Goal: Task Accomplishment & Management: Use online tool/utility

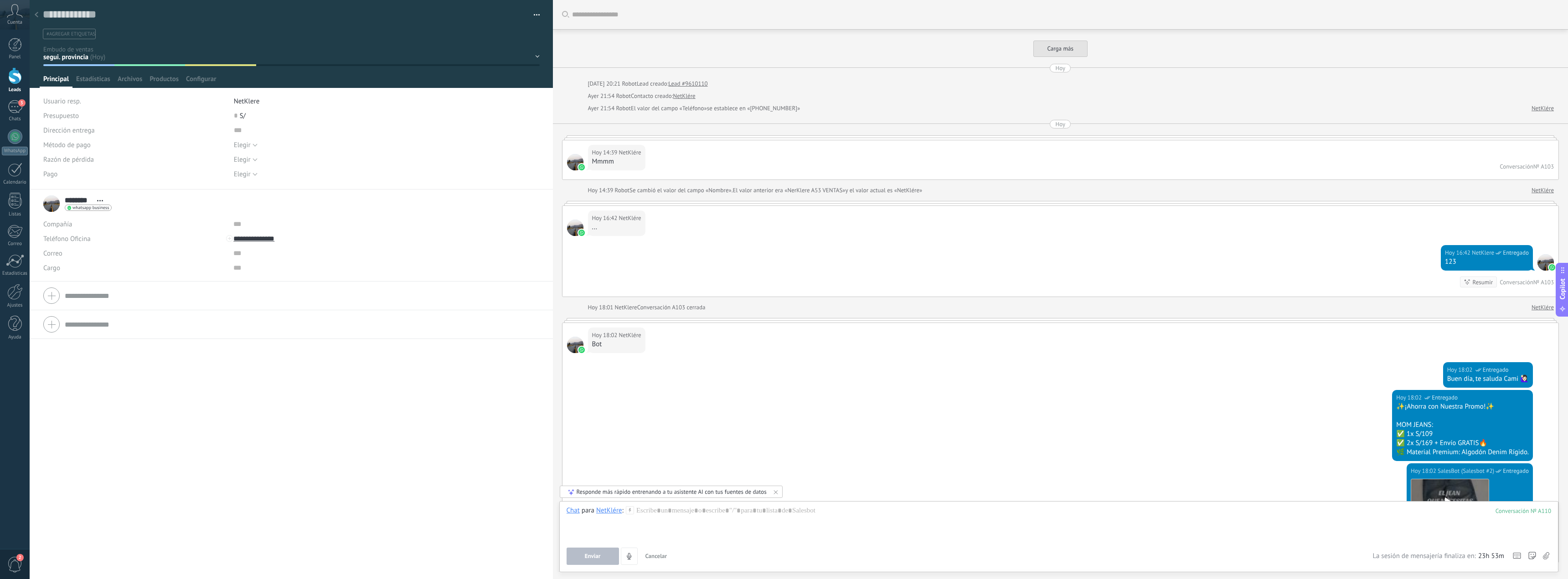
scroll to position [13, 0]
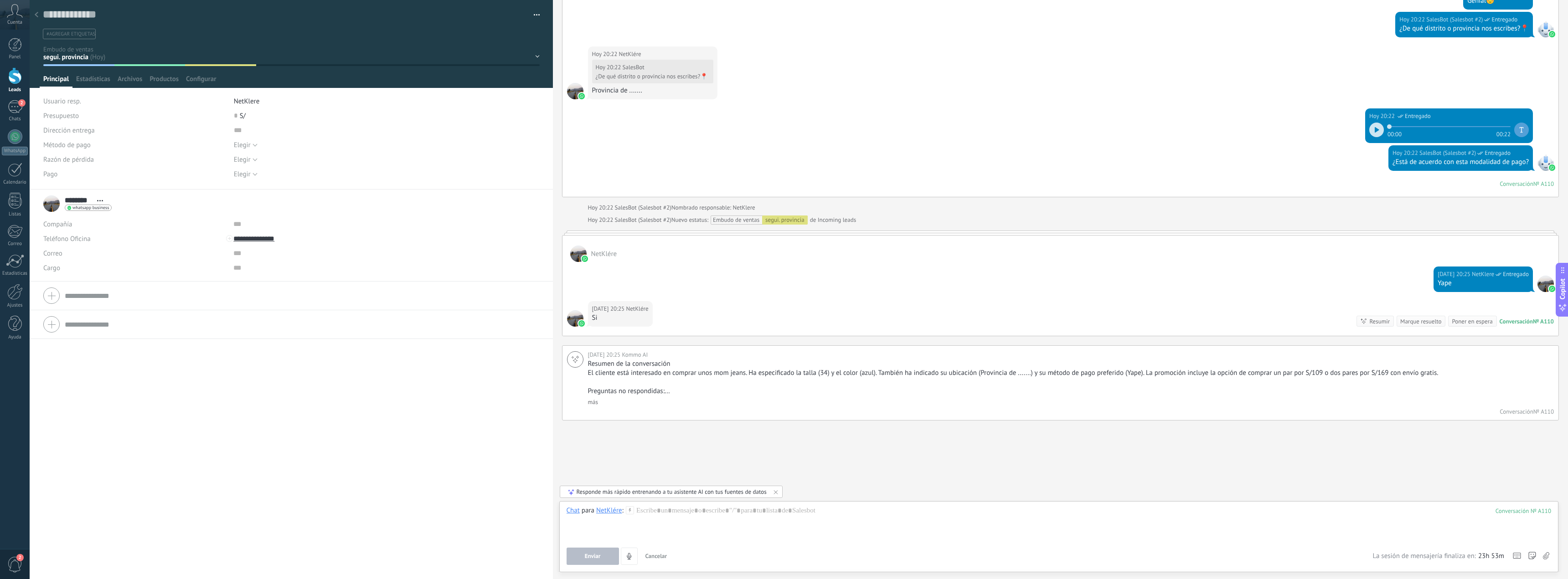
click at [37, 16] on use at bounding box center [37, 14] width 4 height 5
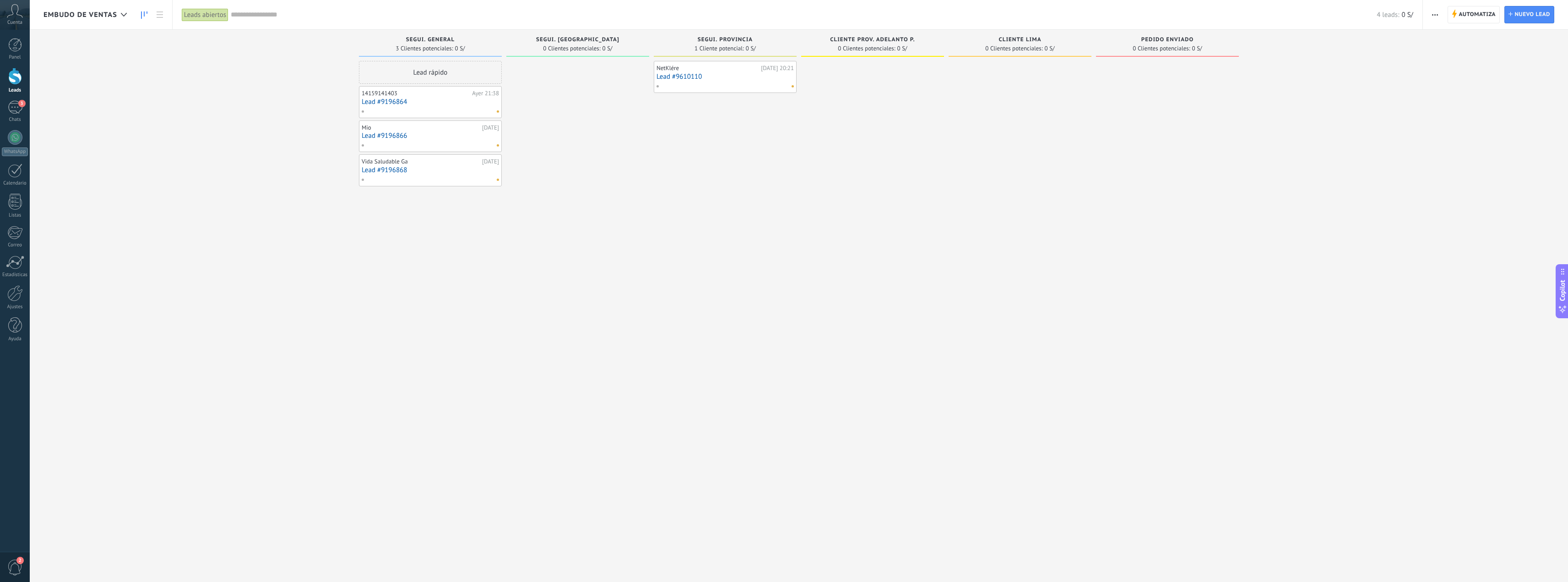
click at [731, 73] on link "Lead #9610110" at bounding box center [725, 76] width 138 height 8
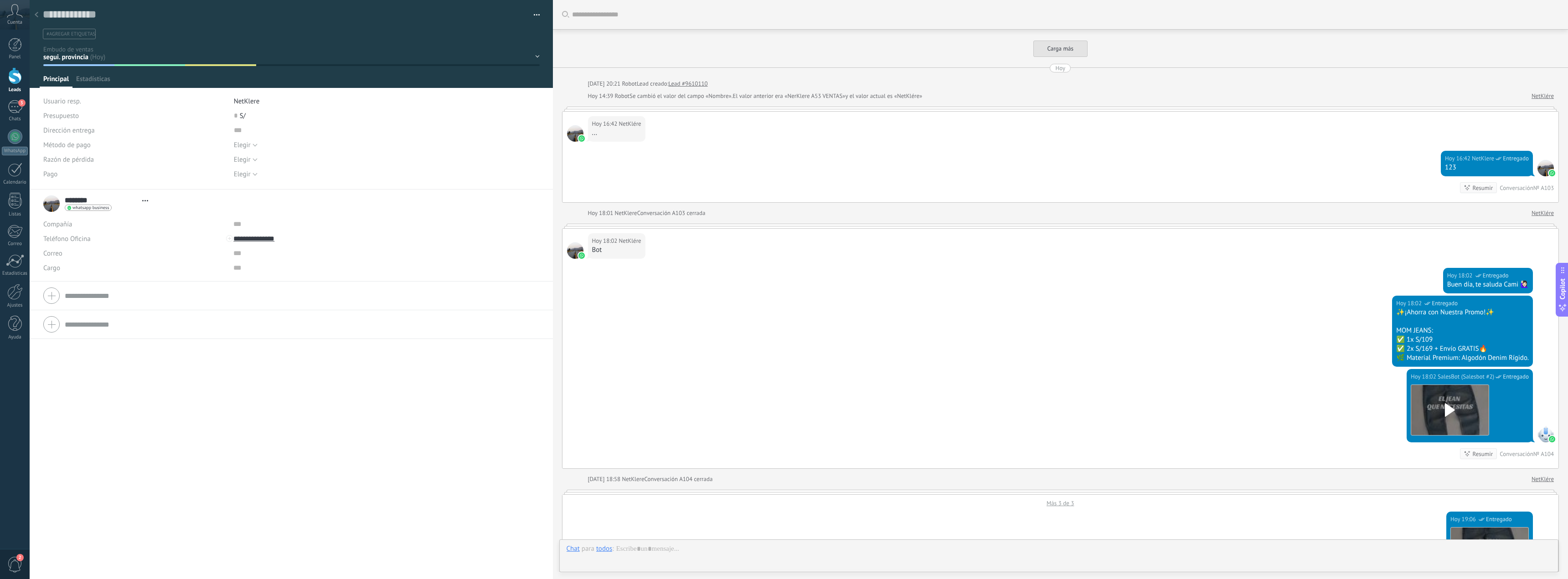
scroll to position [3854, 0]
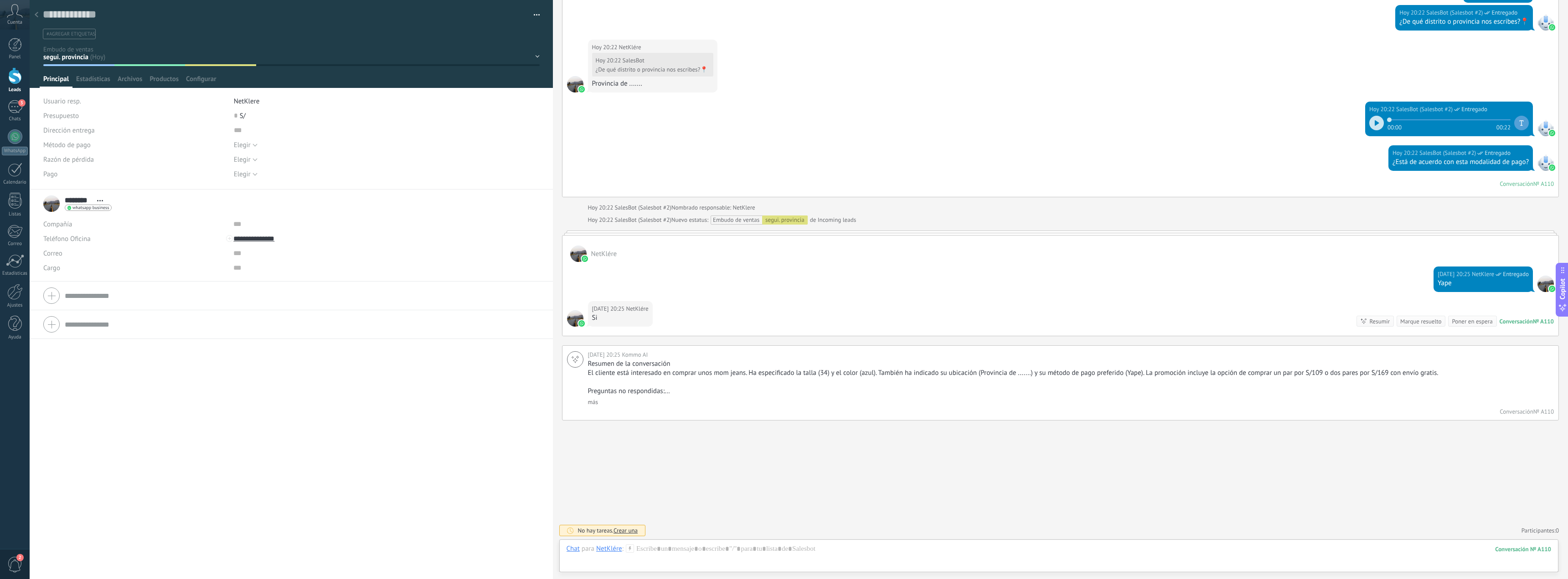
click at [35, 23] on div at bounding box center [36, 15] width 13 height 18
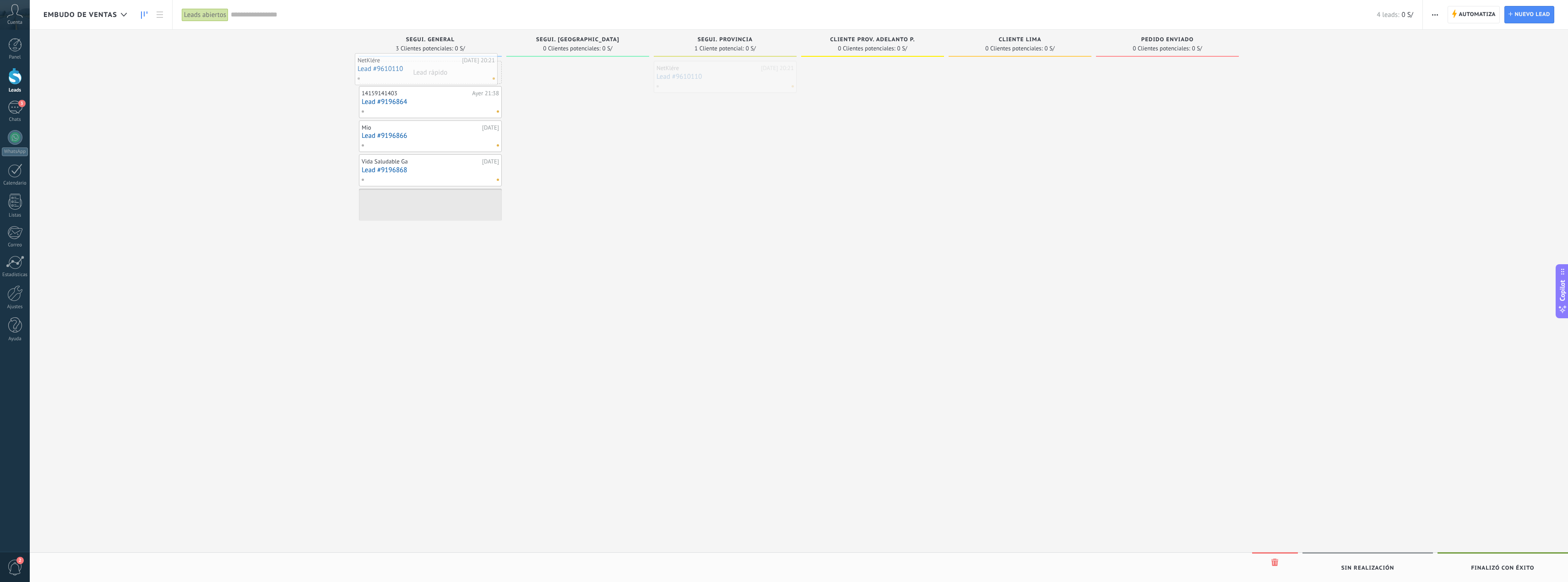
drag, startPoint x: 773, startPoint y: 75, endPoint x: 474, endPoint y: 67, distance: 299.1
click at [482, 199] on div "NetKlére Hoy 20:21 Lead #9610110 No hay tareas" at bounding box center [430, 204] width 138 height 26
click at [448, 208] on link "Lead #9610110" at bounding box center [430, 204] width 138 height 8
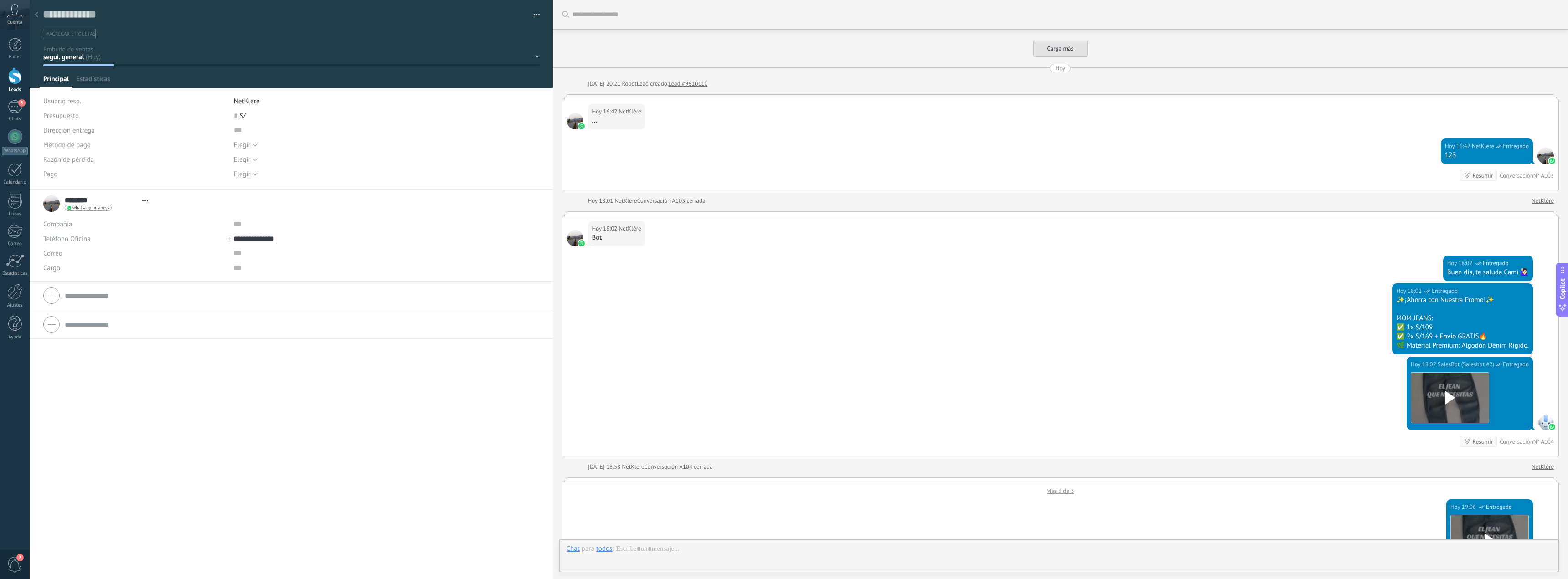
scroll to position [3857, 0]
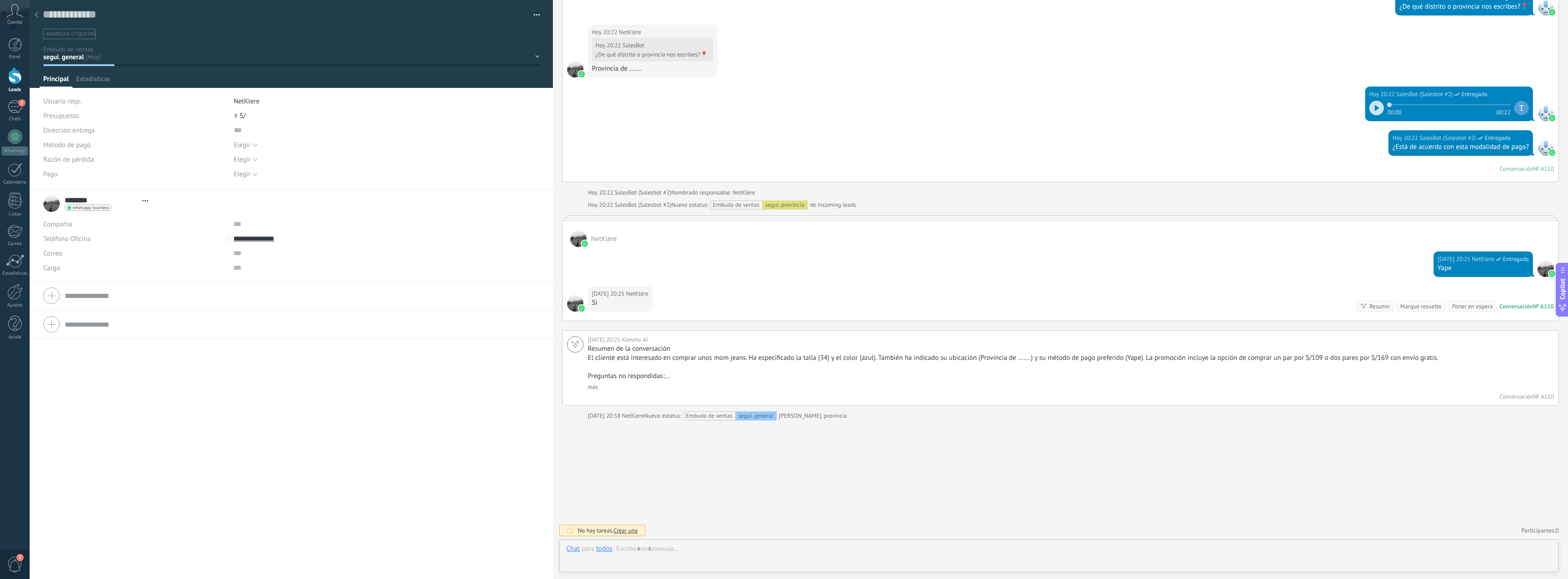
type textarea "**********"
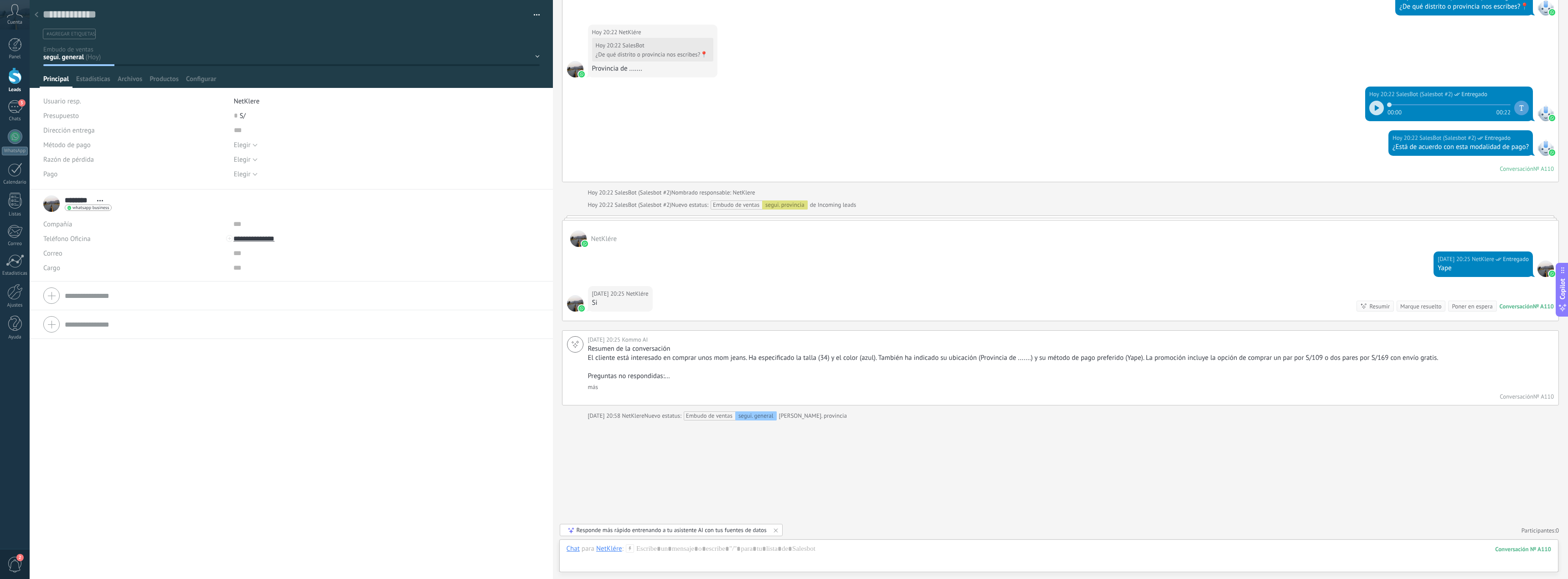
click at [531, 13] on button "button" at bounding box center [534, 15] width 13 height 13
click at [480, 86] on span "Eliminar el lead" at bounding box center [493, 86] width 46 height 18
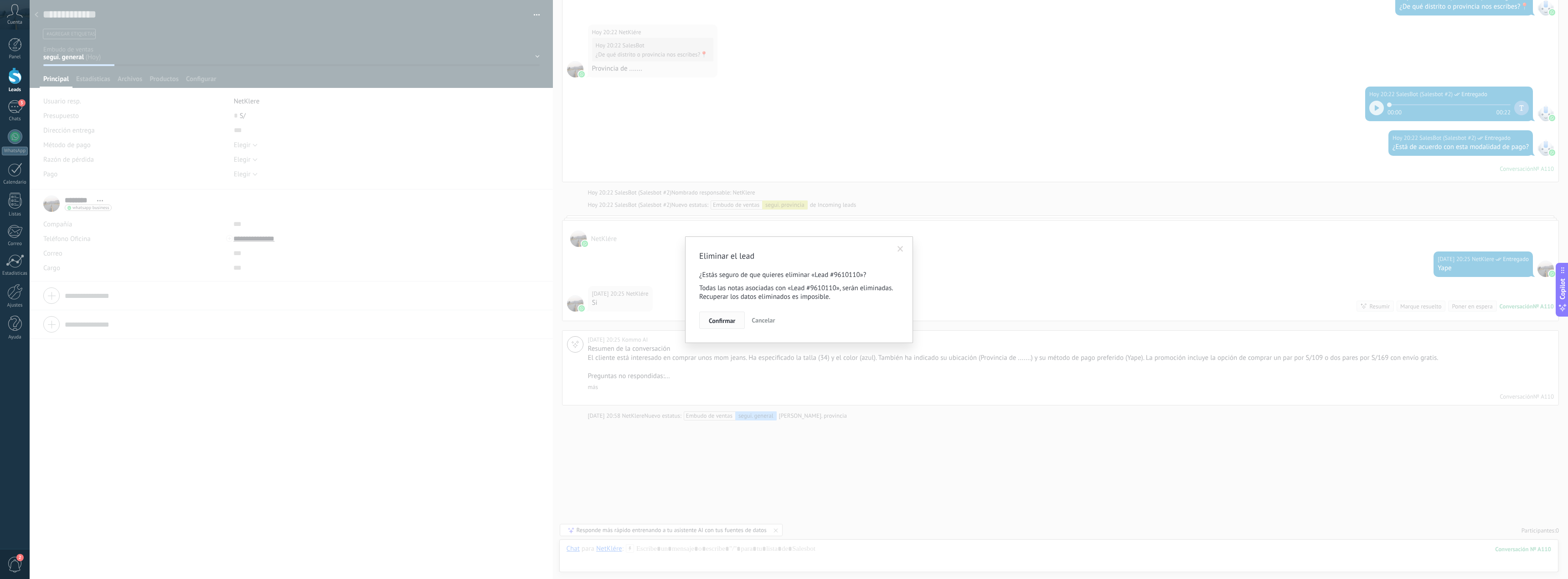
click at [714, 322] on span "Confirmar" at bounding box center [721, 321] width 26 height 6
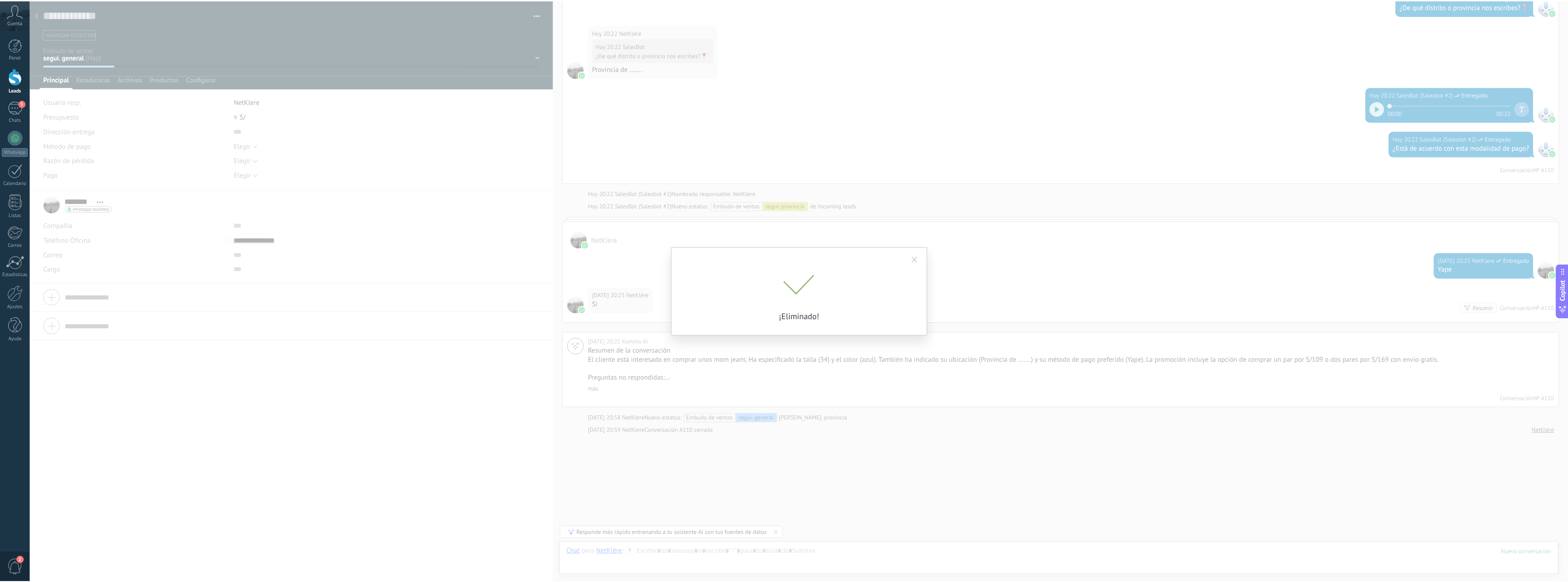
scroll to position [3889, 0]
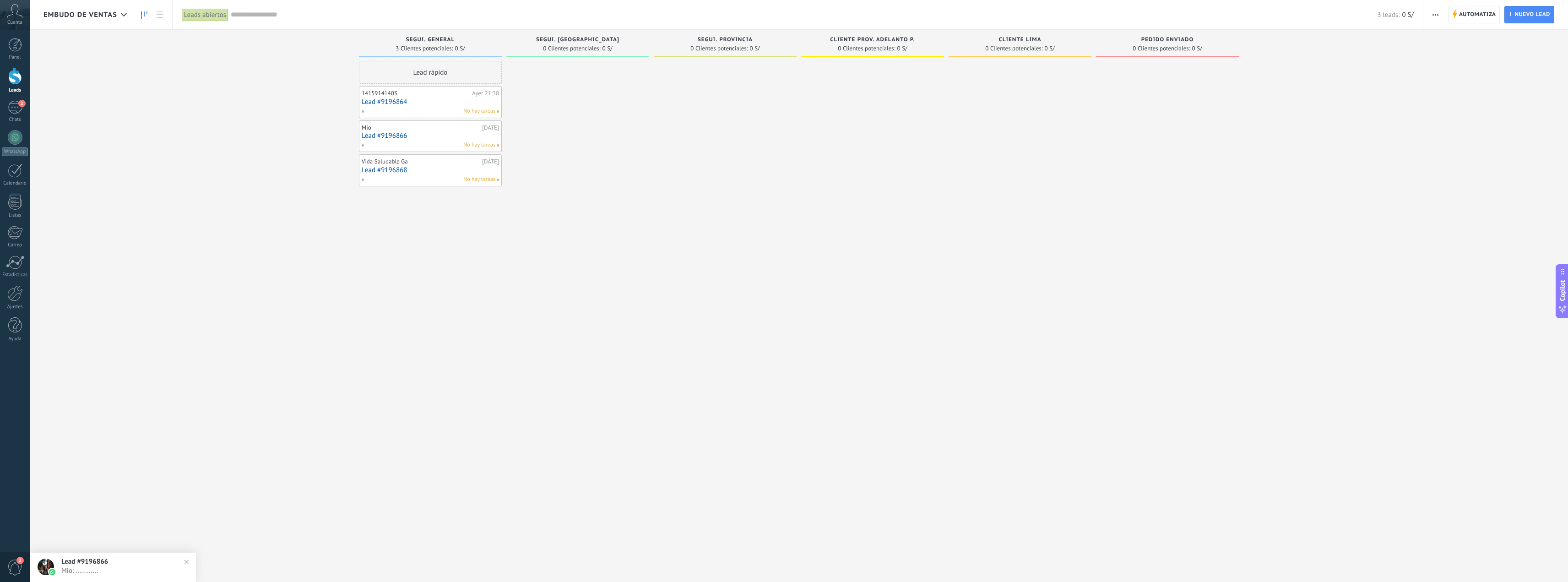
click at [600, 249] on div at bounding box center [578, 292] width 143 height 462
click at [1474, 15] on span "Automatiza" at bounding box center [1477, 14] width 37 height 17
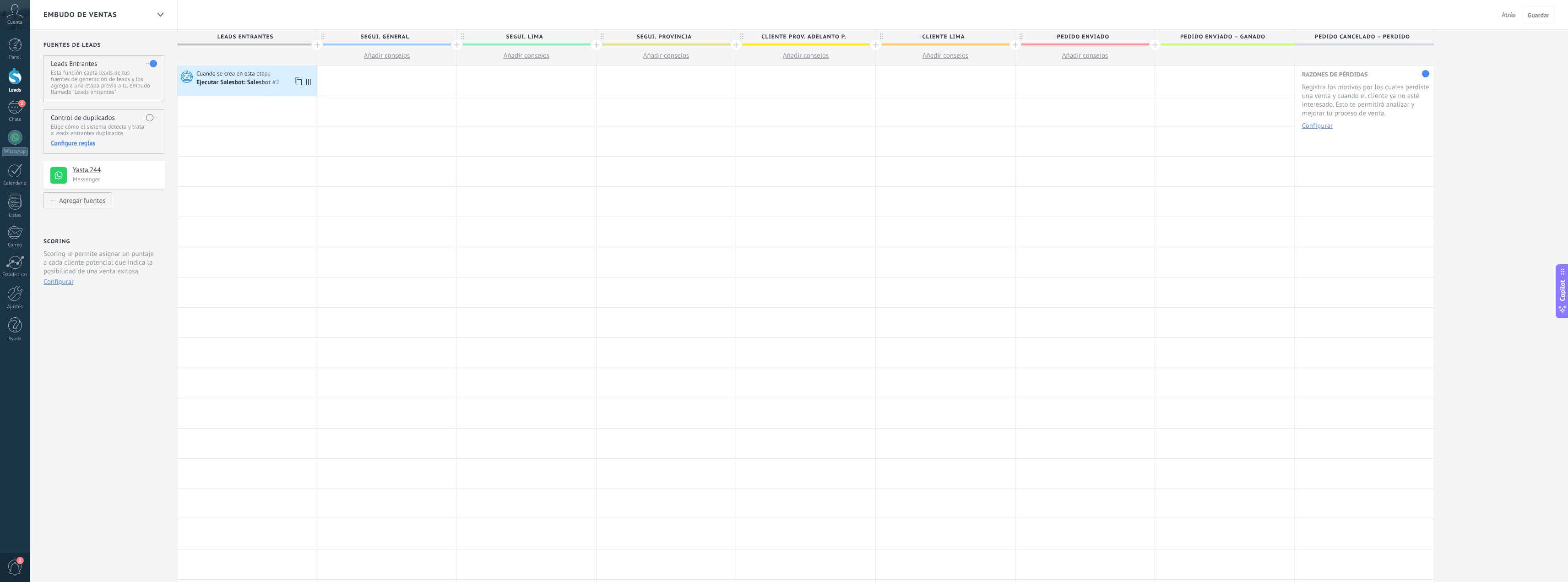
click at [258, 82] on div "Ejecutar Salesbot: Salesbot #2" at bounding box center [238, 83] width 85 height 8
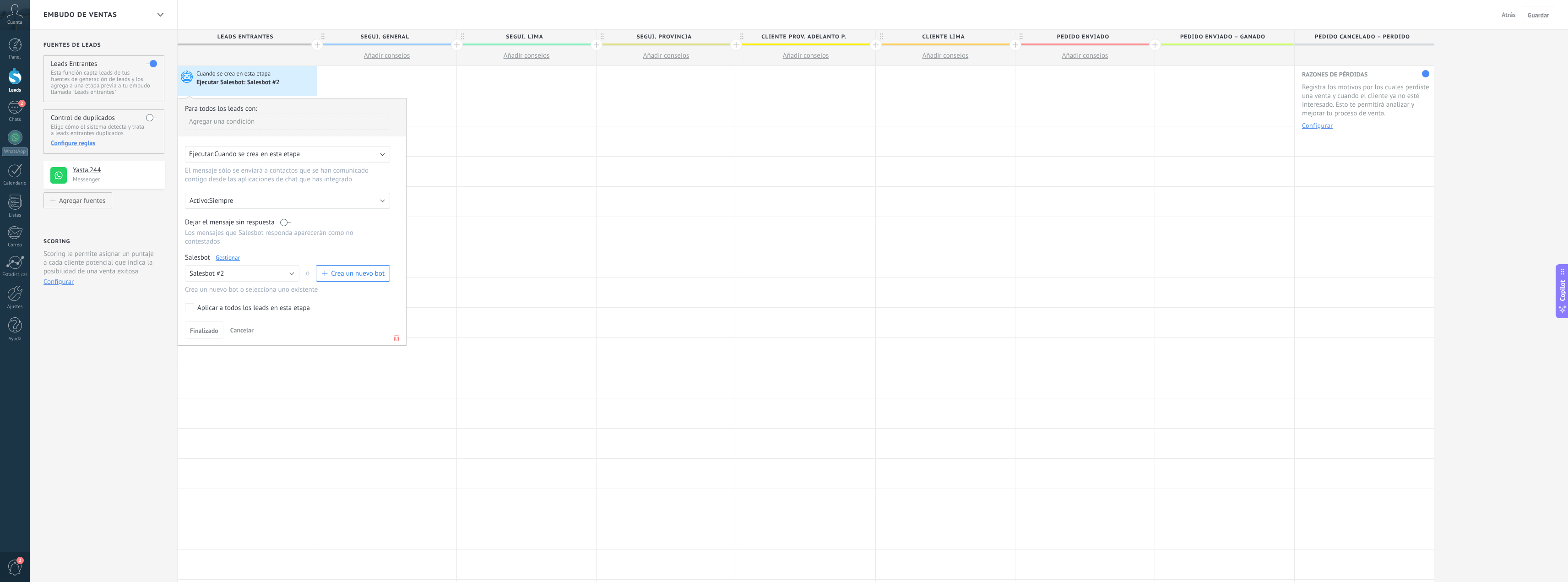
click at [243, 205] on div "Activo: Siempre" at bounding box center [287, 201] width 205 height 16
click at [197, 201] on li "Siempre" at bounding box center [305, 201] width 251 height 16
click at [233, 258] on link "Gestionar" at bounding box center [228, 257] width 24 height 8
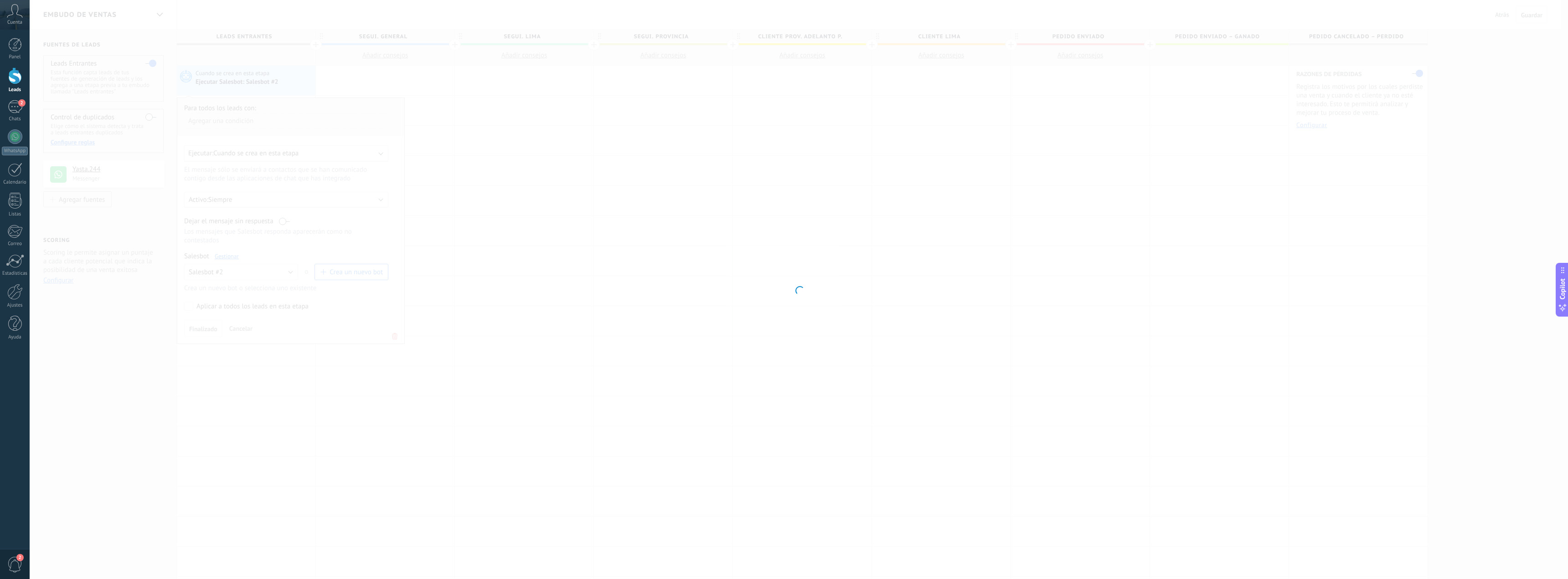
type input "**********"
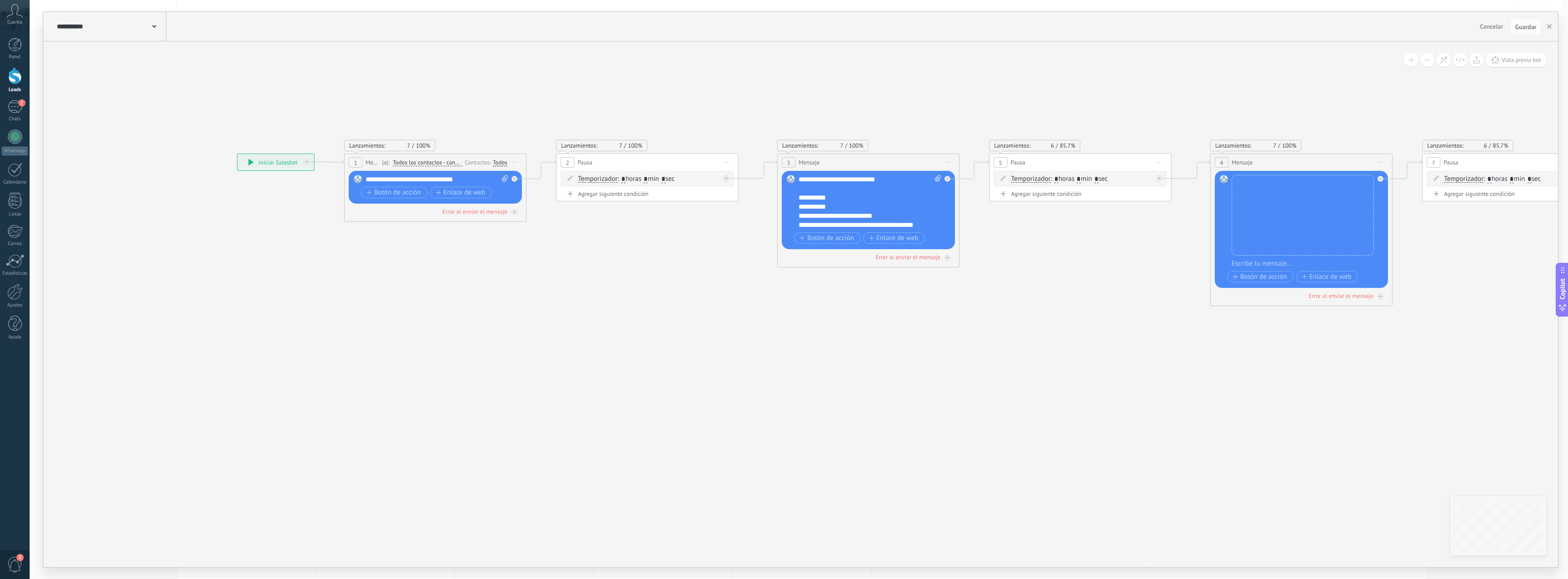
click at [279, 164] on div "**********" at bounding box center [276, 162] width 77 height 16
click at [1493, 28] on span "Cancelar" at bounding box center [1491, 26] width 23 height 8
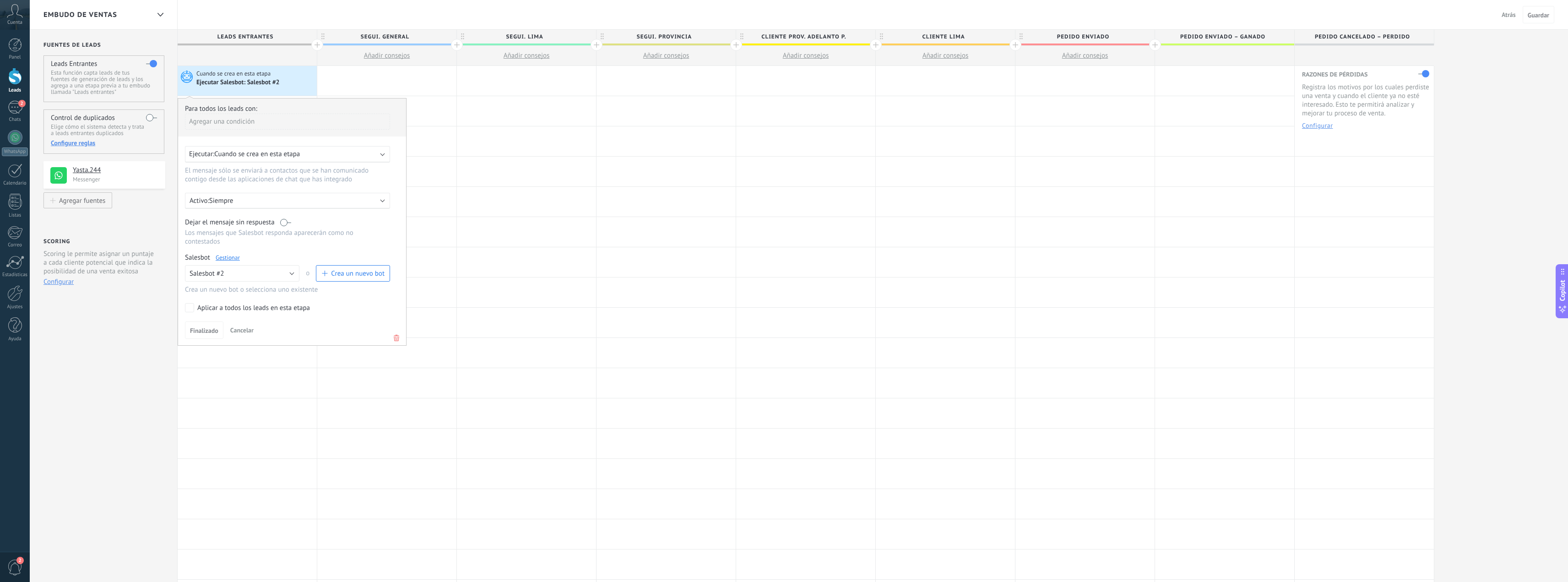
click at [1496, 18] on div "Atrás Cancelar Guardar" at bounding box center [1531, 15] width 75 height 29
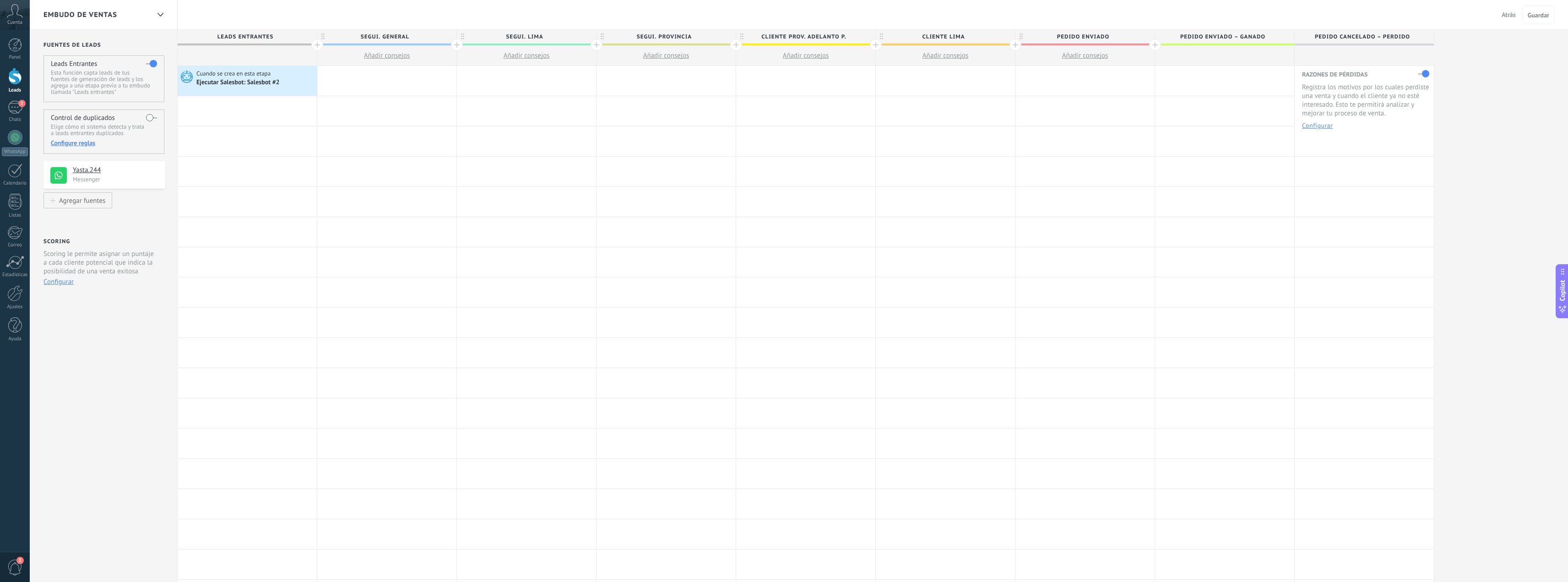
click at [1501, 15] on span "Atrás" at bounding box center [1508, 14] width 14 height 8
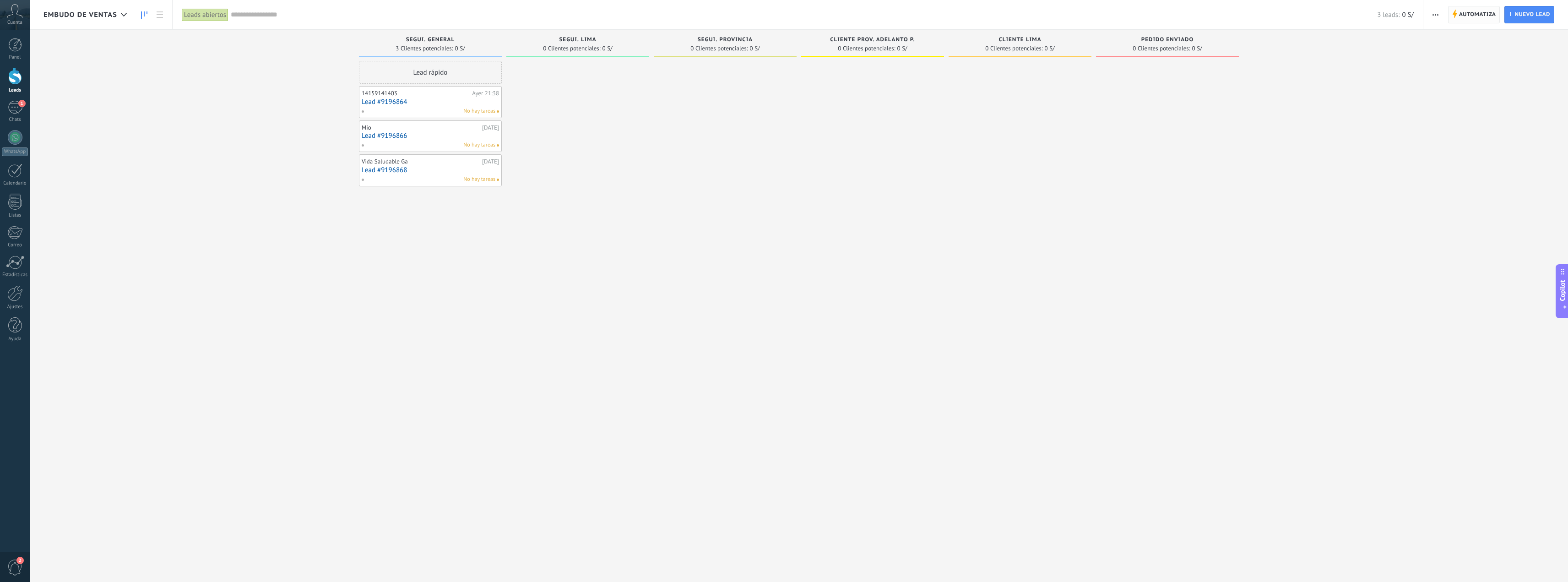
click at [1448, 10] on span "Automatiza Automatiza" at bounding box center [1474, 15] width 52 height 17
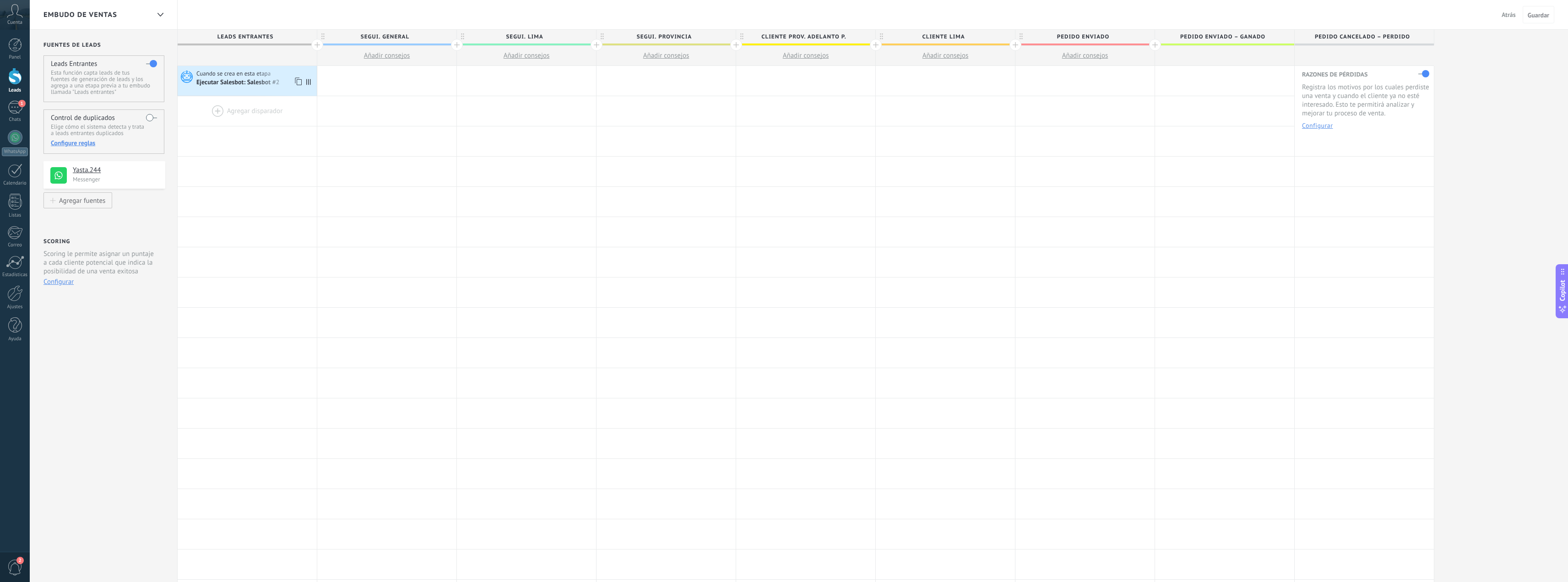
drag, startPoint x: 237, startPoint y: 75, endPoint x: 273, endPoint y: 97, distance: 42.2
click at [237, 75] on span "Cuando se crea en esta etapa" at bounding box center [234, 73] width 76 height 8
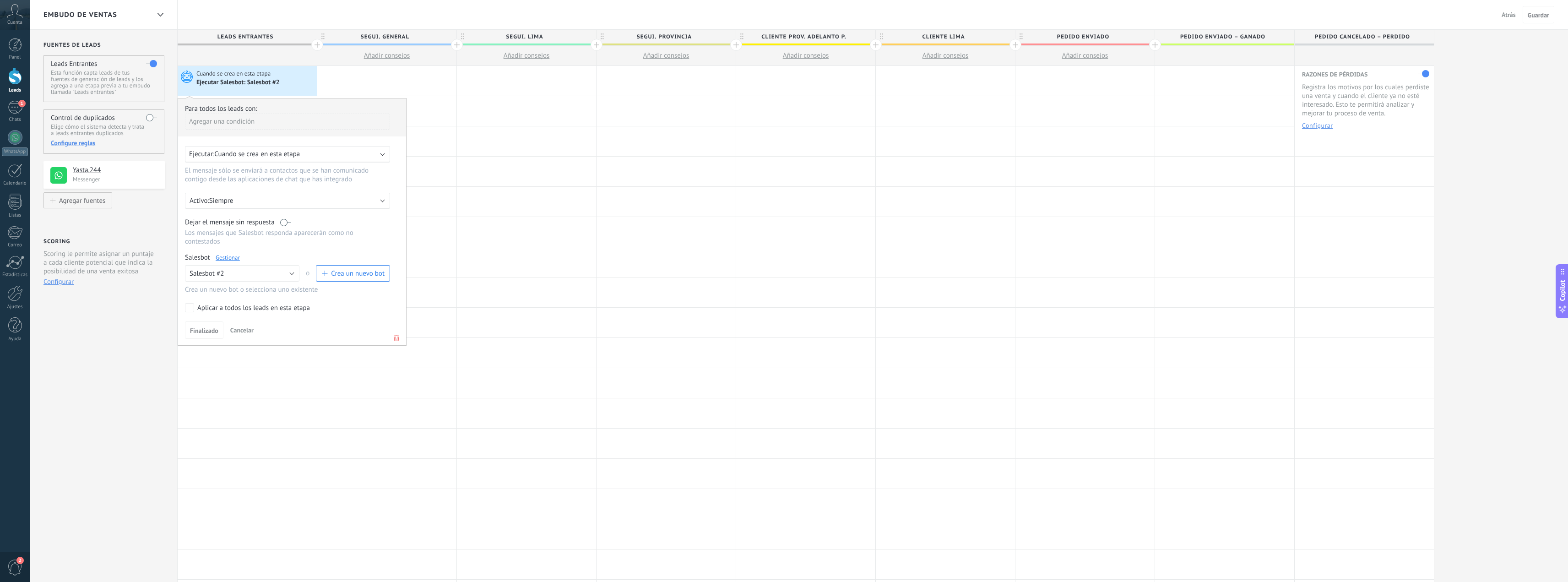
click at [232, 258] on link "Gestionar" at bounding box center [228, 257] width 24 height 8
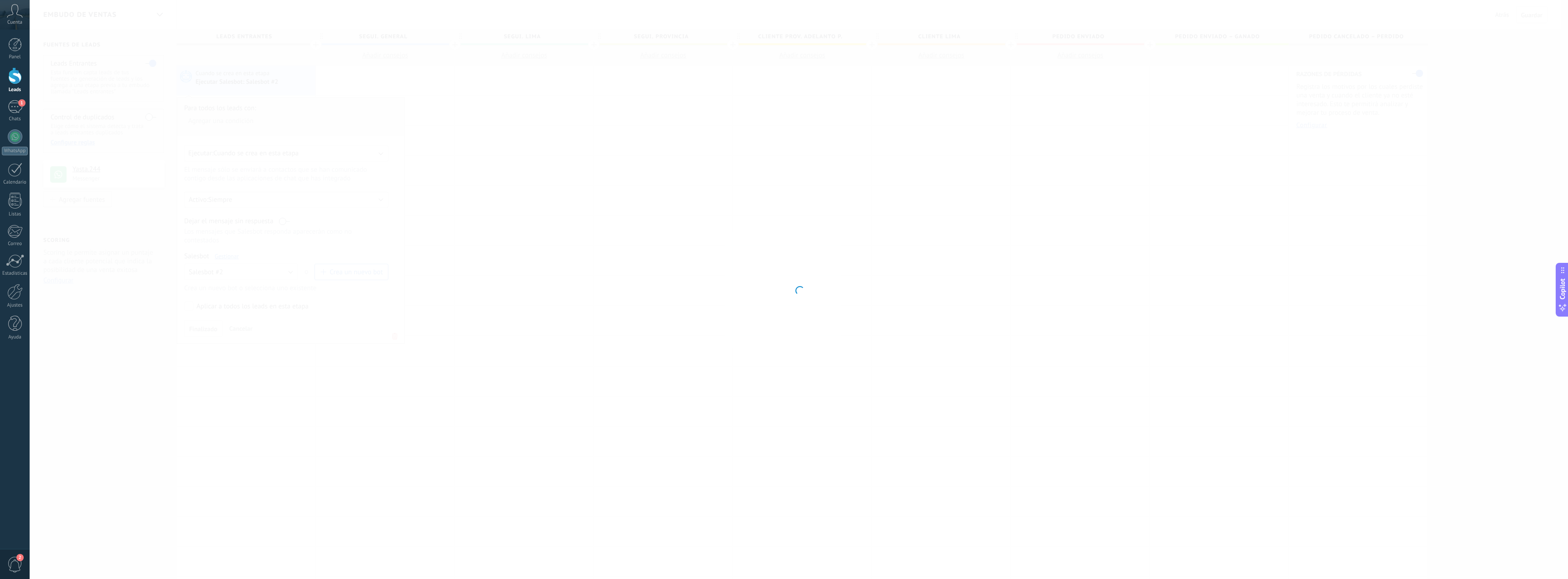
type input "**********"
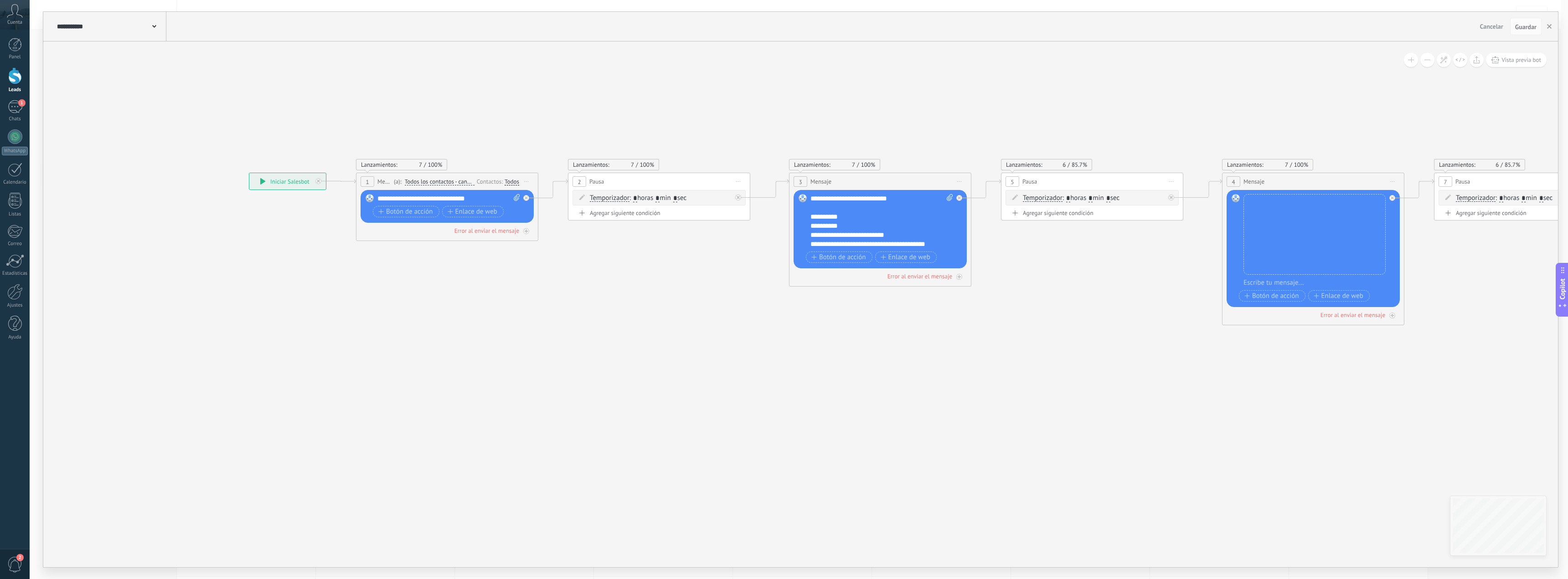
drag, startPoint x: 596, startPoint y: 316, endPoint x: 996, endPoint y: 422, distance: 413.8
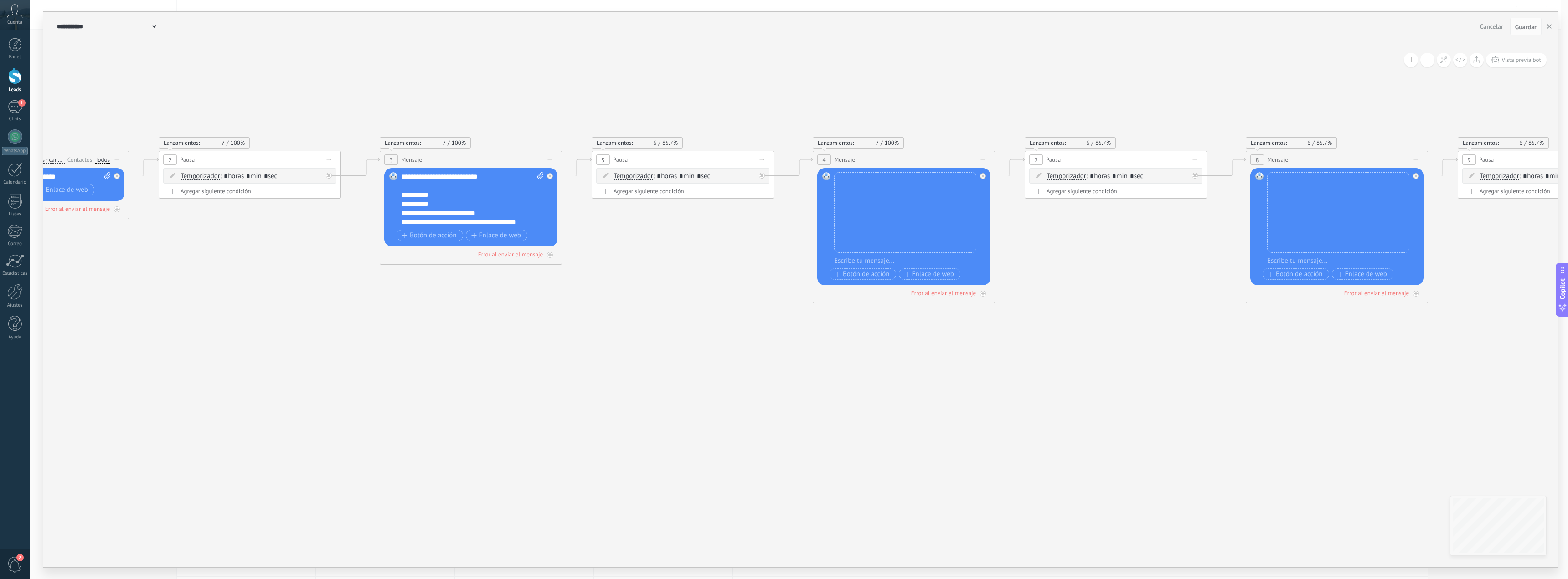
drag, startPoint x: 1124, startPoint y: 430, endPoint x: 1107, endPoint y: 420, distance: 19.7
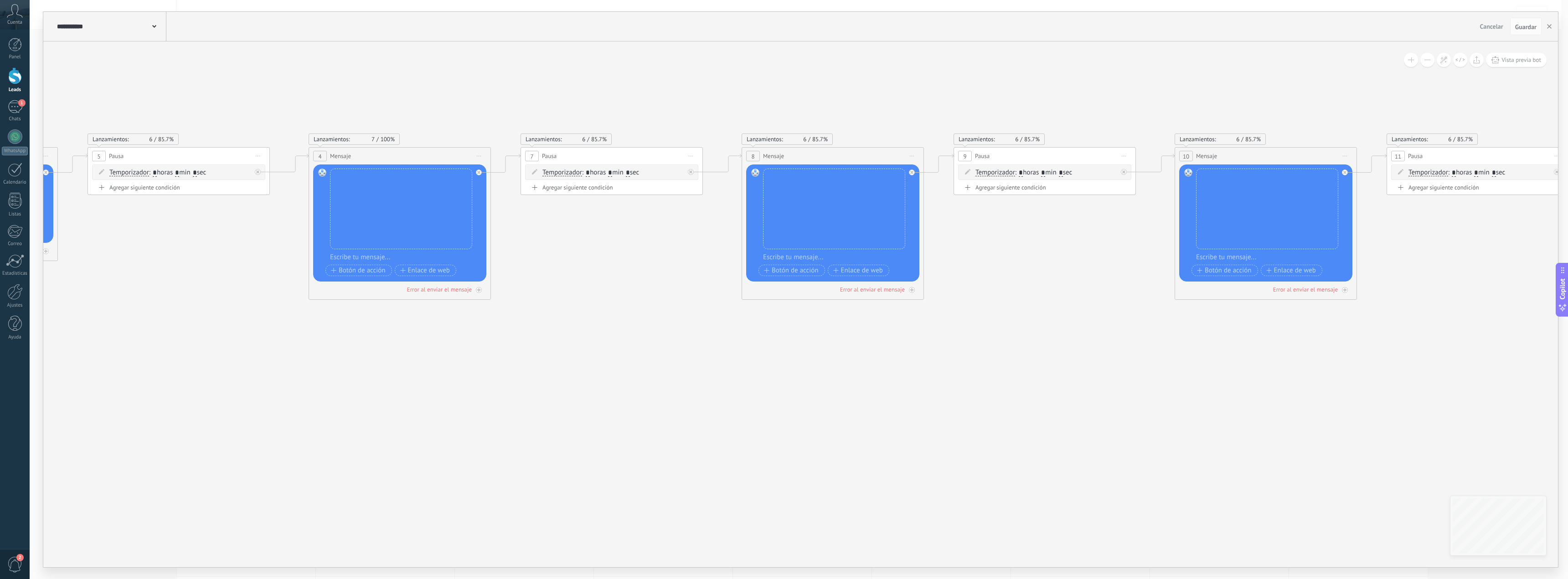
drag, startPoint x: 1169, startPoint y: 423, endPoint x: 718, endPoint y: 417, distance: 451.0
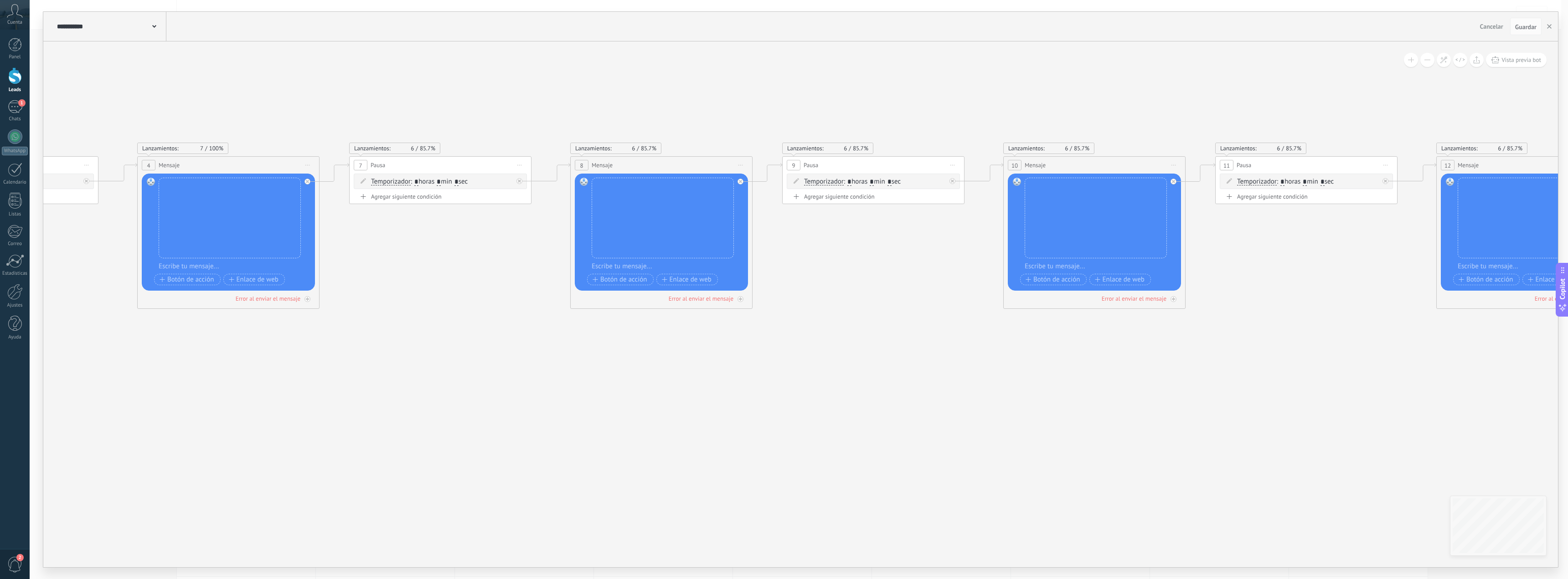
drag, startPoint x: 988, startPoint y: 434, endPoint x: 899, endPoint y: 435, distance: 89.0
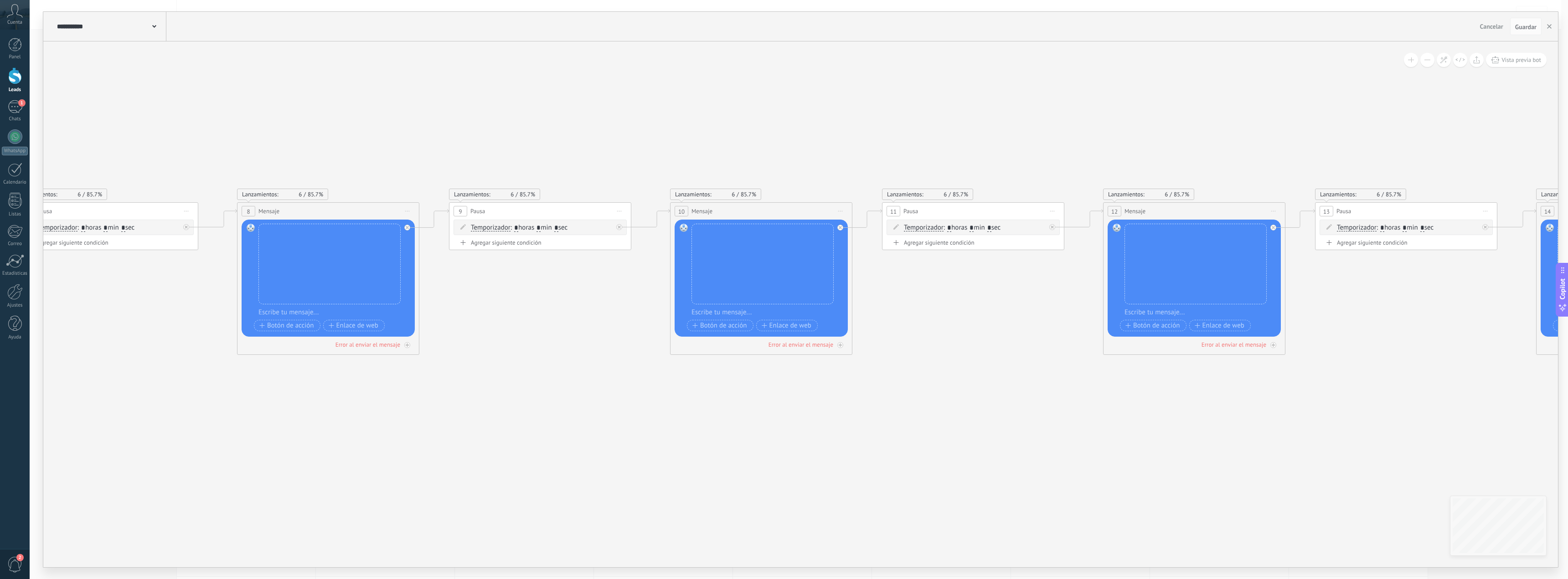
drag, startPoint x: 1200, startPoint y: 429, endPoint x: 943, endPoint y: 470, distance: 260.2
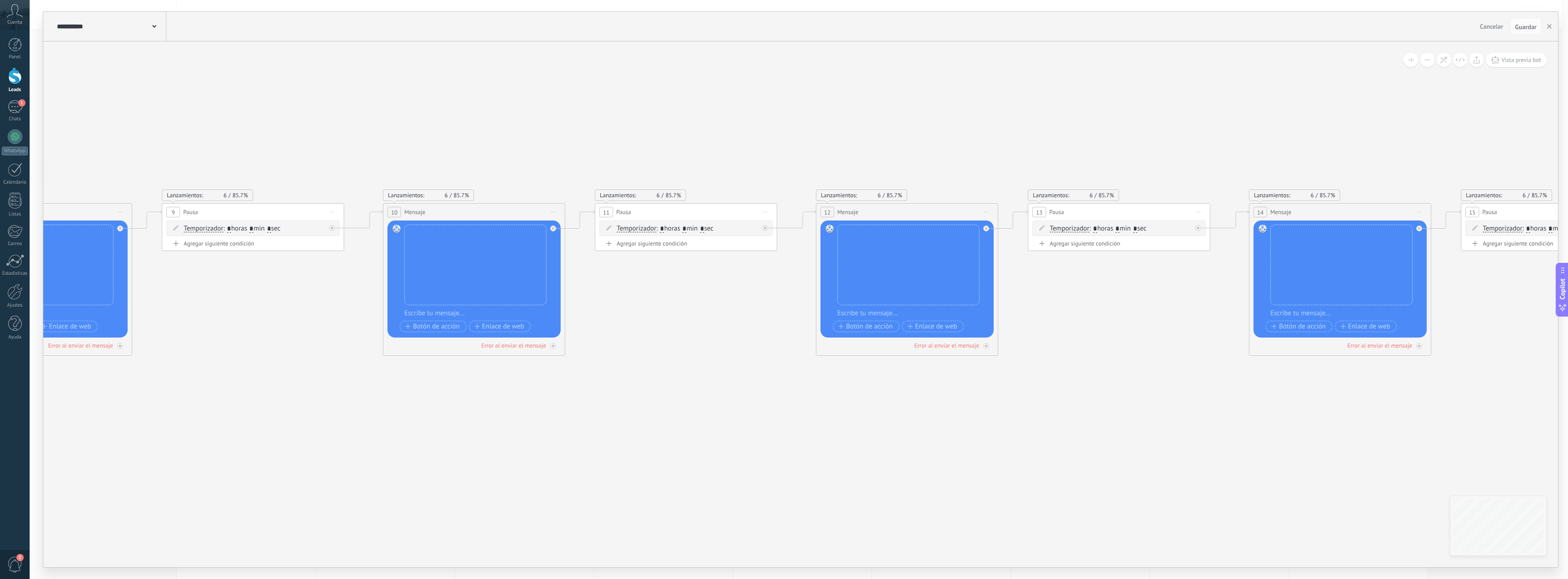
drag, startPoint x: 1180, startPoint y: 456, endPoint x: 1132, endPoint y: 449, distance: 48.5
click at [956, 454] on icon at bounding box center [1427, 323] width 6223 height 783
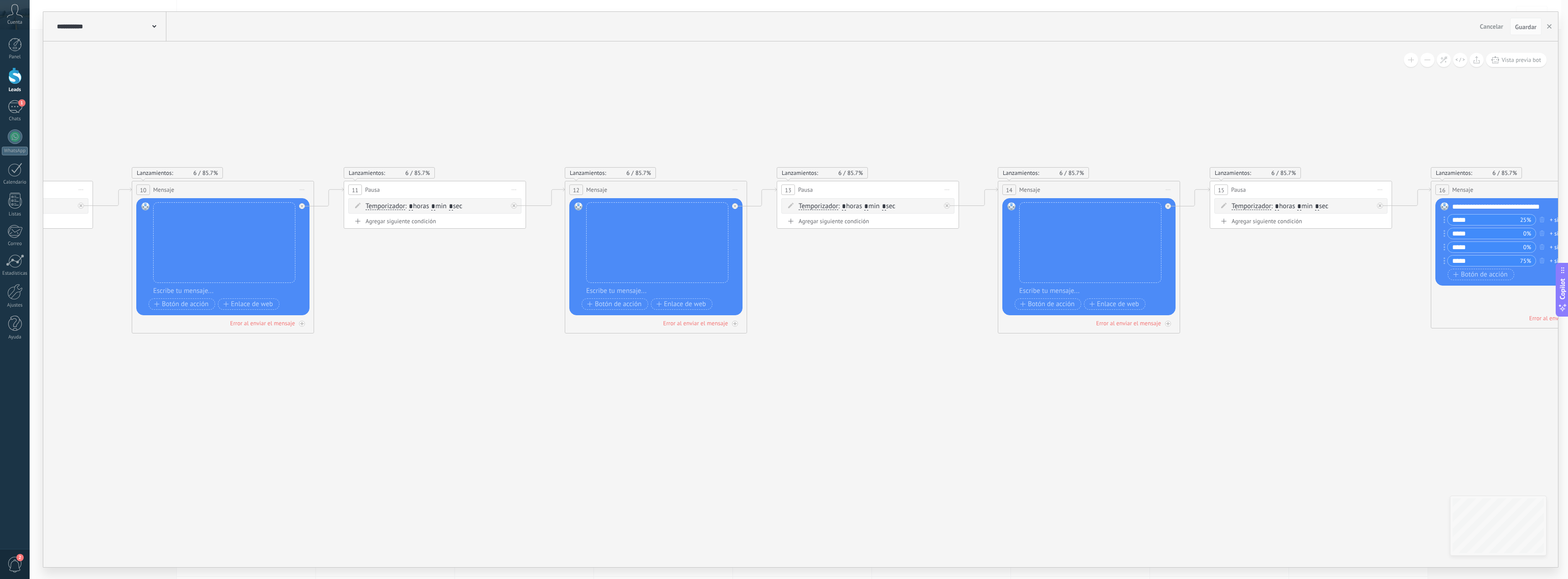
drag, startPoint x: 1199, startPoint y: 443, endPoint x: 1070, endPoint y: 416, distance: 131.8
click at [948, 421] on icon at bounding box center [1175, 301] width 6223 height 783
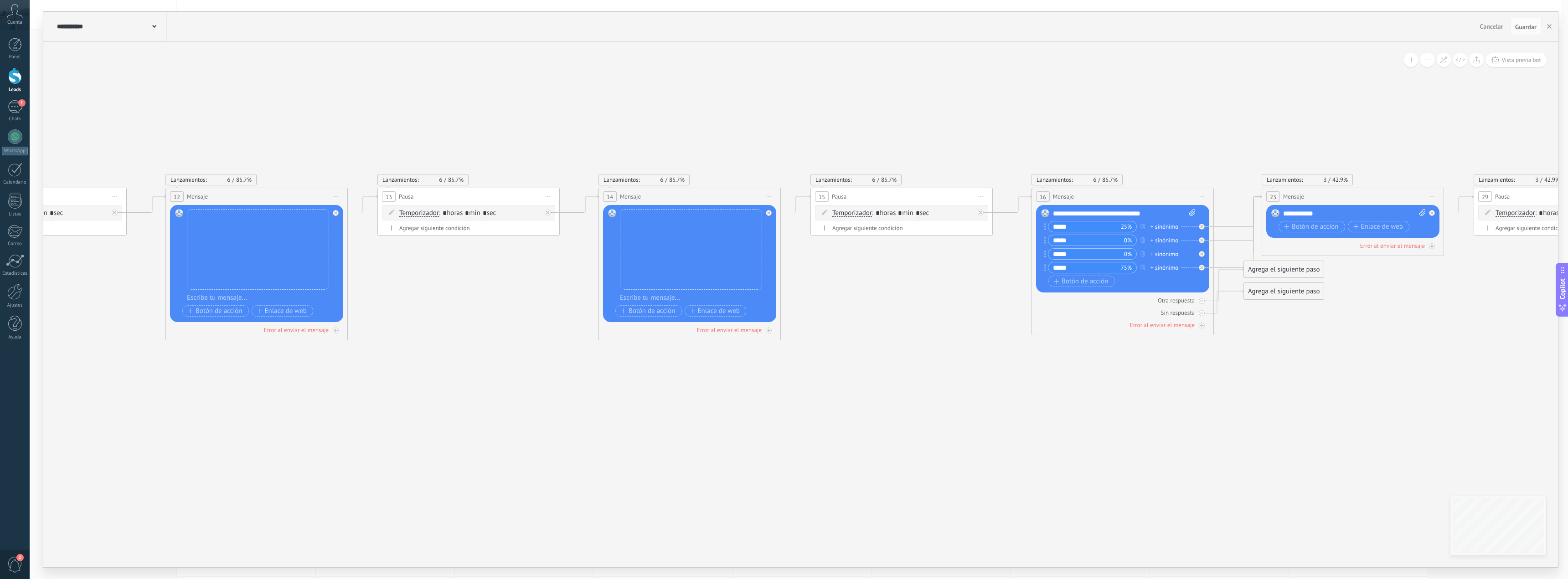
drag, startPoint x: 1226, startPoint y: 412, endPoint x: 833, endPoint y: 419, distance: 393.1
click at [833, 419] on icon at bounding box center [776, 308] width 6223 height 783
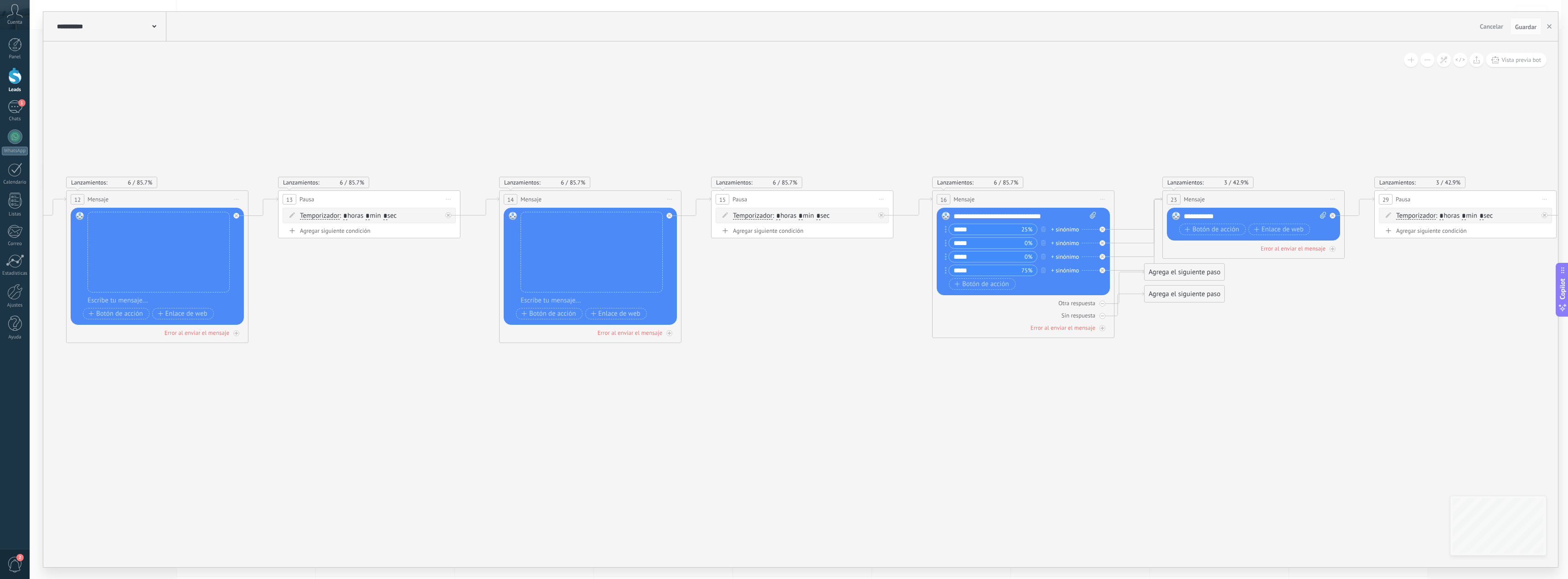
drag, startPoint x: 1222, startPoint y: 404, endPoint x: 1124, endPoint y: 407, distance: 98.0
click at [1124, 407] on icon at bounding box center [677, 310] width 6223 height 783
click at [670, 215] on icon at bounding box center [668, 215] width 3 height 3
click at [751, 248] on div "Agrega el siguiente paso" at bounding box center [751, 251] width 80 height 15
click at [761, 347] on span "List Message (WhatsApp)" at bounding box center [771, 346] width 72 height 9
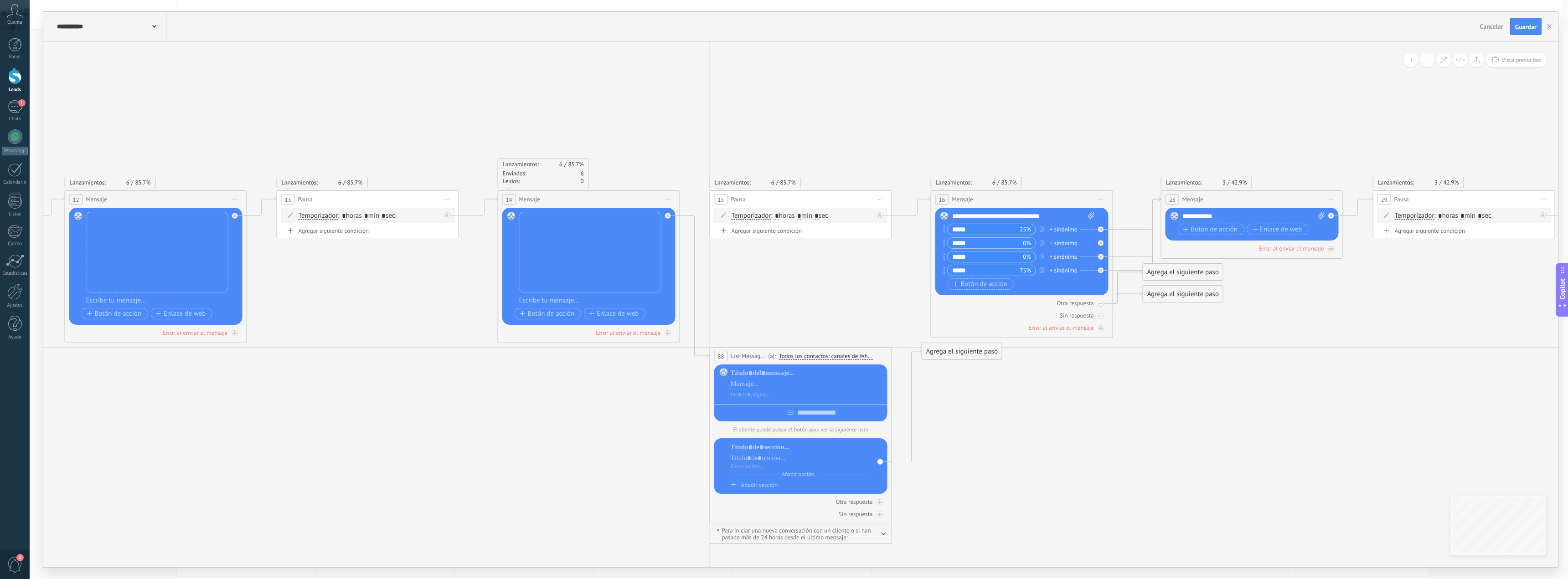
drag, startPoint x: 750, startPoint y: 249, endPoint x: 749, endPoint y: 357, distance: 108.0
click at [749, 357] on span "List Message (WhatsApp)" at bounding box center [749, 356] width 35 height 9
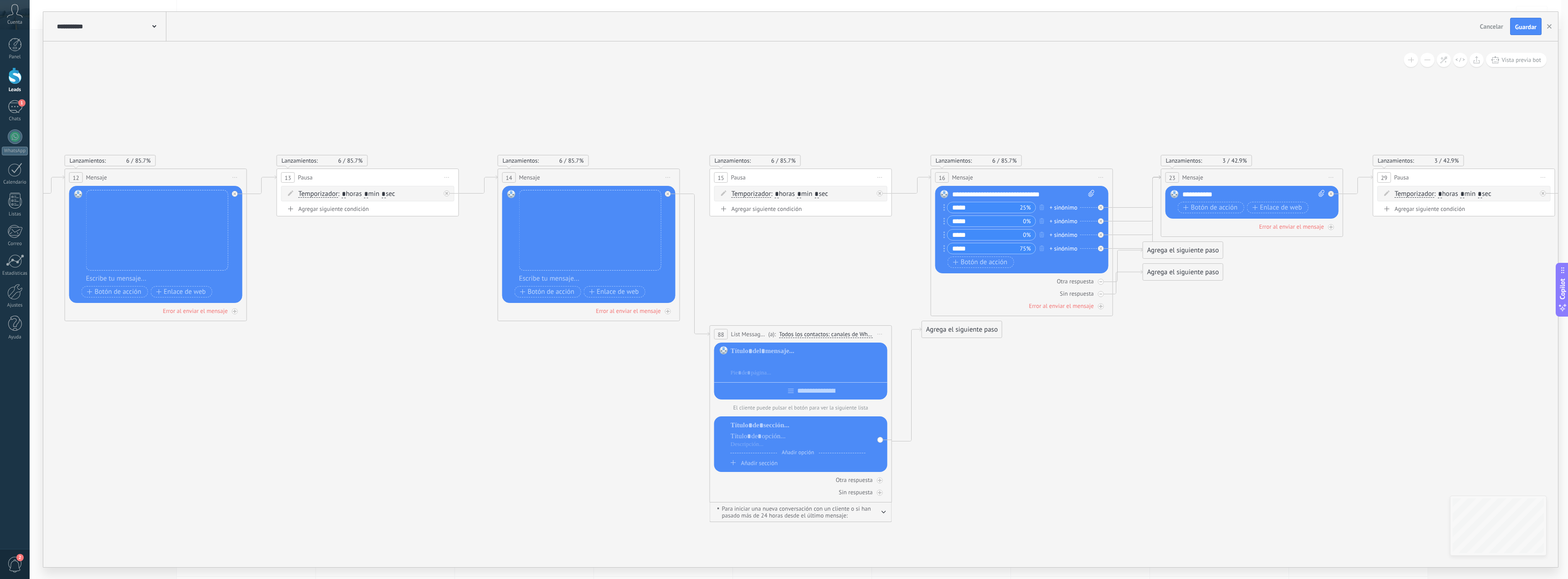
click at [780, 360] on div at bounding box center [807, 362] width 153 height 9
click at [769, 355] on div at bounding box center [807, 351] width 153 height 9
drag, startPoint x: 757, startPoint y: 349, endPoint x: 765, endPoint y: 351, distance: 8.2
click at [763, 350] on div at bounding box center [807, 351] width 153 height 9
paste div
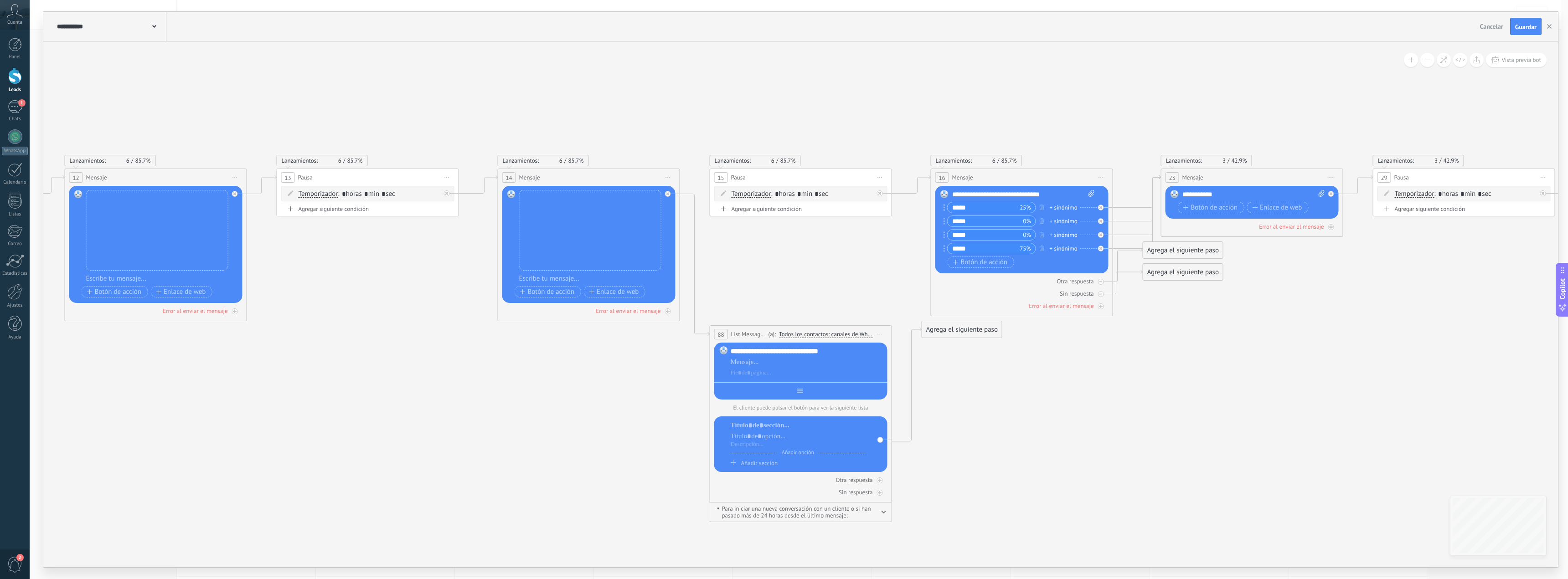
drag, startPoint x: 807, startPoint y: 389, endPoint x: 838, endPoint y: 391, distance: 31.1
click at [810, 389] on input "text" at bounding box center [808, 391] width 10 height 7
paste input "**********"
type input "**********"
click at [998, 402] on icon at bounding box center [676, 314] width 6223 height 834
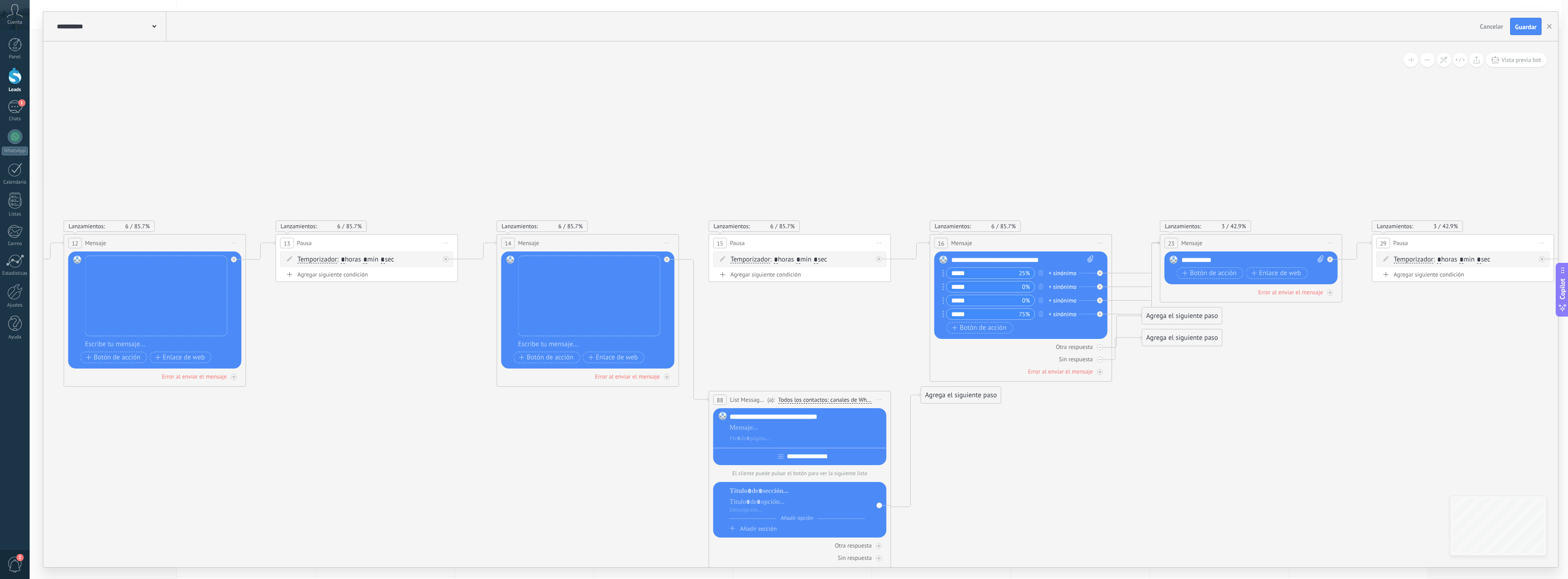
click at [588, 477] on icon at bounding box center [674, 380] width 6223 height 834
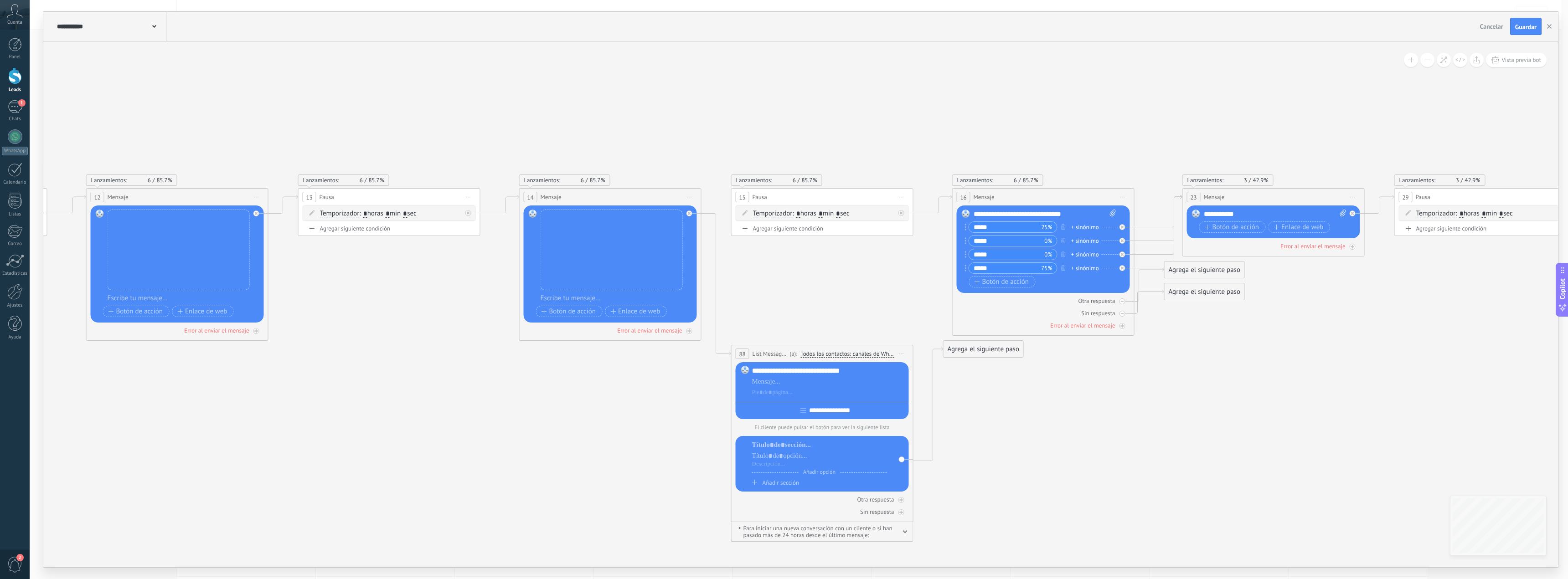
drag, startPoint x: 1068, startPoint y: 473, endPoint x: 1090, endPoint y: 448, distance: 33.3
click at [1090, 448] on icon at bounding box center [697, 334] width 6223 height 834
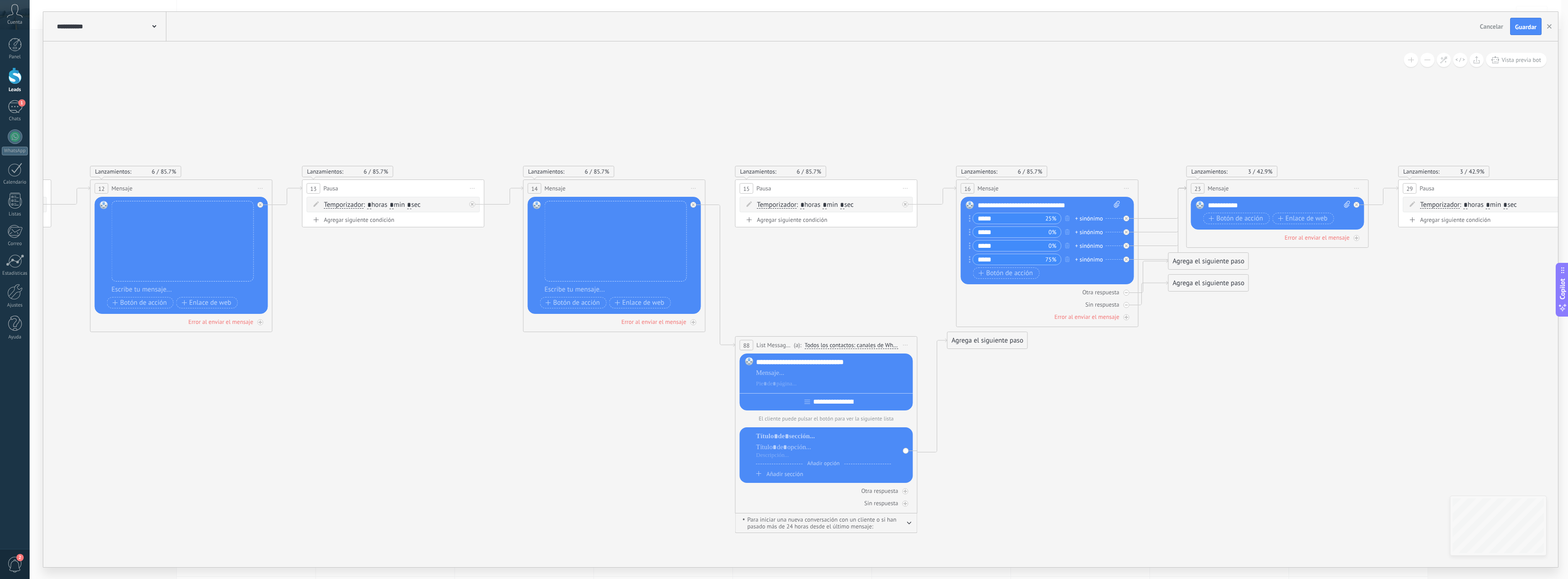
drag, startPoint x: 1125, startPoint y: 414, endPoint x: 1129, endPoint y: 406, distance: 8.9
click at [1129, 406] on icon at bounding box center [701, 325] width 6223 height 834
click at [905, 203] on icon at bounding box center [905, 204] width 3 height 3
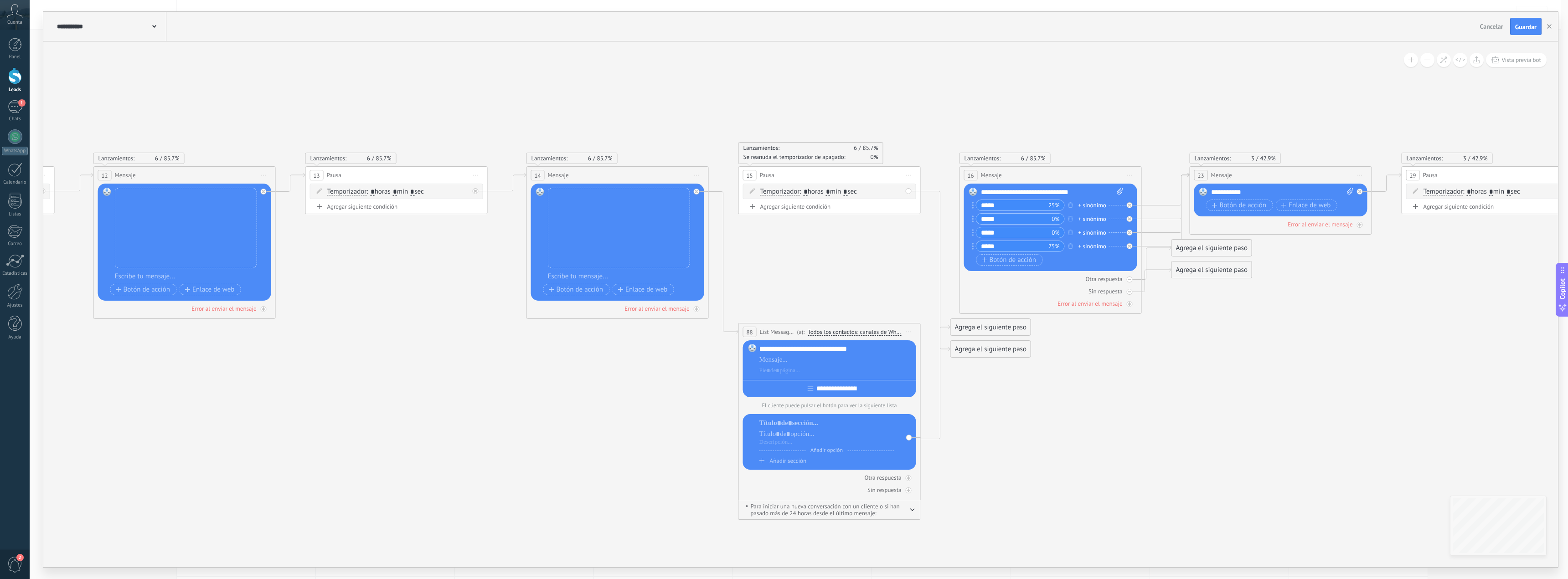
drag, startPoint x: 1040, startPoint y: 446, endPoint x: 1023, endPoint y: 371, distance: 76.9
click at [1041, 434] on icon at bounding box center [704, 312] width 6223 height 834
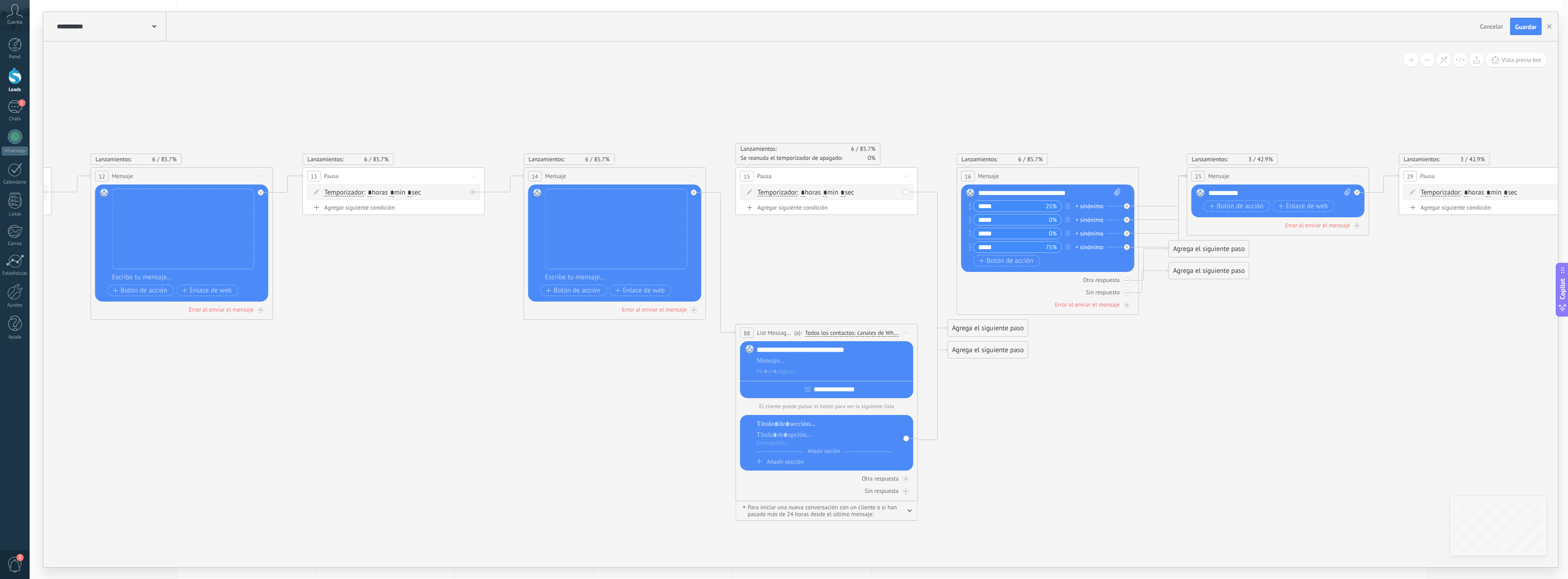
click at [1211, 358] on icon at bounding box center [702, 313] width 6223 height 834
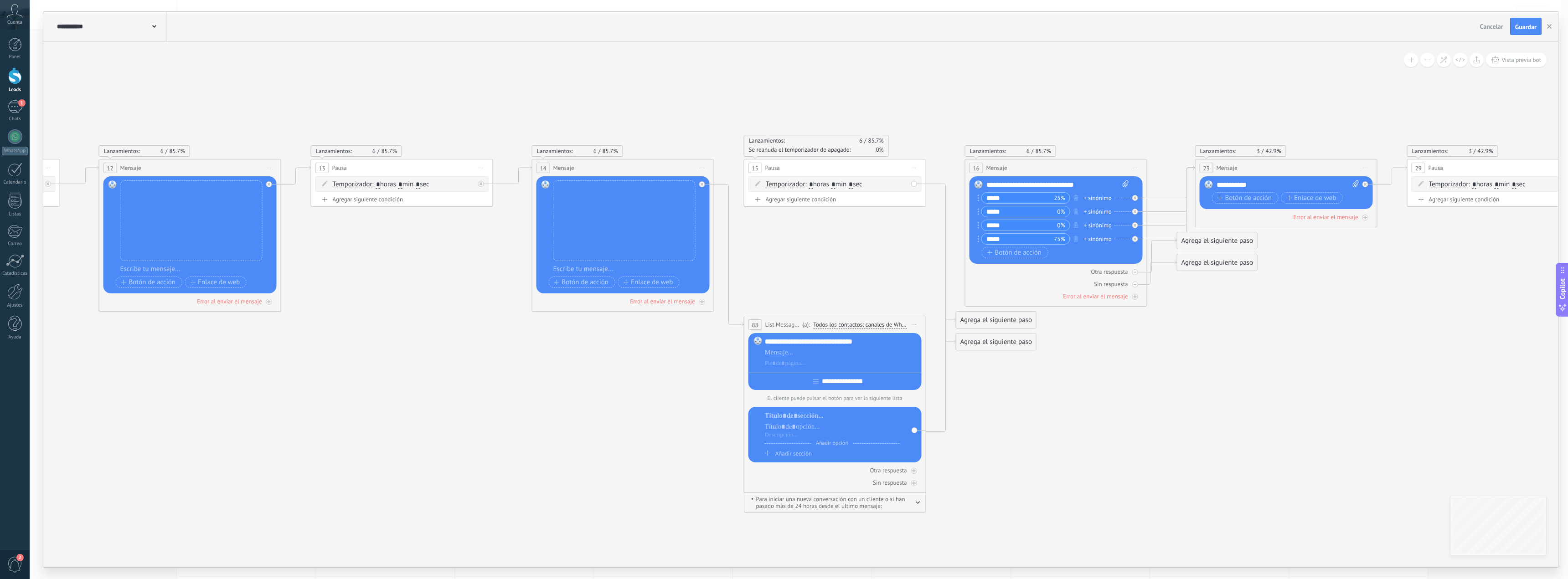
drag, startPoint x: 1088, startPoint y: 404, endPoint x: 1096, endPoint y: 396, distance: 11.3
click at [1096, 396] on icon at bounding box center [710, 305] width 6223 height 834
drag, startPoint x: 1107, startPoint y: 415, endPoint x: 1115, endPoint y: 409, distance: 10.0
click at [1115, 409] on icon at bounding box center [710, 305] width 6223 height 834
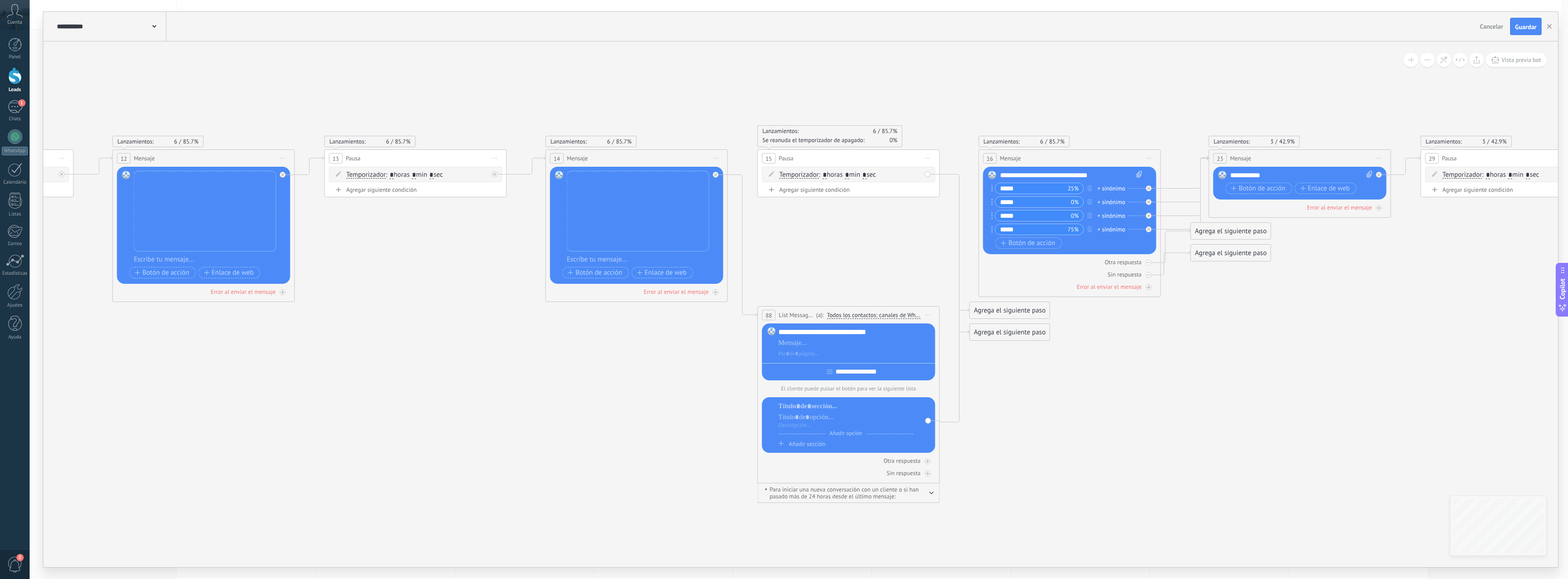
click at [807, 443] on span "Añadir sección" at bounding box center [807, 443] width 37 height 8
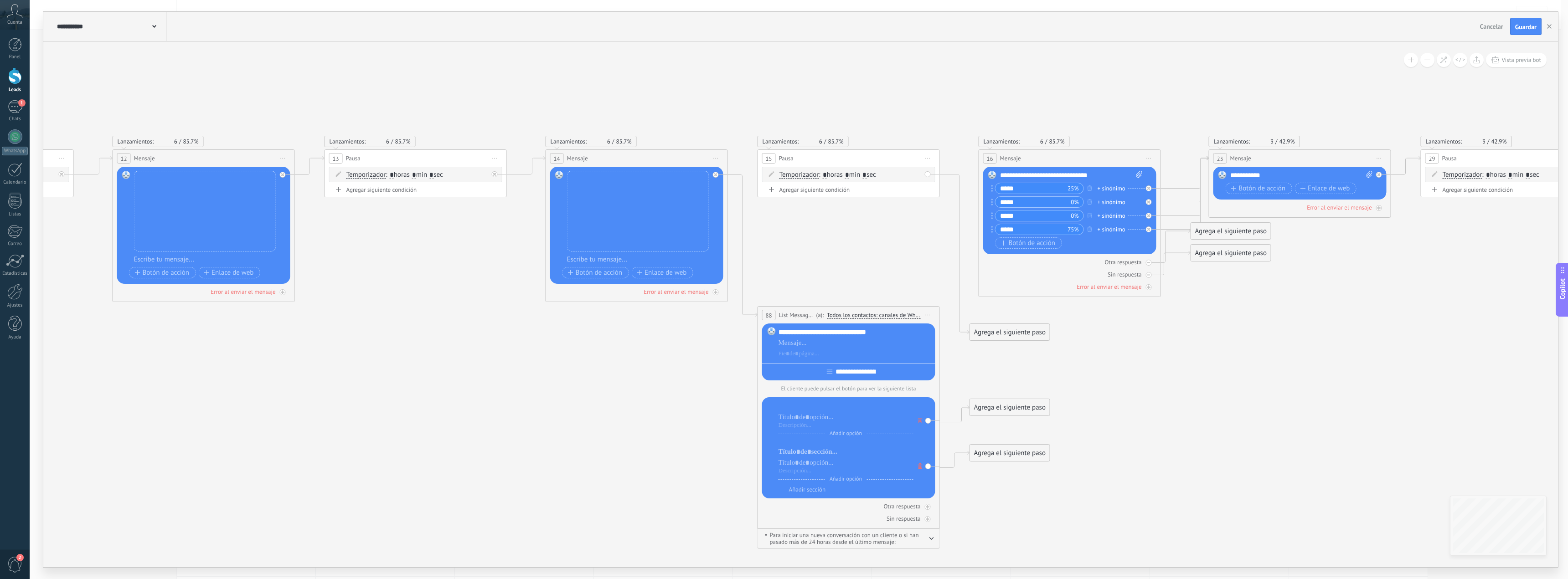
drag, startPoint x: 811, startPoint y: 407, endPoint x: 845, endPoint y: 412, distance: 34.4
click at [811, 407] on div at bounding box center [846, 406] width 135 height 9
click at [847, 420] on div at bounding box center [846, 417] width 135 height 9
click at [712, 431] on icon at bounding box center [724, 318] width 6223 height 879
drag, startPoint x: 807, startPoint y: 406, endPoint x: 865, endPoint y: 411, distance: 58.2
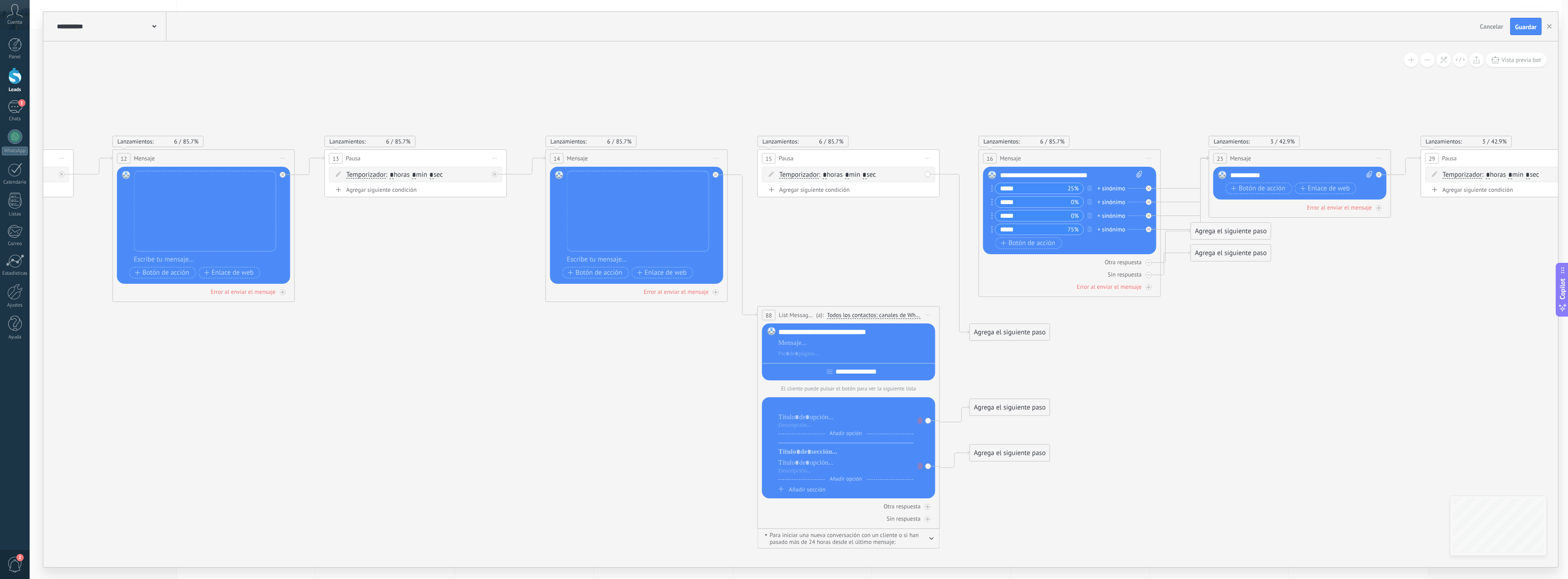
click at [816, 407] on div at bounding box center [846, 406] width 135 height 9
click at [794, 453] on div at bounding box center [846, 451] width 135 height 9
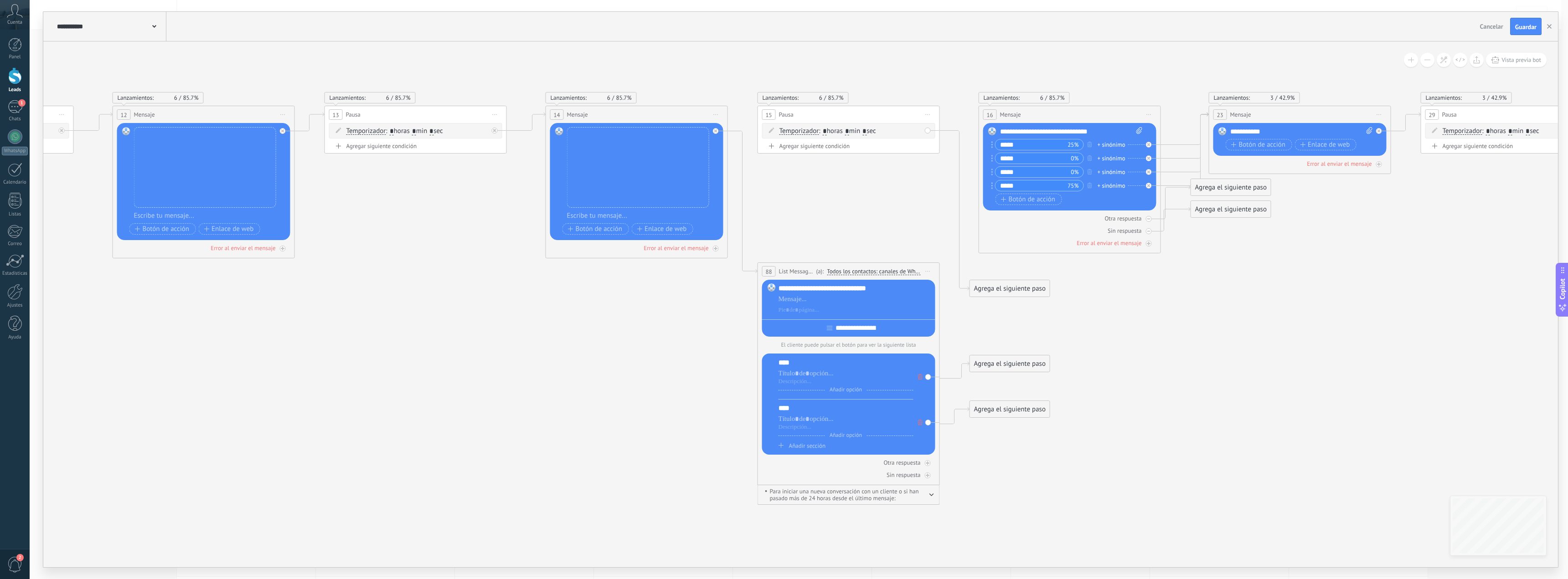
click at [800, 448] on span "Añadir sección" at bounding box center [807, 445] width 37 height 8
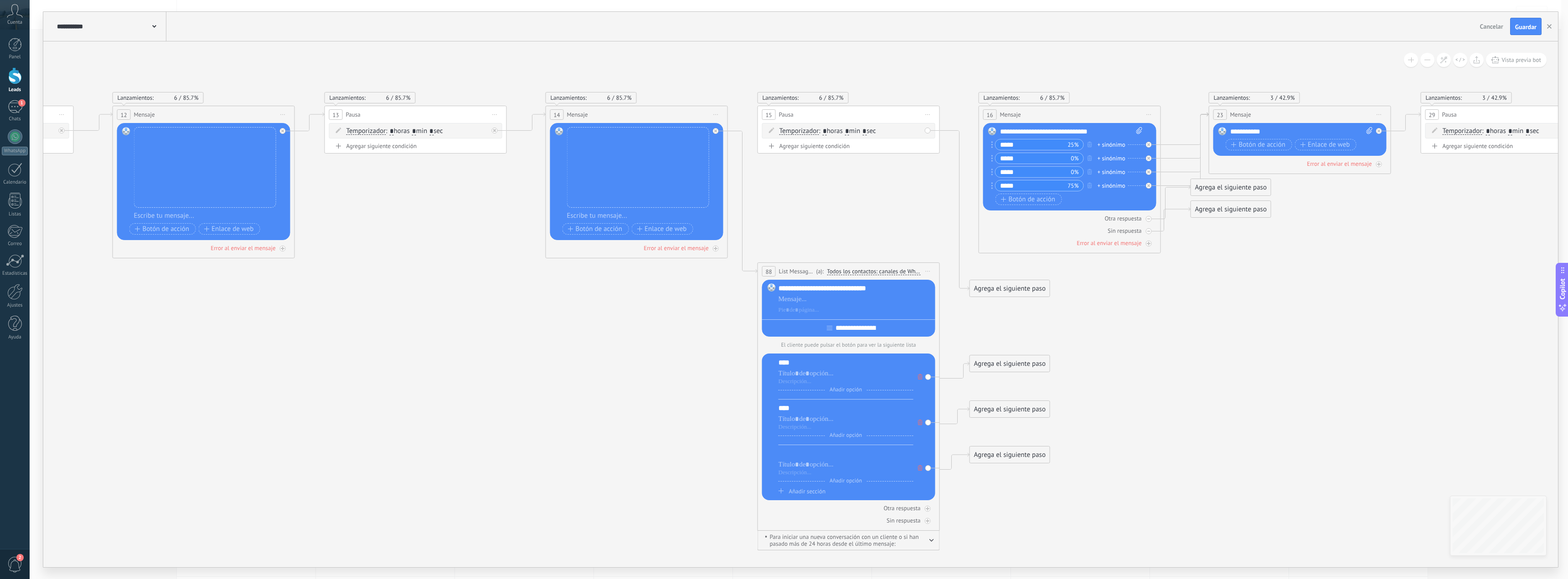
drag, startPoint x: 809, startPoint y: 456, endPoint x: 850, endPoint y: 454, distance: 41.0
click at [811, 456] on div at bounding box center [846, 453] width 135 height 9
click at [785, 364] on div "****" at bounding box center [846, 362] width 135 height 9
drag, startPoint x: 783, startPoint y: 408, endPoint x: 804, endPoint y: 407, distance: 21.0
click at [784, 408] on div "****" at bounding box center [846, 407] width 135 height 9
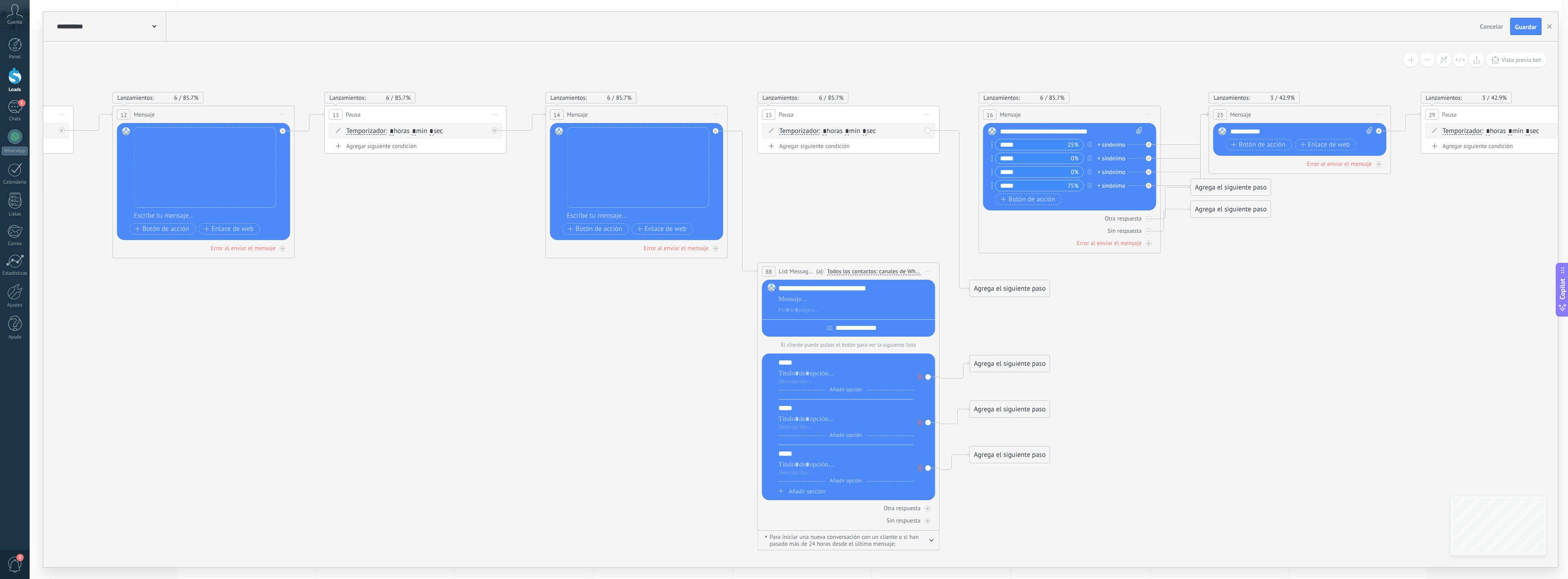
click at [792, 494] on span "Añadir sección" at bounding box center [807, 491] width 37 height 8
click at [793, 501] on div at bounding box center [846, 499] width 135 height 9
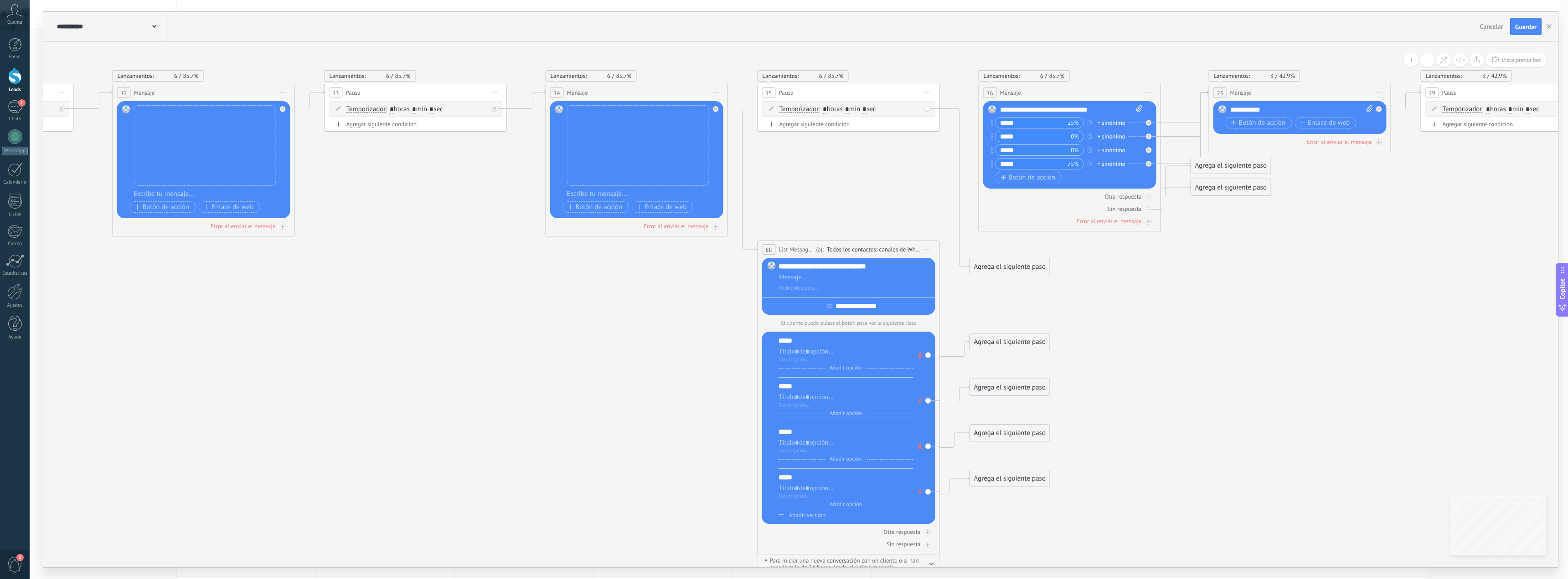
click at [1177, 347] on icon at bounding box center [724, 298] width 6223 height 971
click at [1531, 24] on span "Guardar" at bounding box center [1525, 27] width 21 height 6
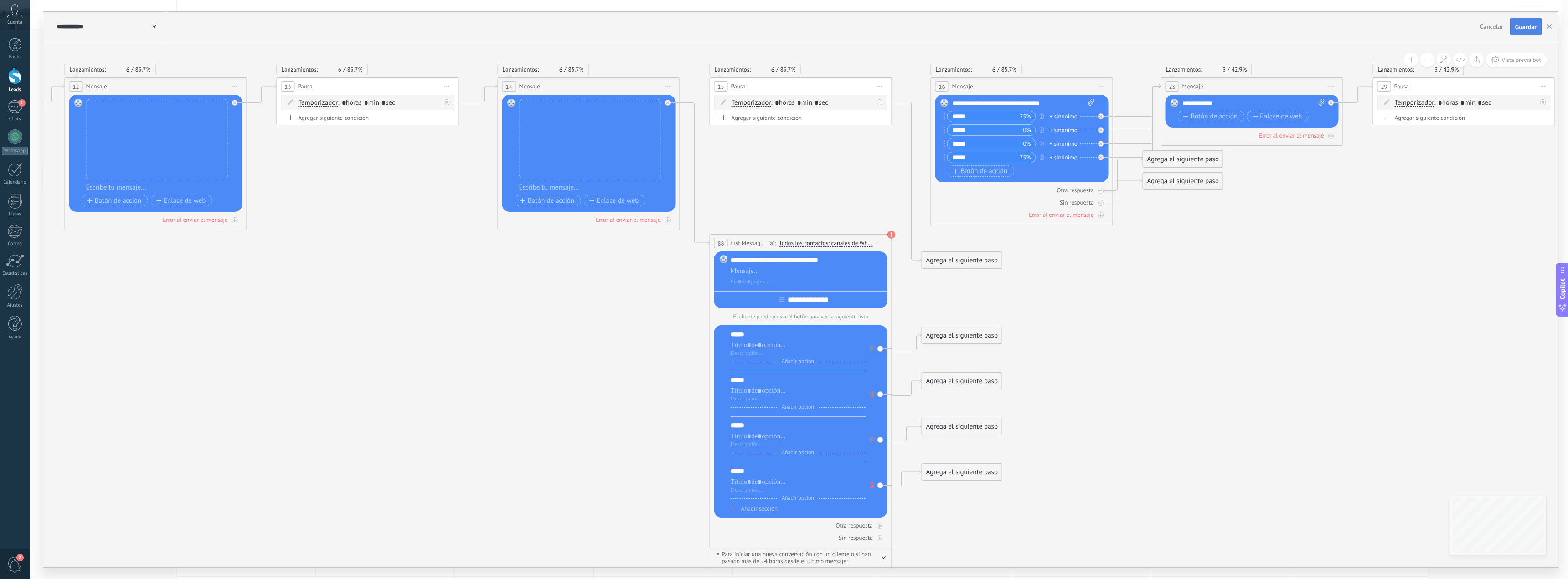
click at [1525, 23] on button "Guardar" at bounding box center [1526, 26] width 32 height 17
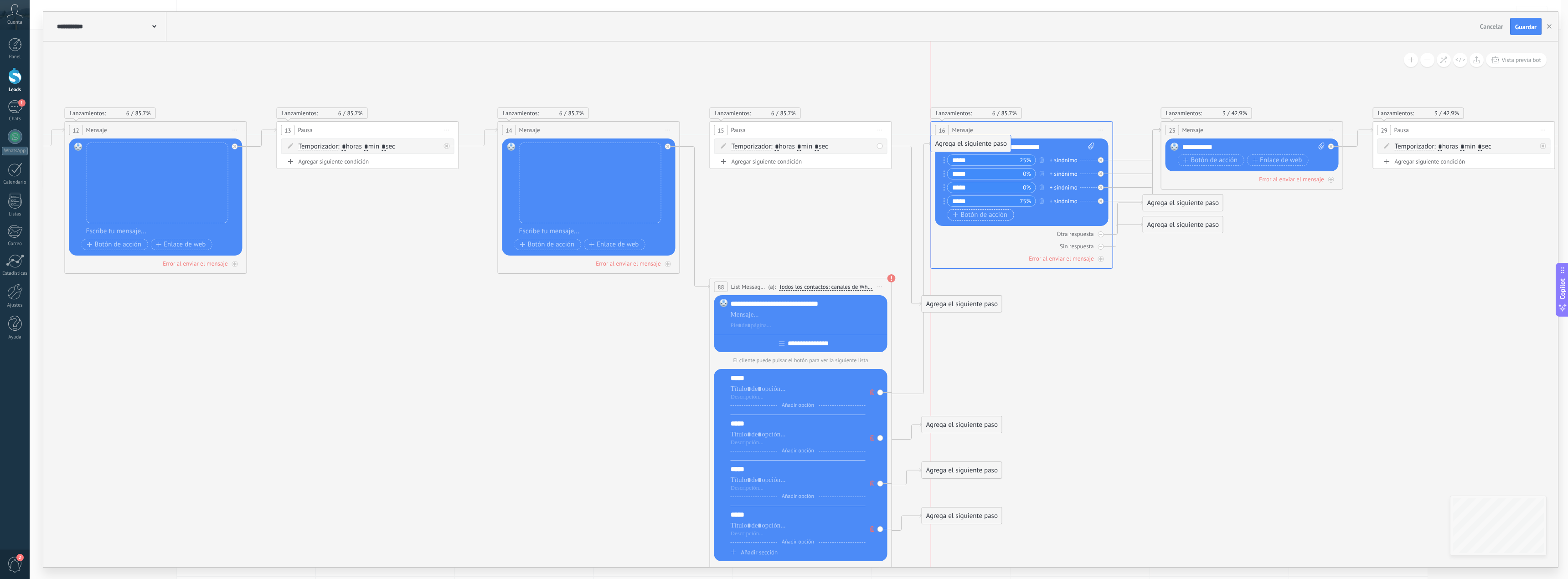
drag, startPoint x: 957, startPoint y: 378, endPoint x: 990, endPoint y: 210, distance: 171.2
drag, startPoint x: 956, startPoint y: 420, endPoint x: 999, endPoint y: 170, distance: 253.7
drag, startPoint x: 955, startPoint y: 472, endPoint x: 1024, endPoint y: 153, distance: 326.4
drag, startPoint x: 947, startPoint y: 512, endPoint x: 1015, endPoint y: 174, distance: 344.8
click at [1057, 330] on icon at bounding box center [676, 336] width 6223 height 971
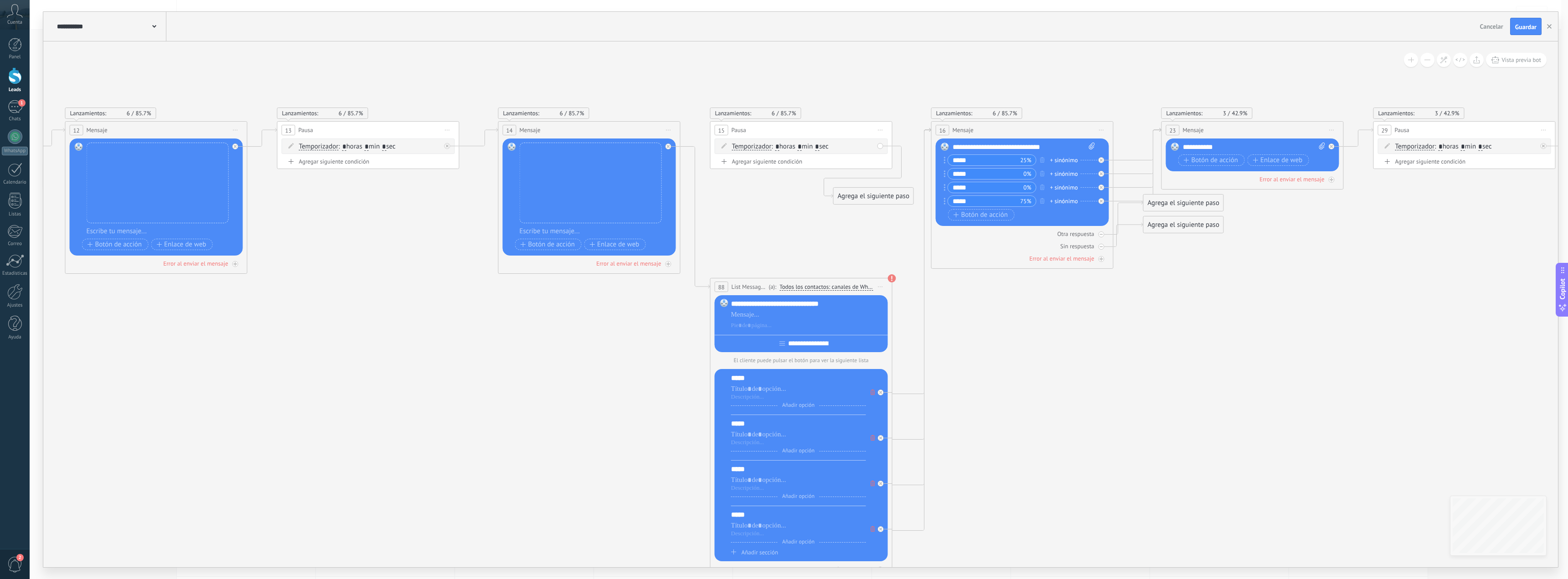
drag, startPoint x: 963, startPoint y: 305, endPoint x: 889, endPoint y: 249, distance: 92.8
click at [874, 197] on div "Agrega el siguiente paso" at bounding box center [873, 196] width 80 height 15
click at [890, 279] on use at bounding box center [892, 278] width 8 height 8
click at [1522, 27] on span "Guardar" at bounding box center [1525, 27] width 21 height 6
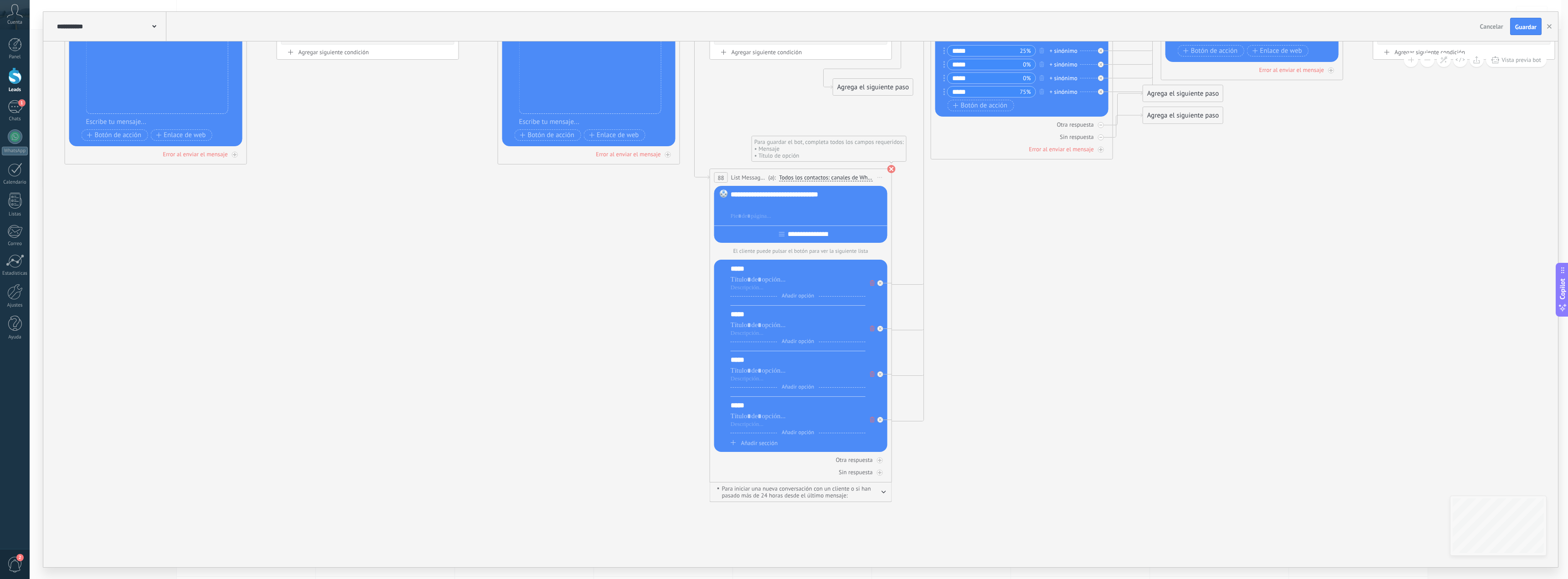
click at [751, 208] on div at bounding box center [807, 205] width 153 height 9
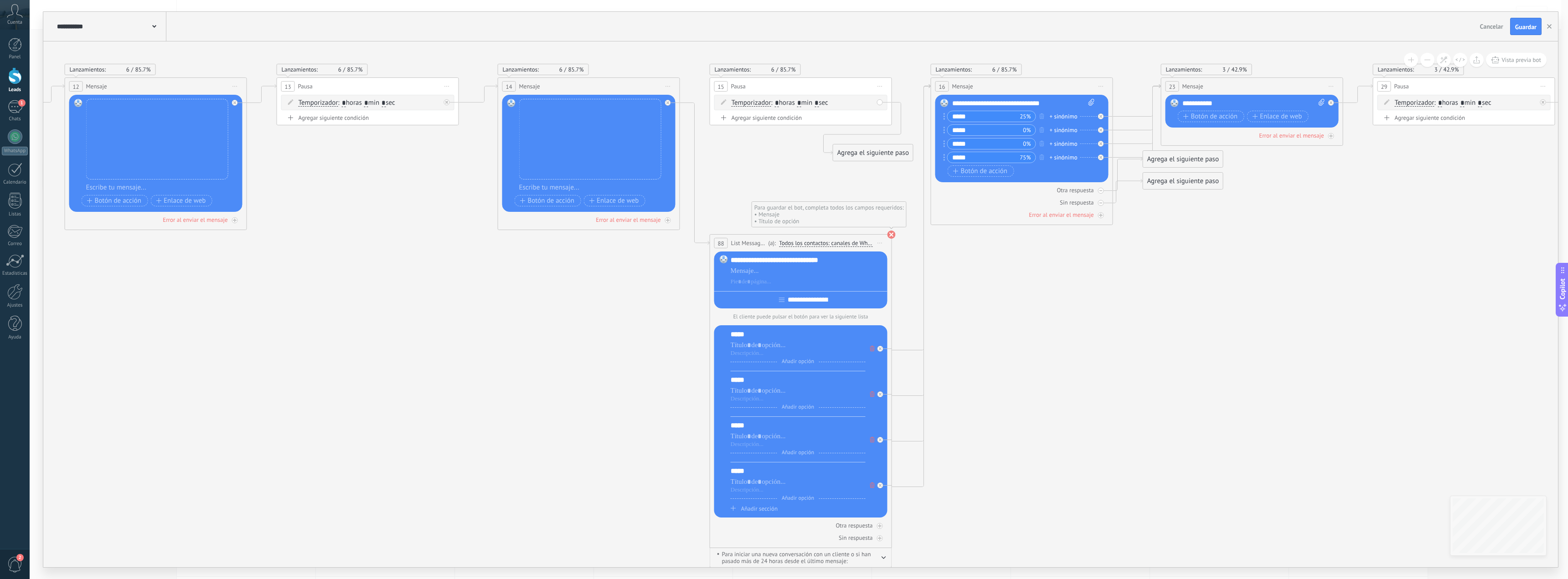
click at [774, 262] on div "**********" at bounding box center [807, 260] width 153 height 9
click at [769, 273] on div at bounding box center [807, 271] width 153 height 9
click at [777, 260] on div "**********" at bounding box center [807, 260] width 153 height 9
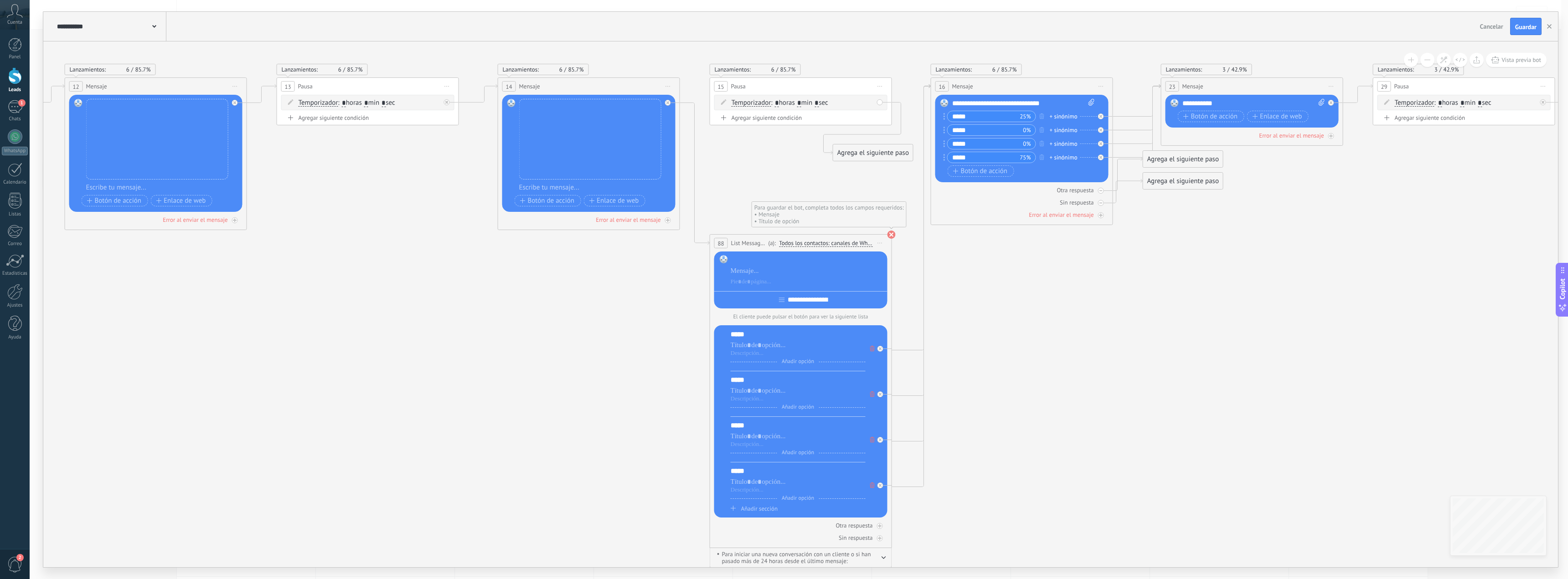
click at [751, 277] on div at bounding box center [807, 271] width 153 height 31
click at [755, 271] on div at bounding box center [807, 271] width 153 height 9
paste div
click at [779, 255] on div "**********" at bounding box center [800, 280] width 173 height 57
click at [771, 258] on div at bounding box center [807, 260] width 153 height 9
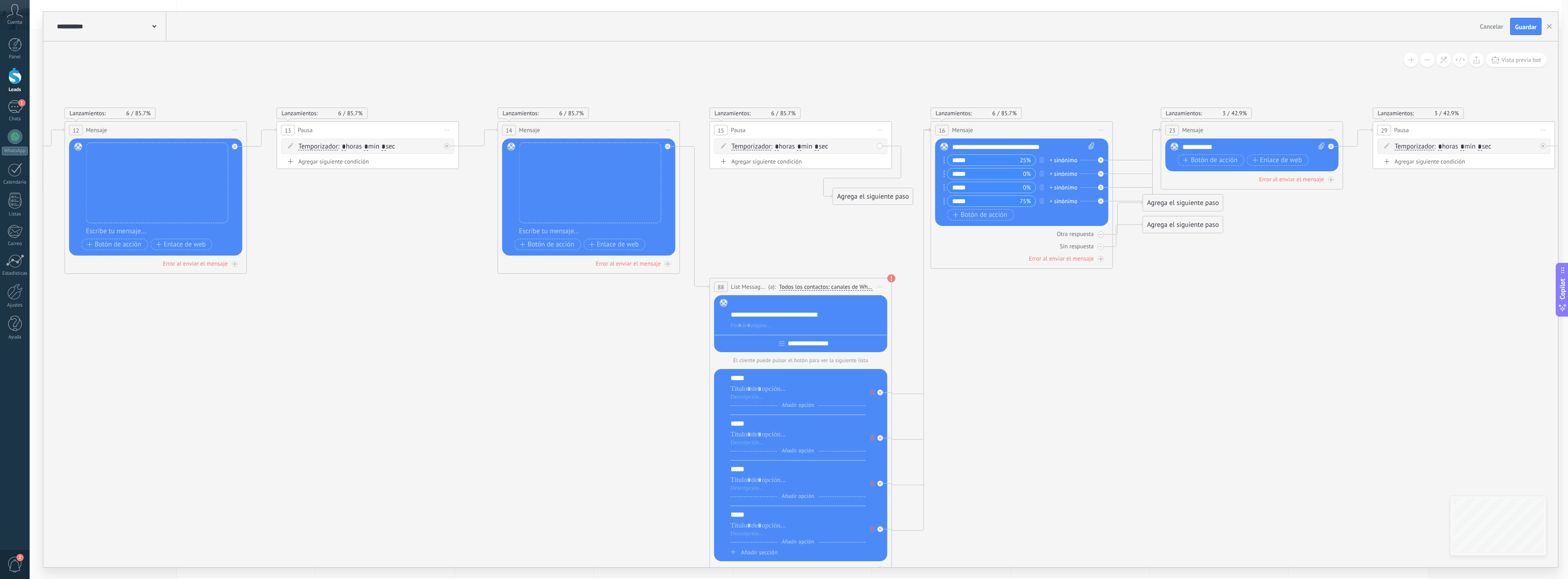
click at [784, 303] on div at bounding box center [807, 303] width 153 height 9
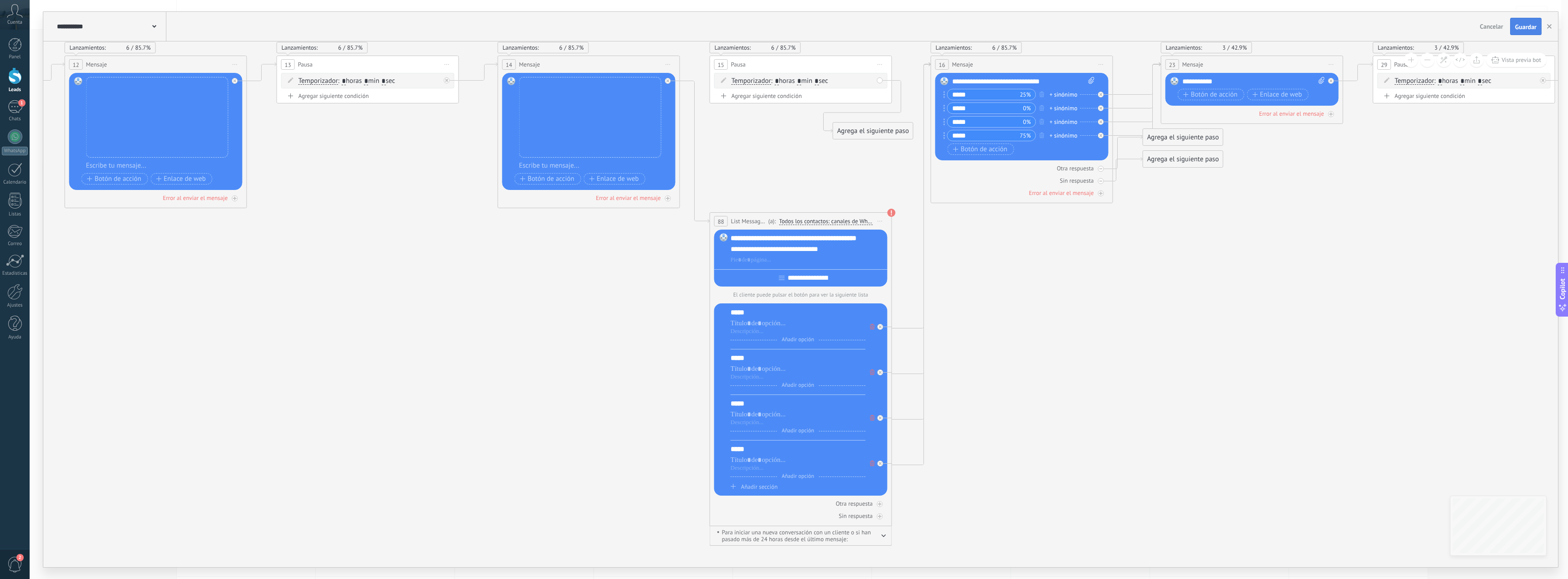
click at [1541, 19] on button "Guardar" at bounding box center [1526, 26] width 32 height 17
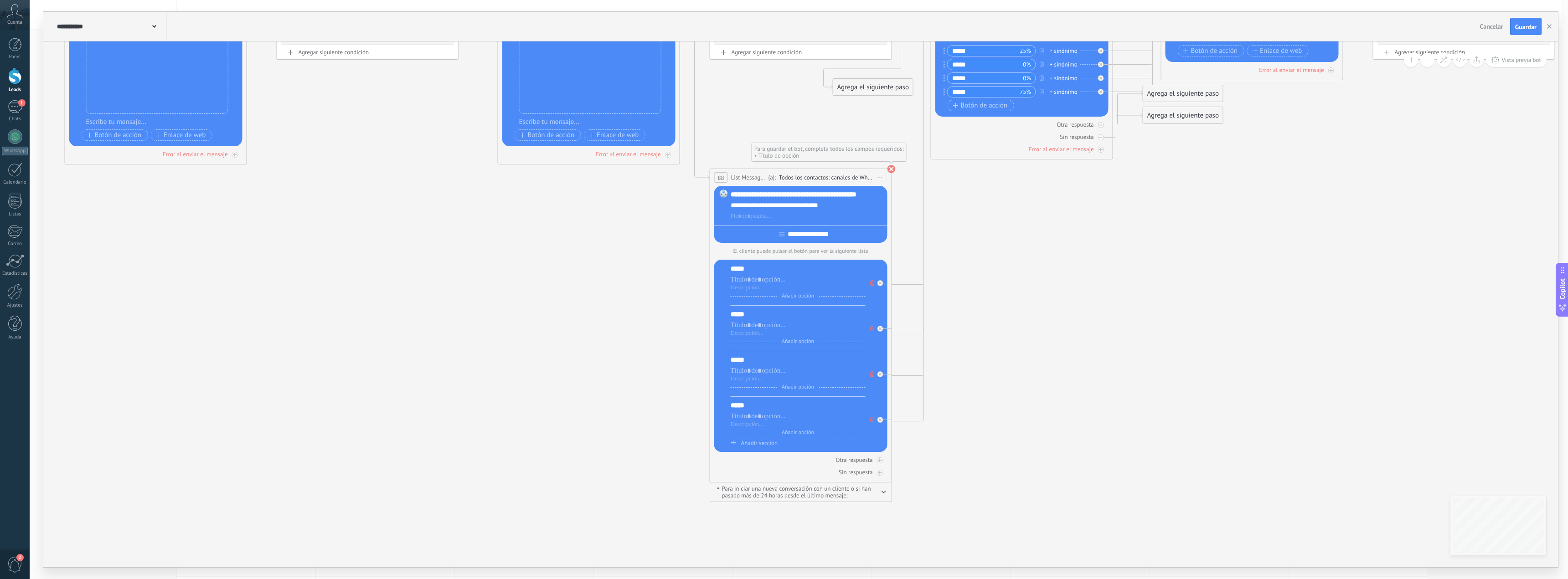
click at [888, 168] on use at bounding box center [891, 168] width 8 height 8
drag, startPoint x: 1089, startPoint y: 207, endPoint x: 1314, endPoint y: 159, distance: 230.1
click at [1089, 207] on icon at bounding box center [676, 226] width 6223 height 971
click at [1527, 22] on button "Guardar" at bounding box center [1526, 26] width 32 height 17
click at [777, 218] on div at bounding box center [807, 216] width 153 height 9
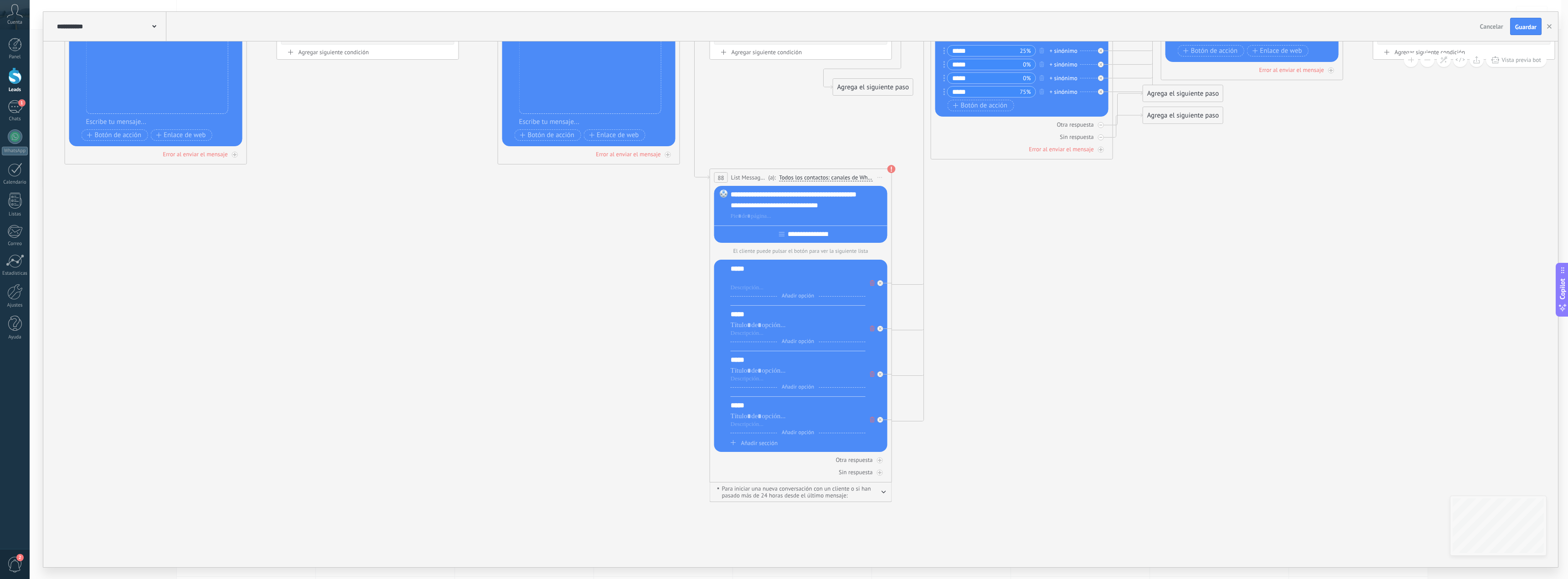
click at [779, 283] on div at bounding box center [798, 279] width 135 height 9
click at [758, 273] on div "*****" at bounding box center [798, 268] width 135 height 9
drag, startPoint x: 758, startPoint y: 273, endPoint x: 840, endPoint y: 288, distance: 83.4
click at [740, 275] on div "***** Añadir opción Añadir sección" at bounding box center [798, 285] width 135 height 41
click at [764, 284] on div at bounding box center [798, 279] width 135 height 9
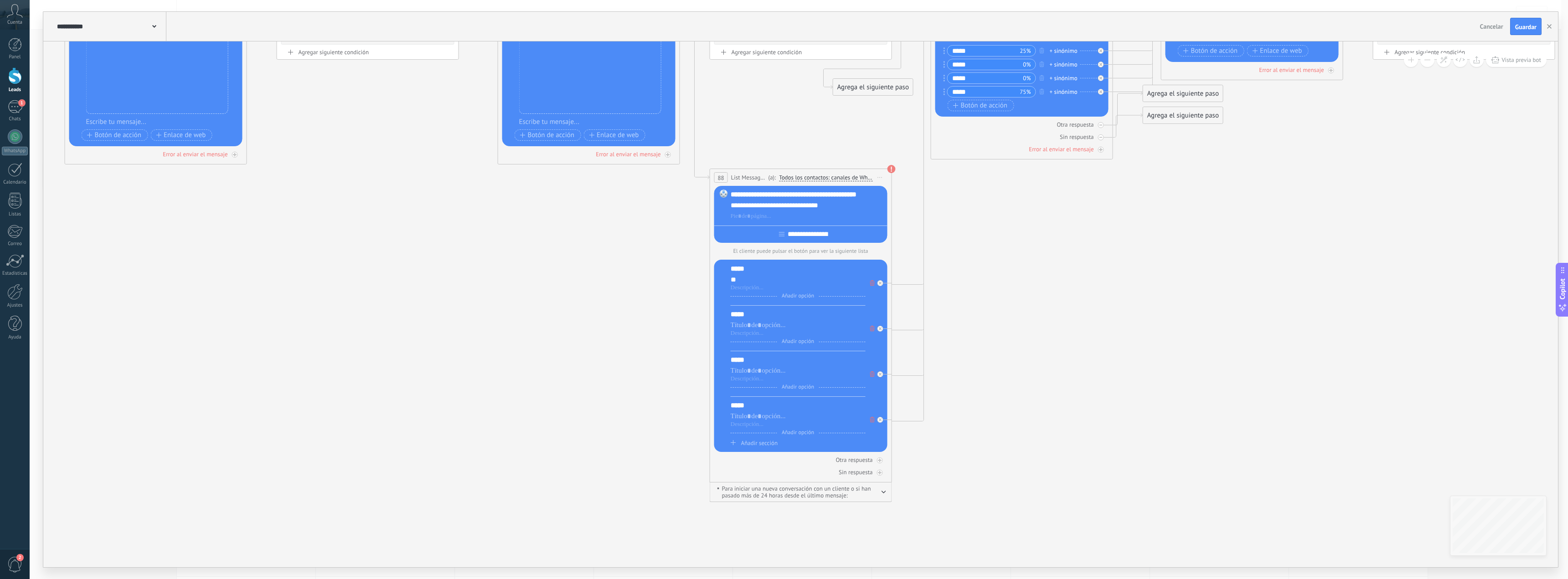
click at [746, 269] on div "*****" at bounding box center [798, 268] width 135 height 9
click at [746, 268] on div "*****" at bounding box center [798, 268] width 135 height 9
copy div "*****"
click at [757, 314] on div "*****" at bounding box center [798, 314] width 135 height 9
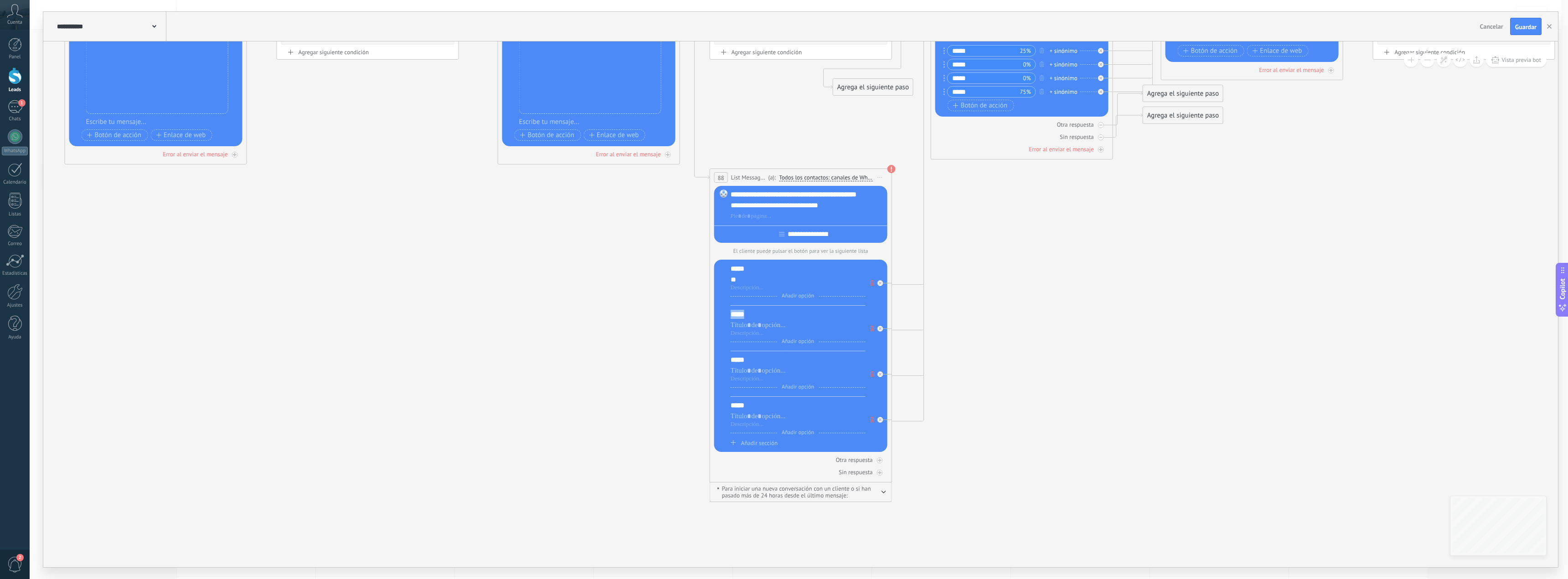
click at [757, 314] on div "*****" at bounding box center [798, 314] width 135 height 9
click at [760, 329] on div at bounding box center [798, 325] width 135 height 9
click at [758, 362] on div "*****" at bounding box center [798, 359] width 135 height 9
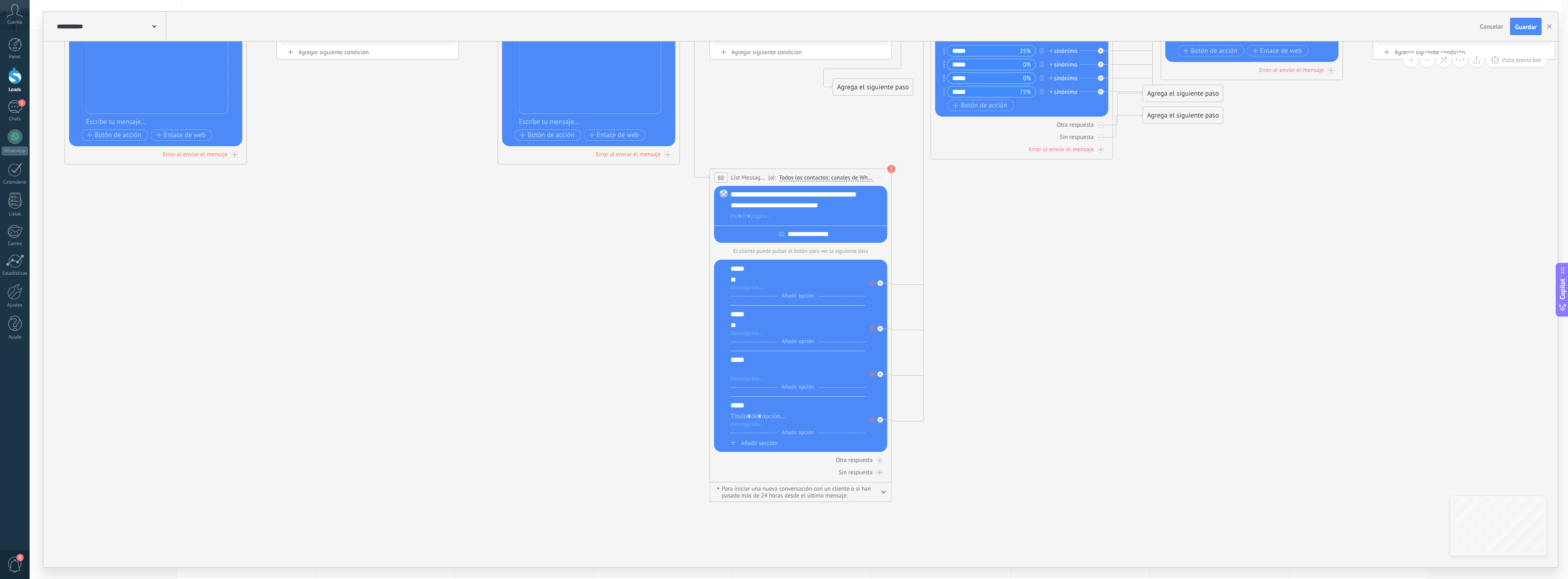
click at [754, 373] on div at bounding box center [798, 370] width 135 height 9
click at [749, 407] on div "*****" at bounding box center [798, 405] width 135 height 9
click at [765, 419] on div at bounding box center [798, 416] width 135 height 9
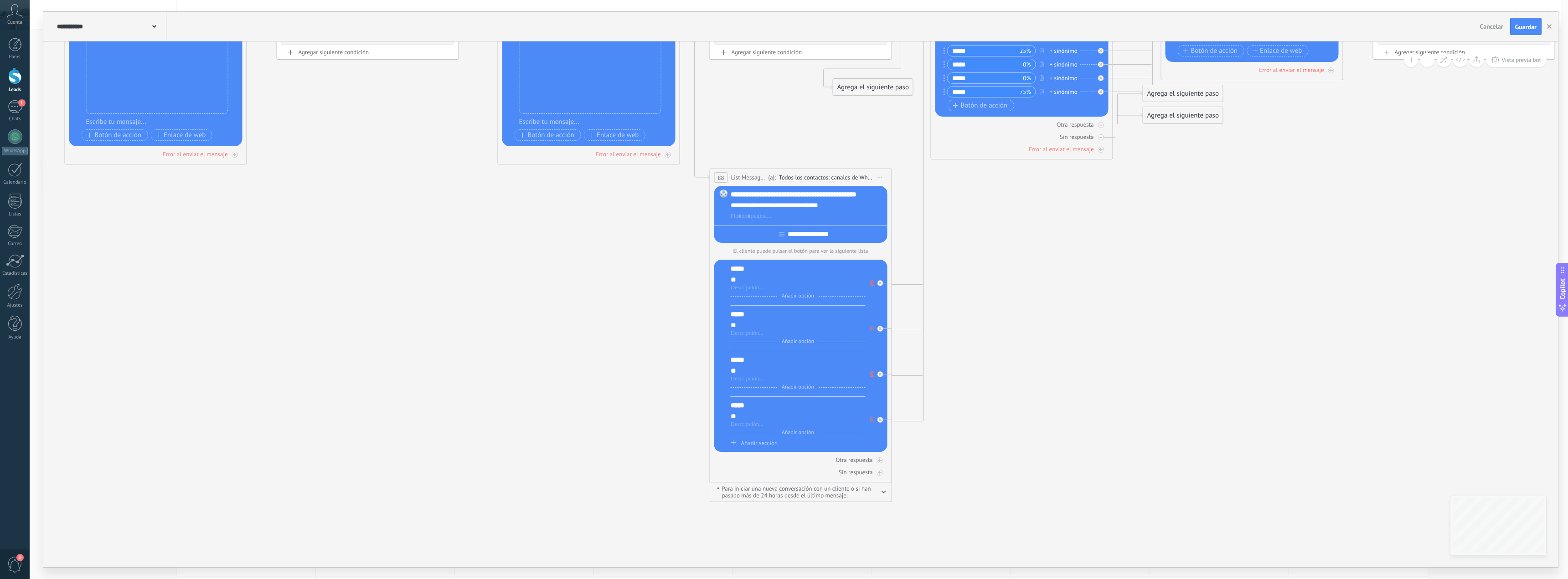
click at [999, 296] on icon at bounding box center [676, 226] width 6223 height 971
click at [1528, 21] on button "Guardar" at bounding box center [1526, 26] width 32 height 17
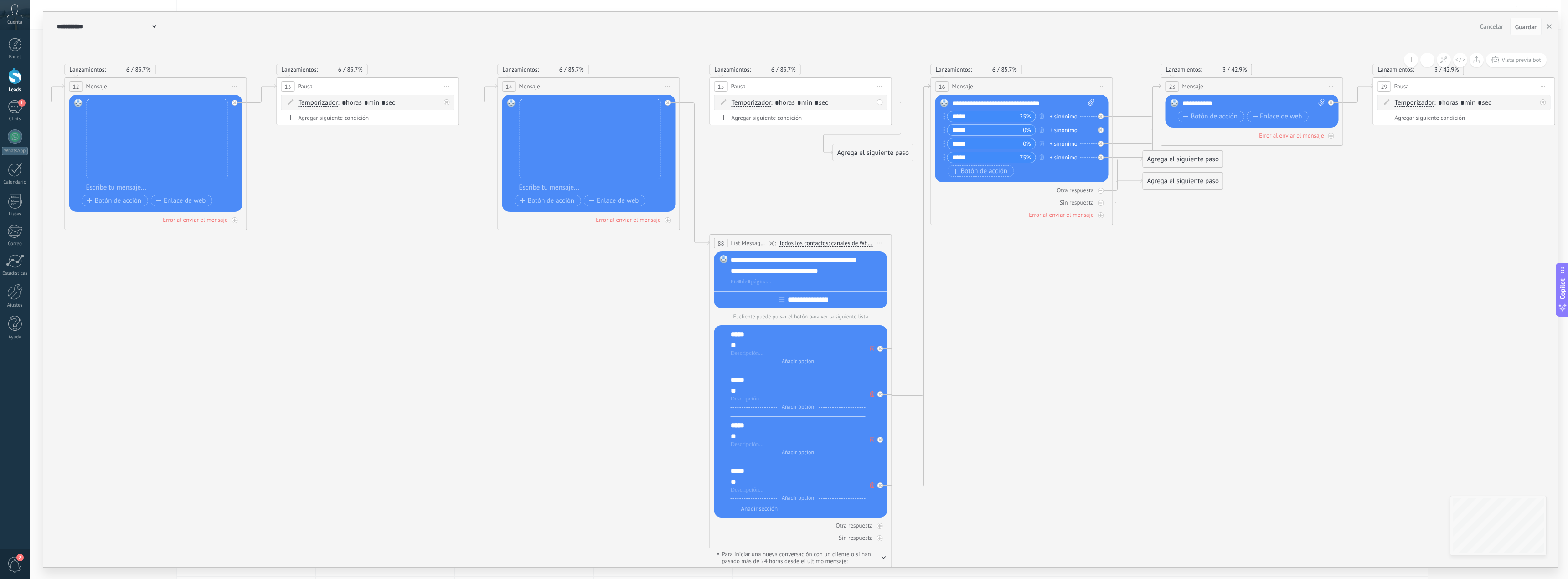
click at [1492, 26] on span "Cancelar" at bounding box center [1491, 26] width 23 height 8
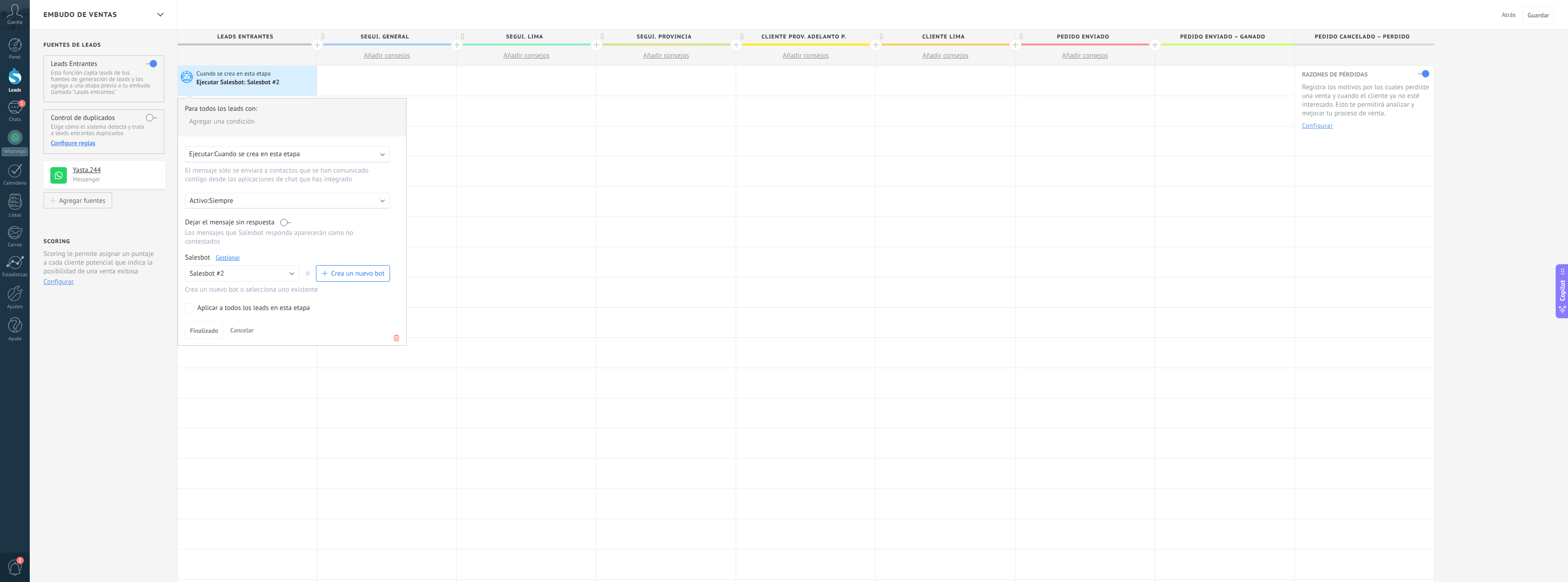
click at [1503, 16] on span "Atrás" at bounding box center [1508, 14] width 14 height 8
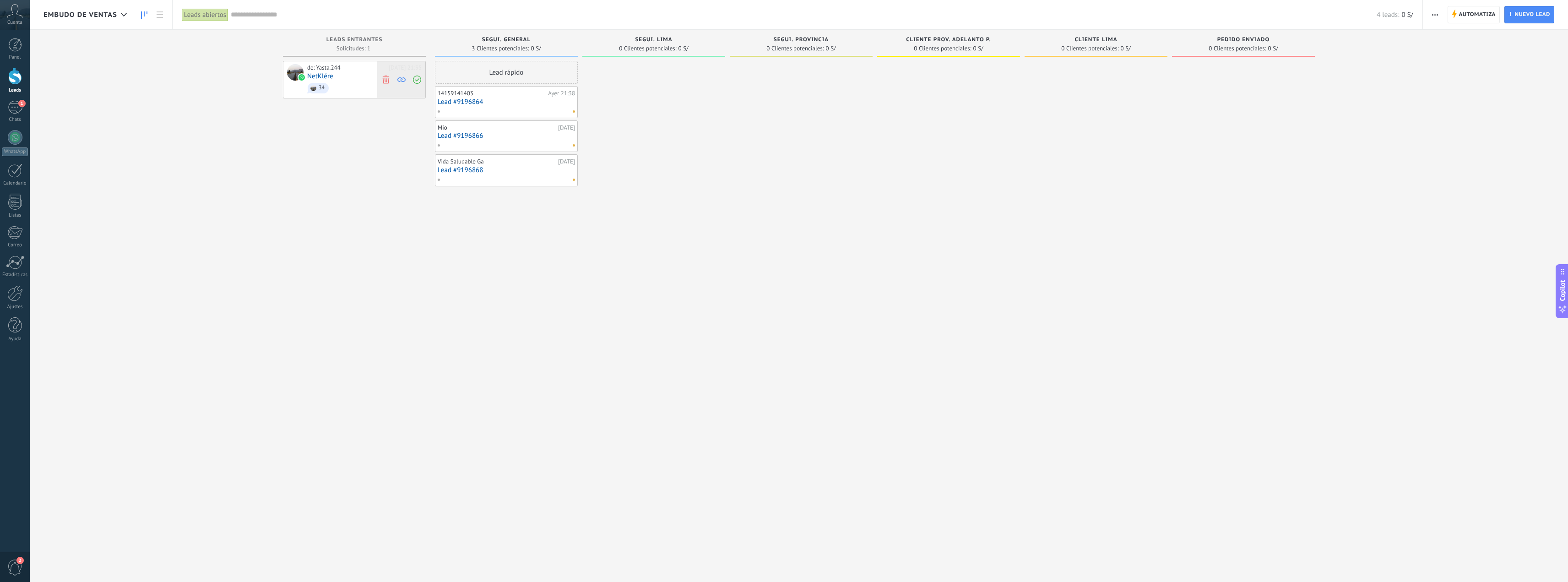
click at [387, 75] on icon at bounding box center [386, 79] width 8 height 8
click at [1459, 12] on span "Automatiza" at bounding box center [1477, 14] width 37 height 17
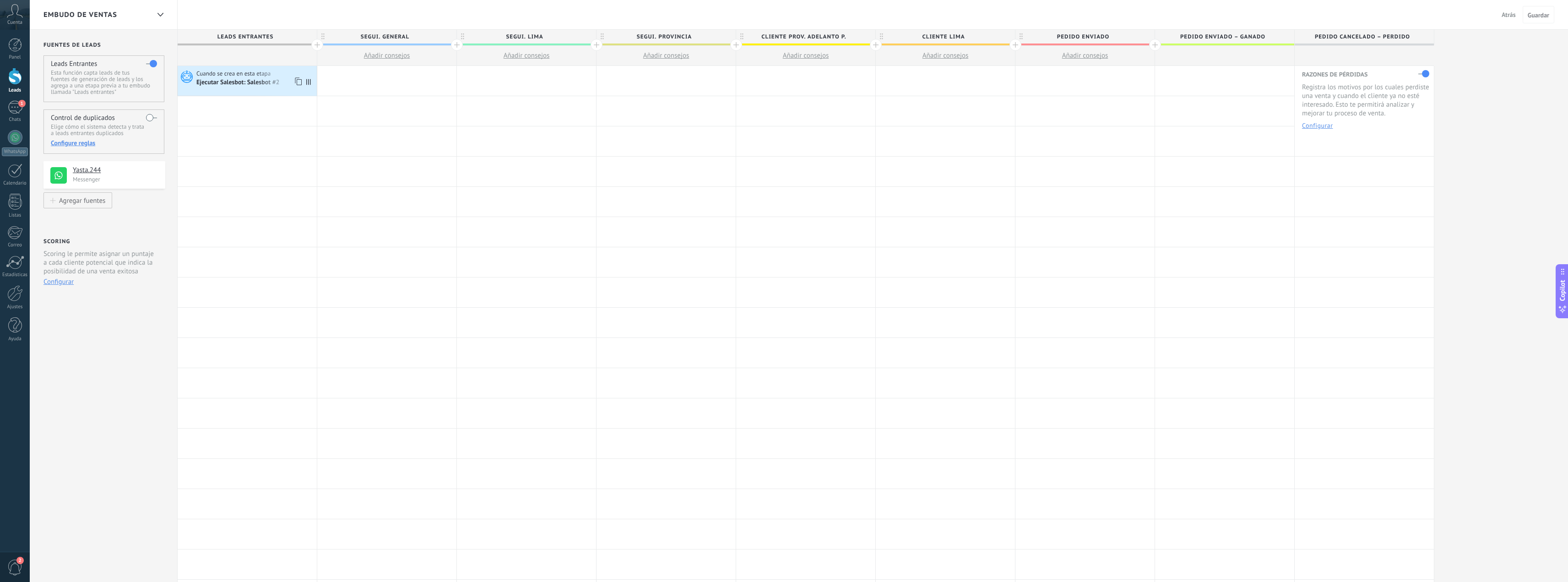
click at [242, 73] on span "Cuando se crea en esta etapa" at bounding box center [234, 73] width 76 height 8
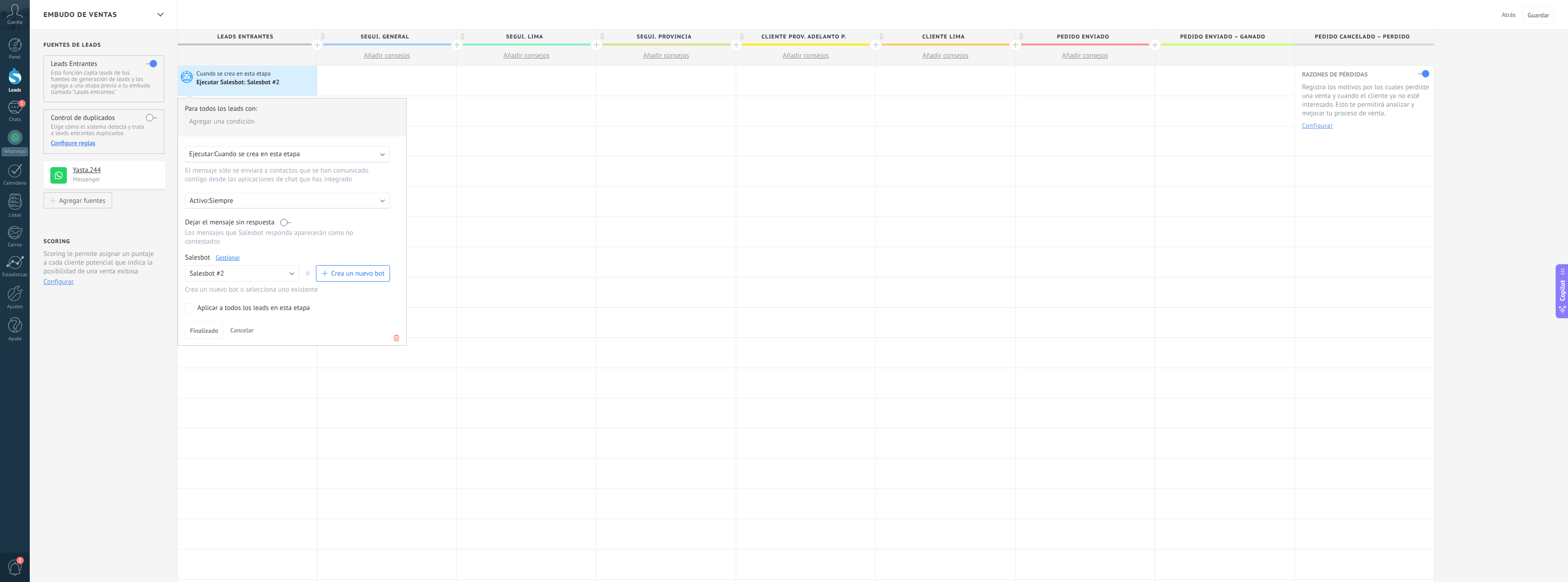
drag, startPoint x: 248, startPoint y: 262, endPoint x: 236, endPoint y: 260, distance: 12.2
click at [241, 262] on div "Salesbot Gestionar Ningún bot seleccionado Salesbot #2 Salesbot #2 o Crea un nu…" at bounding box center [292, 273] width 214 height 41
click at [230, 258] on link "Gestionar" at bounding box center [228, 257] width 24 height 8
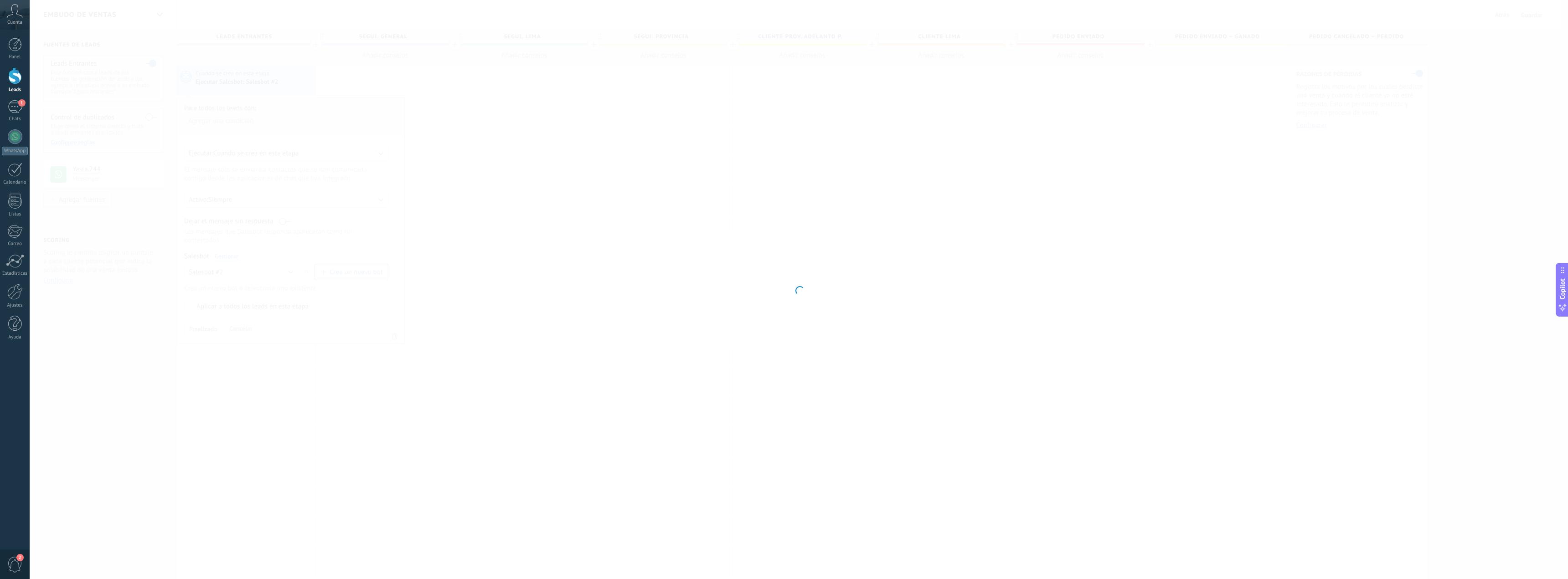
type input "**********"
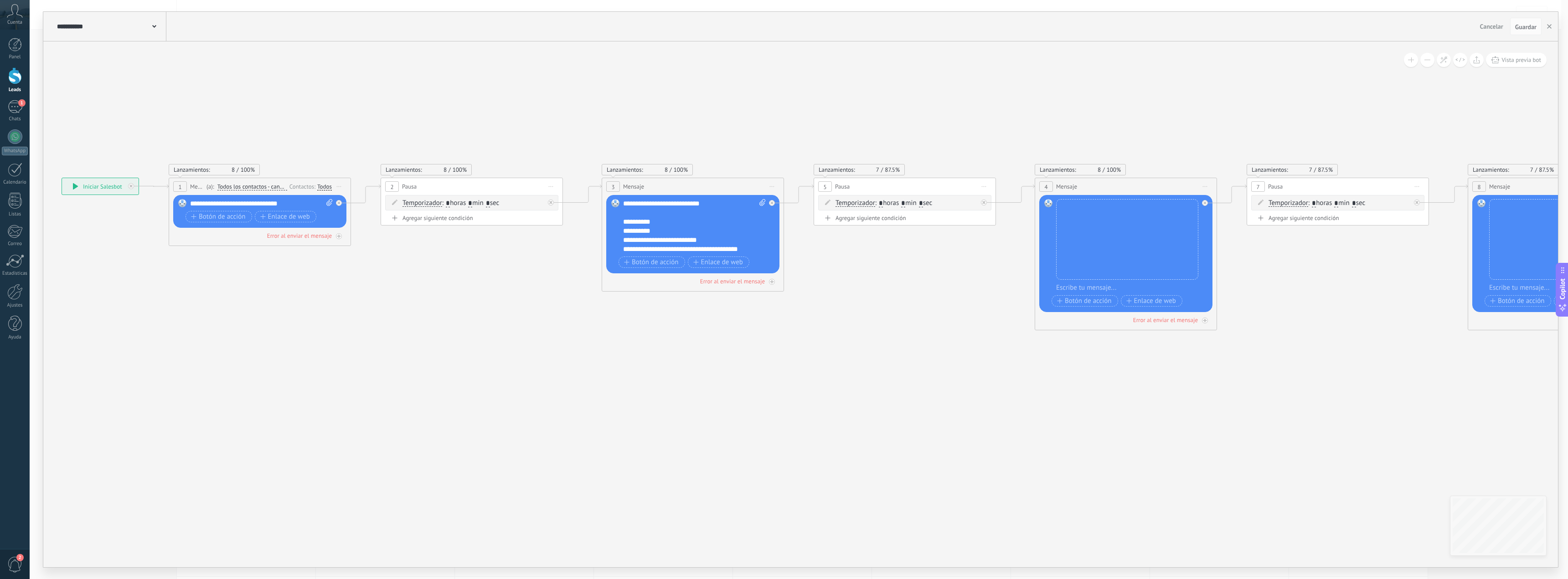
drag, startPoint x: 1043, startPoint y: 382, endPoint x: 861, endPoint y: 407, distance: 183.7
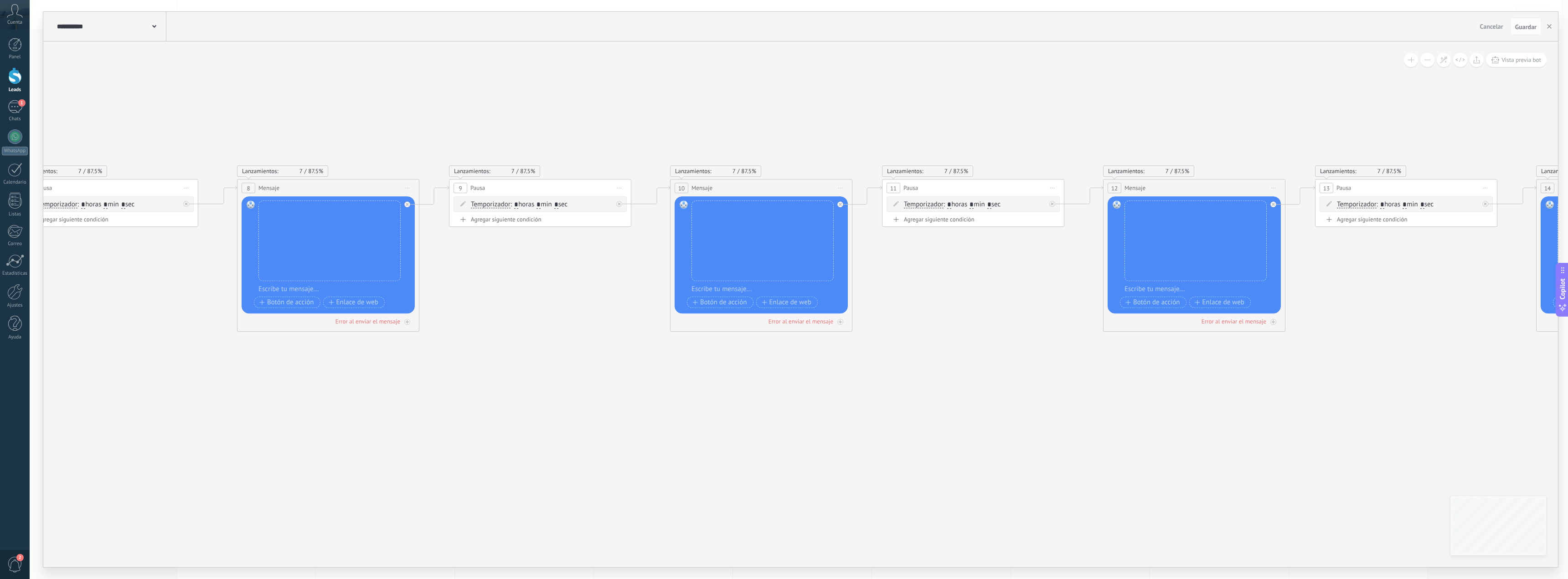
drag, startPoint x: 1416, startPoint y: 417, endPoint x: 780, endPoint y: 103, distance: 709.3
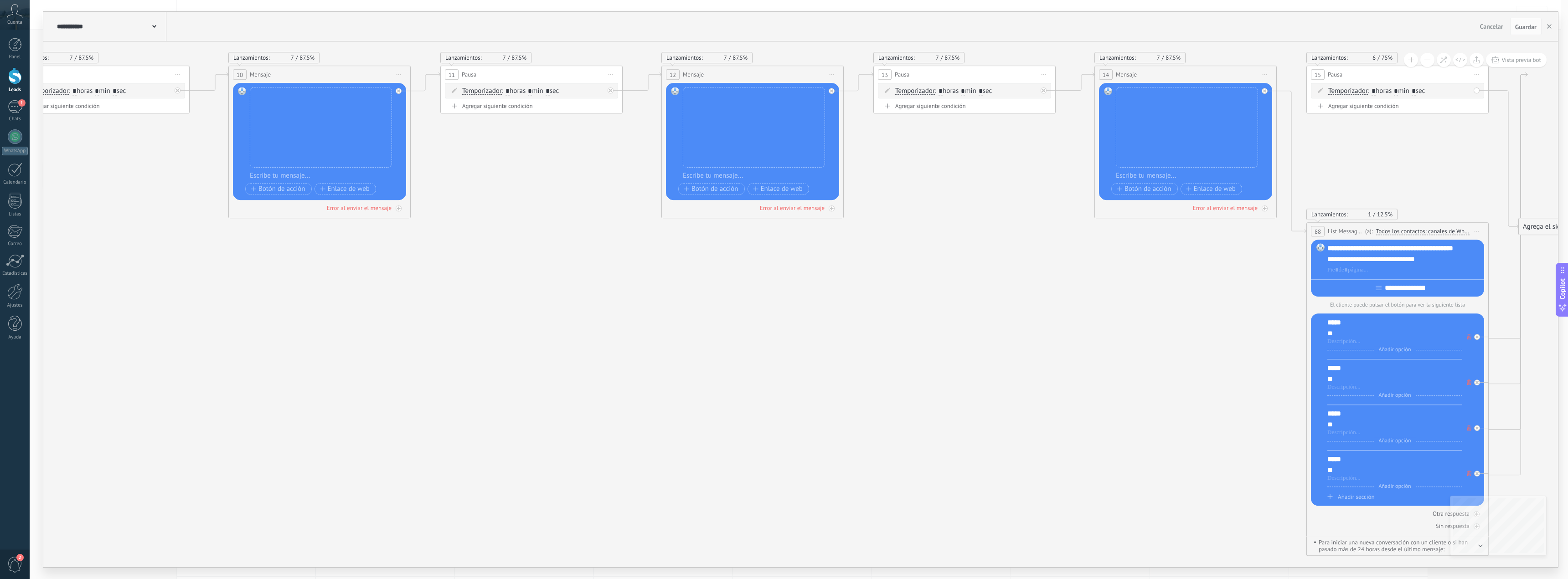
drag, startPoint x: 1186, startPoint y: 479, endPoint x: 996, endPoint y: 350, distance: 229.7
click at [802, 369] on icon at bounding box center [1272, 280] width 6223 height 971
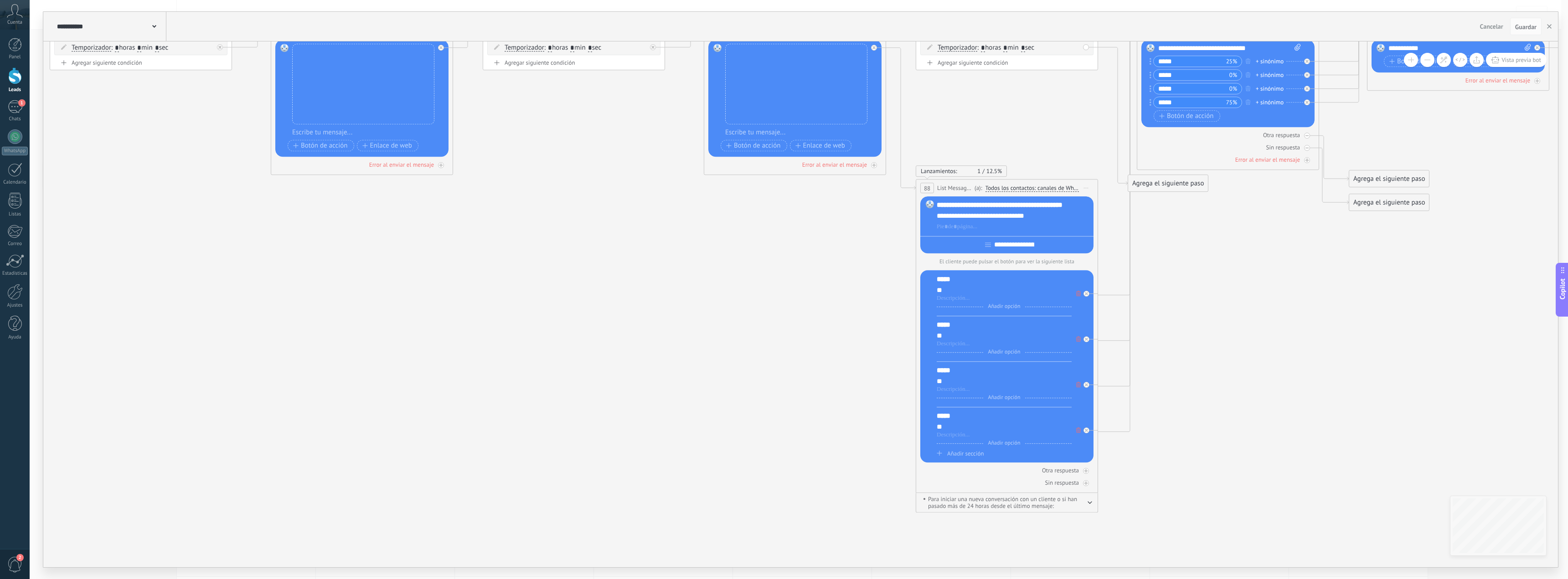
drag, startPoint x: 1121, startPoint y: 360, endPoint x: 742, endPoint y: 328, distance: 380.3
click at [673, 324] on icon at bounding box center [881, 237] width 6223 height 971
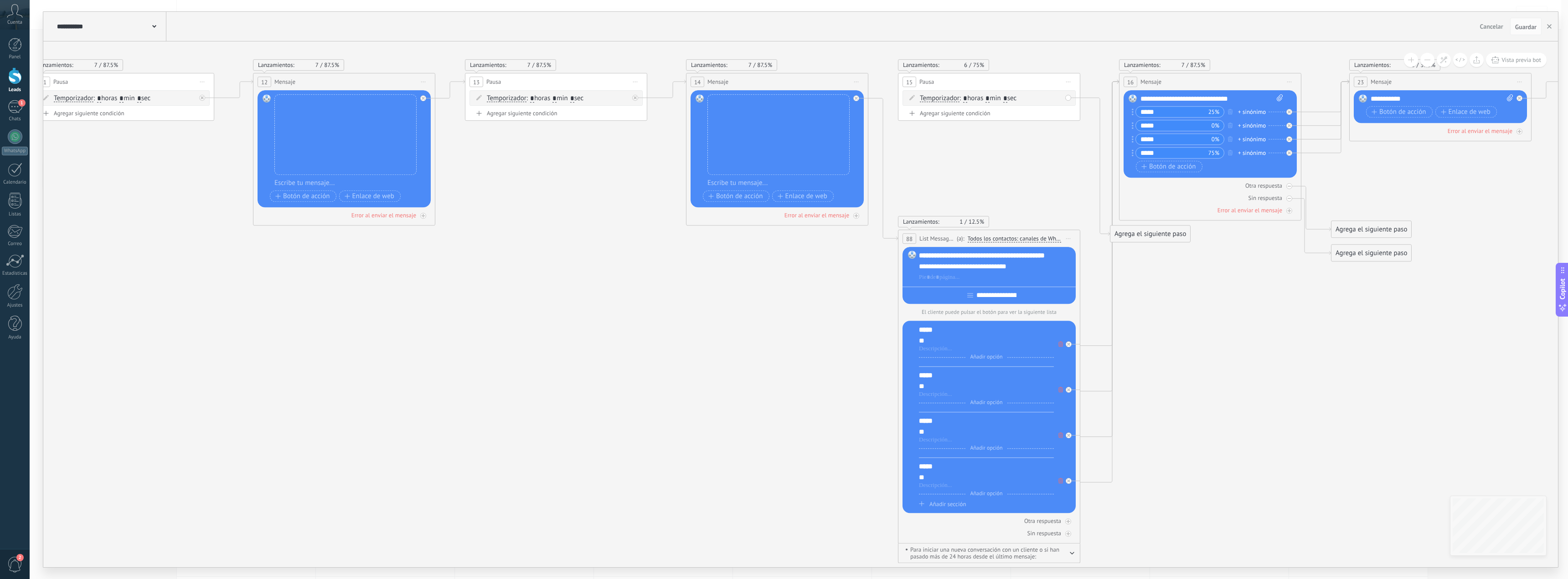
drag, startPoint x: 1245, startPoint y: 289, endPoint x: 1243, endPoint y: 336, distance: 47.0
click at [1243, 336] on icon at bounding box center [864, 287] width 6223 height 971
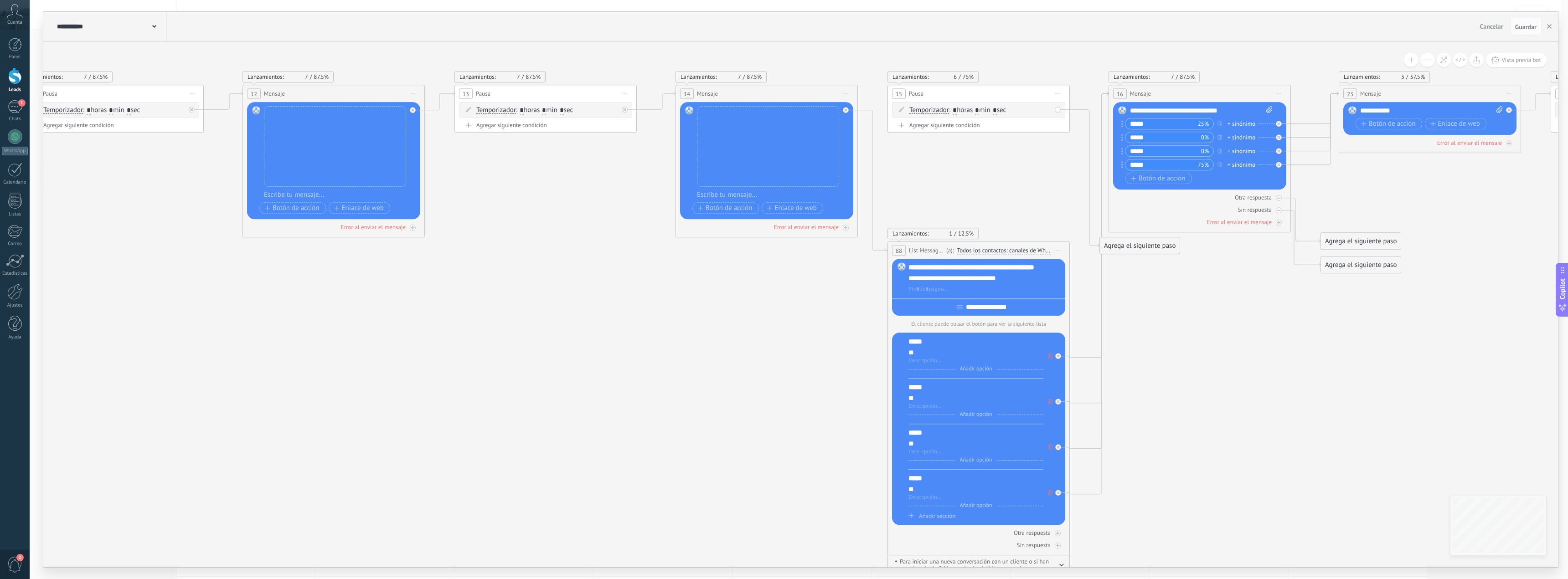
drag, startPoint x: 1240, startPoint y: 334, endPoint x: 1230, endPoint y: 346, distance: 15.6
click at [1230, 346] on icon at bounding box center [853, 299] width 6223 height 971
click at [848, 111] on div at bounding box center [846, 110] width 6 height 6
drag, startPoint x: 923, startPoint y: 148, endPoint x: 932, endPoint y: 115, distance: 34.2
drag, startPoint x: 1145, startPoint y: 247, endPoint x: 956, endPoint y: 401, distance: 243.8
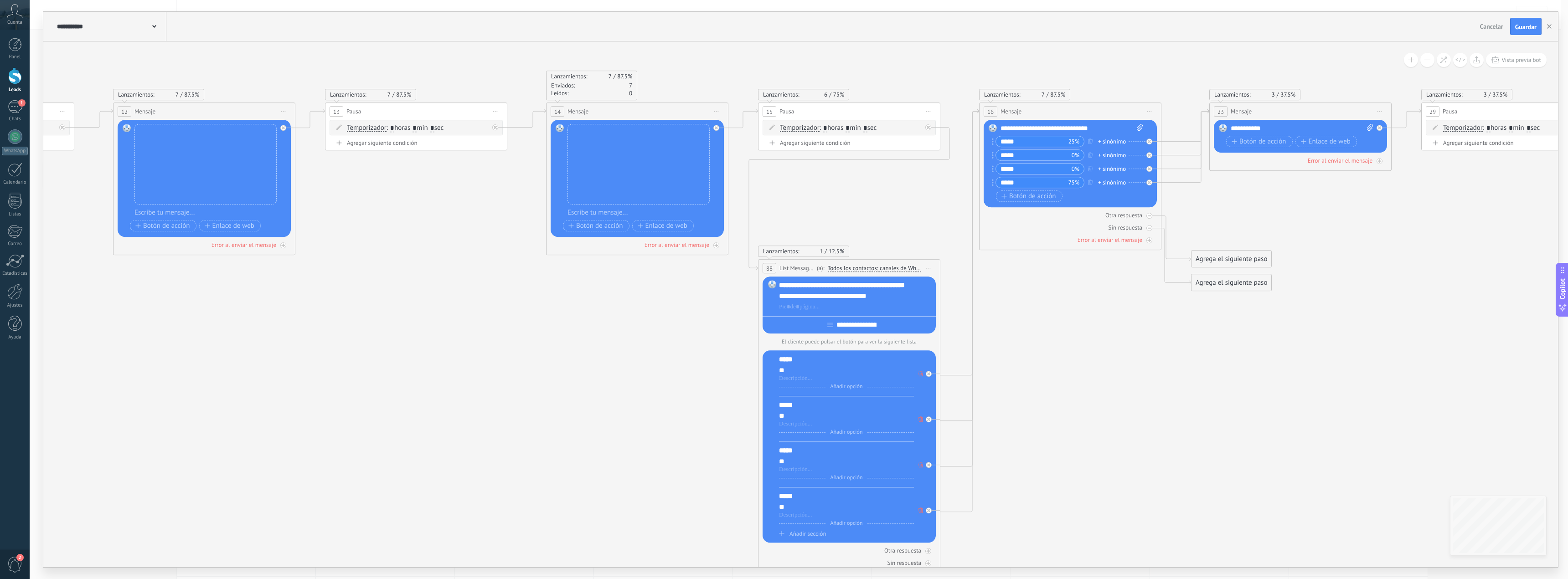
drag, startPoint x: 1296, startPoint y: 408, endPoint x: 1286, endPoint y: 380, distance: 29.7
click at [1295, 407] on icon at bounding box center [724, 317] width 6223 height 971
click at [1235, 128] on div "**********" at bounding box center [1301, 128] width 142 height 9
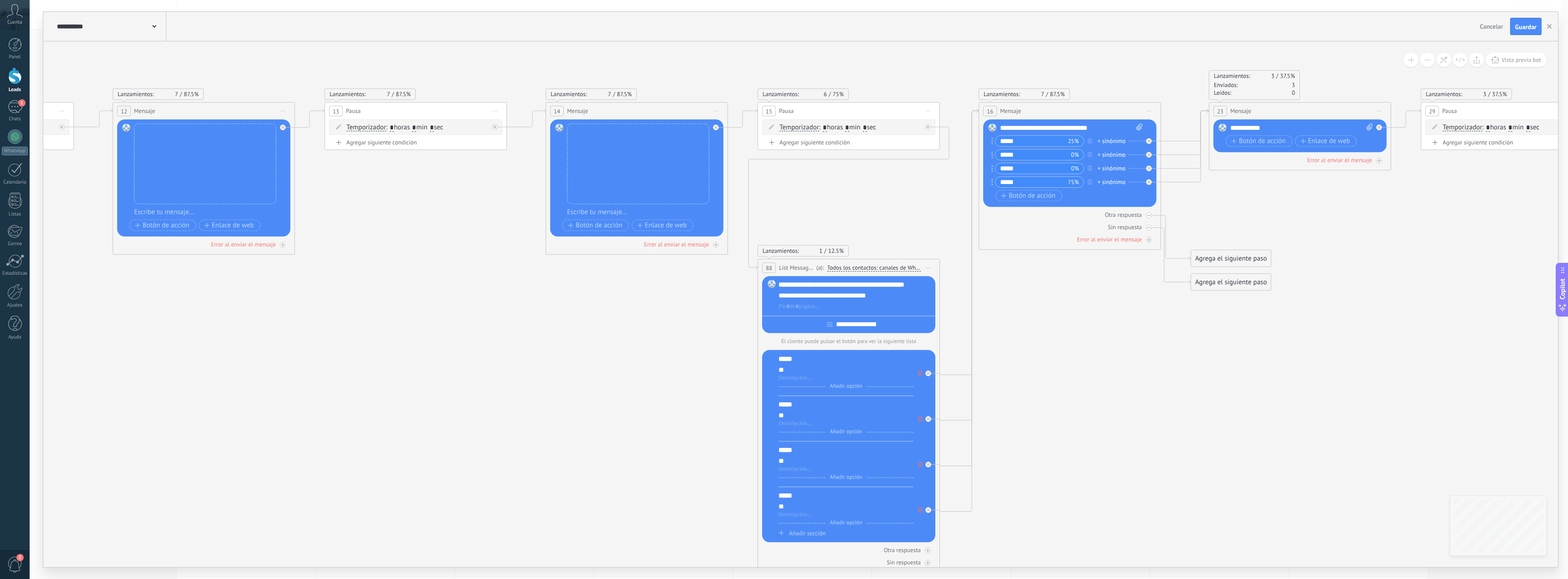
click at [859, 280] on div "**********" at bounding box center [855, 285] width 153 height 9
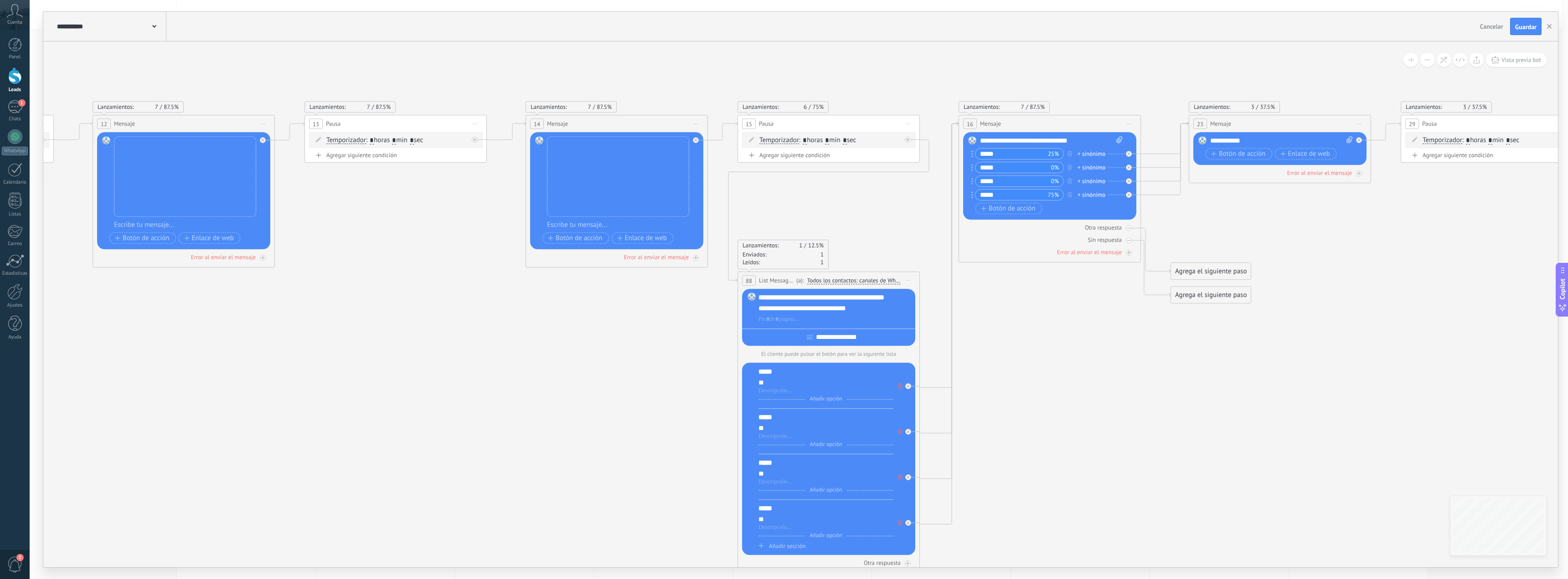
drag, startPoint x: 1130, startPoint y: 380, endPoint x: 1110, endPoint y: 392, distance: 23.3
click at [1110, 392] on icon at bounding box center [704, 329] width 6223 height 971
click at [1227, 137] on div "**********" at bounding box center [1281, 140] width 142 height 9
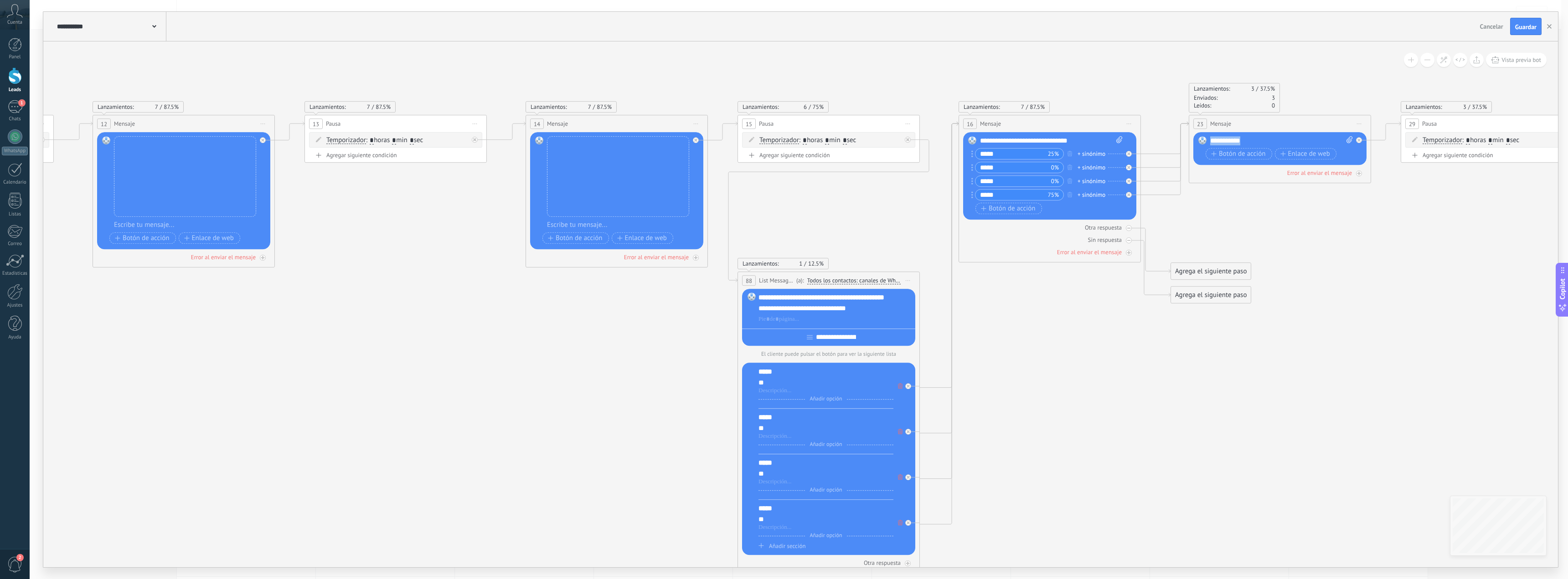
copy div "**********"
drag, startPoint x: 870, startPoint y: 302, endPoint x: 865, endPoint y: 302, distance: 5.0
click at [866, 302] on div "**********" at bounding box center [835, 308] width 153 height 31
click at [865, 299] on div "**********" at bounding box center [835, 297] width 153 height 9
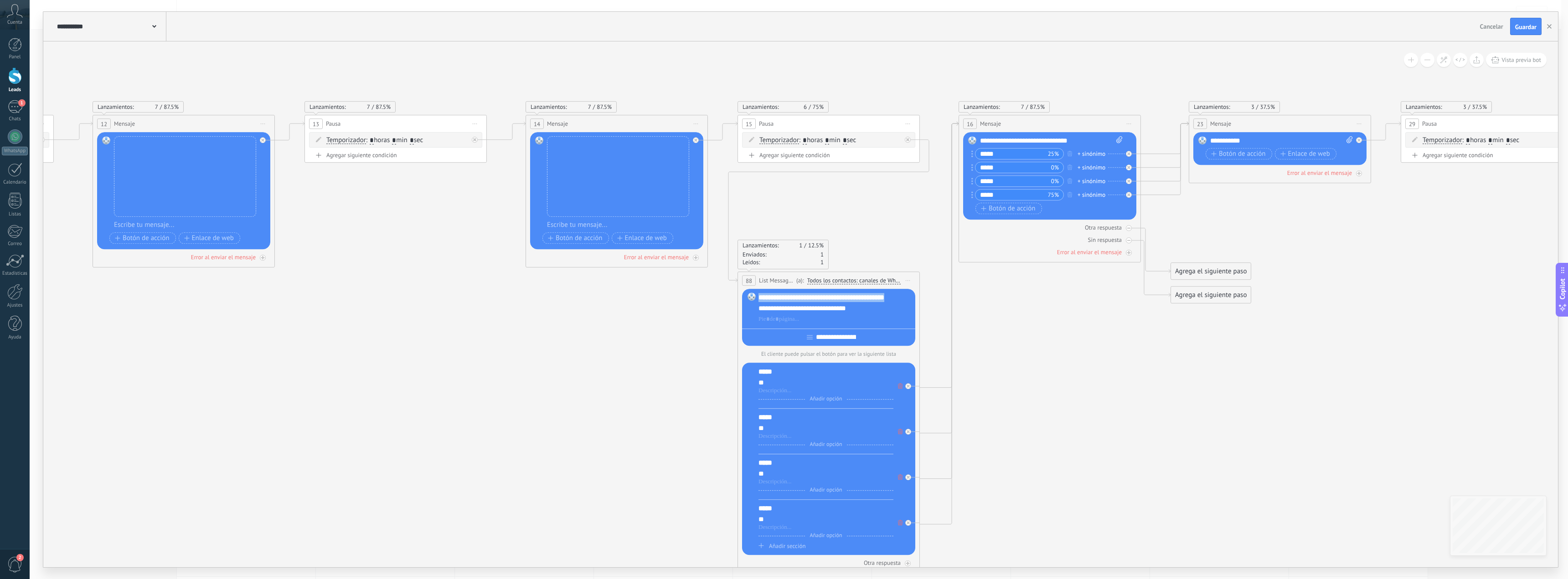
click at [865, 299] on div "**********" at bounding box center [835, 297] width 153 height 9
paste div
drag, startPoint x: 1024, startPoint y: 418, endPoint x: 1006, endPoint y: 404, distance: 22.8
click at [1024, 417] on icon at bounding box center [704, 329] width 6223 height 971
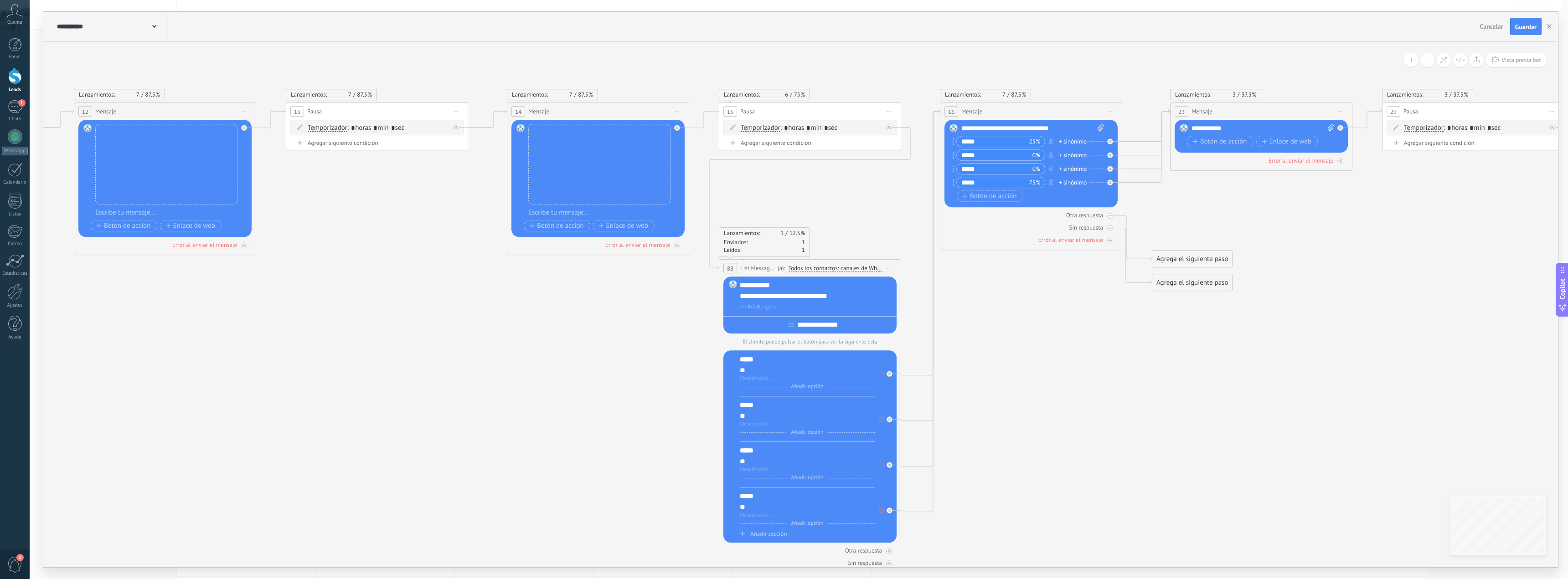
drag, startPoint x: 1119, startPoint y: 464, endPoint x: 1100, endPoint y: 456, distance: 20.6
click at [1100, 456] on icon at bounding box center [685, 317] width 6223 height 971
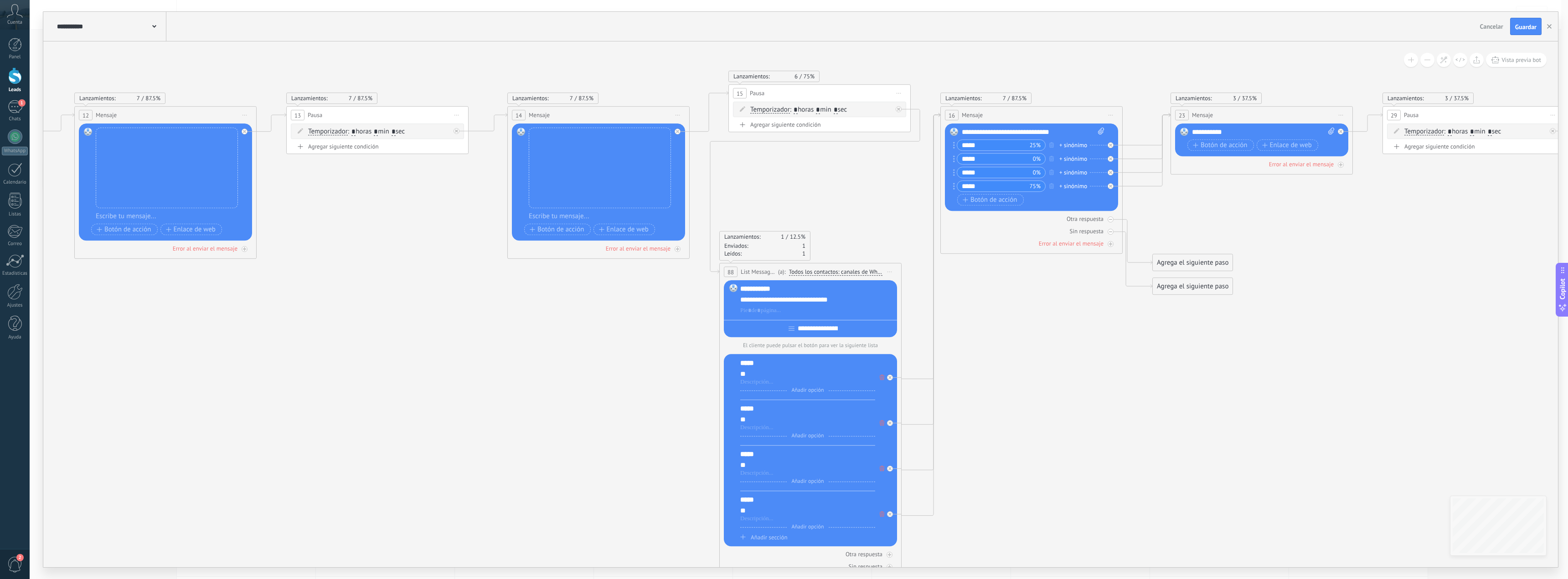
drag, startPoint x: 855, startPoint y: 119, endPoint x: 903, endPoint y: 122, distance: 48.1
click at [863, 99] on div "15 Pausa ***** Iniciar vista previa aquí Cambiar nombre Duplicar Borrar" at bounding box center [819, 93] width 181 height 17
drag, startPoint x: 1157, startPoint y: 444, endPoint x: 1145, endPoint y: 419, distance: 27.7
click at [1155, 440] on icon at bounding box center [685, 321] width 6223 height 971
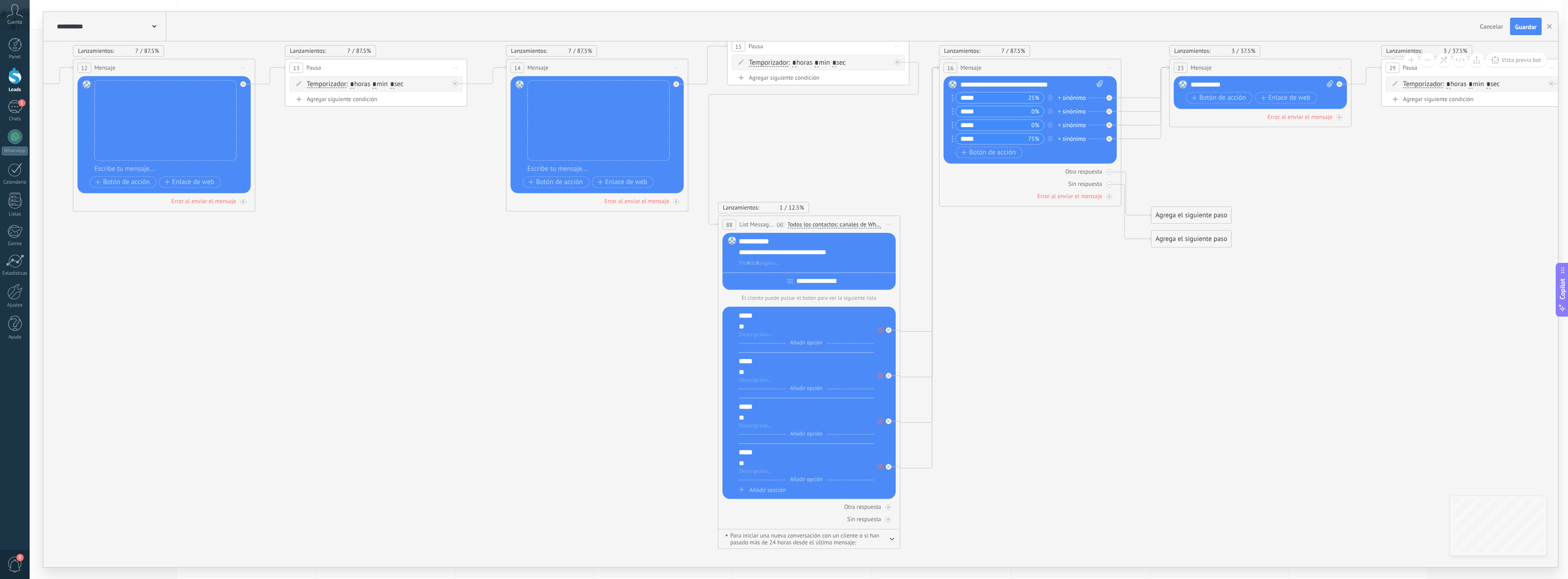
drag, startPoint x: 886, startPoint y: 469, endPoint x: 915, endPoint y: 468, distance: 29.0
click at [892, 467] on div at bounding box center [891, 464] width 10 height 11
click at [891, 423] on div at bounding box center [889, 421] width 6 height 6
click at [889, 376] on icon at bounding box center [888, 375] width 3 height 3
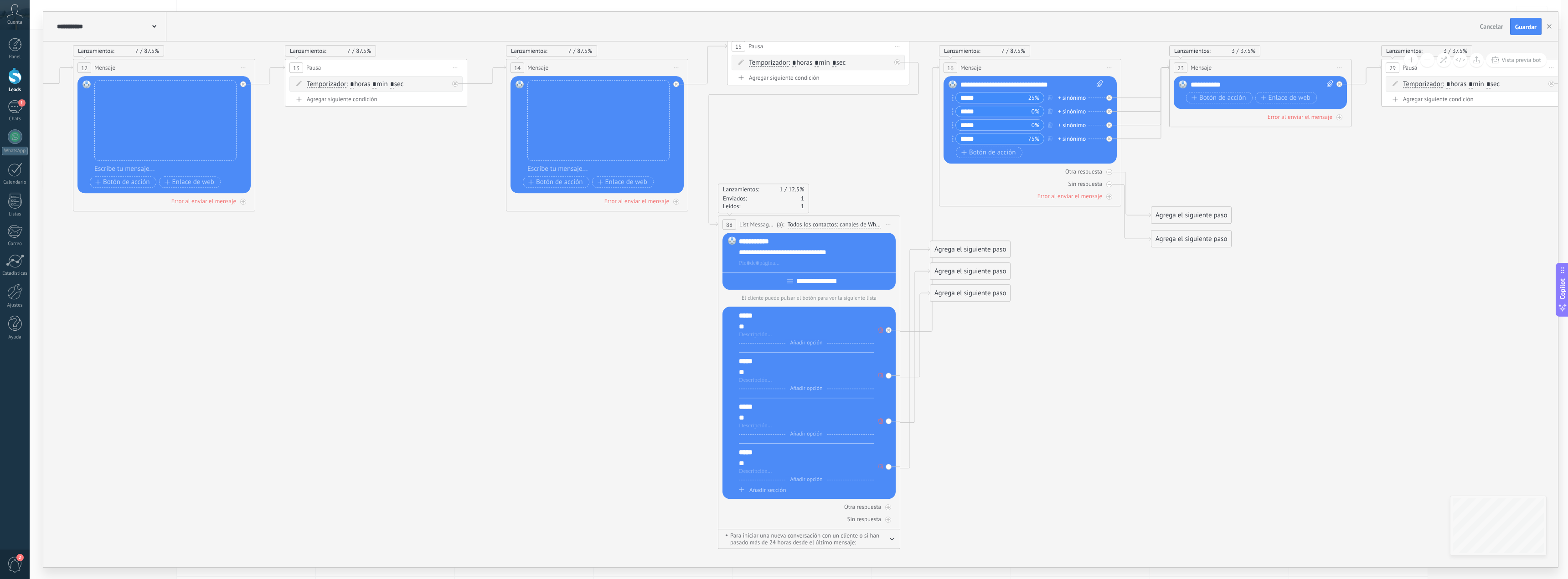
drag, startPoint x: 891, startPoint y: 331, endPoint x: 943, endPoint y: 329, distance: 52.0
click at [893, 331] on div at bounding box center [891, 327] width 10 height 11
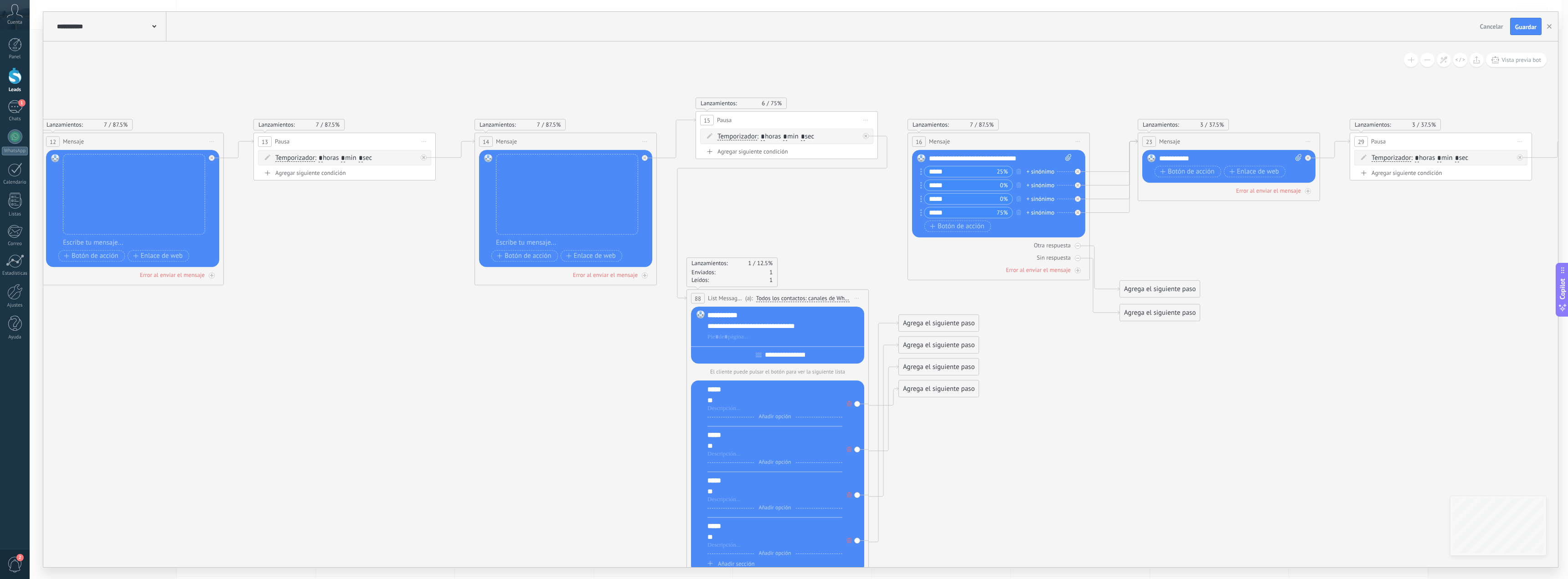
drag, startPoint x: 1095, startPoint y: 362, endPoint x: 1082, endPoint y: 348, distance: 19.1
click at [1062, 436] on icon at bounding box center [653, 347] width 6223 height 971
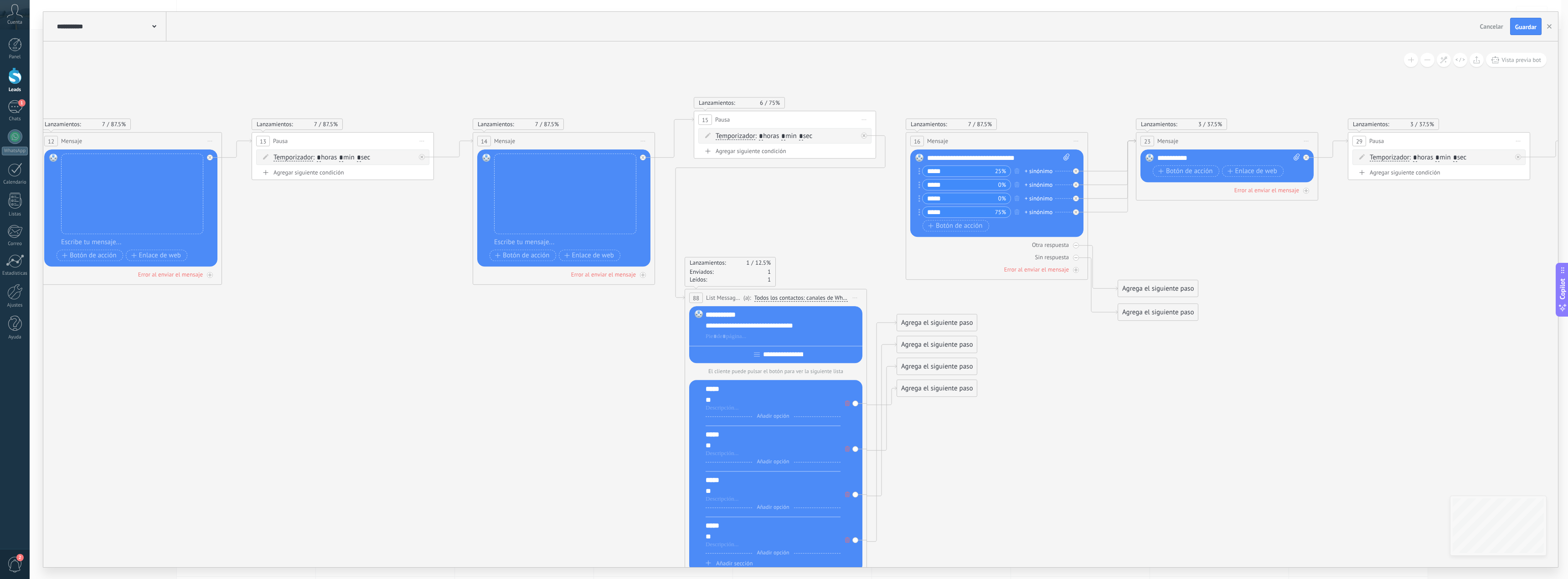
drag, startPoint x: 1076, startPoint y: 213, endPoint x: 1076, endPoint y: 205, distance: 8.0
click at [1076, 210] on icon at bounding box center [1076, 212] width 3 height 3
click at [1077, 196] on div at bounding box center [1076, 198] width 6 height 6
click at [1077, 182] on div at bounding box center [1076, 185] width 6 height 6
drag, startPoint x: 1078, startPoint y: 169, endPoint x: 1083, endPoint y: 171, distance: 5.4
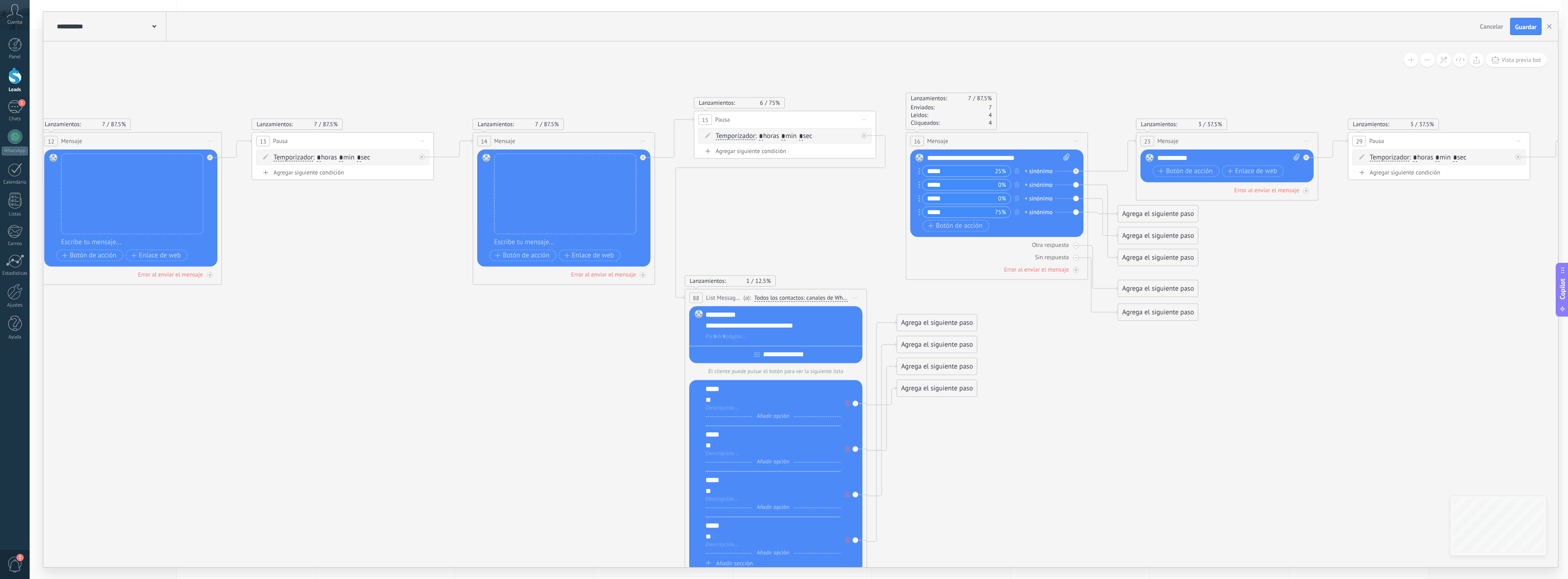
click at [1079, 170] on div at bounding box center [1078, 168] width 10 height 11
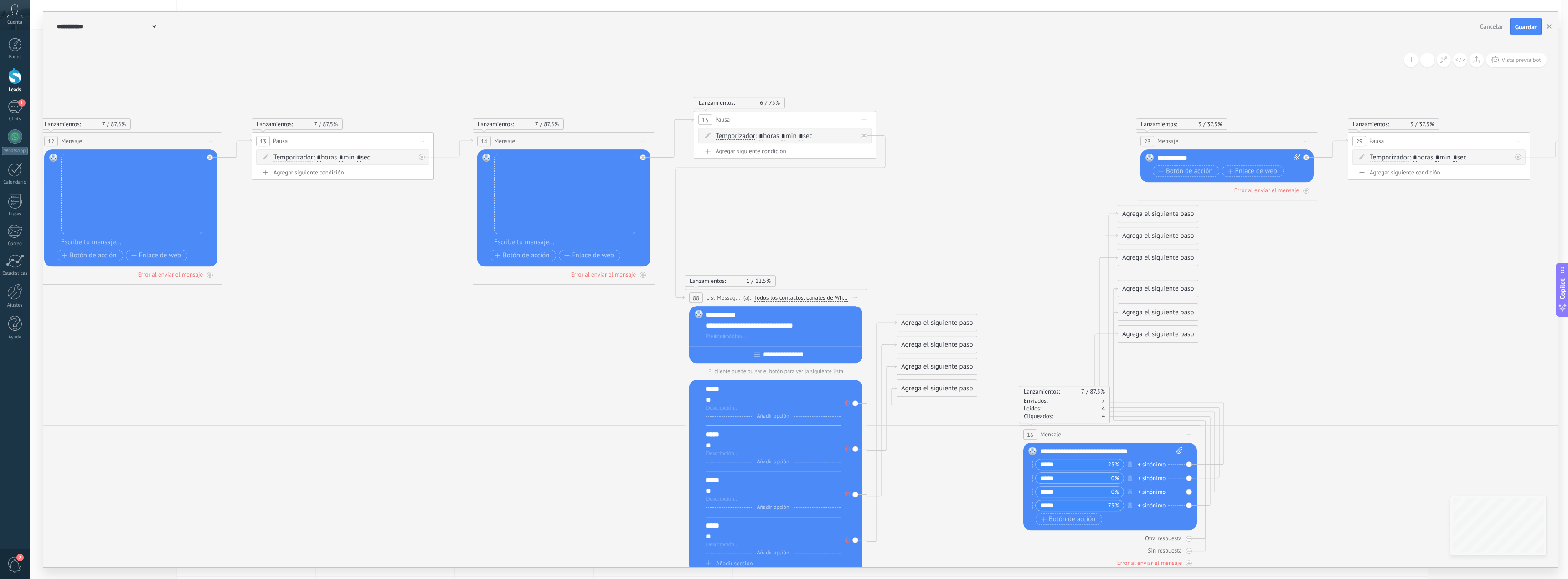
drag, startPoint x: 1042, startPoint y: 142, endPoint x: 1151, endPoint y: 416, distance: 294.9
click at [1140, 426] on div "16 Mensaje ******* (a): Todos los contactos - canales seleccionados Todos los c…" at bounding box center [1110, 434] width 181 height 17
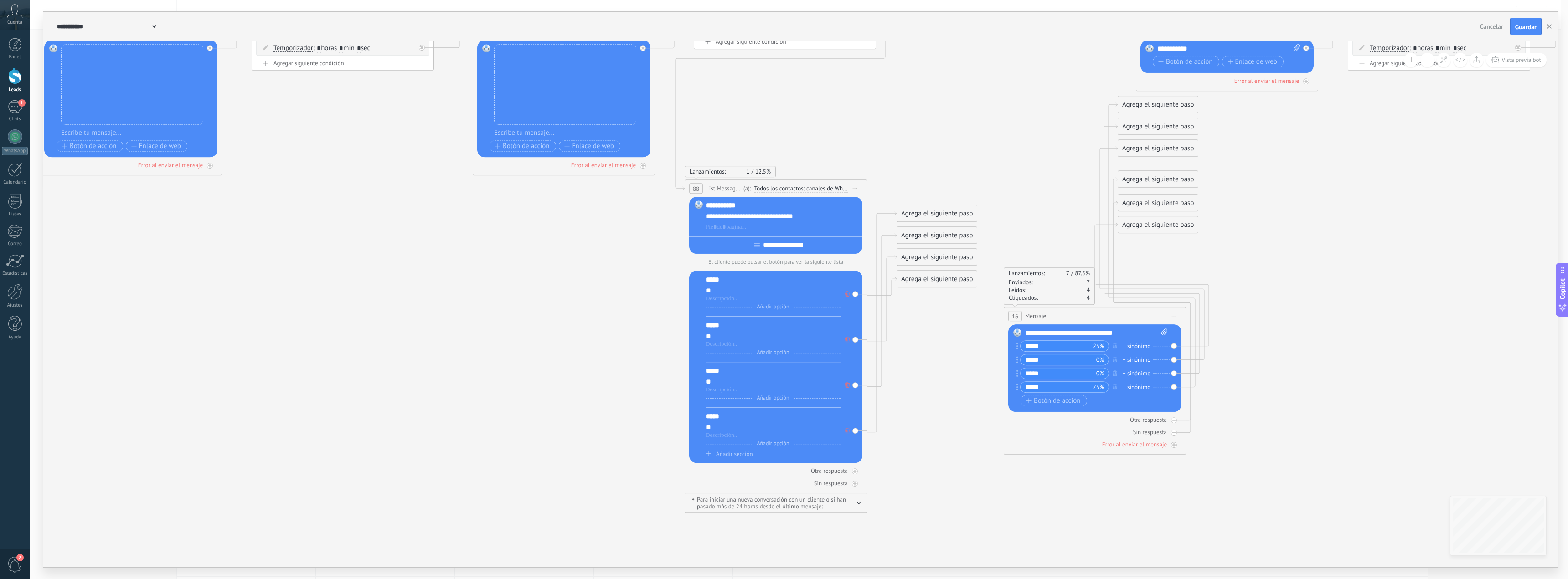
drag, startPoint x: 1124, startPoint y: 338, endPoint x: 1141, endPoint y: 315, distance: 28.6
click at [1130, 376] on div "**********" at bounding box center [1096, 369] width 142 height 80
drag, startPoint x: 1141, startPoint y: 327, endPoint x: 1134, endPoint y: 328, distance: 7.1
click at [1132, 361] on div "Reemplazar Quitar Convertir a mensaje de voz Arrastre la imagen aquí para adjun…" at bounding box center [1094, 368] width 173 height 88
drag, startPoint x: 1139, startPoint y: 341, endPoint x: 1133, endPoint y: 322, distance: 19.9
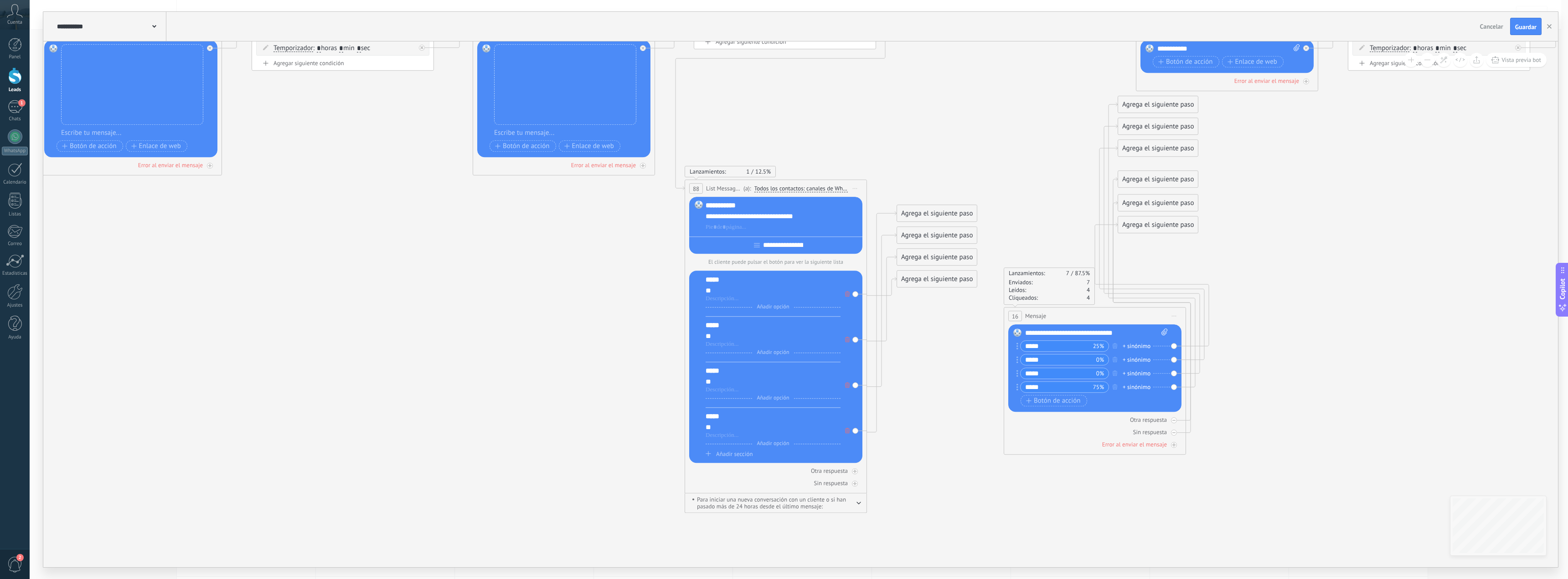
click at [1139, 331] on div "**********" at bounding box center [1096, 333] width 142 height 9
click at [1228, 307] on icon at bounding box center [651, 237] width 6223 height 971
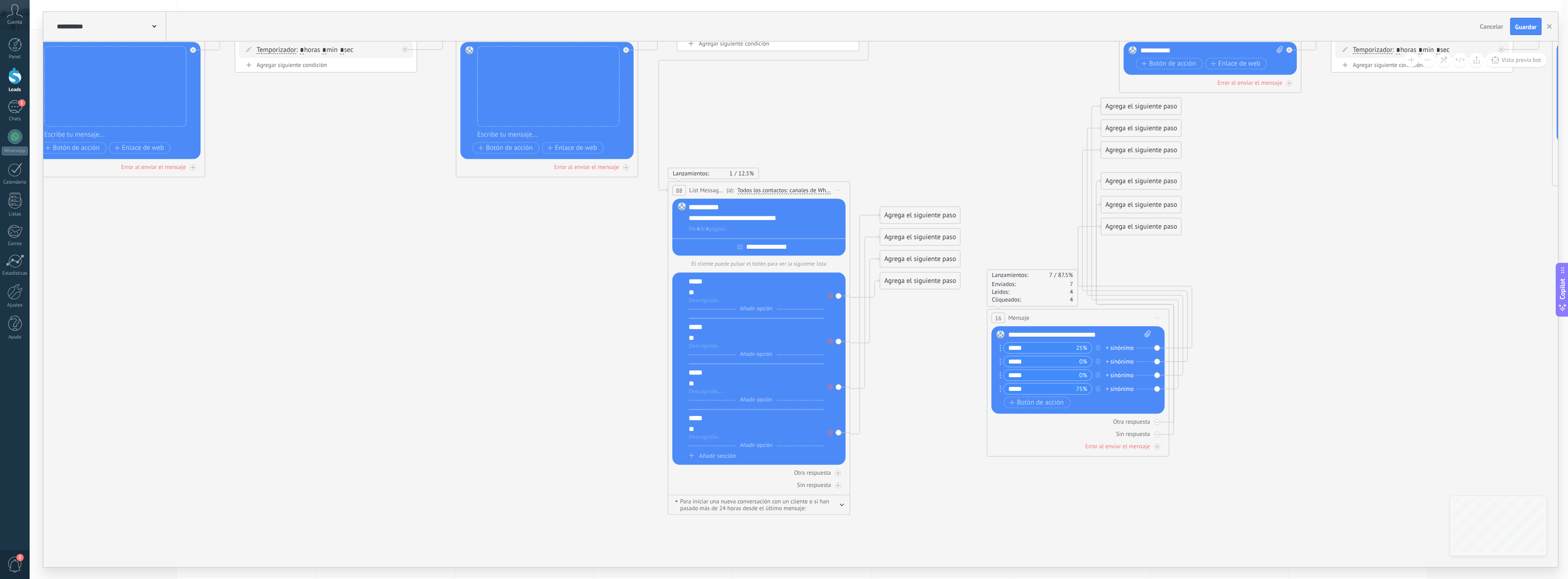
drag, startPoint x: 1123, startPoint y: 329, endPoint x: 996, endPoint y: 336, distance: 127.2
click at [1097, 345] on div "Reemplazar Quitar Convertir a mensaje de voz Arrastre la imagen aquí para adjun…" at bounding box center [1078, 370] width 173 height 88
drag, startPoint x: 1004, startPoint y: 337, endPoint x: 1038, endPoint y: 358, distance: 40.0
click at [1008, 367] on div "Reemplazar Quitar Convertir a mensaje de voz Arrastre la imagen aquí para adjun…" at bounding box center [1078, 370] width 173 height 88
drag, startPoint x: 1328, startPoint y: 324, endPoint x: 1289, endPoint y: 327, distance: 39.1
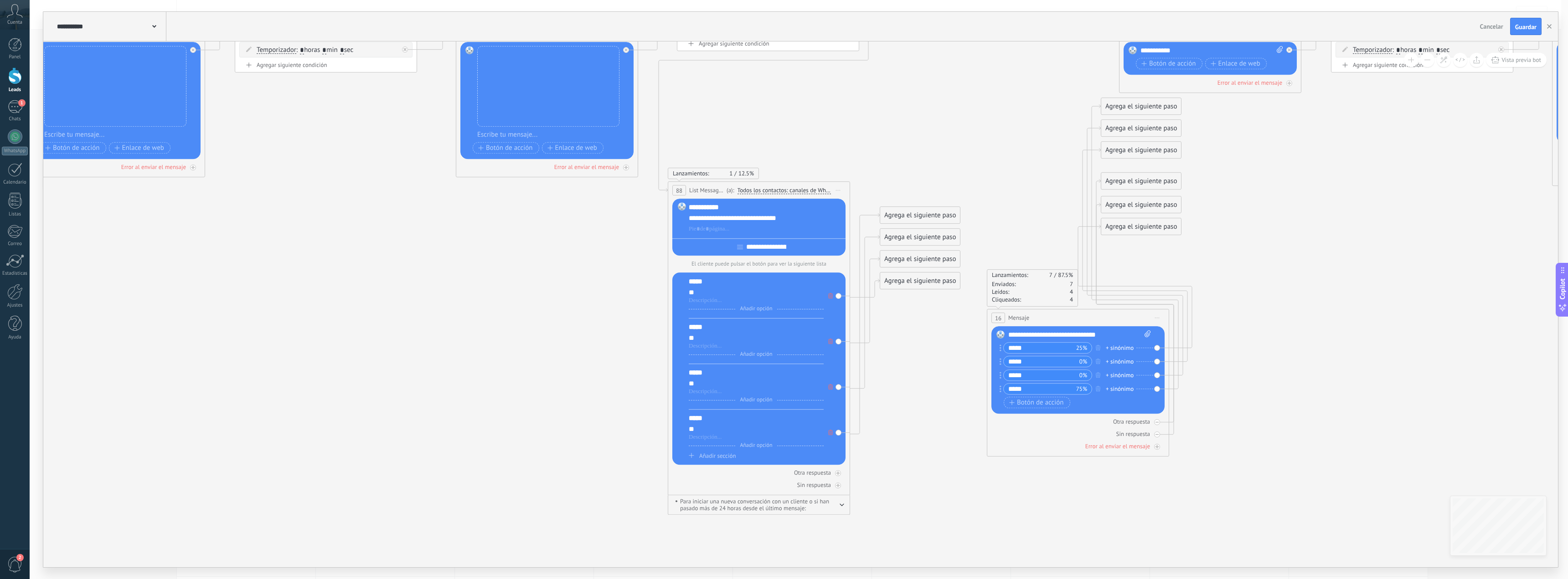
click at [1305, 325] on icon at bounding box center [634, 239] width 6223 height 971
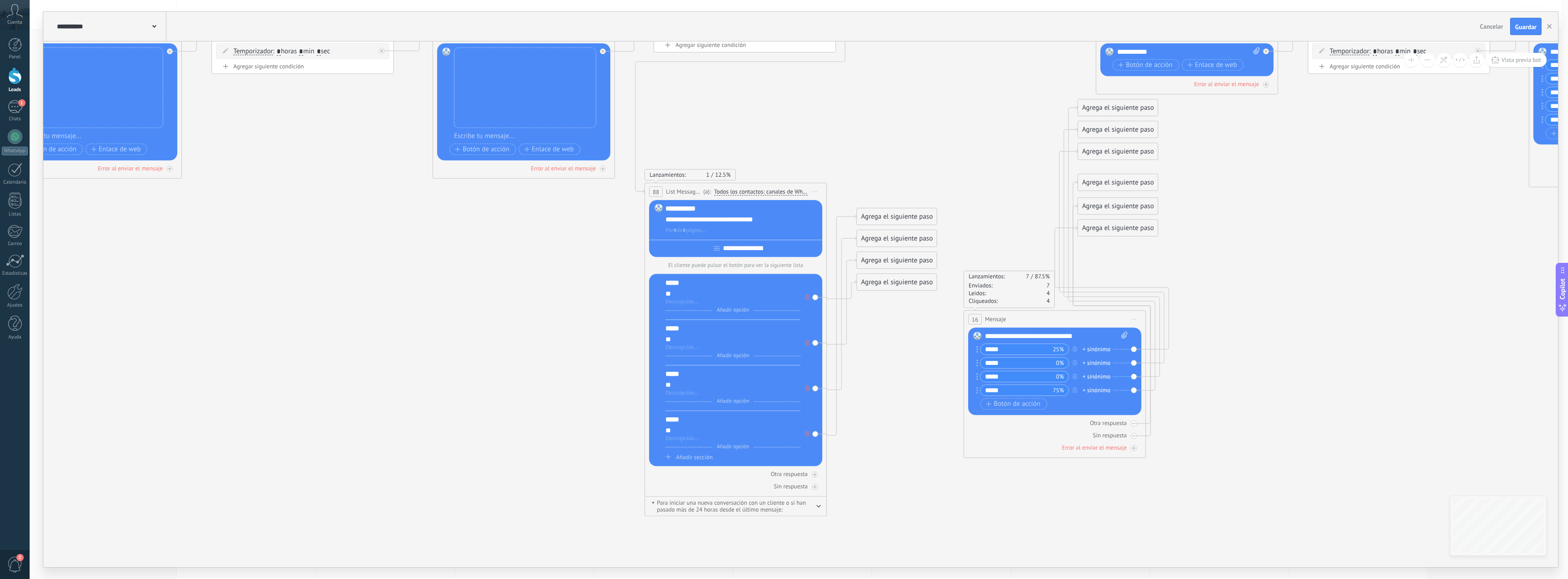
drag, startPoint x: 1118, startPoint y: 330, endPoint x: 1108, endPoint y: 317, distance: 16.4
click at [1102, 346] on div "Reemplazar Quitar Convertir a mensaje de voz Arrastre la imagen aquí para adjun…" at bounding box center [1055, 371] width 173 height 88
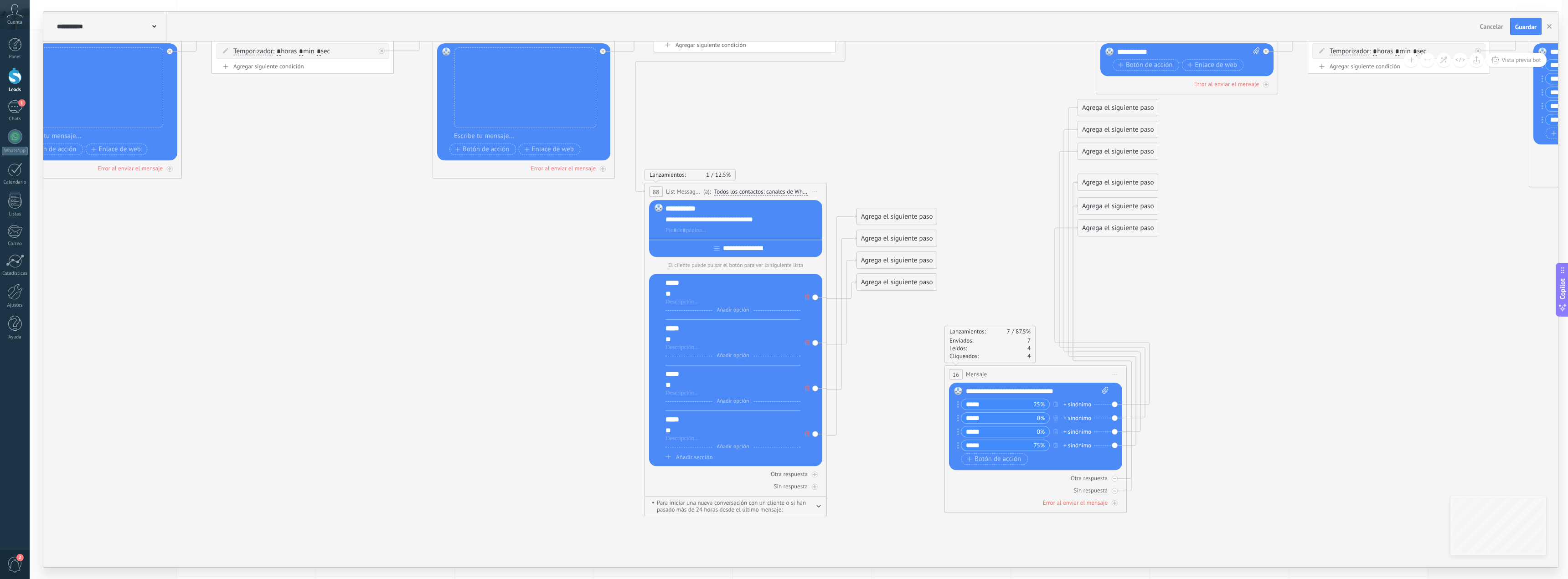
drag, startPoint x: 1104, startPoint y: 324, endPoint x: 1097, endPoint y: 338, distance: 15.7
click at [1084, 378] on div "16 Mensaje ******* (a): Todos los contactos - canales seleccionados Todos los c…" at bounding box center [1035, 374] width 181 height 17
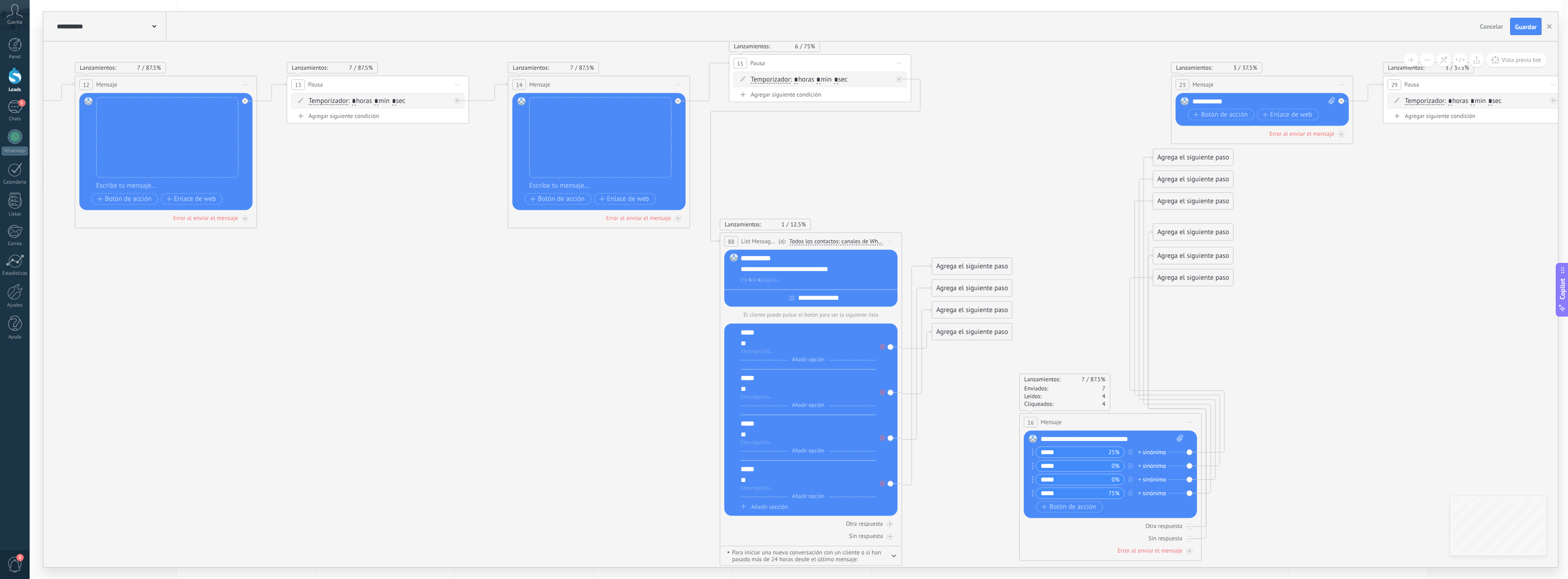
drag, startPoint x: 1021, startPoint y: 98, endPoint x: 1097, endPoint y: 144, distance: 88.8
click at [1088, 143] on icon at bounding box center [685, 297] width 6223 height 984
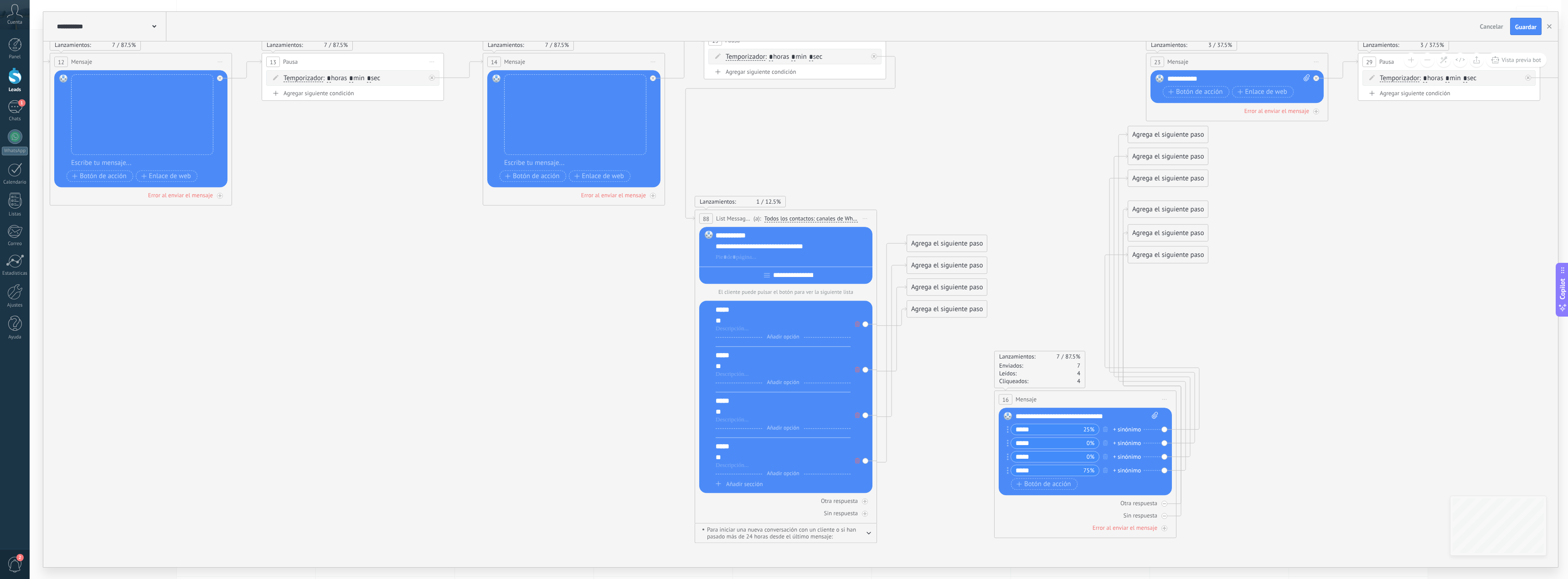
drag, startPoint x: 1199, startPoint y: 284, endPoint x: 1179, endPoint y: 260, distance: 31.2
click at [1189, 271] on icon at bounding box center [660, 274] width 6223 height 984
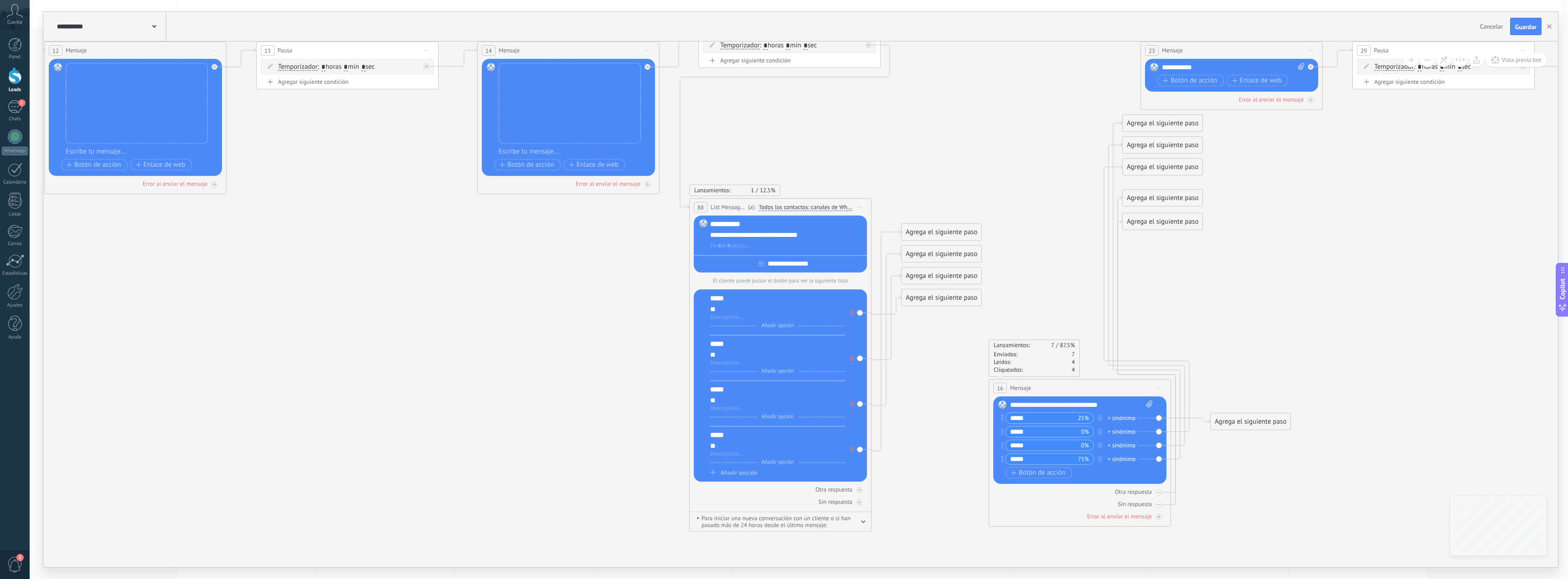
drag, startPoint x: 1180, startPoint y: 250, endPoint x: 1256, endPoint y: 402, distance: 169.9
click at [1258, 414] on div "Agrega el siguiente paso" at bounding box center [1250, 421] width 80 height 15
drag, startPoint x: 1174, startPoint y: 220, endPoint x: 1206, endPoint y: 468, distance: 250.1
click at [1230, 490] on div "Agrega el siguiente paso" at bounding box center [1269, 497] width 80 height 15
click at [1157, 507] on div at bounding box center [1159, 504] width 6 height 6
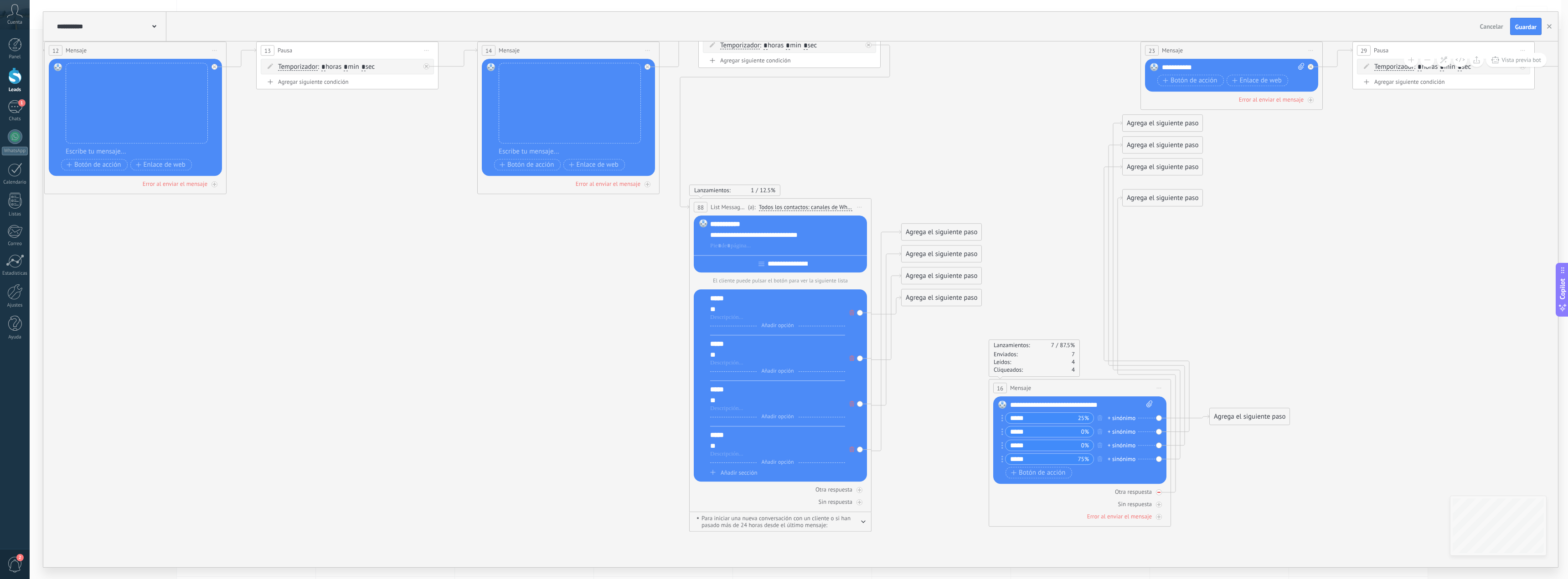
click at [1158, 492] on icon at bounding box center [1158, 491] width 3 height 3
drag, startPoint x: 1148, startPoint y: 172, endPoint x: 1236, endPoint y: 432, distance: 274.5
click at [1237, 436] on div "Agrega el siguiente paso" at bounding box center [1256, 434] width 80 height 15
drag, startPoint x: 1148, startPoint y: 144, endPoint x: 1233, endPoint y: 474, distance: 340.8
click at [1233, 474] on div "Agrega el siguiente paso" at bounding box center [1249, 475] width 80 height 15
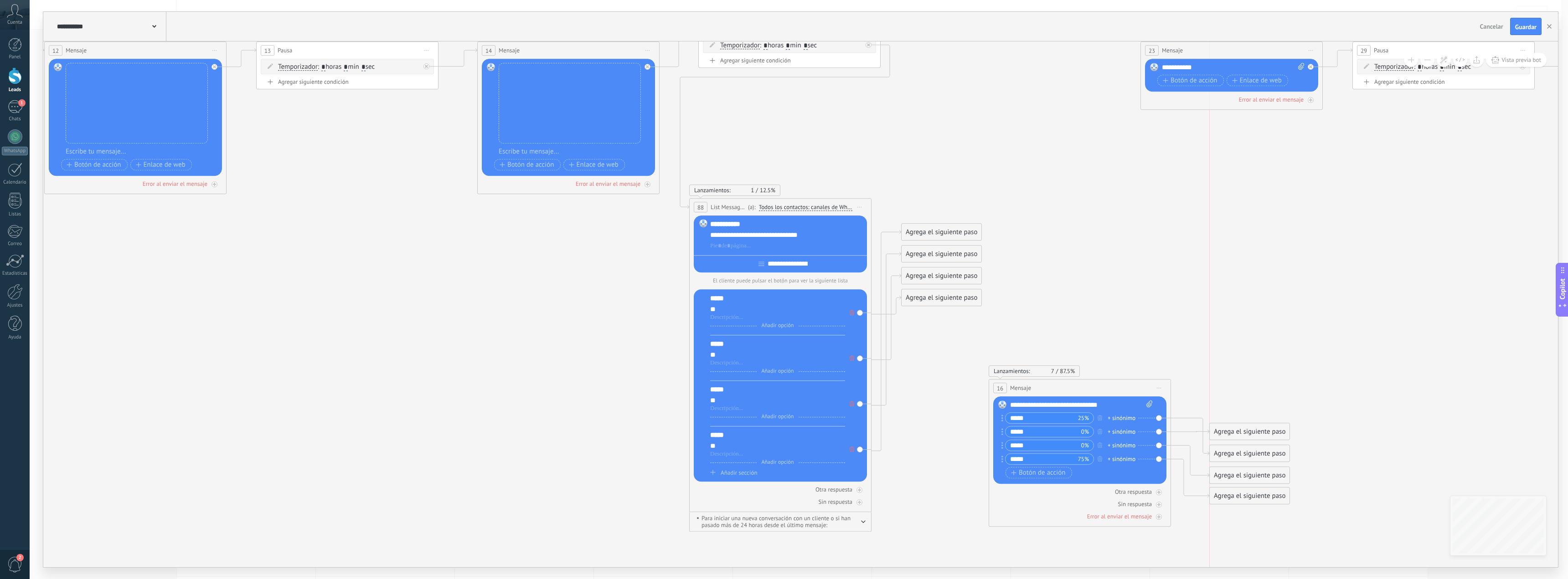
drag, startPoint x: 1149, startPoint y: 128, endPoint x: 1236, endPoint y: 501, distance: 383.0
click at [1236, 501] on div "Agrega el siguiente paso" at bounding box center [1249, 496] width 80 height 15
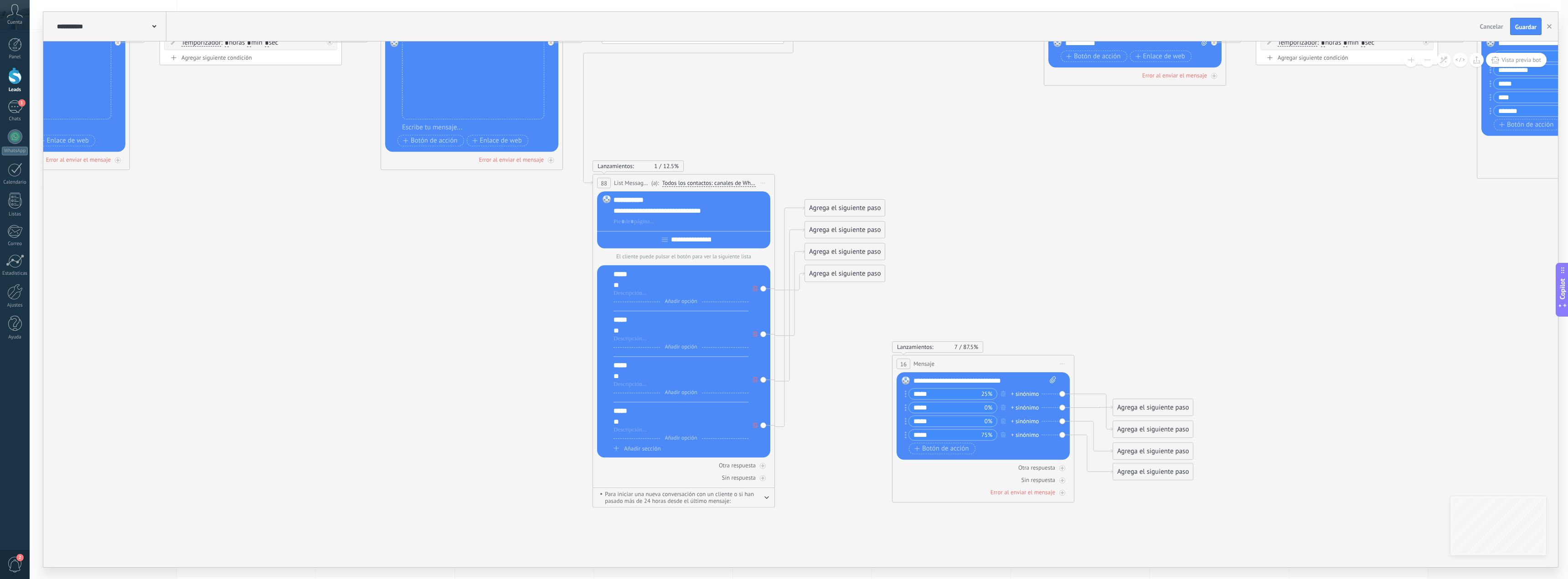
drag, startPoint x: 1293, startPoint y: 316, endPoint x: 890, endPoint y: 311, distance: 403.0
click at [1196, 293] on icon at bounding box center [559, 238] width 6223 height 983
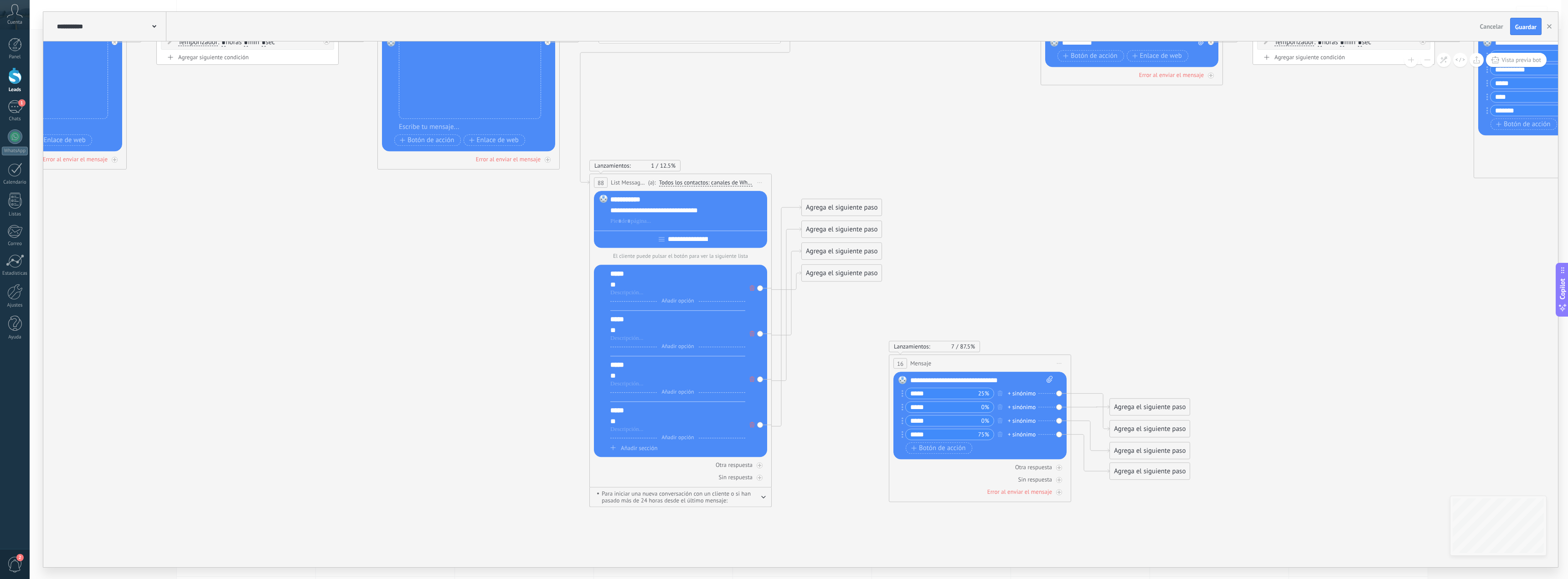
drag, startPoint x: 1028, startPoint y: 233, endPoint x: 1043, endPoint y: 226, distance: 16.6
click at [1028, 233] on icon at bounding box center [555, 237] width 6223 height 983
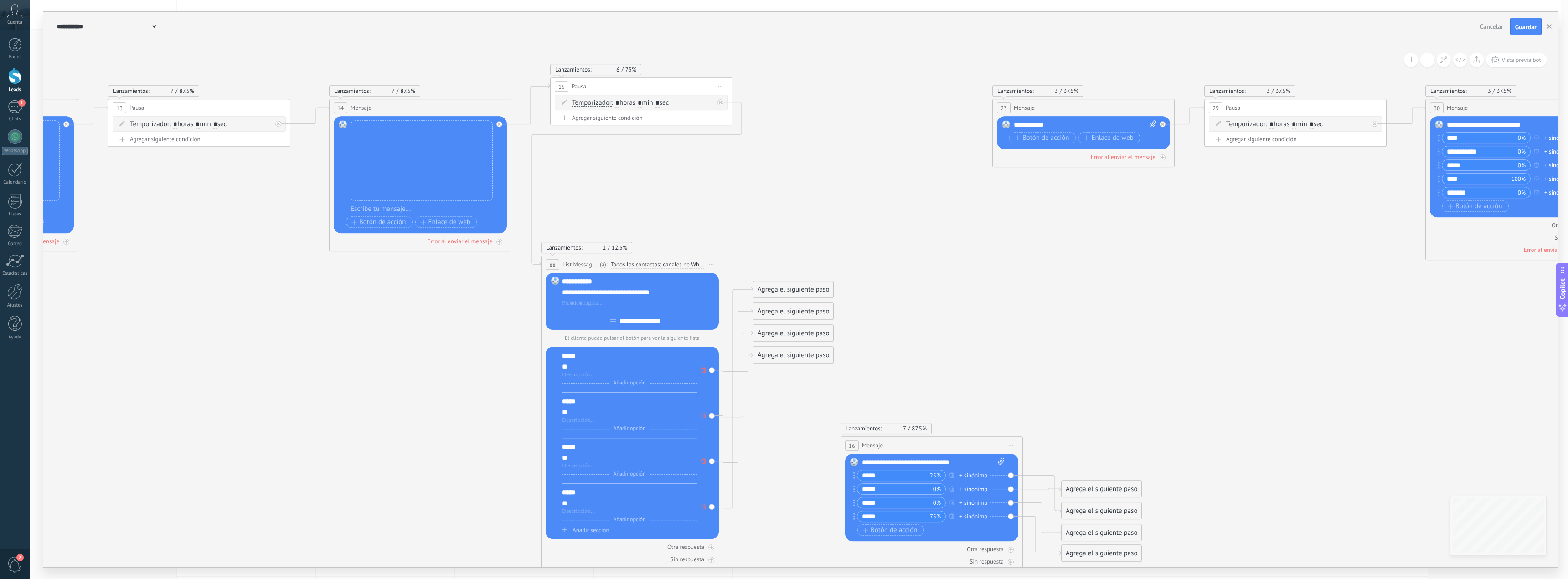
drag, startPoint x: 1118, startPoint y: 302, endPoint x: 1085, endPoint y: 311, distance: 34.2
click at [1085, 311] on icon at bounding box center [507, 319] width 6223 height 983
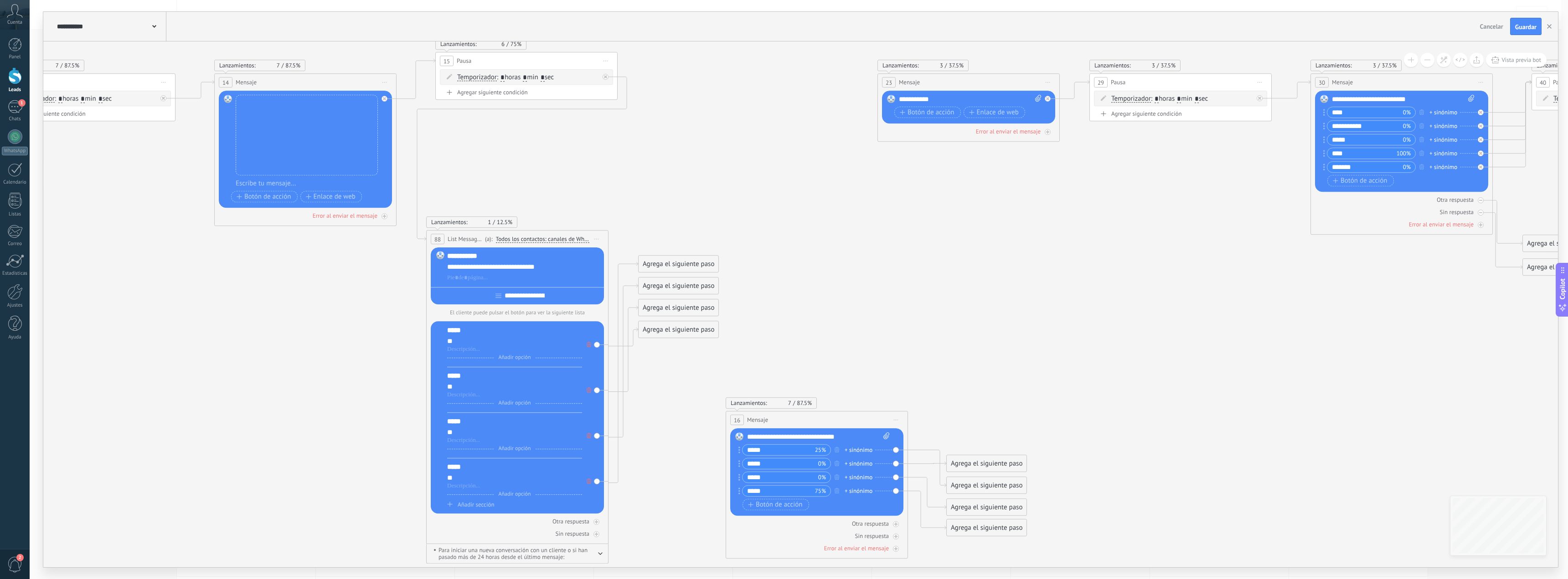
drag, startPoint x: 1049, startPoint y: 327, endPoint x: 934, endPoint y: 302, distance: 117.7
click at [934, 302] on icon at bounding box center [392, 294] width 6223 height 983
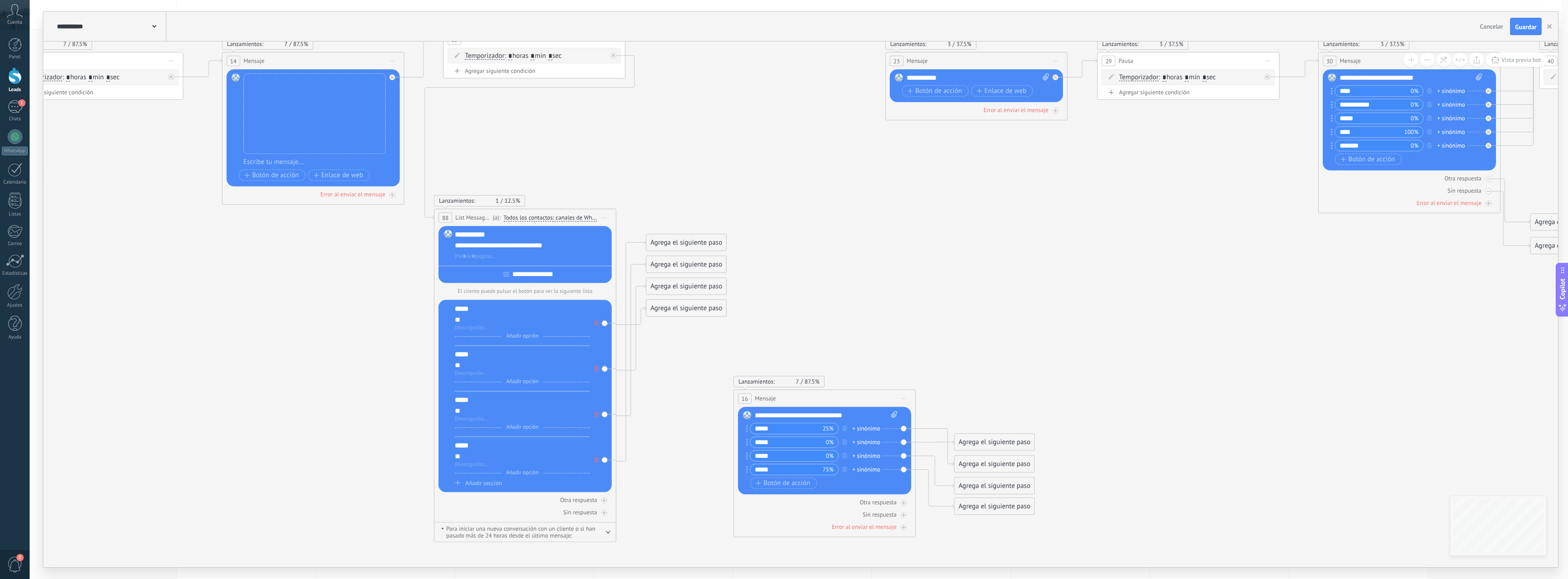
drag, startPoint x: 898, startPoint y: 329, endPoint x: 906, endPoint y: 307, distance: 23.4
click at [906, 307] on icon at bounding box center [400, 272] width 6223 height 983
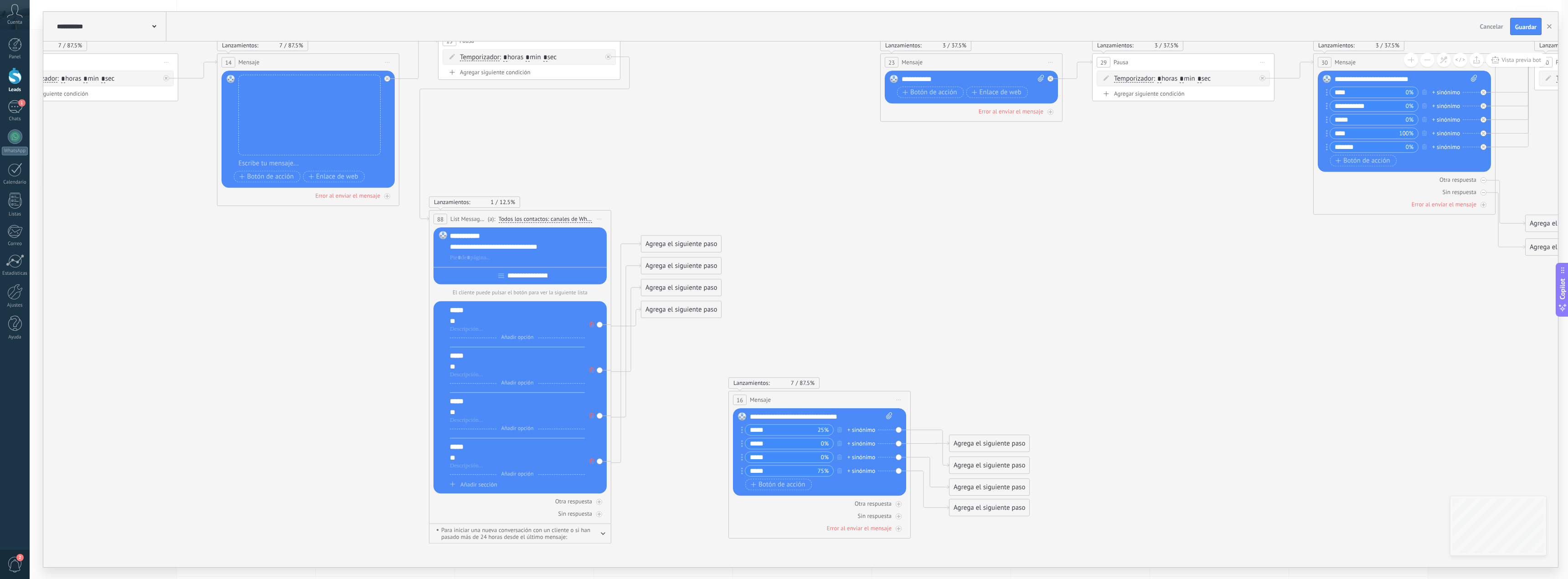
drag, startPoint x: 648, startPoint y: 467, endPoint x: 643, endPoint y: 468, distance: 5.1
click at [643, 468] on icon at bounding box center [395, 274] width 6223 height 983
drag, startPoint x: 677, startPoint y: 309, endPoint x: 825, endPoint y: 253, distance: 158.2
click at [825, 253] on div "Agrega el siguiente paso" at bounding box center [830, 249] width 80 height 15
click at [614, 369] on icon at bounding box center [626, 329] width 30 height 86
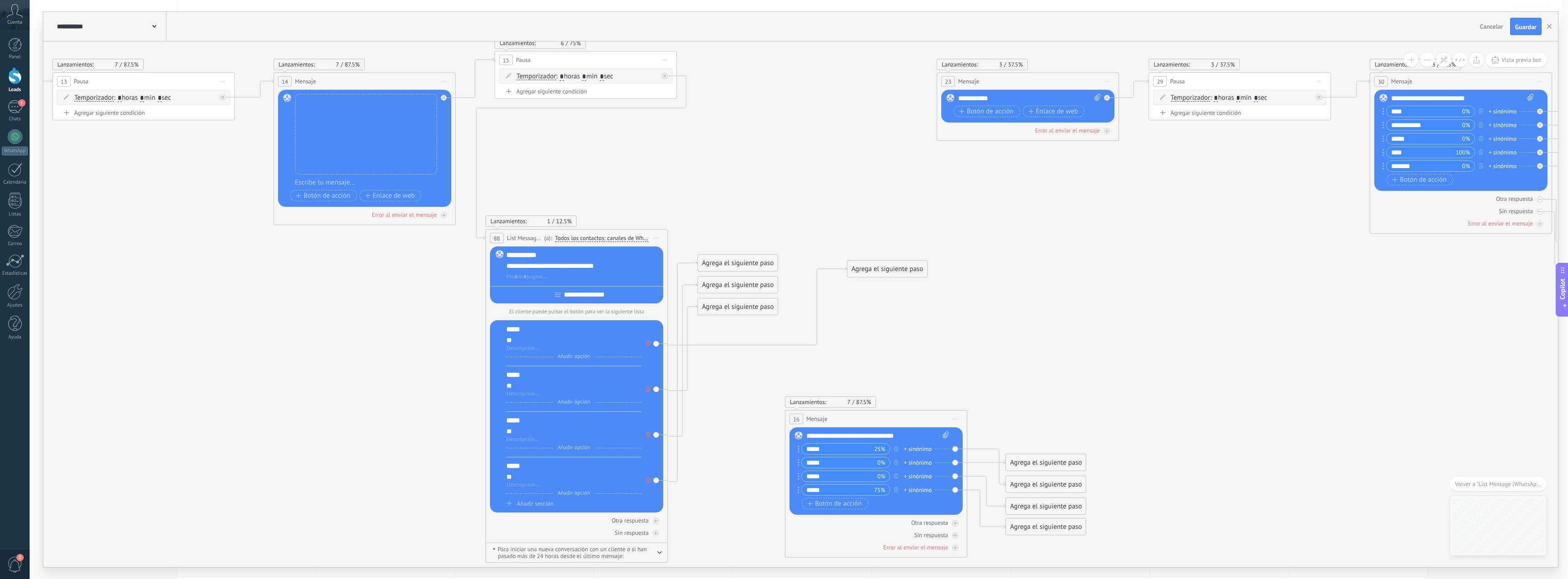
drag, startPoint x: 1054, startPoint y: 342, endPoint x: 968, endPoint y: 346, distance: 86.1
click at [968, 346] on icon at bounding box center [452, 293] width 6223 height 983
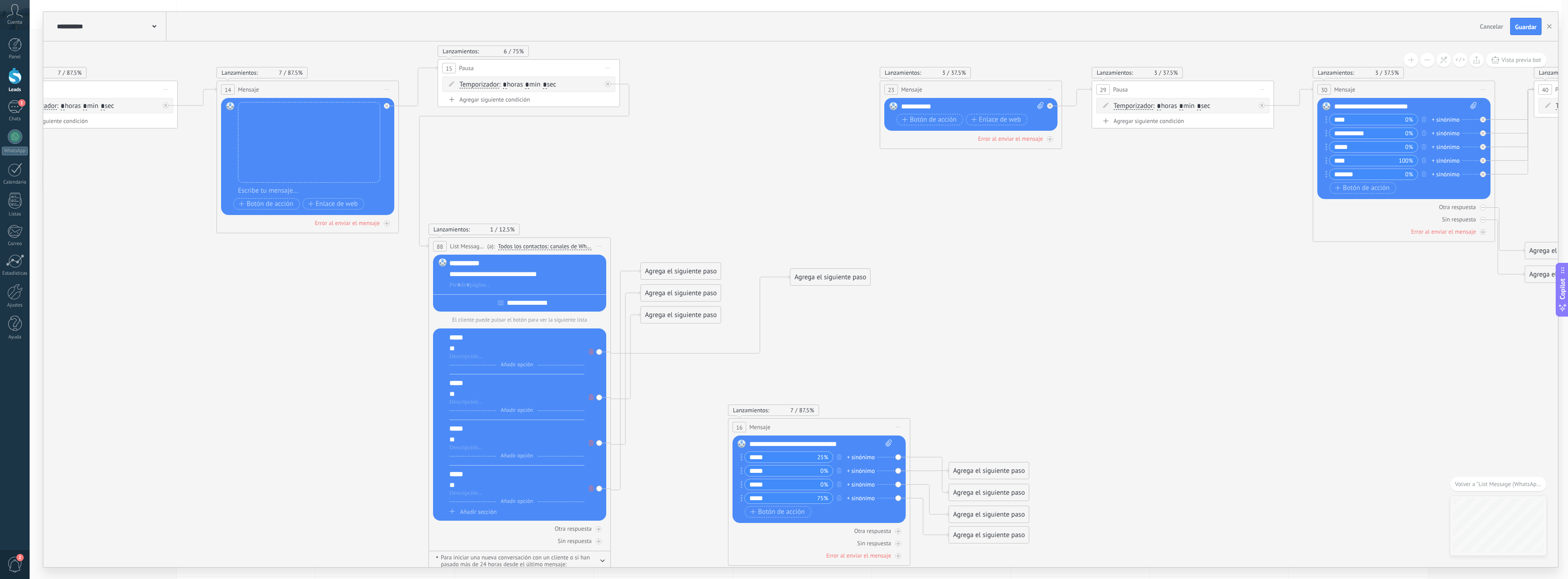
drag, startPoint x: 1053, startPoint y: 320, endPoint x: 1017, endPoint y: 327, distance: 36.7
click at [1017, 327] on icon at bounding box center [394, 301] width 6223 height 983
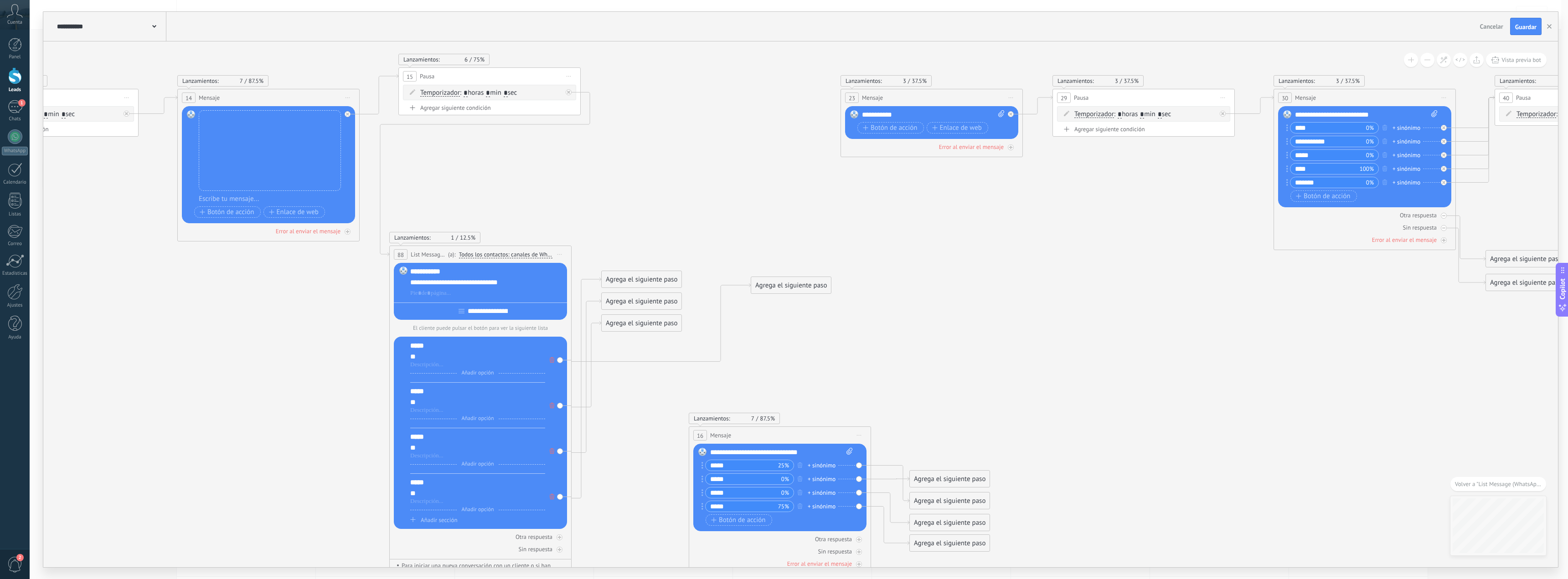
drag, startPoint x: 1202, startPoint y: 250, endPoint x: 961, endPoint y: 131, distance: 268.8
click at [1143, 251] on icon at bounding box center [355, 309] width 6223 height 983
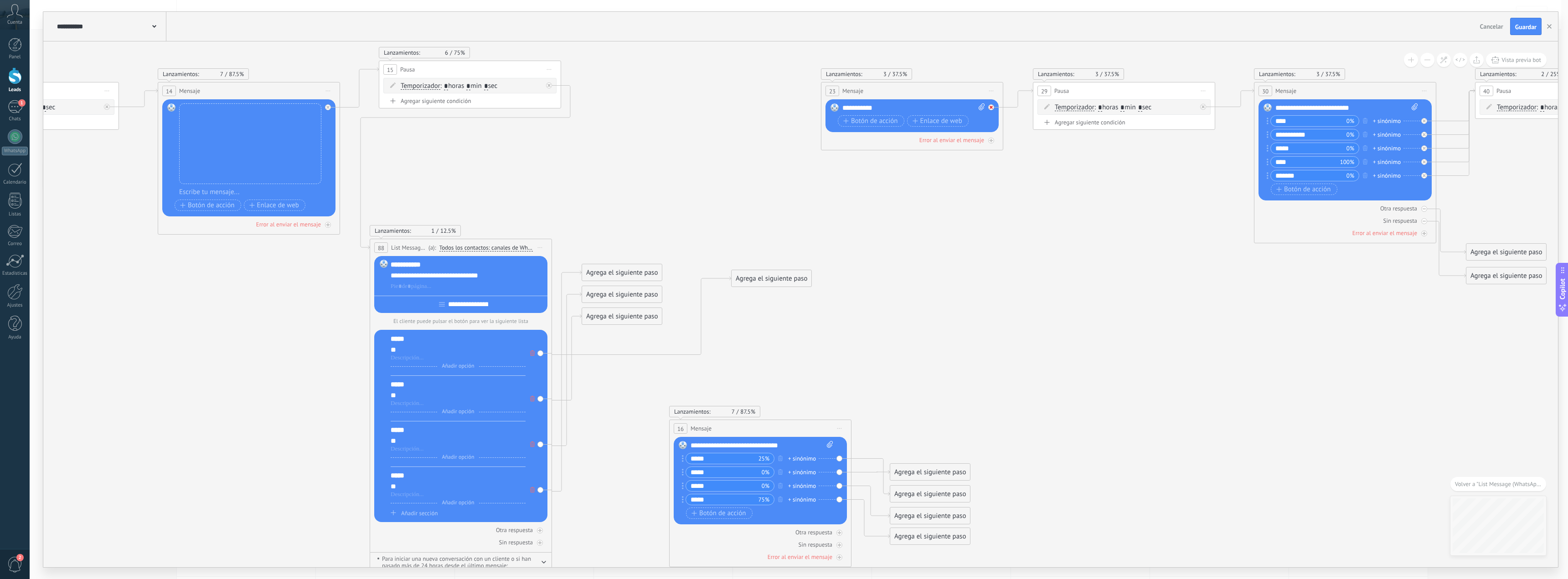
click at [992, 106] on icon at bounding box center [991, 107] width 3 height 3
drag, startPoint x: 948, startPoint y: 102, endPoint x: 931, endPoint y: 109, distance: 18.4
click at [920, 111] on div "Reemplazar Quitar Convertir a mensaje de voz Arrastre la imagen aquí para adjun…" at bounding box center [912, 116] width 173 height 33
click at [993, 91] on span "Iniciar vista previa aquí Cambiar nombre Duplicar Borrar" at bounding box center [992, 91] width 15 height 13
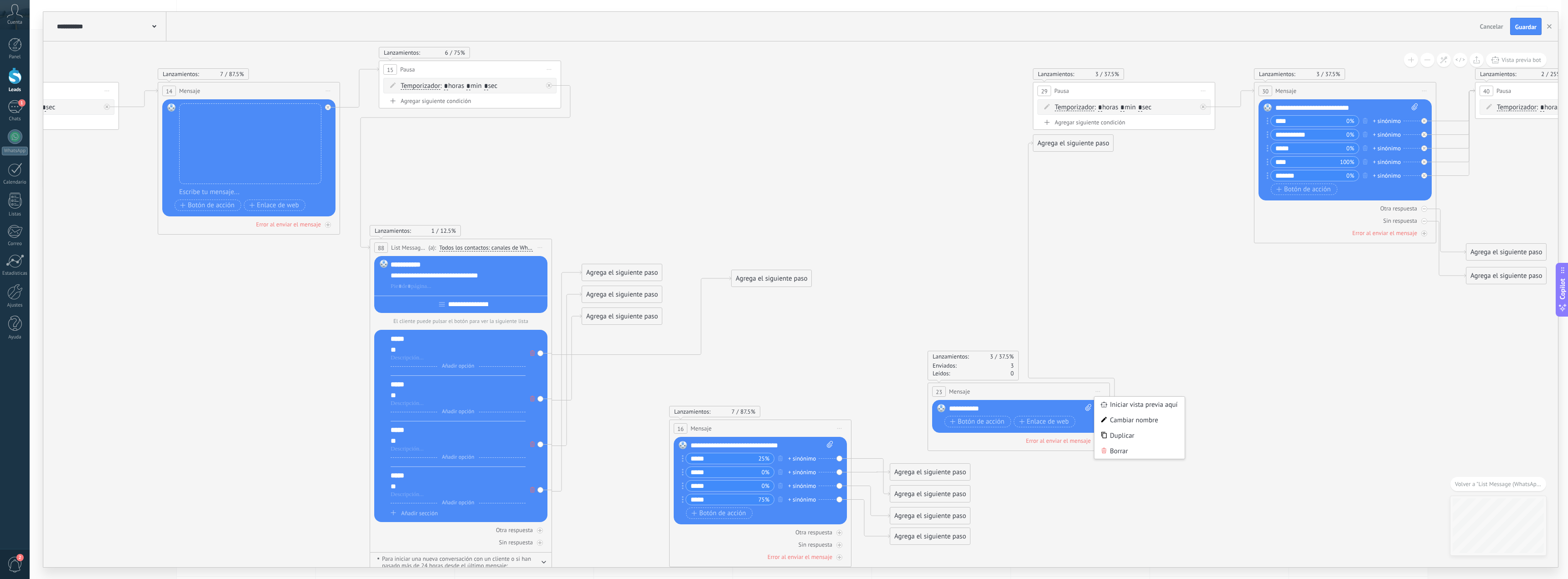
drag, startPoint x: 961, startPoint y: 83, endPoint x: 1035, endPoint y: 231, distance: 165.5
click at [1060, 383] on div "23 Mensaje ******* (a): Todos los contactos - canales seleccionados Todos los c…" at bounding box center [1019, 392] width 181 height 17
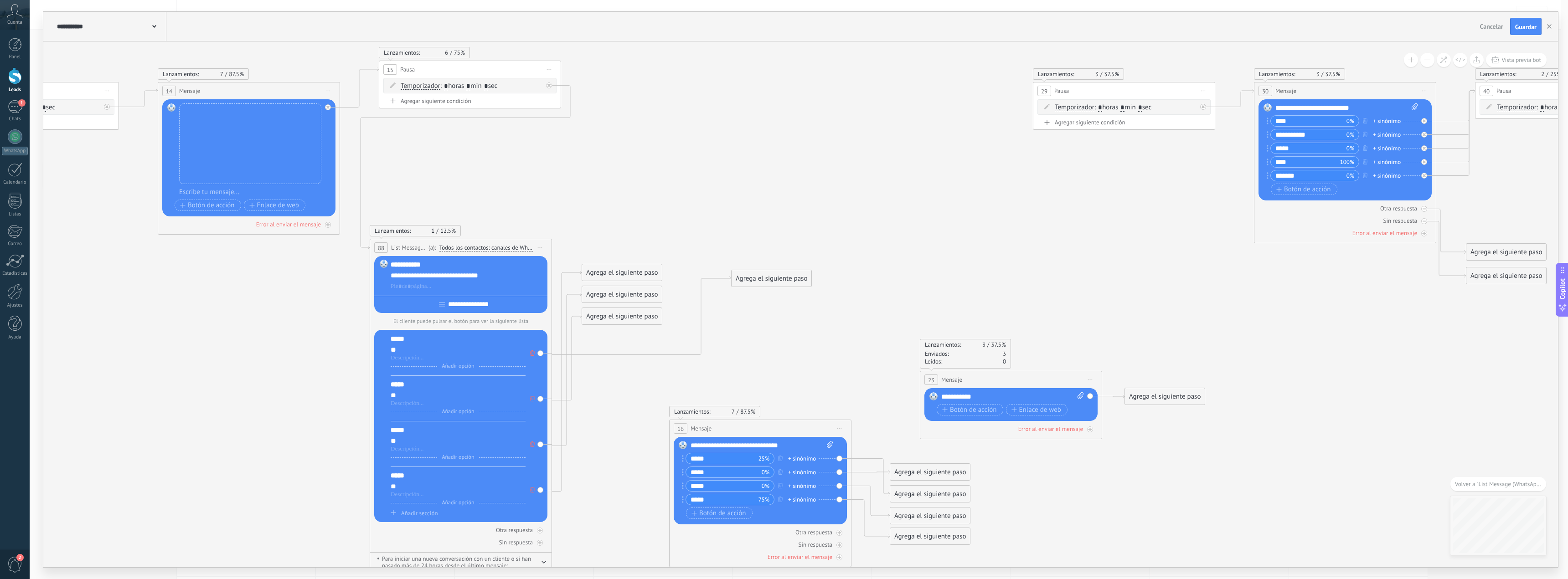
drag, startPoint x: 1082, startPoint y: 186, endPoint x: 1142, endPoint y: 398, distance: 220.3
click at [1142, 398] on div "Agrega el siguiente paso" at bounding box center [1164, 397] width 80 height 15
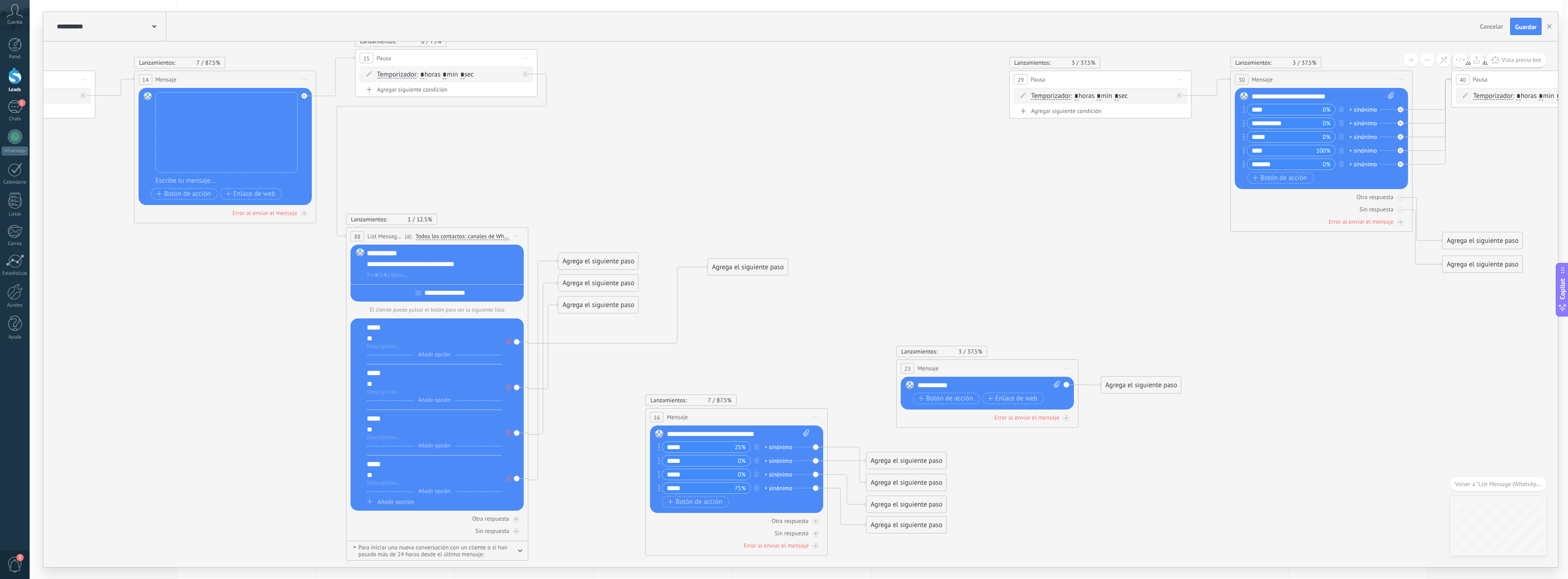
drag, startPoint x: 1157, startPoint y: 425, endPoint x: 992, endPoint y: 379, distance: 171.3
click at [1133, 412] on icon at bounding box center [312, 291] width 6223 height 983
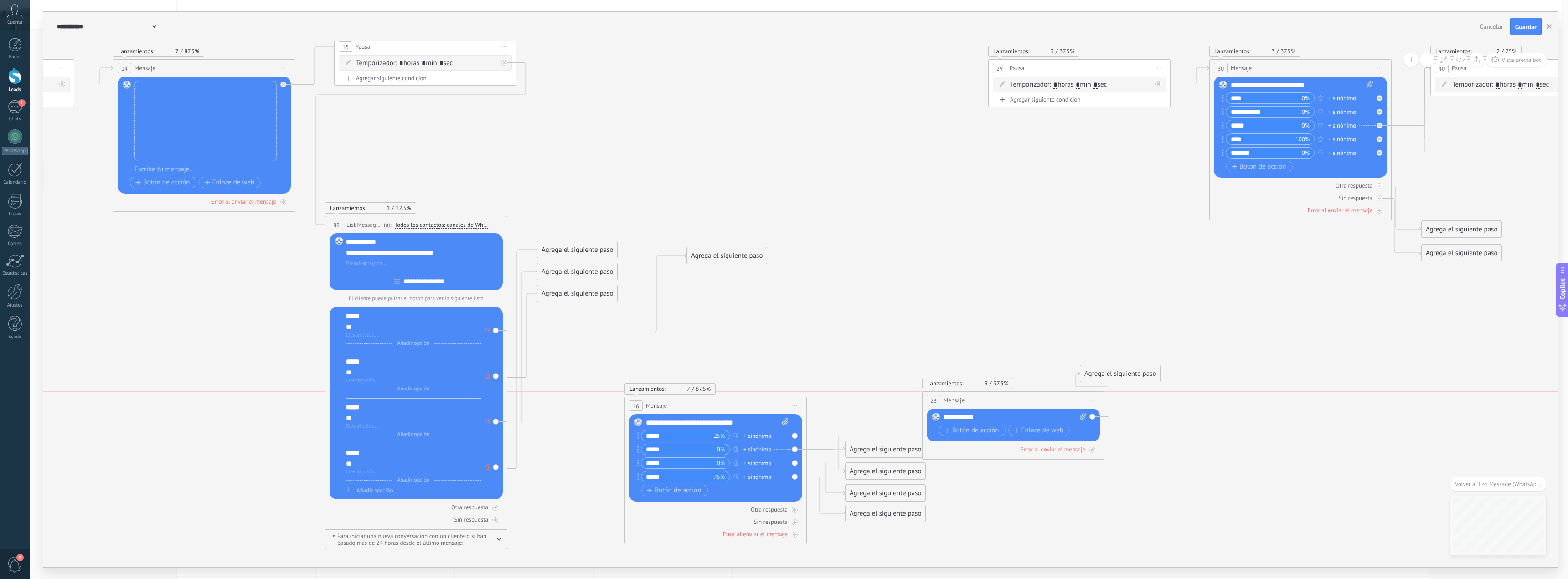
drag, startPoint x: 1029, startPoint y: 390, endPoint x: 1044, endPoint y: 399, distance: 17.5
click at [1043, 409] on div "23 Mensaje ******* (a): Todos los contactos - canales seleccionados Todos los c…" at bounding box center [1013, 400] width 181 height 17
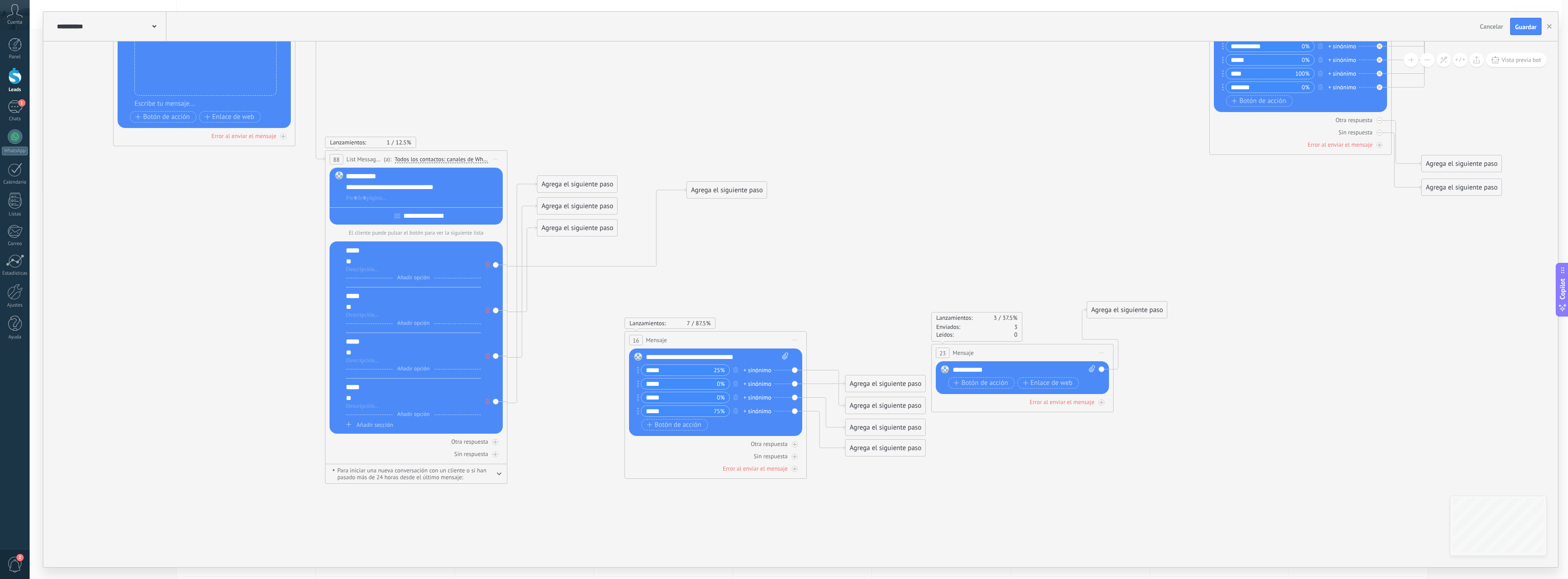
drag, startPoint x: 1117, startPoint y: 302, endPoint x: 1127, endPoint y: 303, distance: 10.0
click at [1129, 302] on div "Agrega el siguiente paso" at bounding box center [1127, 310] width 80 height 15
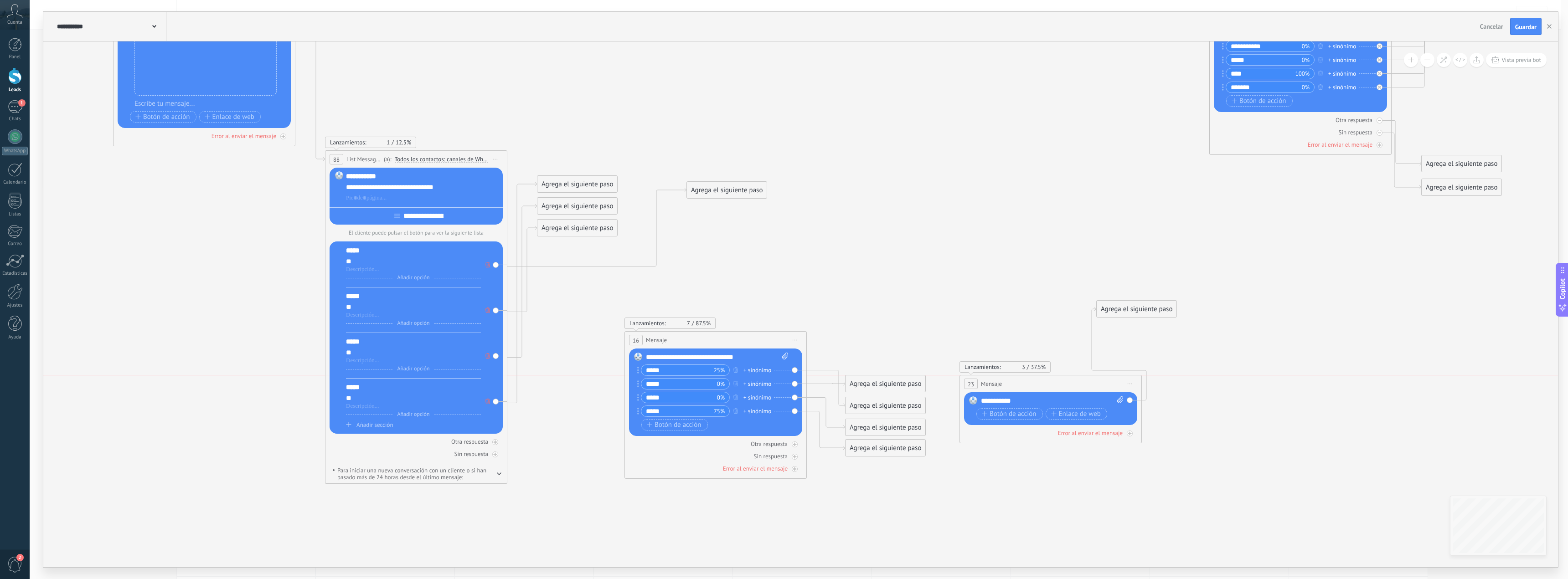
drag, startPoint x: 1024, startPoint y: 355, endPoint x: 1055, endPoint y: 379, distance: 39.2
click at [1043, 392] on div "23 Mensaje ******* (a): Todos los contactos - canales seleccionados Todos los c…" at bounding box center [1051, 384] width 181 height 17
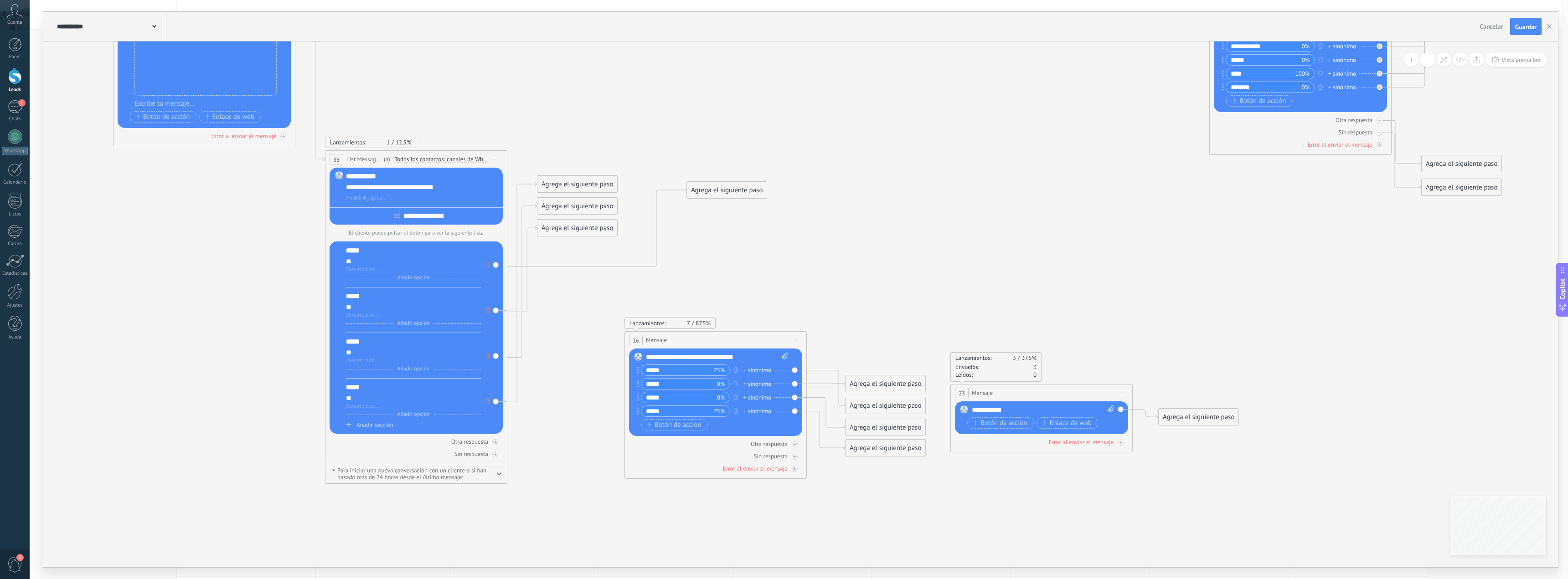
drag, startPoint x: 1222, startPoint y: 409, endPoint x: 1102, endPoint y: 416, distance: 120.2
click at [1186, 409] on div "Agrega el siguiente paso" at bounding box center [1199, 417] width 80 height 15
drag, startPoint x: 1048, startPoint y: 395, endPoint x: 1074, endPoint y: 397, distance: 26.1
click at [1064, 398] on div "23 Mensaje ******* (a): Todos los contactos - canales seleccionados Todos los c…" at bounding box center [1052, 398] width 181 height 17
drag, startPoint x: 1177, startPoint y: 474, endPoint x: 1028, endPoint y: 305, distance: 225.3
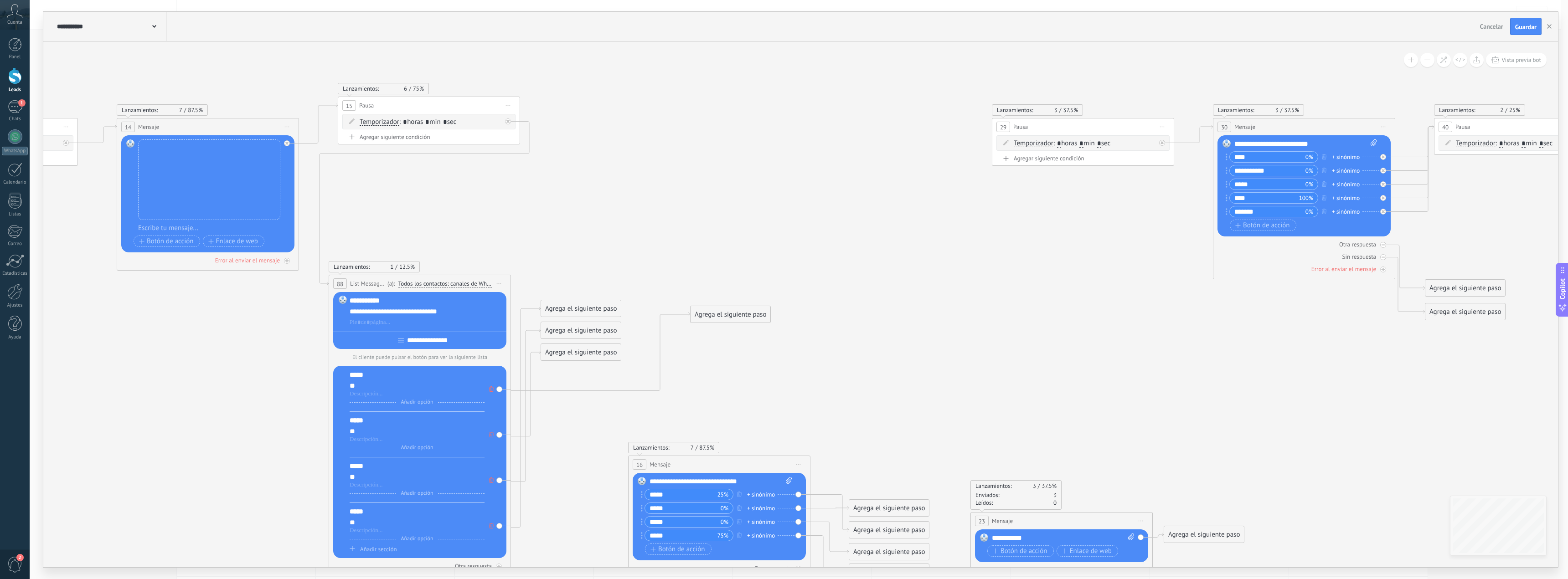
drag, startPoint x: 815, startPoint y: 172, endPoint x: 819, endPoint y: 296, distance: 124.1
click at [819, 296] on icon at bounding box center [295, 338] width 6223 height 983
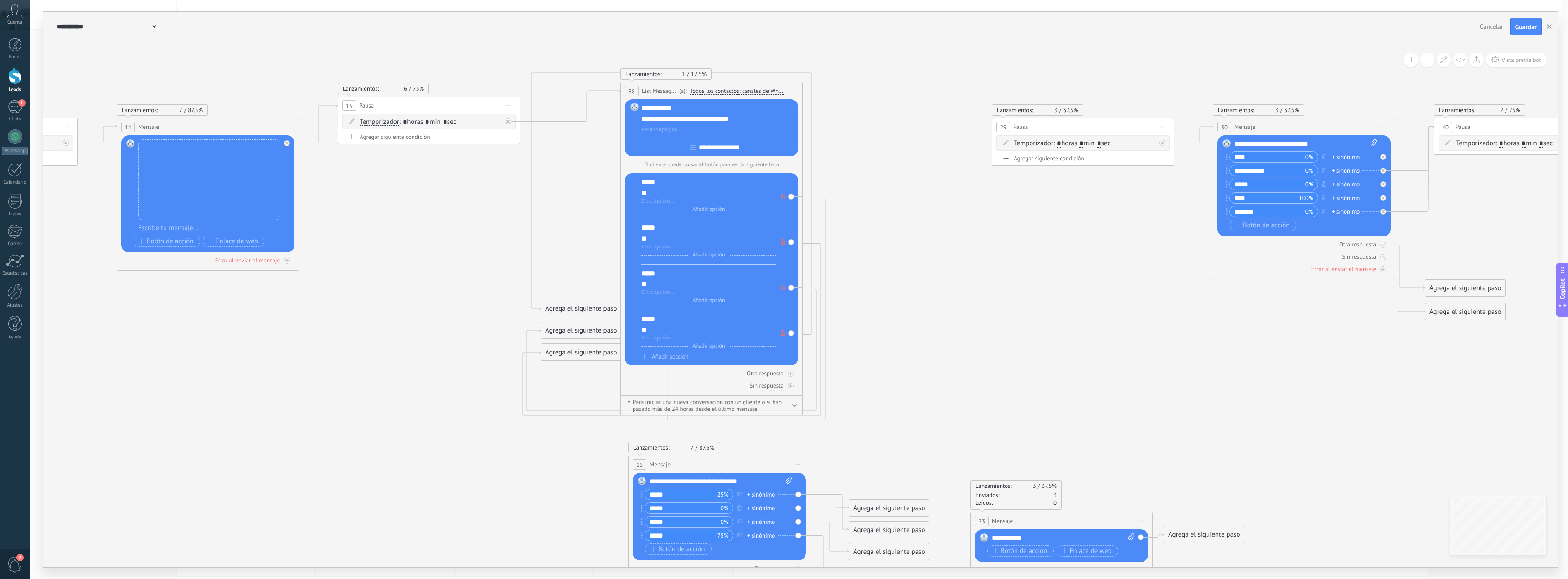
drag, startPoint x: 509, startPoint y: 260, endPoint x: 765, endPoint y: 111, distance: 296.2
click at [775, 85] on div "**********" at bounding box center [712, 91] width 181 height 17
drag, startPoint x: 580, startPoint y: 309, endPoint x: 585, endPoint y: 249, distance: 60.2
click at [575, 271] on div "Agrega el siguiente paso" at bounding box center [614, 279] width 80 height 15
drag, startPoint x: 660, startPoint y: 72, endPoint x: 587, endPoint y: 209, distance: 155.2
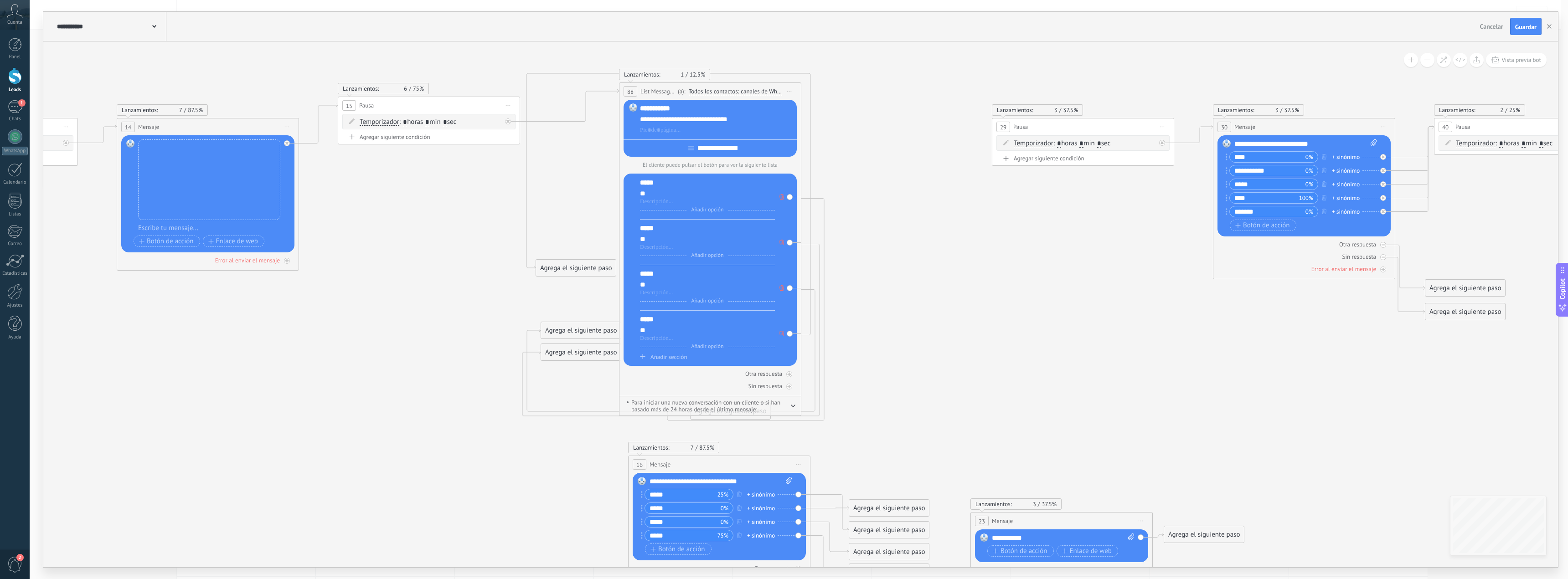
drag, startPoint x: 571, startPoint y: 269, endPoint x: 931, endPoint y: 217, distance: 363.7
click at [991, 267] on div "Agrega el siguiente paso" at bounding box center [998, 268] width 80 height 15
click at [676, 69] on div "Lanzamientos: 1 12.5% Enviados: 1 Leídos: 1" at bounding box center [665, 74] width 91 height 12
click at [592, 61] on icon at bounding box center [295, 338] width 6223 height 983
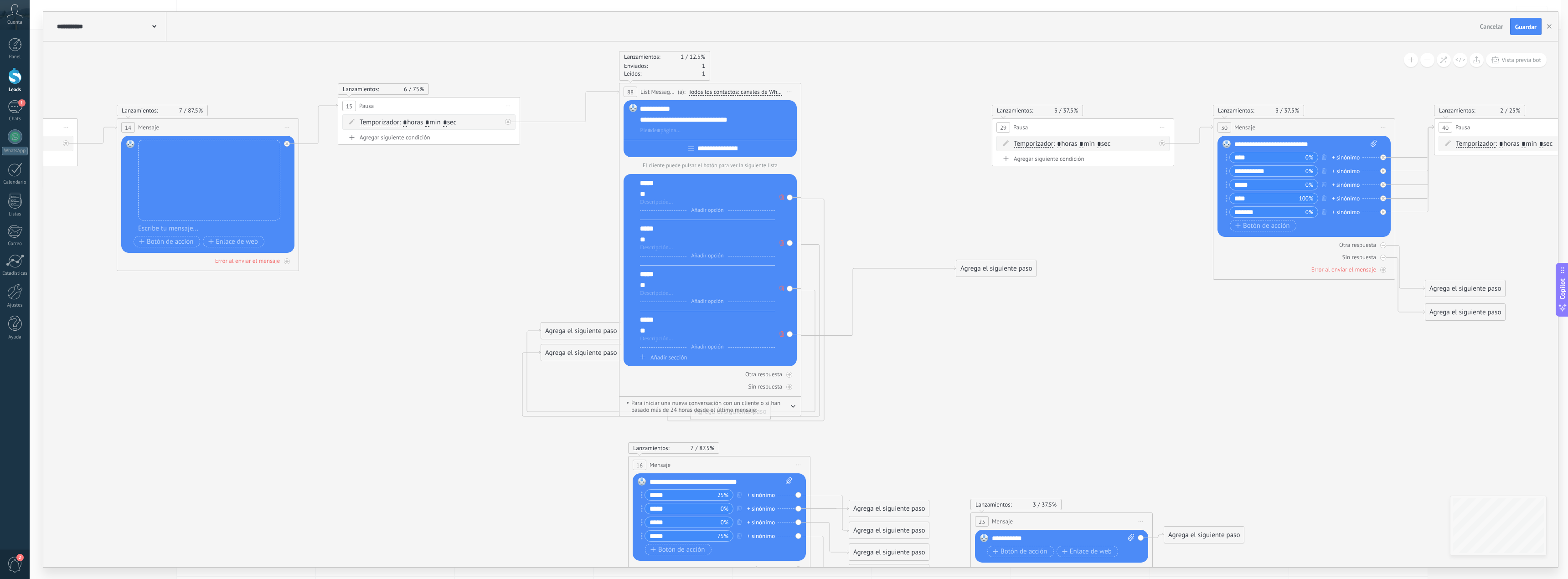
drag, startPoint x: 570, startPoint y: 88, endPoint x: 601, endPoint y: 83, distance: 31.4
click at [574, 88] on icon at bounding box center [295, 339] width 6223 height 983
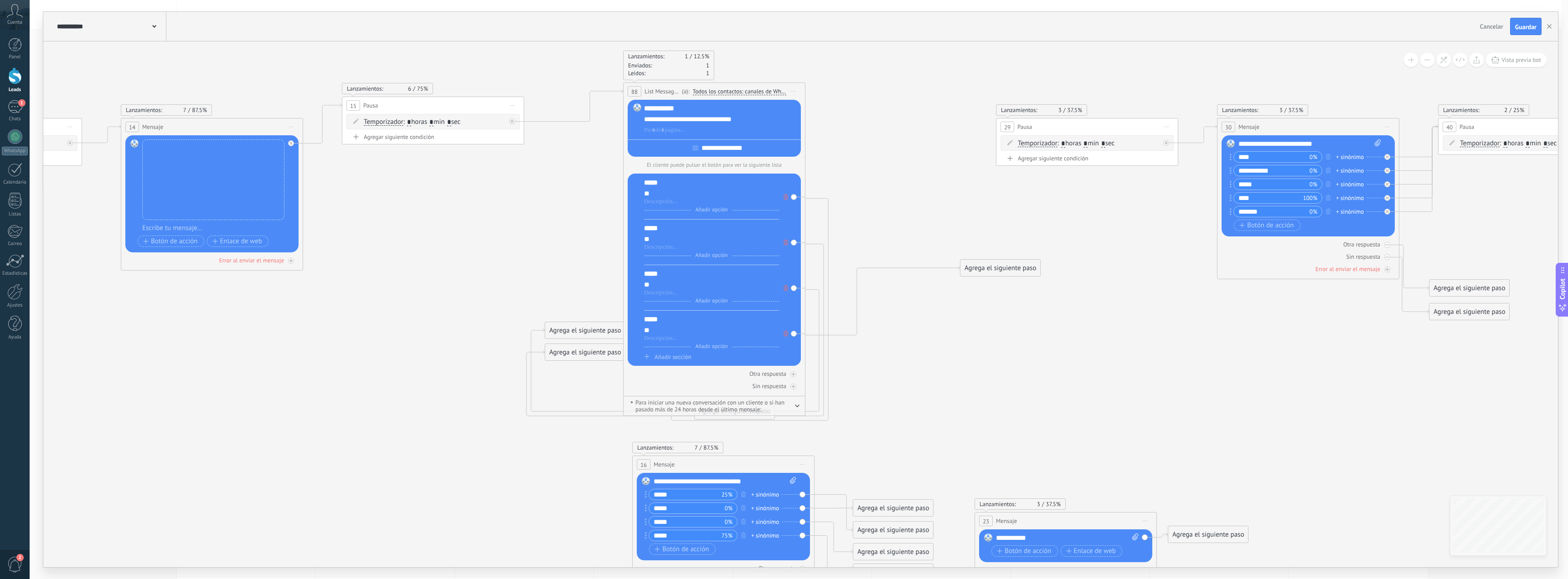
drag, startPoint x: 656, startPoint y: 63, endPoint x: 665, endPoint y: 79, distance: 18.4
click at [656, 63] on div "Enviados: 1" at bounding box center [668, 65] width 81 height 8
drag, startPoint x: 608, startPoint y: 333, endPoint x: 990, endPoint y: 270, distance: 387.2
click at [965, 248] on div "Agrega el siguiente paso" at bounding box center [948, 244] width 80 height 15
drag, startPoint x: 990, startPoint y: 269, endPoint x: 886, endPoint y: 328, distance: 119.6
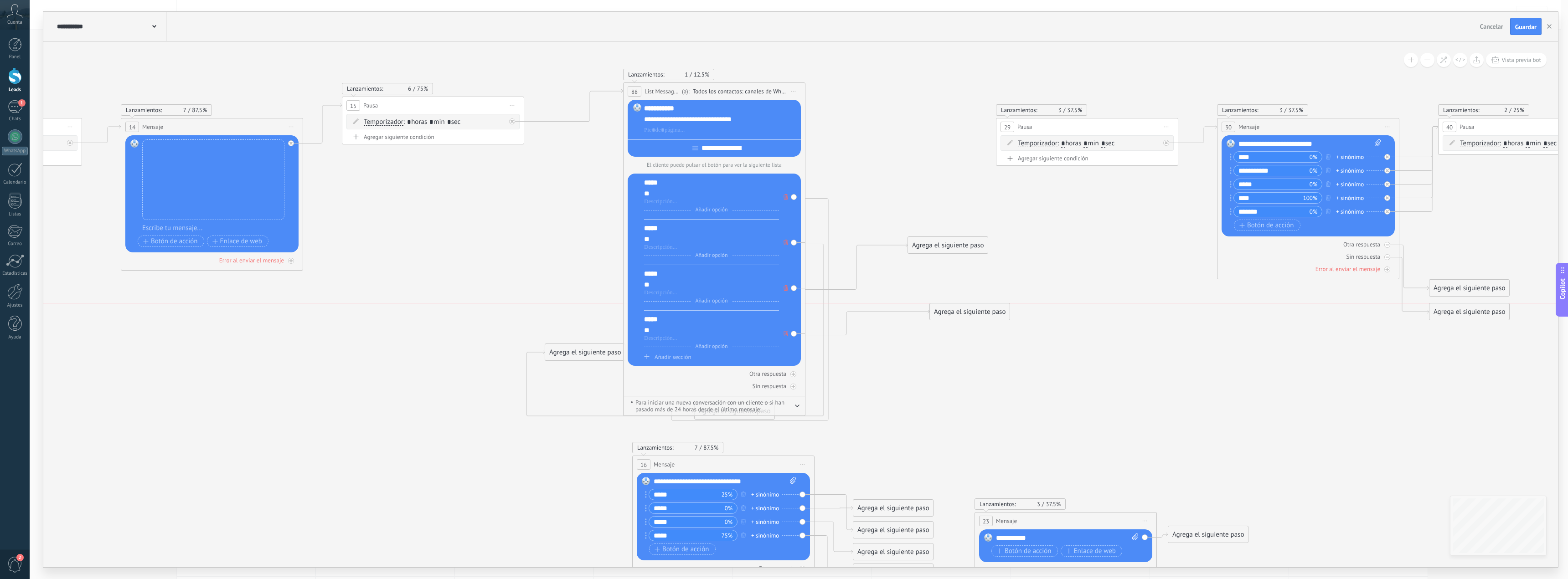
click at [961, 314] on div "Agrega el siguiente paso" at bounding box center [970, 311] width 80 height 15
drag, startPoint x: 583, startPoint y: 351, endPoint x: 912, endPoint y: 175, distance: 373.1
click at [912, 175] on div "Agrega el siguiente paso" at bounding box center [919, 173] width 80 height 15
click at [760, 419] on div "Agrega el siguiente paso Mensaje Mensaje Mensaje Reacción Comentario Enviar men…" at bounding box center [734, 411] width 81 height 17
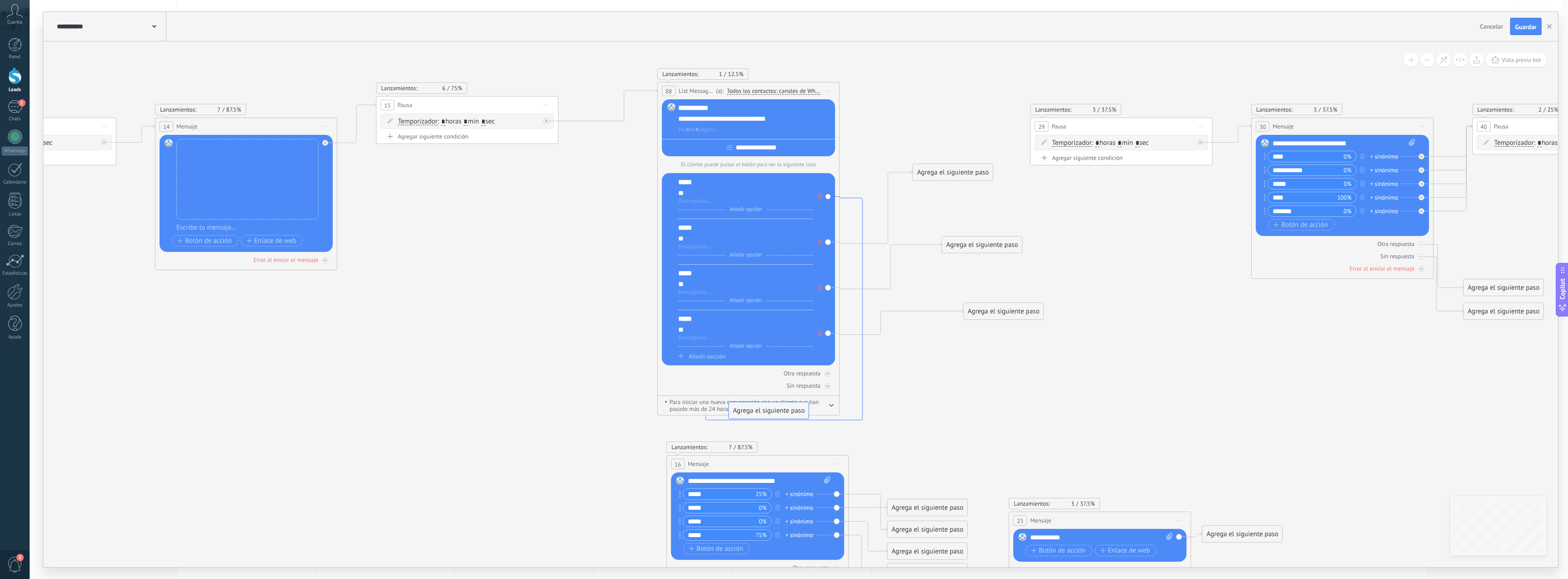
drag, startPoint x: 757, startPoint y: 421, endPoint x: 785, endPoint y: 407, distance: 31.3
click at [789, 416] on icon at bounding box center [784, 309] width 157 height 222
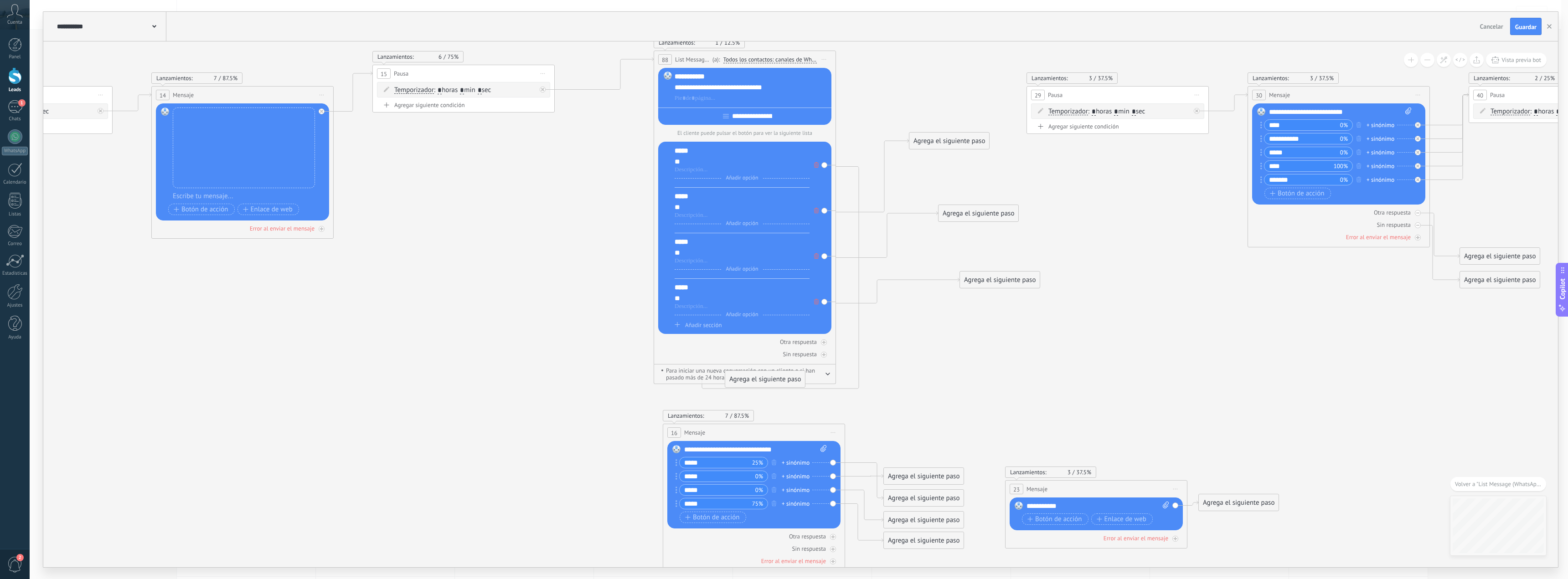
drag, startPoint x: 1041, startPoint y: 214, endPoint x: 986, endPoint y: 254, distance: 68.0
click at [1004, 260] on icon at bounding box center [329, 307] width 6223 height 983
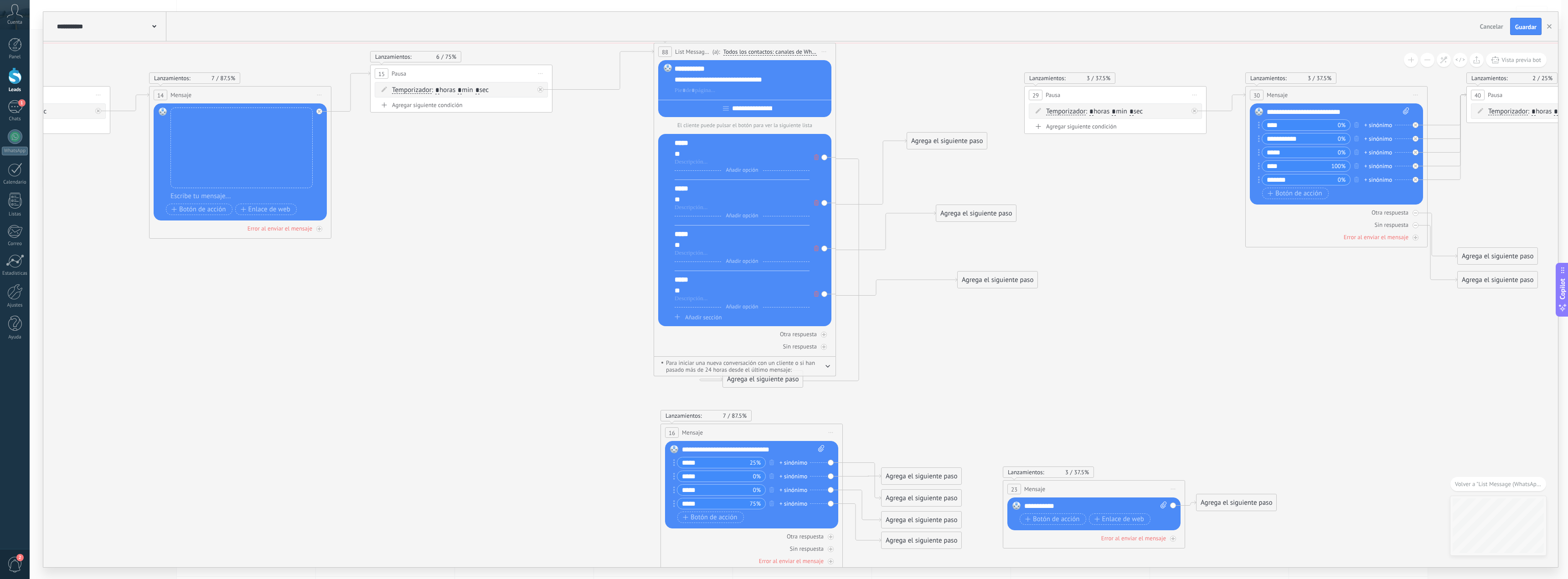
drag, startPoint x: 766, startPoint y: 54, endPoint x: 768, endPoint y: 47, distance: 7.3
click at [768, 47] on div "**********" at bounding box center [745, 52] width 181 height 17
drag, startPoint x: 735, startPoint y: 381, endPoint x: 915, endPoint y: 135, distance: 304.8
click at [906, 117] on div "Agrega el siguiente paso" at bounding box center [933, 113] width 80 height 15
drag, startPoint x: 937, startPoint y: 163, endPoint x: 939, endPoint y: 168, distance: 5.4
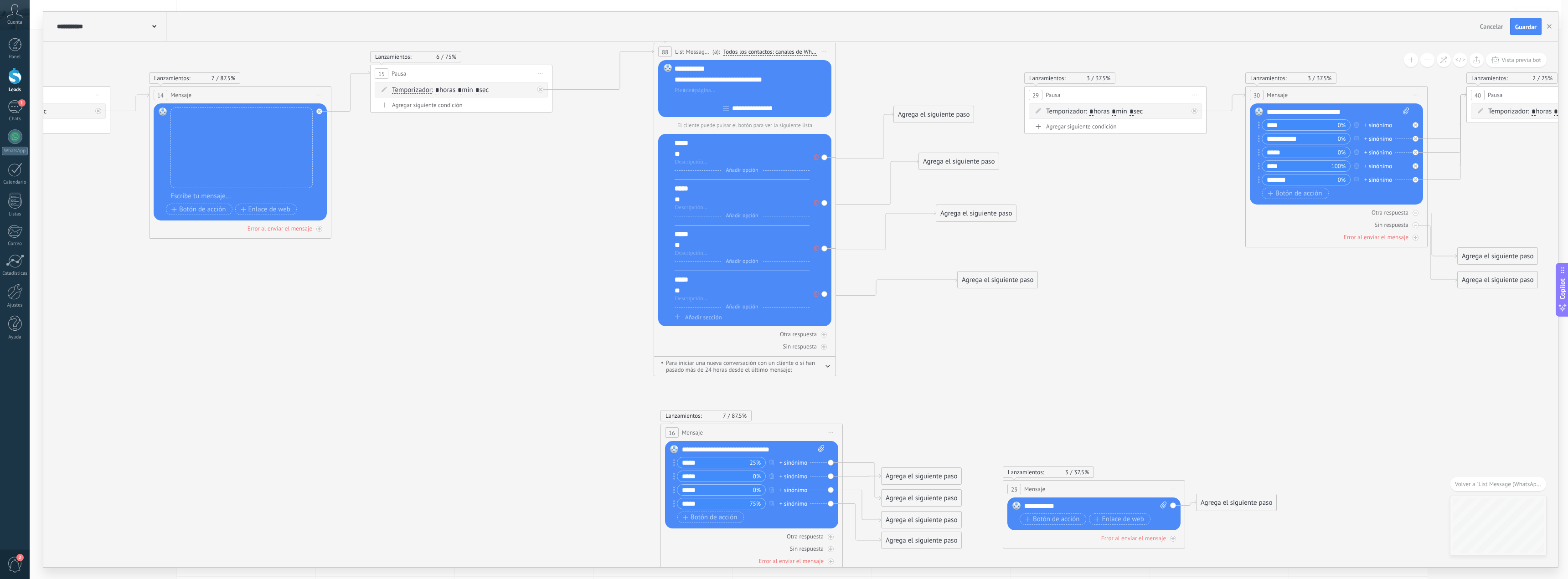
click at [939, 168] on div "Agrega el siguiente paso" at bounding box center [959, 161] width 80 height 15
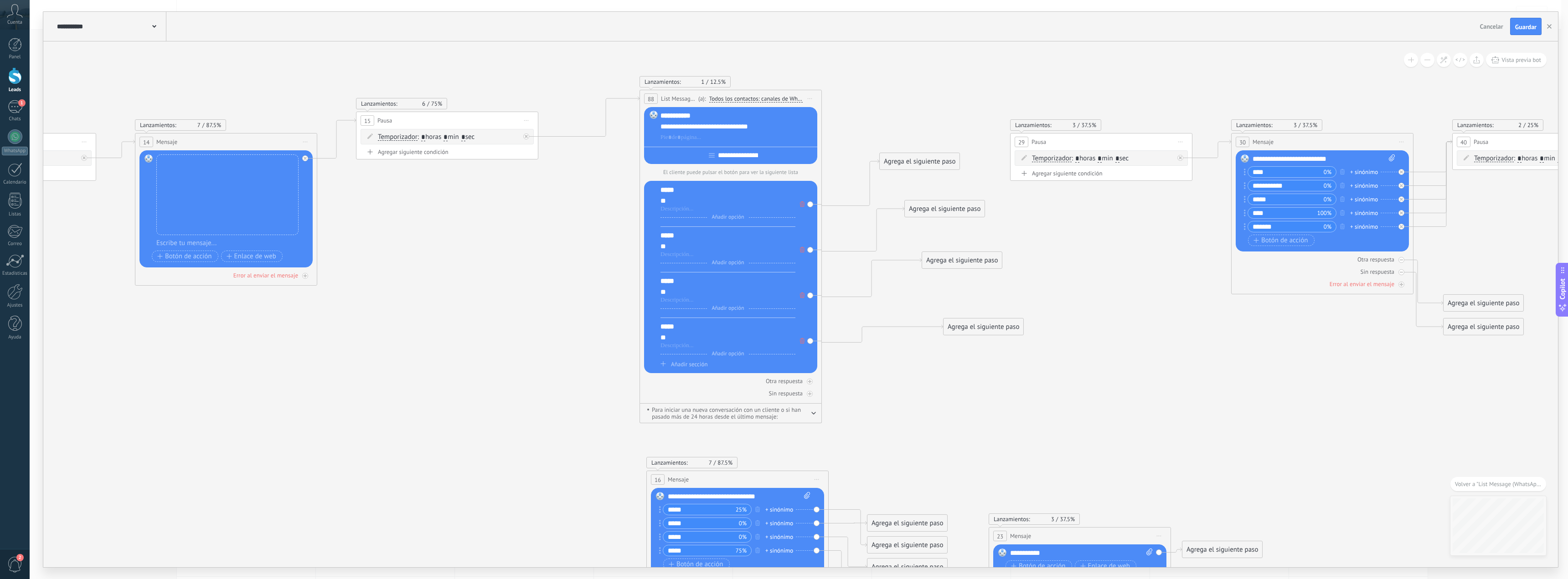
drag, startPoint x: 1110, startPoint y: 235, endPoint x: 1097, endPoint y: 279, distance: 45.9
click at [1097, 279] on icon at bounding box center [313, 353] width 6223 height 983
drag, startPoint x: 908, startPoint y: 165, endPoint x: 1101, endPoint y: 166, distance: 193.0
drag
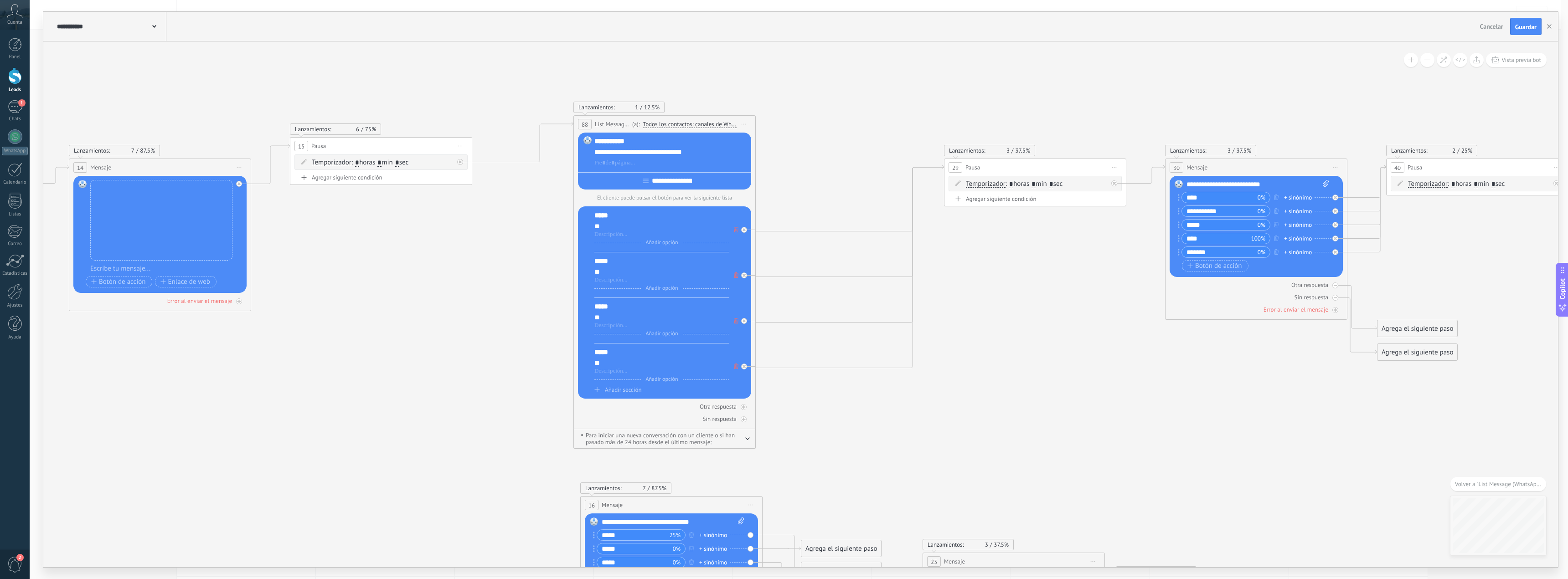
click at [1056, 301] on icon at bounding box center [247, 379] width 6223 height 983
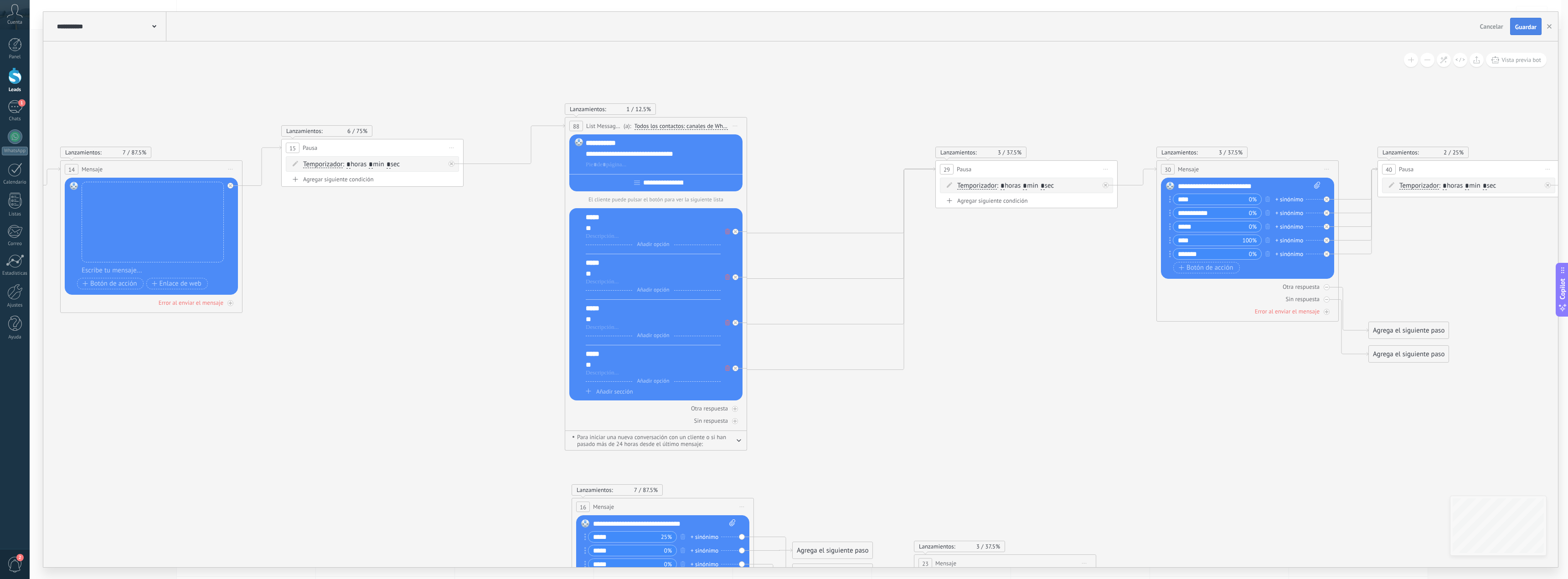
click at [1517, 23] on button "Guardar" at bounding box center [1526, 26] width 32 height 17
click at [1549, 30] on button "button" at bounding box center [1549, 26] width 13 height 17
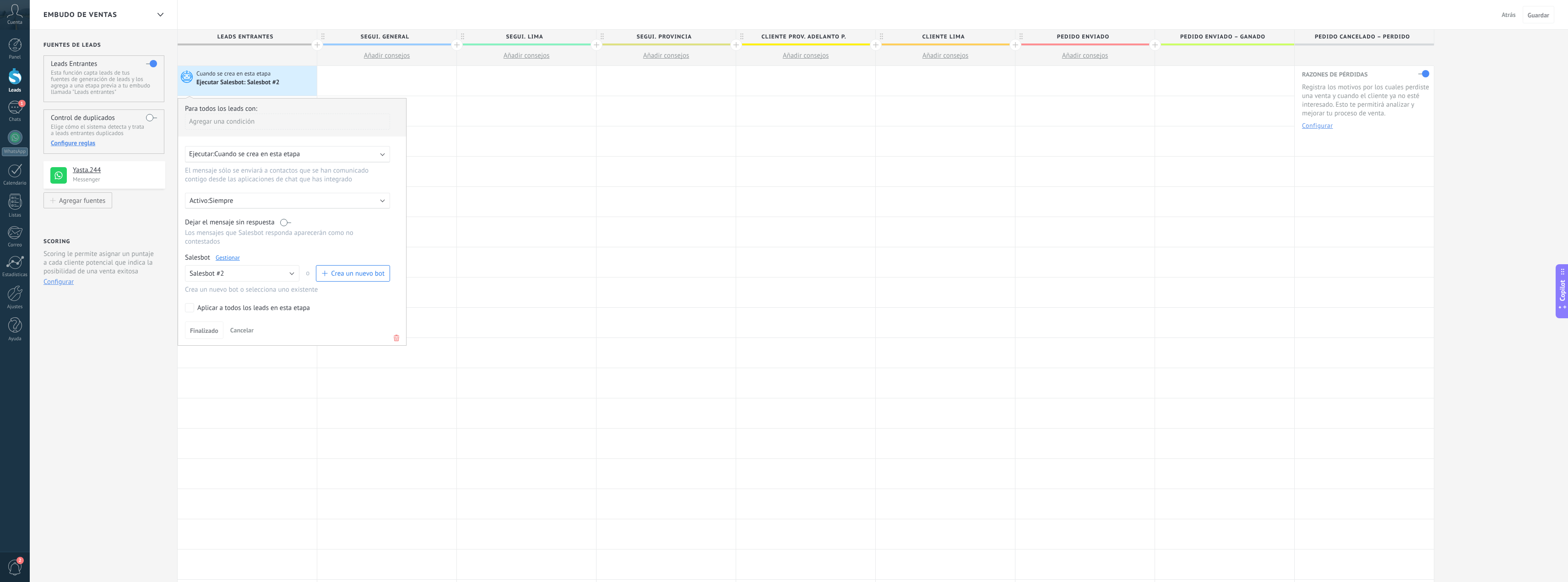
click at [1508, 17] on span "Atrás" at bounding box center [1508, 14] width 14 height 8
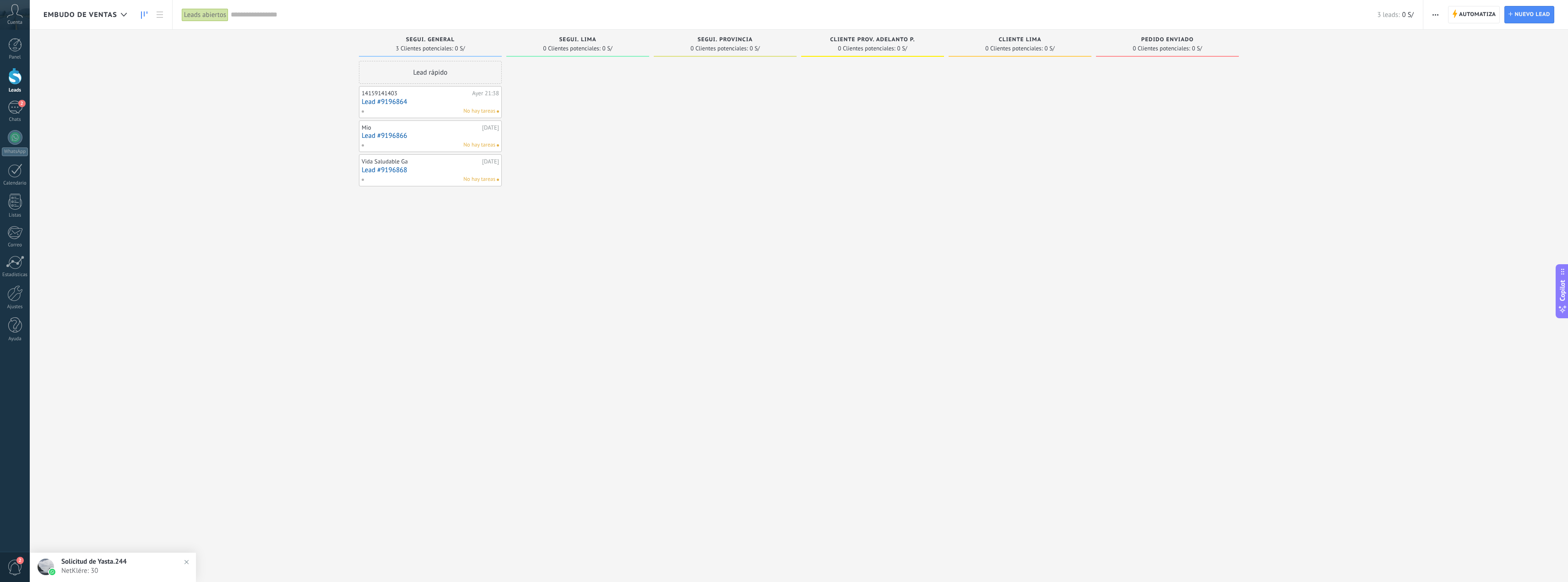
click at [1467, 16] on span "Automatiza" at bounding box center [1478, 14] width 37 height 17
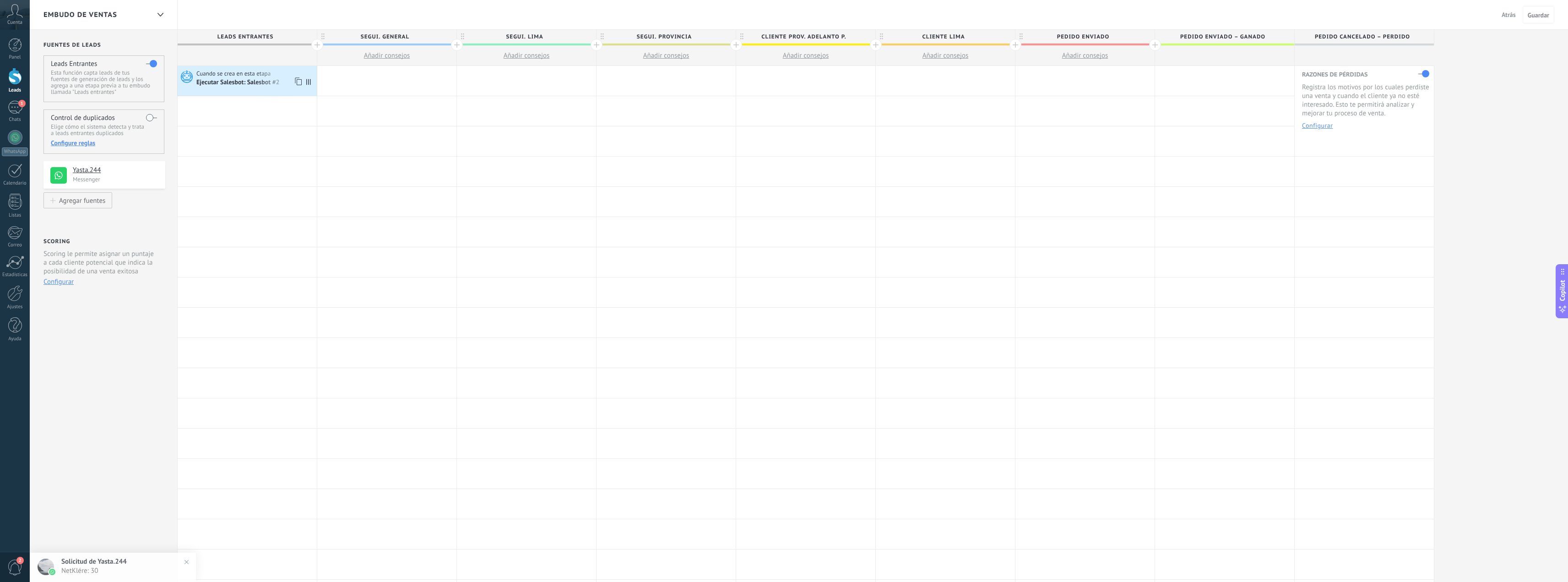
click at [255, 87] on div "Ejecutar Salesbot: Salesbot #2" at bounding box center [238, 83] width 85 height 8
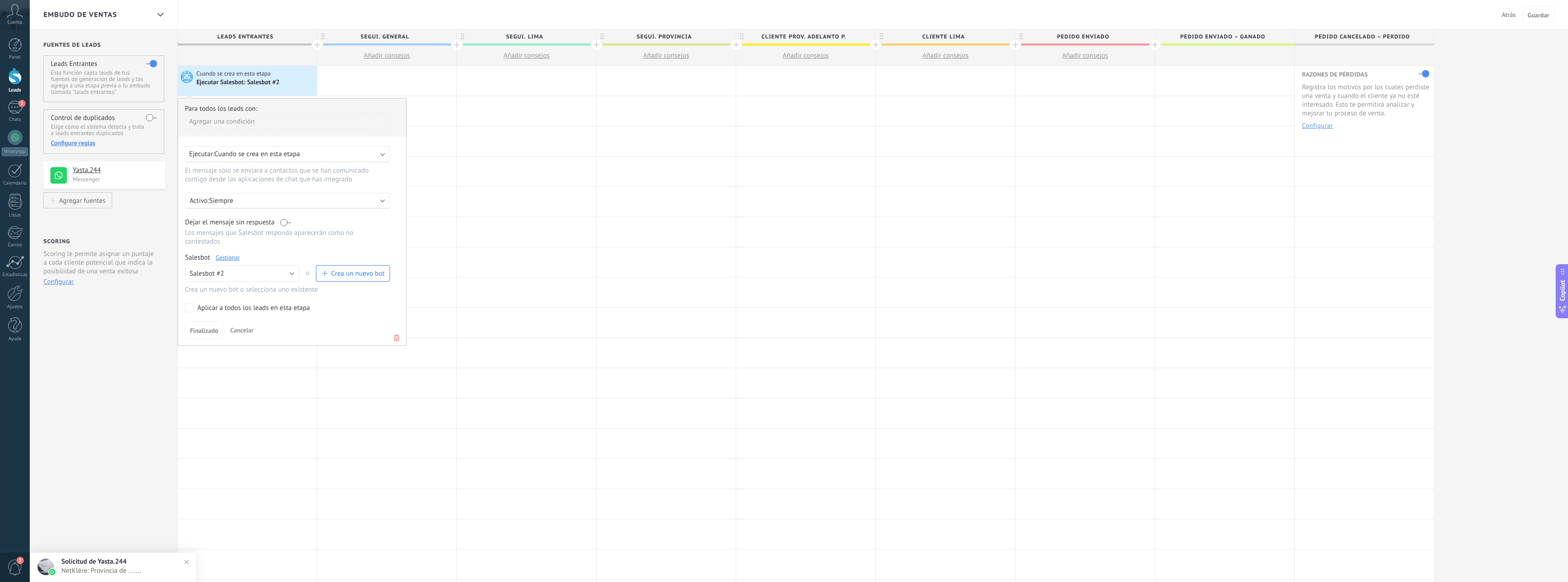
click at [227, 256] on link "Gestionar" at bounding box center [228, 257] width 24 height 8
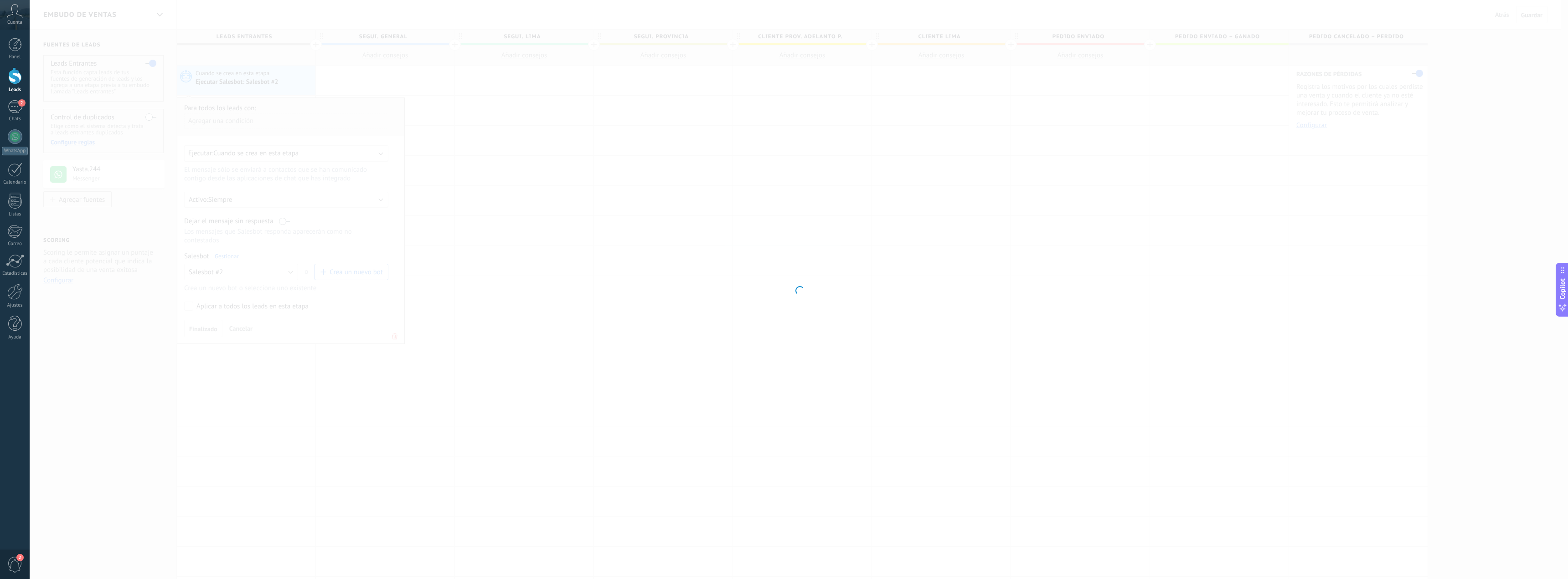
type input "**********"
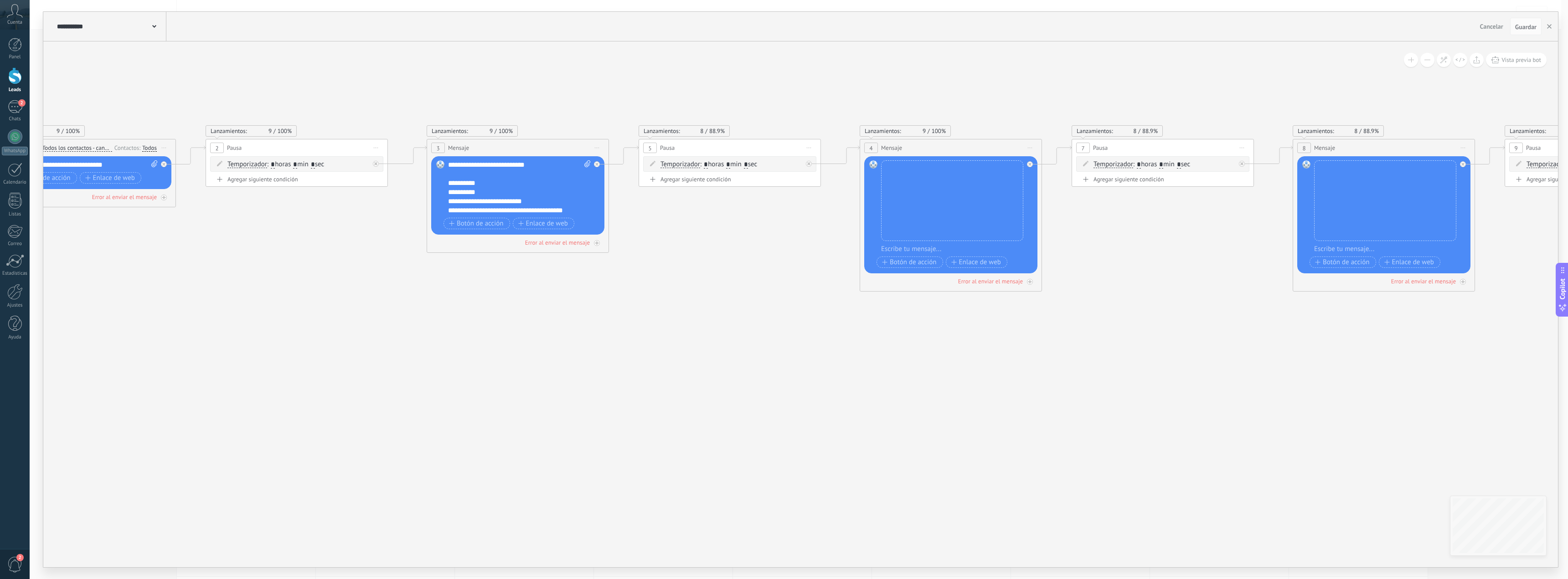
drag, startPoint x: 1072, startPoint y: 347, endPoint x: 865, endPoint y: 349, distance: 207.0
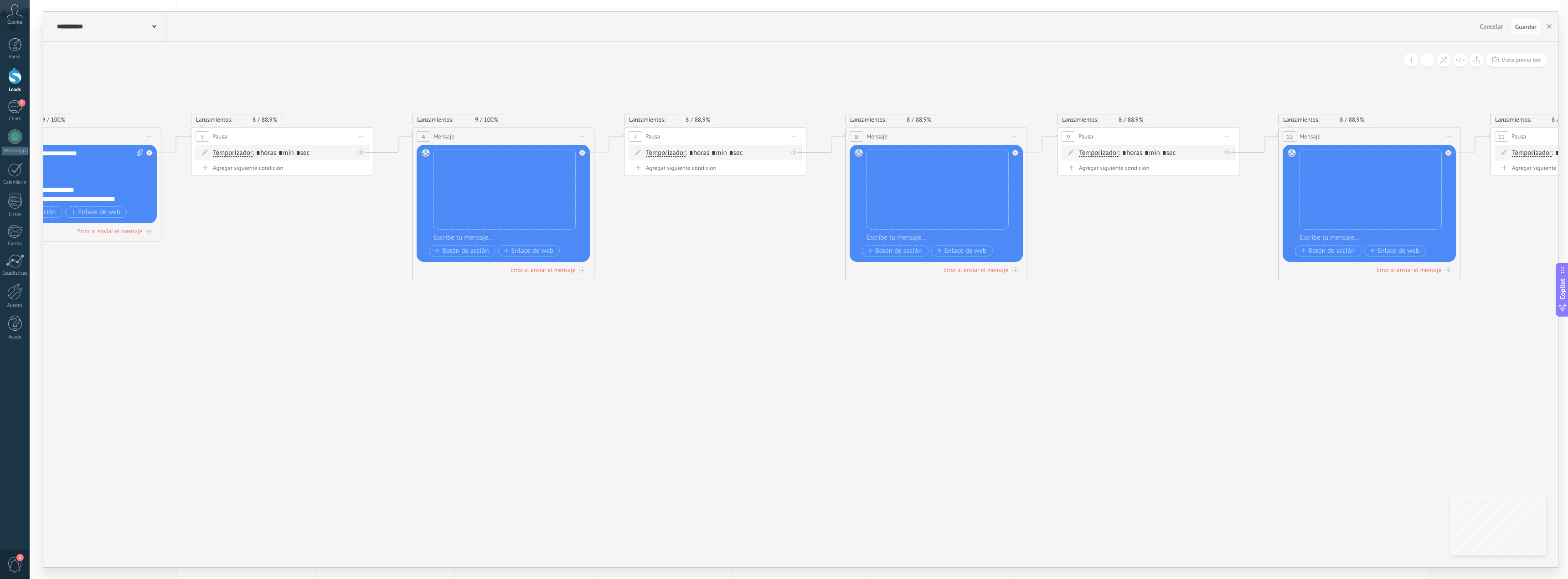
drag, startPoint x: 1313, startPoint y: 336, endPoint x: 942, endPoint y: 331, distance: 371.0
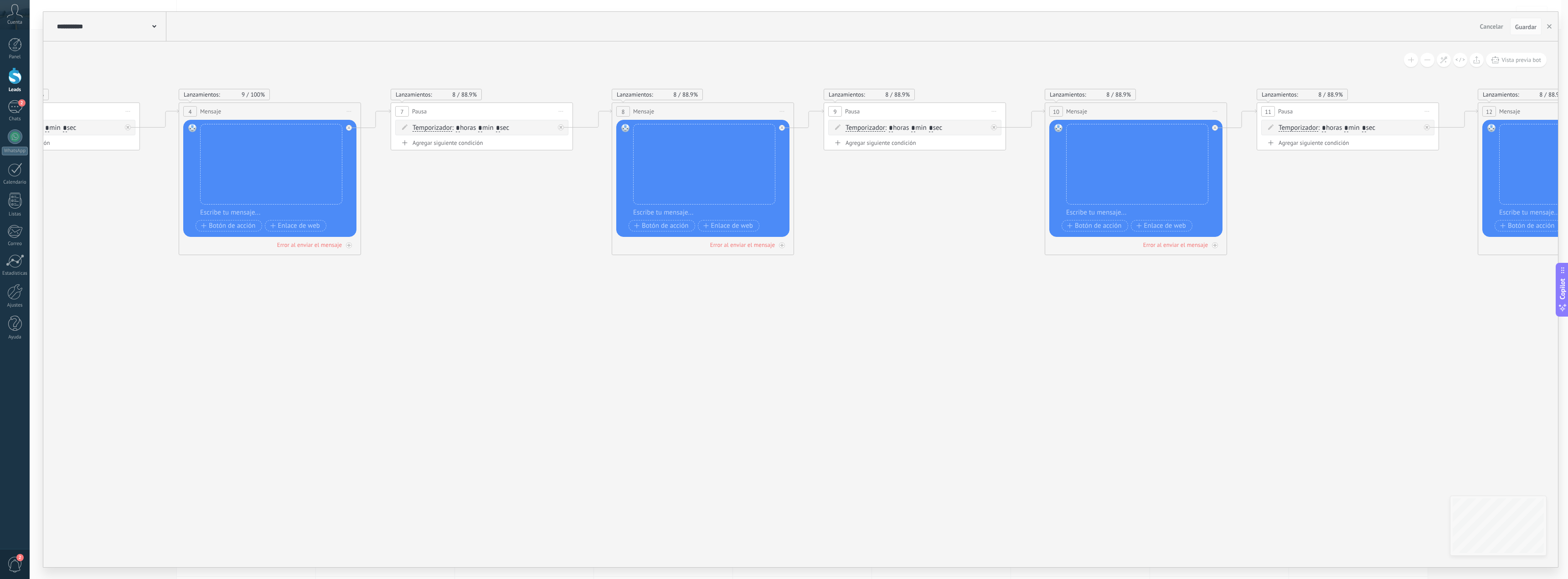
drag, startPoint x: 1039, startPoint y: 307, endPoint x: 894, endPoint y: 307, distance: 145.0
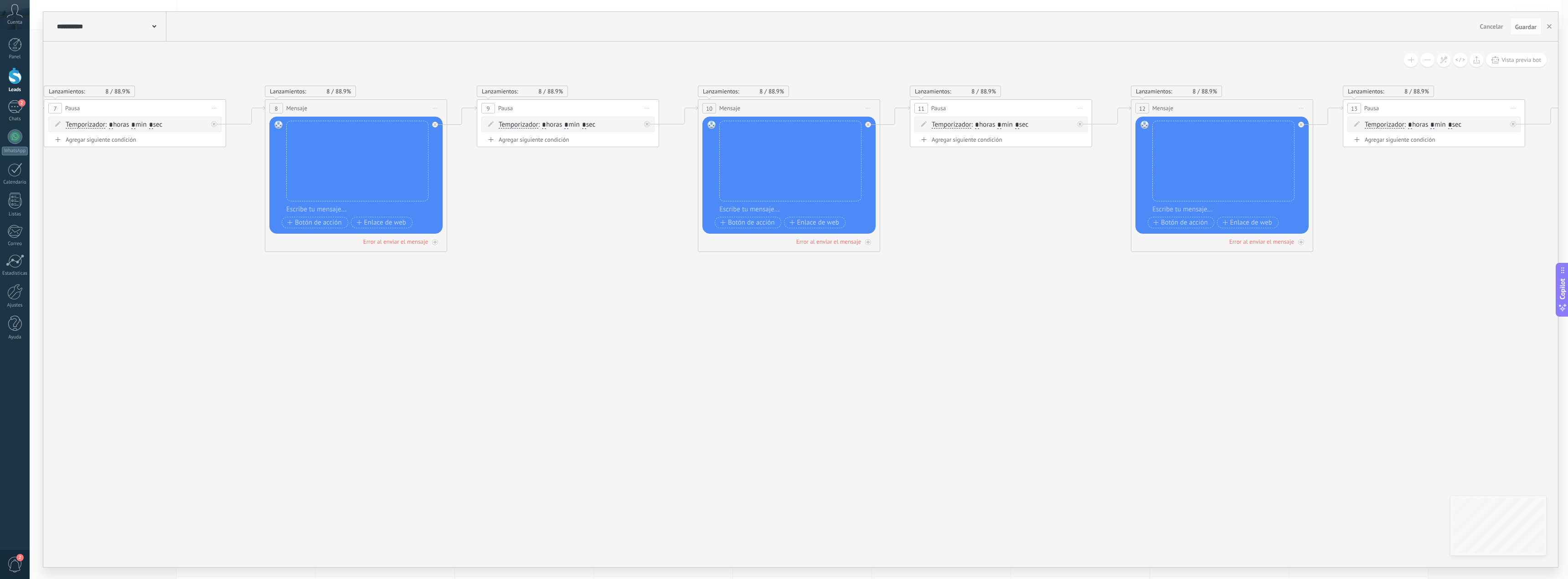
drag, startPoint x: 1230, startPoint y: 316, endPoint x: 1048, endPoint y: 323, distance: 182.1
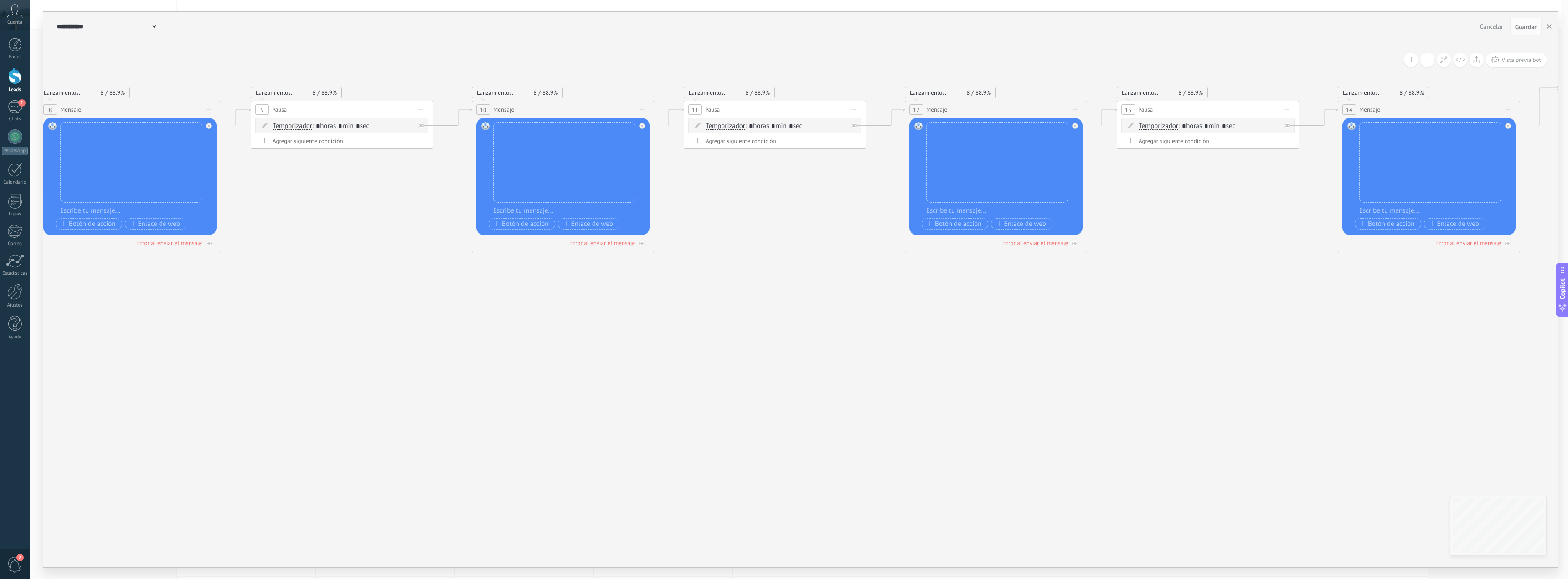
drag, startPoint x: 1331, startPoint y: 339, endPoint x: 1083, endPoint y: 339, distance: 248.0
click at [1041, 339] on icon at bounding box center [1516, 321] width 6223 height 983
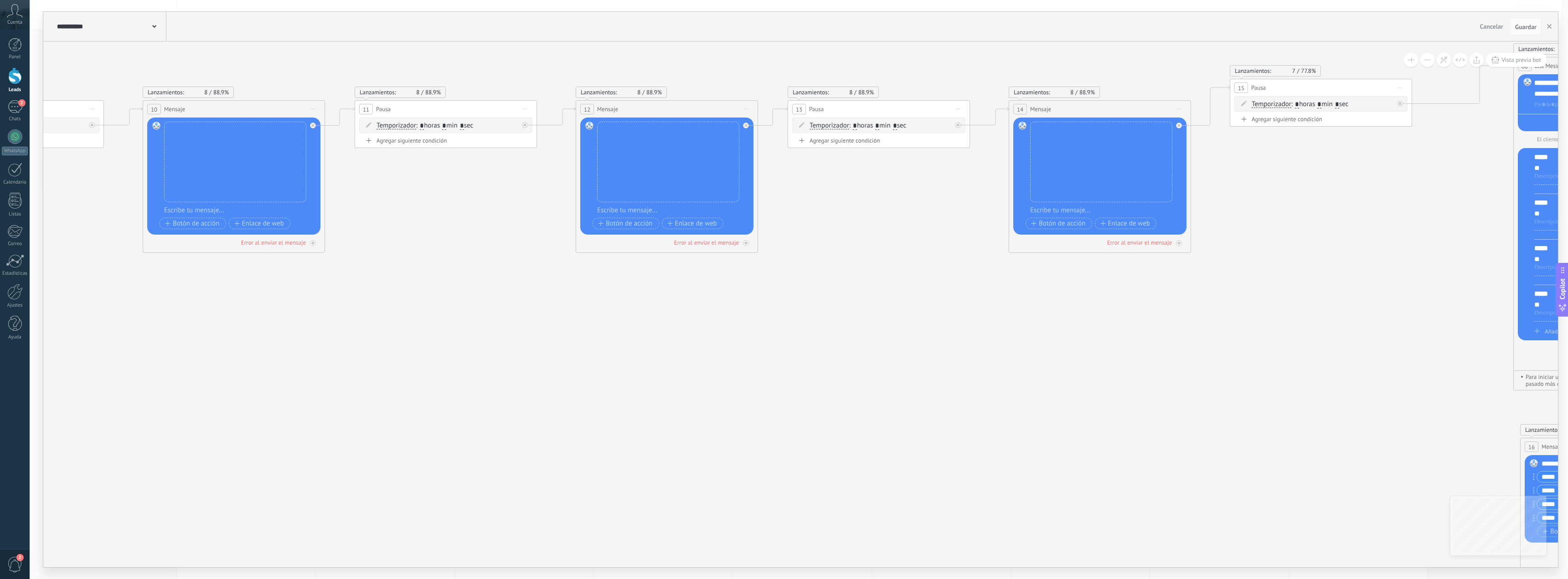
drag, startPoint x: 1339, startPoint y: 362, endPoint x: 1010, endPoint y: 364, distance: 329.0
click at [1005, 364] on icon at bounding box center [1186, 341] width 6223 height 1025
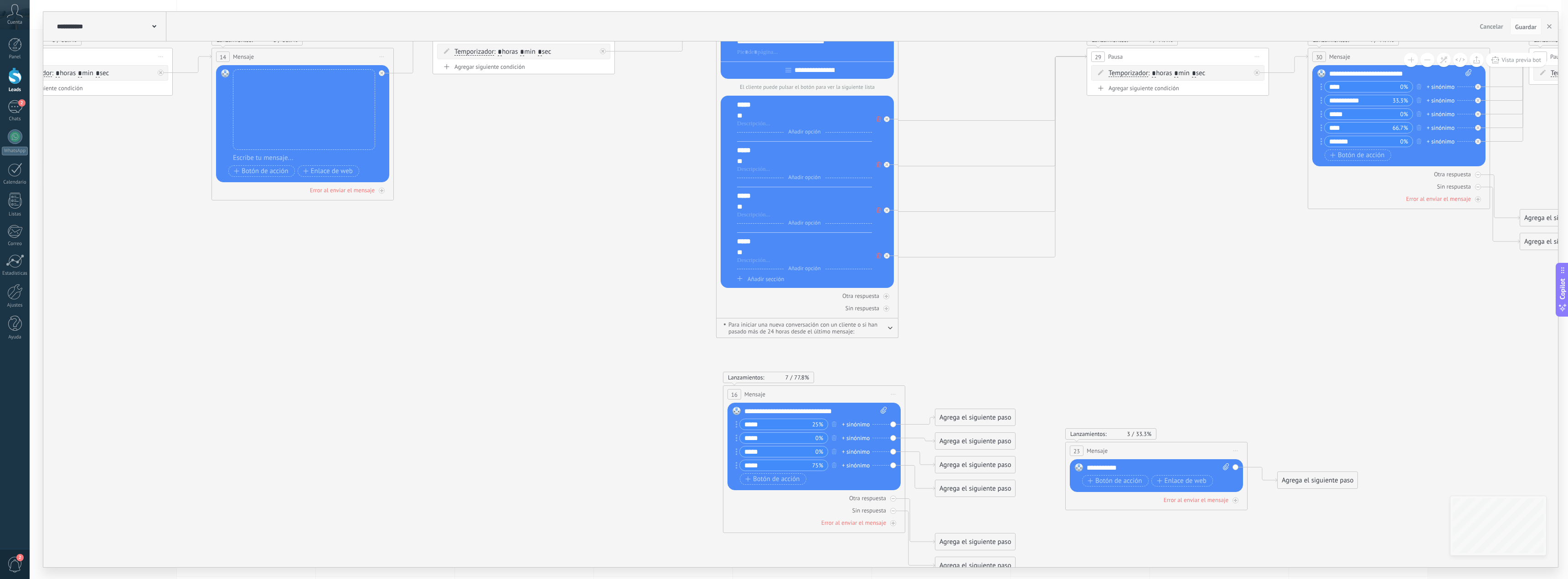
drag, startPoint x: 1073, startPoint y: 385, endPoint x: 568, endPoint y: 325, distance: 508.6
click at [568, 325] on icon at bounding box center [390, 289] width 6223 height 1025
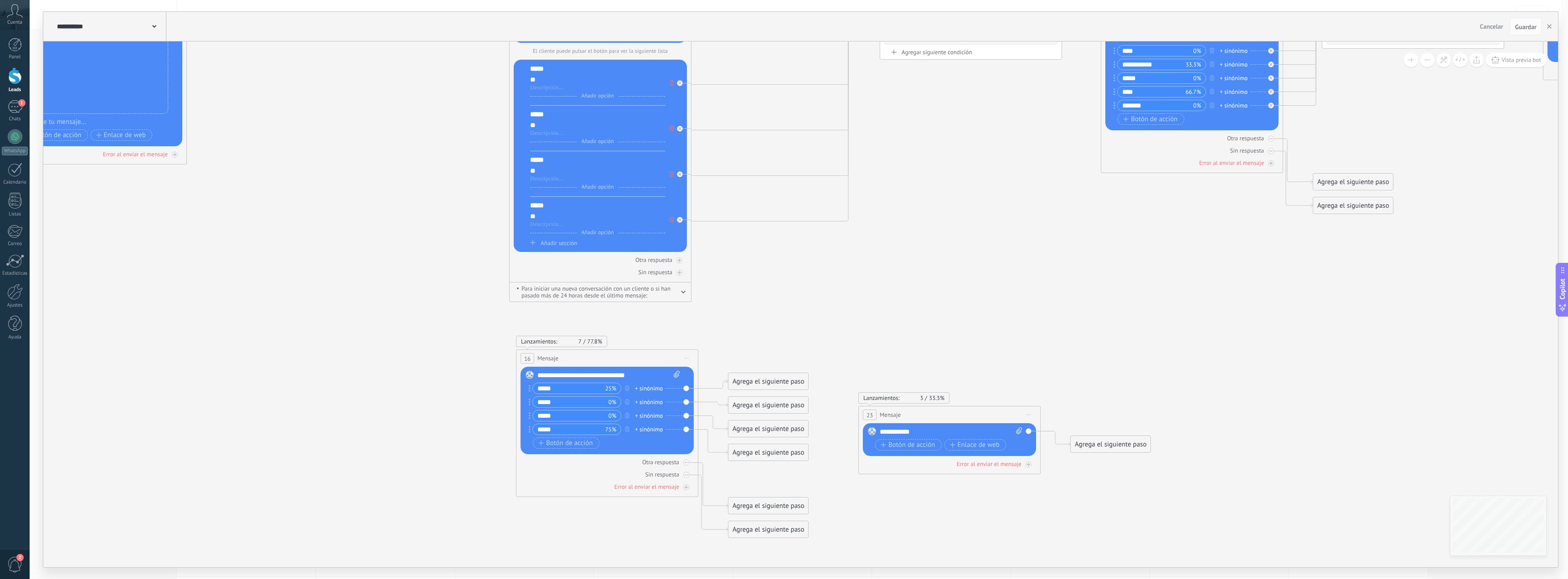
drag, startPoint x: 1318, startPoint y: 392, endPoint x: 1155, endPoint y: 364, distance: 165.4
click at [1155, 364] on icon at bounding box center [183, 253] width 6223 height 1025
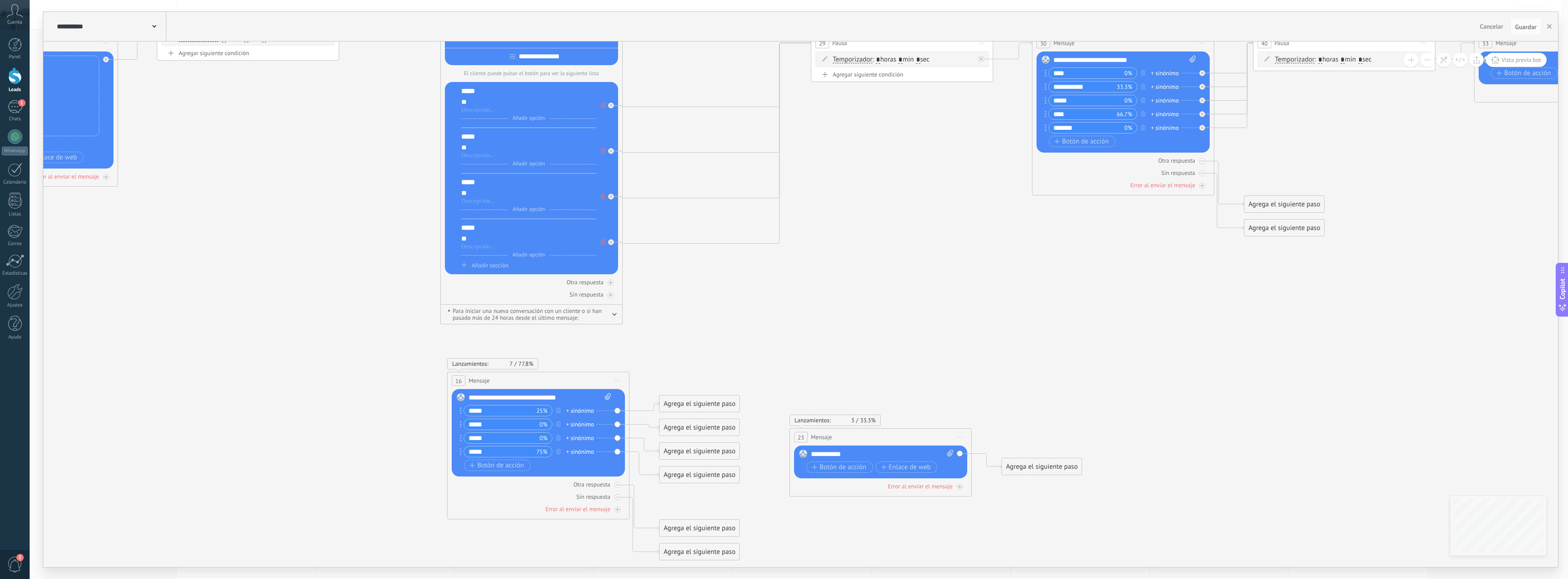
drag, startPoint x: 1332, startPoint y: 372, endPoint x: 1205, endPoint y: 376, distance: 127.1
click at [1283, 396] on icon at bounding box center [114, 276] width 6223 height 1025
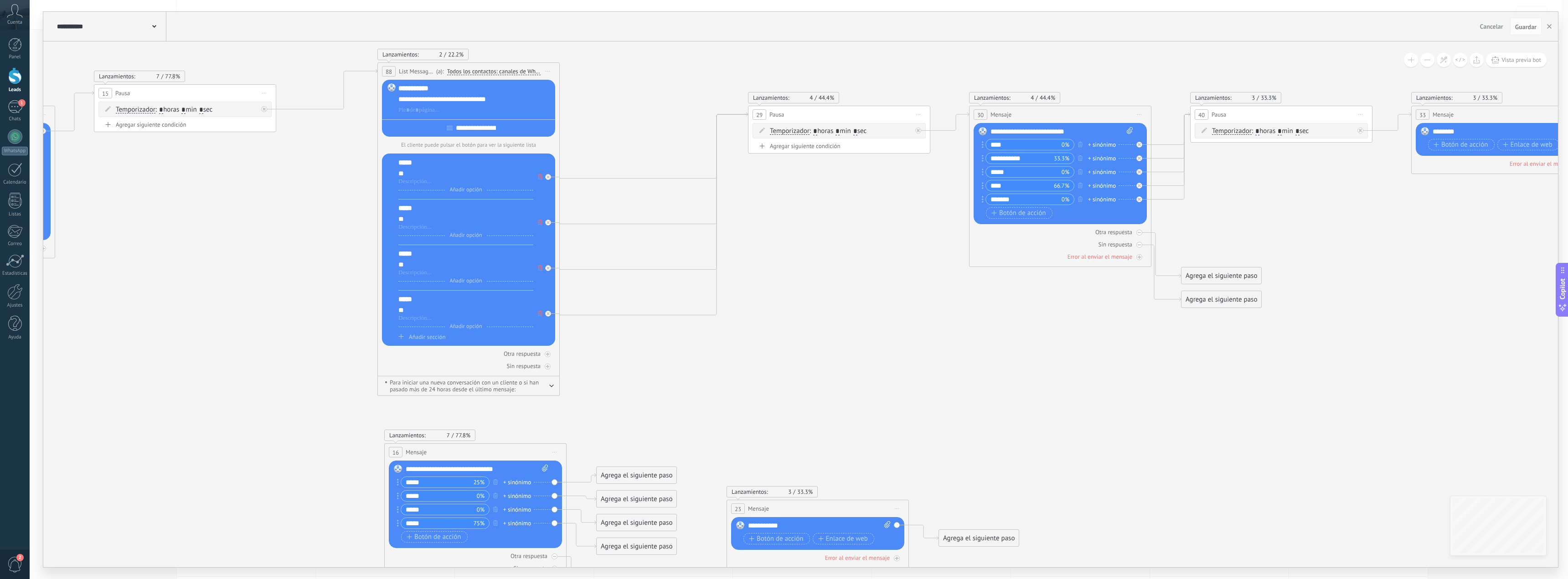
drag, startPoint x: 1170, startPoint y: 400, endPoint x: 1112, endPoint y: 442, distance: 71.6
click at [1102, 453] on icon at bounding box center [51, 347] width 6223 height 1025
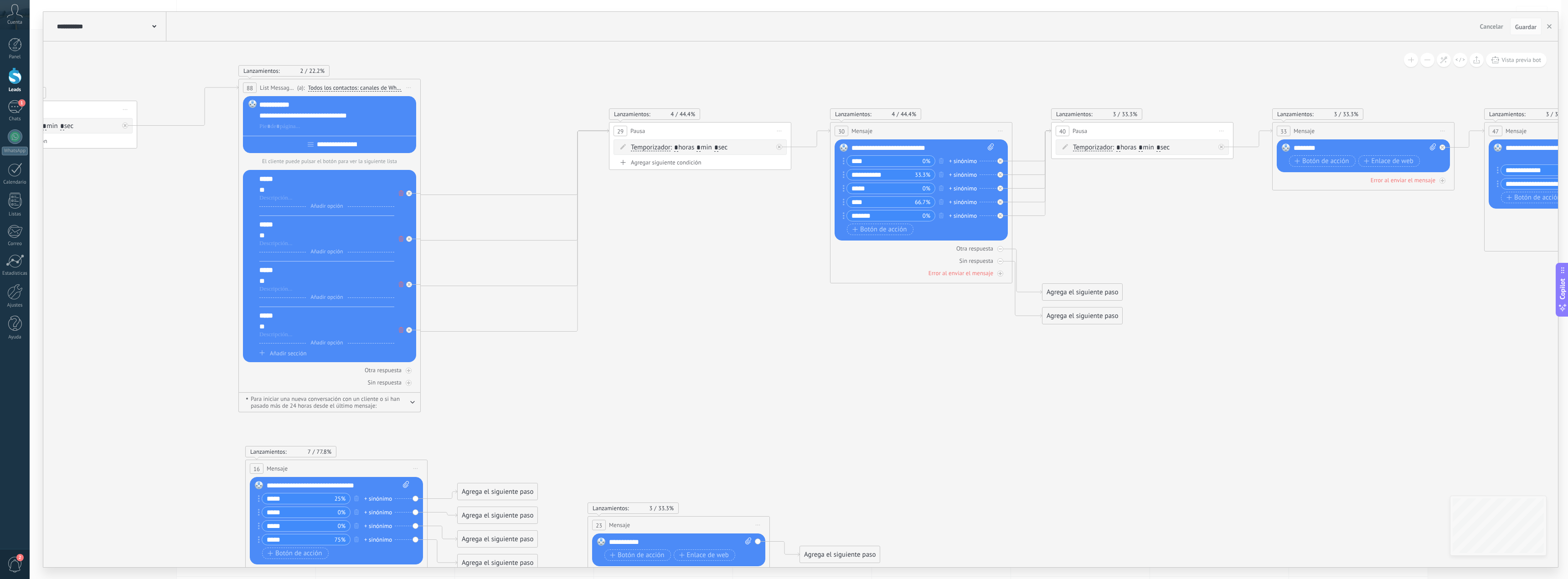
drag, startPoint x: 1306, startPoint y: 386, endPoint x: 1170, endPoint y: 395, distance: 136.3
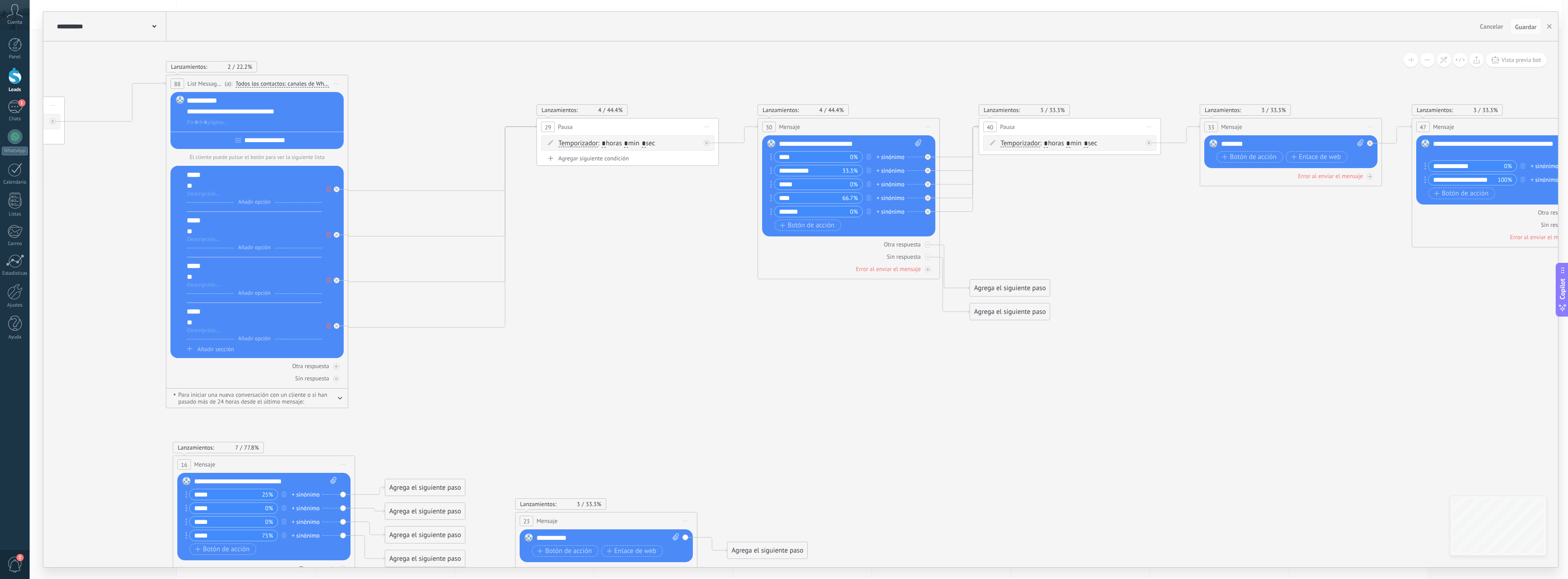
drag, startPoint x: 1248, startPoint y: 395, endPoint x: 1186, endPoint y: 395, distance: 62.0
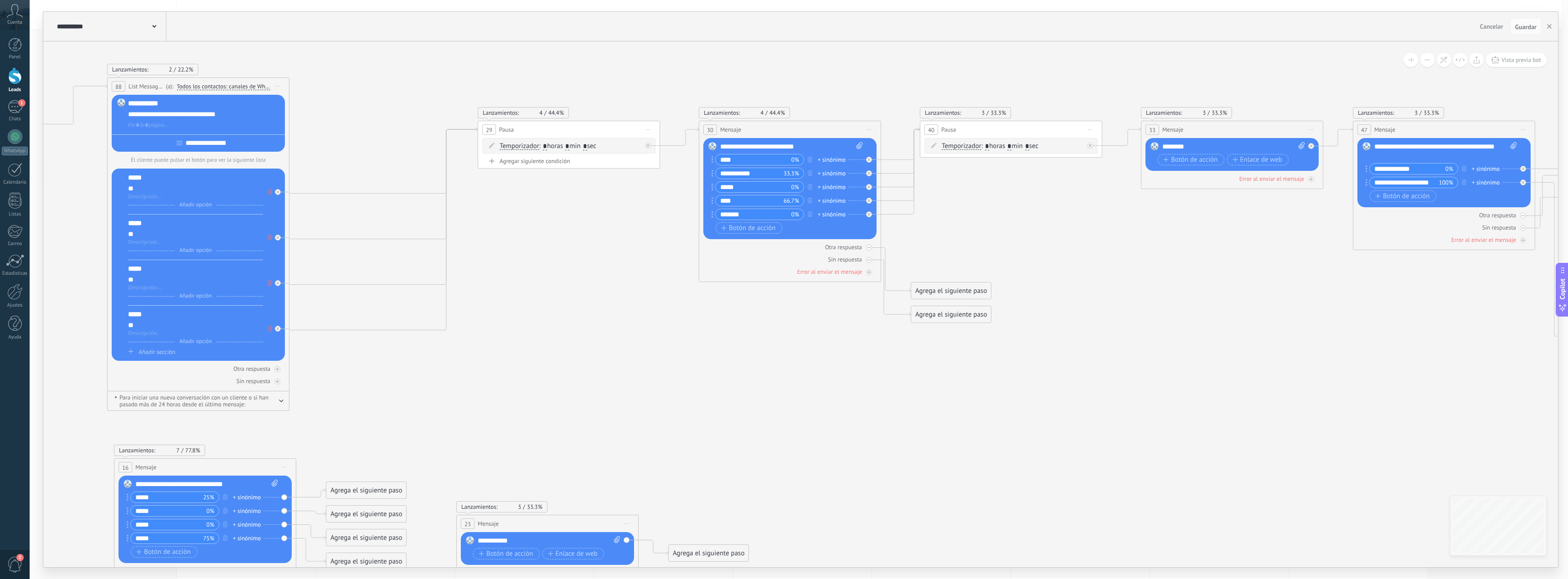
drag, startPoint x: 1270, startPoint y: 398, endPoint x: 1262, endPoint y: 398, distance: 8.0
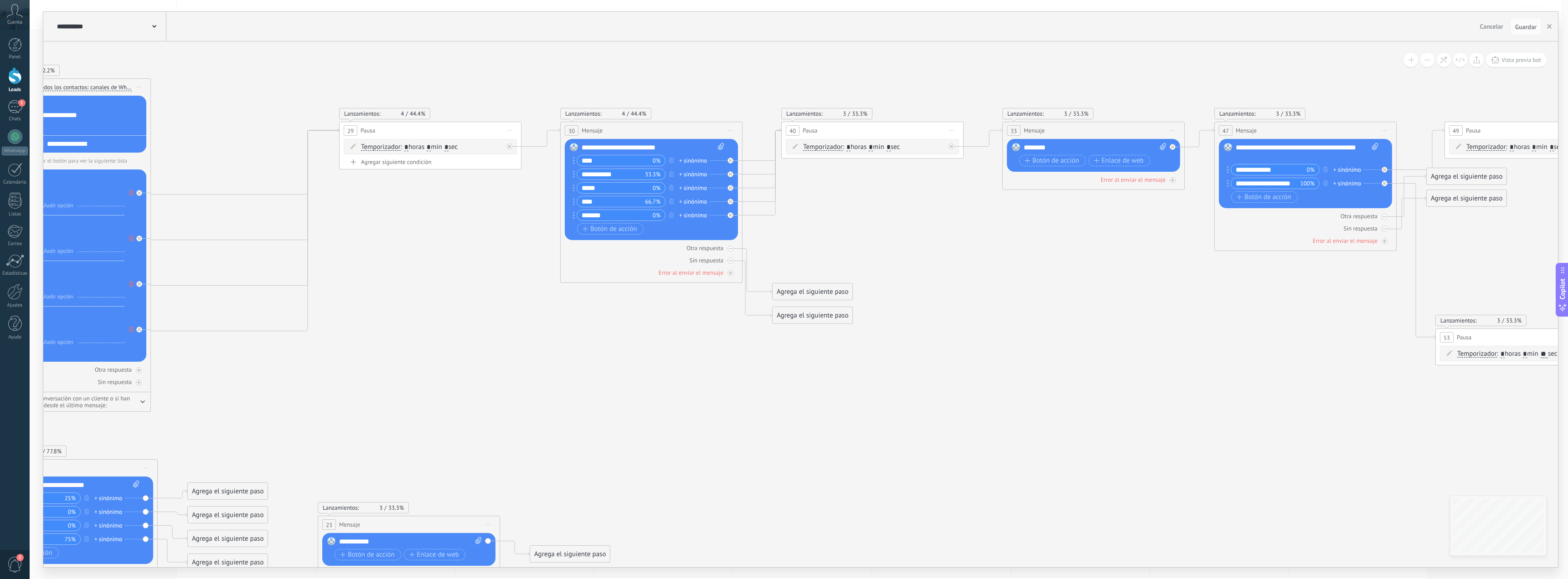
drag, startPoint x: 1357, startPoint y: 411, endPoint x: 1176, endPoint y: 413, distance: 181.0
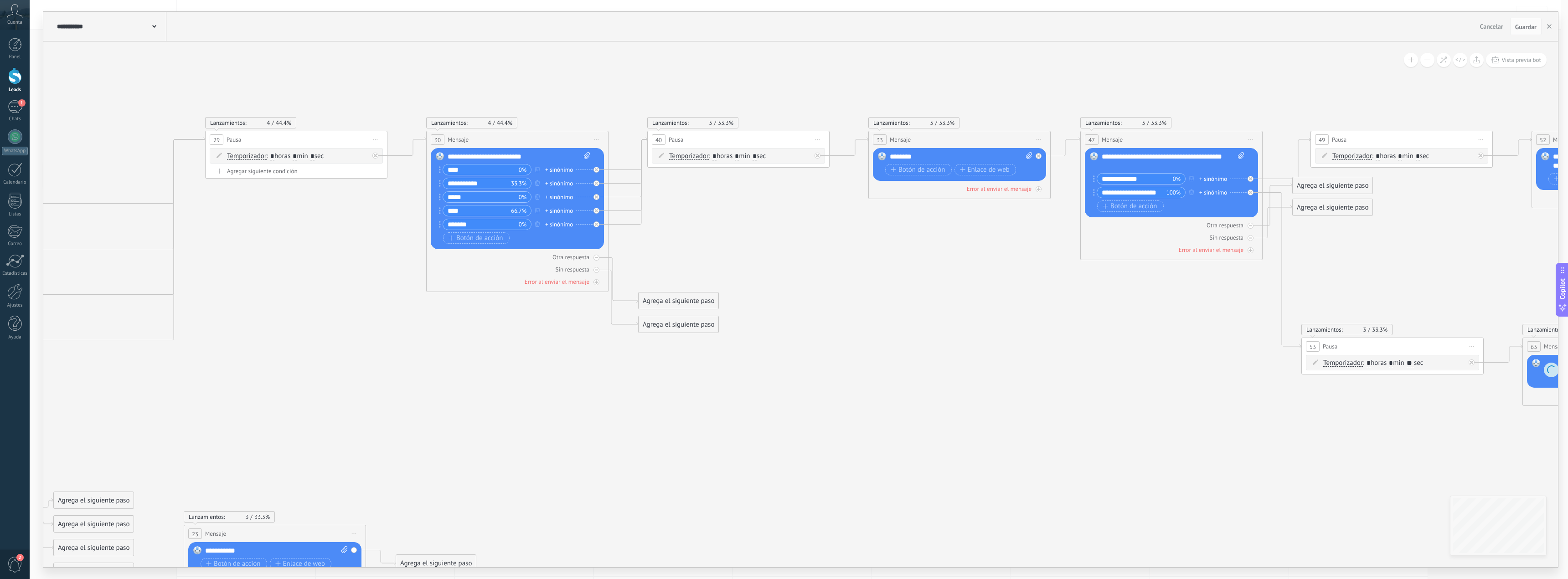
drag, startPoint x: 1225, startPoint y: 413, endPoint x: 1133, endPoint y: 421, distance: 92.3
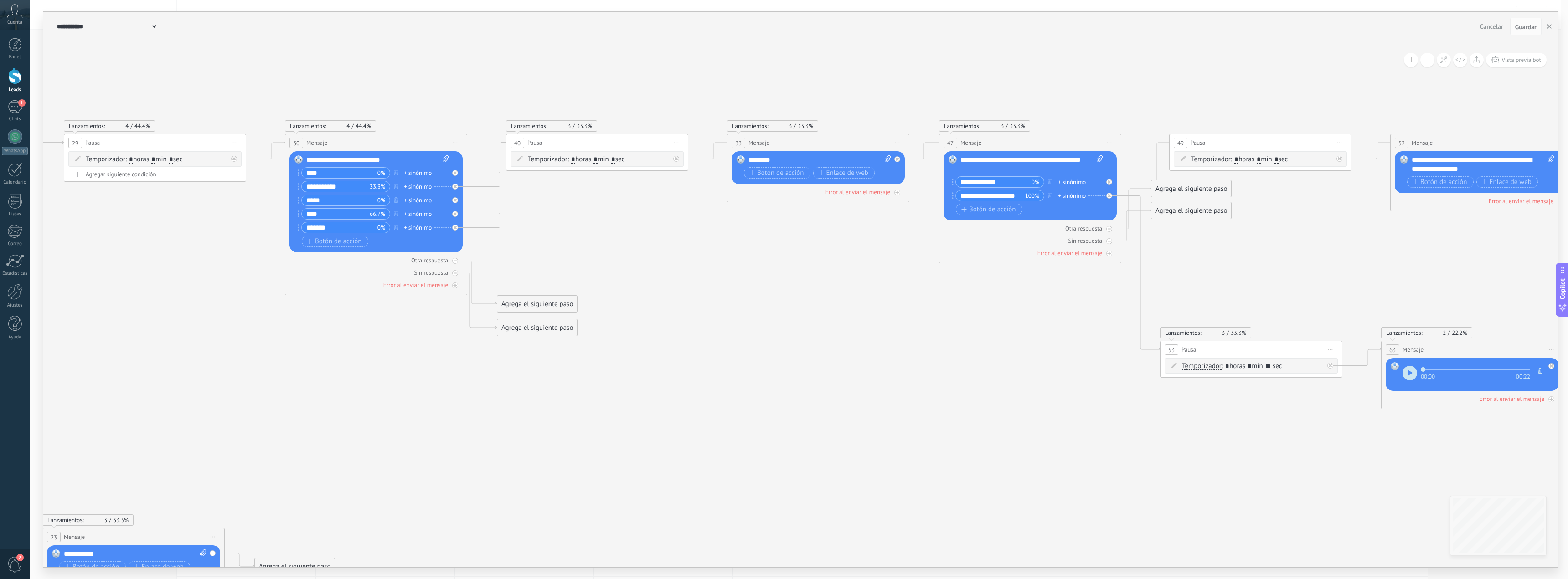
drag, startPoint x: 1200, startPoint y: 445, endPoint x: 1052, endPoint y: 446, distance: 148.0
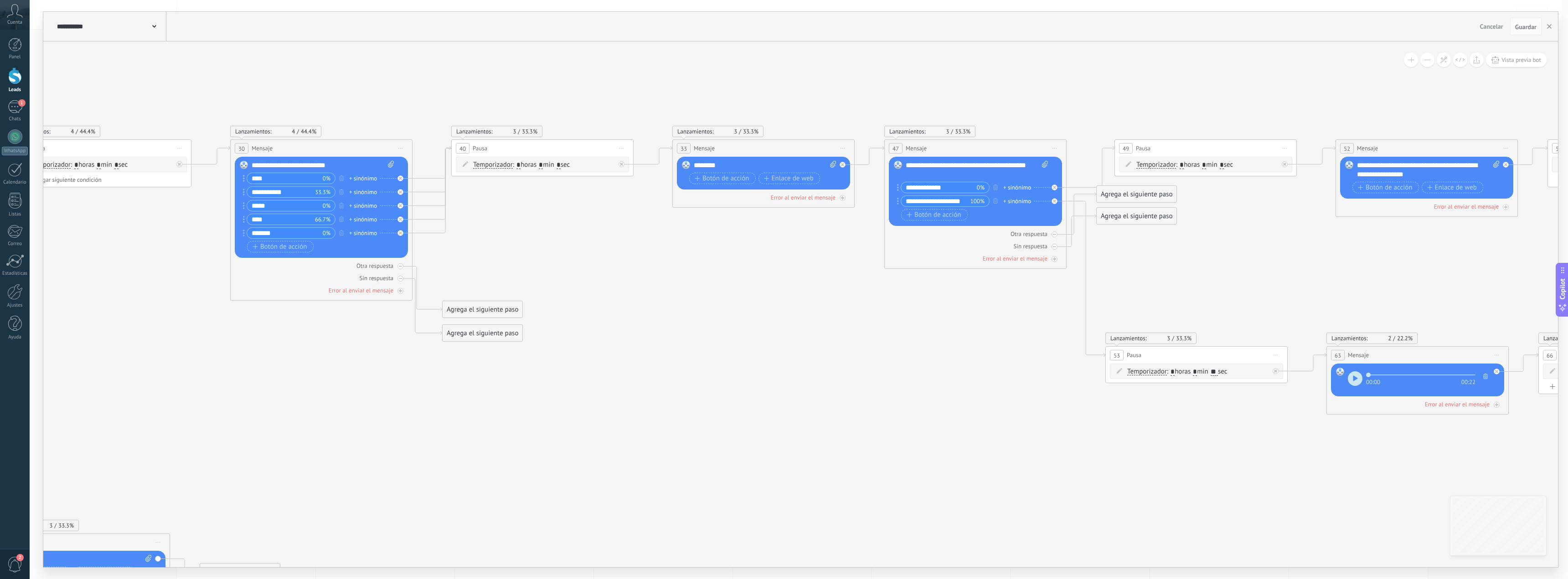
drag, startPoint x: 1121, startPoint y: 460, endPoint x: 1074, endPoint y: 453, distance: 47.5
click at [1054, 246] on icon at bounding box center [1053, 246] width 3 height 3
click at [1053, 237] on div at bounding box center [1053, 234] width 6 height 6
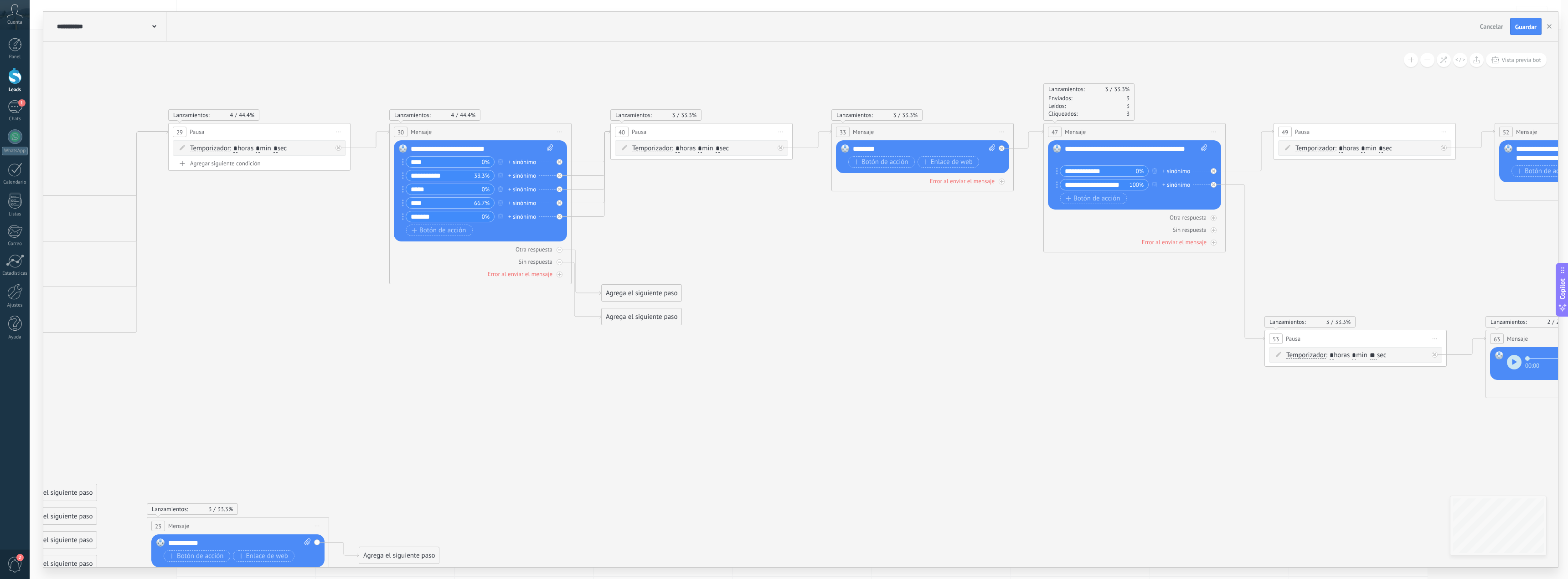
drag, startPoint x: 811, startPoint y: 394, endPoint x: 831, endPoint y: 402, distance: 21.5
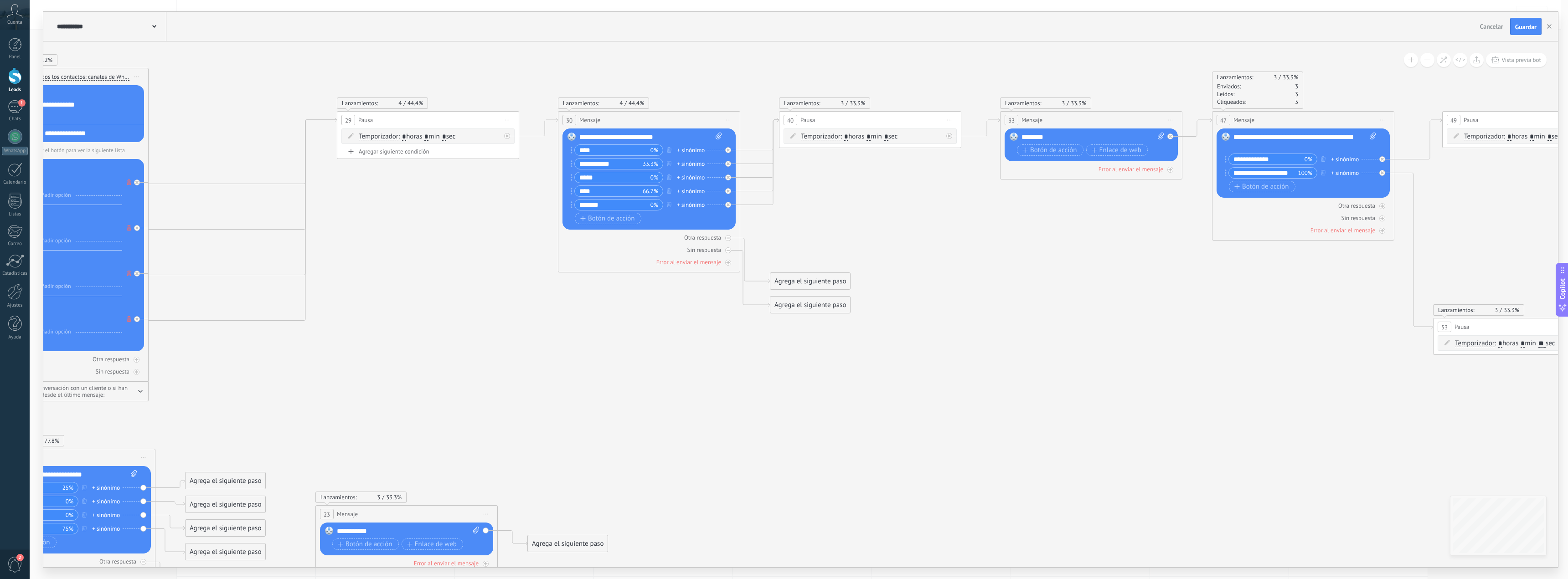
drag, startPoint x: 647, startPoint y: 425, endPoint x: 575, endPoint y: 401, distance: 75.9
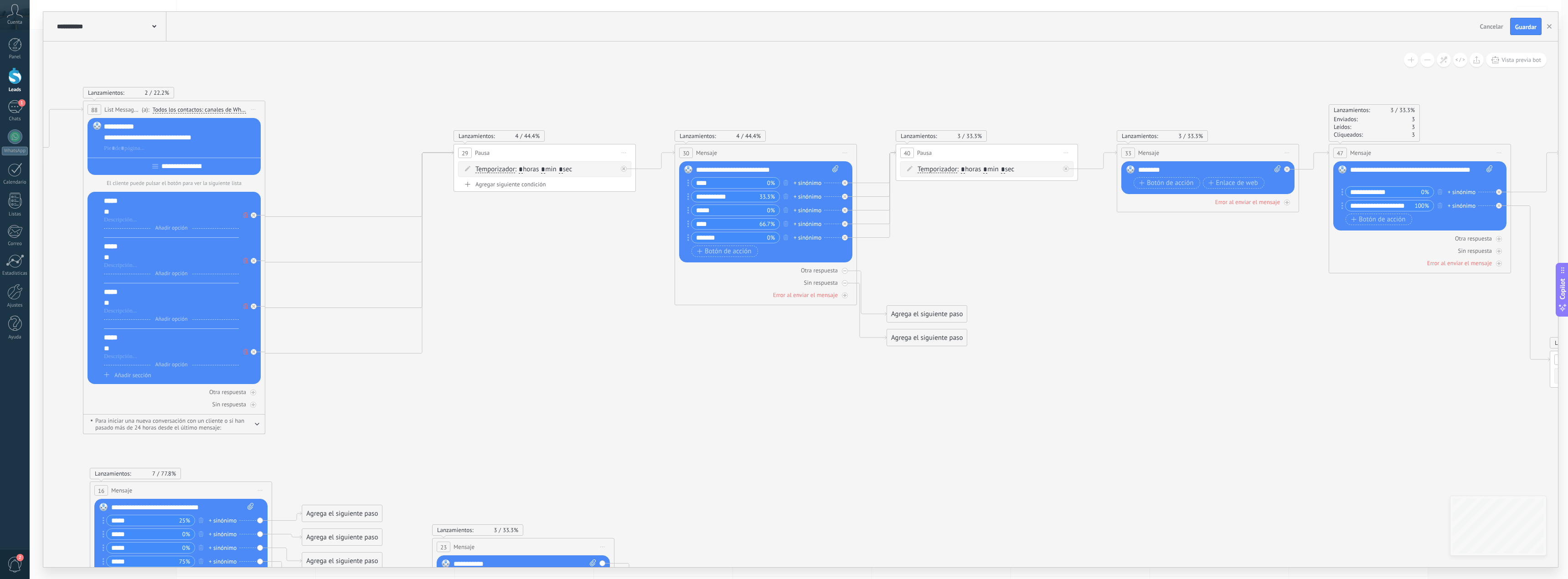
drag, startPoint x: 595, startPoint y: 416, endPoint x: 682, endPoint y: 423, distance: 87.3
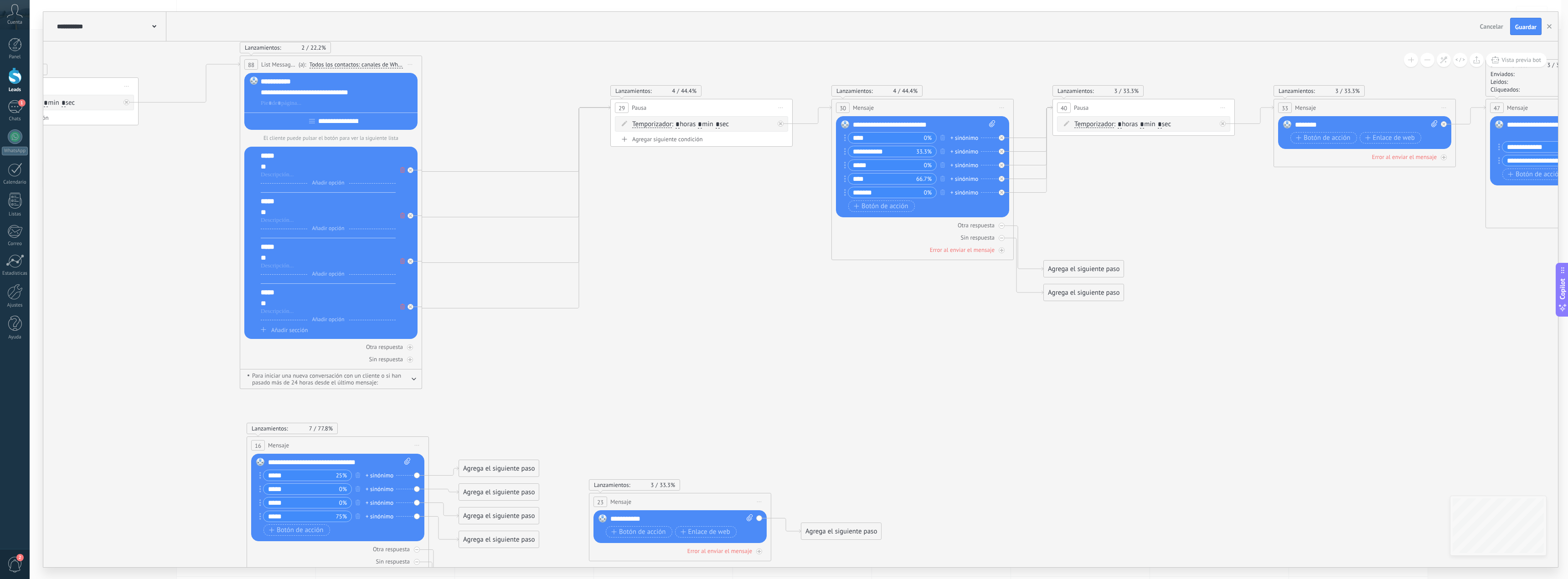
drag, startPoint x: 609, startPoint y: 290, endPoint x: 778, endPoint y: 336, distance: 175.1
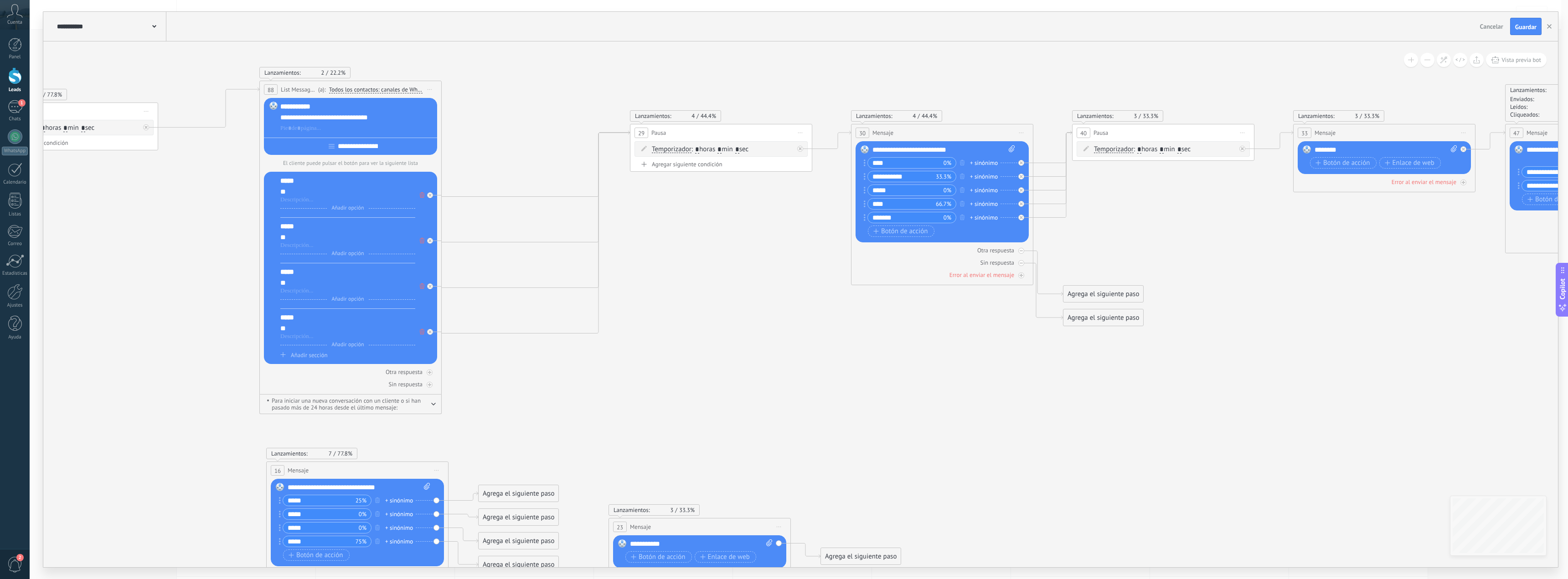
drag, startPoint x: 785, startPoint y: 313, endPoint x: 789, endPoint y: 334, distance: 21.4
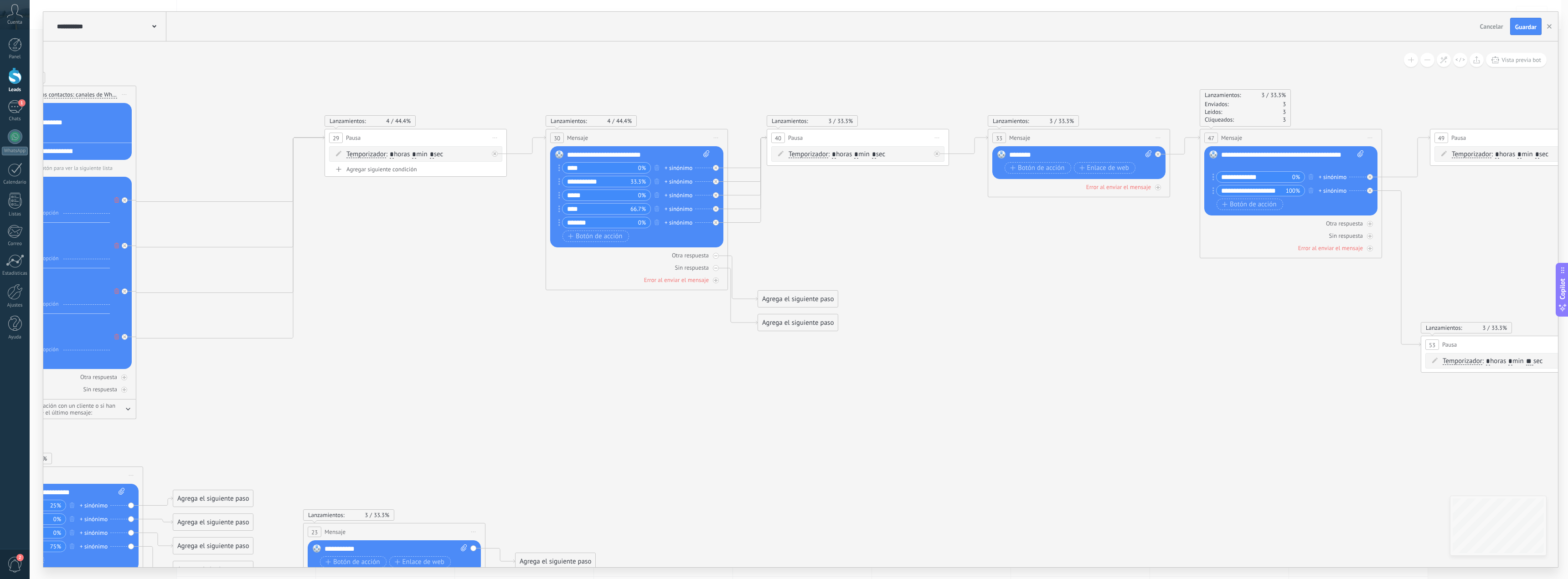
drag, startPoint x: 1181, startPoint y: 443, endPoint x: 803, endPoint y: 449, distance: 378.0
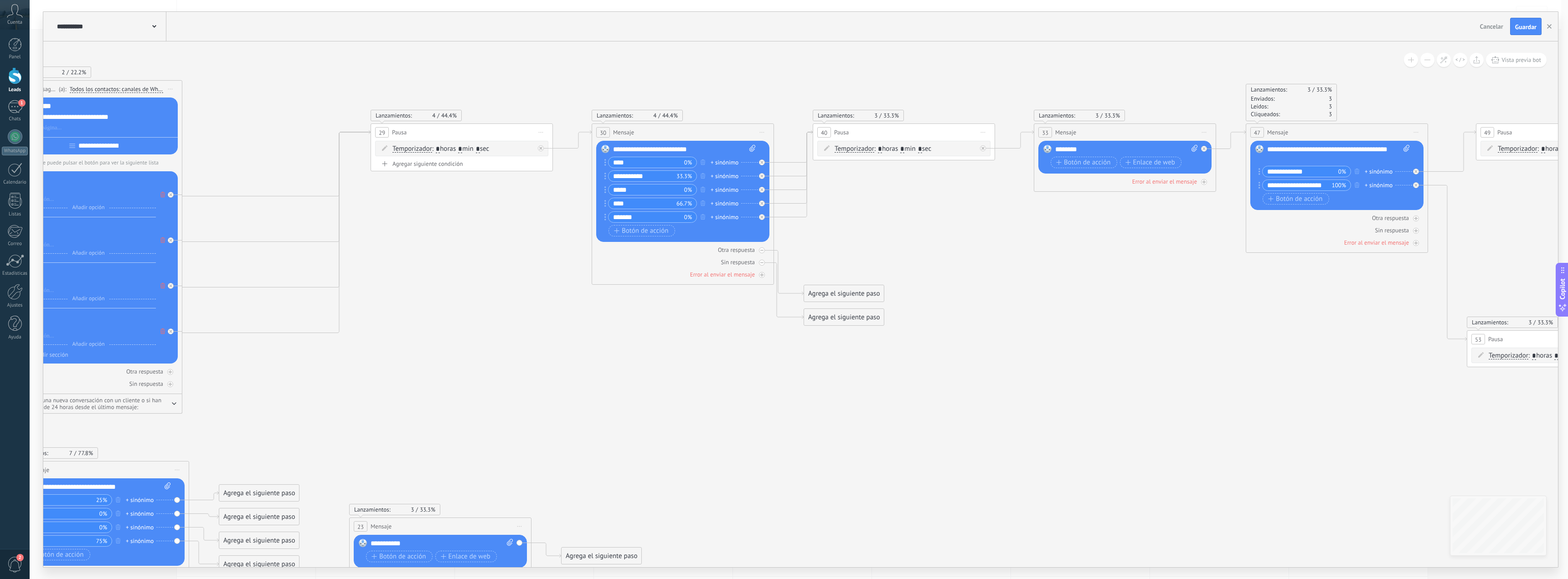
drag, startPoint x: 994, startPoint y: 427, endPoint x: 1276, endPoint y: 391, distance: 284.3
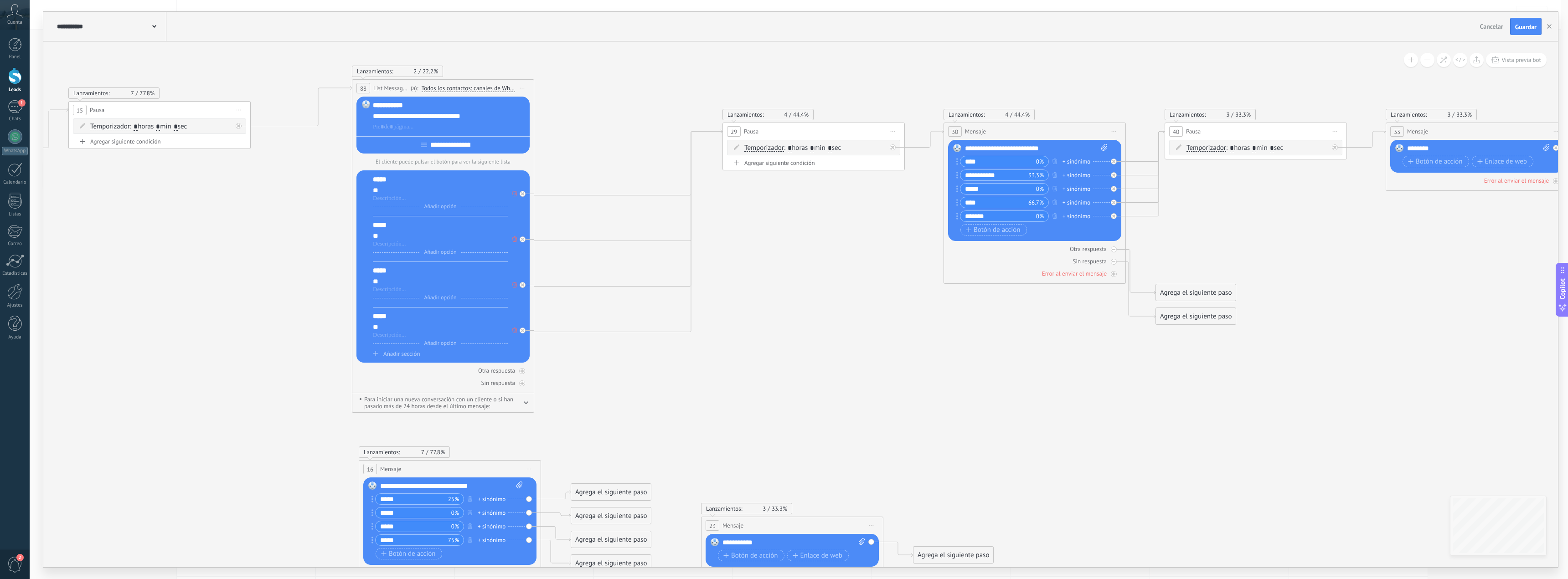
drag, startPoint x: 915, startPoint y: 367, endPoint x: 943, endPoint y: 394, distance: 38.9
click at [943, 394] on icon at bounding box center [25, 364] width 6223 height 1025
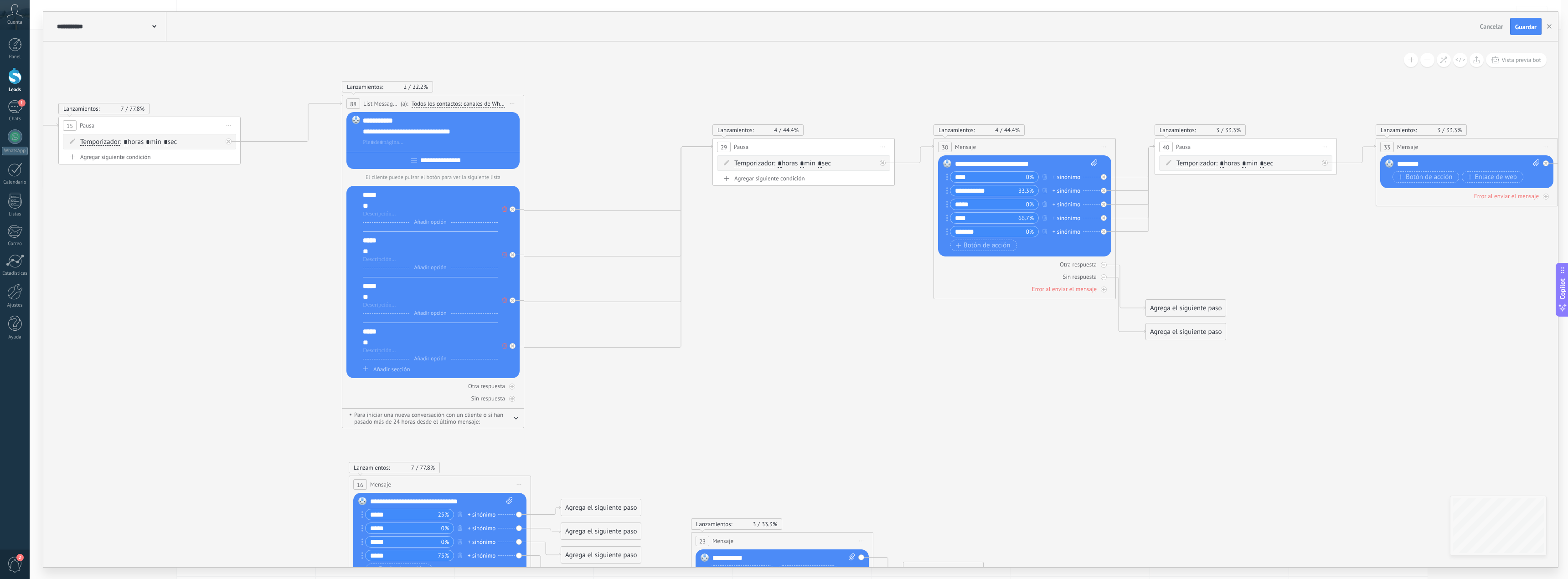
drag, startPoint x: 891, startPoint y: 360, endPoint x: 880, endPoint y: 376, distance: 19.4
click at [880, 376] on icon at bounding box center [15, 379] width 6223 height 1025
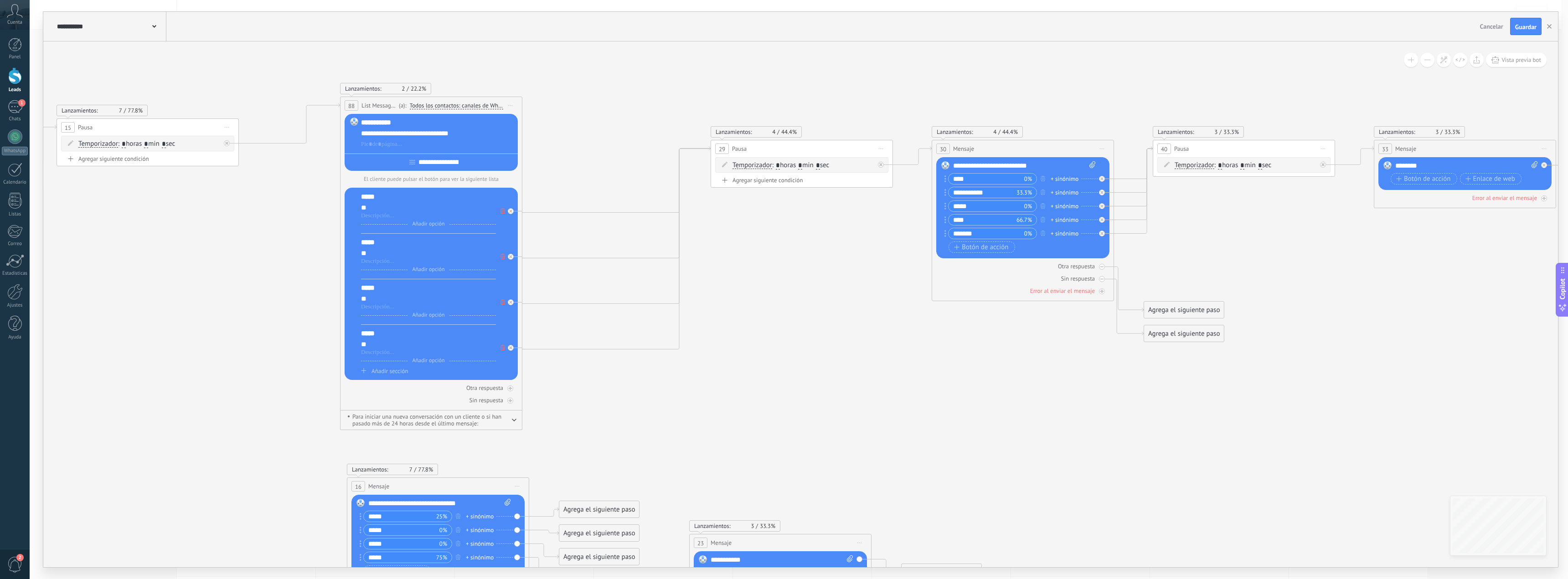
drag, startPoint x: 364, startPoint y: 196, endPoint x: 371, endPoint y: 195, distance: 7.1
click at [367, 196] on div "*****" at bounding box center [429, 196] width 135 height 9
click at [382, 198] on div "*****" at bounding box center [429, 196] width 135 height 9
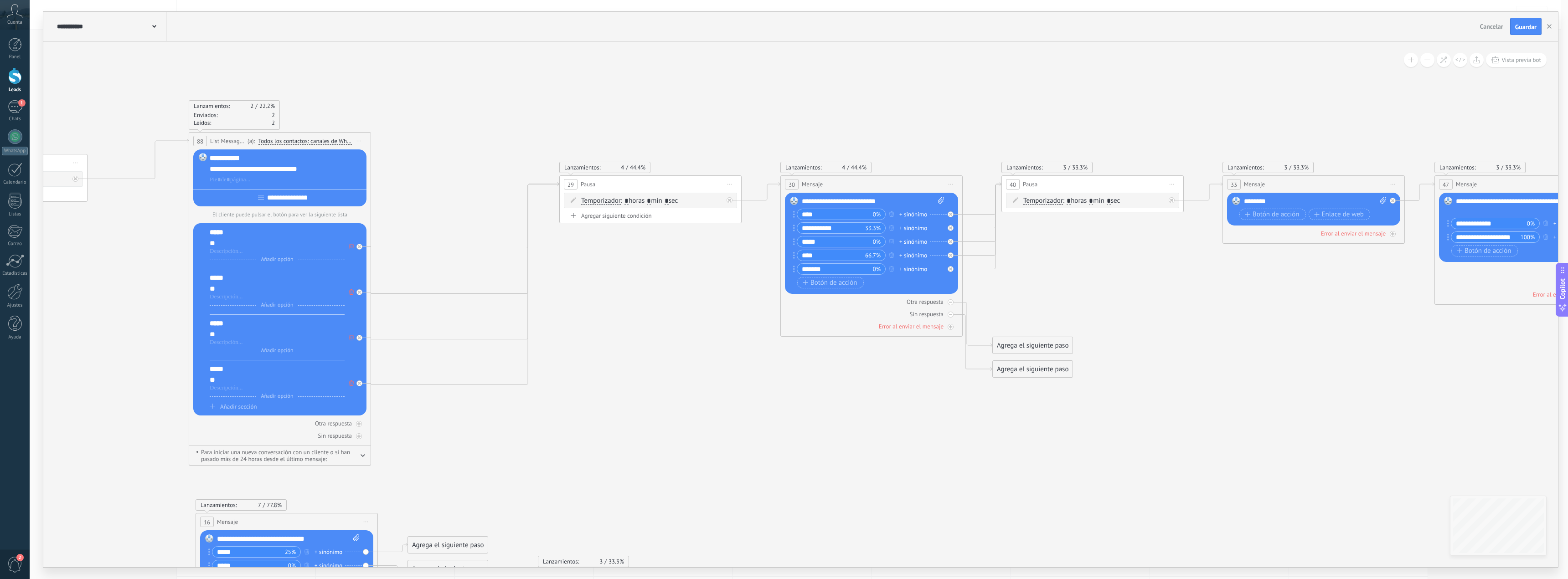
drag, startPoint x: 1312, startPoint y: 384, endPoint x: 1161, endPoint y: 420, distance: 155.2
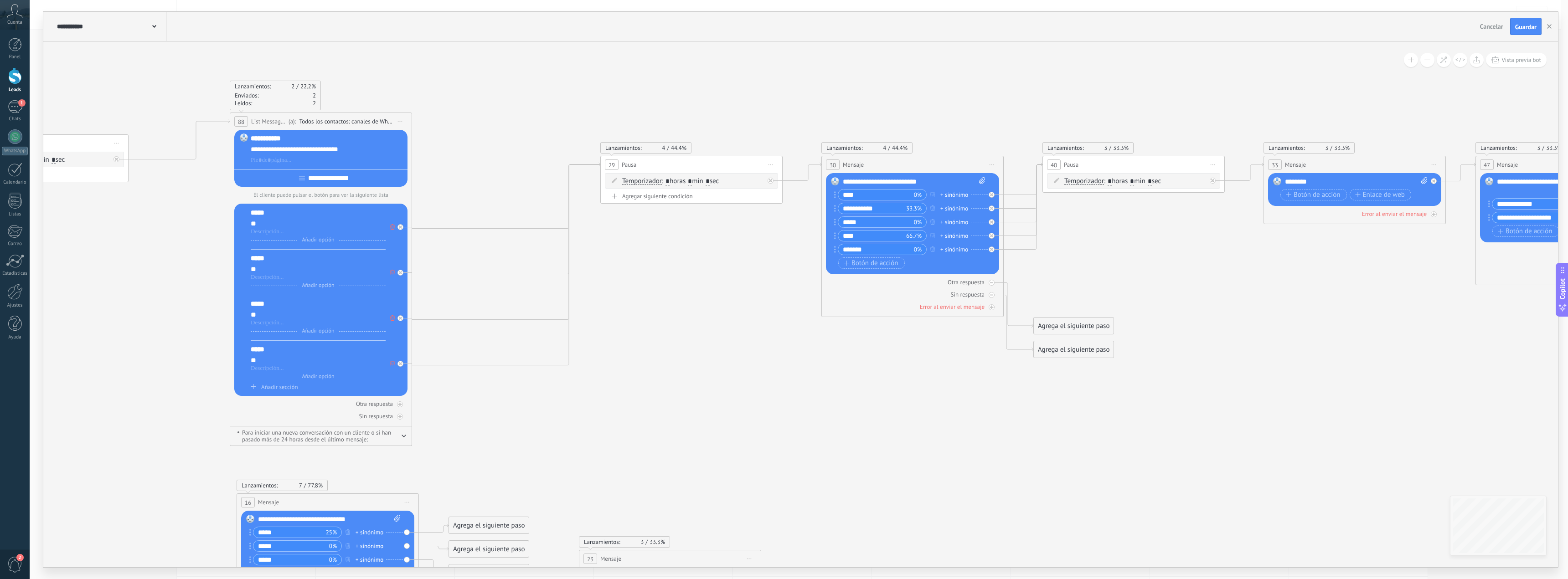
drag, startPoint x: 788, startPoint y: 482, endPoint x: 830, endPoint y: 462, distance: 46.5
click at [267, 307] on div "*****" at bounding box center [319, 303] width 135 height 9
click at [268, 217] on div "*****" at bounding box center [319, 212] width 135 height 9
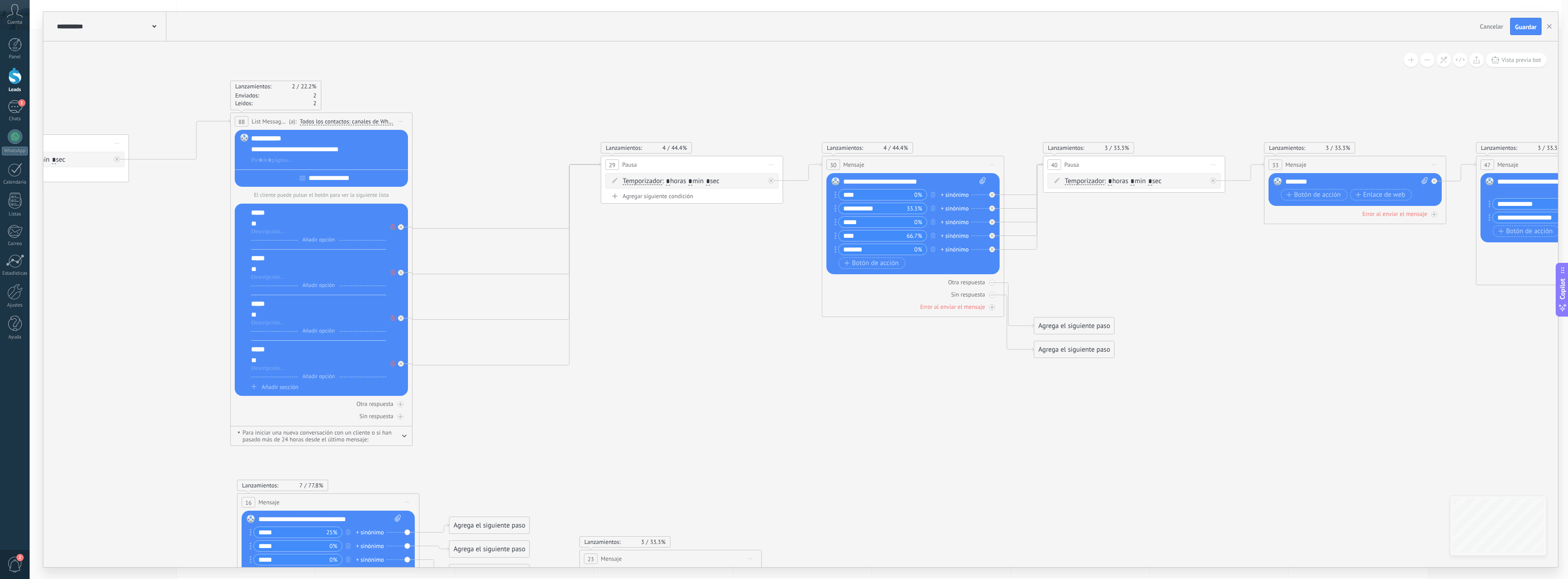
click at [263, 224] on div "**" at bounding box center [319, 223] width 135 height 9
drag, startPoint x: 634, startPoint y: 414, endPoint x: 444, endPoint y: 336, distance: 205.4
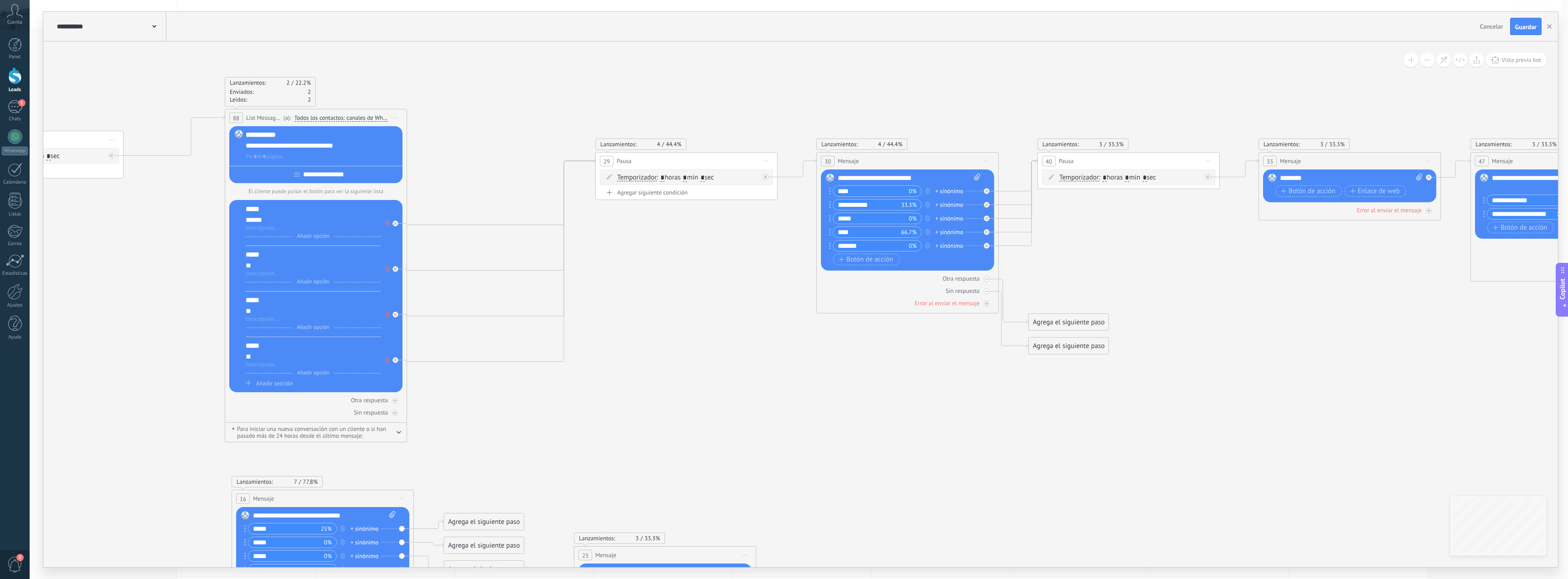
click at [260, 268] on div "**" at bounding box center [313, 265] width 135 height 9
paste div
click at [247, 219] on div "******" at bounding box center [313, 220] width 135 height 9
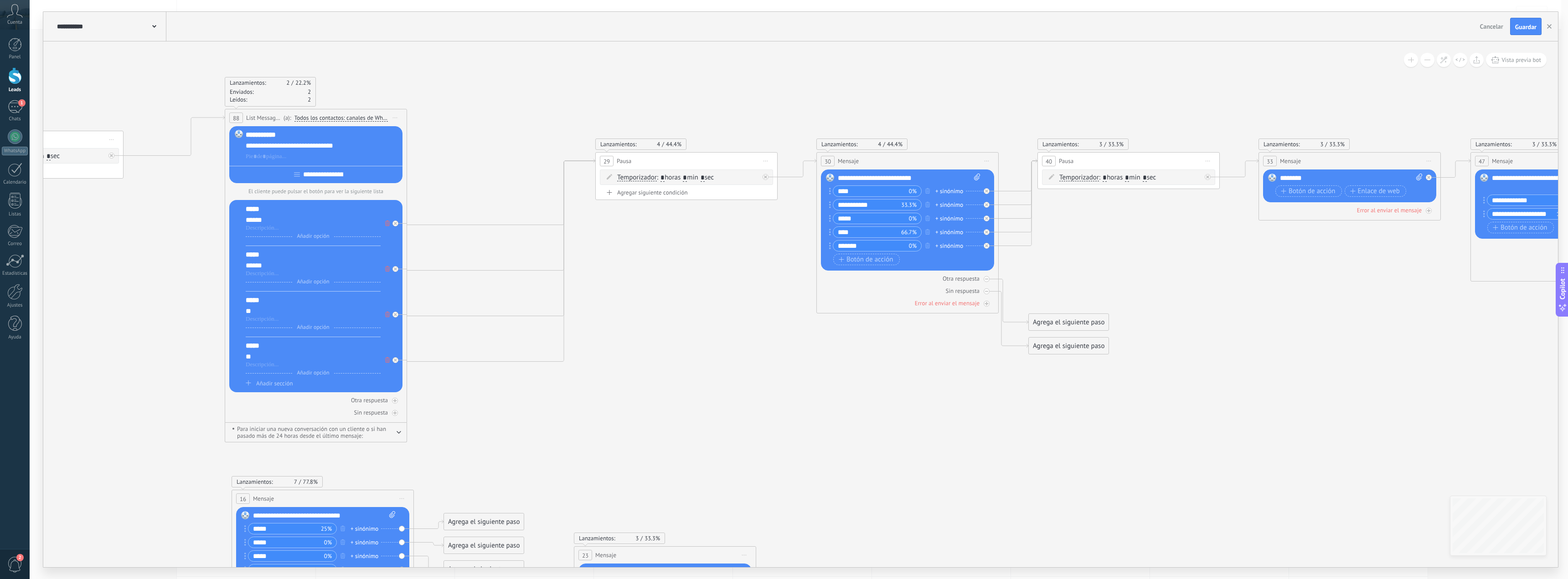
click at [273, 309] on div "**" at bounding box center [313, 311] width 135 height 9
click at [267, 353] on div "***** ** Añadir opción Añadir sección" at bounding box center [313, 364] width 135 height 46
click at [261, 358] on div "**" at bounding box center [313, 356] width 135 height 9
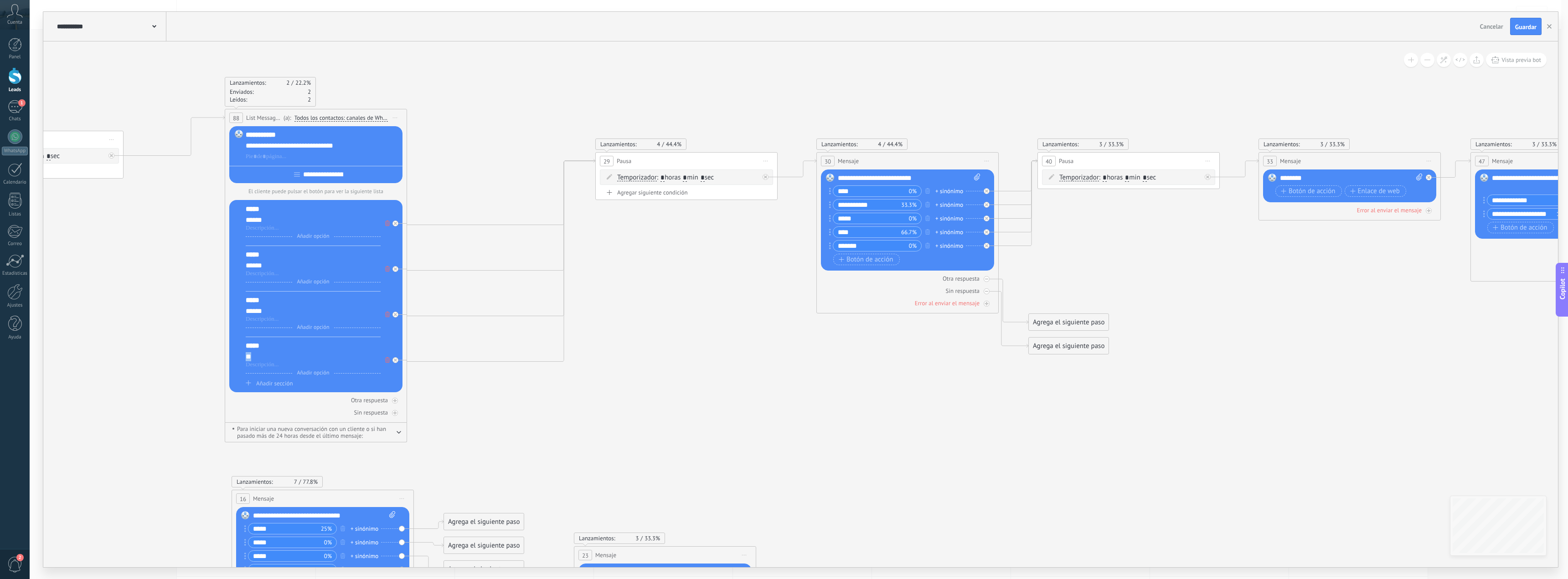
paste div
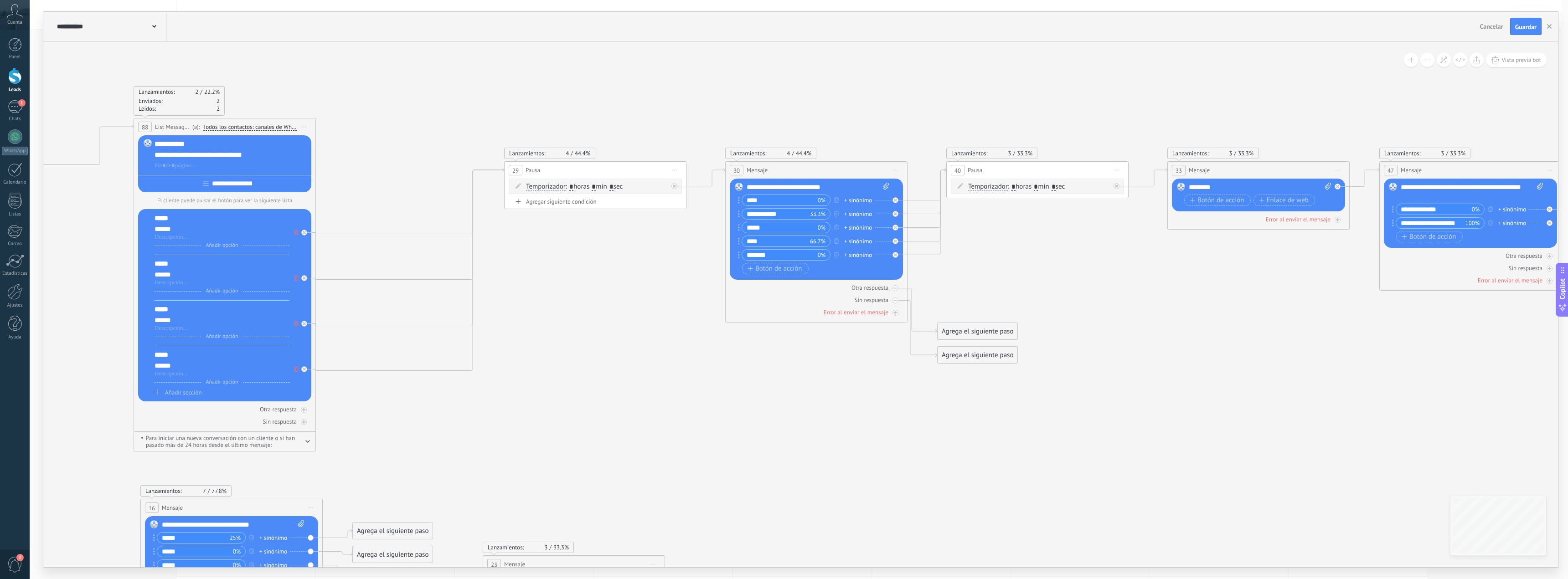
drag, startPoint x: 818, startPoint y: 374, endPoint x: 749, endPoint y: 366, distance: 69.5
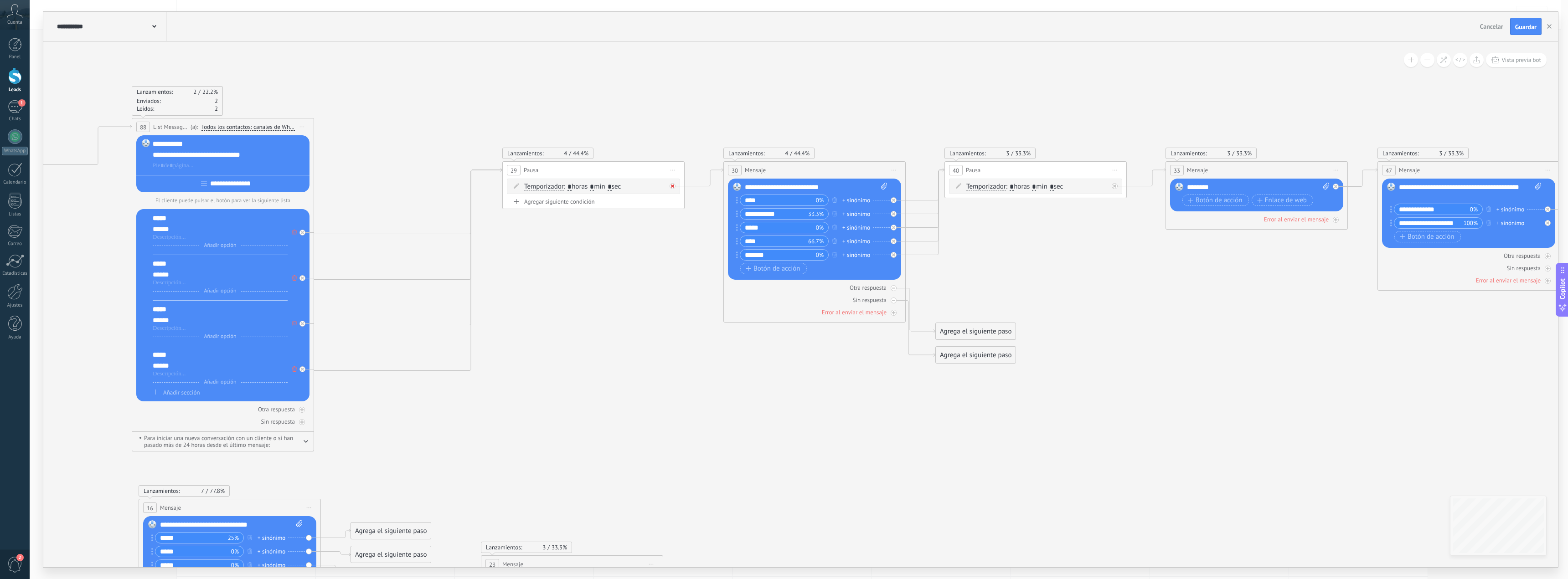
click at [673, 185] on icon at bounding box center [672, 185] width 3 height 3
click at [892, 202] on div at bounding box center [894, 200] width 6 height 6
drag, startPoint x: 894, startPoint y: 215, endPoint x: 894, endPoint y: 229, distance: 14.0
click at [894, 215] on div at bounding box center [894, 214] width 6 height 6
drag, startPoint x: 894, startPoint y: 231, endPoint x: 895, endPoint y: 244, distance: 13.0
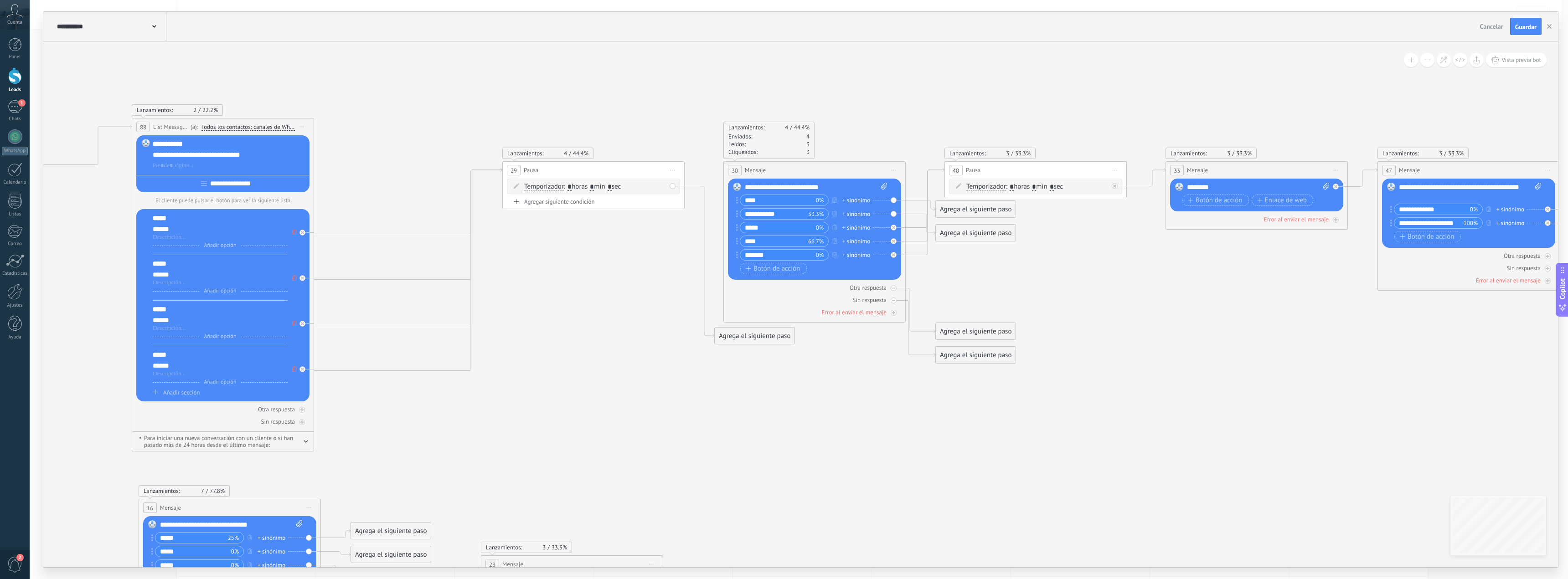
click at [894, 233] on div "Reemplazar Quitar Convertir a mensaje de voz Arrastre la imagen aquí para adjun…" at bounding box center [814, 229] width 173 height 101
click at [894, 242] on div at bounding box center [894, 241] width 6 height 6
click at [894, 227] on icon at bounding box center [893, 227] width 3 height 3
click at [892, 253] on div at bounding box center [894, 255] width 6 height 6
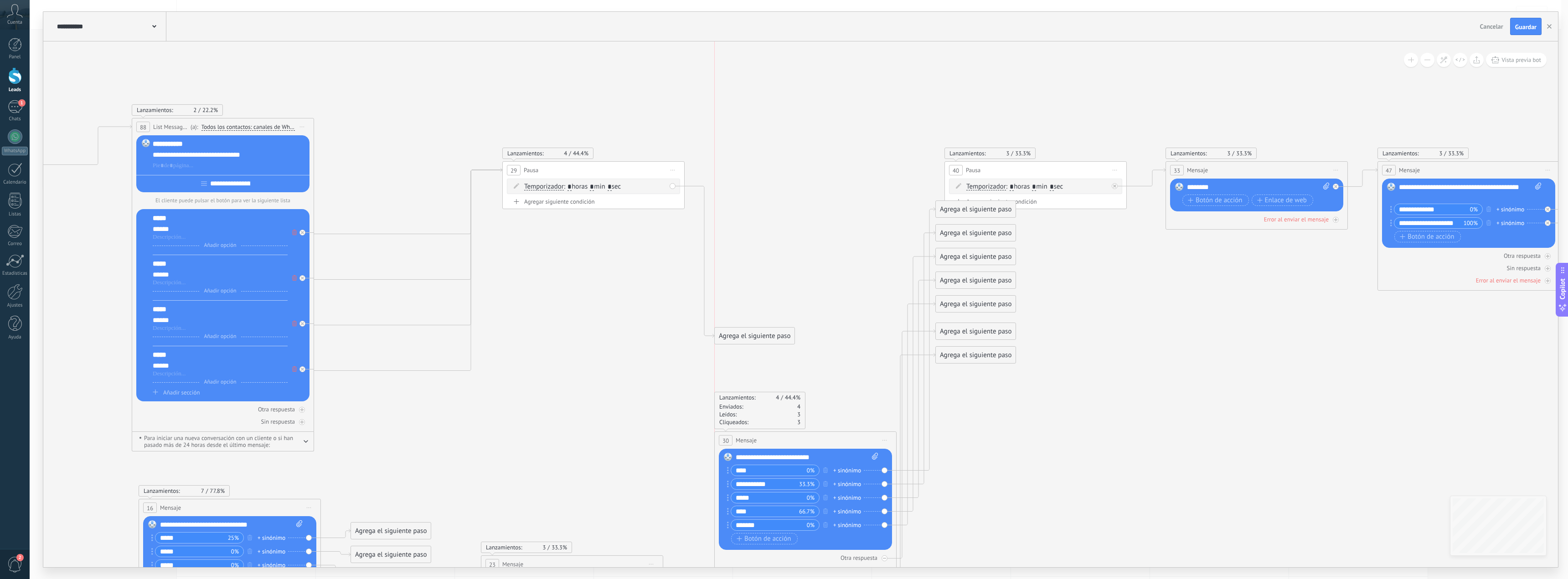
drag, startPoint x: 845, startPoint y: 173, endPoint x: 833, endPoint y: 443, distance: 270.3
click at [833, 443] on div "30 Mensaje ******* (a): Todos los contactos - canales seleccionados Todos los c…" at bounding box center [805, 440] width 181 height 17
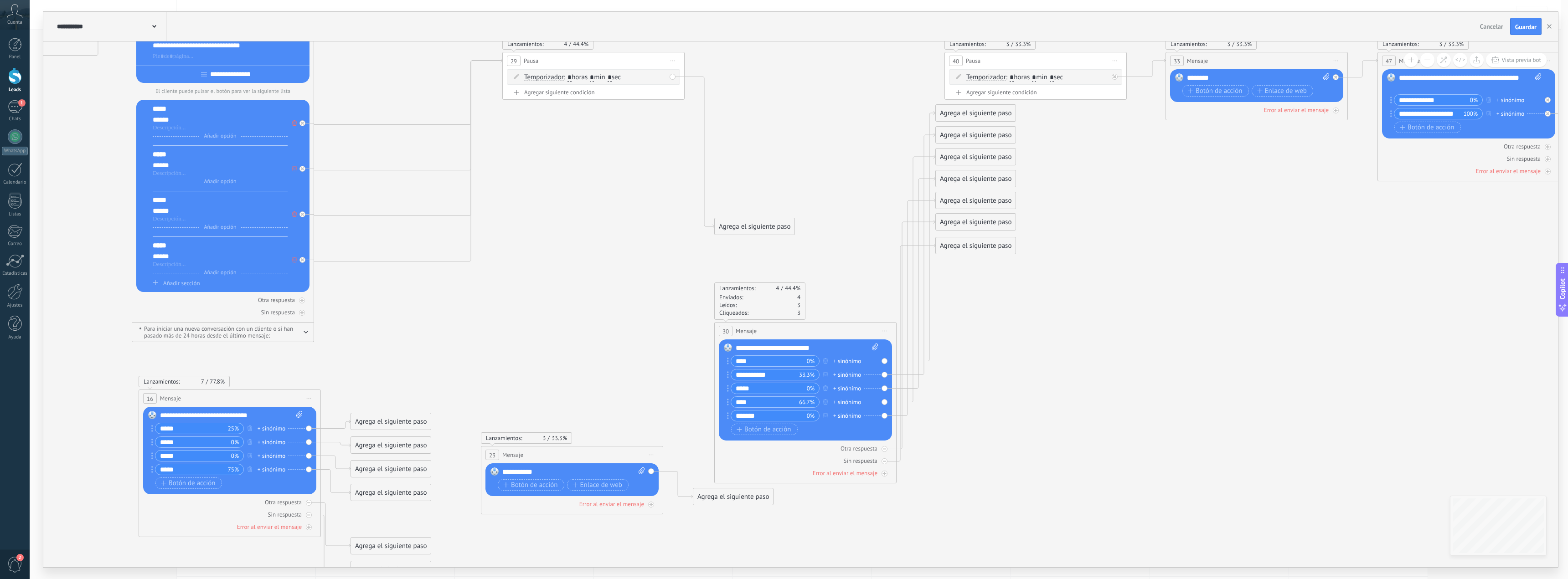
drag, startPoint x: 865, startPoint y: 352, endPoint x: 807, endPoint y: 344, distance: 58.5
click at [880, 352] on div "Reemplazar Quitar Convertir a mensaje de voz Arrastre la imagen aquí para adjun…" at bounding box center [805, 390] width 173 height 101
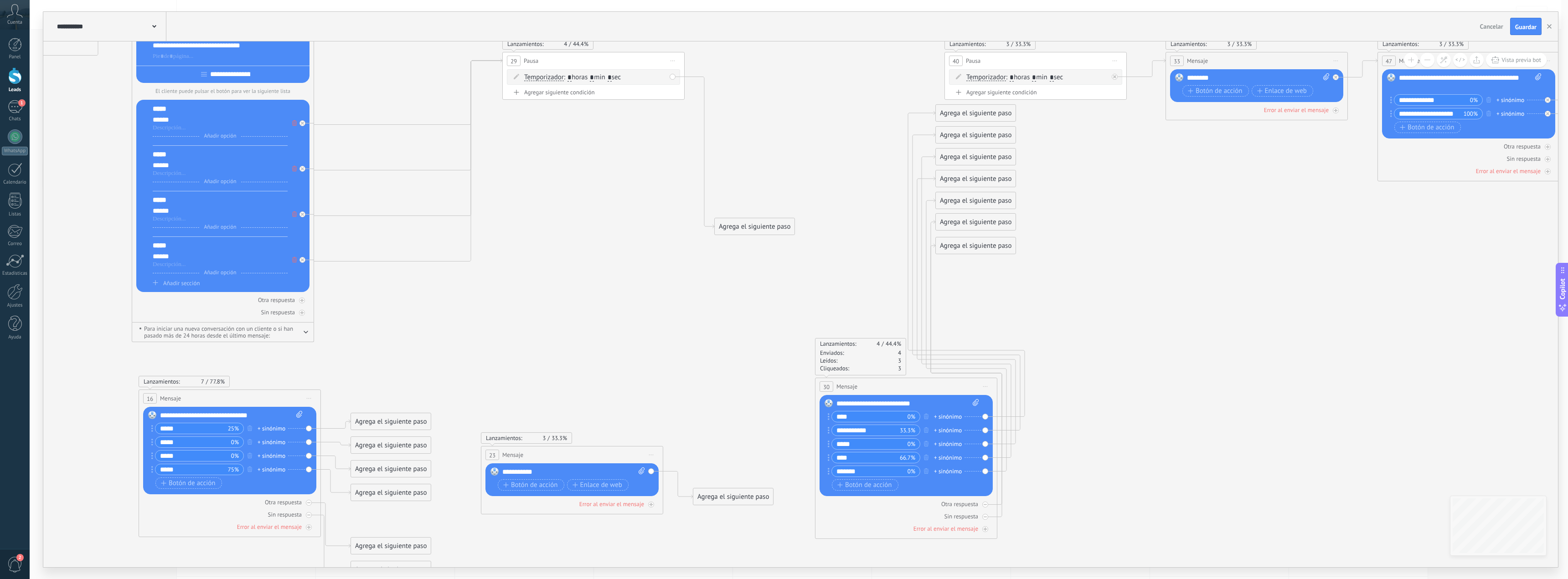
drag, startPoint x: 892, startPoint y: 331, endPoint x: 932, endPoint y: 373, distance: 58.0
click at [931, 382] on div "30 Mensaje ******* (a): Todos los contactos - canales seleccionados Todos los c…" at bounding box center [906, 387] width 181 height 17
drag, startPoint x: 978, startPoint y: 252, endPoint x: 970, endPoint y: 519, distance: 267.1
click at [1092, 504] on div "Agrega el siguiente paso" at bounding box center [1114, 496] width 80 height 15
drag, startPoint x: 975, startPoint y: 510, endPoint x: 976, endPoint y: 504, distance: 6.1
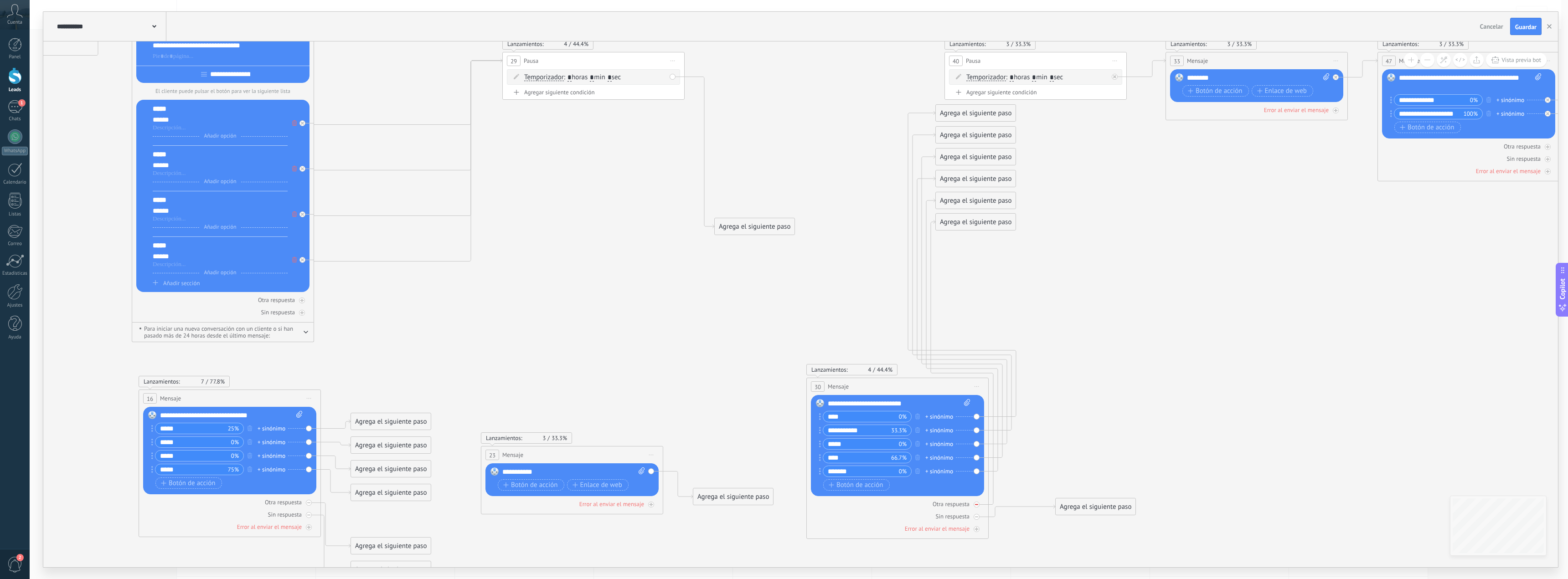
click at [975, 508] on div "Otra respuesta Sin respuesta Error al enviar el mensaje" at bounding box center [897, 514] width 173 height 37
click at [979, 505] on div "Otra respuesta" at bounding box center [897, 504] width 173 height 9
click at [977, 516] on icon at bounding box center [976, 516] width 3 height 3
drag, startPoint x: 995, startPoint y: 226, endPoint x: 990, endPoint y: 380, distance: 154.1
click at [1045, 503] on div "Agrega el siguiente paso" at bounding box center [1069, 504] width 80 height 15
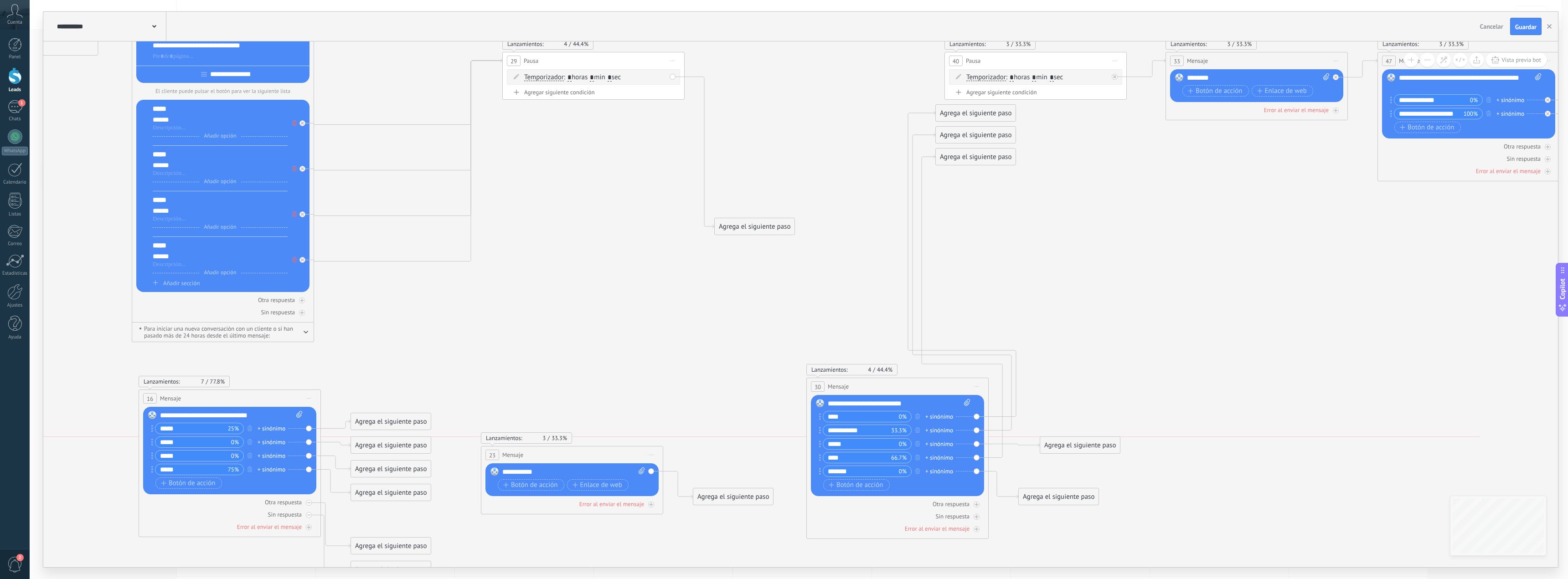
drag, startPoint x: 964, startPoint y: 181, endPoint x: 995, endPoint y: 251, distance: 76.6
click at [1066, 440] on div "Agrega el siguiente paso" at bounding box center [1080, 445] width 80 height 15
drag, startPoint x: 978, startPoint y: 155, endPoint x: 1053, endPoint y: 451, distance: 305.4
click at [1055, 462] on div "Agrega el siguiente paso" at bounding box center [1059, 469] width 80 height 15
drag, startPoint x: 1051, startPoint y: 437, endPoint x: 1032, endPoint y: 373, distance: 66.8
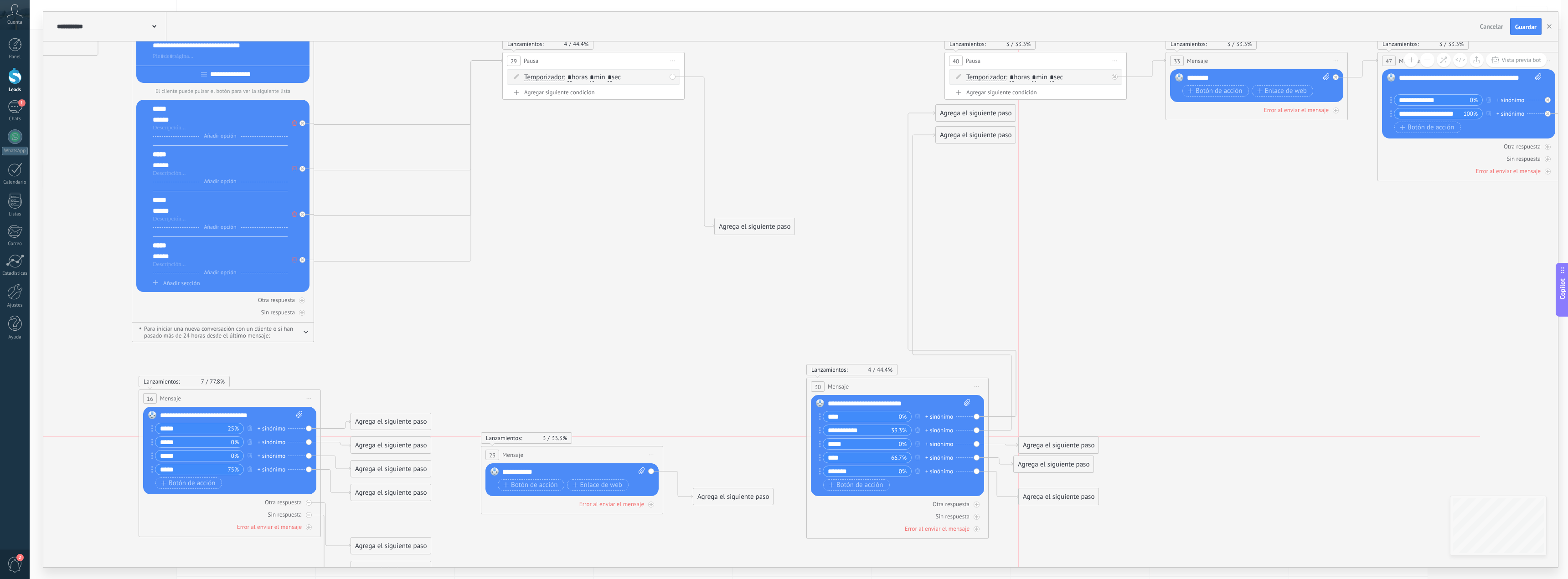
click at [1034, 445] on div "Agrega el siguiente paso" at bounding box center [1059, 445] width 80 height 15
drag, startPoint x: 974, startPoint y: 133, endPoint x: 1054, endPoint y: 402, distance: 280.6
click at [1063, 423] on div "Agrega el siguiente paso" at bounding box center [1065, 427] width 80 height 15
drag, startPoint x: 973, startPoint y: 117, endPoint x: 1020, endPoint y: 363, distance: 250.4
click at [1060, 396] on div "Agrega el siguiente paso" at bounding box center [1064, 394] width 80 height 15
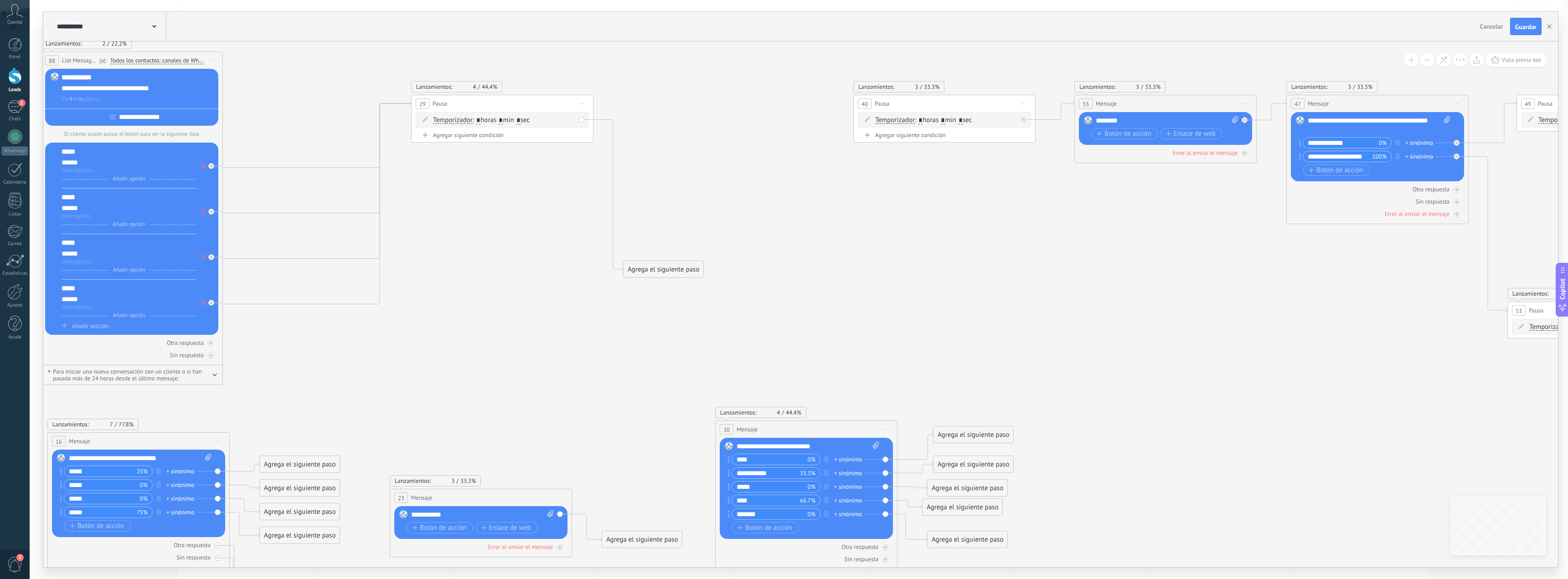
drag, startPoint x: 864, startPoint y: 215, endPoint x: 758, endPoint y: 260, distance: 115.2
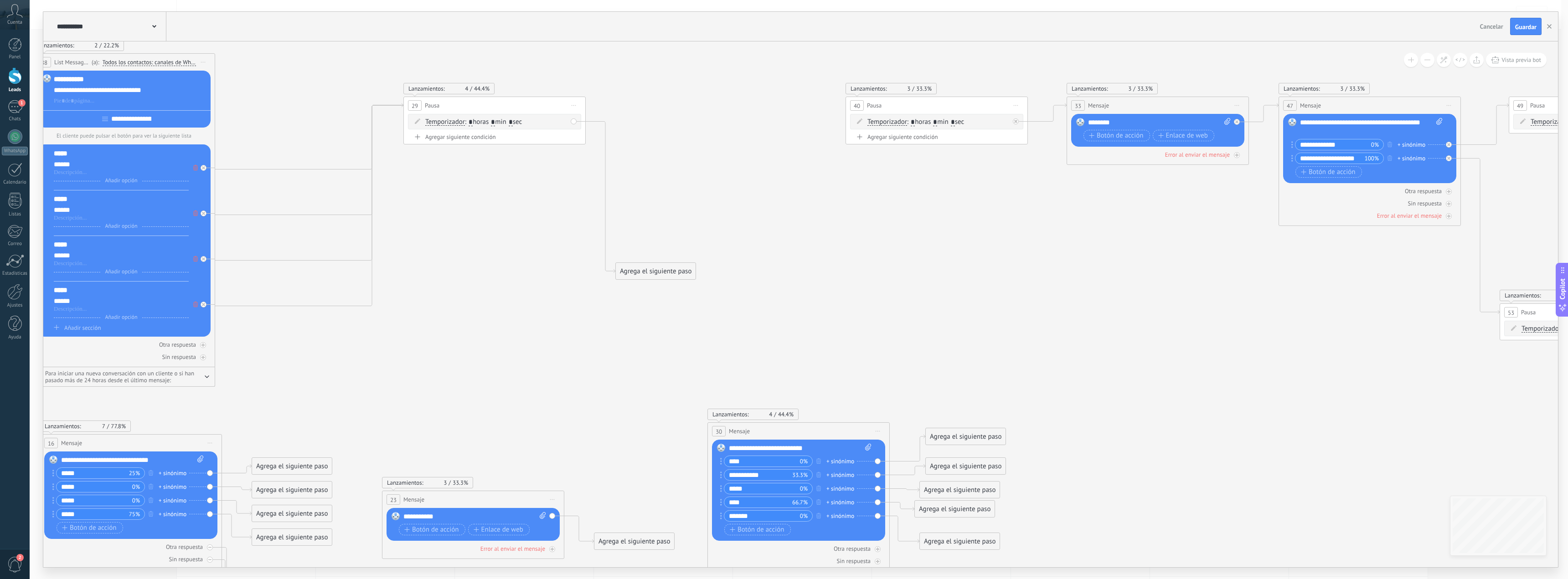
click at [665, 275] on div "Agrega el siguiente paso" at bounding box center [656, 271] width 80 height 15
click at [663, 369] on span "List Message (WhatsApp)" at bounding box center [676, 366] width 72 height 9
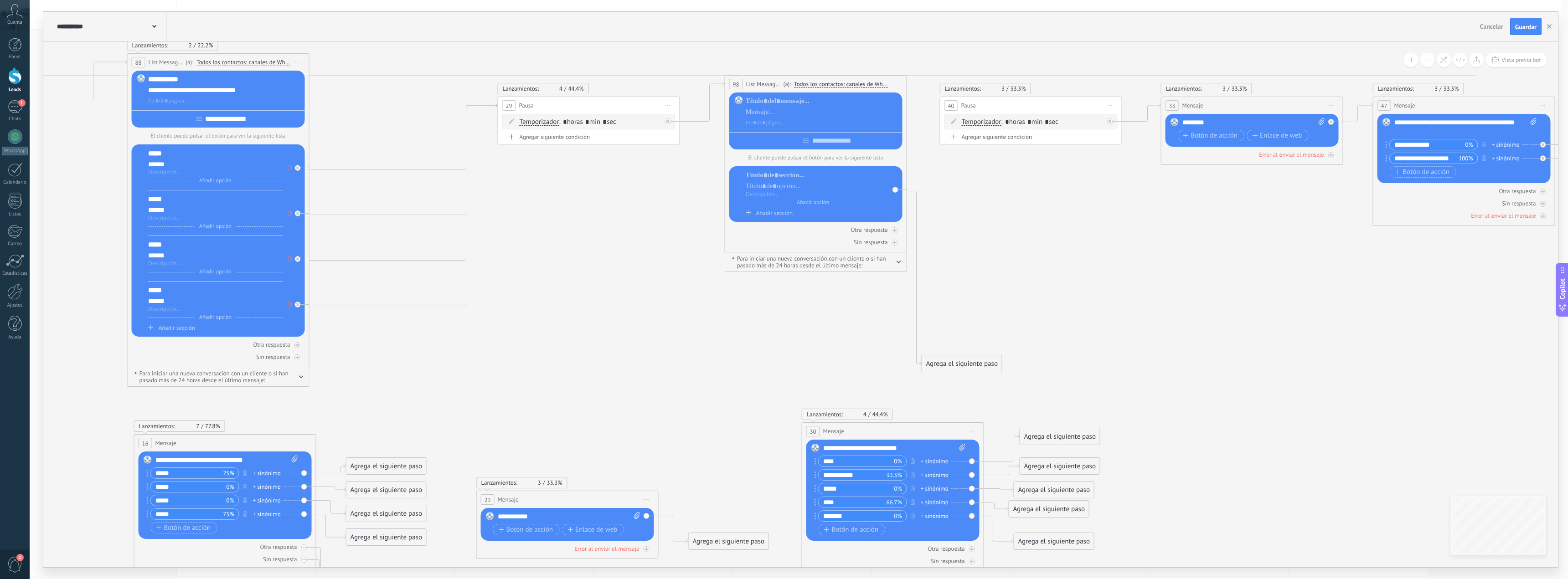
drag, startPoint x: 759, startPoint y: 271, endPoint x: 774, endPoint y: 87, distance: 184.6
click at [774, 87] on span "List Message (WhatsApp)" at bounding box center [764, 84] width 35 height 9
drag, startPoint x: 961, startPoint y: 371, endPoint x: 986, endPoint y: 185, distance: 187.7
drag, startPoint x: 984, startPoint y: 223, endPoint x: 999, endPoint y: 119, distance: 105.1
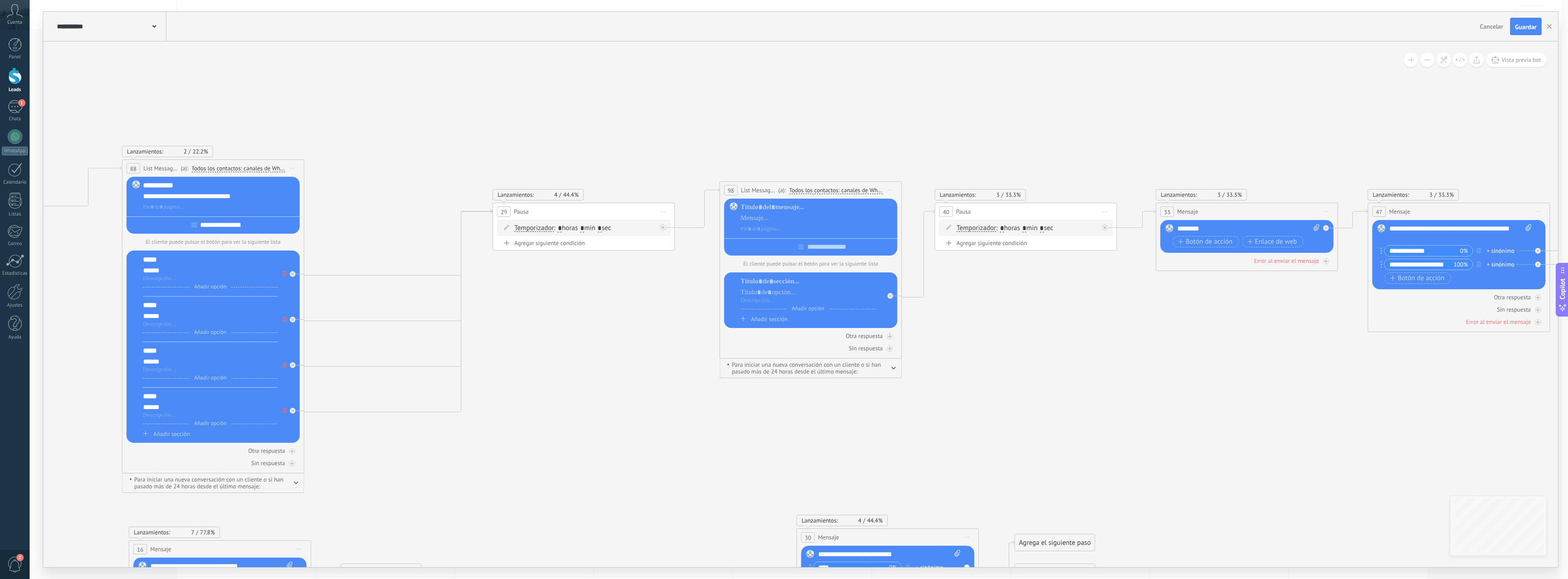
drag, startPoint x: 1008, startPoint y: 277, endPoint x: 895, endPoint y: 269, distance: 113.3
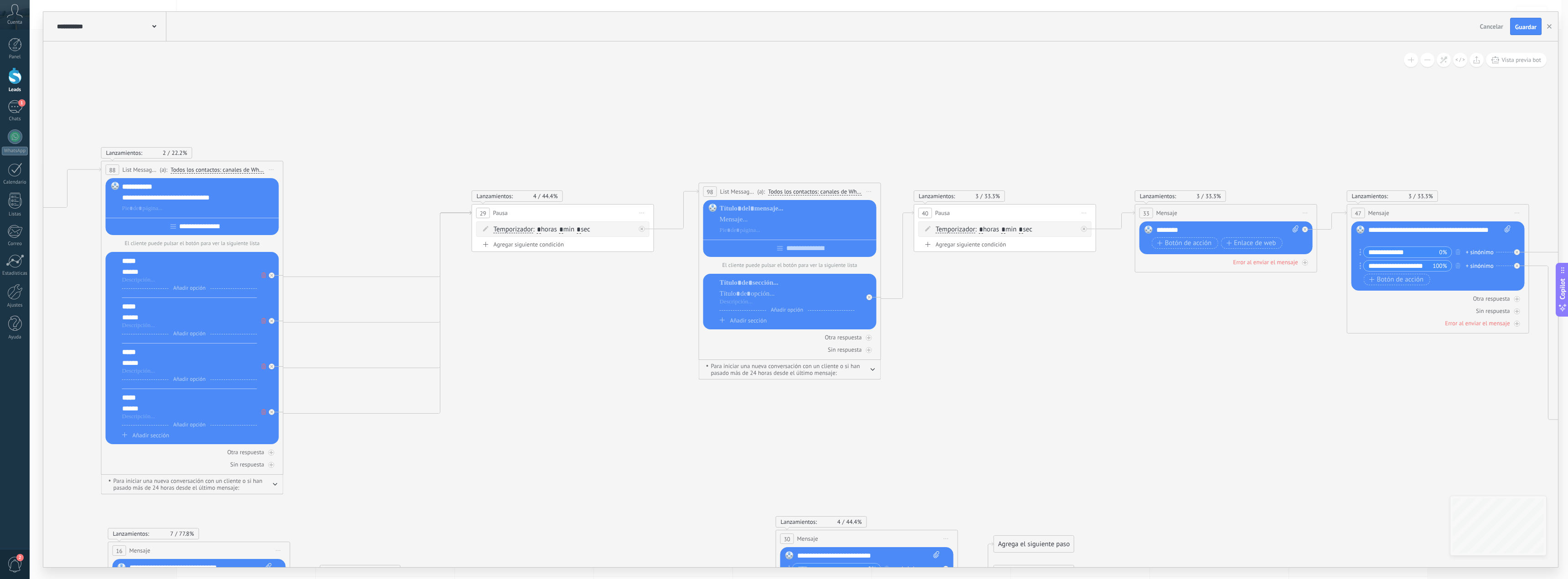
drag, startPoint x: 1032, startPoint y: 342, endPoint x: 1012, endPoint y: 342, distance: 20.0
click at [743, 207] on div at bounding box center [796, 208] width 153 height 9
drag, startPoint x: 1172, startPoint y: 231, endPoint x: 1152, endPoint y: 232, distance: 20.0
click at [1152, 232] on div "Reemplazar Quitar Convertir a mensaje de voz Arrastre la imagen aquí para adjun…" at bounding box center [1226, 238] width 173 height 33
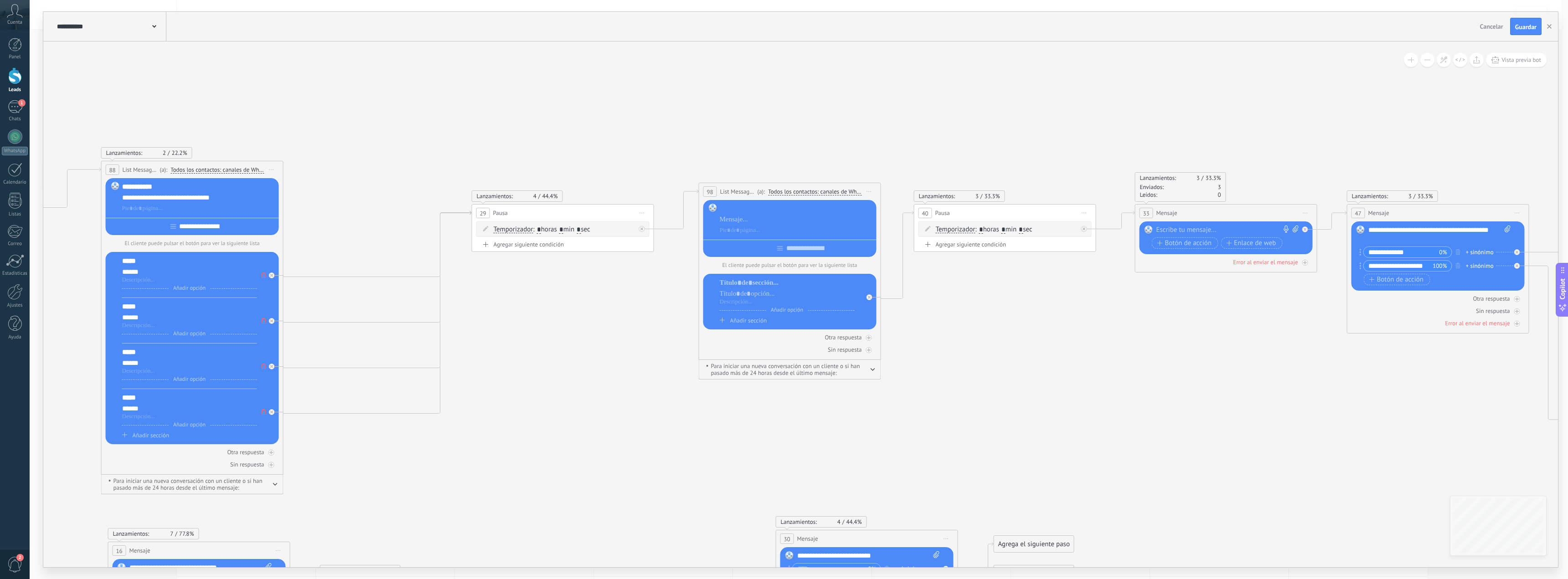
click at [776, 209] on div at bounding box center [796, 208] width 153 height 9
paste div
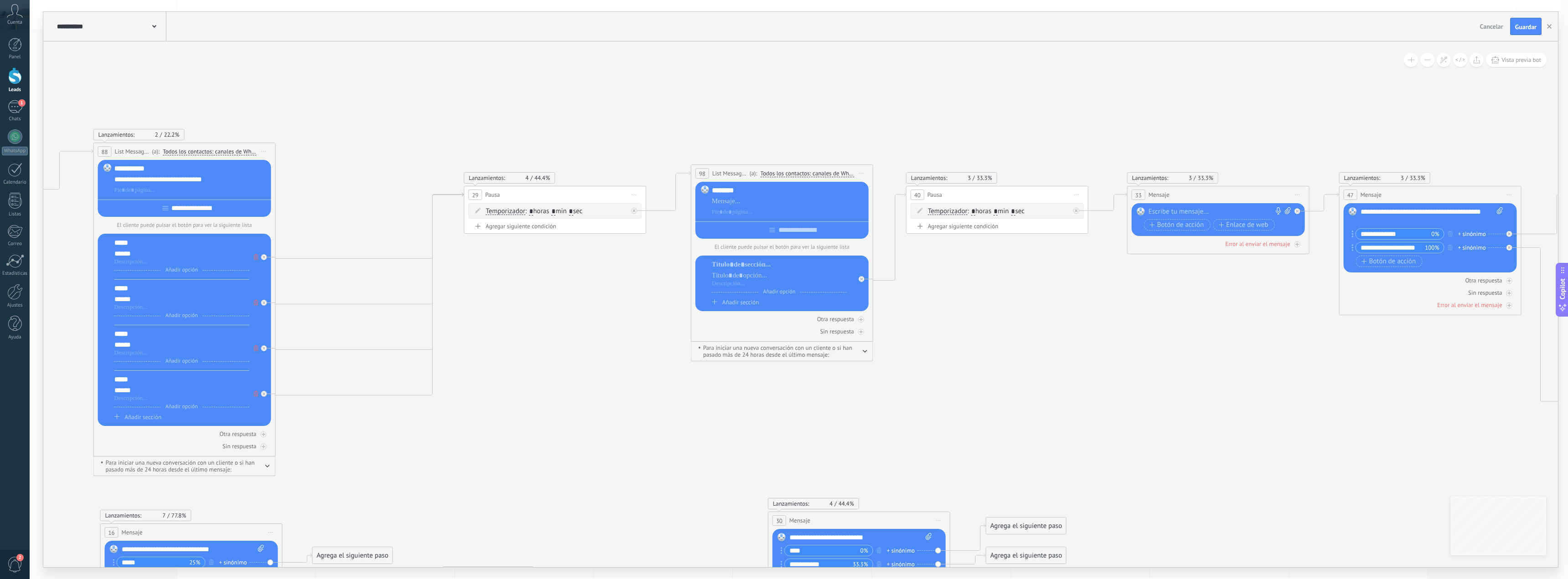
drag, startPoint x: 1244, startPoint y: 364, endPoint x: 1183, endPoint y: 379, distance: 62.8
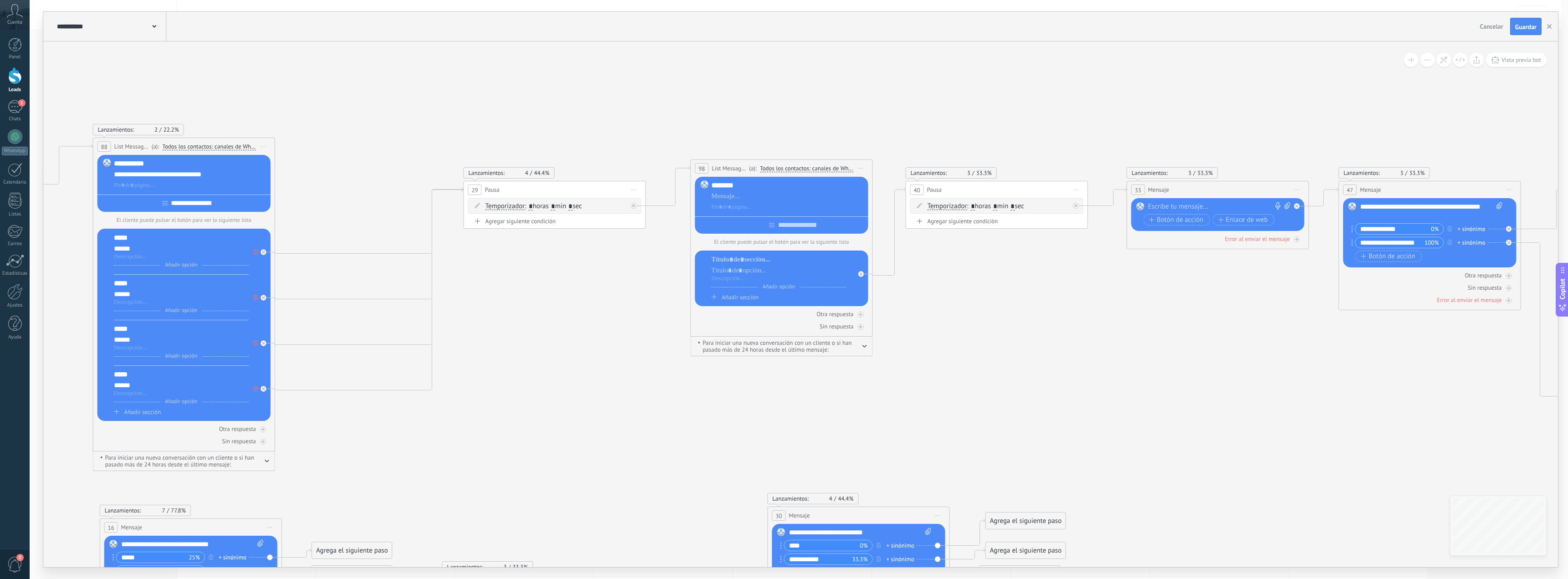
click at [830, 530] on div "**********" at bounding box center [860, 532] width 142 height 9
copy div "**********"
click at [739, 198] on div at bounding box center [788, 196] width 153 height 9
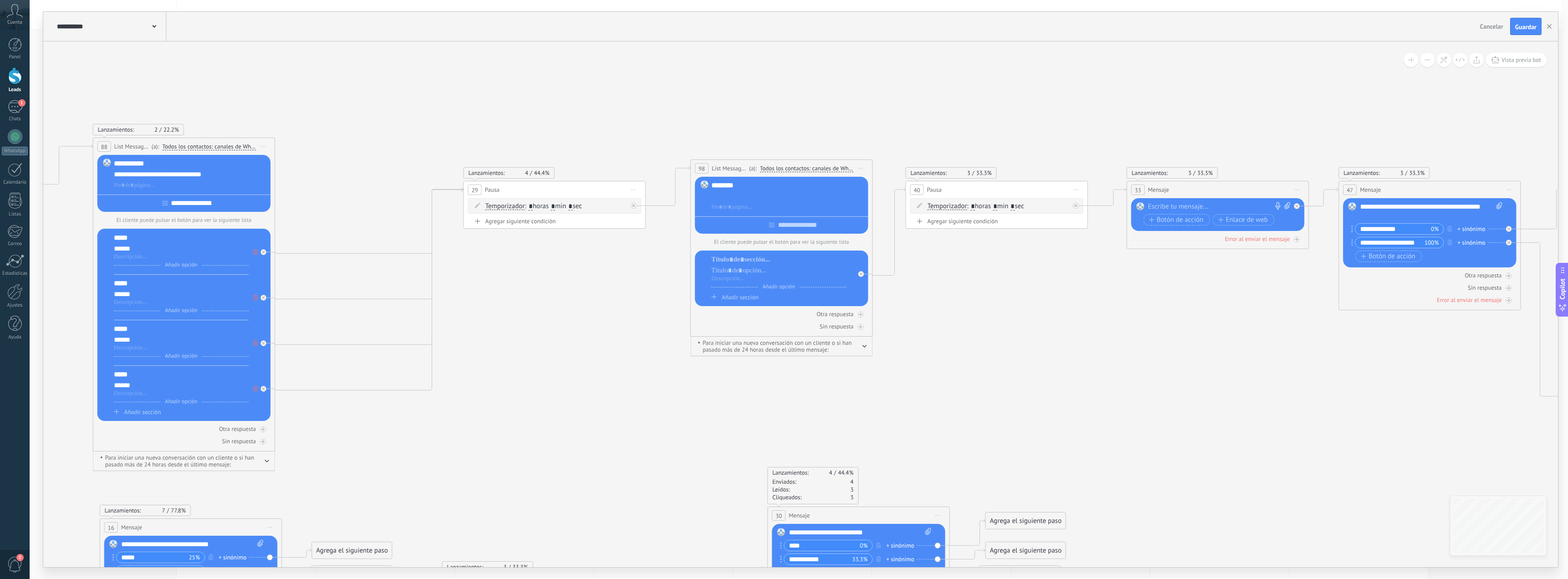
paste div
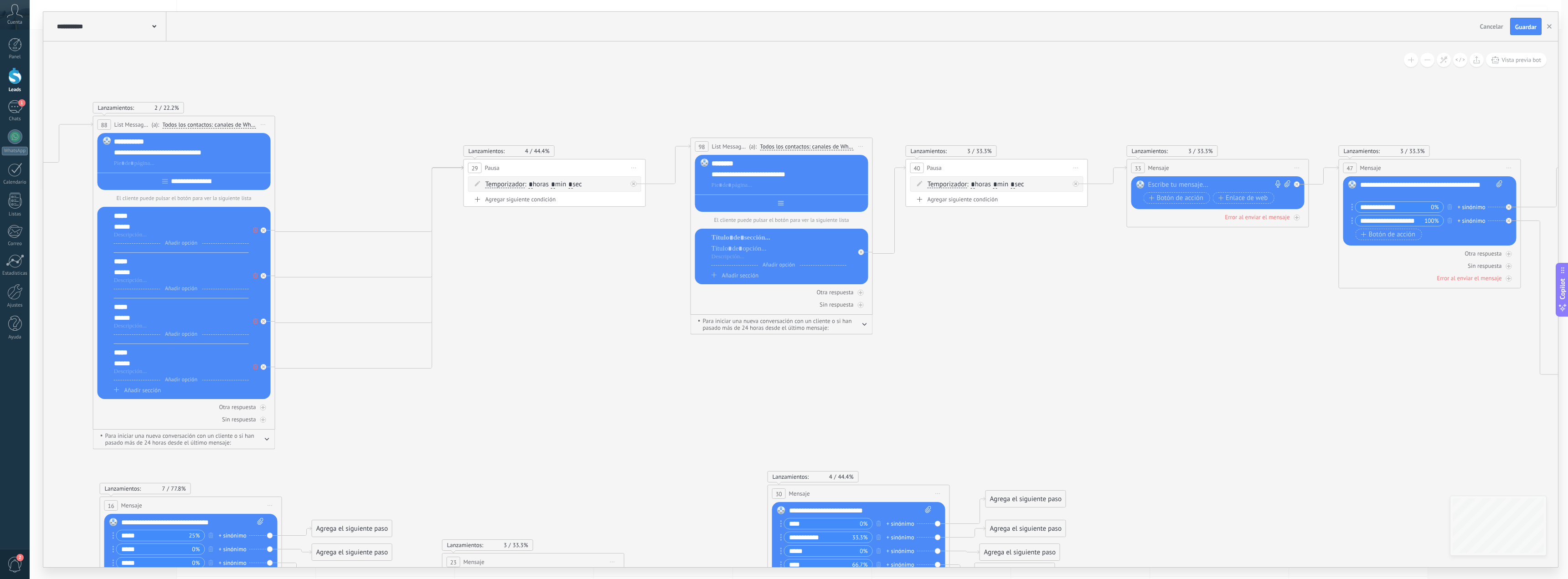
click at [790, 205] on input "text" at bounding box center [788, 203] width 10 height 7
click at [220, 153] on div "**********" at bounding box center [191, 152] width 153 height 9
click at [789, 209] on div at bounding box center [782, 201] width 173 height 14
click at [796, 200] on div at bounding box center [782, 201] width 173 height 14
paste input "**********"
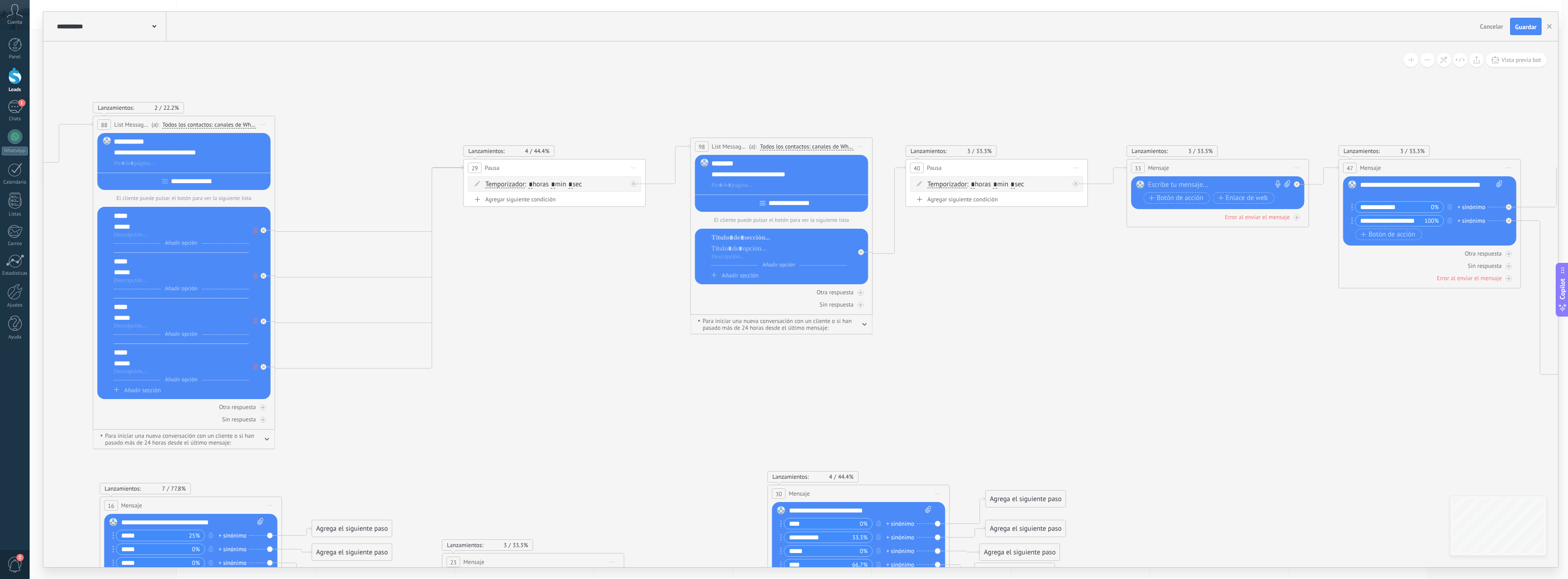
drag, startPoint x: 799, startPoint y: 206, endPoint x: 754, endPoint y: 210, distance: 45.2
click at [754, 210] on div "**********" at bounding box center [782, 184] width 173 height 57
click at [812, 204] on input "**********" at bounding box center [788, 203] width 46 height 7
drag, startPoint x: 819, startPoint y: 203, endPoint x: 744, endPoint y: 202, distance: 75.0
click at [744, 202] on div "**********" at bounding box center [782, 201] width 173 height 14
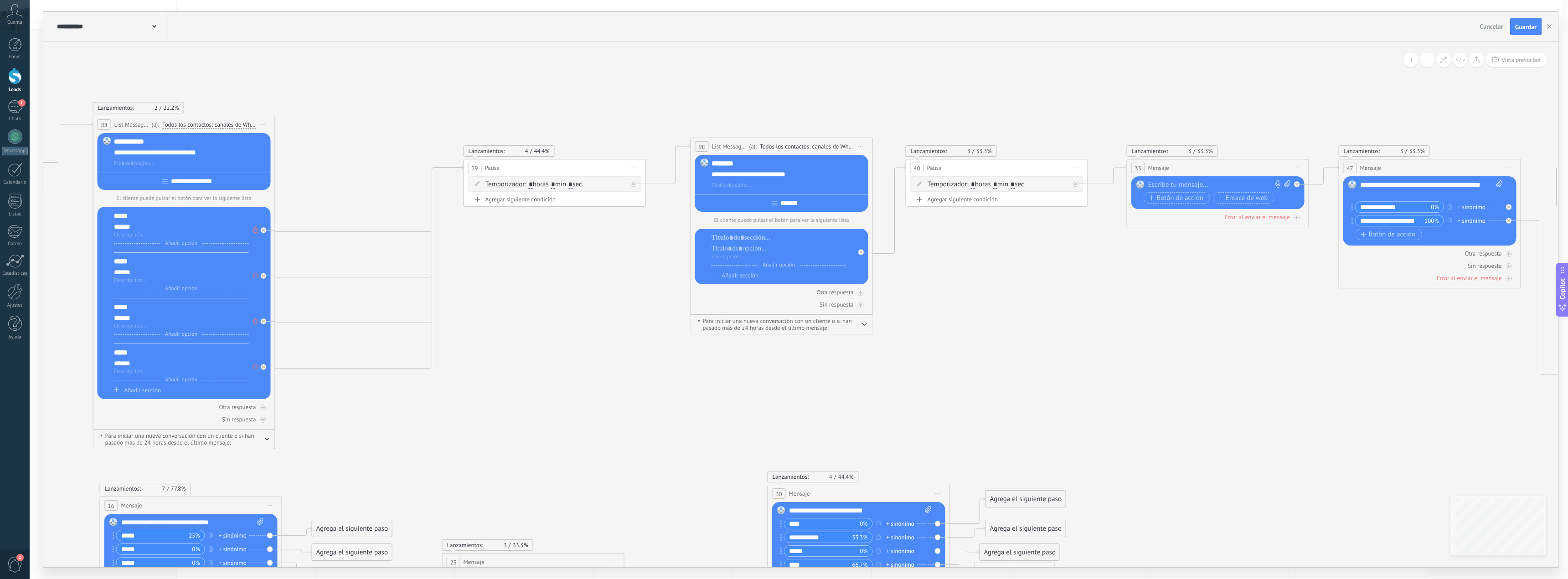
click at [813, 198] on div "*******" at bounding box center [782, 201] width 173 height 14
click at [808, 204] on div "*******" at bounding box center [782, 201] width 173 height 14
drag, startPoint x: 803, startPoint y: 204, endPoint x: 812, endPoint y: 203, distance: 9.1
click at [800, 204] on input "*******" at bounding box center [788, 203] width 23 height 7
paste input "****"
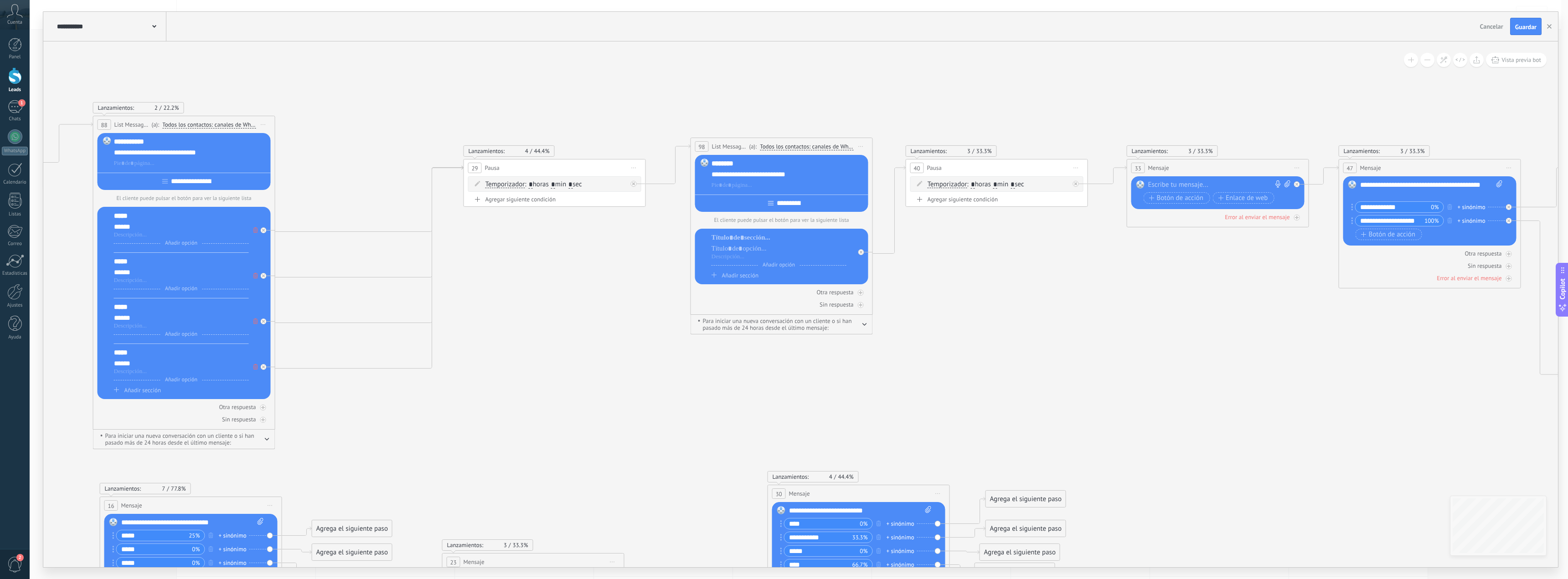
type input "**********"
click at [765, 242] on div at bounding box center [779, 237] width 135 height 9
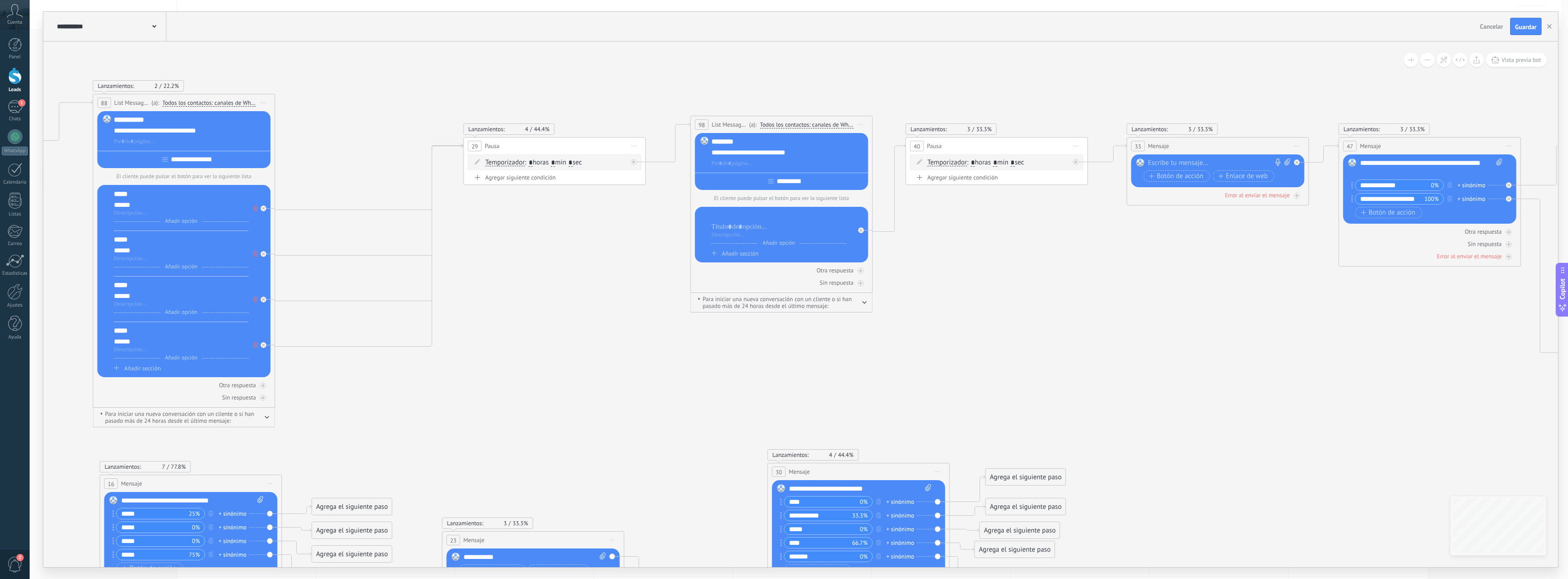
click at [769, 214] on div at bounding box center [779, 215] width 135 height 9
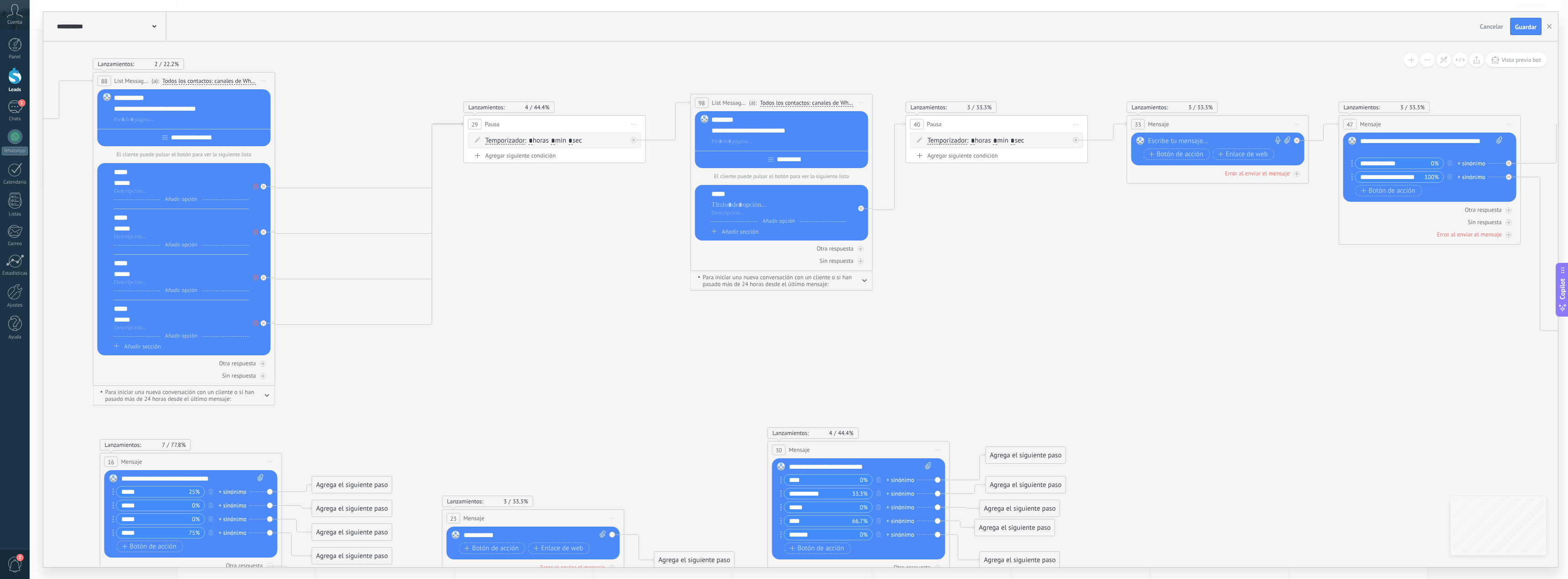
click at [821, 477] on input "****" at bounding box center [822, 479] width 75 height 10
click at [729, 205] on div at bounding box center [779, 204] width 135 height 9
paste div
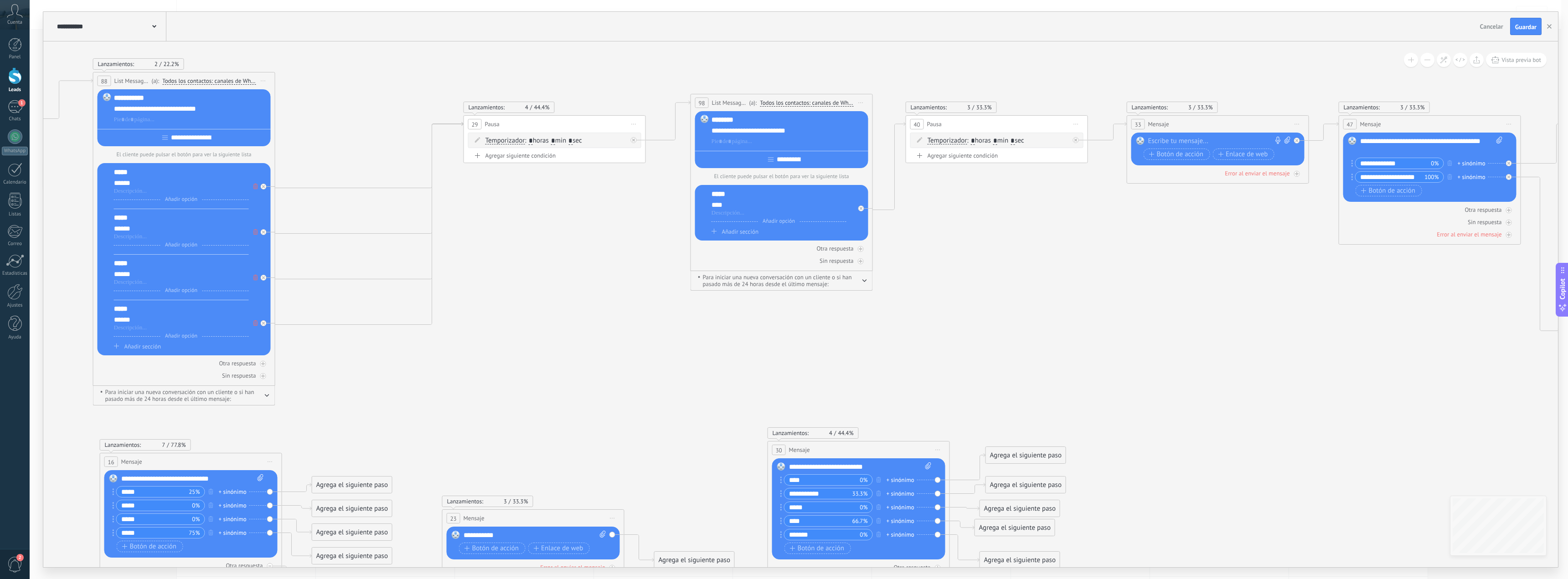
click at [737, 231] on span "Añadir sección" at bounding box center [740, 231] width 37 height 8
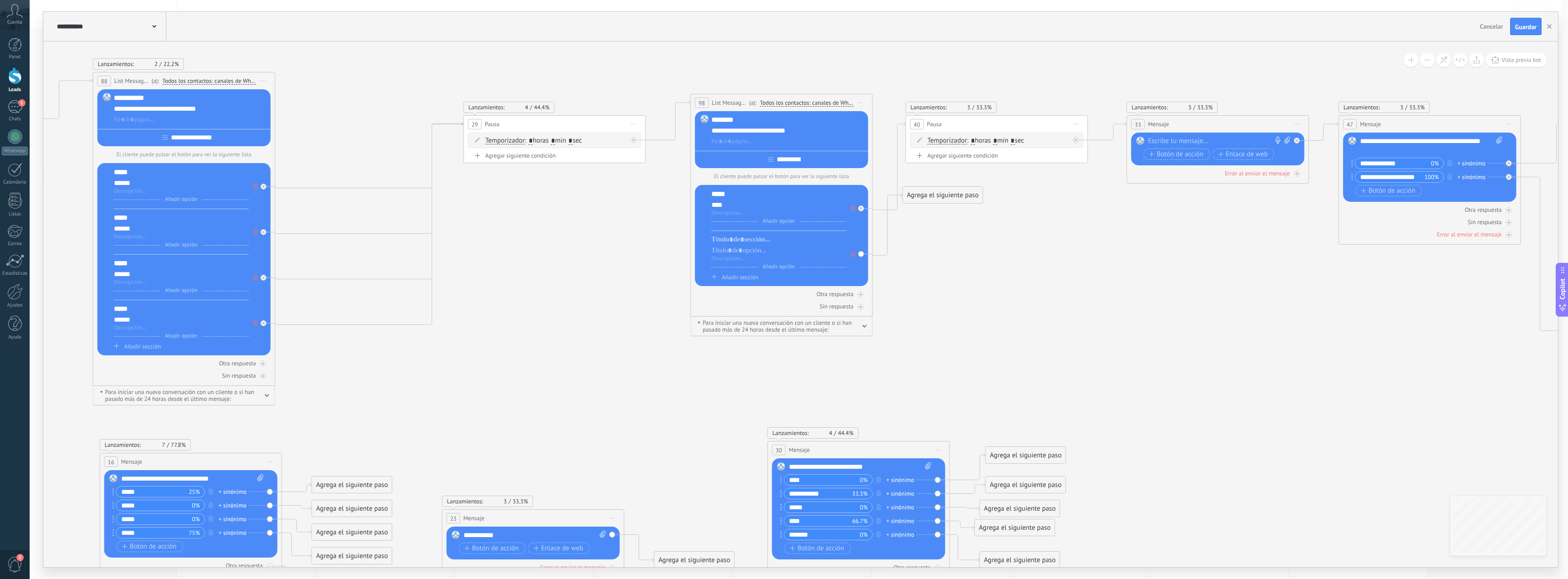
click at [808, 494] on input "**********" at bounding box center [819, 493] width 68 height 10
click at [727, 254] on div at bounding box center [779, 250] width 135 height 9
paste div
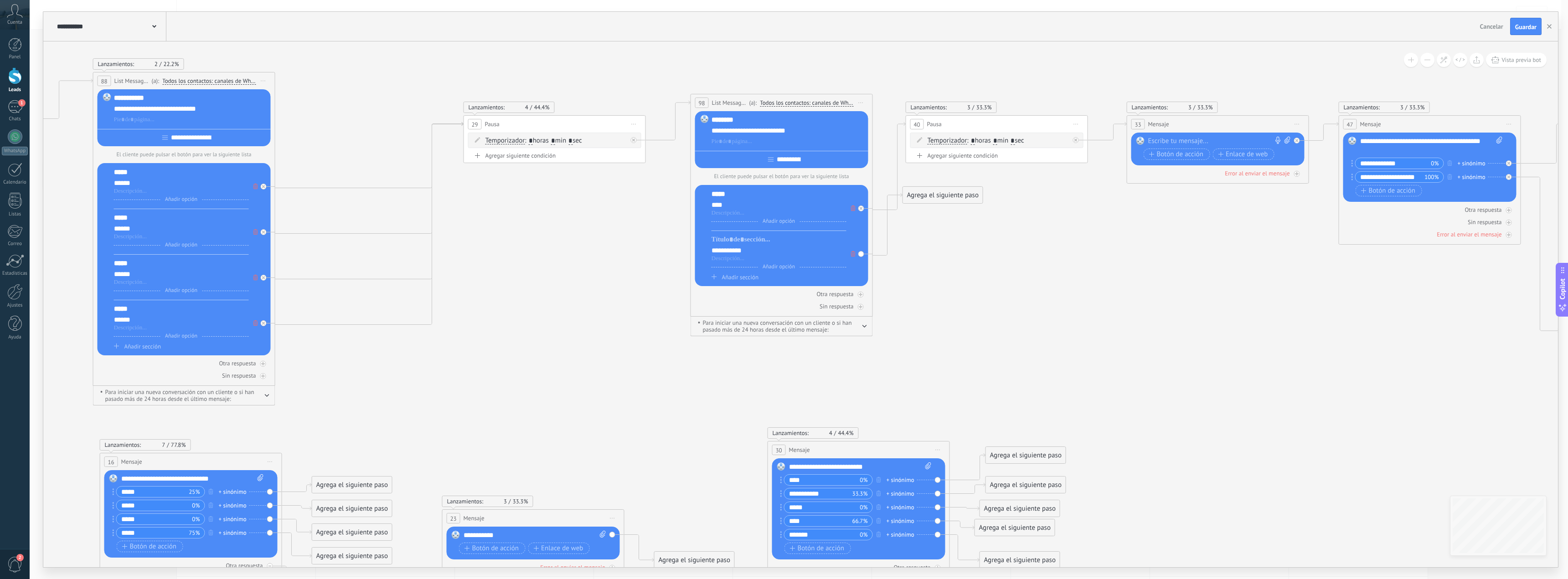
click at [721, 196] on div "*****" at bounding box center [779, 194] width 135 height 9
copy div "*****"
click at [723, 240] on div at bounding box center [779, 239] width 135 height 9
paste div
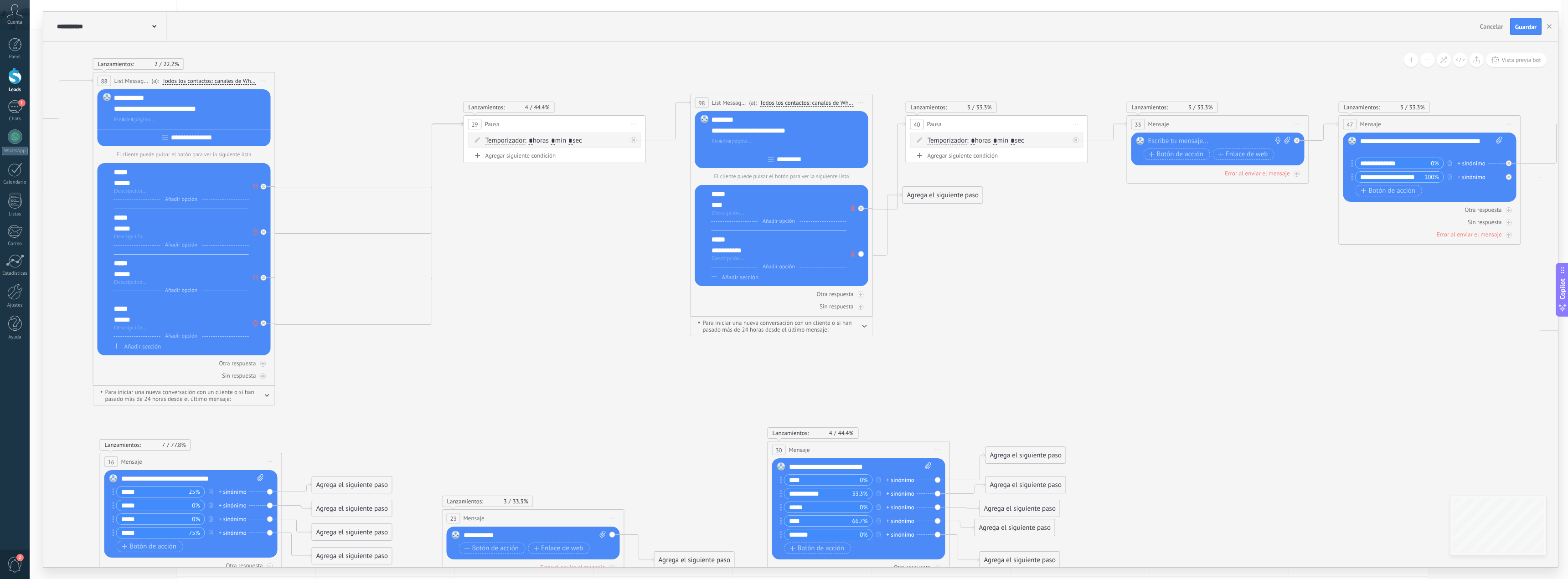
click at [731, 276] on span "Añadir sección" at bounding box center [740, 277] width 37 height 8
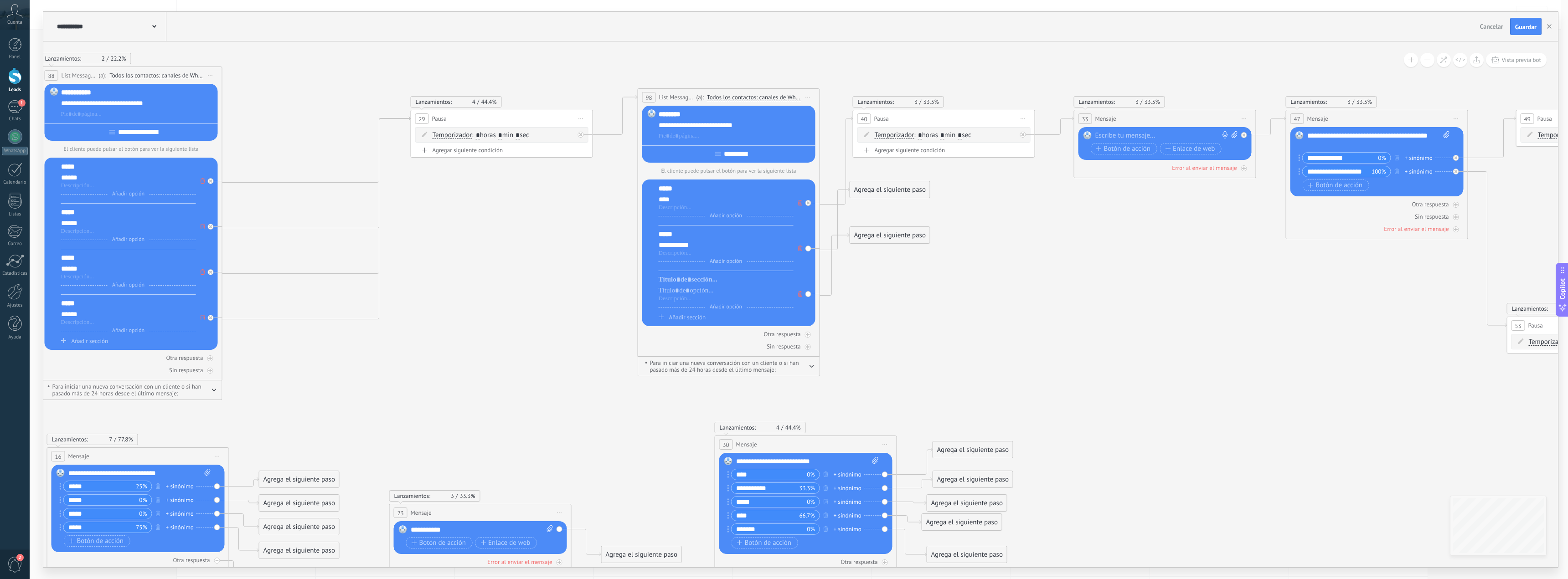
drag, startPoint x: 1156, startPoint y: 274, endPoint x: 1104, endPoint y: 266, distance: 52.6
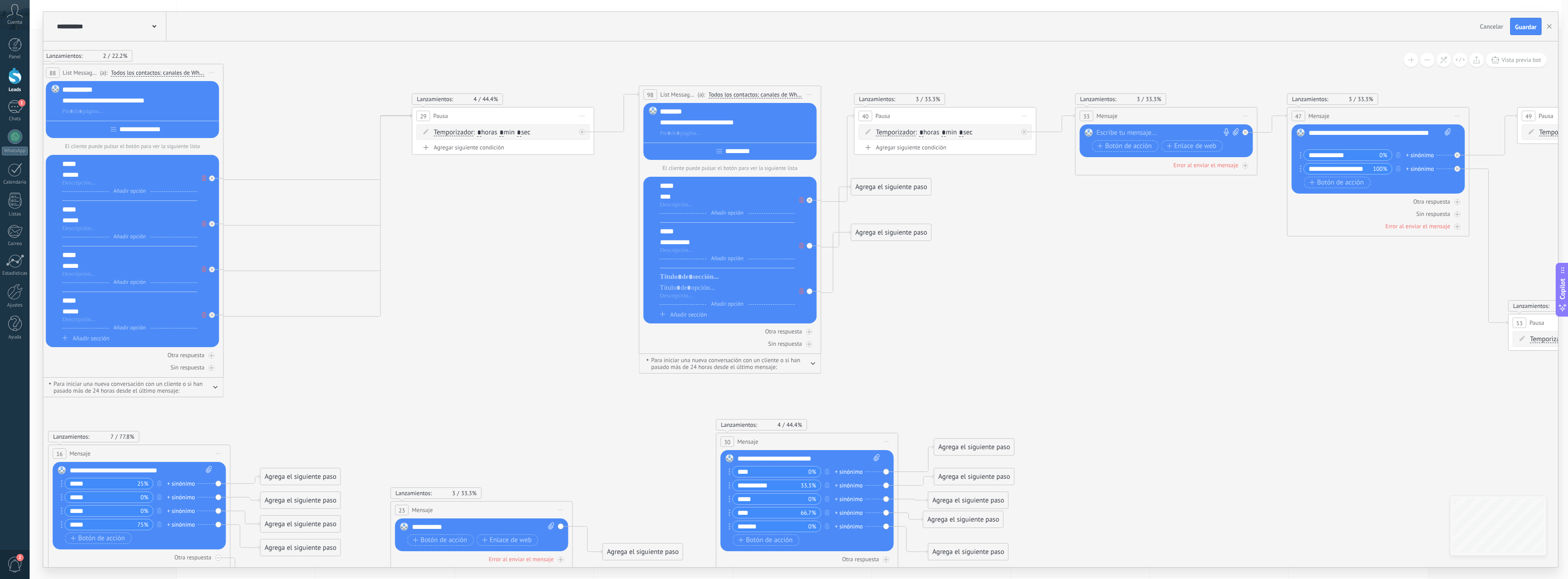
click at [665, 232] on div "*****" at bounding box center [727, 231] width 135 height 9
click at [665, 232] on div "*****" at bounding box center [727, 231] width 135 height 9
copy div "*****"
click at [682, 281] on div at bounding box center [727, 277] width 135 height 9
paste div
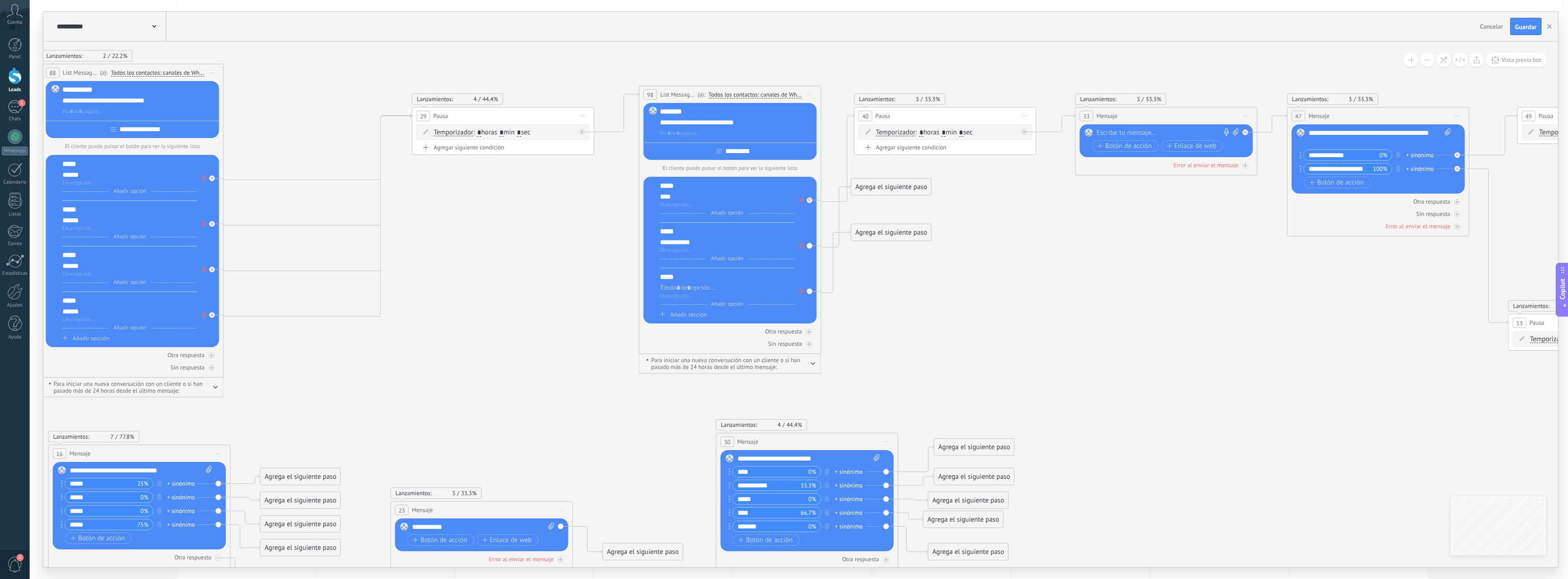
click at [745, 496] on input "*****" at bounding box center [771, 499] width 75 height 10
drag, startPoint x: 673, startPoint y: 294, endPoint x: 674, endPoint y: 290, distance: 4.1
click at [674, 291] on div at bounding box center [727, 291] width 135 height 16
click at [674, 288] on div at bounding box center [727, 288] width 135 height 9
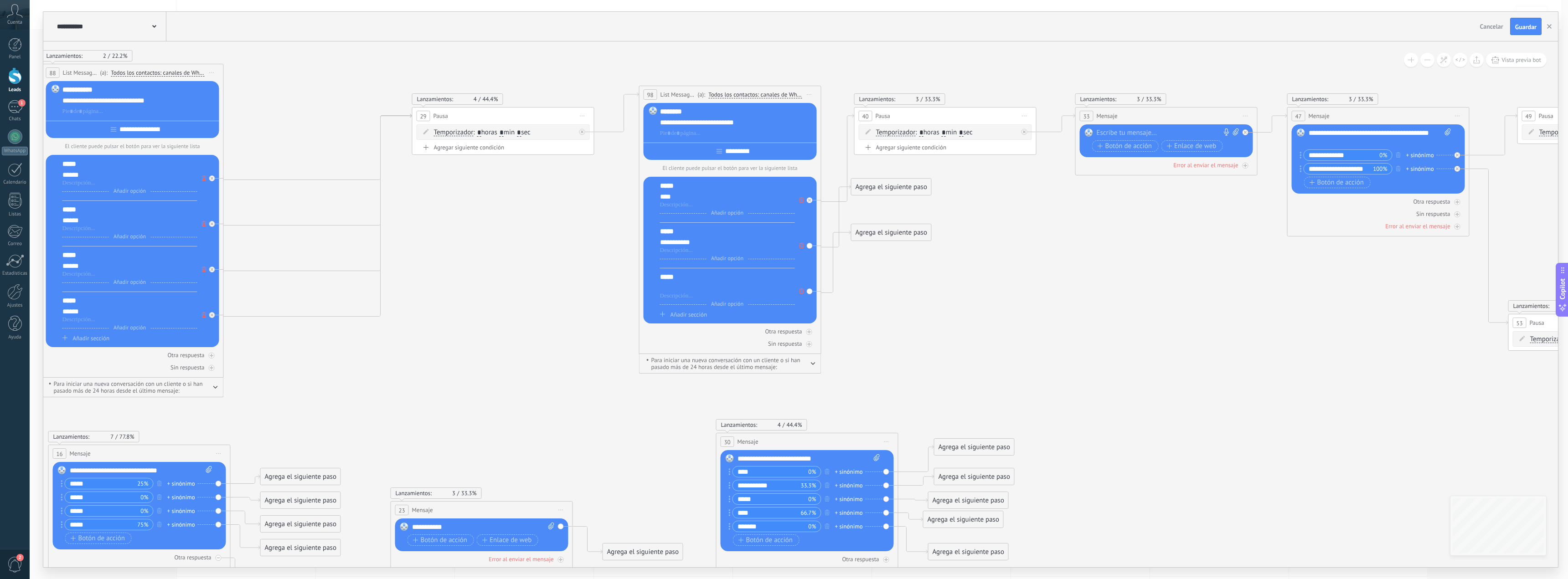
paste div
click at [686, 315] on span "Añadir sección" at bounding box center [689, 314] width 37 height 8
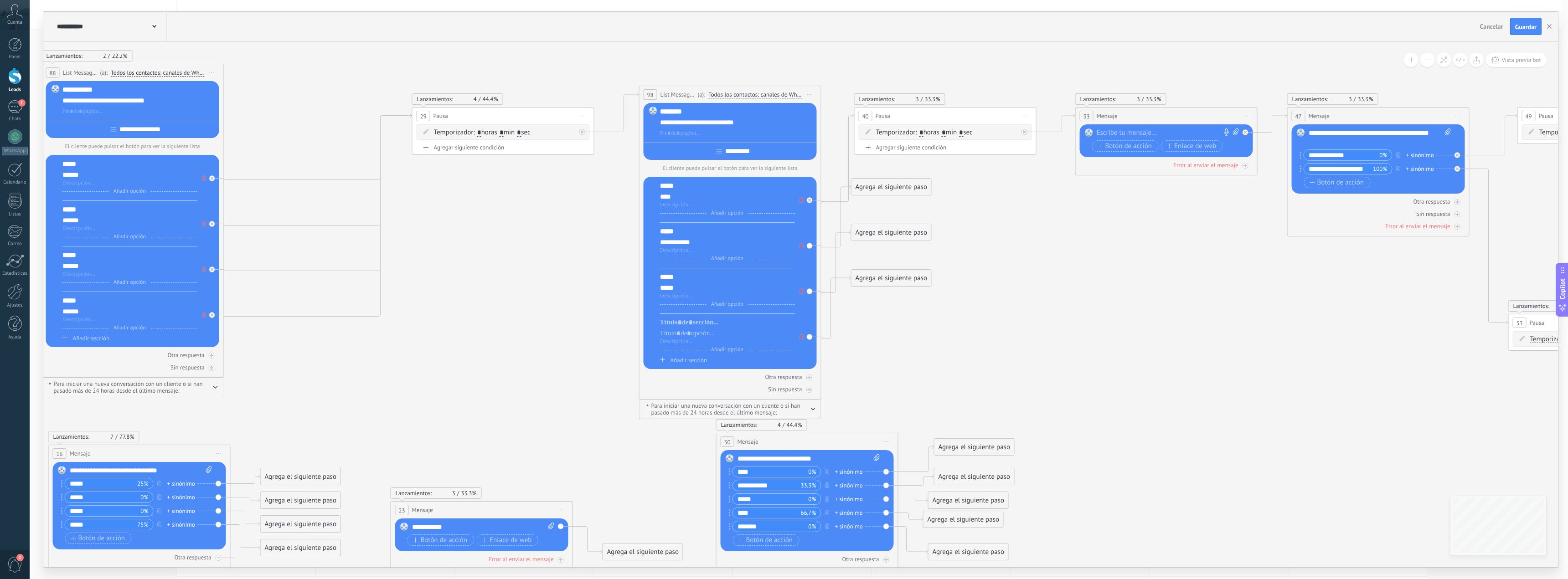
click at [745, 512] on input "****" at bounding box center [767, 512] width 68 height 10
click at [745, 511] on input "****" at bounding box center [767, 512] width 68 height 10
click at [670, 331] on div at bounding box center [727, 333] width 135 height 9
paste div
click at [668, 279] on div "*****" at bounding box center [727, 277] width 135 height 9
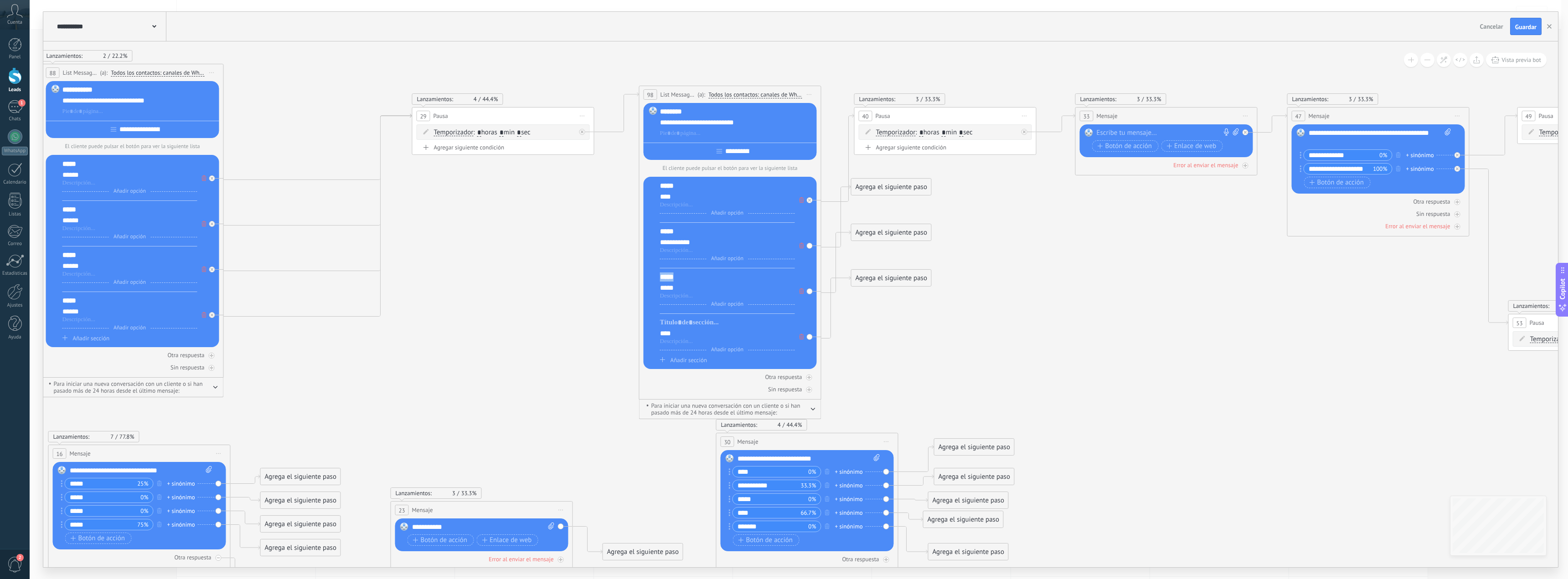
click at [668, 279] on div "*****" at bounding box center [727, 277] width 135 height 9
copy div "*****"
click at [673, 321] on div at bounding box center [727, 322] width 135 height 9
paste div
click at [682, 363] on span "Añadir sección" at bounding box center [689, 360] width 37 height 8
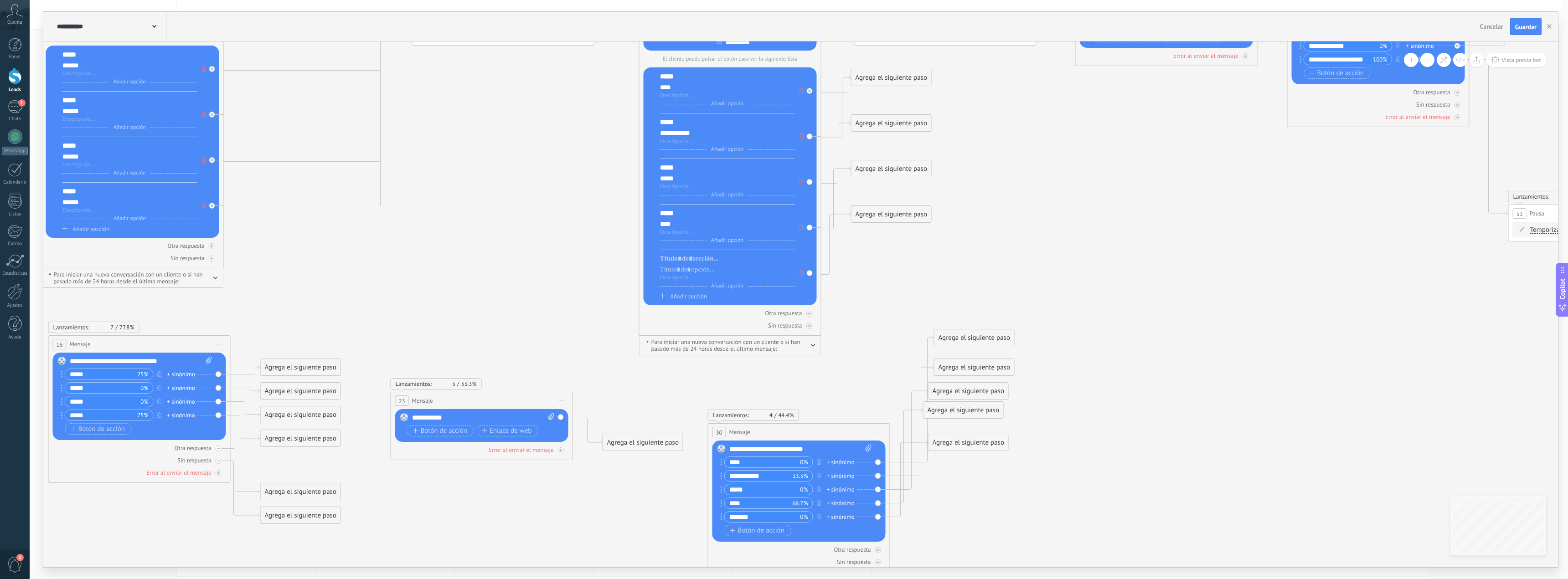
drag, startPoint x: 863, startPoint y: 329, endPoint x: 855, endPoint y: 432, distance: 103.3
click at [855, 432] on div "30 Mensaje ******* (a): Todos los contactos - canales seleccionados Todos los c…" at bounding box center [799, 432] width 181 height 17
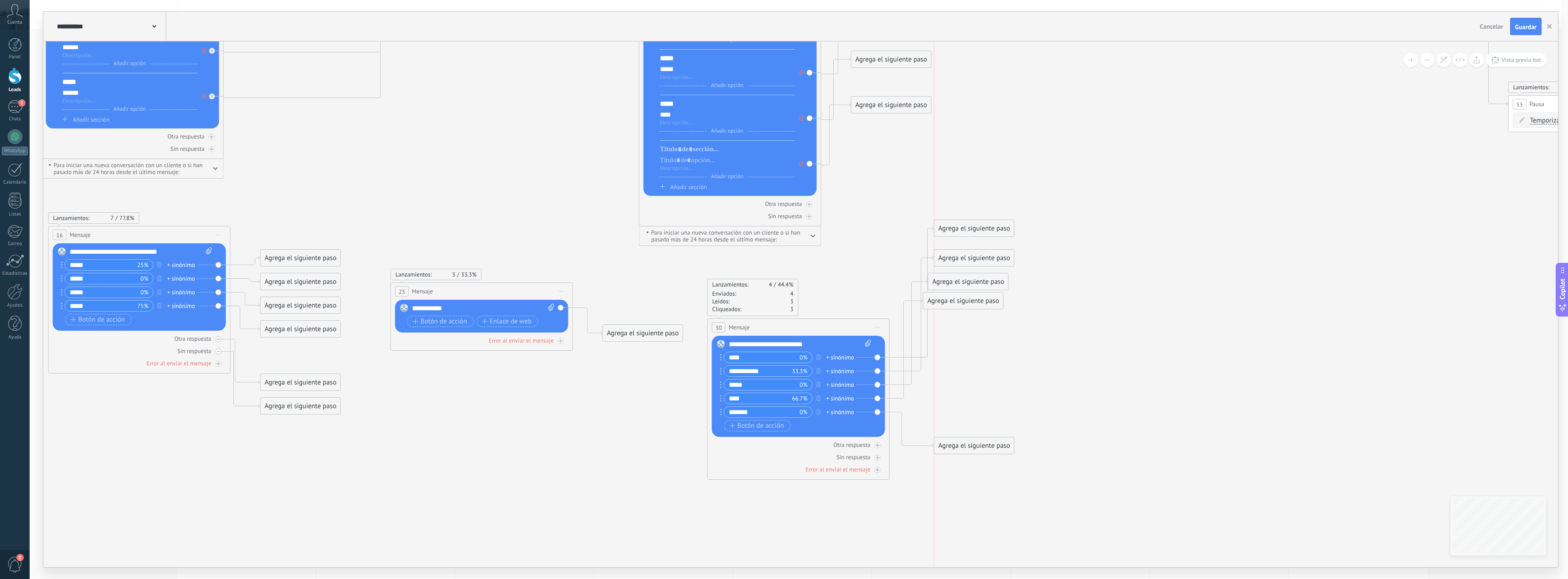
drag, startPoint x: 948, startPoint y: 338, endPoint x: 953, endPoint y: 389, distance: 51.2
click at [953, 444] on div "Agrega el siguiente paso" at bounding box center [974, 445] width 80 height 15
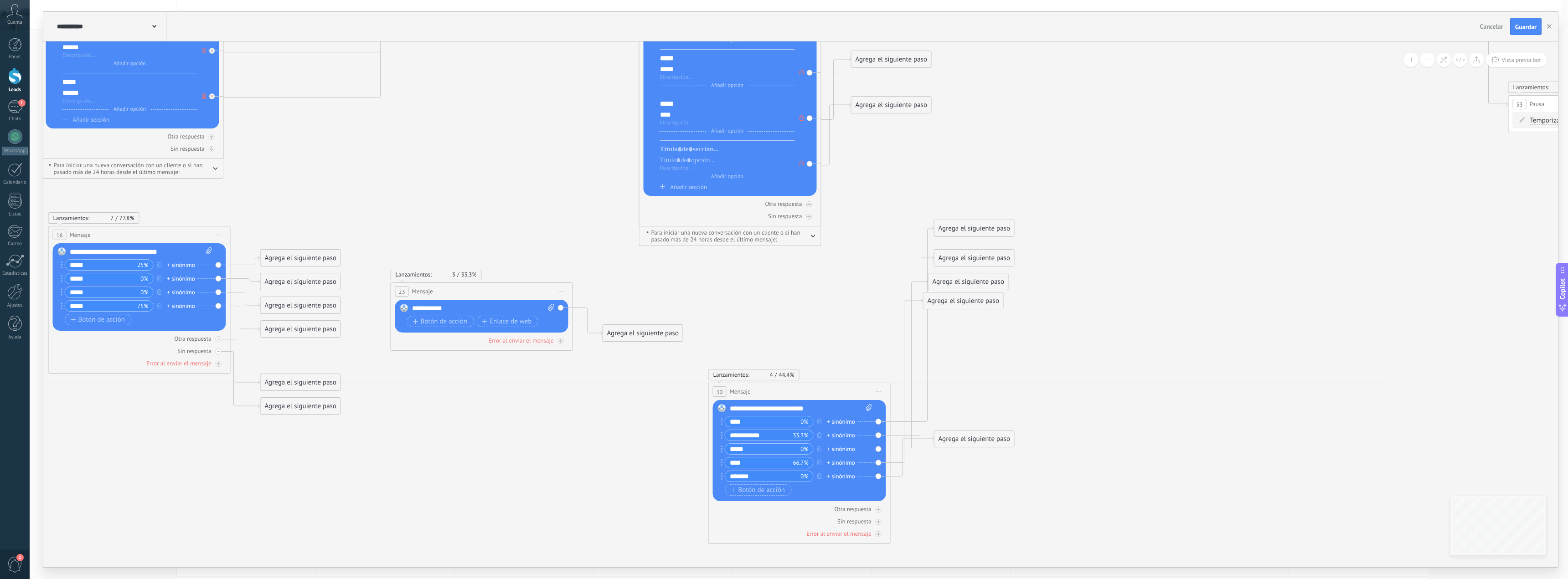
drag, startPoint x: 816, startPoint y: 339, endPoint x: 965, endPoint y: 429, distance: 174.1
click at [814, 390] on div "30 Mensaje ******* (a): Todos los contactos - canales seleccionados Todos los c…" at bounding box center [799, 392] width 181 height 17
drag, startPoint x: 961, startPoint y: 442, endPoint x: 1017, endPoint y: 274, distance: 177.1
click at [957, 505] on div "Agrega el siguiente paso" at bounding box center [968, 505] width 80 height 15
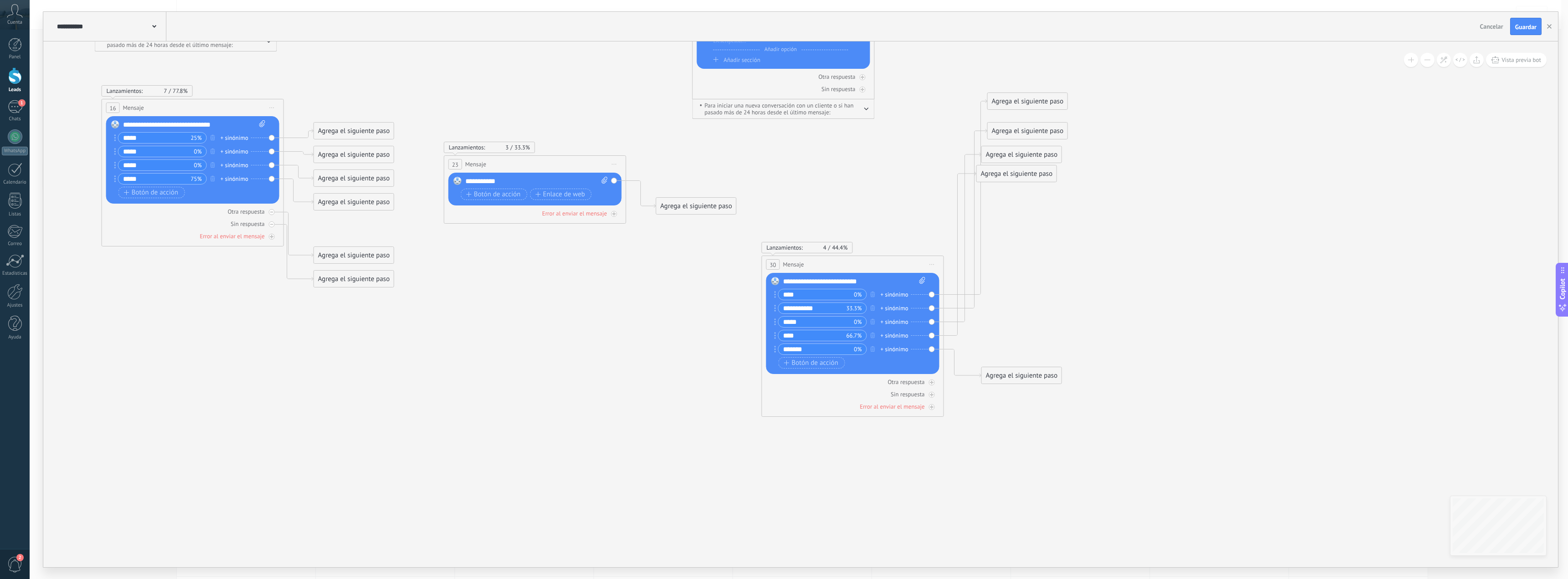
drag, startPoint x: 992, startPoint y: 437, endPoint x: 1024, endPoint y: 183, distance: 256.0
drag, startPoint x: 1017, startPoint y: 175, endPoint x: 1030, endPoint y: 294, distance: 119.7
click at [1031, 353] on div "Agrega el siguiente paso" at bounding box center [1027, 351] width 80 height 15
drag, startPoint x: 1041, startPoint y: 241, endPoint x: 1037, endPoint y: 192, distance: 49.2
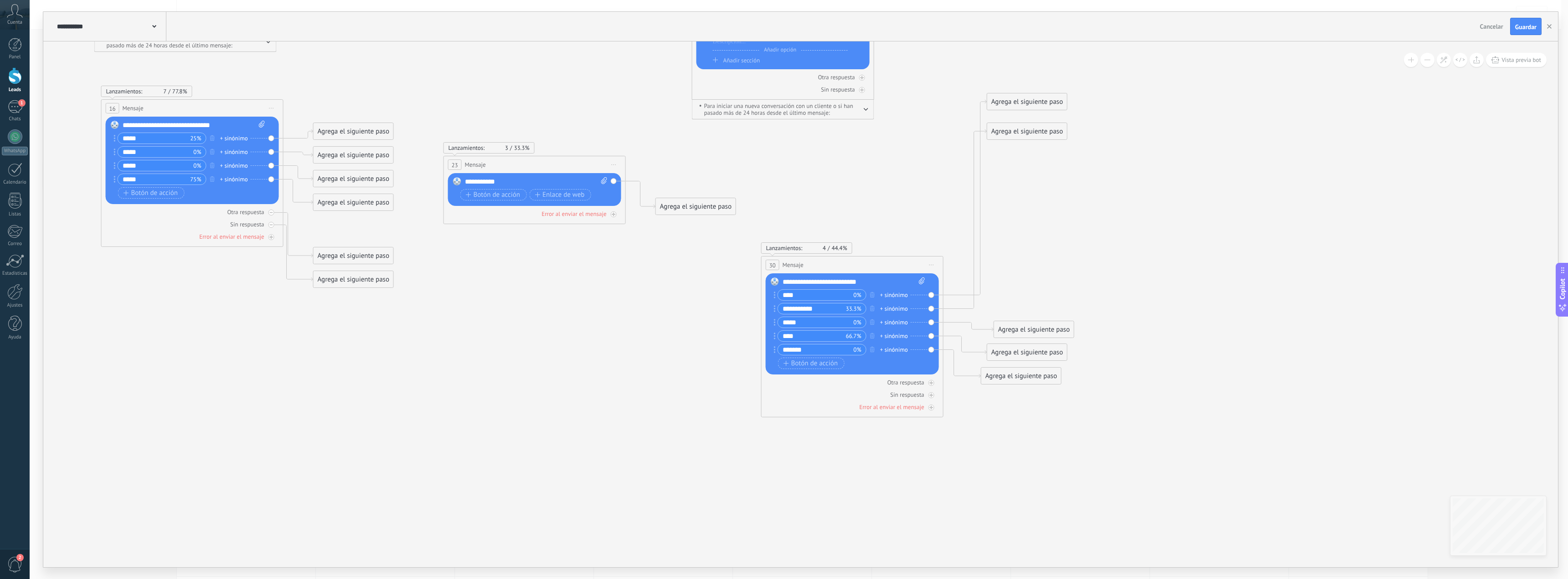
click at [1035, 331] on div "Agrega el siguiente paso" at bounding box center [1034, 329] width 80 height 15
drag, startPoint x: 1028, startPoint y: 131, endPoint x: 1037, endPoint y: 305, distance: 174.2
click at [1037, 305] on div "Agrega el siguiente paso" at bounding box center [1033, 305] width 80 height 15
drag, startPoint x: 1051, startPoint y: 235, endPoint x: 1034, endPoint y: 286, distance: 53.8
click at [1034, 286] on div "Agrega el siguiente paso" at bounding box center [1033, 288] width 80 height 15
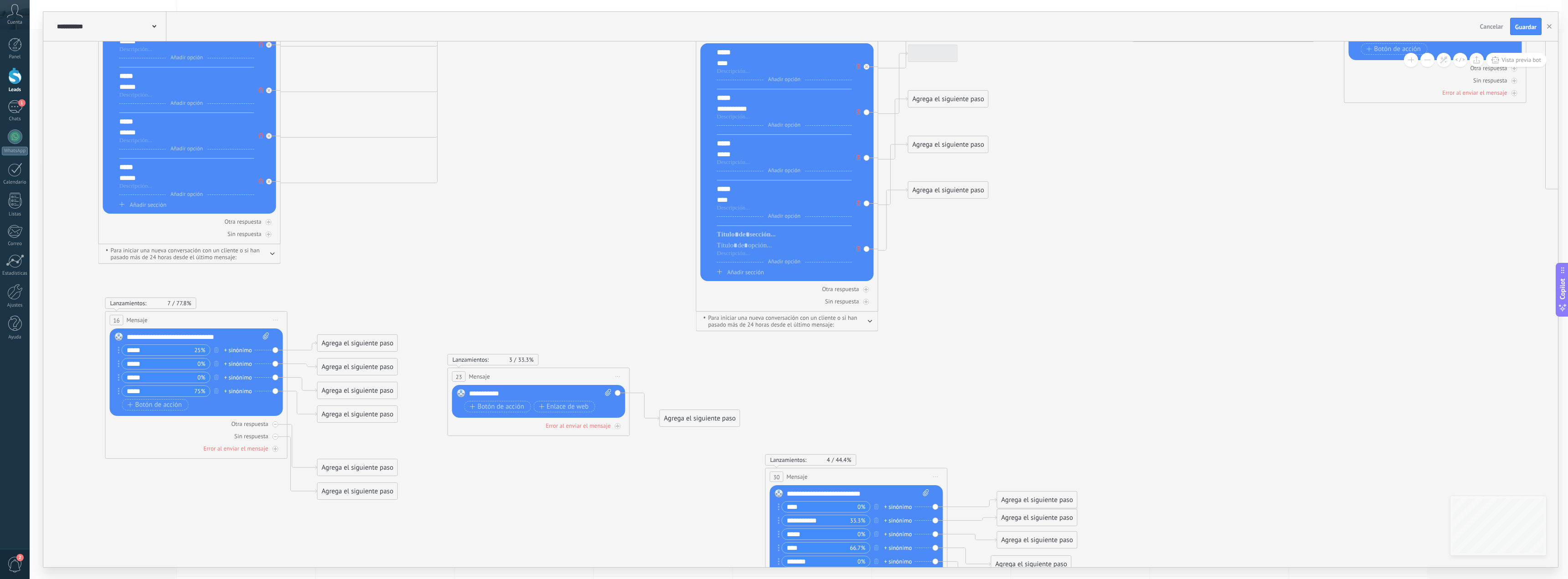
drag, startPoint x: 970, startPoint y: 240, endPoint x: 964, endPoint y: 458, distance: 218.1
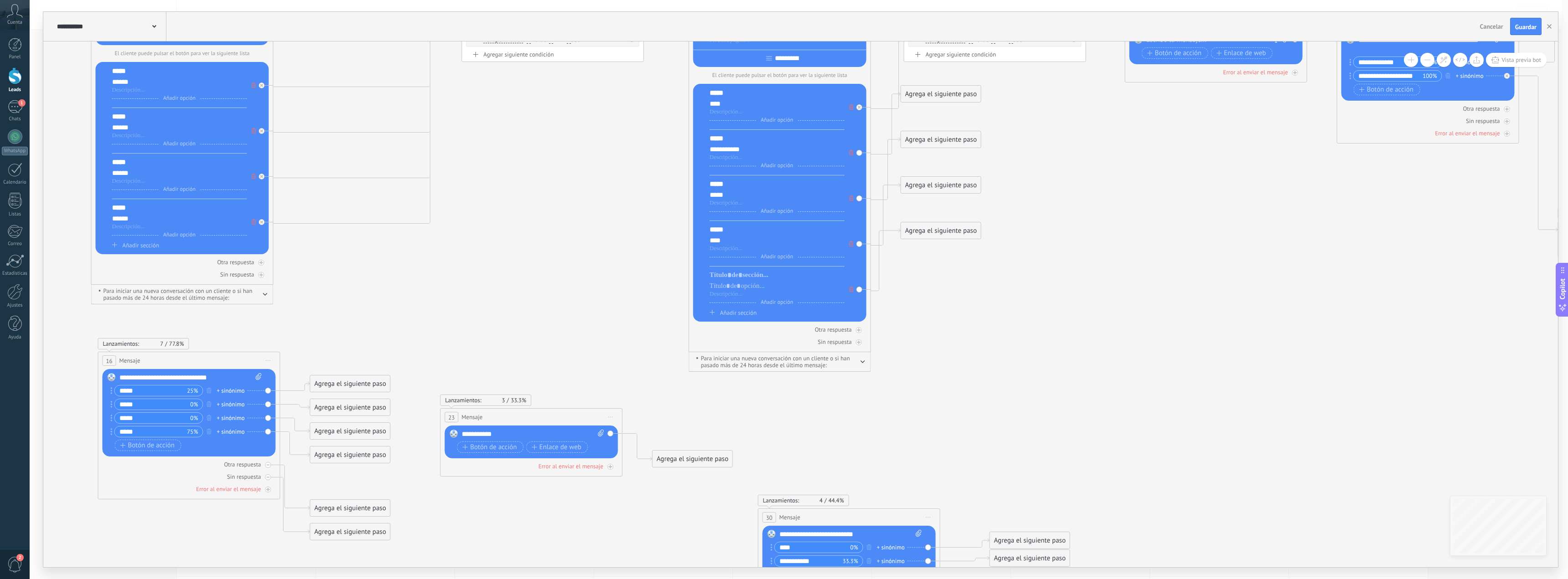
drag, startPoint x: 971, startPoint y: 364, endPoint x: 976, endPoint y: 410, distance: 46.3
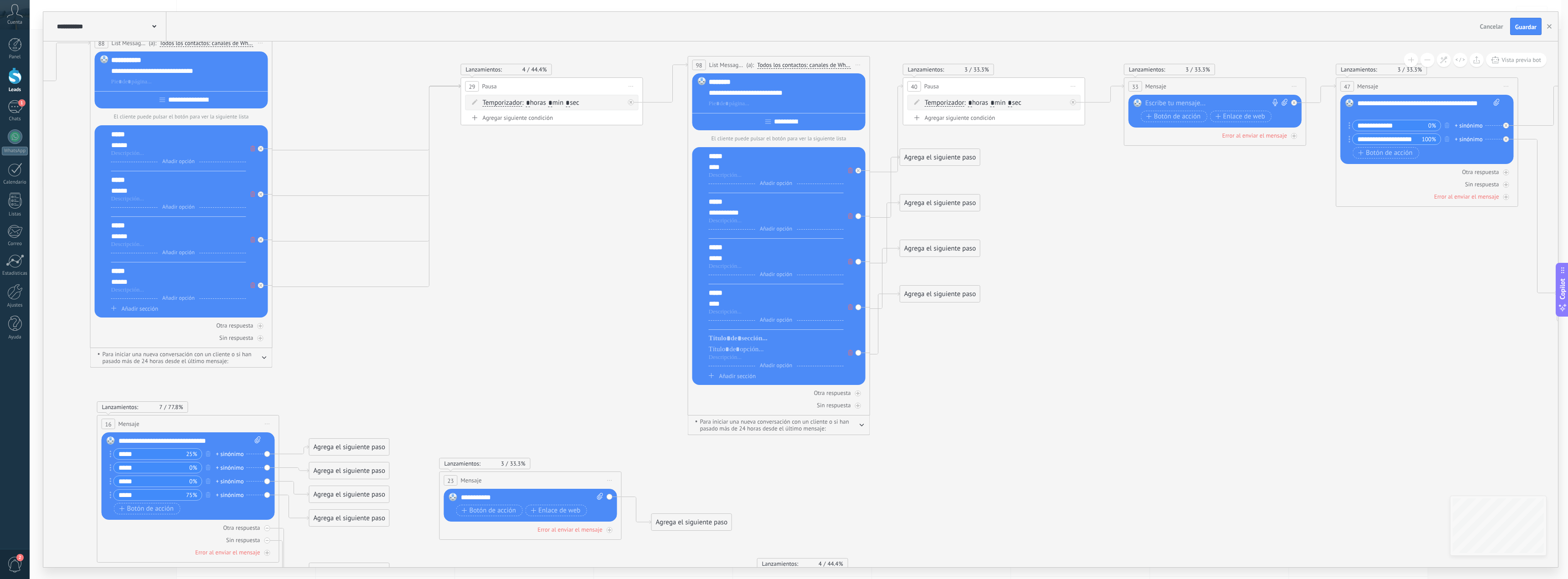
drag, startPoint x: 982, startPoint y: 394, endPoint x: 976, endPoint y: 411, distance: 18.0
click at [768, 342] on div at bounding box center [776, 338] width 135 height 9
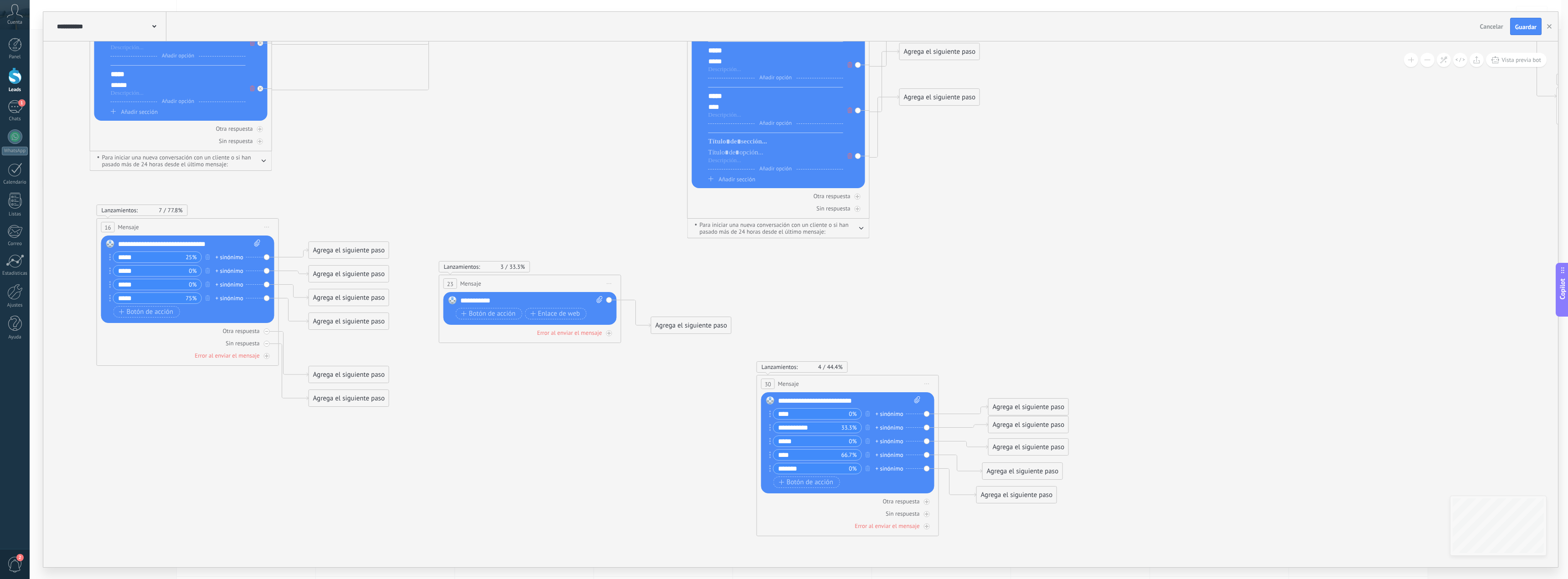
click at [794, 470] on input "*******" at bounding box center [811, 468] width 75 height 10
click at [721, 156] on div at bounding box center [776, 152] width 135 height 9
paste div
click at [718, 97] on div "*****" at bounding box center [776, 96] width 135 height 9
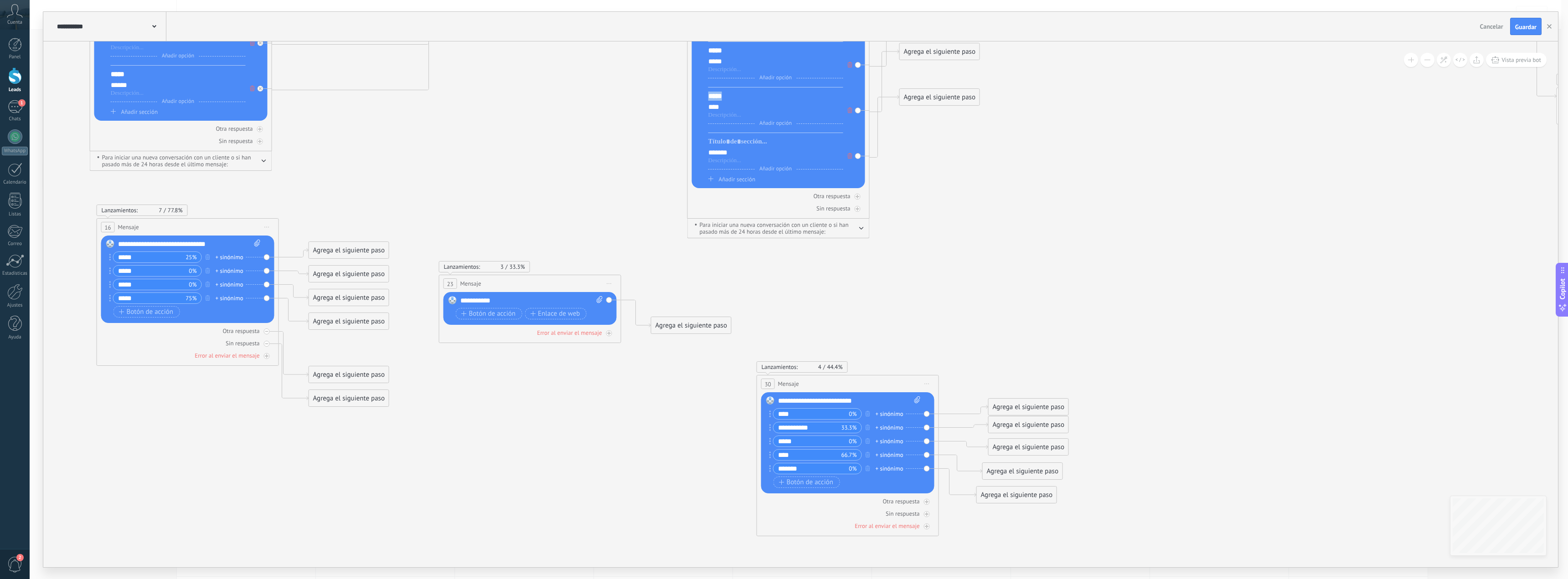
click at [718, 97] on div "*****" at bounding box center [776, 96] width 135 height 9
copy div "*****"
click at [725, 146] on div at bounding box center [776, 141] width 135 height 9
paste div
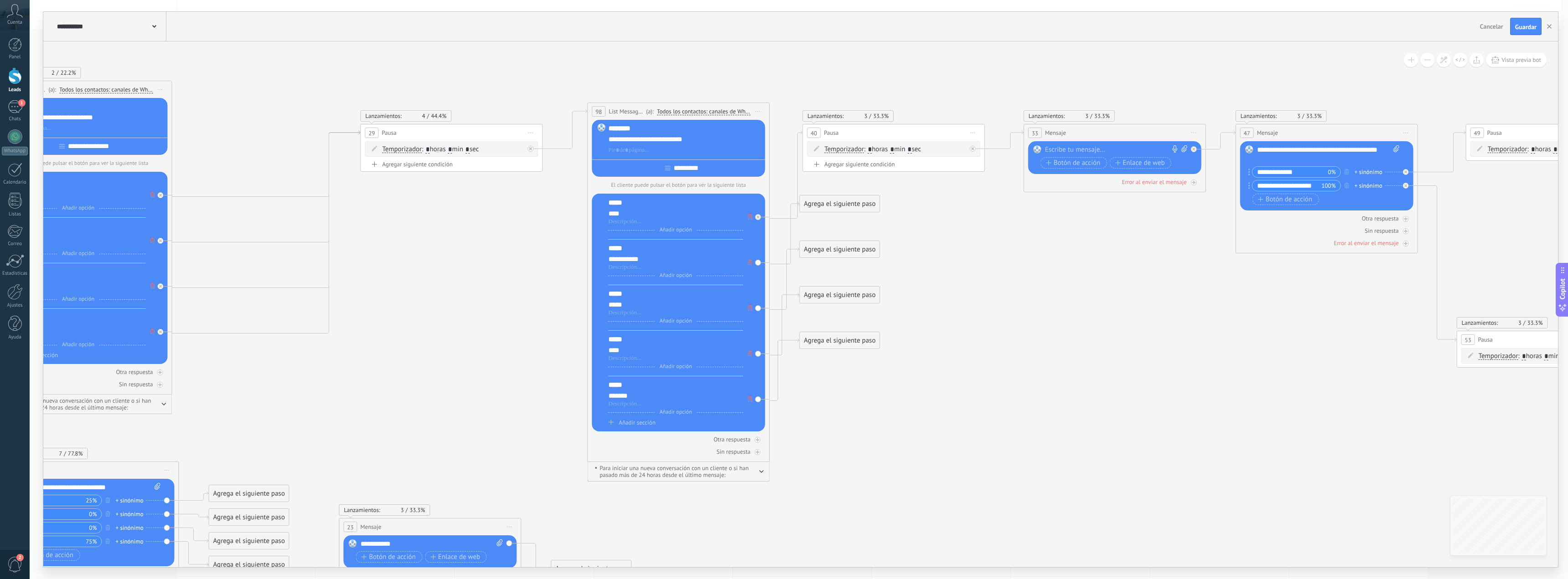
drag, startPoint x: 1118, startPoint y: 153, endPoint x: 913, endPoint y: 372, distance: 300.0
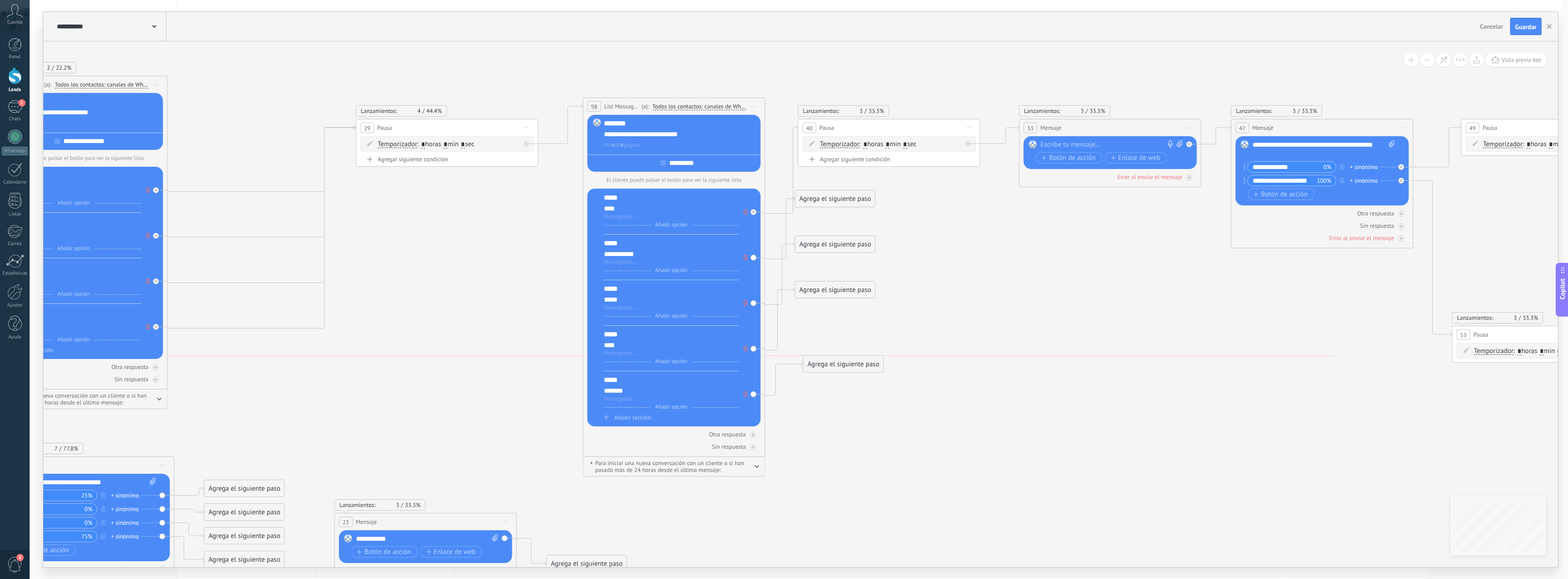
drag, startPoint x: 838, startPoint y: 342, endPoint x: 846, endPoint y: 372, distance: 31.0
click at [846, 372] on div "Agrega el siguiente paso Mensaje Mensaje Mensaje Reacción Comentario Enviar men…" at bounding box center [843, 364] width 81 height 17
drag, startPoint x: 900, startPoint y: 124, endPoint x: 909, endPoint y: 183, distance: 59.7
click at [905, 125] on div "40 Pausa ***** Iniciar vista previa aquí Cambiar nombre Duplicar Borrar" at bounding box center [894, 133] width 181 height 17
drag, startPoint x: 835, startPoint y: 200, endPoint x: 881, endPoint y: 144, distance: 72.5
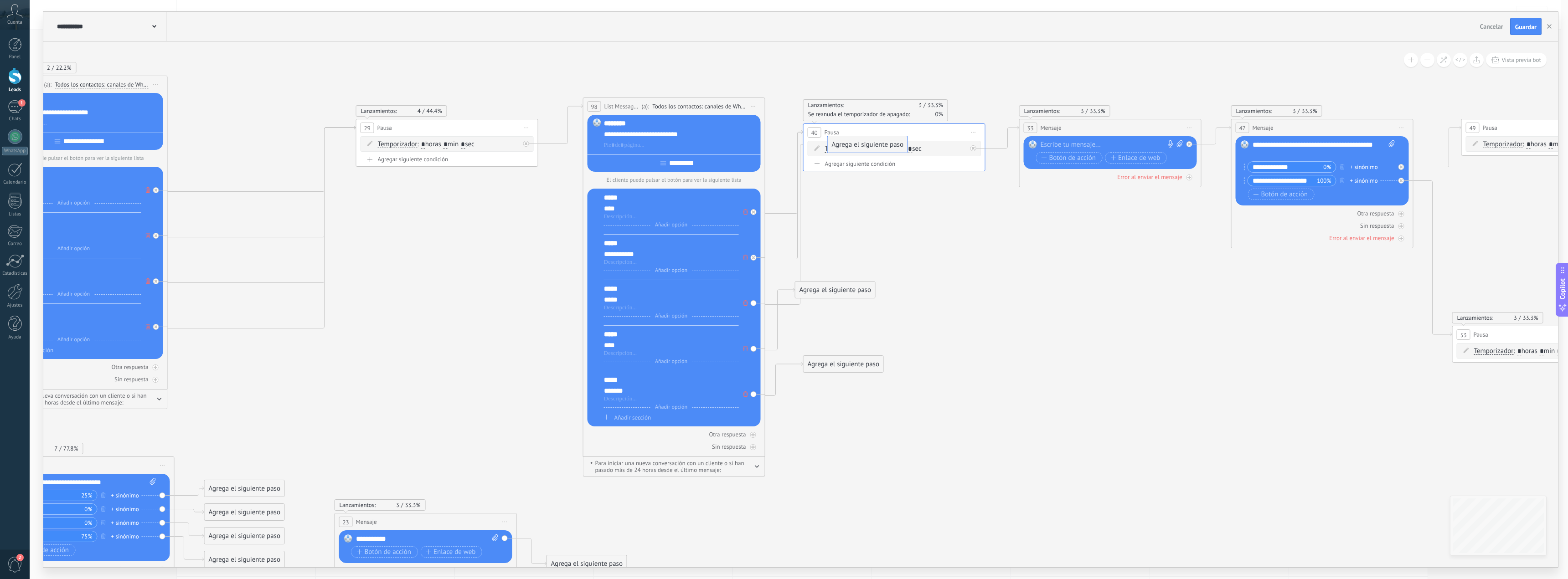
drag, startPoint x: 846, startPoint y: 238, endPoint x: 875, endPoint y: 143, distance: 99.3
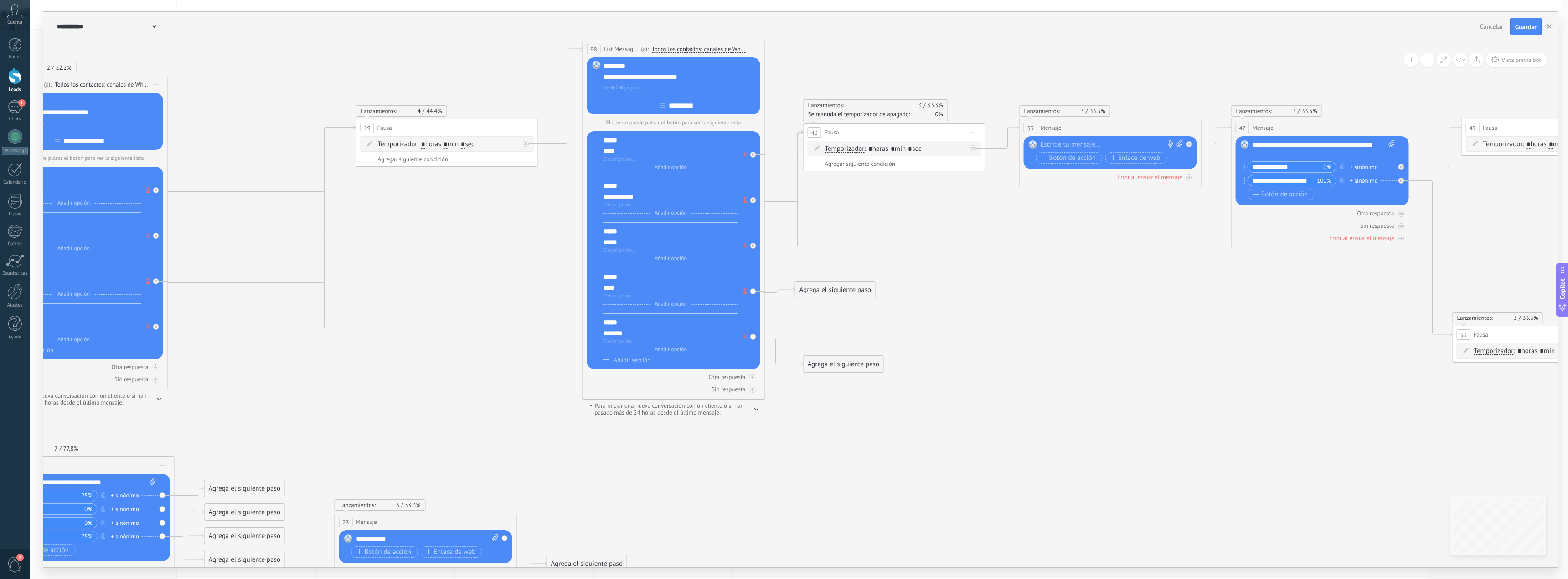
drag, startPoint x: 741, startPoint y: 103, endPoint x: 740, endPoint y: 44, distance: 59.0
click at [740, 46] on span "Todos los contactos: canales de WhatsApp seleccionados" at bounding box center [699, 49] width 94 height 7
click at [740, 44] on button "Todos los contactos: canales de WhatsApp seleccionados" at bounding box center [716, 49] width 139 height 16
drag, startPoint x: 854, startPoint y: 222, endPoint x: 881, endPoint y: 154, distance: 73.2
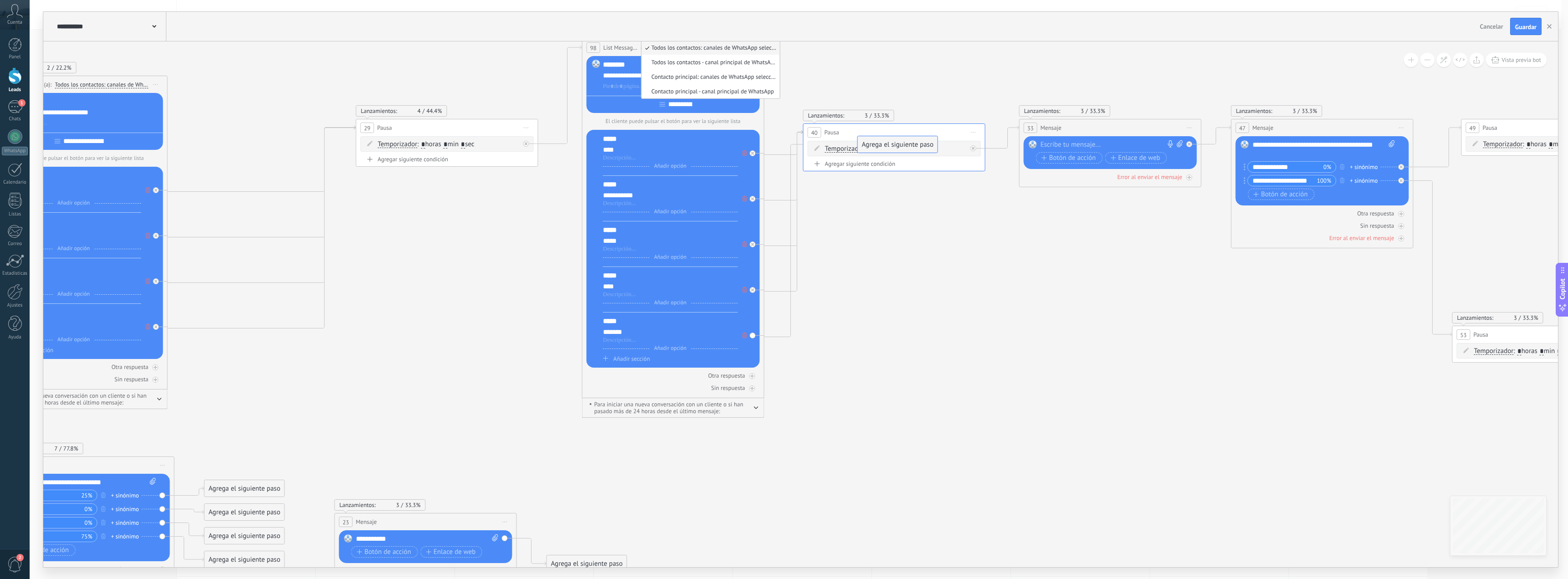
drag, startPoint x: 840, startPoint y: 321, endPoint x: 872, endPoint y: 148, distance: 175.9
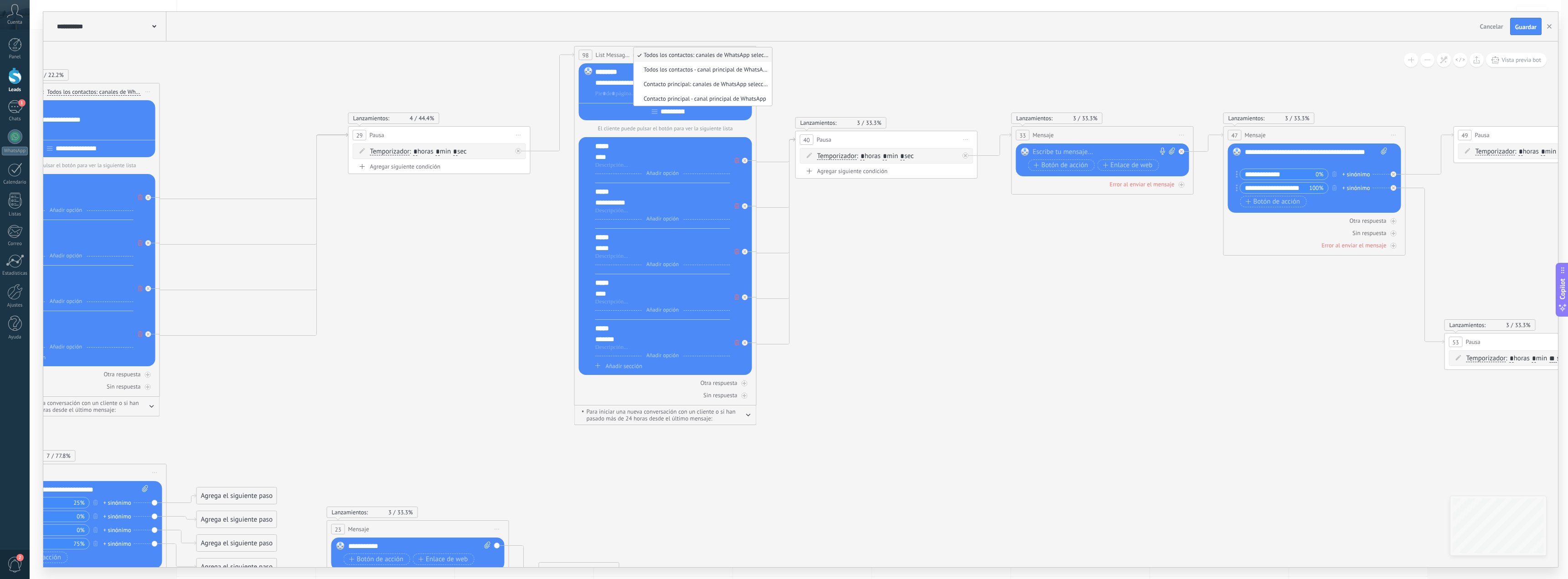
drag, startPoint x: 894, startPoint y: 261, endPoint x: 886, endPoint y: 268, distance: 10.6
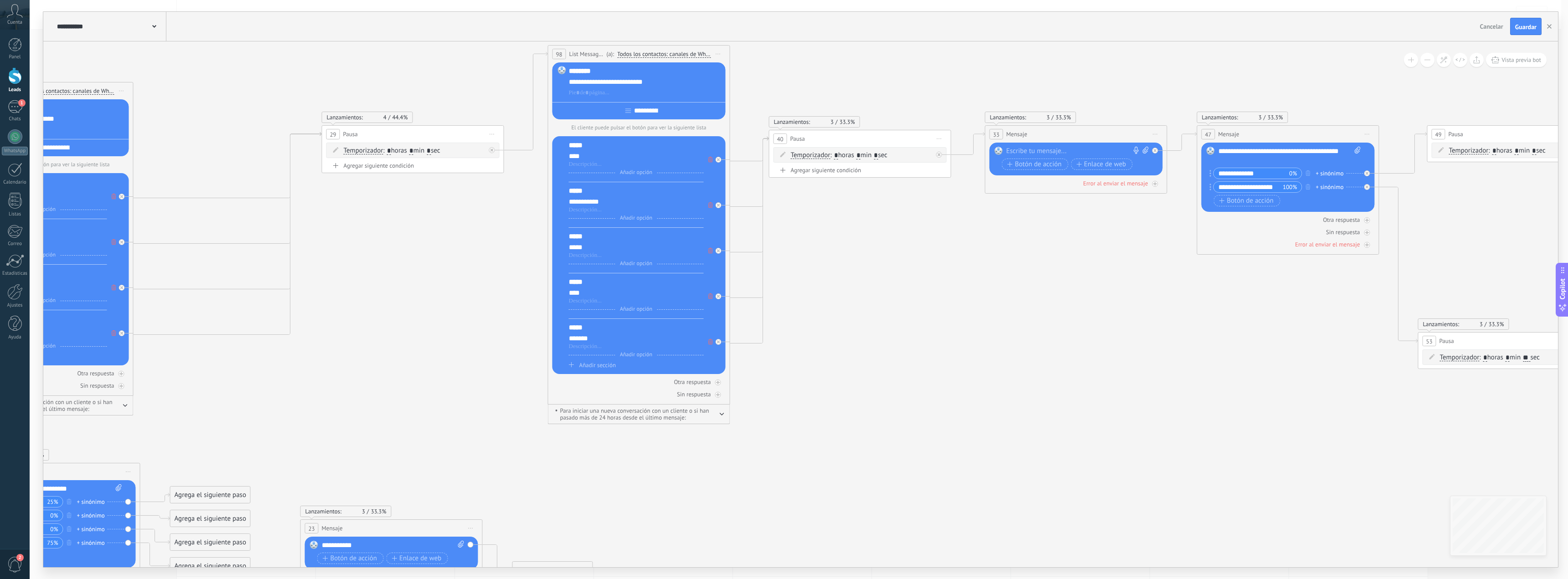
drag, startPoint x: 943, startPoint y: 320, endPoint x: 952, endPoint y: 266, distance: 54.7
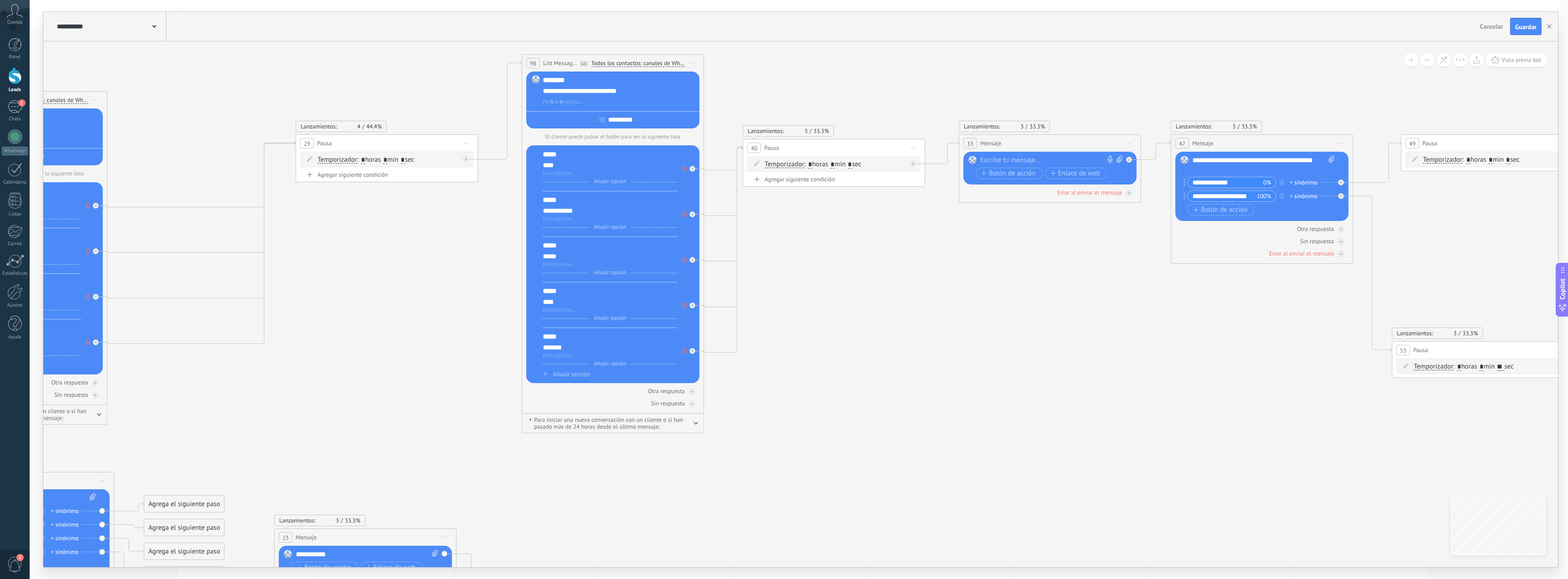
drag, startPoint x: 1017, startPoint y: 288, endPoint x: 991, endPoint y: 297, distance: 27.5
click at [1129, 144] on span "Iniciar vista previa aquí Cambiar nombre Duplicar Borrar" at bounding box center [1129, 144] width 15 height 13
click at [1144, 202] on div "Borrar" at bounding box center [1171, 203] width 90 height 15
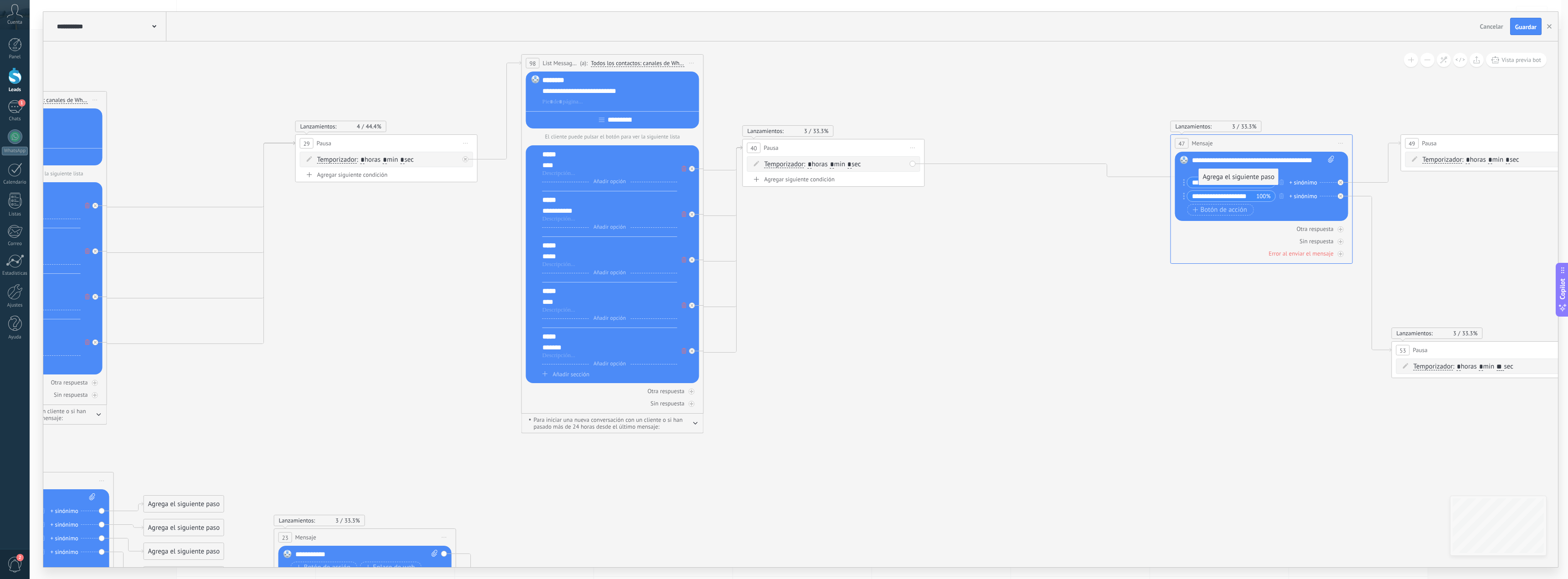
drag, startPoint x: 1006, startPoint y: 170, endPoint x: 1259, endPoint y: 155, distance: 253.4
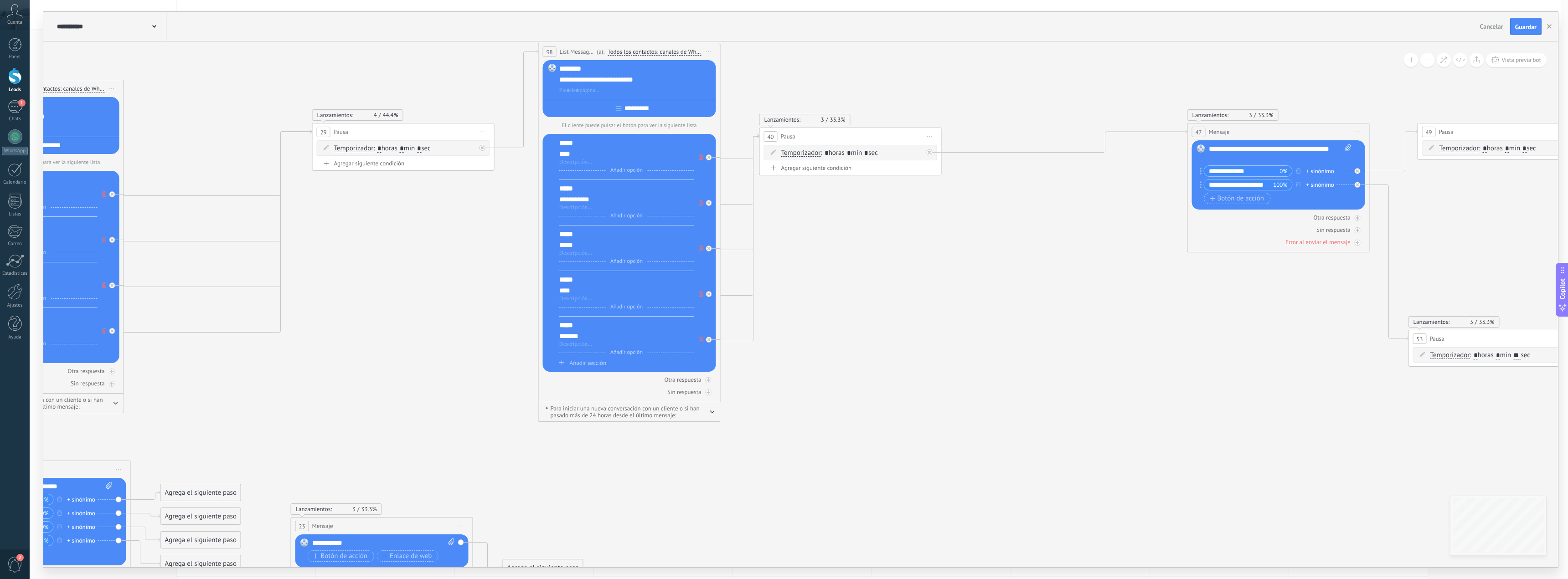
drag, startPoint x: 1023, startPoint y: 258, endPoint x: 1024, endPoint y: 249, distance: 9.1
drag, startPoint x: 1119, startPoint y: 297, endPoint x: 1119, endPoint y: 291, distance: 6.0
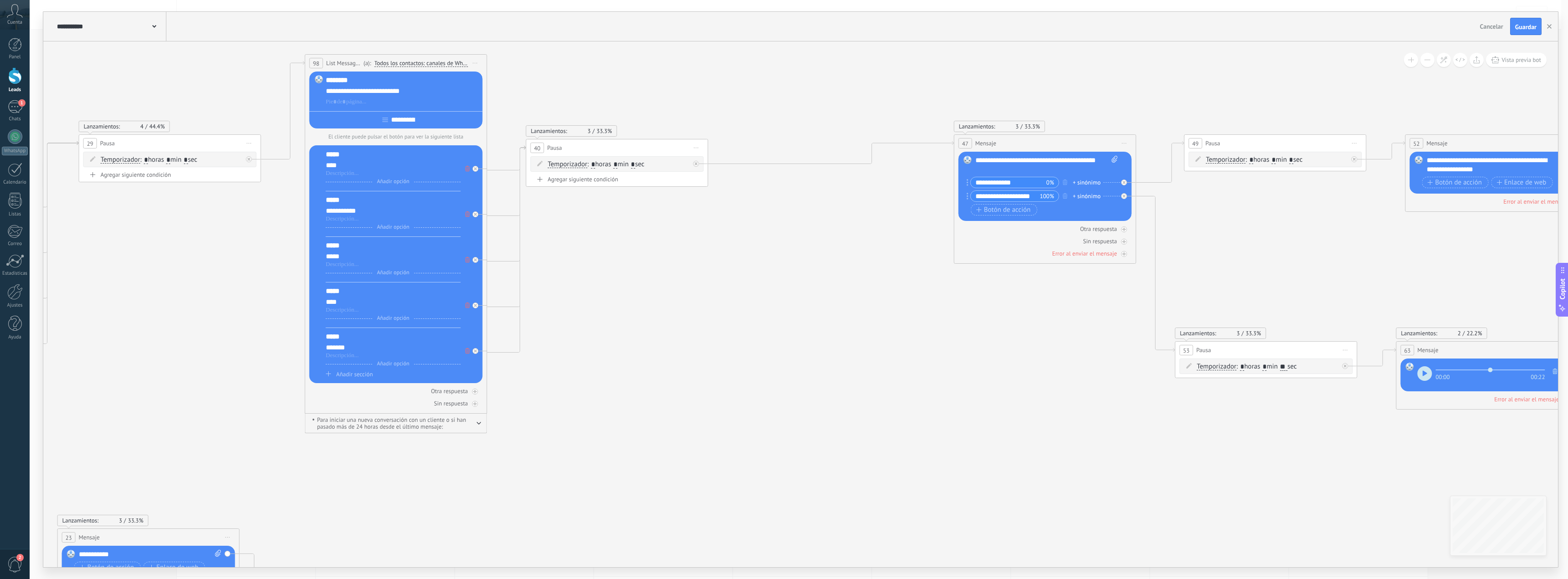
drag, startPoint x: 1223, startPoint y: 348, endPoint x: 1055, endPoint y: 356, distance: 168.2
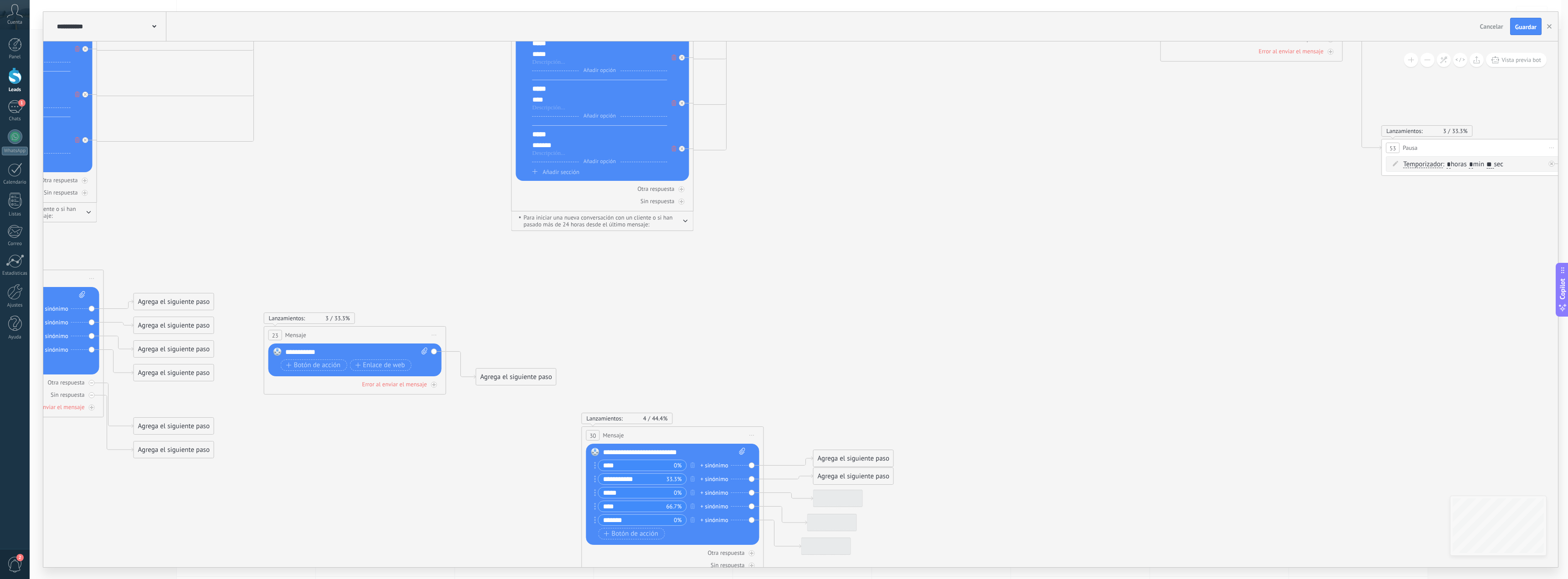
drag, startPoint x: 999, startPoint y: 130, endPoint x: 1015, endPoint y: 150, distance: 25.6
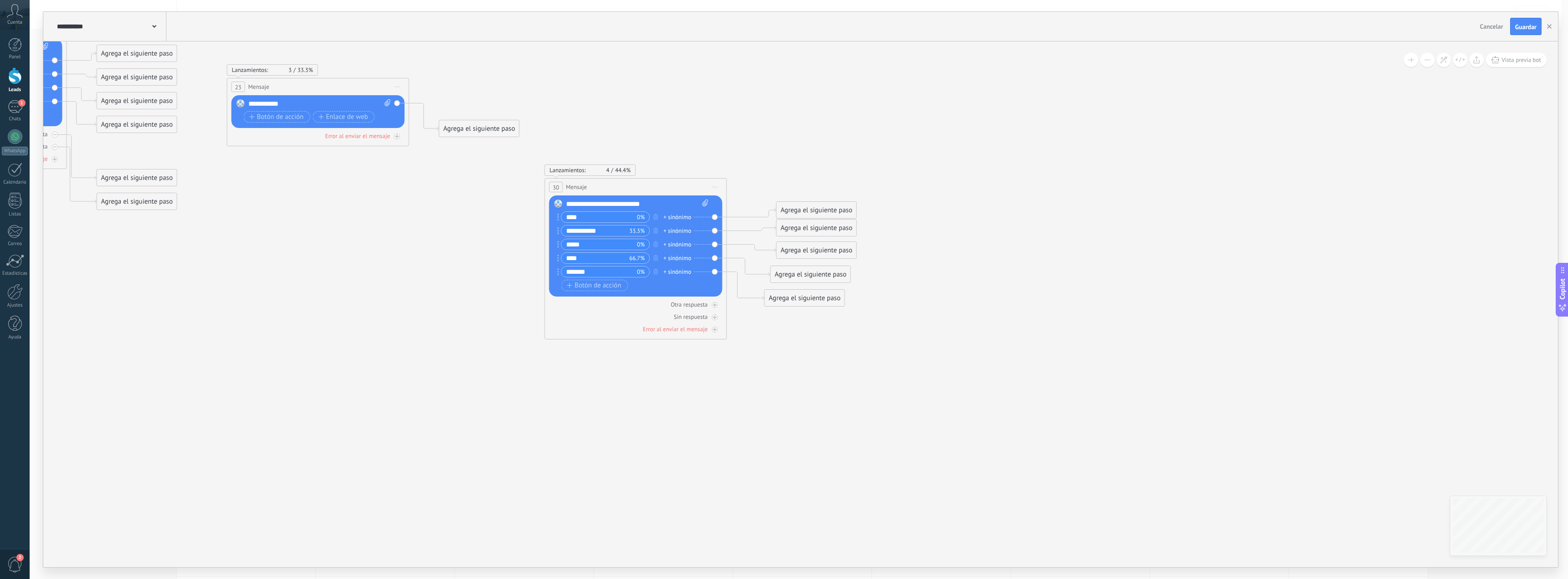
drag, startPoint x: 937, startPoint y: 500, endPoint x: 898, endPoint y: 390, distance: 116.7
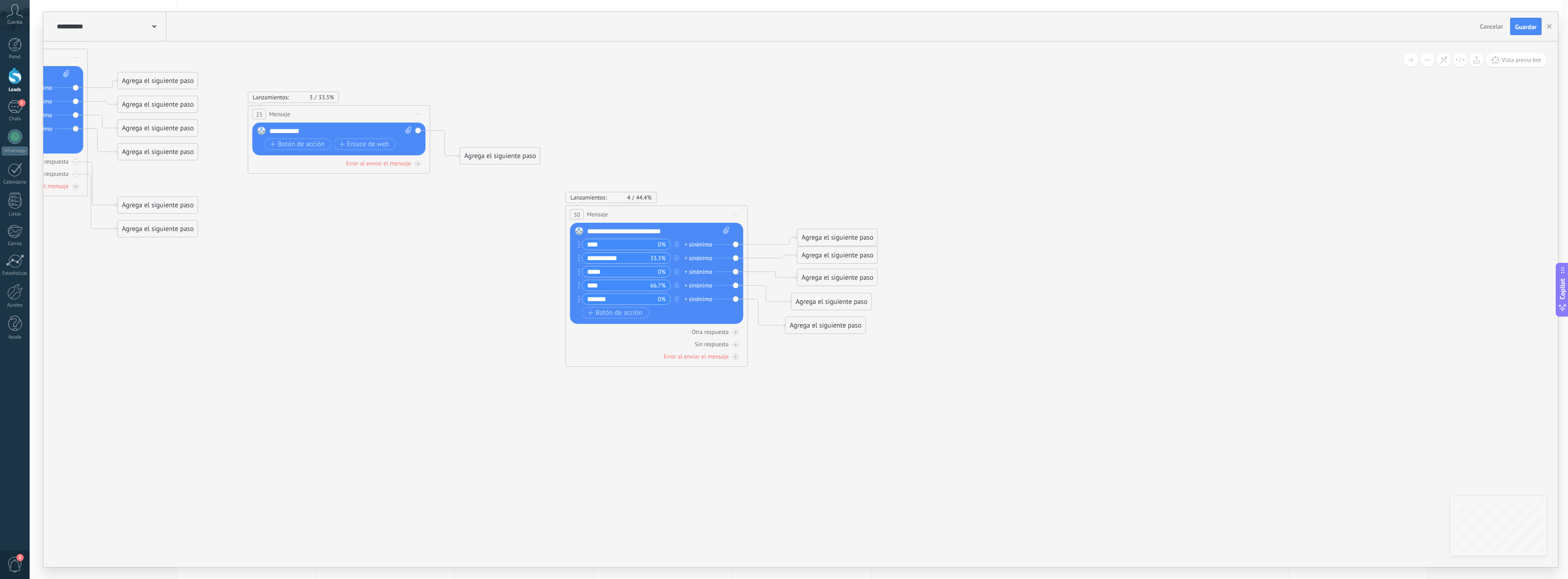
click at [733, 217] on span "Iniciar vista previa aquí Cambiar nombre Duplicar Borrar" at bounding box center [736, 214] width 15 height 13
click at [743, 269] on div "Borrar" at bounding box center [777, 273] width 90 height 15
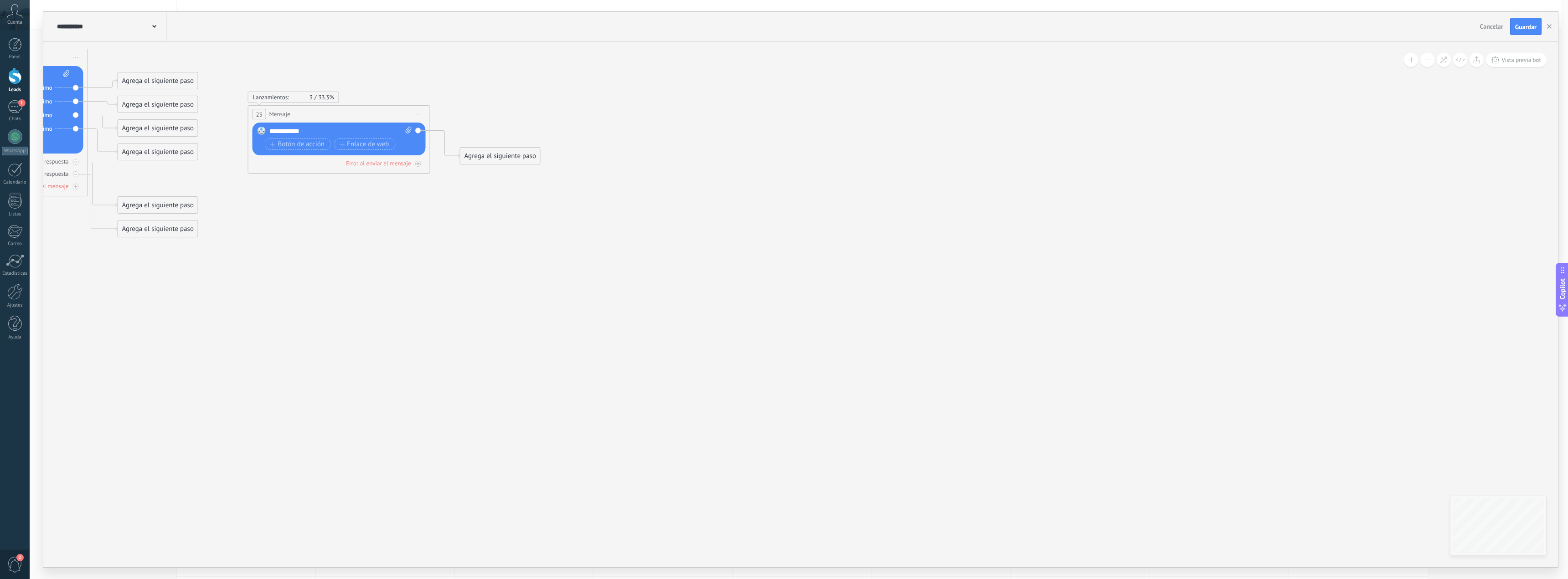
click at [416, 115] on span "Iniciar vista previa aquí Cambiar nombre Duplicar Borrar" at bounding box center [418, 114] width 15 height 13
click at [435, 172] on div "Borrar" at bounding box center [460, 173] width 90 height 15
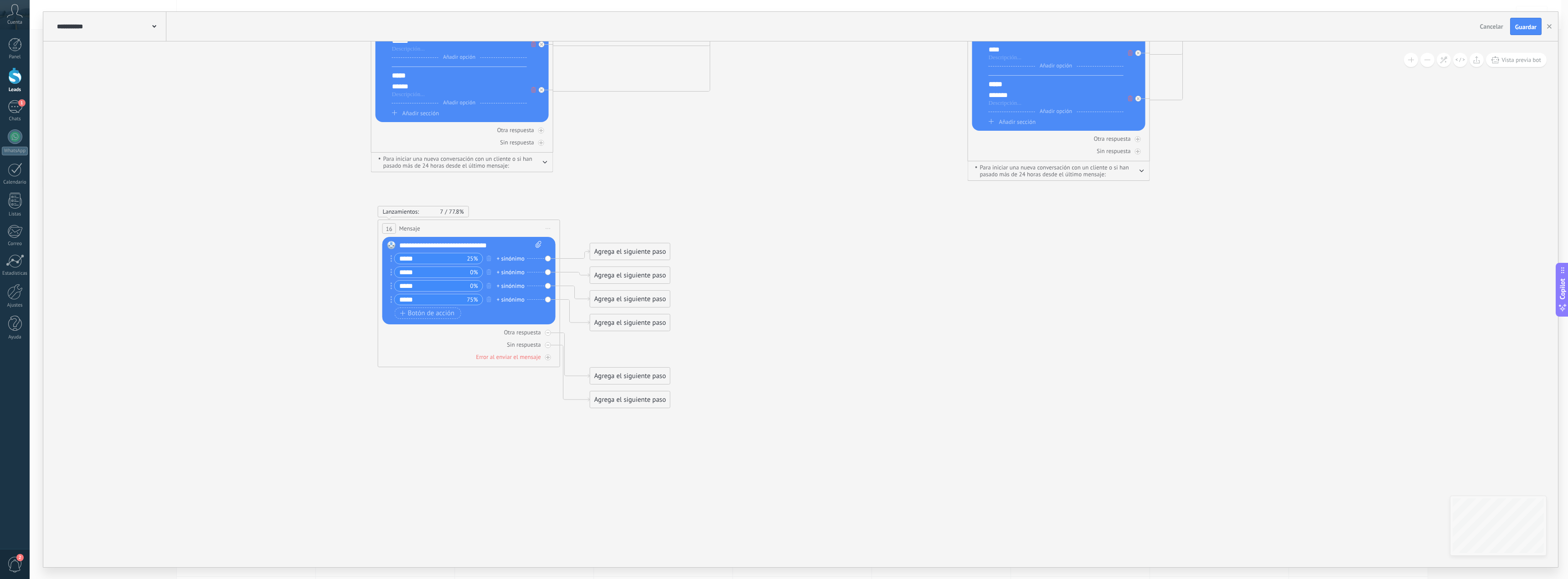
drag, startPoint x: 388, startPoint y: 245, endPoint x: 700, endPoint y: 284, distance: 314.4
click at [862, 404] on icon at bounding box center [44, 170] width 6223 height 1191
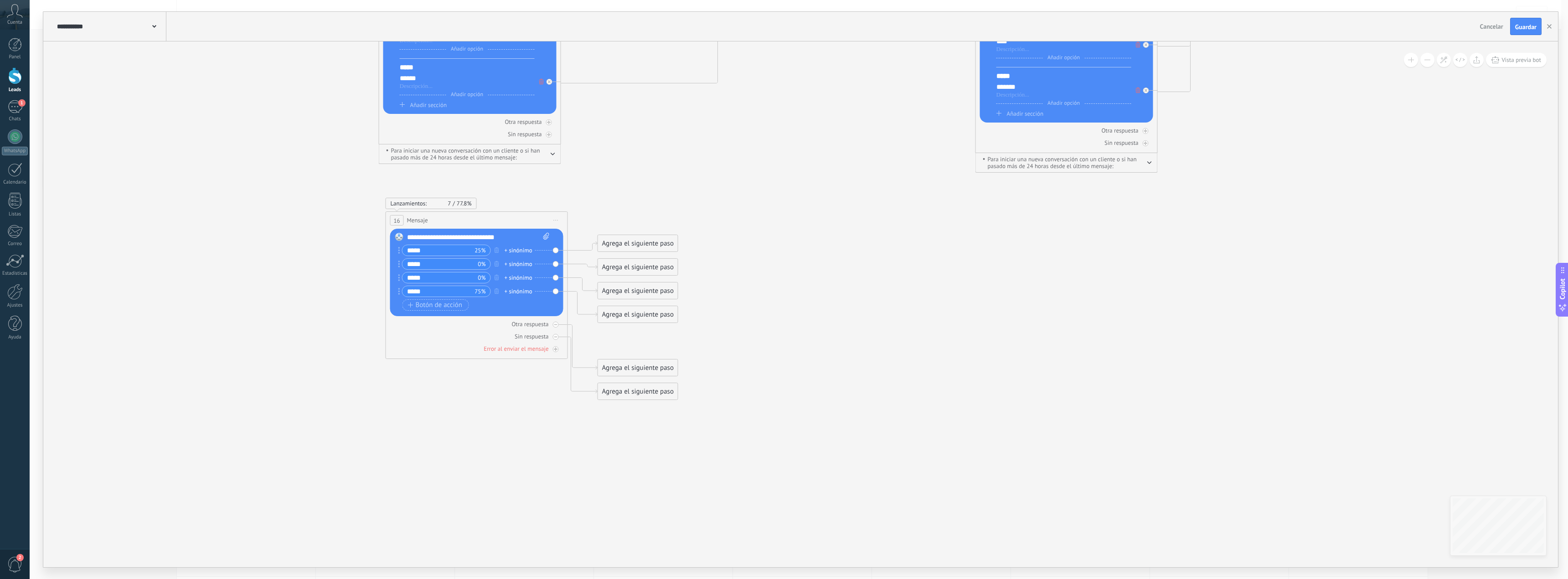
drag, startPoint x: 558, startPoint y: 221, endPoint x: 582, endPoint y: 271, distance: 55.5
click at [558, 222] on span "Iniciar vista previa aquí Cambiar nombre Duplicar Borrar" at bounding box center [556, 220] width 15 height 13
click at [576, 279] on div "Borrar" at bounding box center [598, 279] width 90 height 15
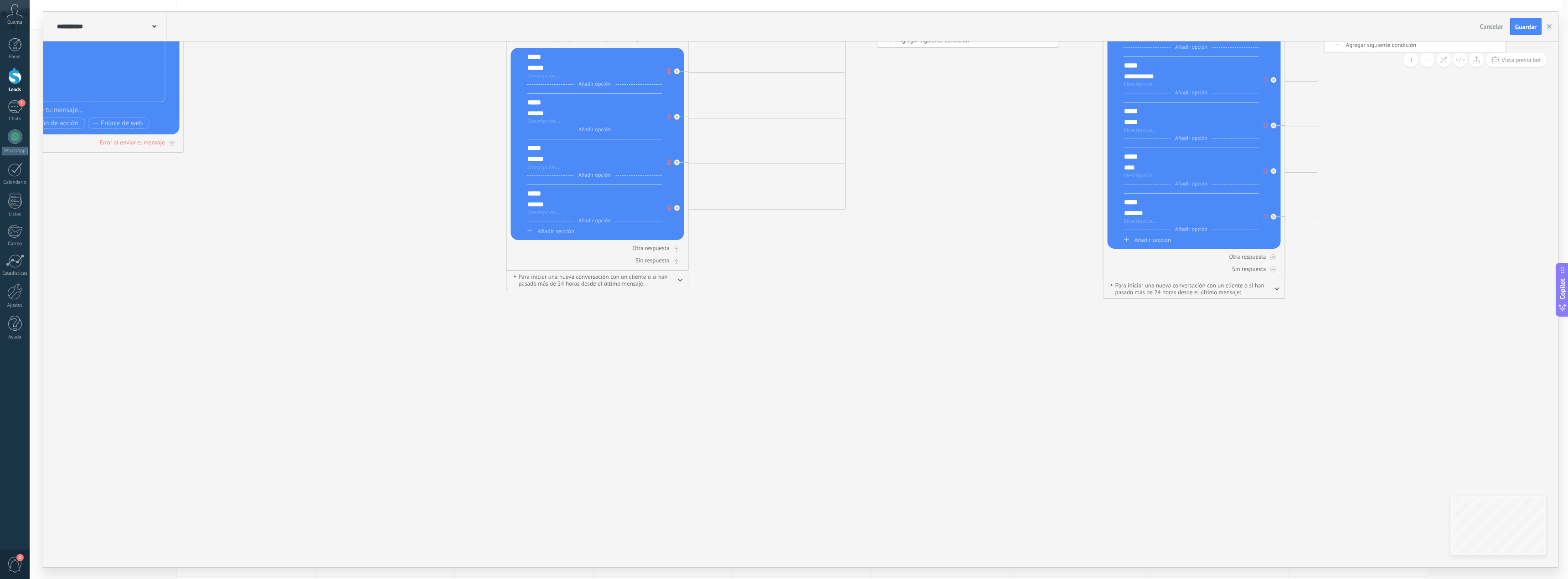
drag, startPoint x: 618, startPoint y: 240, endPoint x: 730, endPoint y: 353, distance: 159.1
click at [728, 371] on icon at bounding box center [180, 288] width 6223 height 1191
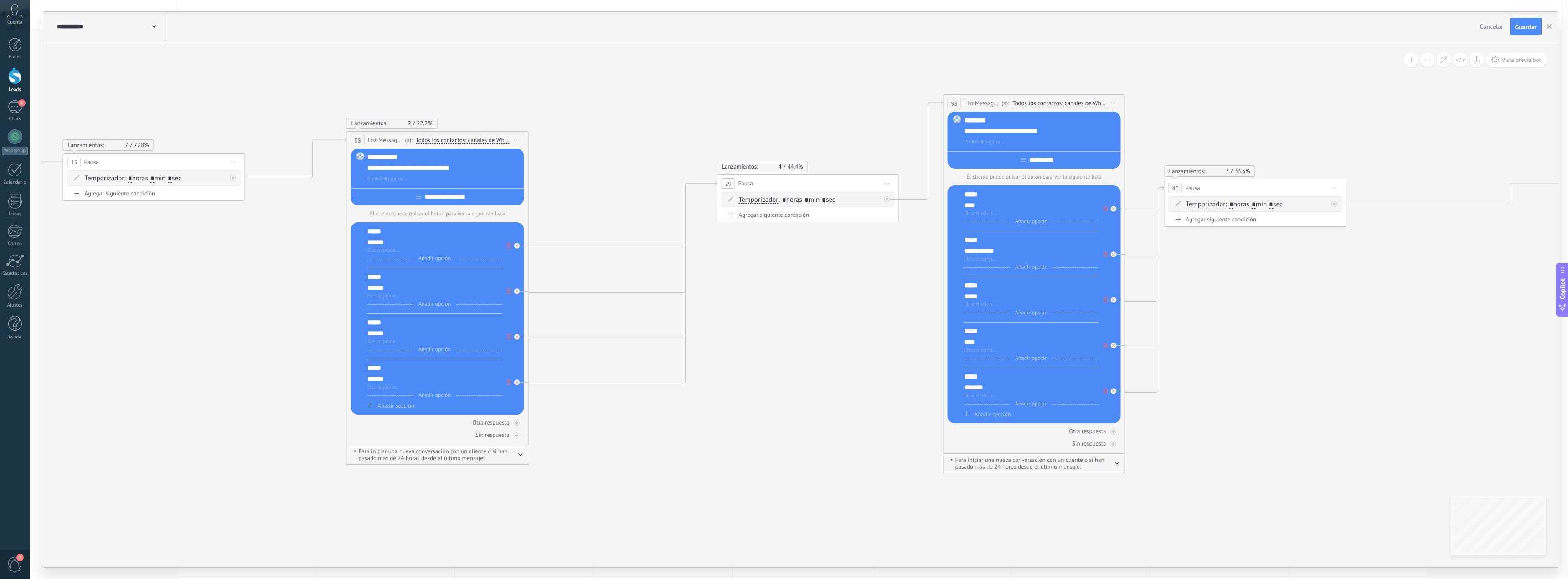
drag, startPoint x: 1446, startPoint y: 144, endPoint x: 1401, endPoint y: 148, distance: 45.2
click at [1293, 307] on icon at bounding box center [19, 462] width 6223 height 1191
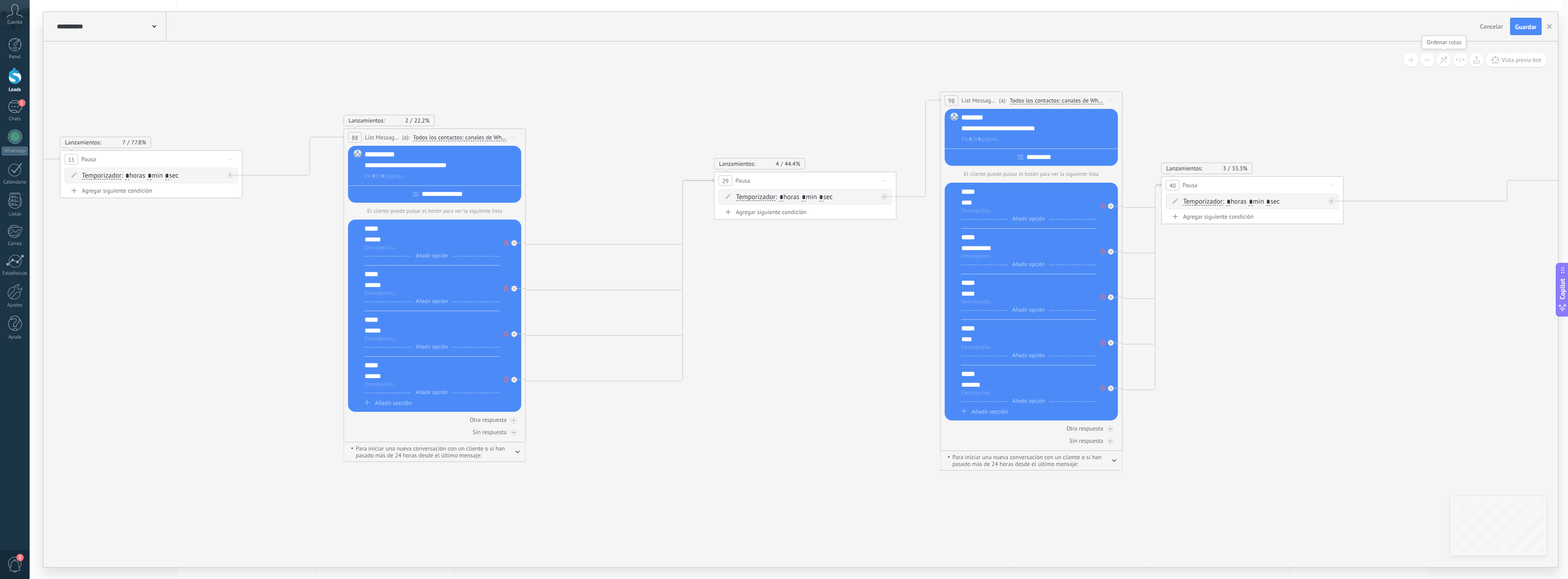
click at [1447, 63] on icon at bounding box center [1444, 60] width 8 height 8
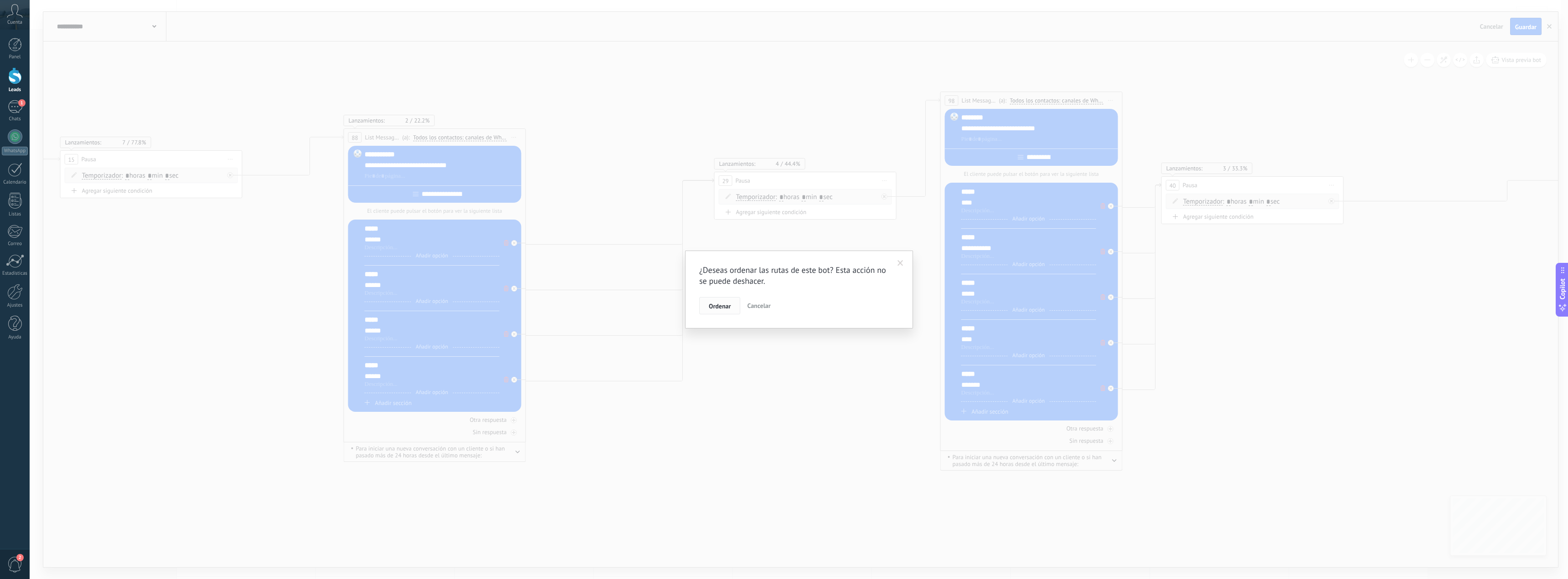
click at [724, 307] on span "Ordenar" at bounding box center [719, 306] width 22 height 6
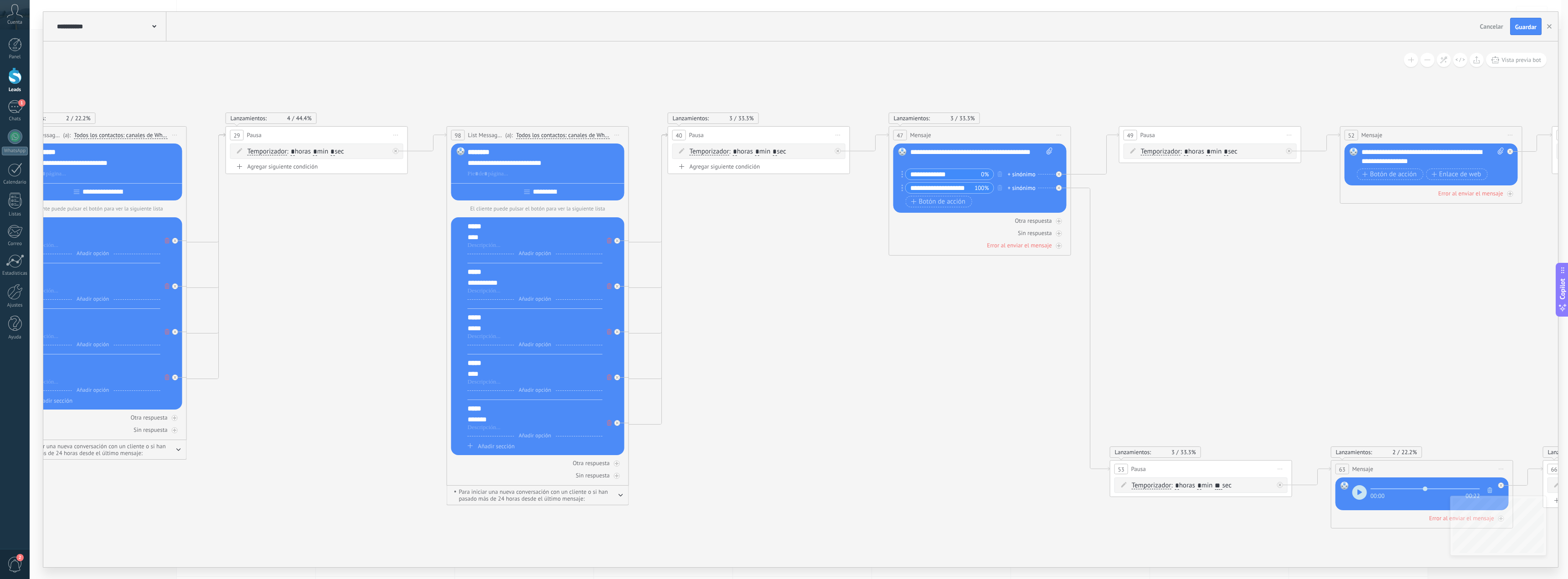
drag, startPoint x: 1029, startPoint y: 361, endPoint x: 838, endPoint y: 338, distance: 192.4
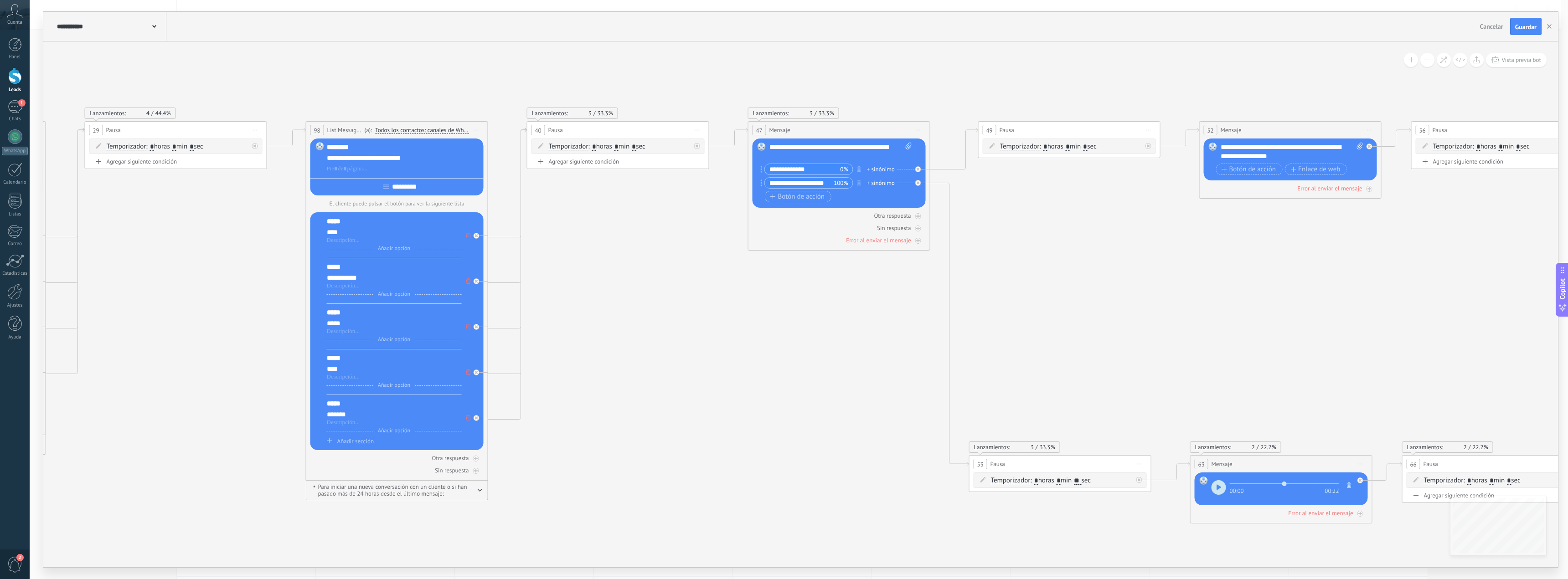
drag, startPoint x: 1367, startPoint y: 308, endPoint x: 1315, endPoint y: 303, distance: 52.2
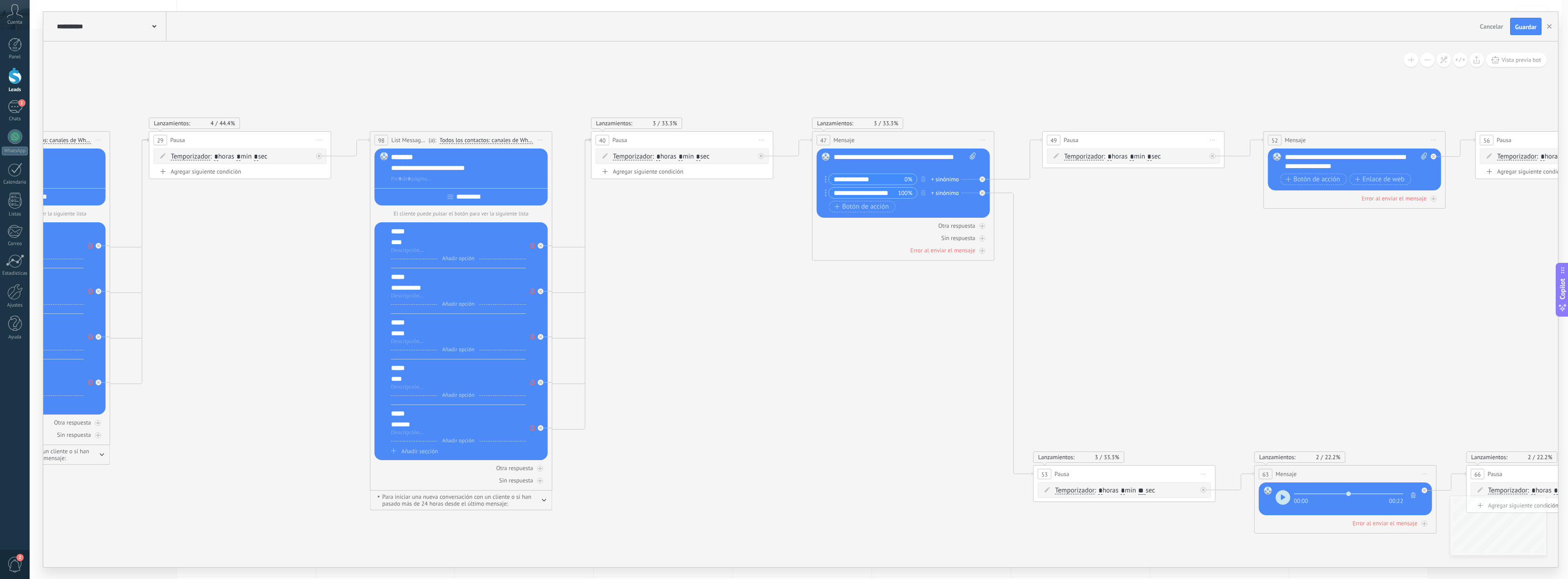
drag, startPoint x: 690, startPoint y: 318, endPoint x: 743, endPoint y: 327, distance: 53.8
click at [1529, 26] on span "Guardar" at bounding box center [1525, 27] width 21 height 6
click at [1552, 30] on button "button" at bounding box center [1549, 26] width 13 height 17
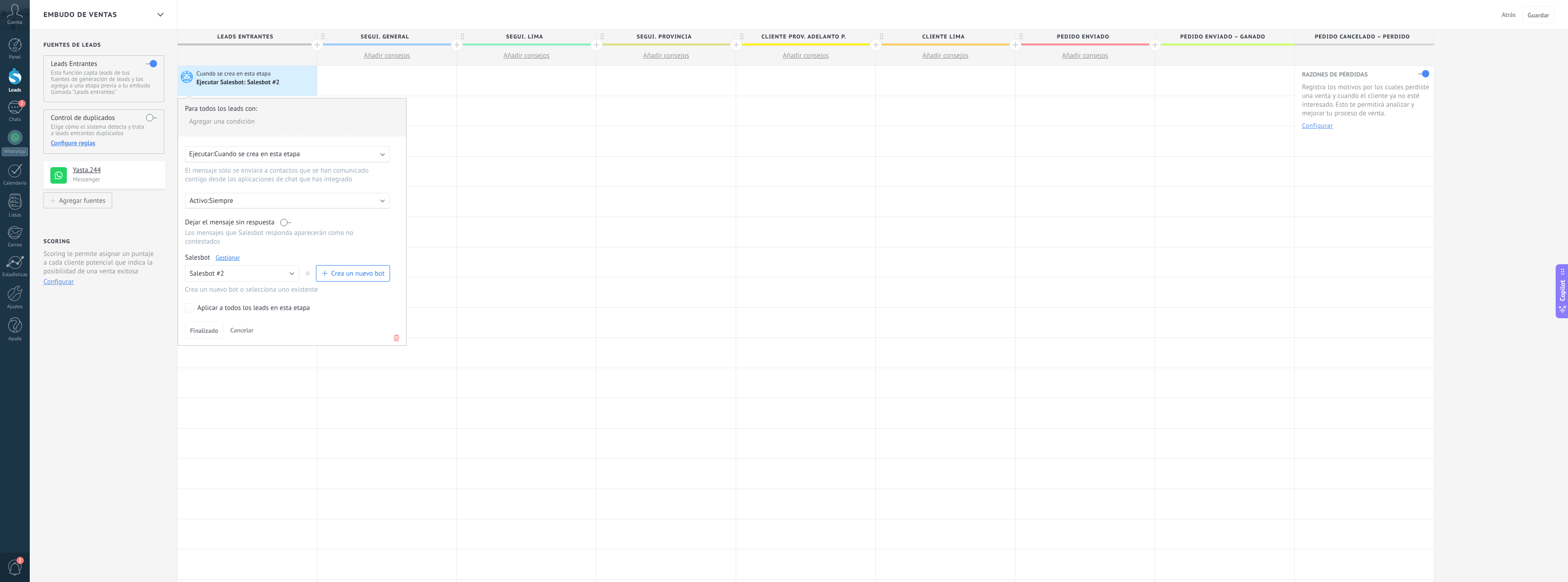
click at [1506, 19] on button "Atrás" at bounding box center [1508, 15] width 21 height 13
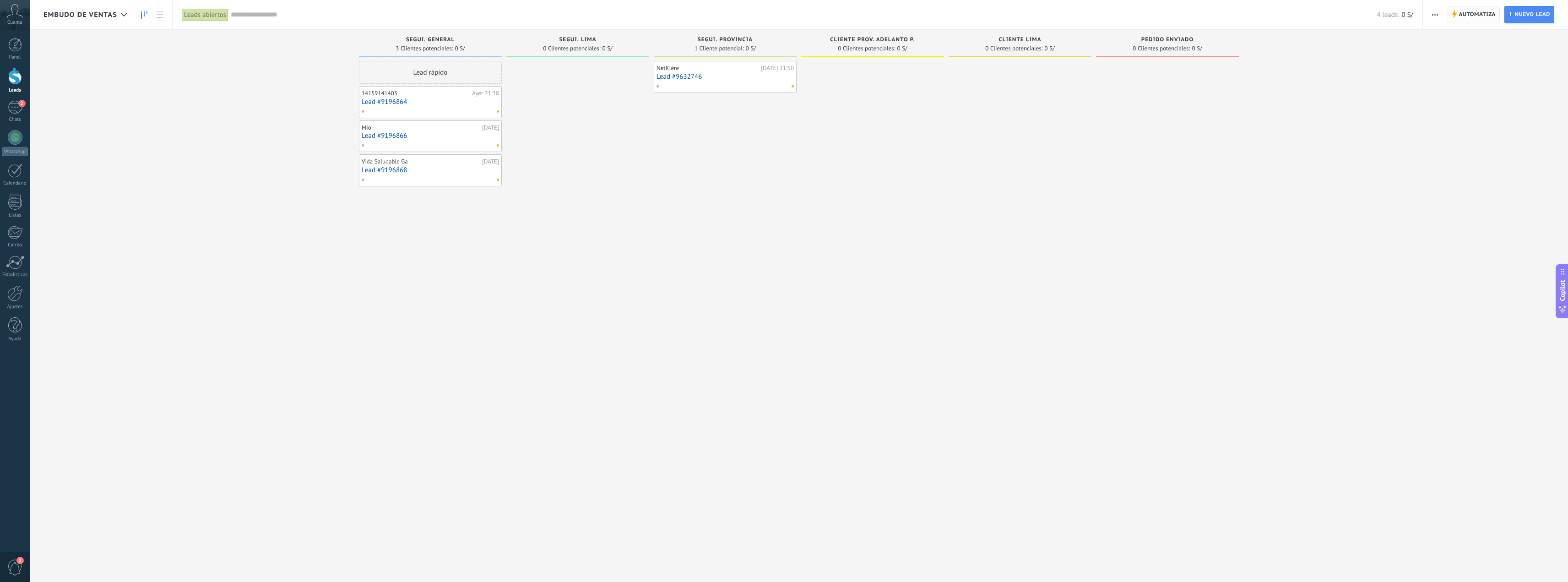
click at [1476, 10] on span "Automatiza" at bounding box center [1477, 14] width 37 height 17
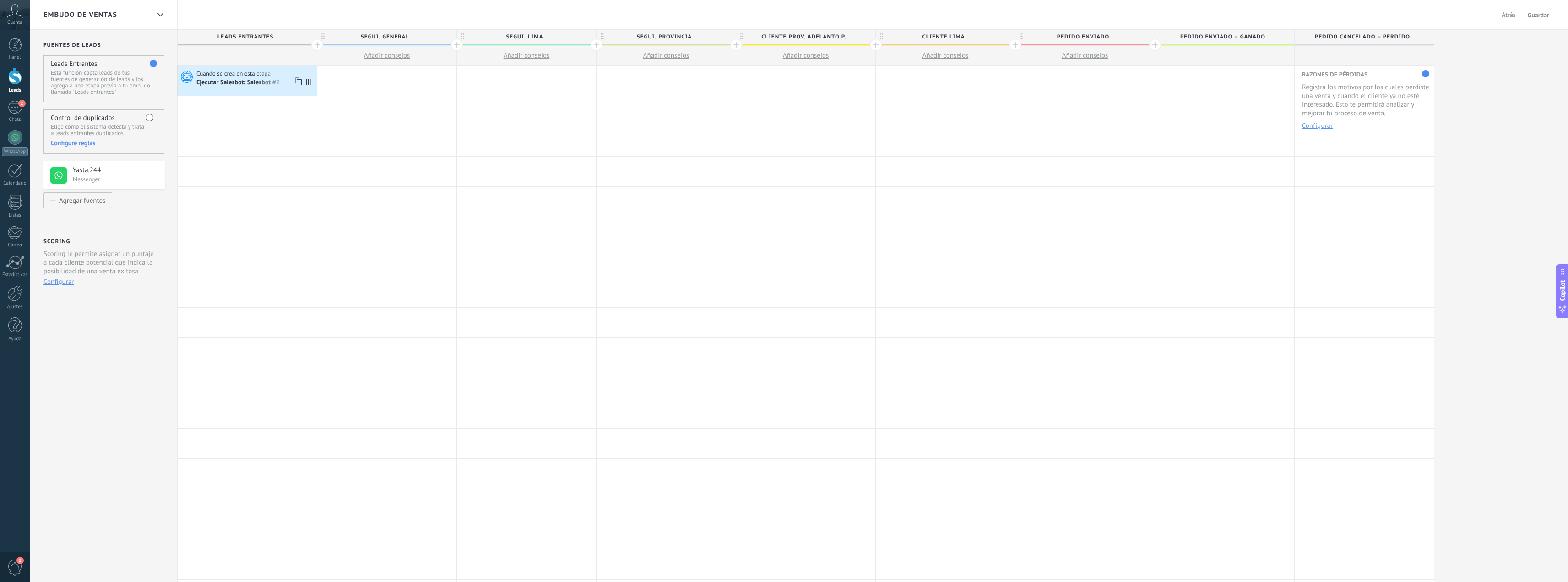
click at [240, 86] on div "Ejecutar Salesbot: Salesbot #2" at bounding box center [238, 83] width 85 height 8
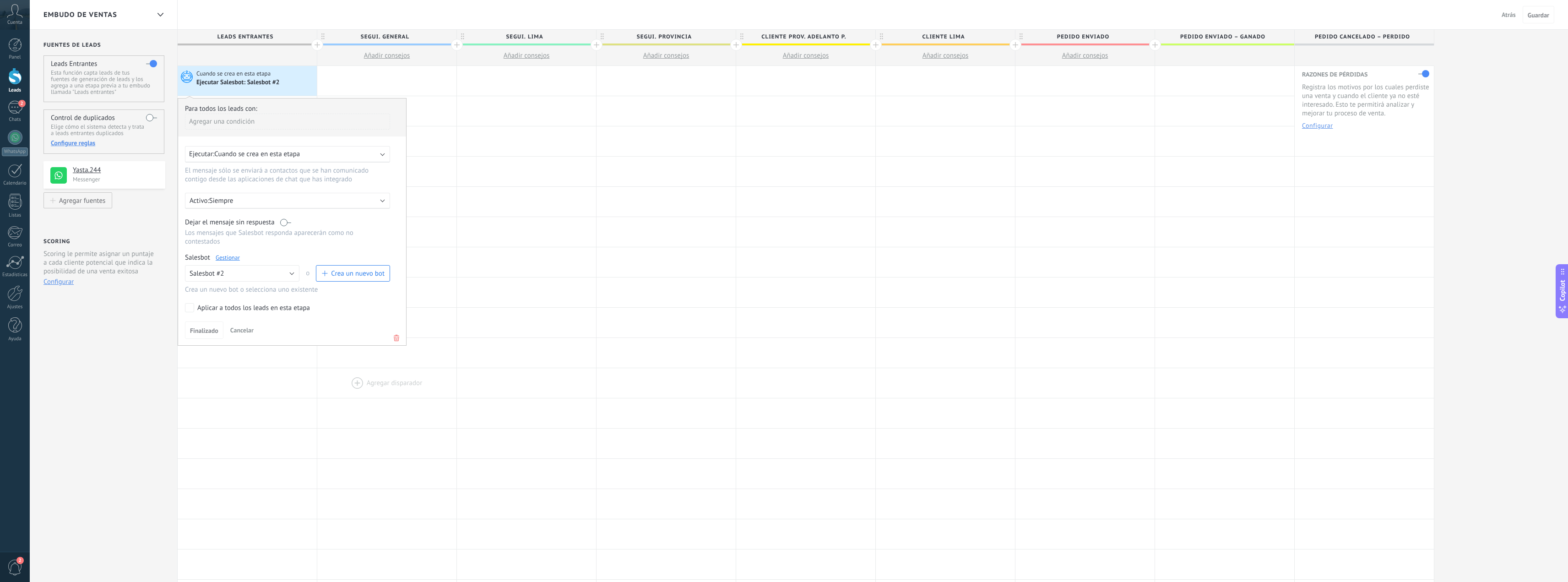
click at [333, 373] on div at bounding box center [387, 383] width 139 height 30
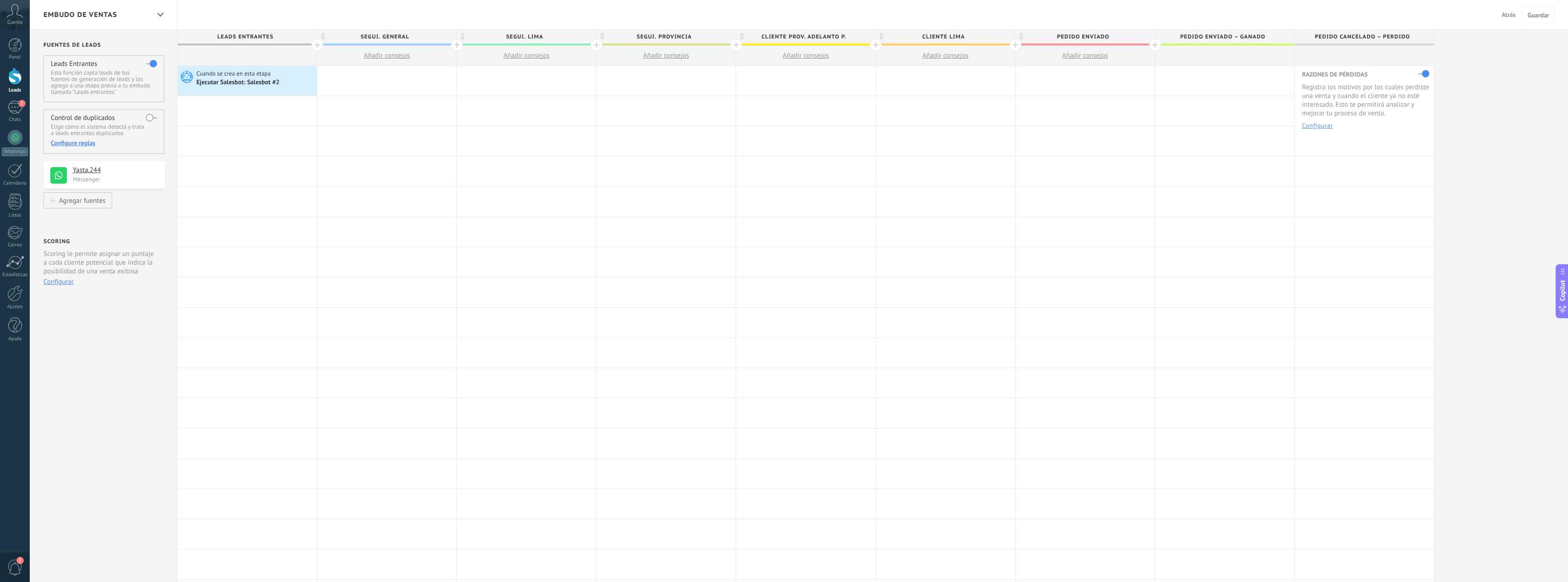
click at [1507, 19] on button "Atrás" at bounding box center [1508, 15] width 21 height 13
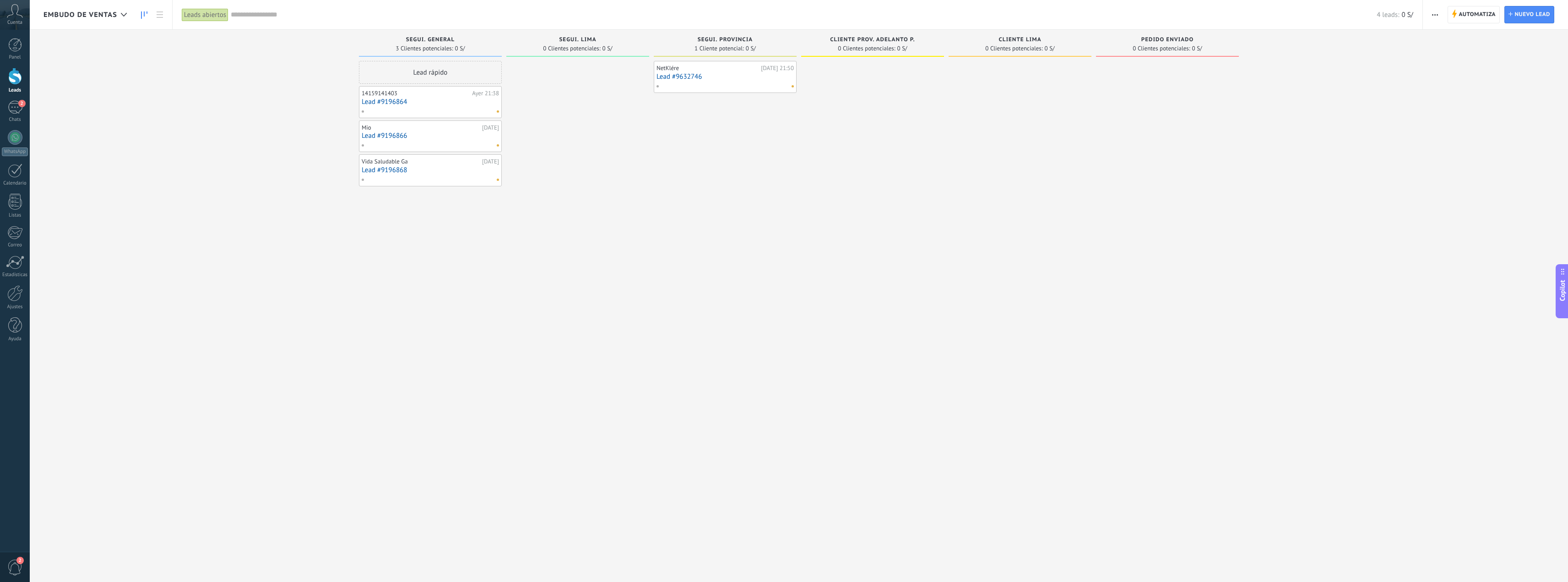
click at [450, 109] on div at bounding box center [428, 111] width 134 height 8
click at [387, 100] on link "Lead #9196864" at bounding box center [430, 101] width 138 height 8
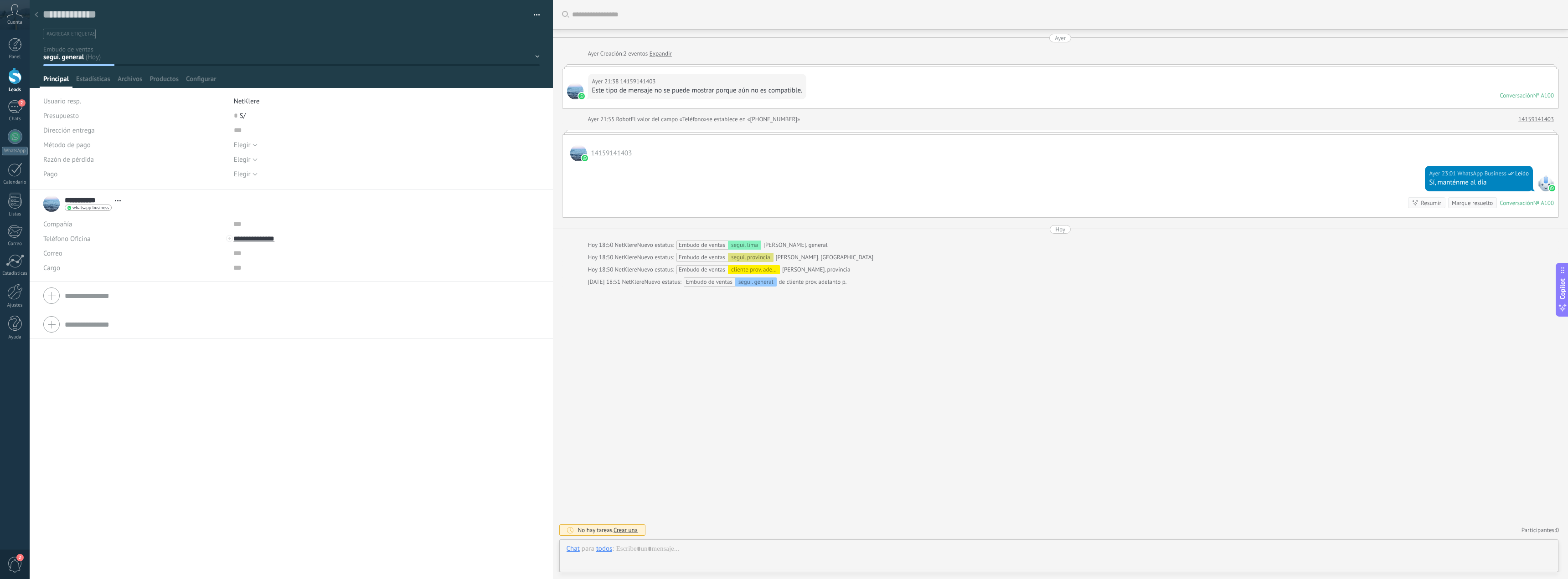
scroll to position [13, 0]
click at [39, 13] on div at bounding box center [36, 15] width 13 height 18
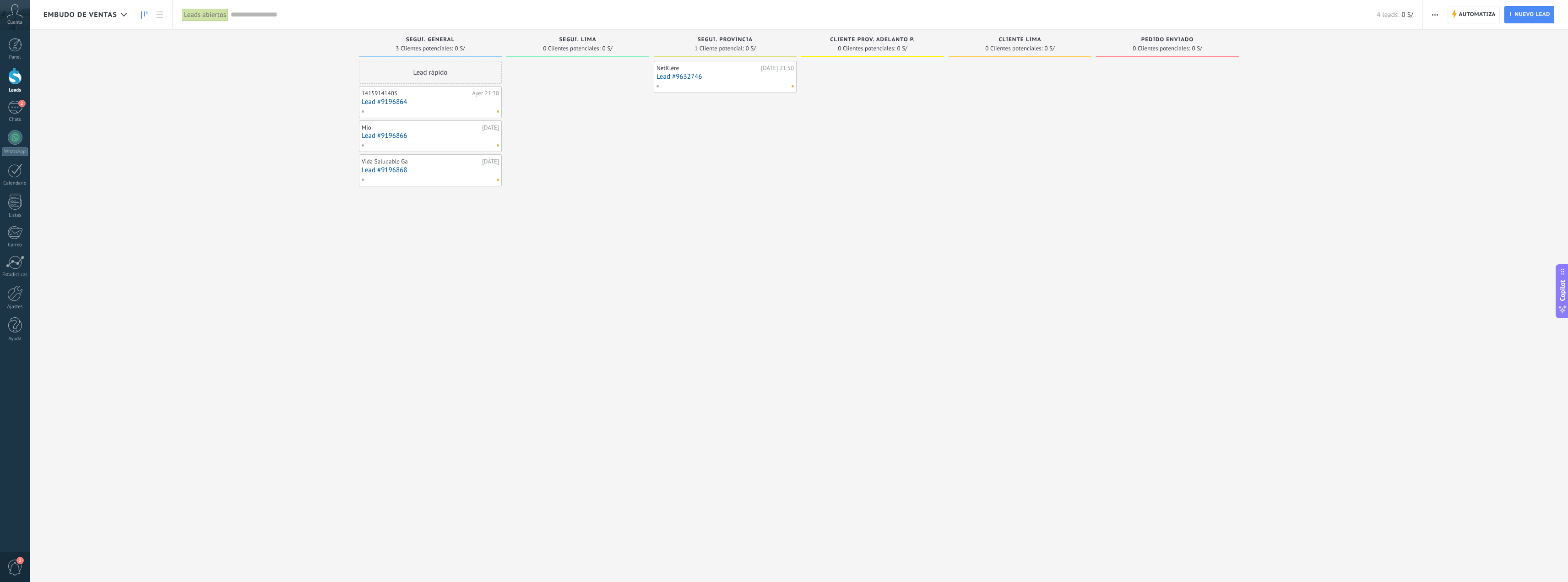
click at [436, 147] on div at bounding box center [428, 145] width 134 height 8
click at [457, 138] on link "Lead #9196866" at bounding box center [430, 136] width 138 height 8
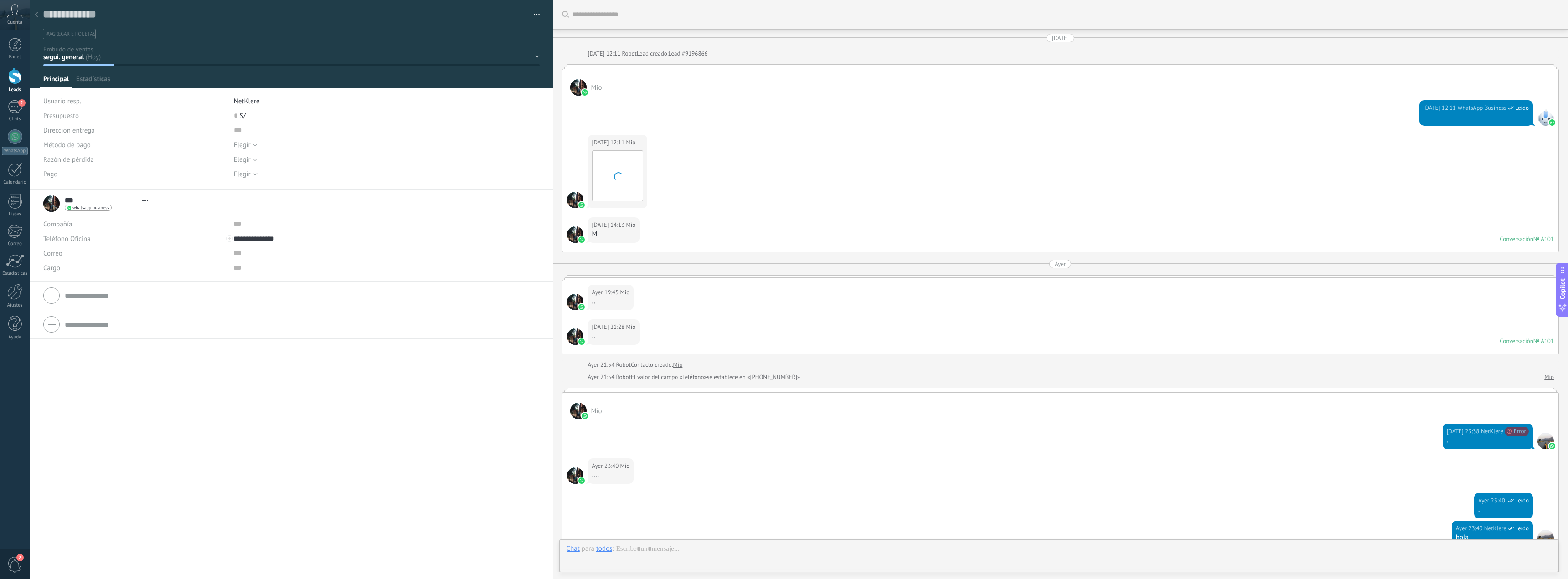
type textarea "**********"
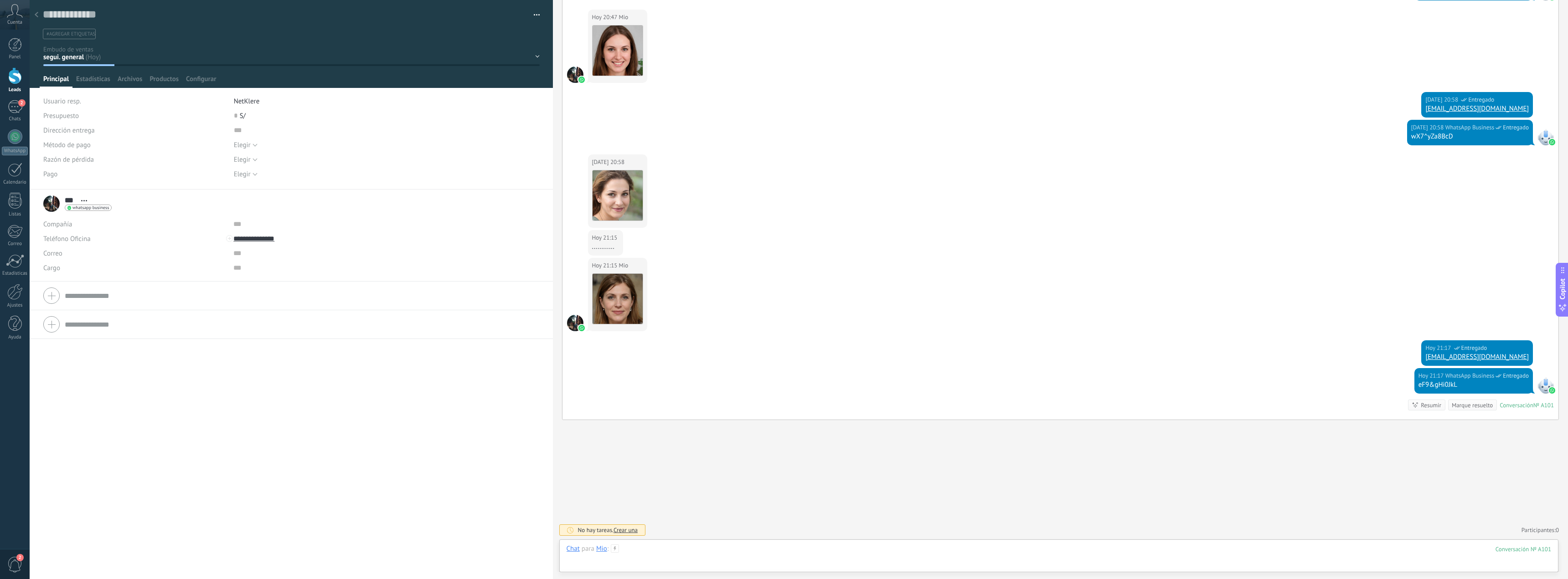
click at [667, 552] on div at bounding box center [1059, 558] width 985 height 27
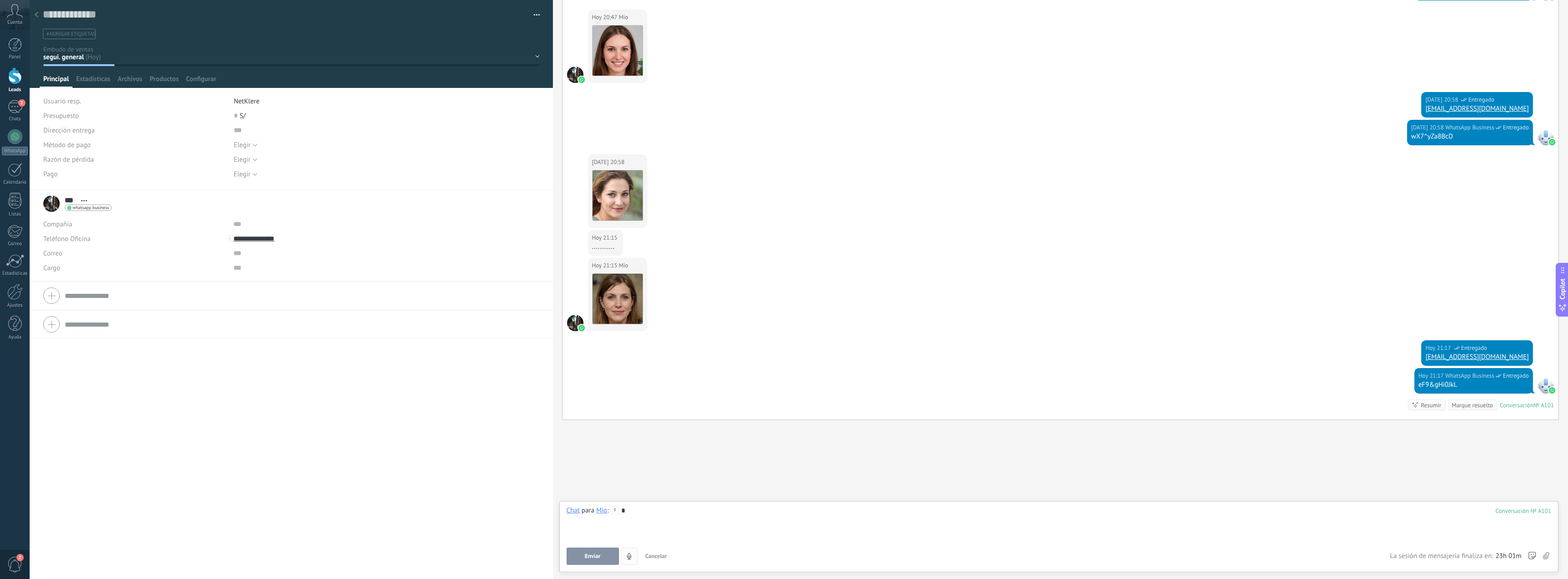
click at [592, 561] on button "Enviar" at bounding box center [593, 556] width 52 height 17
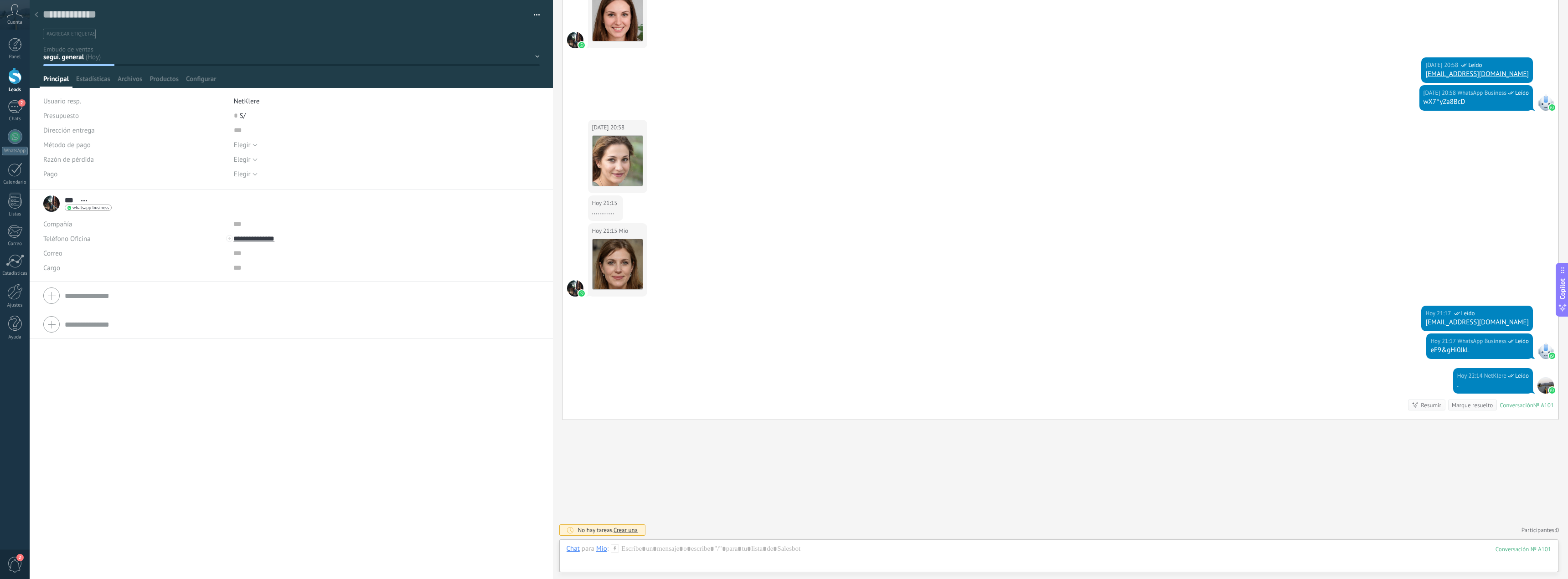
scroll to position [782, 0]
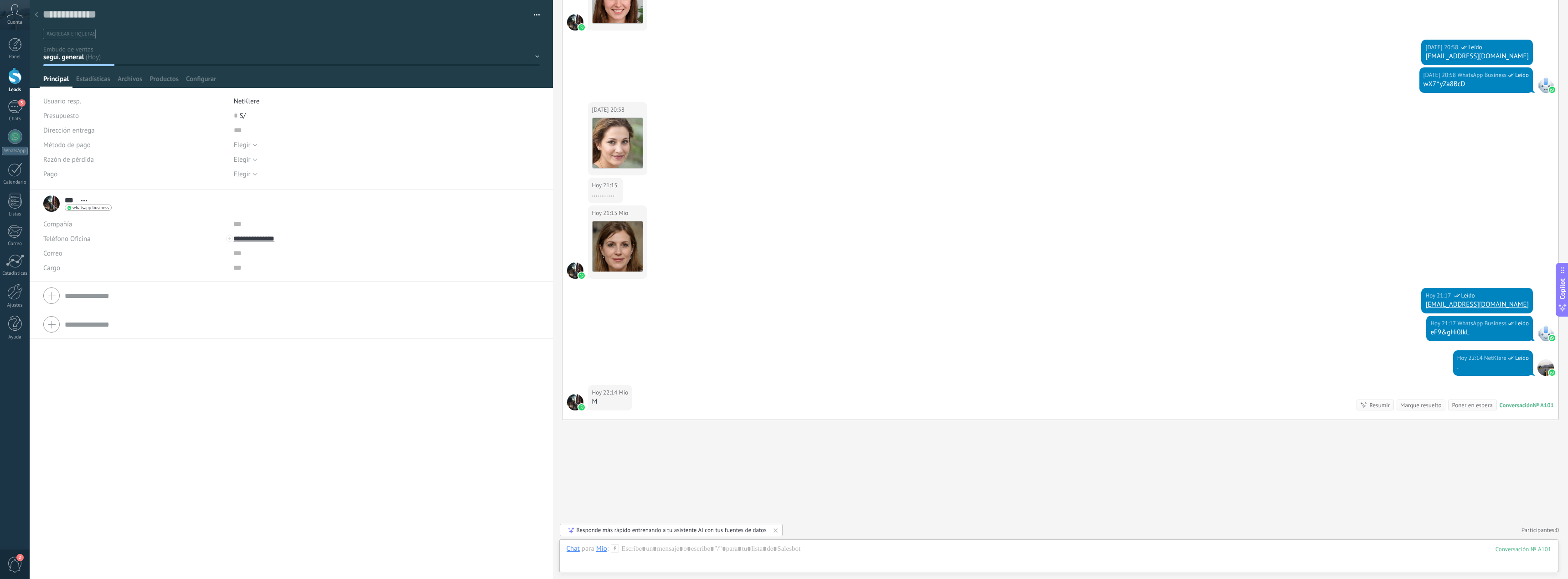
drag, startPoint x: 38, startPoint y: 13, endPoint x: 48, endPoint y: 21, distance: 12.8
click at [38, 13] on use at bounding box center [37, 14] width 4 height 5
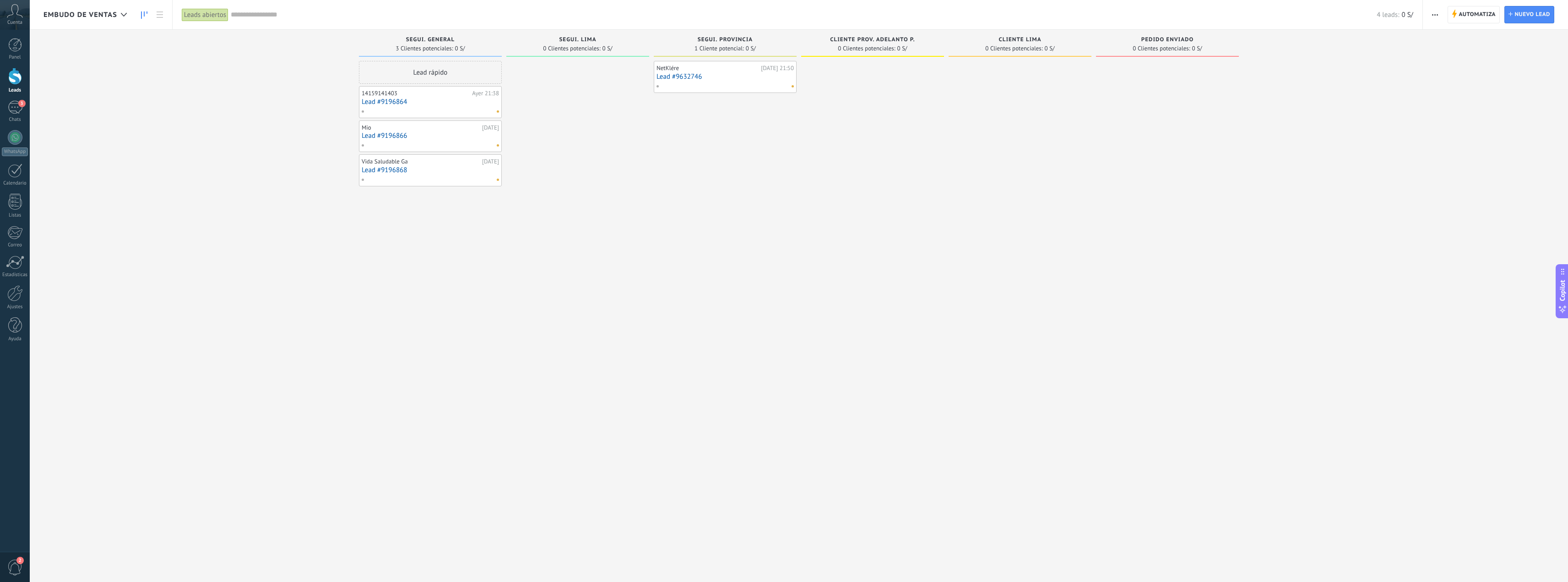
drag, startPoint x: 553, startPoint y: 304, endPoint x: 564, endPoint y: 331, distance: 29.2
click at [552, 336] on div at bounding box center [578, 292] width 143 height 462
click at [1471, 9] on span "Automatiza" at bounding box center [1477, 14] width 37 height 17
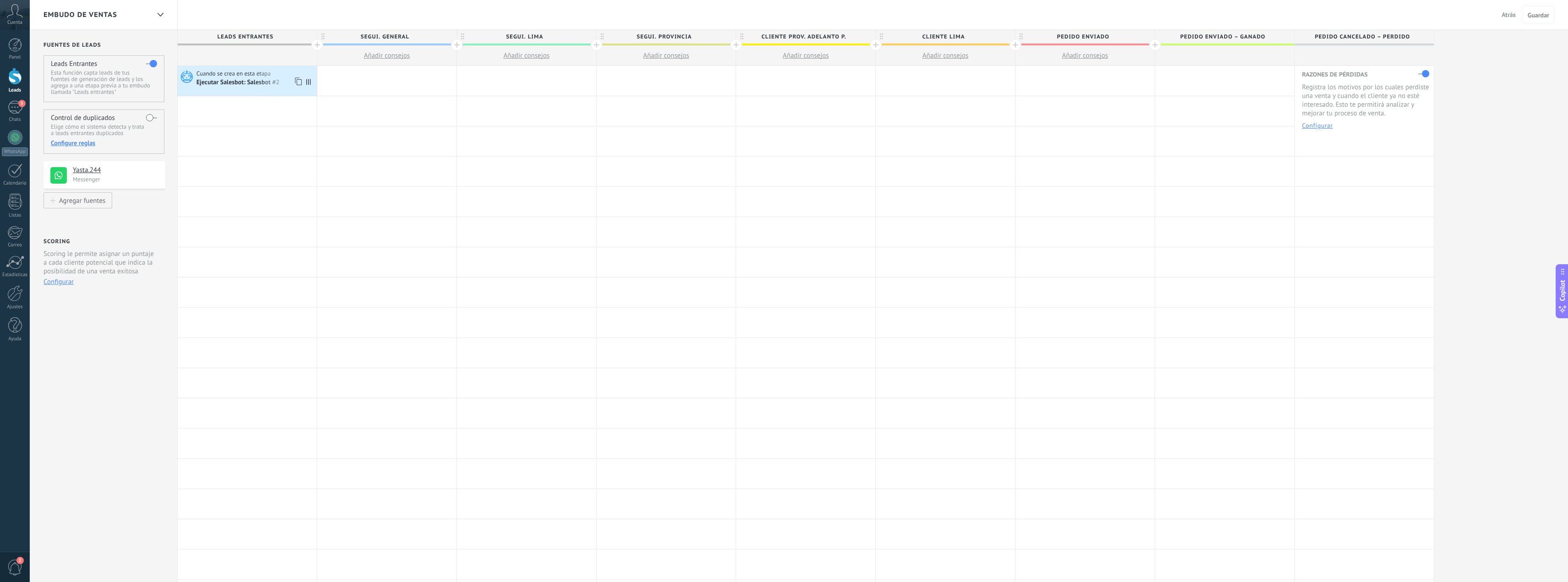
click at [237, 82] on div "Ejecutar Salesbot: Salesbot #2" at bounding box center [238, 83] width 85 height 8
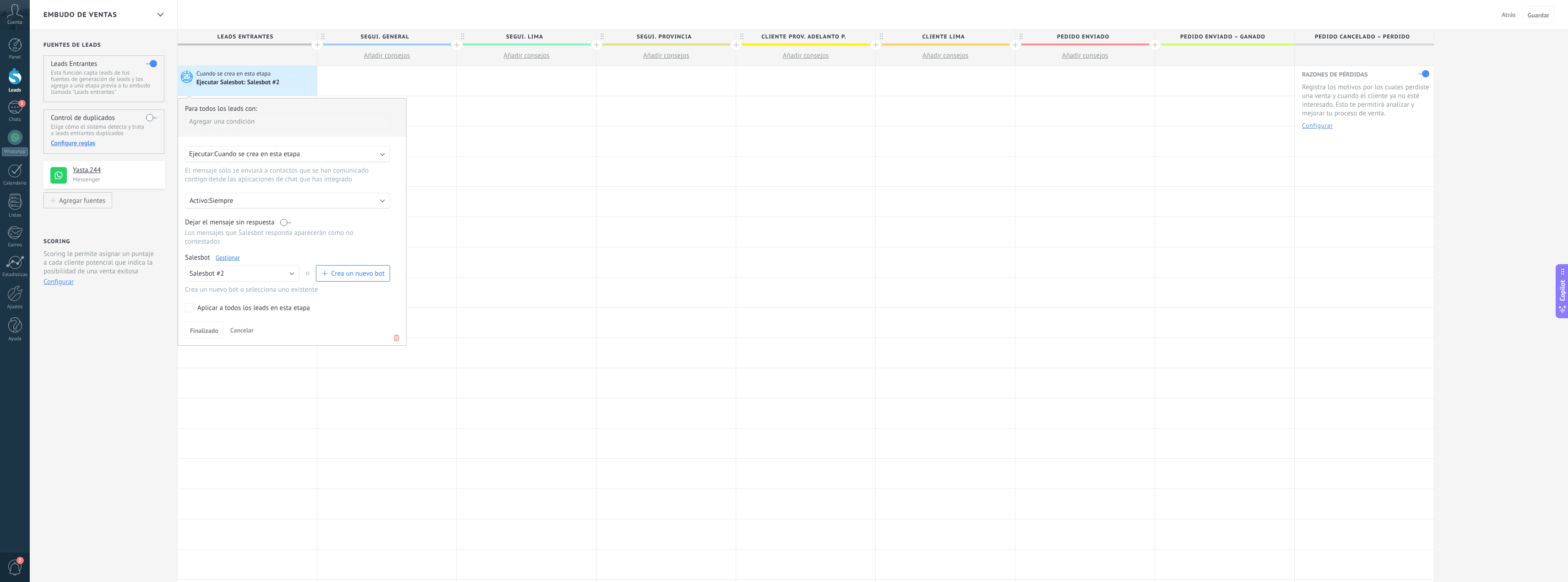
click at [223, 257] on link "Gestionar" at bounding box center [228, 257] width 24 height 8
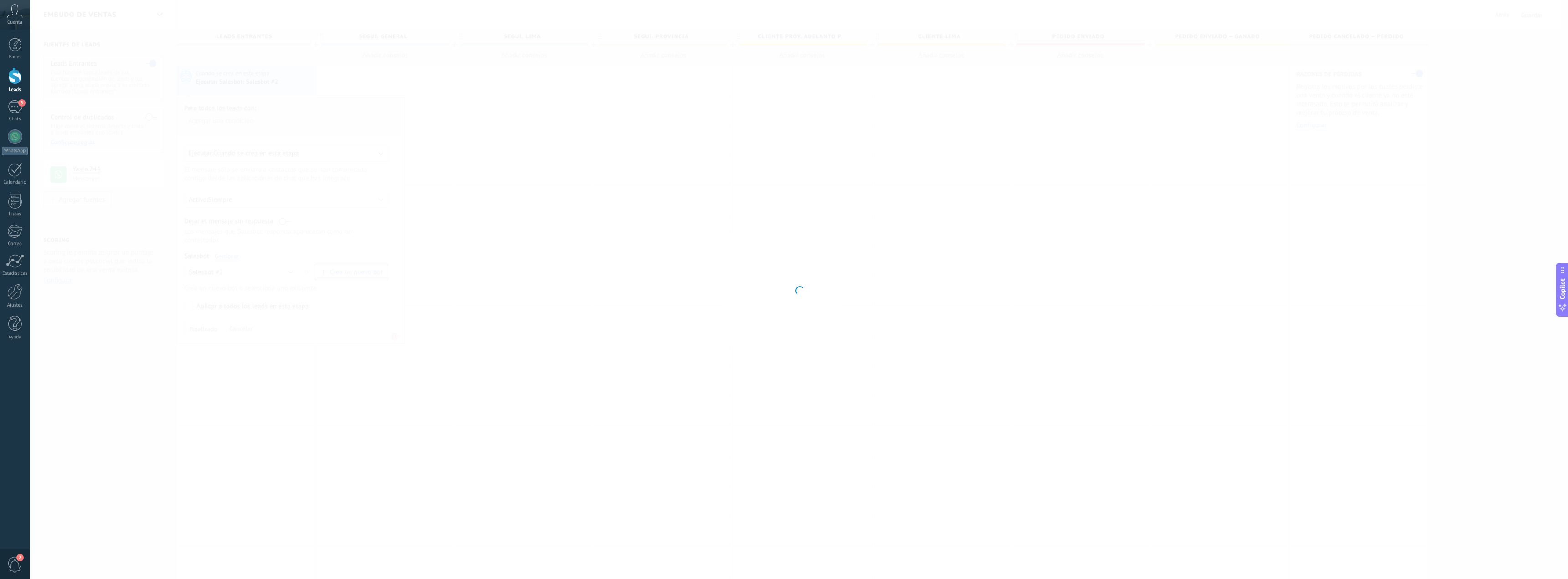
type input "**********"
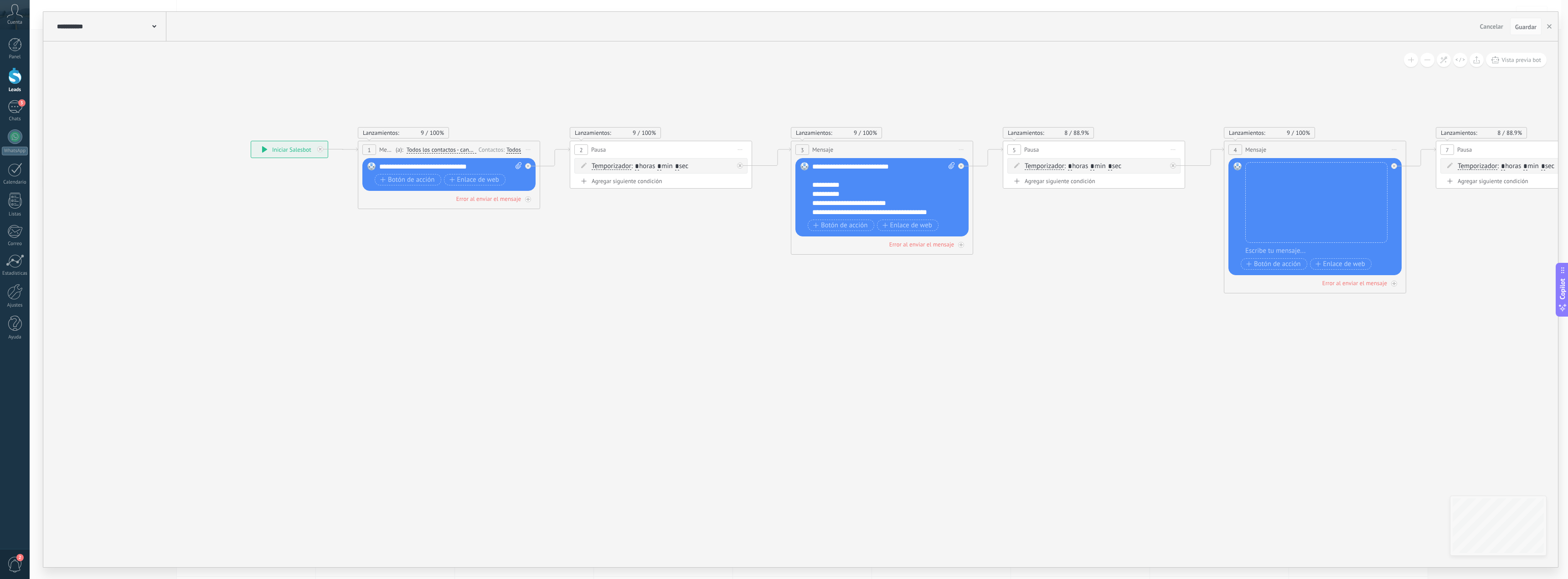
drag, startPoint x: 870, startPoint y: 387, endPoint x: 883, endPoint y: 418, distance: 33.6
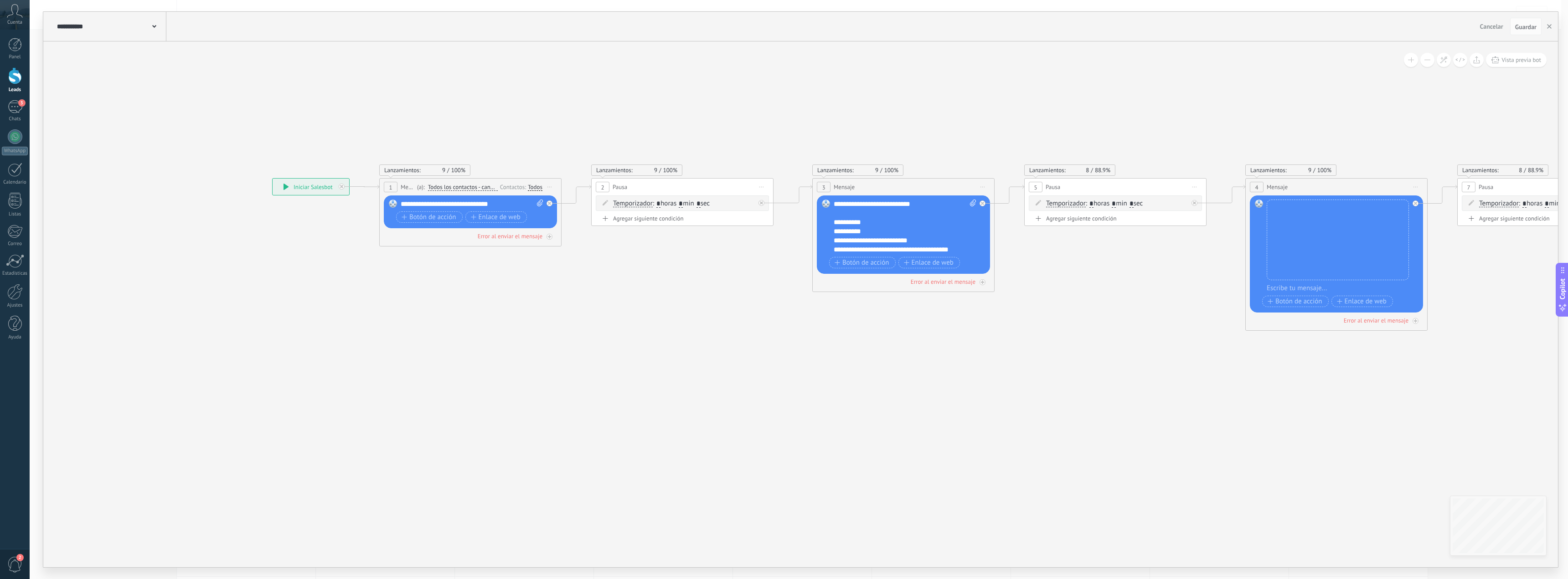
drag, startPoint x: 710, startPoint y: 362, endPoint x: 732, endPoint y: 399, distance: 43.0
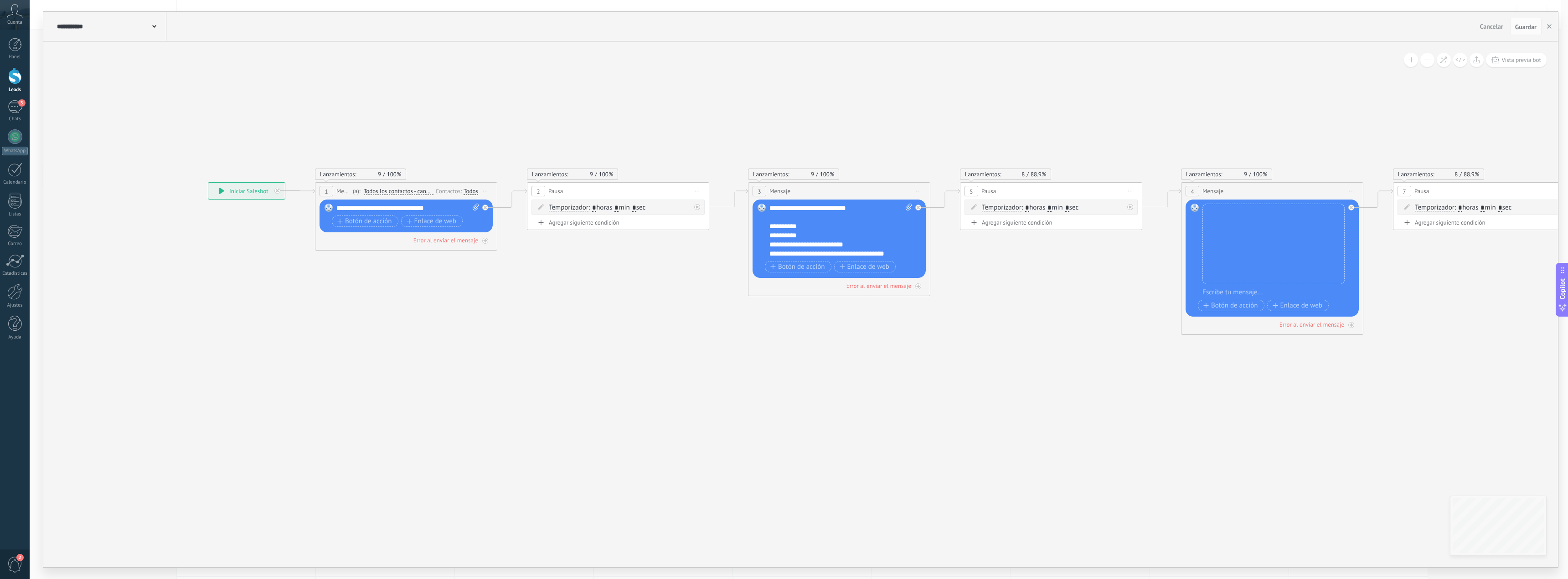
drag, startPoint x: 523, startPoint y: 319, endPoint x: 460, endPoint y: 324, distance: 63.2
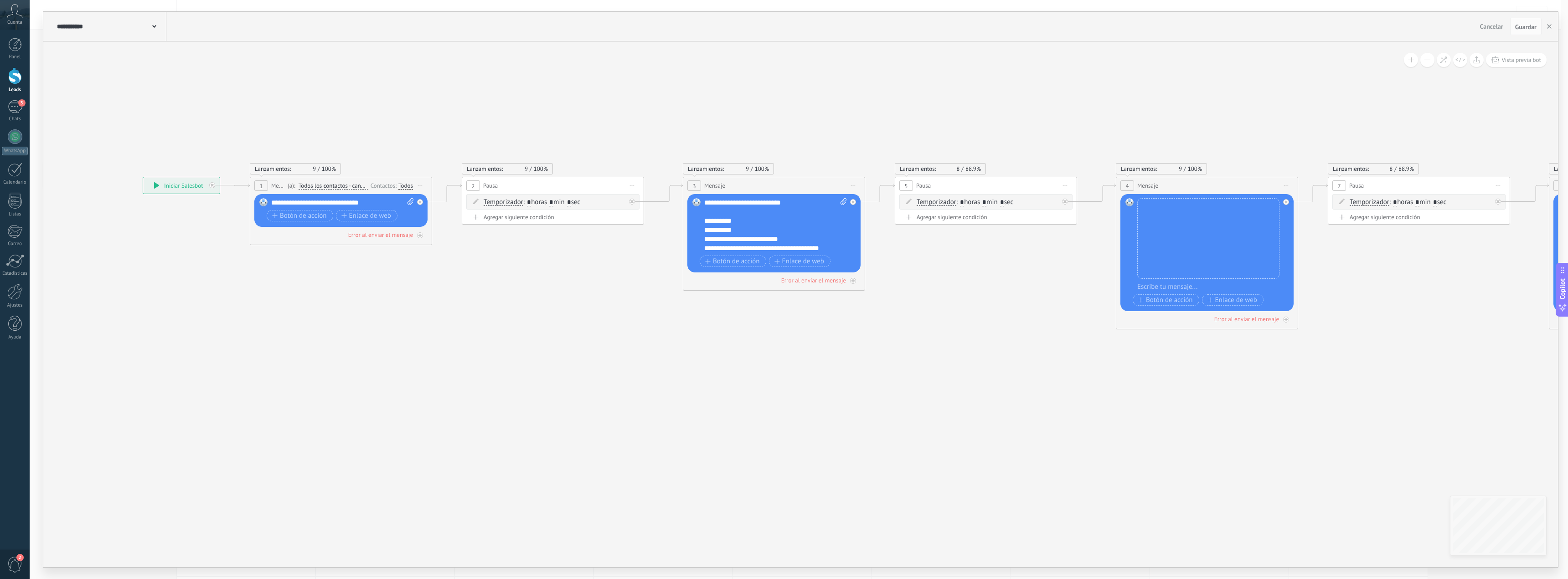
drag, startPoint x: 1191, startPoint y: 412, endPoint x: 1031, endPoint y: 405, distance: 160.2
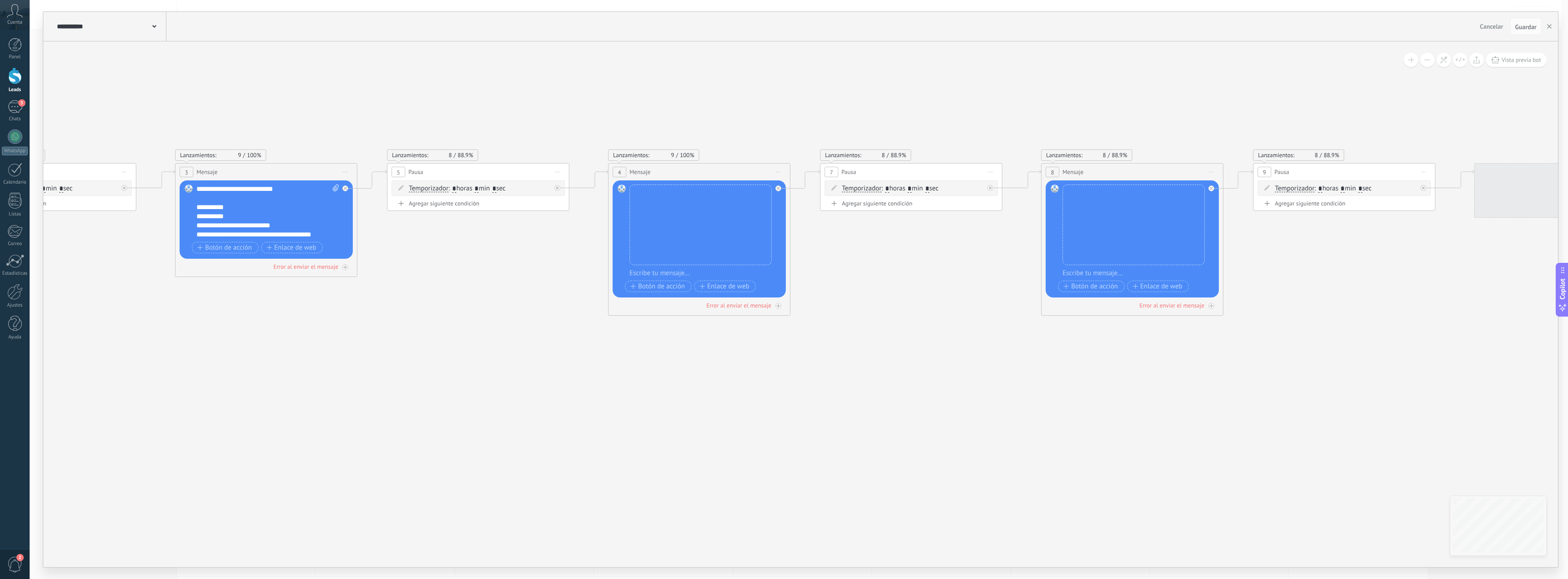
drag, startPoint x: 1153, startPoint y: 417, endPoint x: 952, endPoint y: 398, distance: 201.9
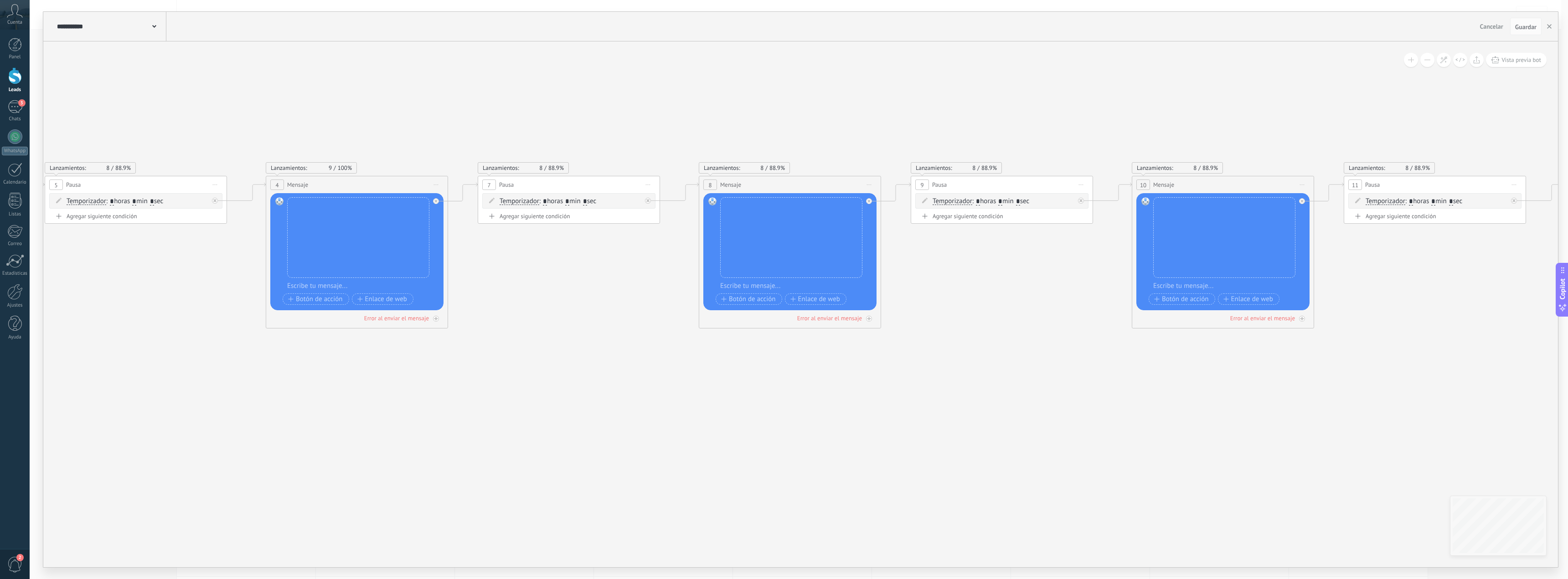
drag, startPoint x: 803, startPoint y: 406, endPoint x: 954, endPoint y: 410, distance: 151.1
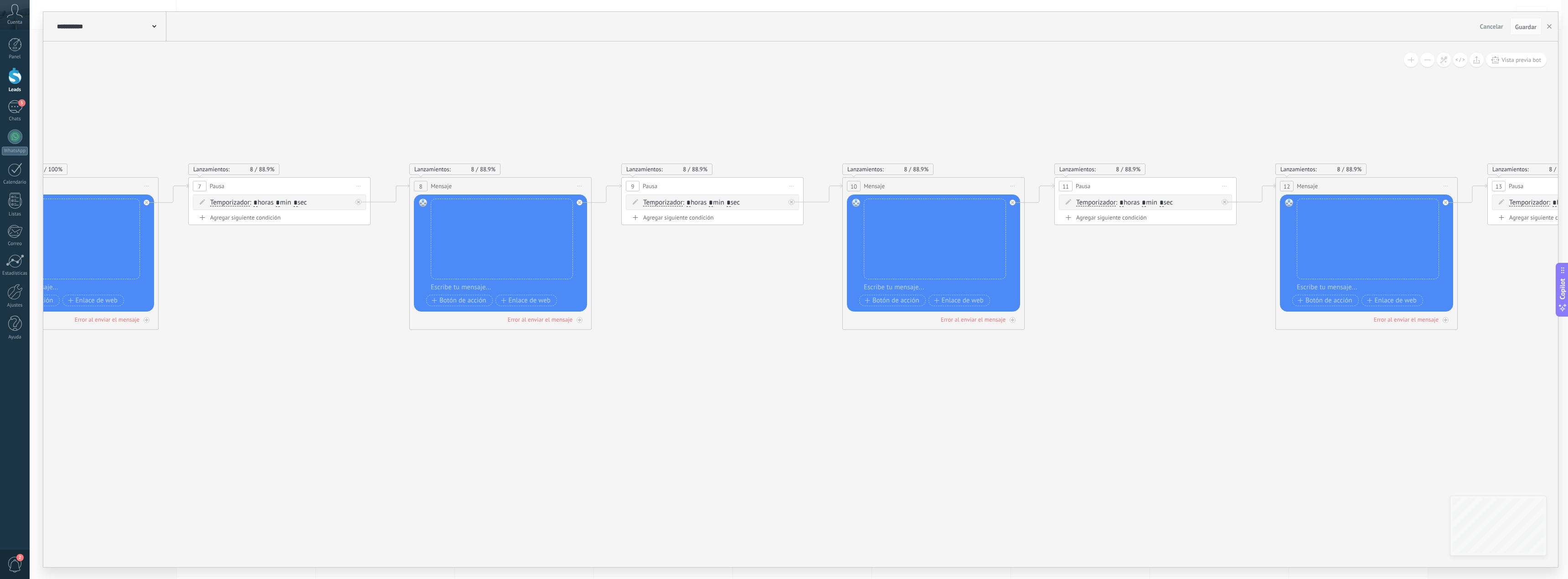
drag, startPoint x: 914, startPoint y: 422, endPoint x: 998, endPoint y: 426, distance: 84.1
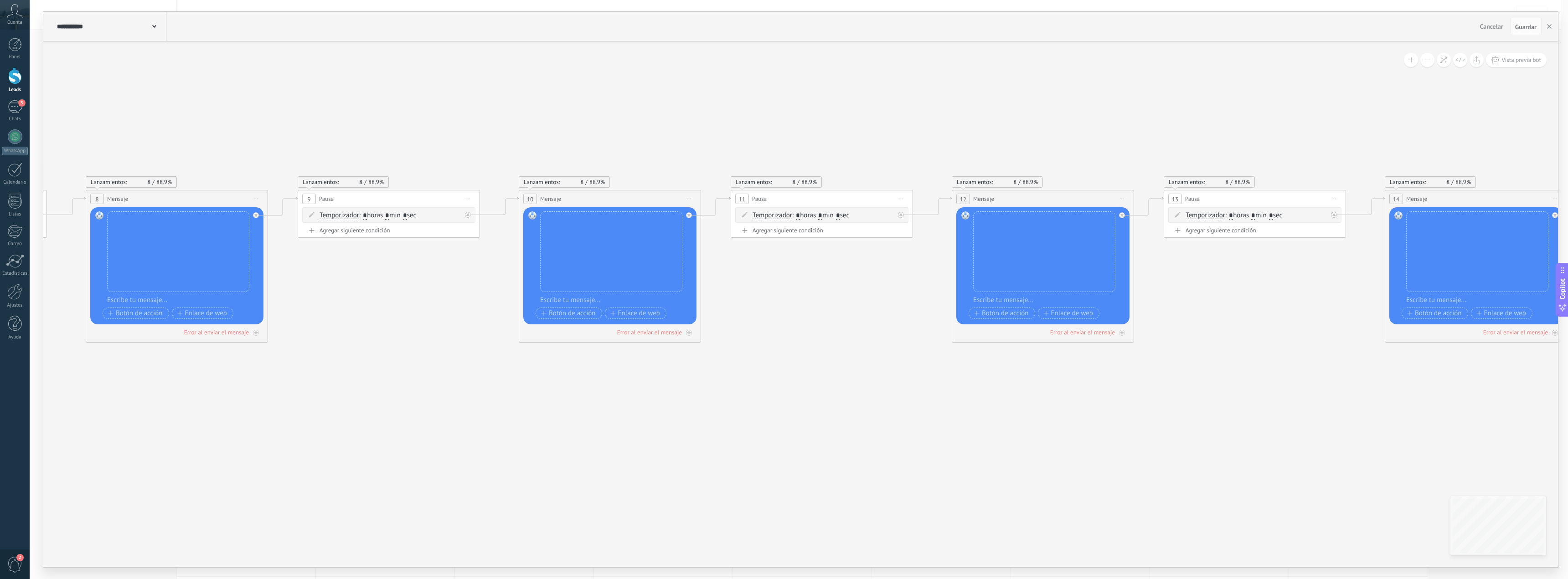
drag, startPoint x: 884, startPoint y: 448, endPoint x: 928, endPoint y: 445, distance: 44.1
click at [883, 448] on icon at bounding box center [1348, 391] width 5794 height 858
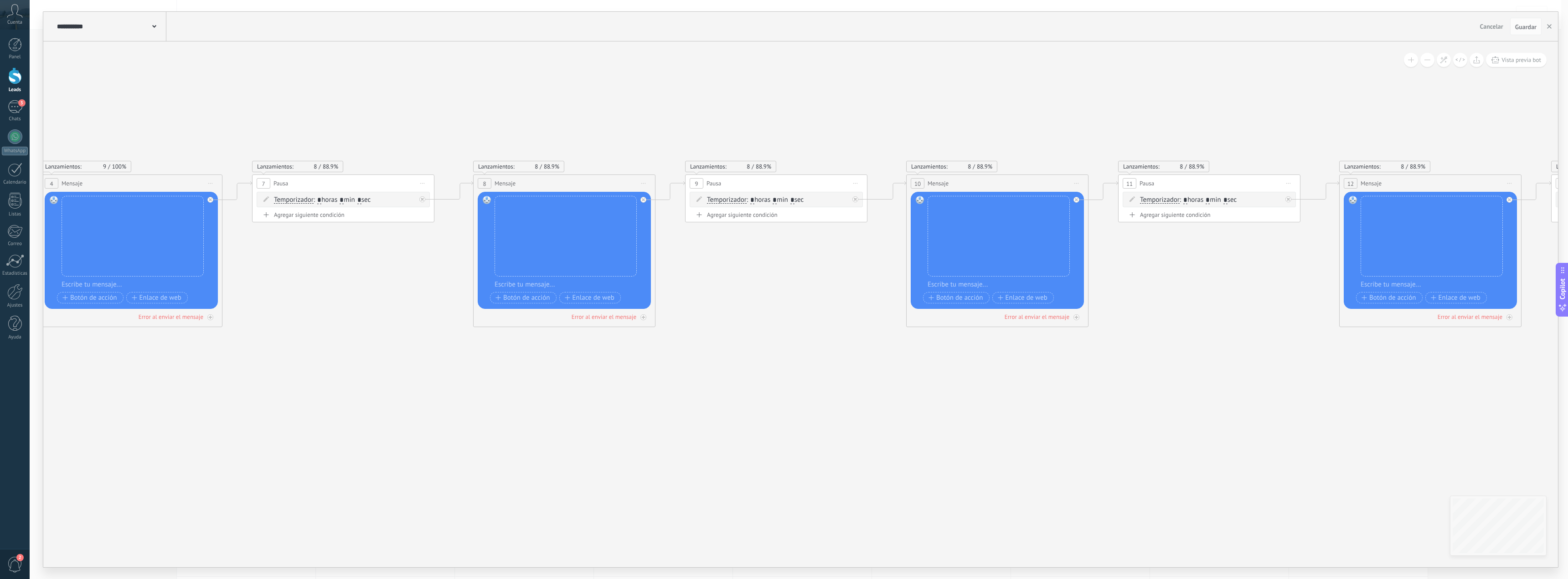
drag, startPoint x: 967, startPoint y: 449, endPoint x: 1373, endPoint y: 427, distance: 406.6
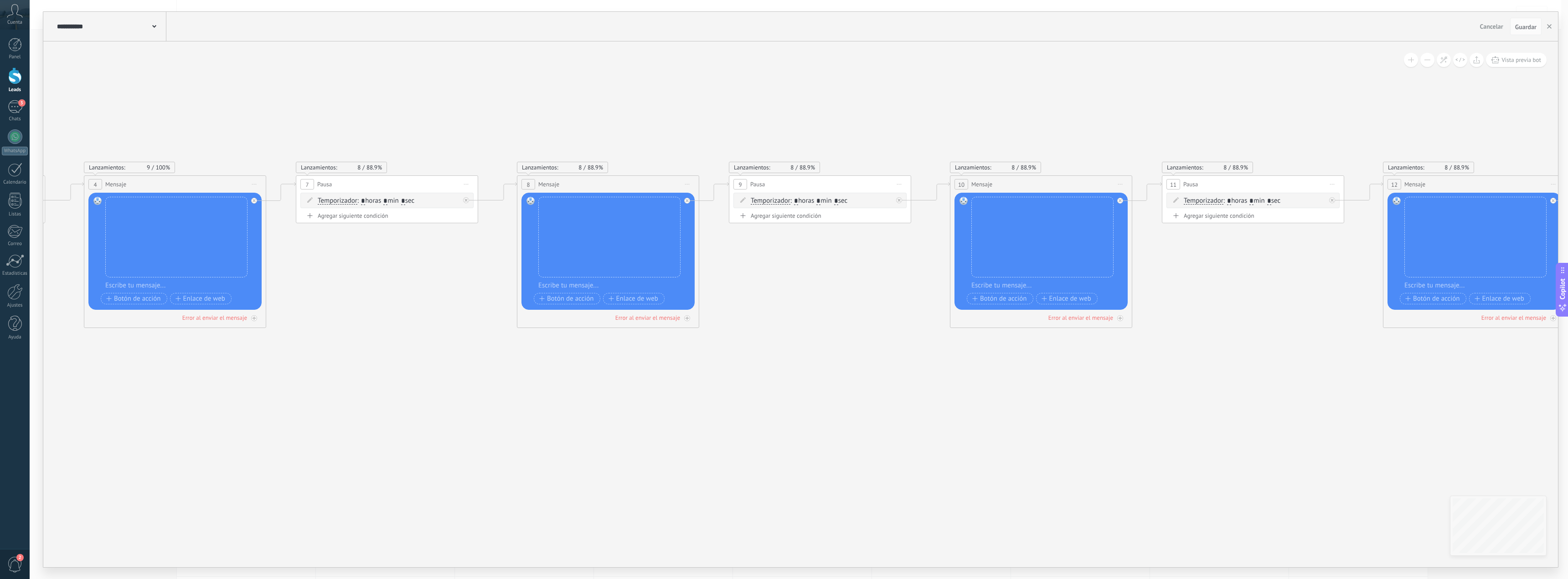
click at [1430, 57] on button at bounding box center [1427, 60] width 14 height 14
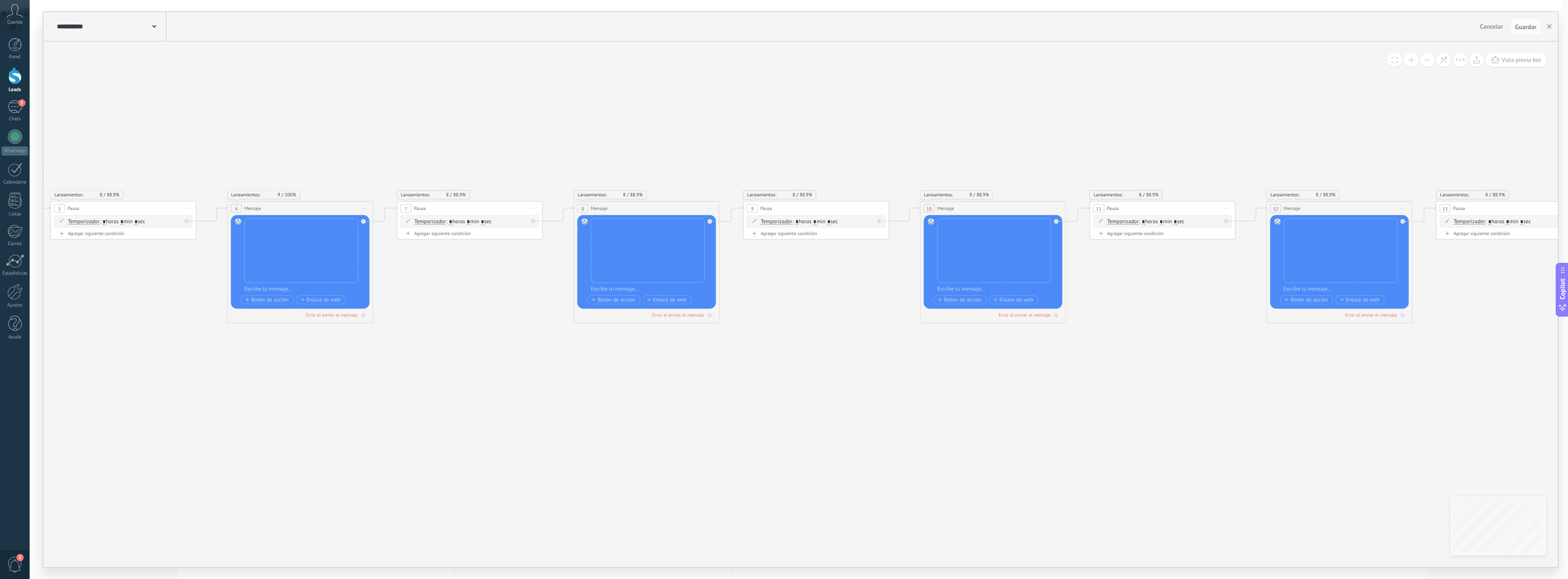
click at [1430, 57] on button at bounding box center [1427, 60] width 14 height 14
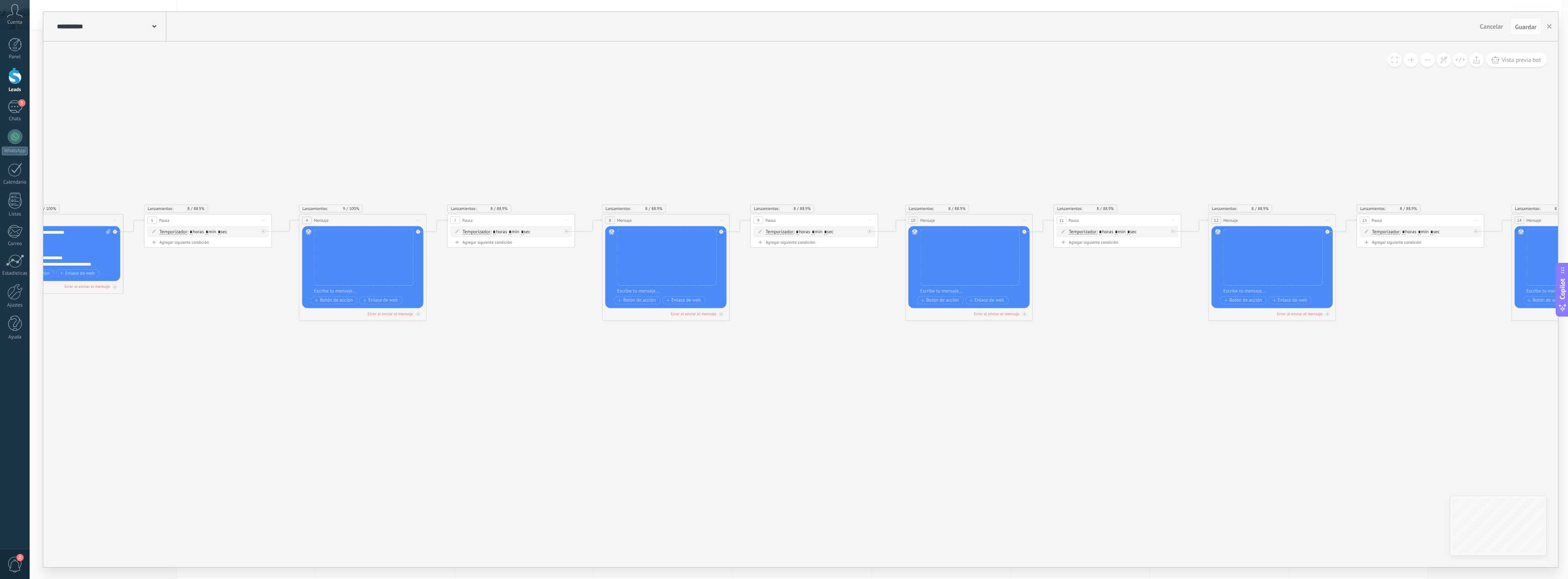
click at [1430, 57] on button at bounding box center [1427, 60] width 14 height 14
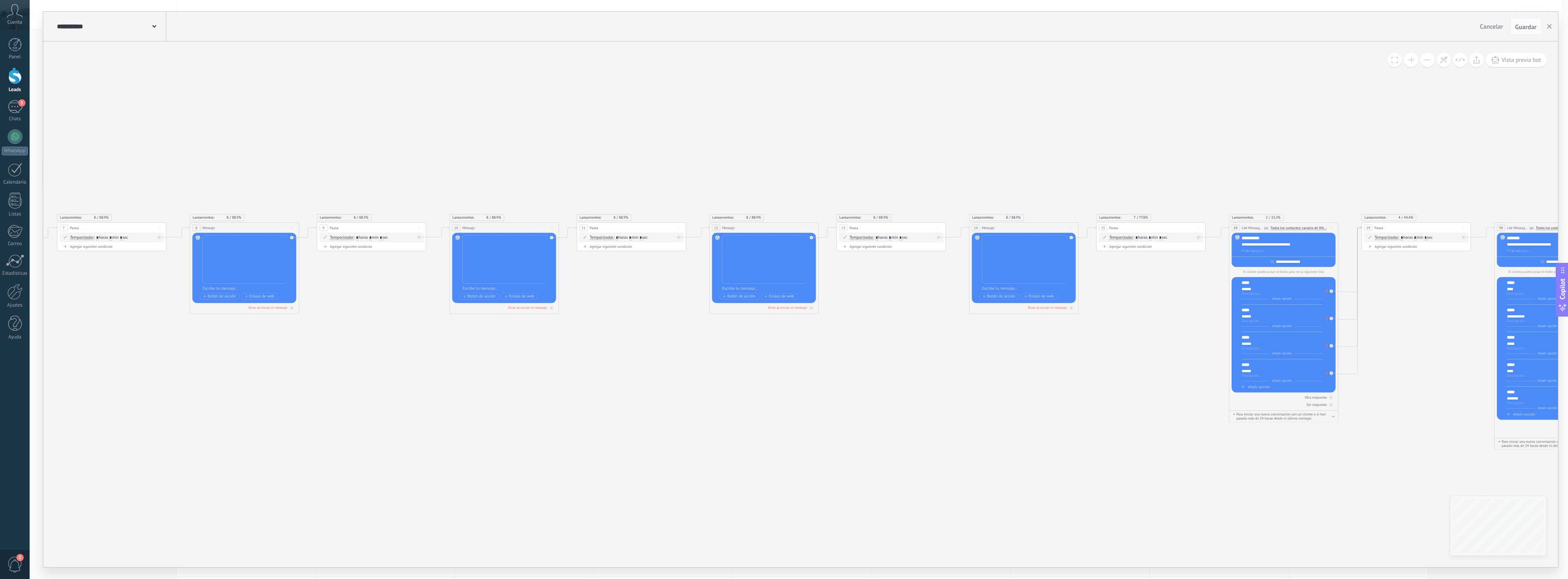
drag, startPoint x: 1113, startPoint y: 484, endPoint x: 881, endPoint y: 474, distance: 232.2
click at [881, 474] on icon at bounding box center [947, 343] width 3476 height 515
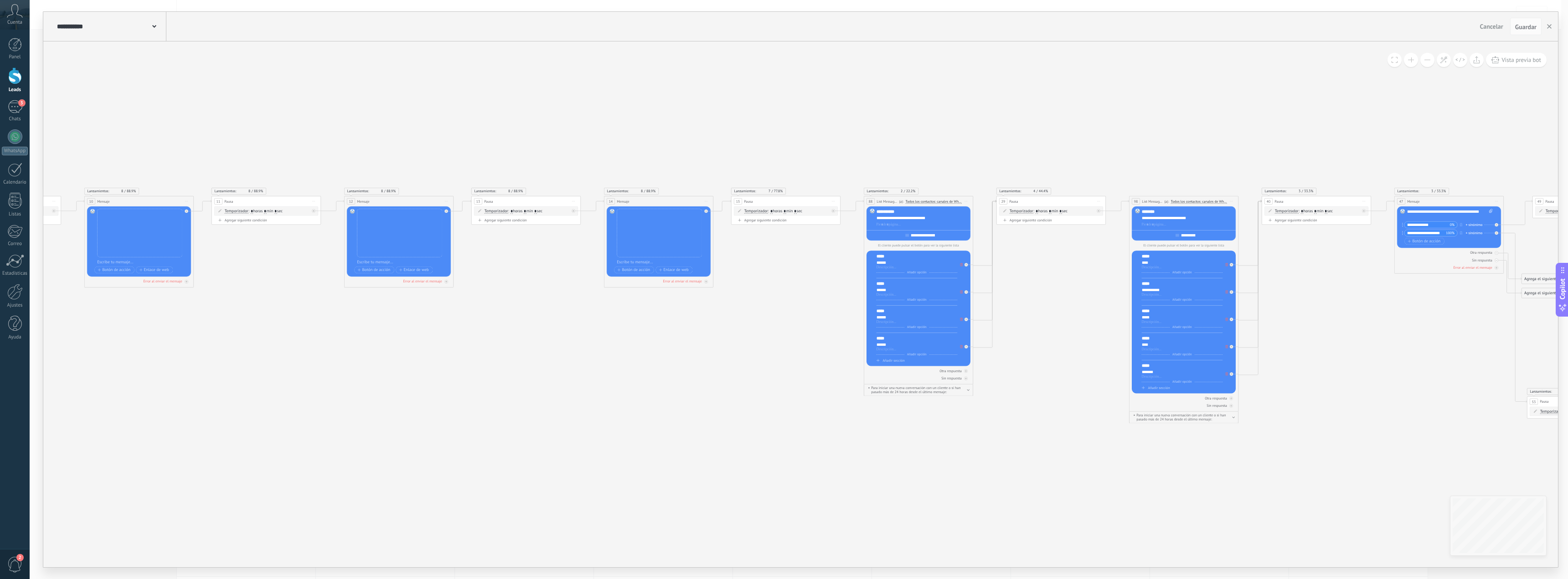
drag, startPoint x: 1170, startPoint y: 492, endPoint x: 959, endPoint y: 476, distance: 211.6
click at [959, 476] on icon at bounding box center [582, 316] width 3476 height 515
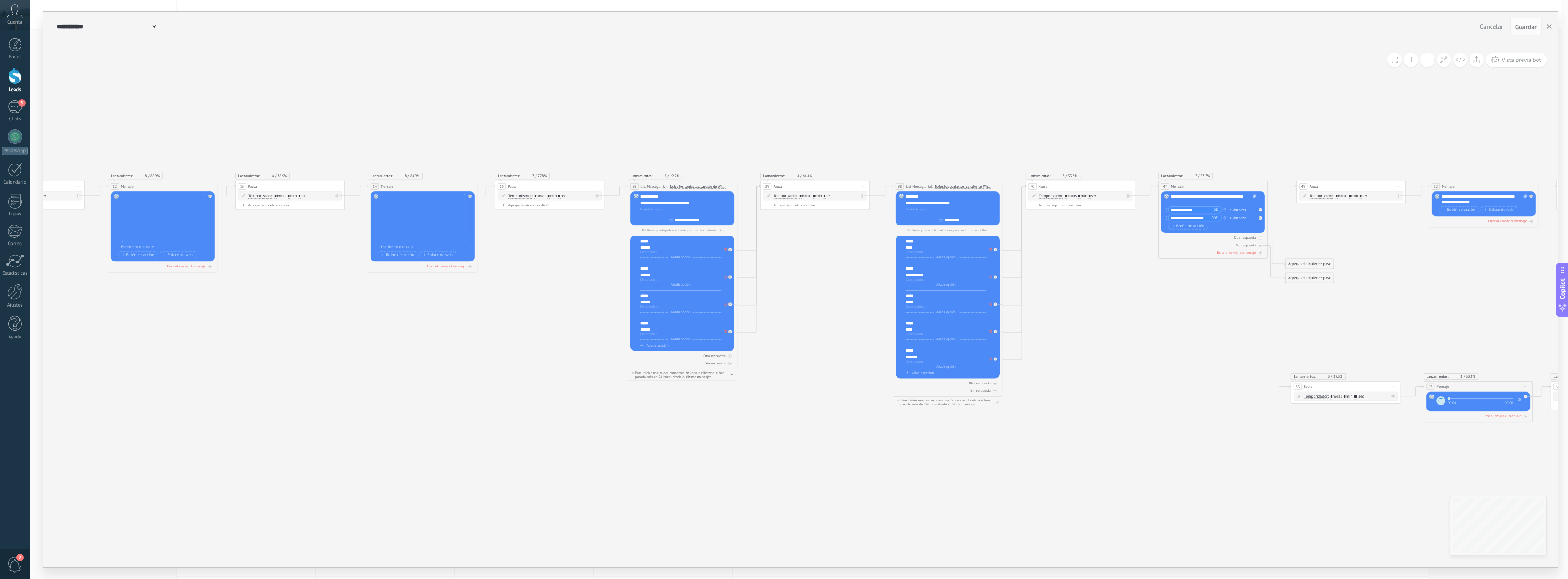
drag, startPoint x: 1335, startPoint y: 443, endPoint x: 1119, endPoint y: 432, distance: 216.3
click at [1119, 432] on icon at bounding box center [346, 296] width 3476 height 504
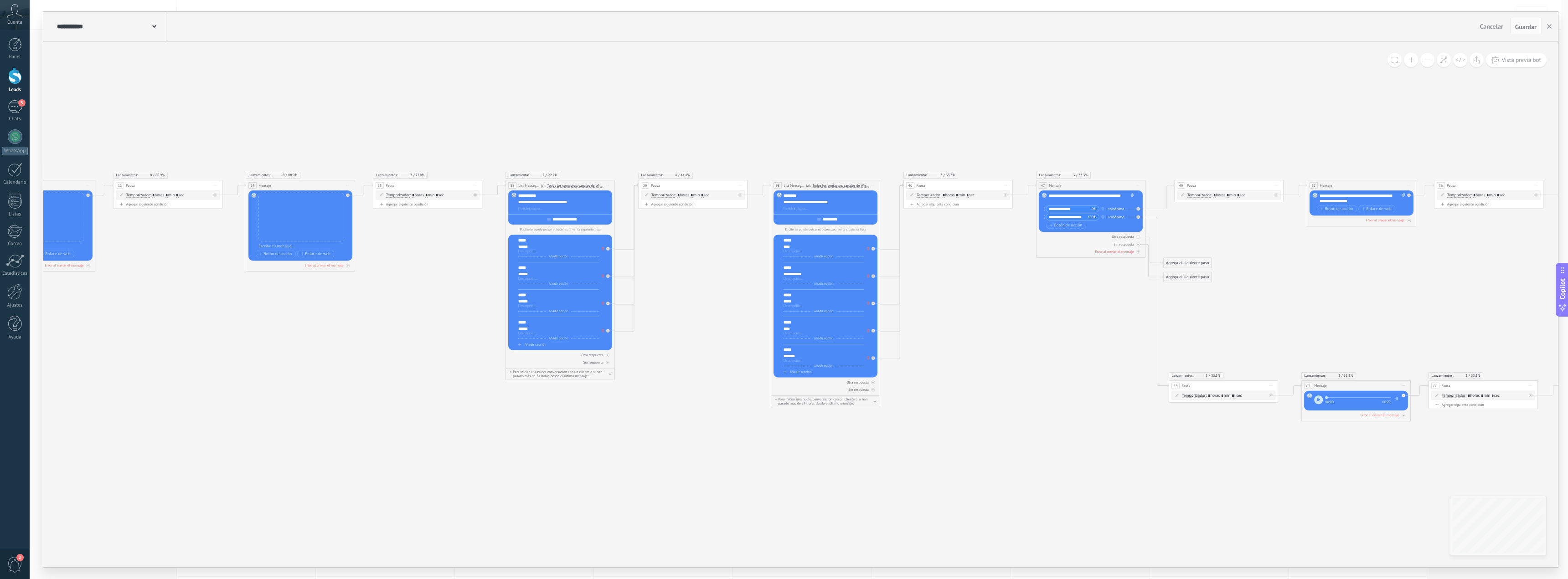
drag, startPoint x: 1220, startPoint y: 458, endPoint x: 1060, endPoint y: 452, distance: 160.1
click at [1060, 452] on icon at bounding box center [223, 300] width 3476 height 515
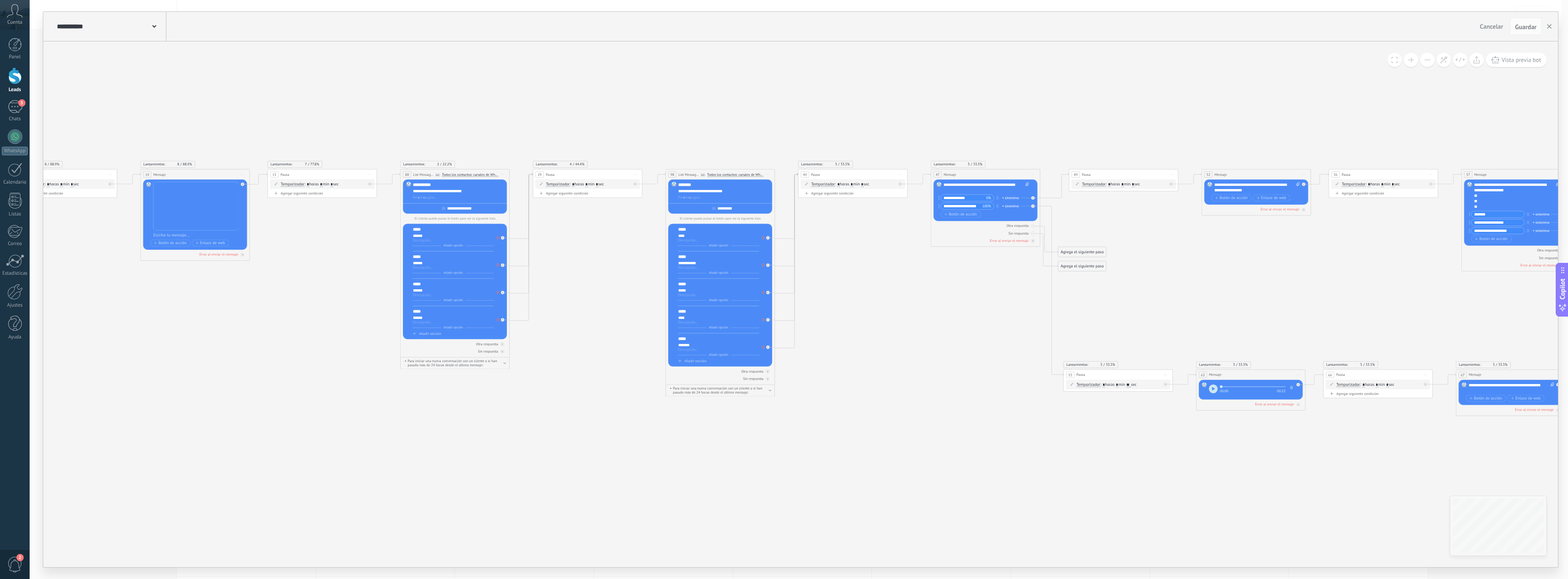
drag, startPoint x: 1300, startPoint y: 490, endPoint x: 1206, endPoint y: 480, distance: 94.5
click at [1208, 481] on icon at bounding box center [139, 292] width 3518 height 520
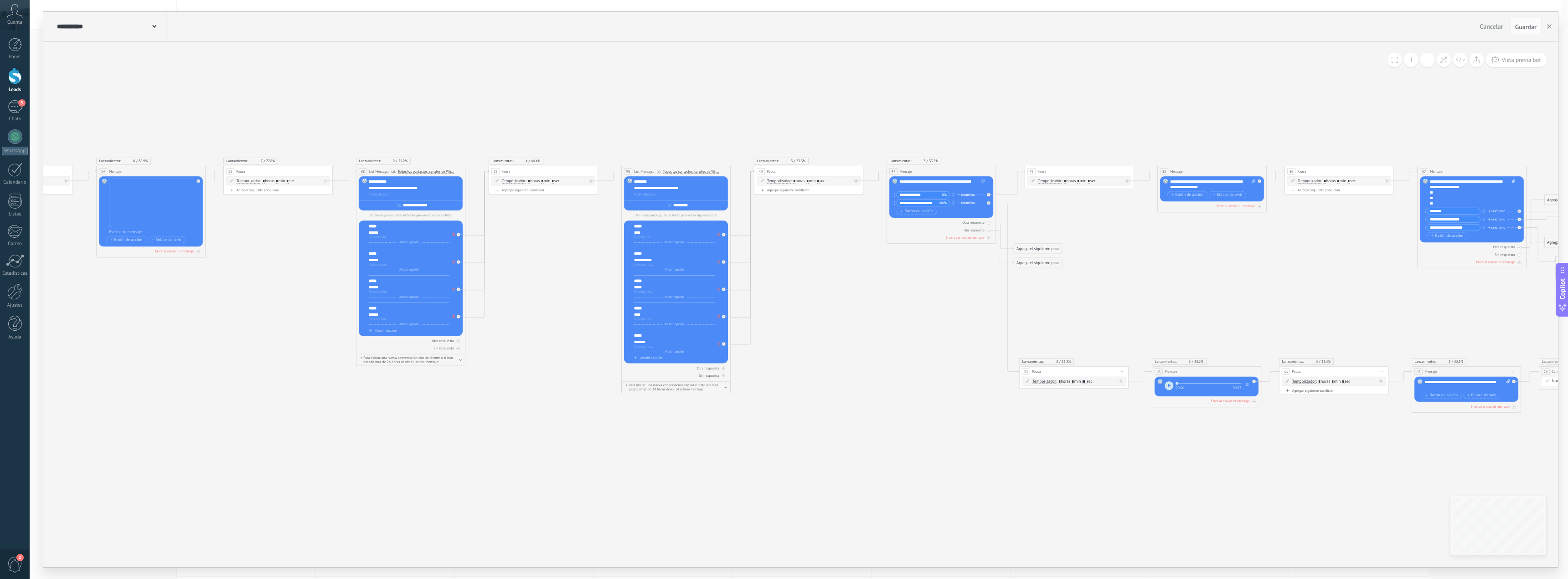
drag, startPoint x: 1273, startPoint y: 299, endPoint x: 1248, endPoint y: 299, distance: 25.0
click at [1248, 299] on icon at bounding box center [98, 289] width 3524 height 520
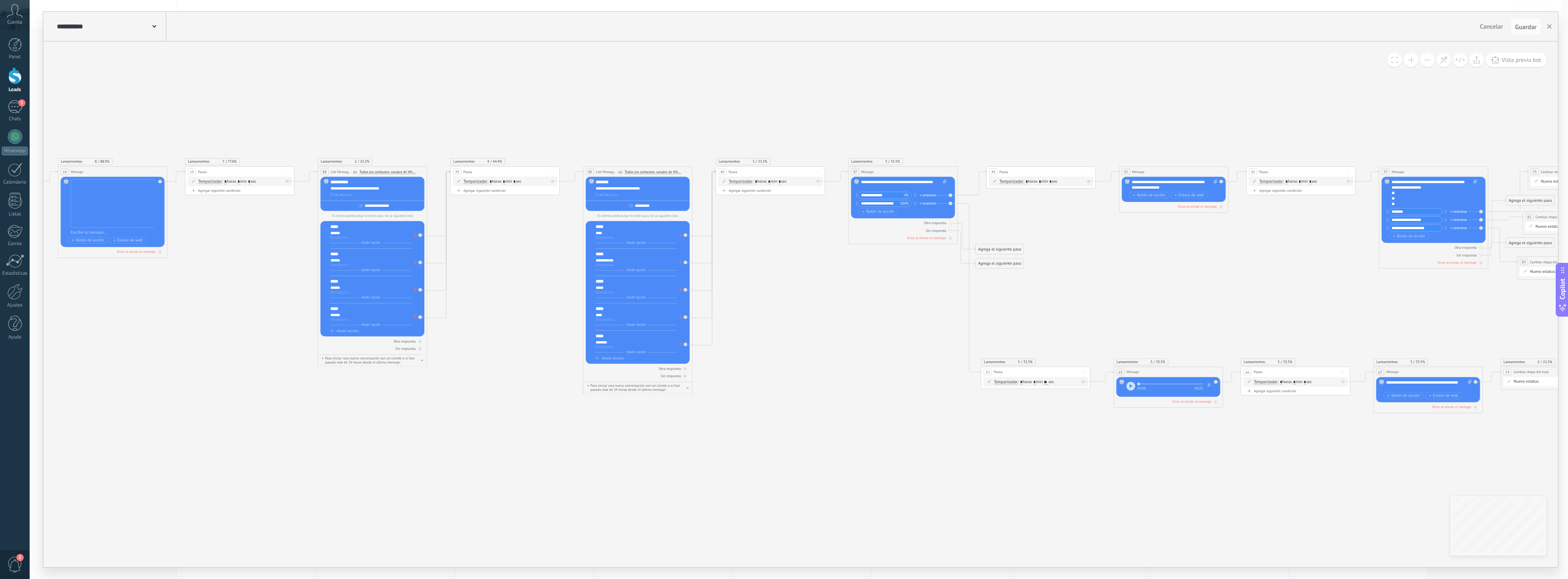
drag, startPoint x: 1262, startPoint y: 295, endPoint x: 1239, endPoint y: 296, distance: 23.0
click at [1239, 296] on icon at bounding box center [60, 290] width 3524 height 520
click at [1549, 28] on icon "button" at bounding box center [1549, 26] width 4 height 4
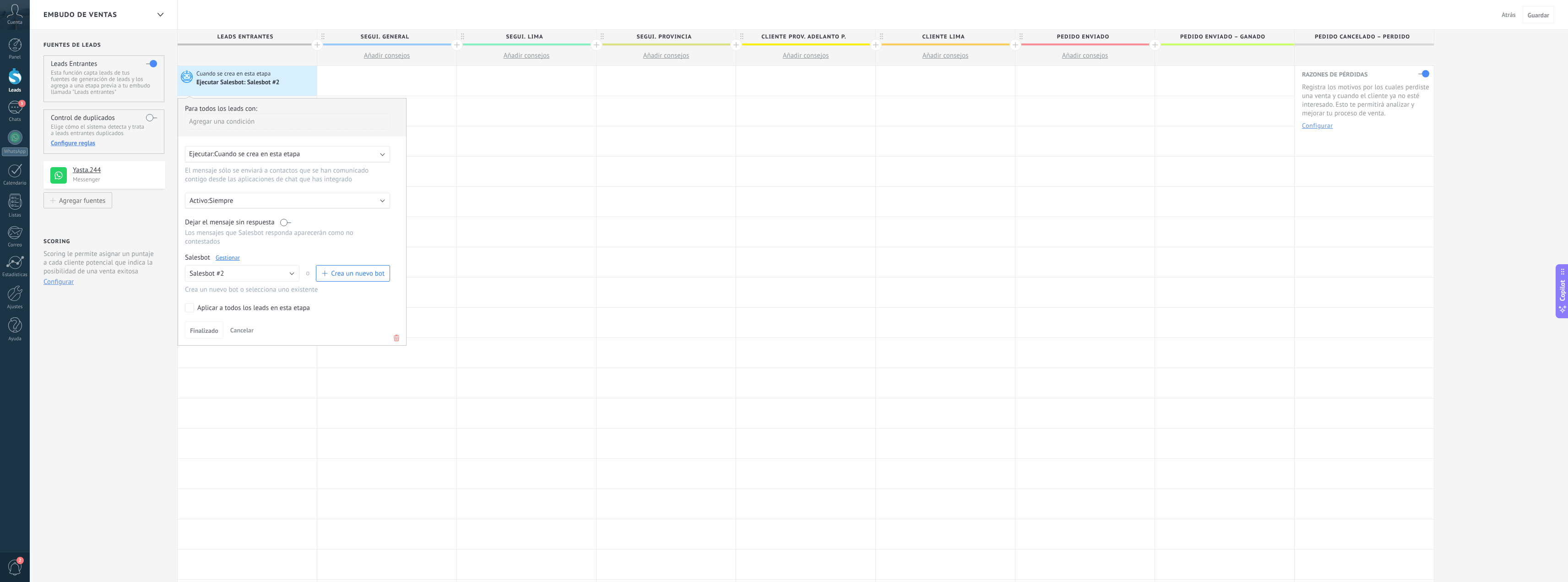
click at [1505, 17] on span "Atrás" at bounding box center [1508, 14] width 14 height 8
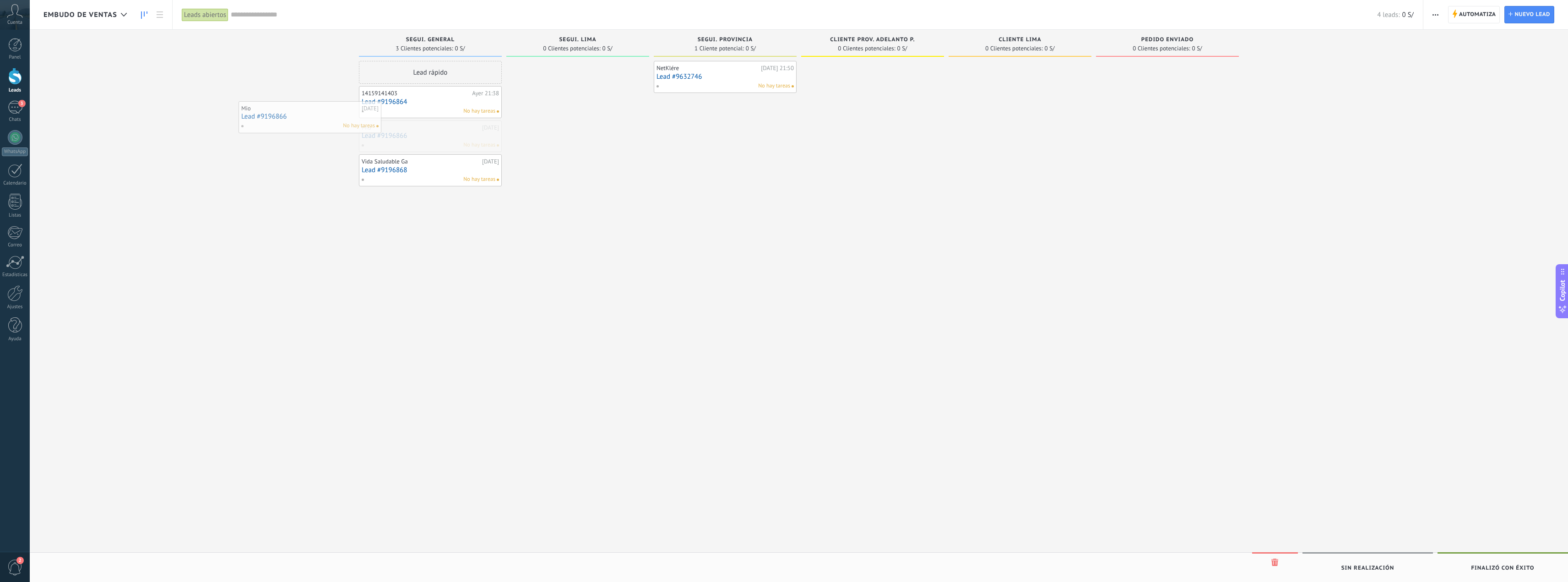
drag, startPoint x: 440, startPoint y: 138, endPoint x: 287, endPoint y: 103, distance: 157.0
click at [425, 136] on link "Lead #9196866" at bounding box center [430, 136] width 138 height 8
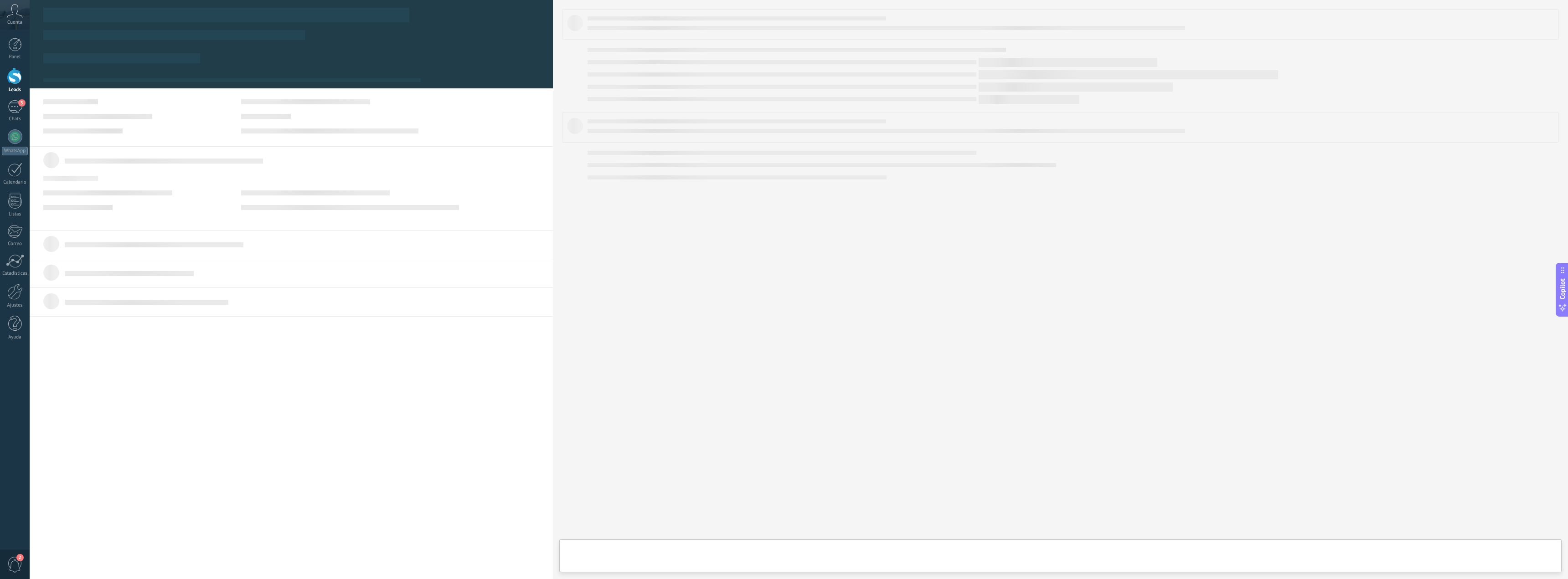
type textarea "**********"
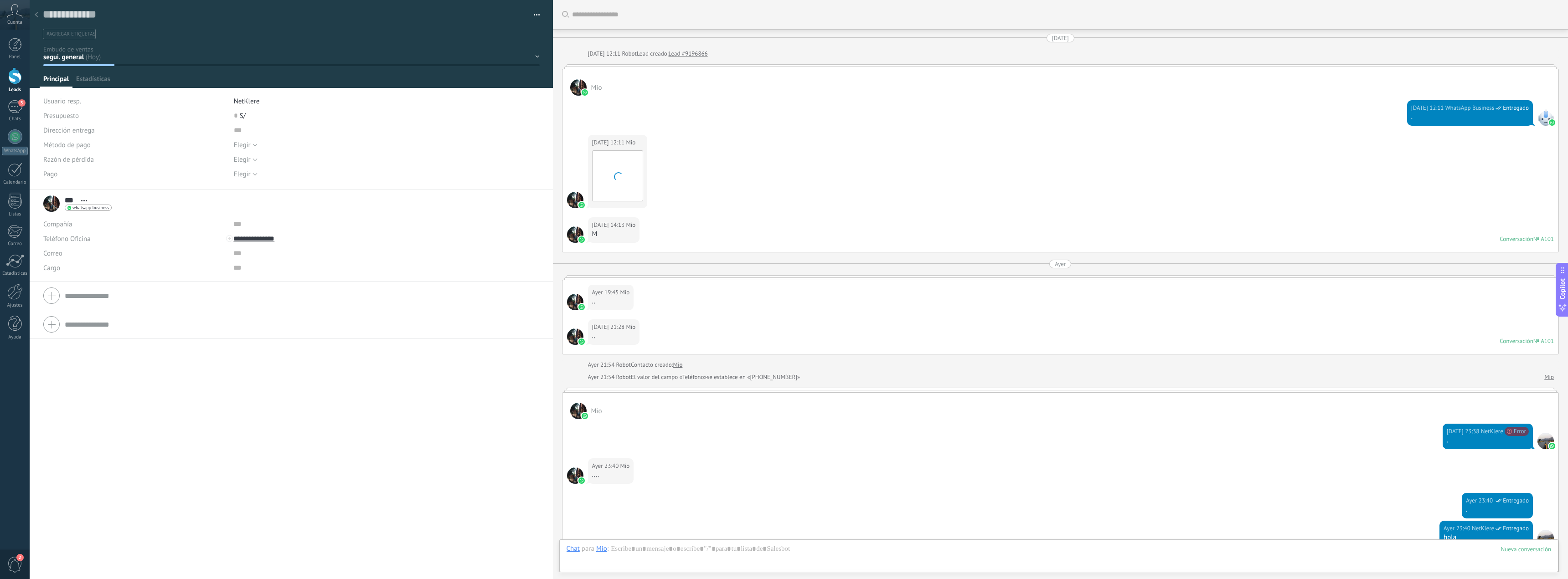
scroll to position [719, 0]
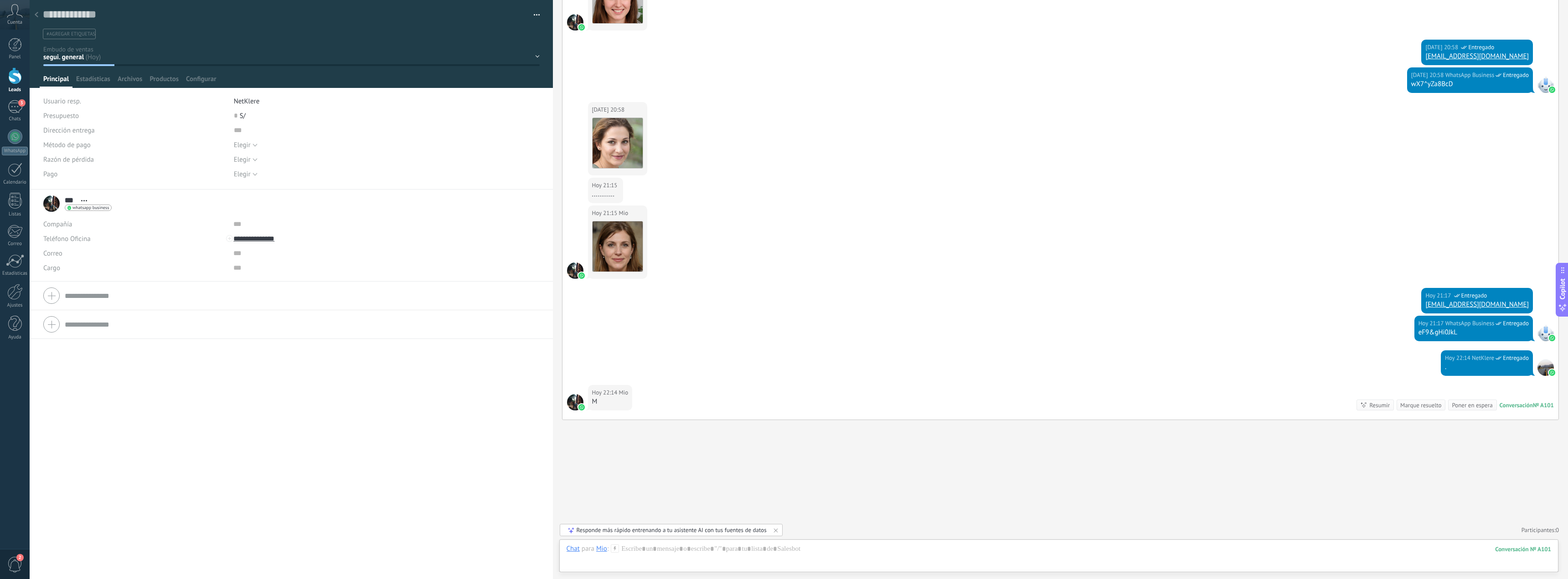
click at [532, 14] on button "button" at bounding box center [534, 15] width 13 height 13
click at [496, 84] on span "Eliminar el lead" at bounding box center [493, 86] width 46 height 18
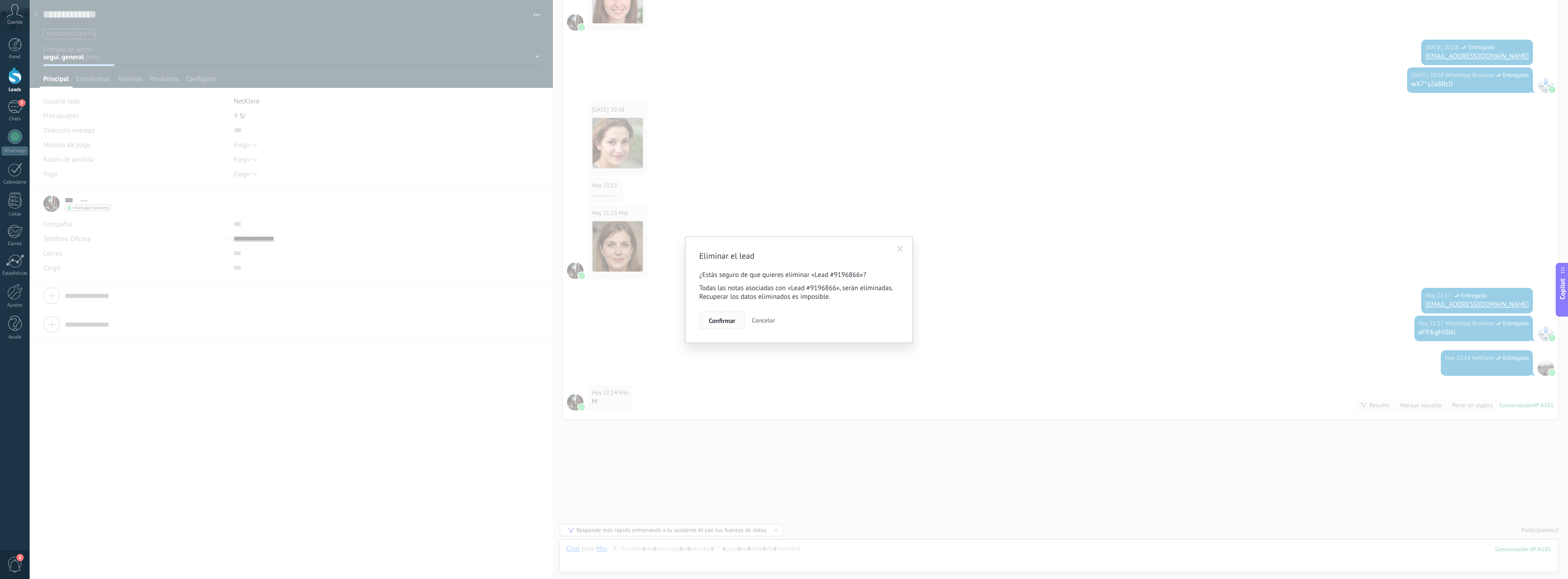
click at [719, 317] on span "Confirmar" at bounding box center [721, 321] width 26 height 6
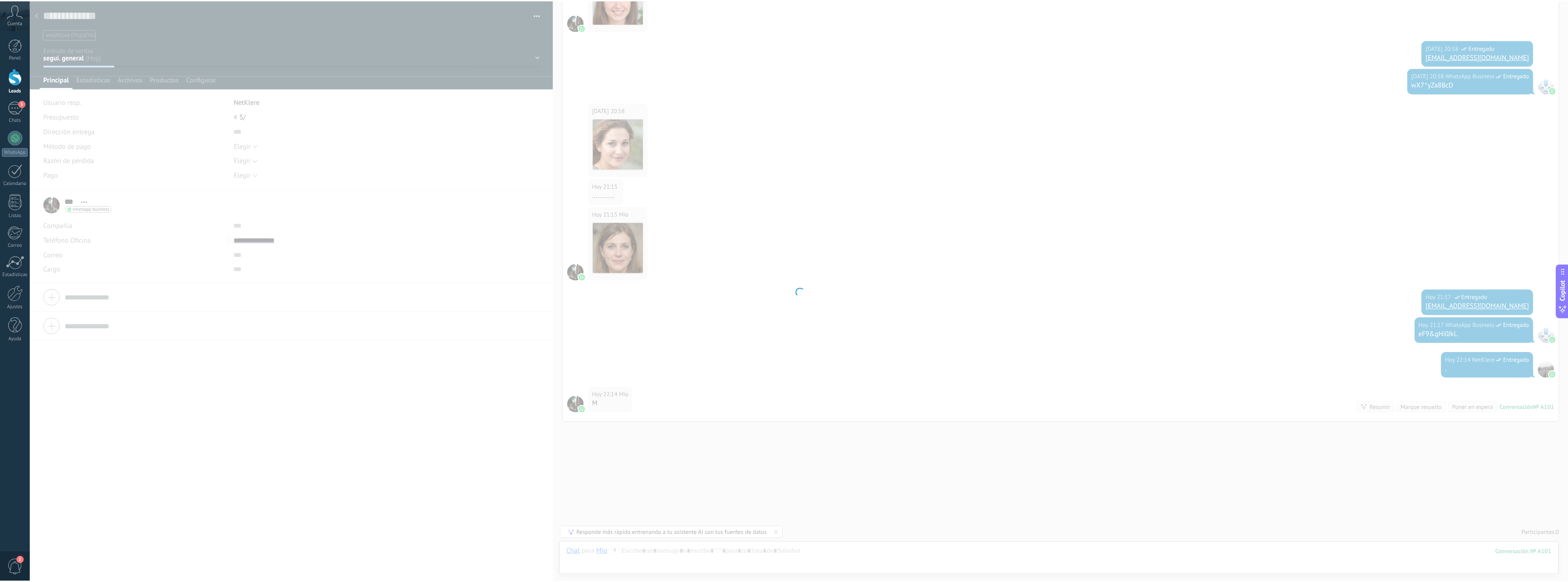
scroll to position [738, 0]
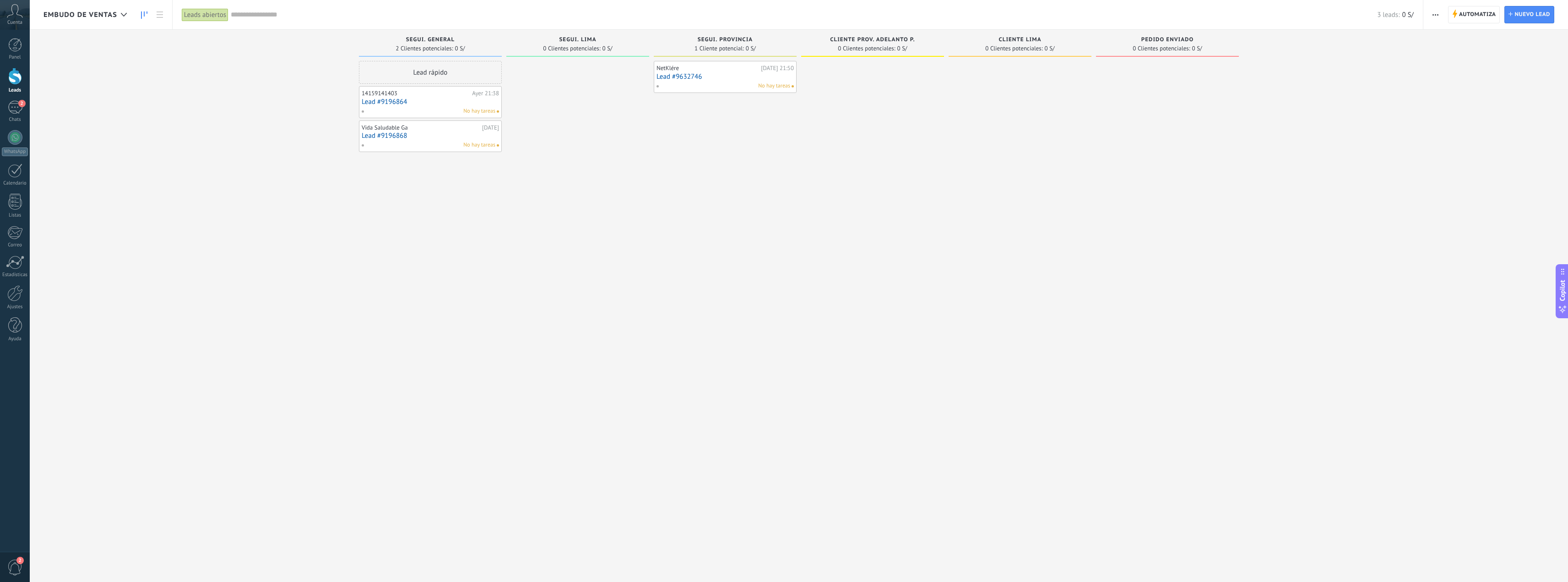
drag, startPoint x: 252, startPoint y: 223, endPoint x: 98, endPoint y: 30, distance: 246.9
click at [252, 219] on div "Leads Entrantes Solicitudes: 0 0 0 0 0 0 0 0 0 segui. general 2 Clientes potenc…" at bounding box center [806, 276] width 1525 height 493
click at [1469, 9] on span "Automatiza" at bounding box center [1477, 14] width 37 height 17
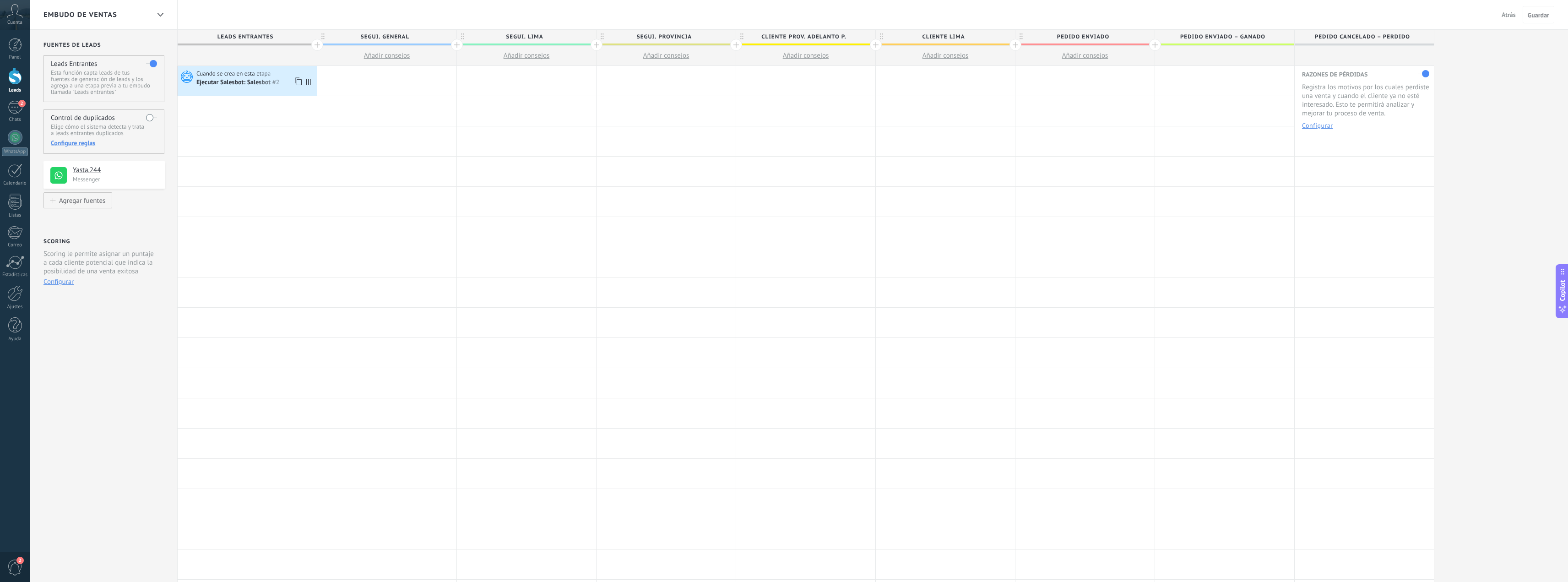
click at [247, 79] on div "Ejecutar Salesbot: Salesbot #2" at bounding box center [238, 83] width 85 height 8
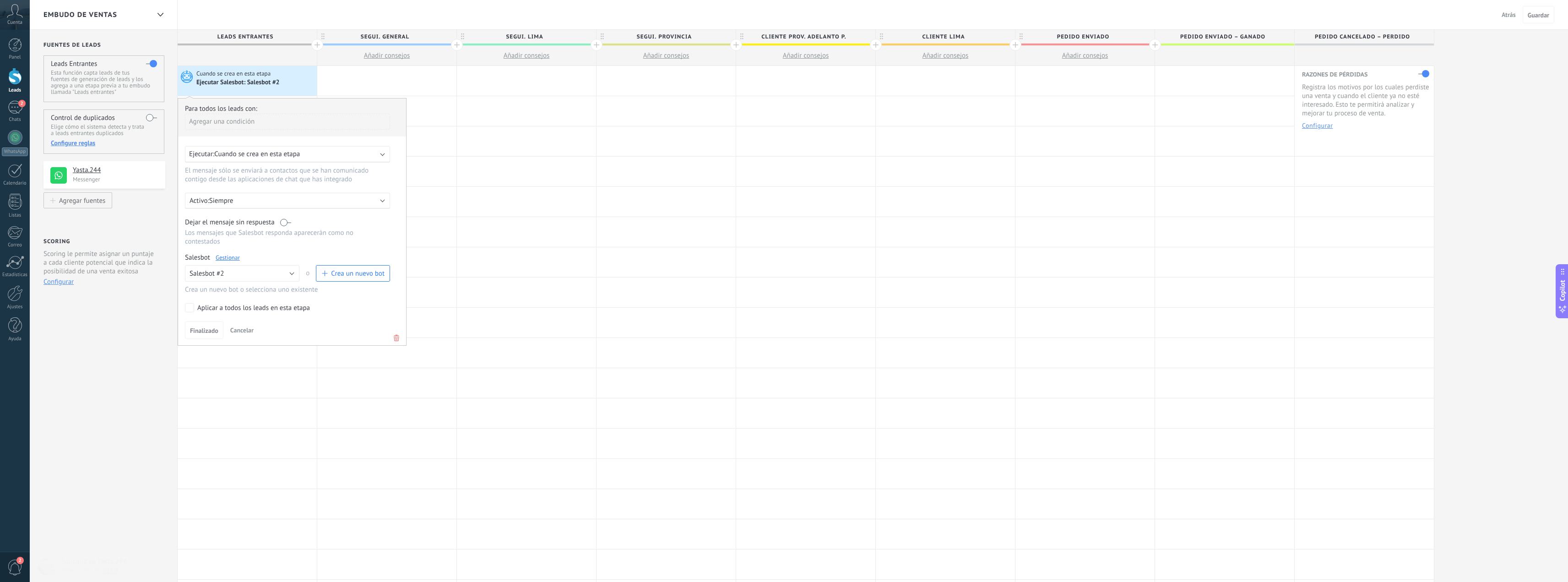
click at [236, 258] on link "Gestionar" at bounding box center [228, 257] width 24 height 8
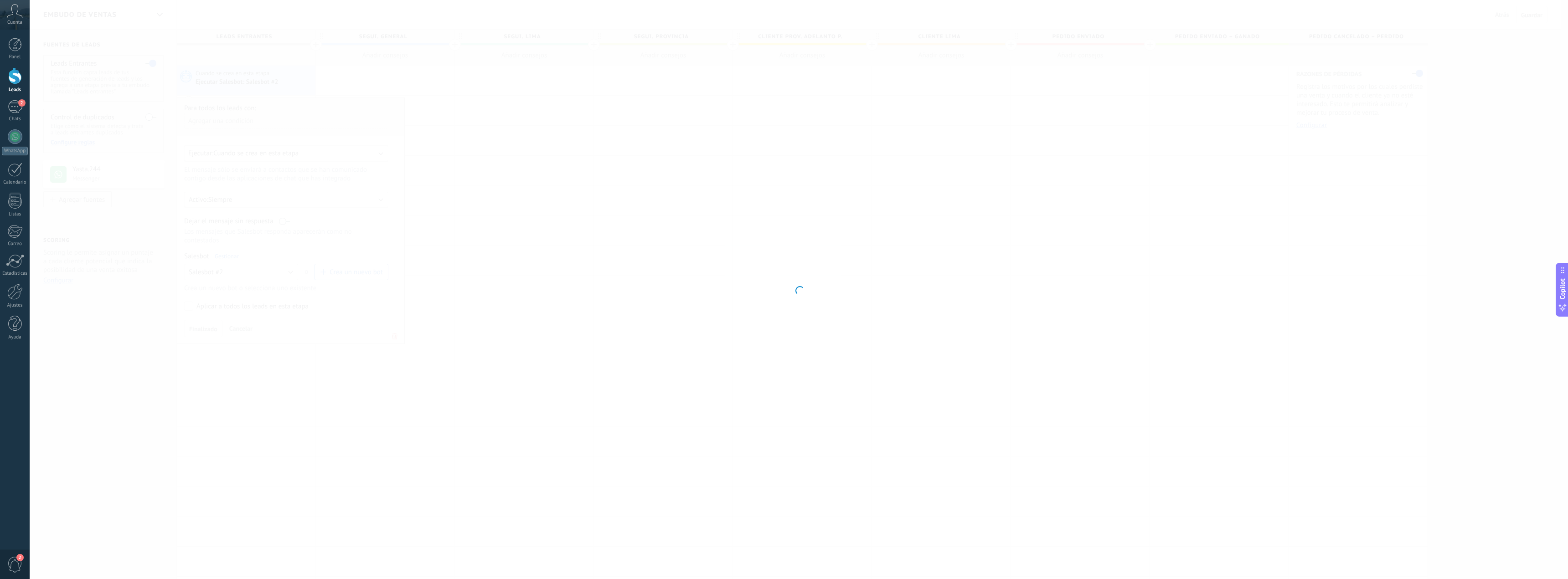
type input "**********"
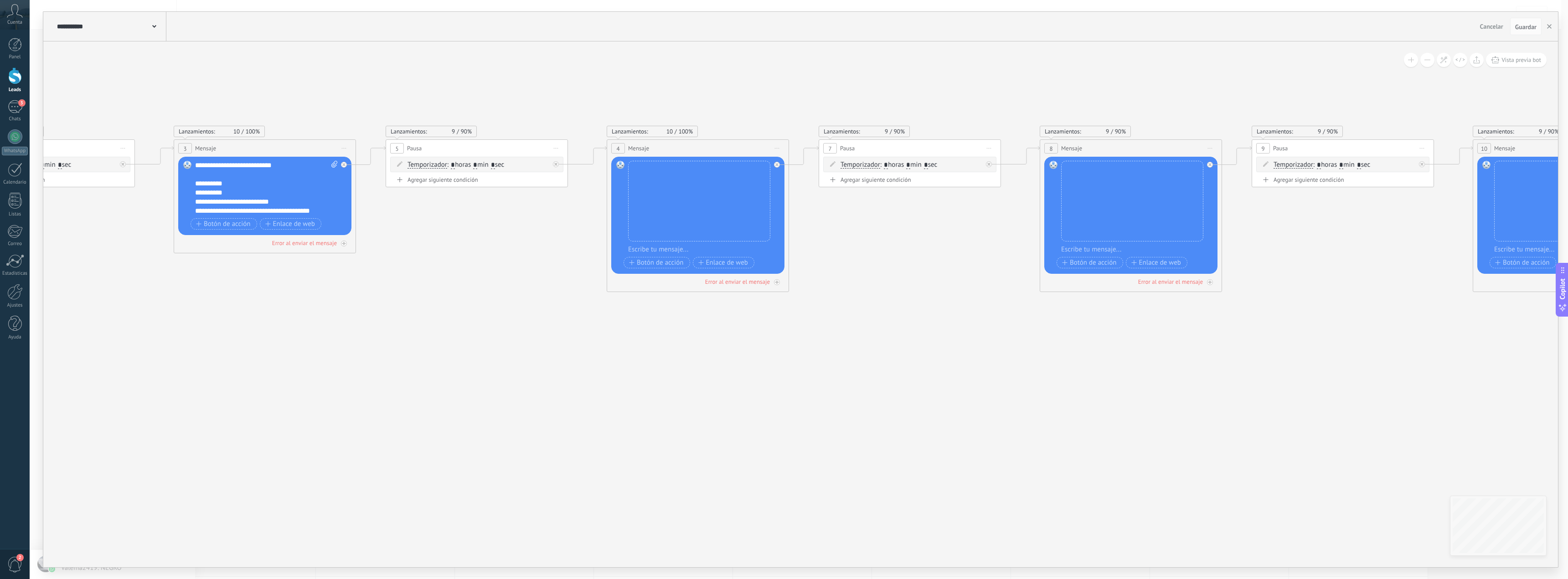
drag, startPoint x: 1179, startPoint y: 345, endPoint x: 492, endPoint y: 374, distance: 687.6
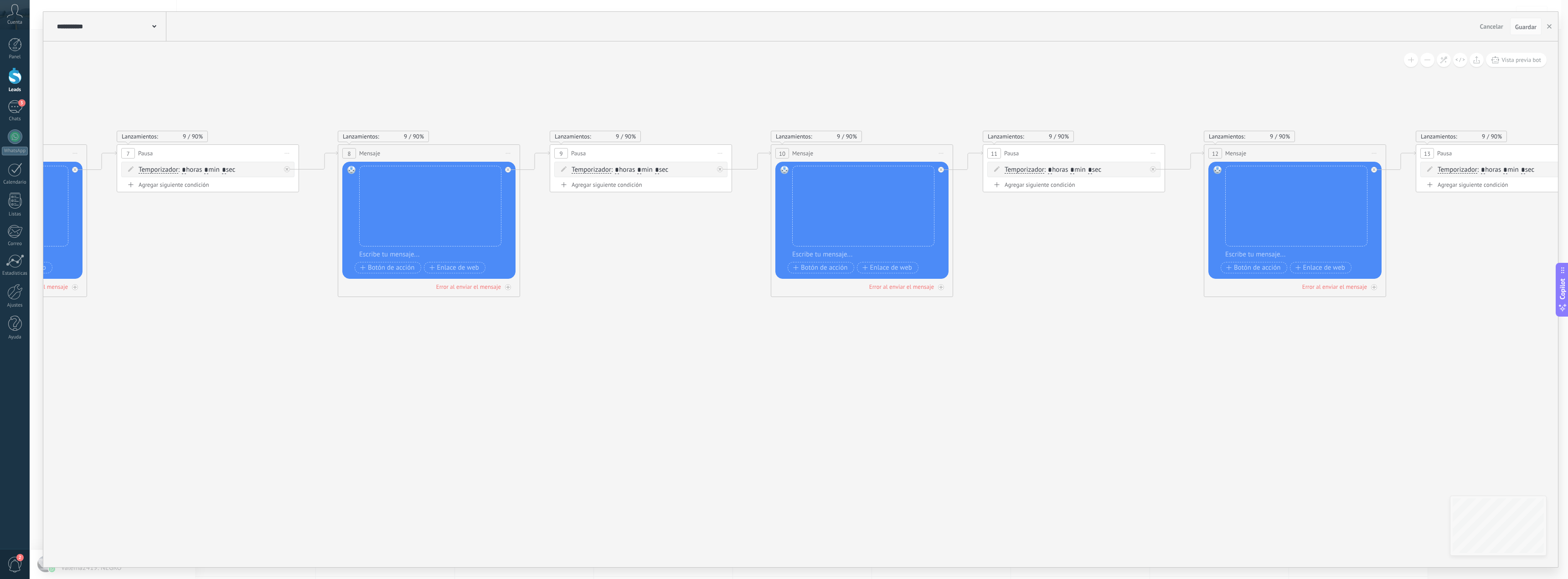
drag, startPoint x: 1041, startPoint y: 376, endPoint x: 926, endPoint y: 398, distance: 117.1
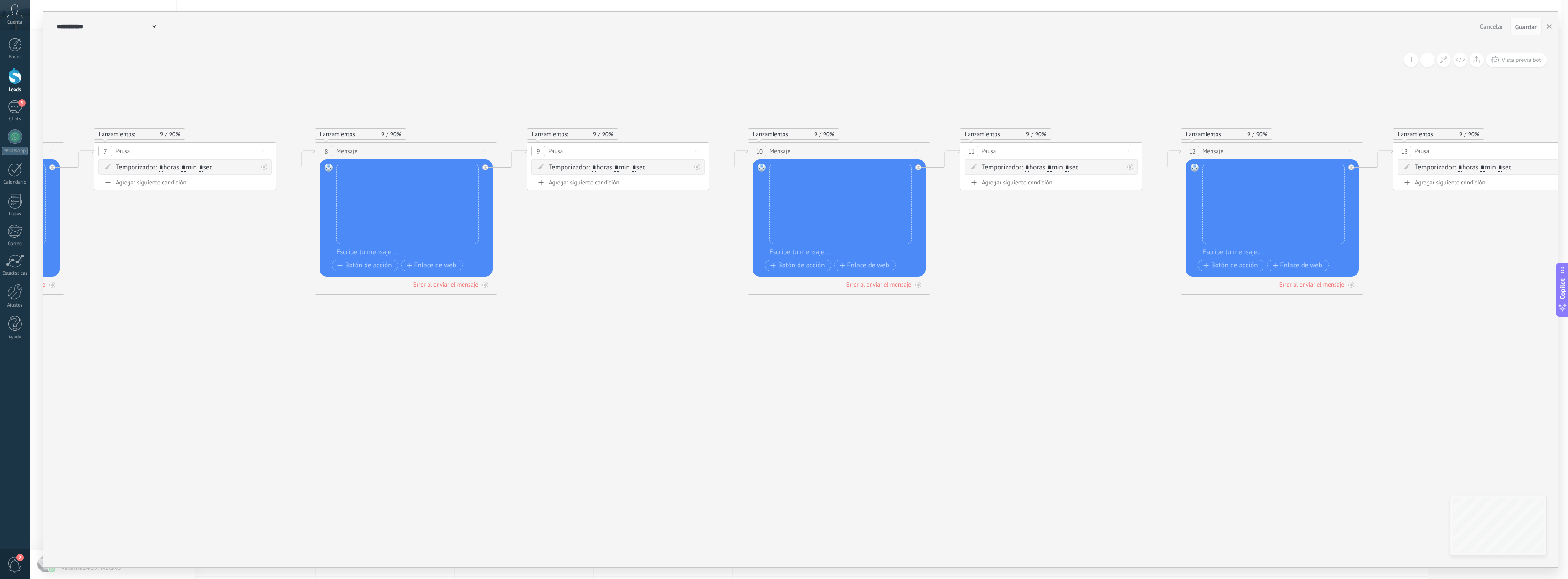
drag, startPoint x: 705, startPoint y: 416, endPoint x: 1014, endPoint y: 405, distance: 309.2
click at [713, 418] on icon at bounding box center [1578, 343] width 5794 height 858
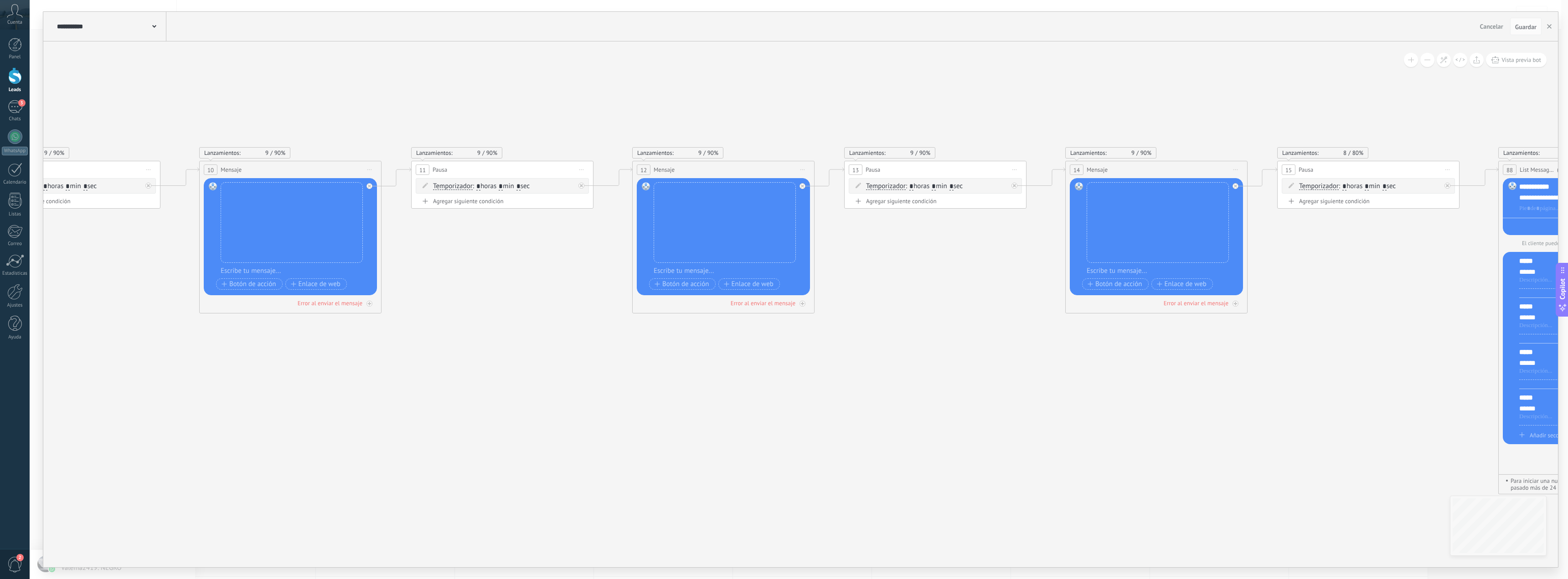
drag, startPoint x: 1139, startPoint y: 389, endPoint x: 922, endPoint y: 372, distance: 217.7
click at [732, 381] on icon at bounding box center [1029, 362] width 5794 height 858
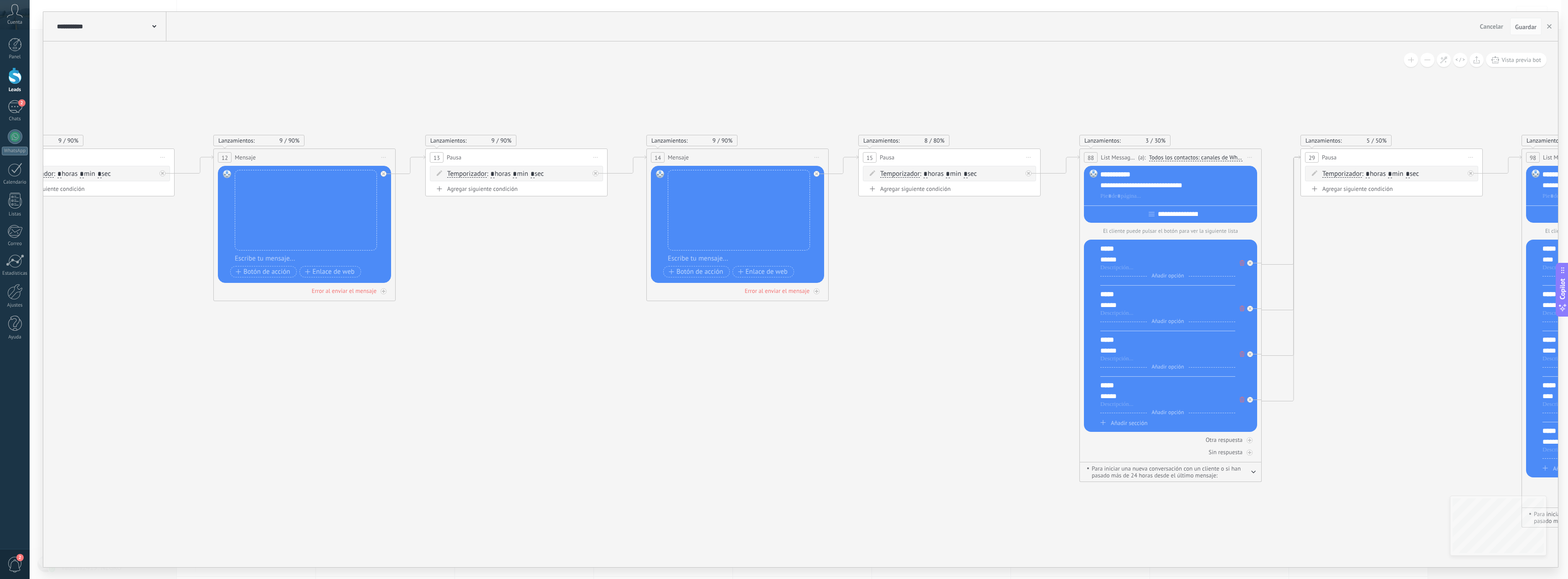
drag, startPoint x: 1382, startPoint y: 321, endPoint x: 1224, endPoint y: 280, distance: 163.2
click at [1332, 307] on icon at bounding box center [610, 350] width 5794 height 858
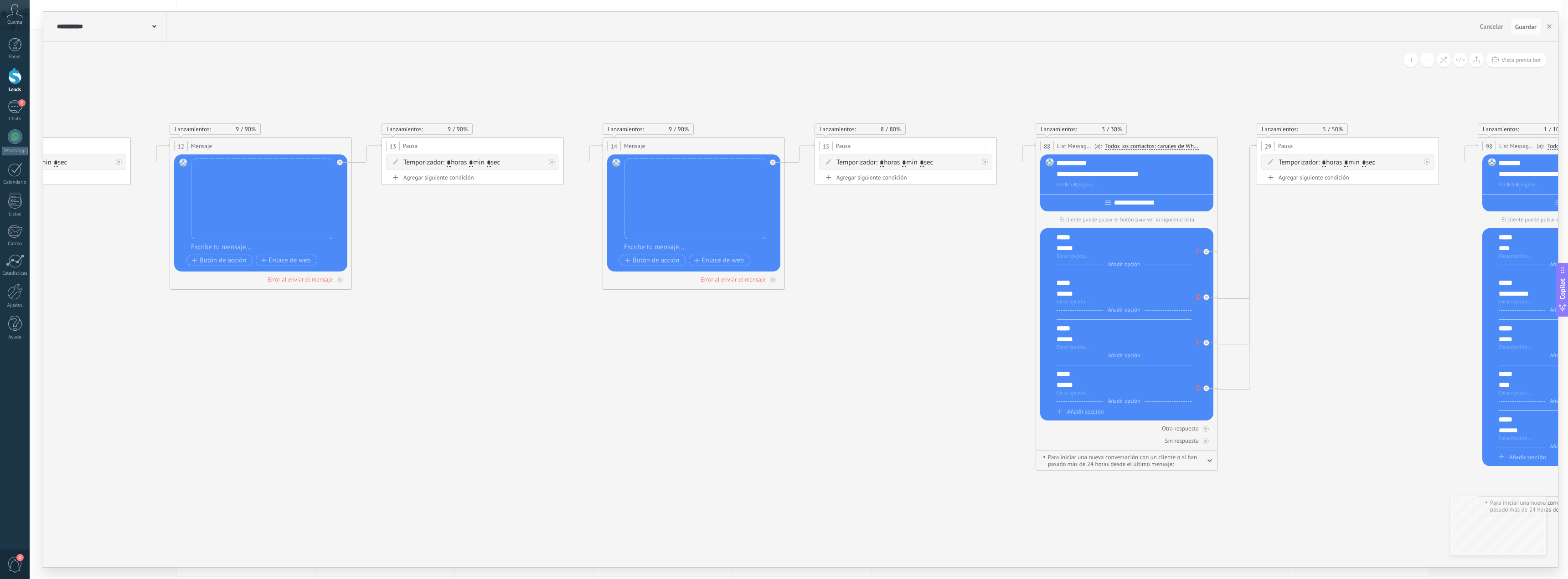
click at [1111, 204] on input "**********" at bounding box center [1134, 203] width 46 height 7
type input "**********"
click at [1087, 236] on div "*****" at bounding box center [1124, 237] width 135 height 9
paste div
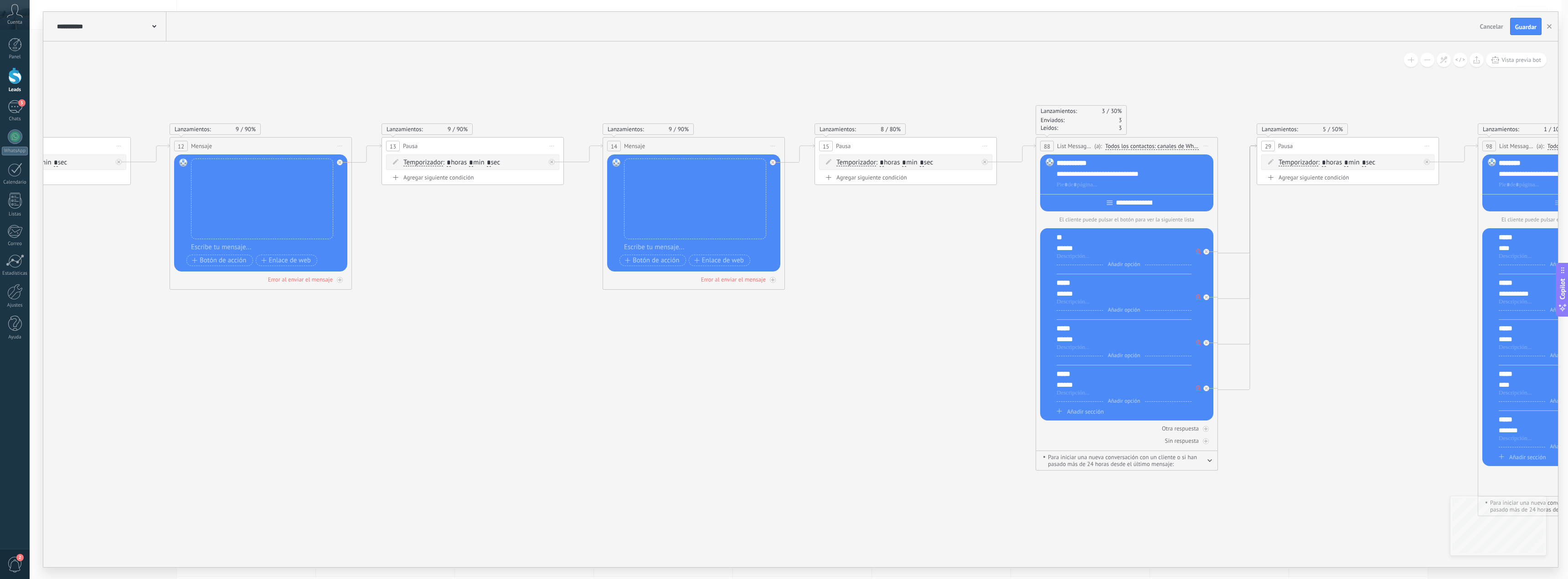
type input "**********"
drag, startPoint x: 1068, startPoint y: 285, endPoint x: 1052, endPoint y: 285, distance: 16.0
click at [1052, 285] on div "** ****** Añadir opción Añadir sección ***** ****** Añadir opción Añadir secció…" at bounding box center [1127, 324] width 173 height 192
copy div "*****"
drag, startPoint x: 1058, startPoint y: 238, endPoint x: 1070, endPoint y: 240, distance: 12.2
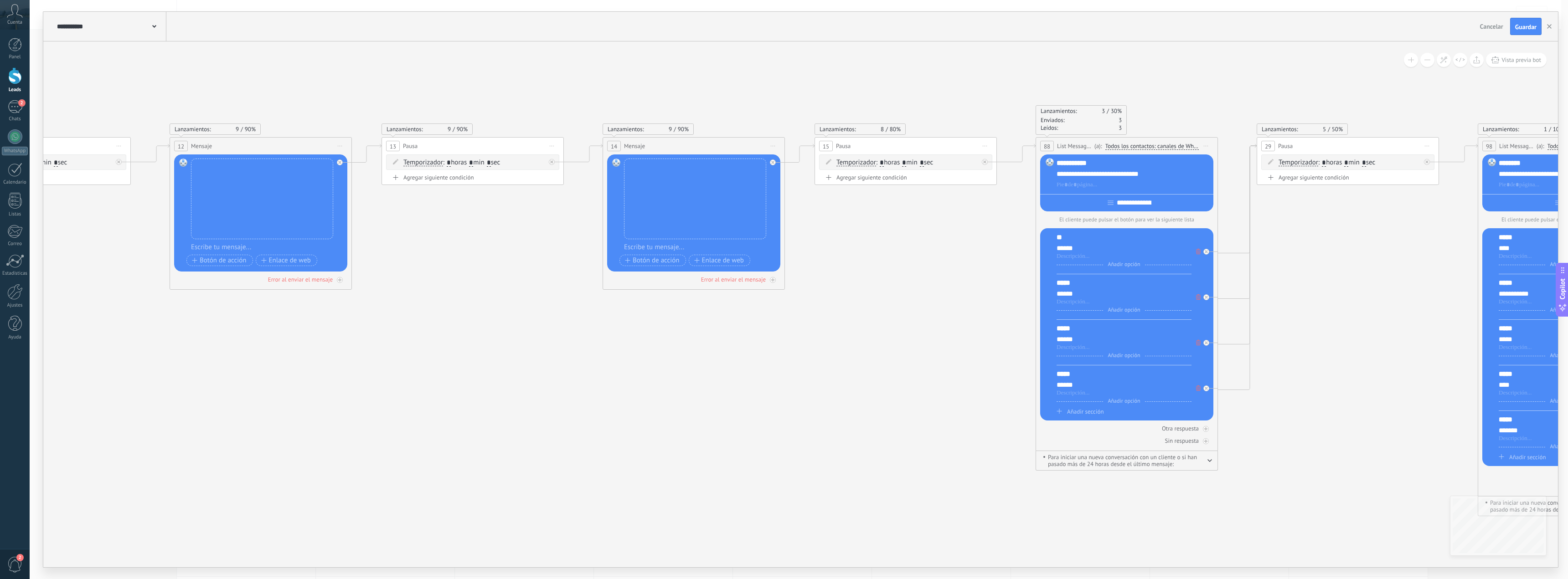
click at [1065, 240] on div "**" at bounding box center [1124, 237] width 135 height 9
click at [1085, 240] on div "*****" at bounding box center [1124, 237] width 135 height 9
click at [1115, 243] on div "***** ****** Añadir opción Añadir sección" at bounding box center [1124, 254] width 135 height 41
click at [1095, 237] on div "*****" at bounding box center [1124, 237] width 135 height 9
click at [1064, 240] on div "*******" at bounding box center [1124, 237] width 135 height 9
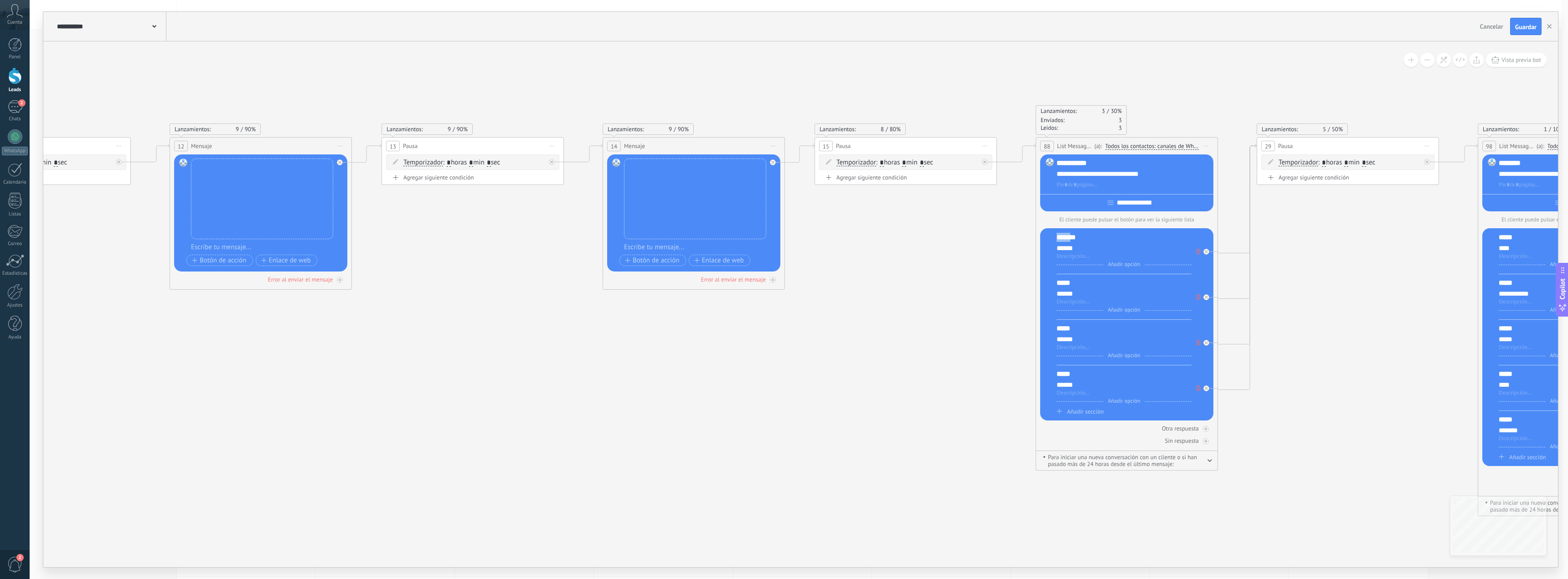
click at [1064, 239] on div "*******" at bounding box center [1124, 237] width 135 height 9
copy div "*******"
click at [1058, 280] on div "*****" at bounding box center [1124, 283] width 135 height 9
click at [1060, 281] on div "*****" at bounding box center [1124, 283] width 135 height 9
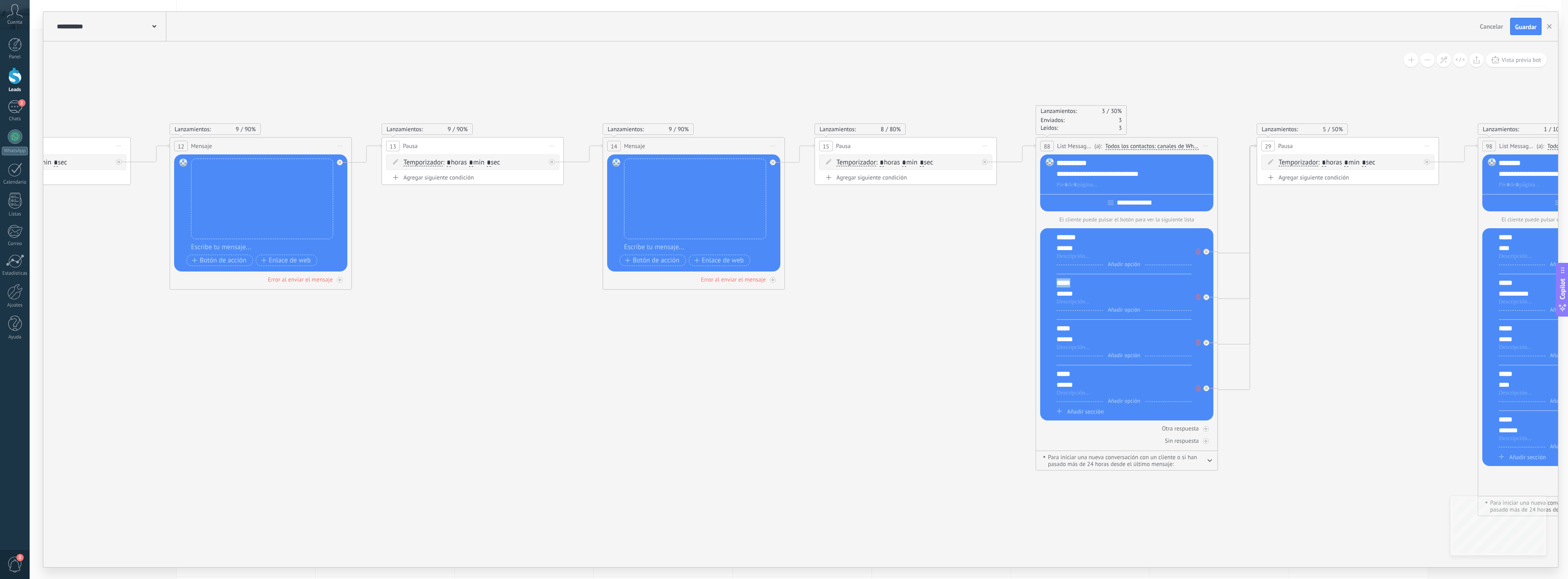
click at [1060, 281] on div "*****" at bounding box center [1124, 283] width 135 height 9
paste div
click at [1065, 324] on div "******* ****** Añadir opción Añadir sección ******* ****** Añadir opción Añadir…" at bounding box center [1127, 324] width 173 height 192
click at [1065, 328] on div "*****" at bounding box center [1124, 328] width 135 height 9
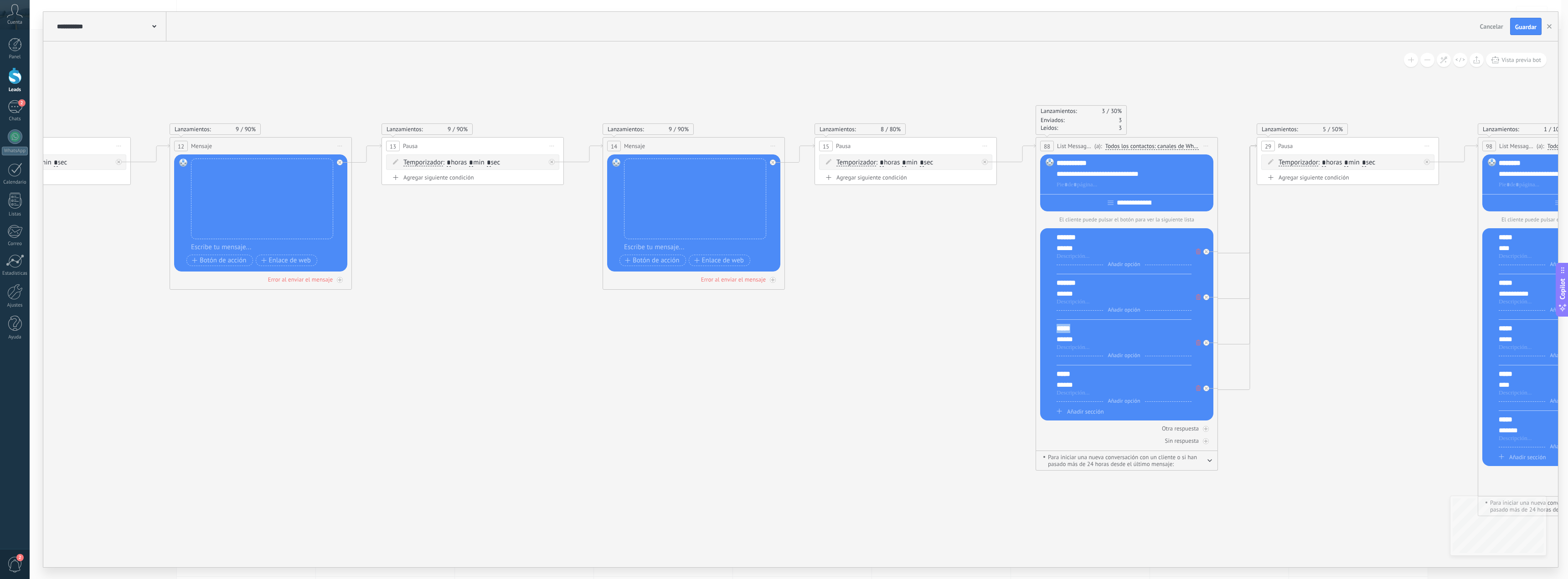
paste div
click at [1065, 376] on div "*****" at bounding box center [1124, 373] width 135 height 9
click at [1065, 375] on div "*****" at bounding box center [1124, 373] width 135 height 9
paste div
click at [653, 427] on icon at bounding box center [566, 338] width 5794 height 858
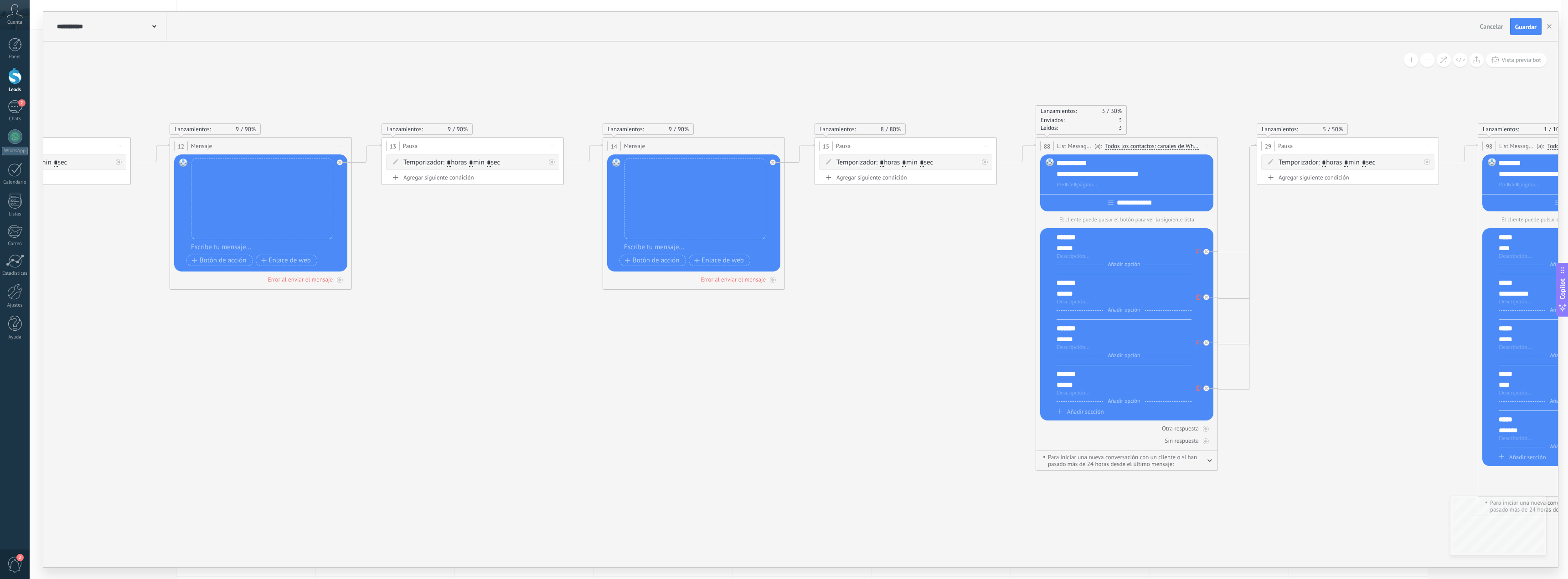
click at [835, 411] on icon at bounding box center [566, 338] width 5794 height 858
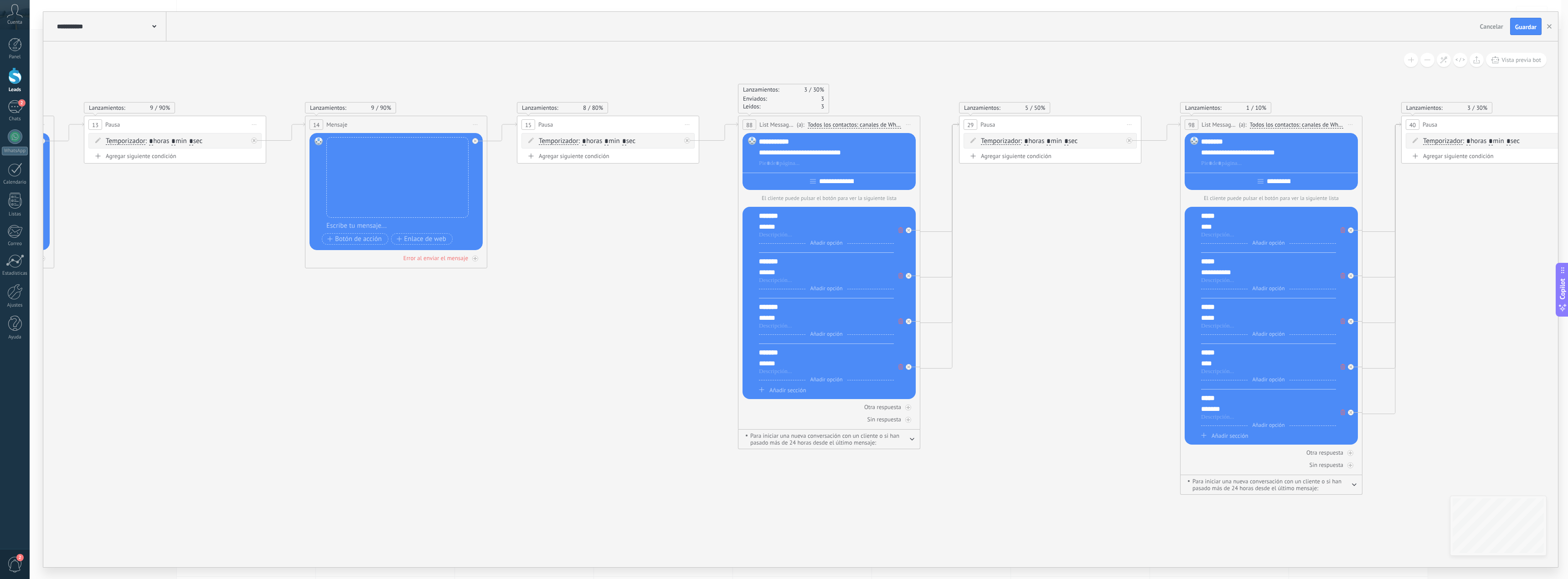
drag, startPoint x: 795, startPoint y: 440, endPoint x: 449, endPoint y: 411, distance: 347.2
click at [449, 411] on icon at bounding box center [268, 317] width 5794 height 858
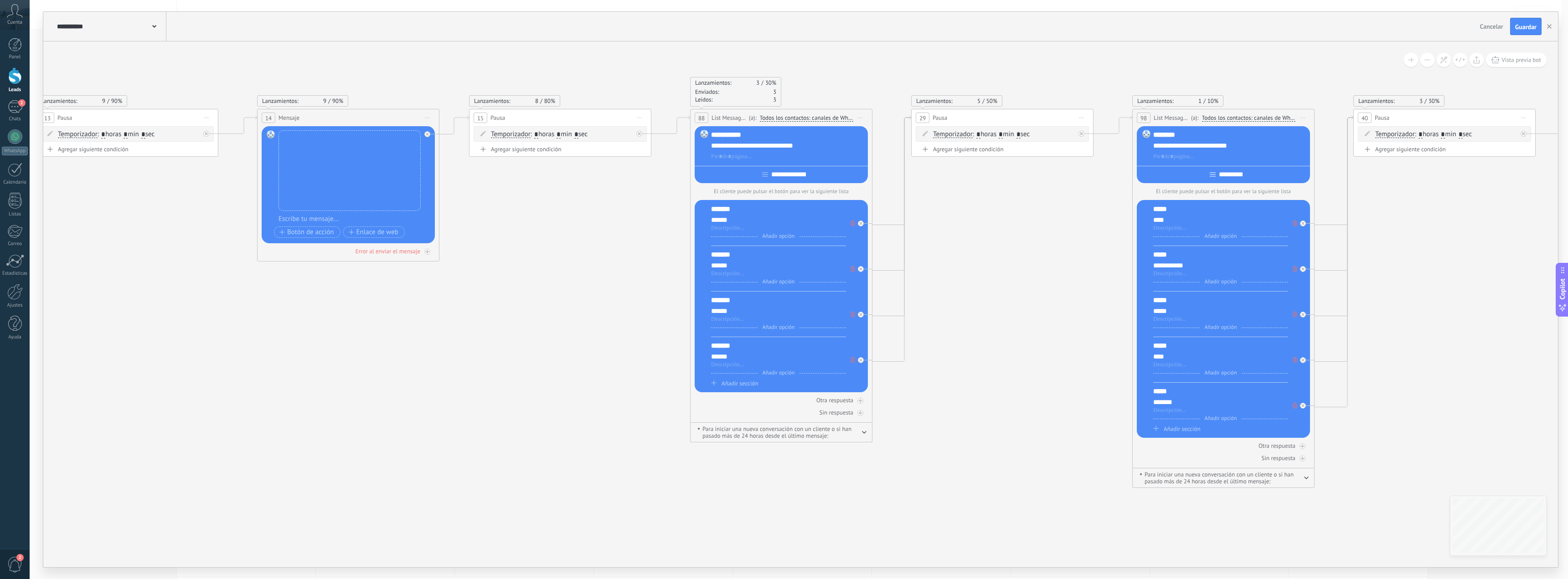
click at [1239, 176] on input "**********" at bounding box center [1230, 175] width 30 height 7
drag, startPoint x: 1177, startPoint y: 215, endPoint x: 1175, endPoint y: 209, distance: 6.3
click at [1177, 215] on div "***** **** Añadir opción Añadir sección" at bounding box center [1221, 225] width 135 height 41
click at [1175, 209] on div "*****" at bounding box center [1221, 209] width 135 height 9
paste div
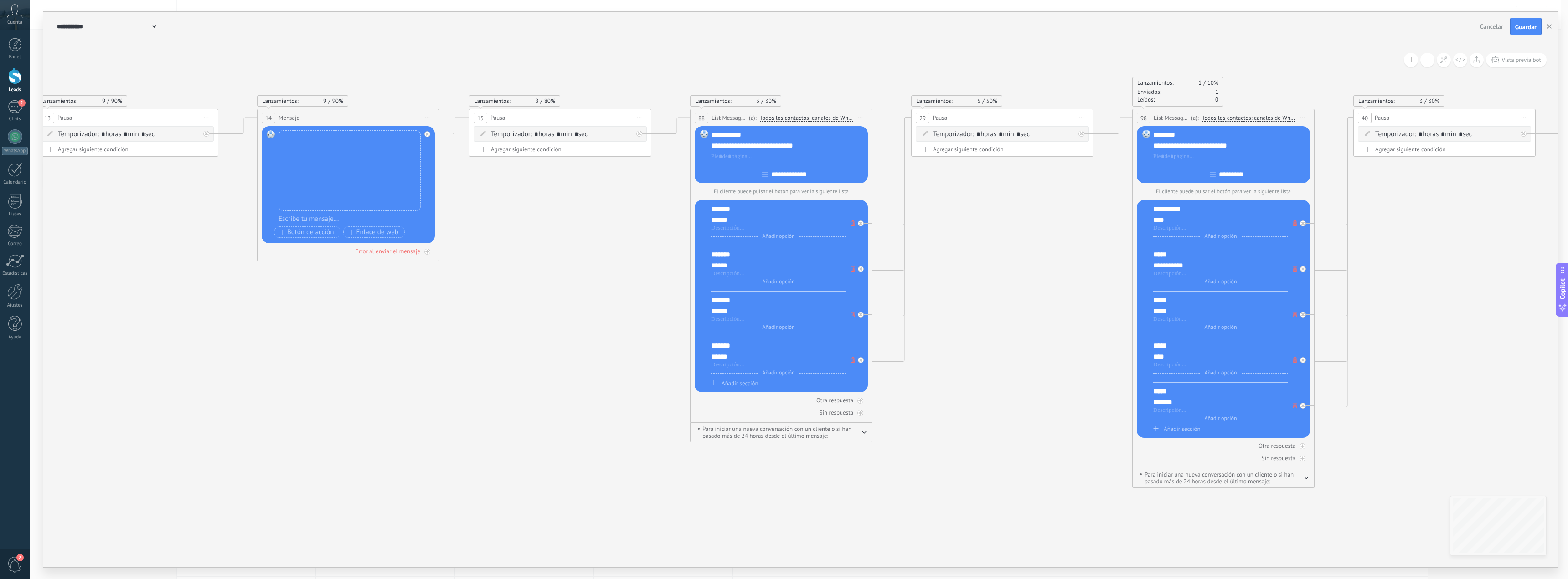
click at [1183, 207] on div "**********" at bounding box center [1221, 209] width 135 height 9
copy div "**********"
click at [1167, 256] on div "*****" at bounding box center [1221, 254] width 135 height 9
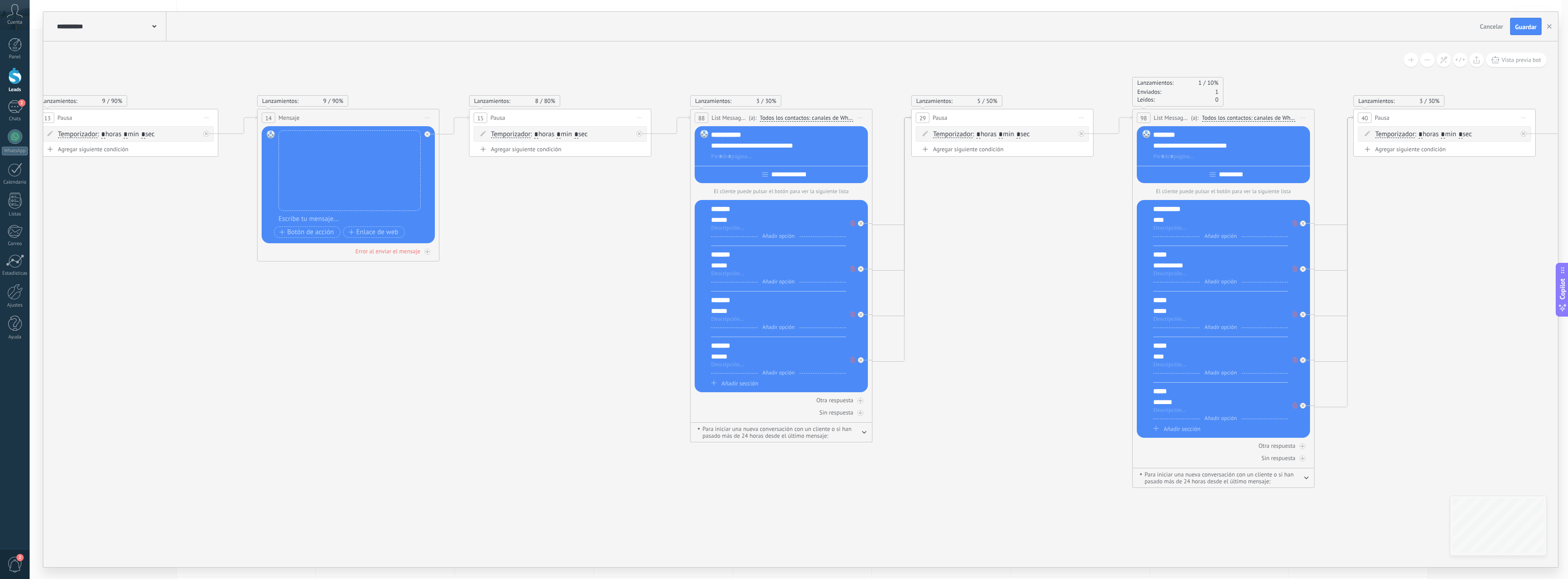
click at [1167, 255] on div "*****" at bounding box center [1221, 254] width 135 height 9
paste div
click at [1185, 258] on div "**********" at bounding box center [1221, 254] width 135 height 9
click at [1185, 257] on div "**********" at bounding box center [1221, 254] width 135 height 9
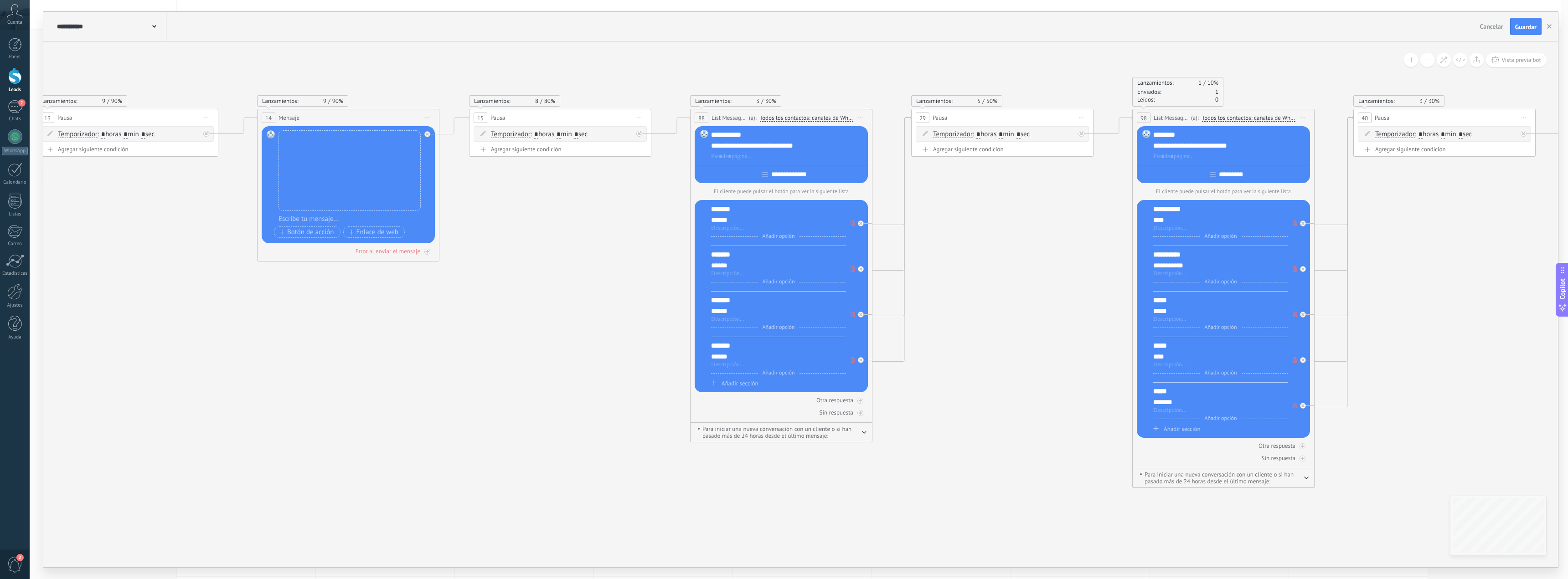
click at [1174, 298] on div "*****" at bounding box center [1221, 300] width 135 height 9
paste div
click at [1178, 348] on div "*****" at bounding box center [1221, 345] width 135 height 9
paste div
click at [1178, 393] on div "*****" at bounding box center [1221, 391] width 135 height 9
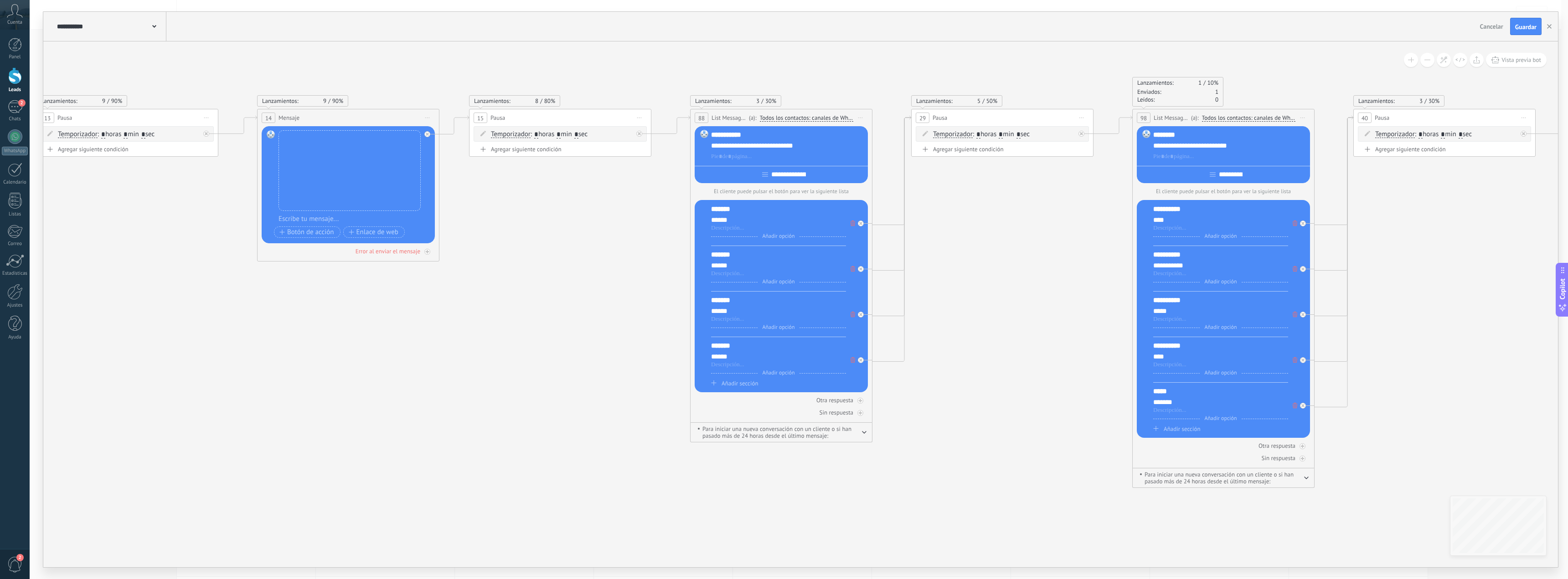
paste div
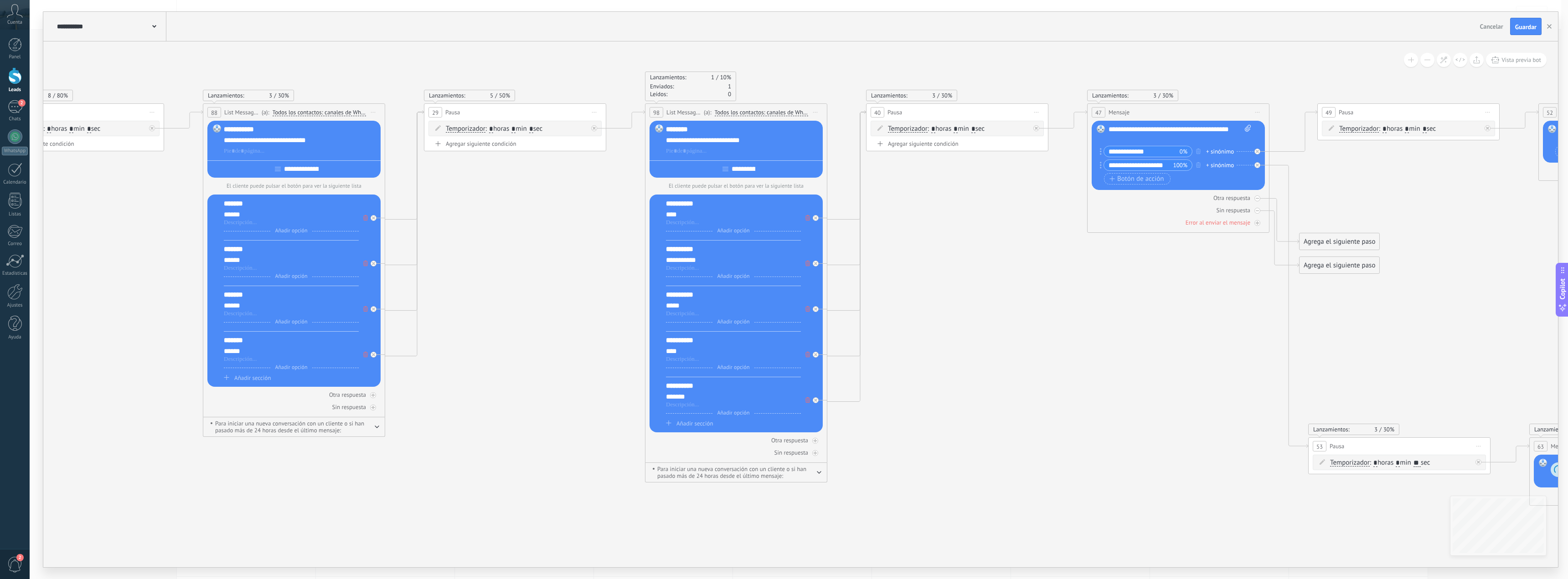
drag, startPoint x: 1415, startPoint y: 345, endPoint x: 884, endPoint y: 331, distance: 531.2
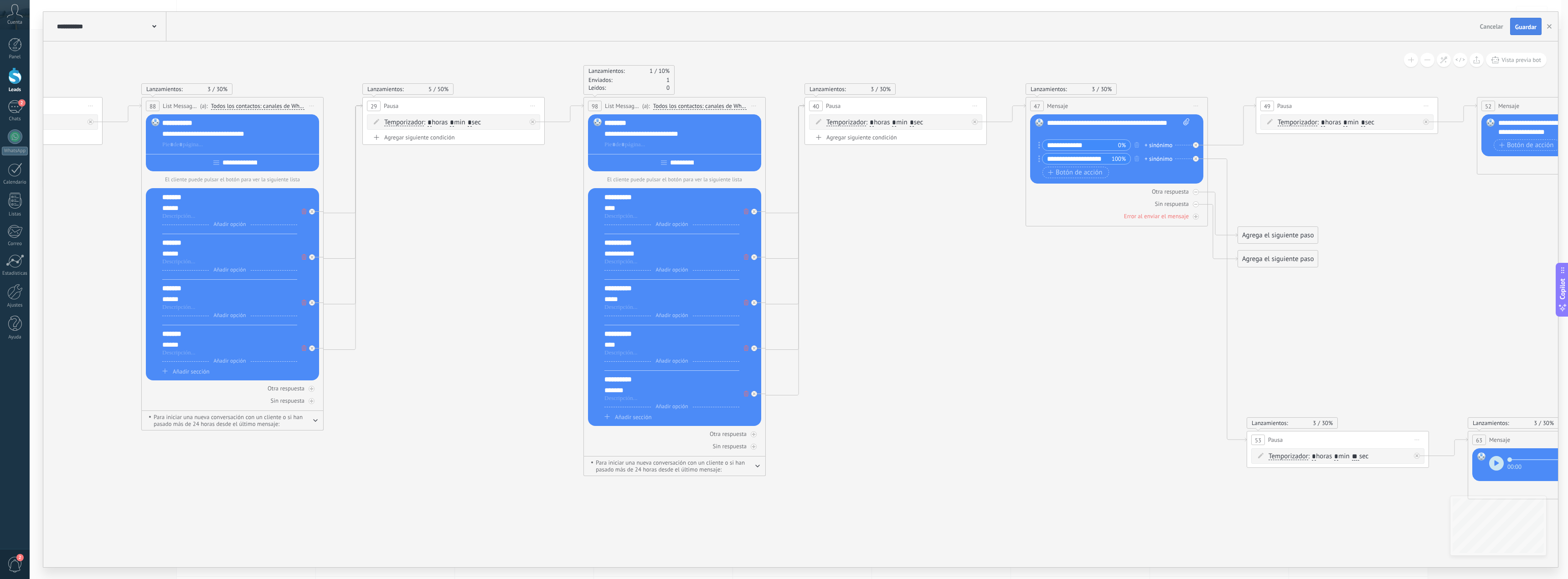
click at [1525, 27] on span "Guardar" at bounding box center [1525, 27] width 21 height 6
